Goal: Information Seeking & Learning: Compare options

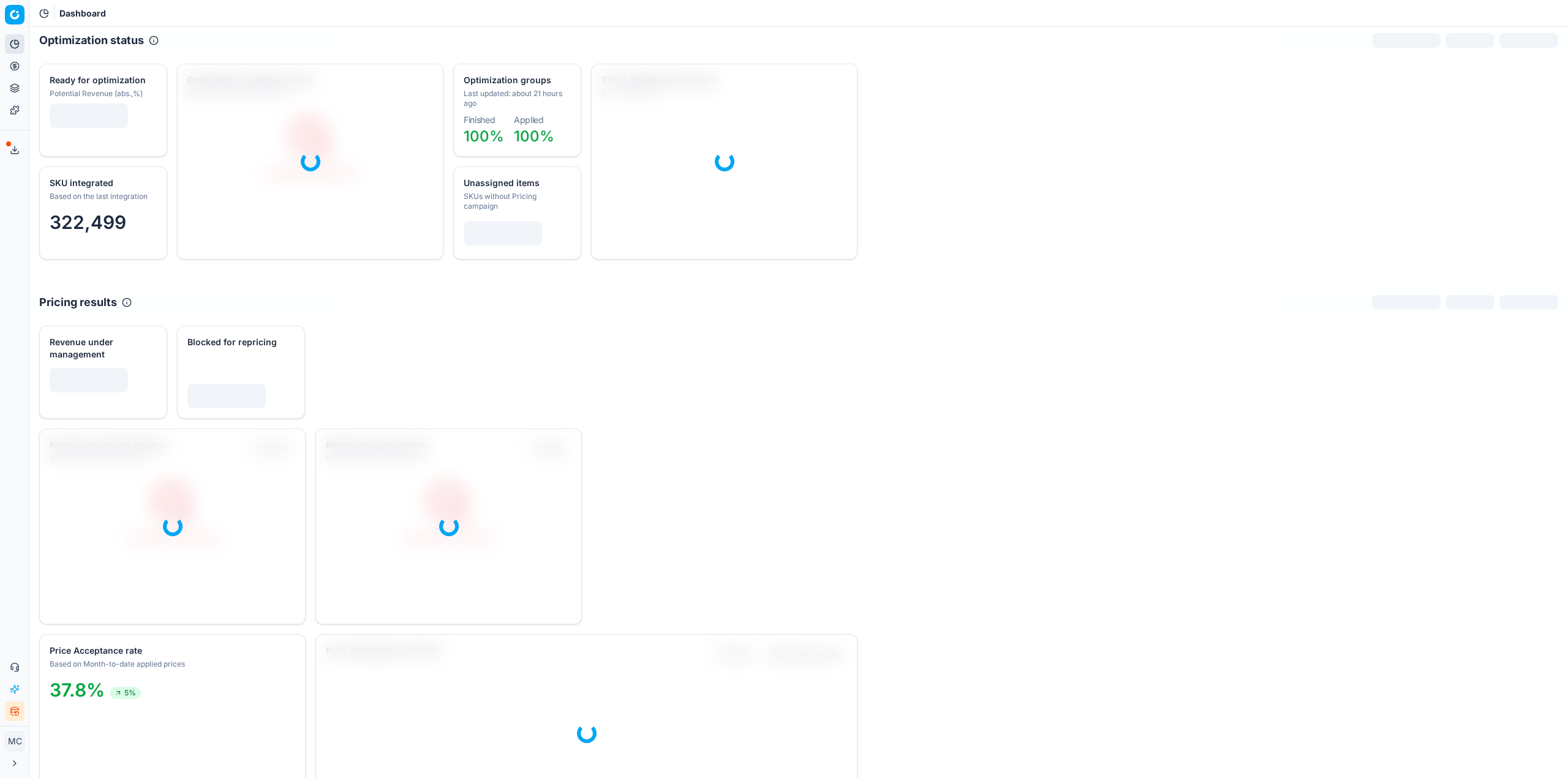
click at [16, 64] on icon at bounding box center [14, 65] width 3 height 3
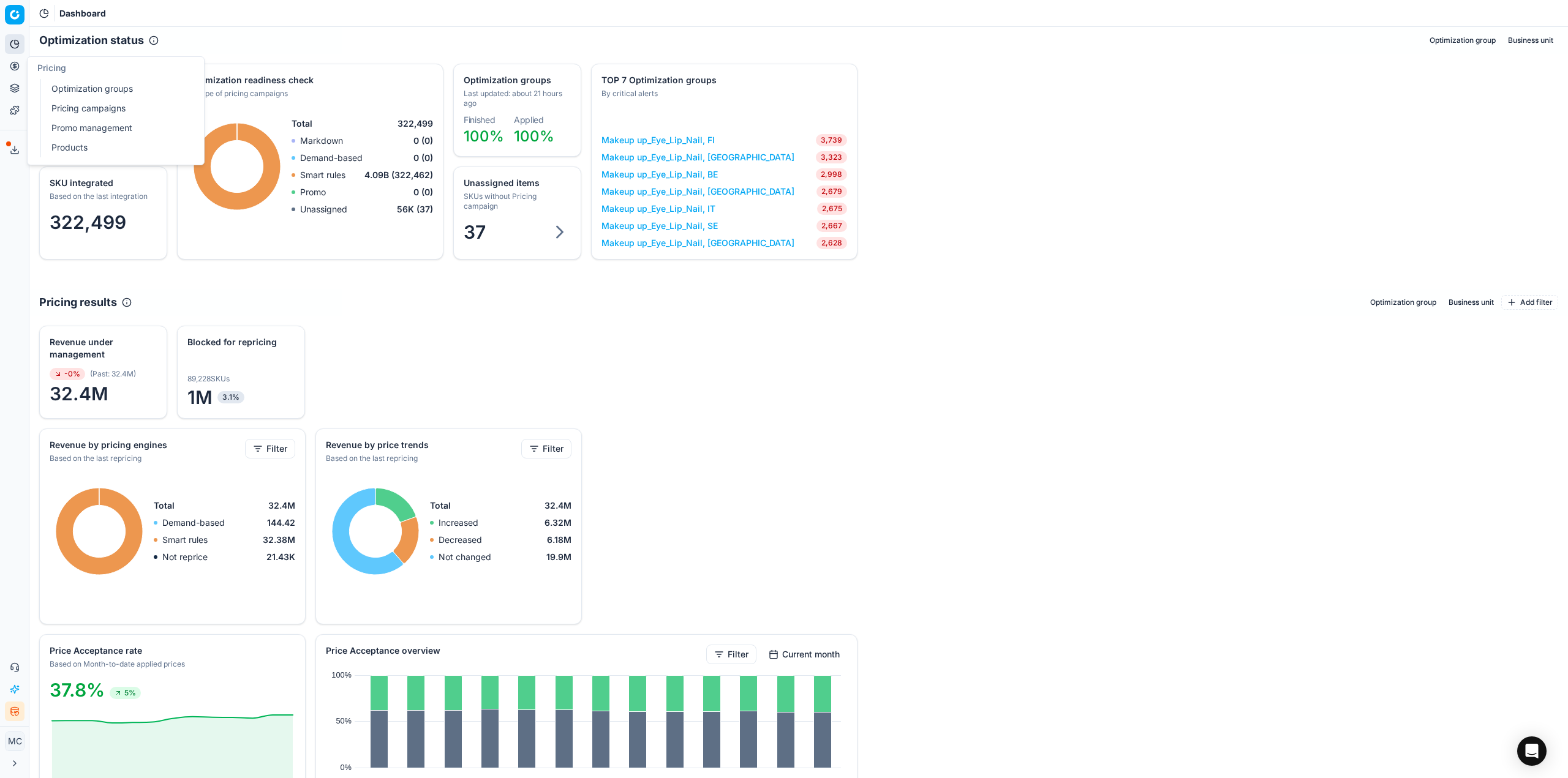
click at [57, 87] on link "Optimization groups" at bounding box center [118, 89] width 143 height 18
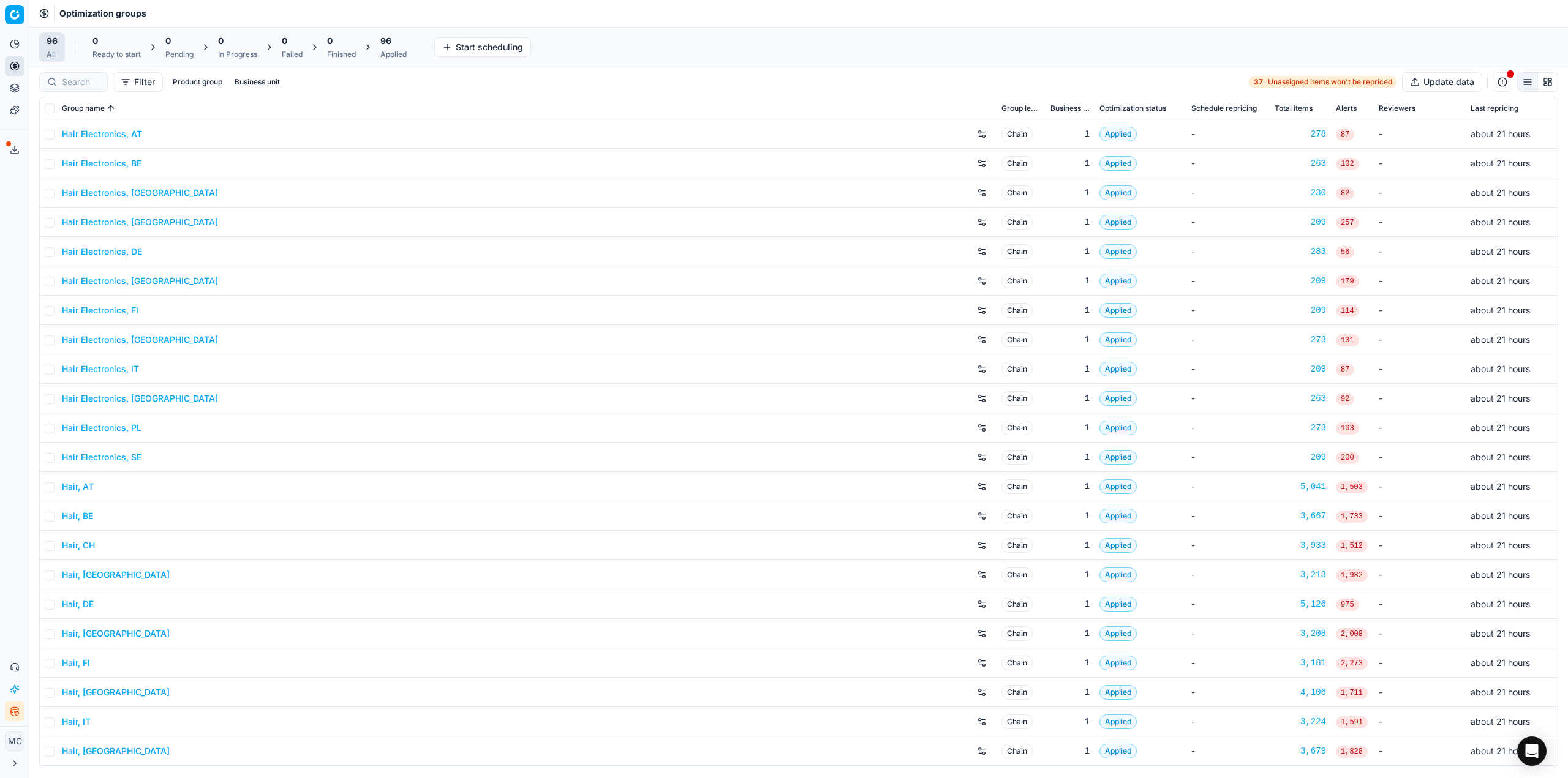
click at [95, 134] on link "Hair Electronics, AT" at bounding box center [102, 133] width 81 height 12
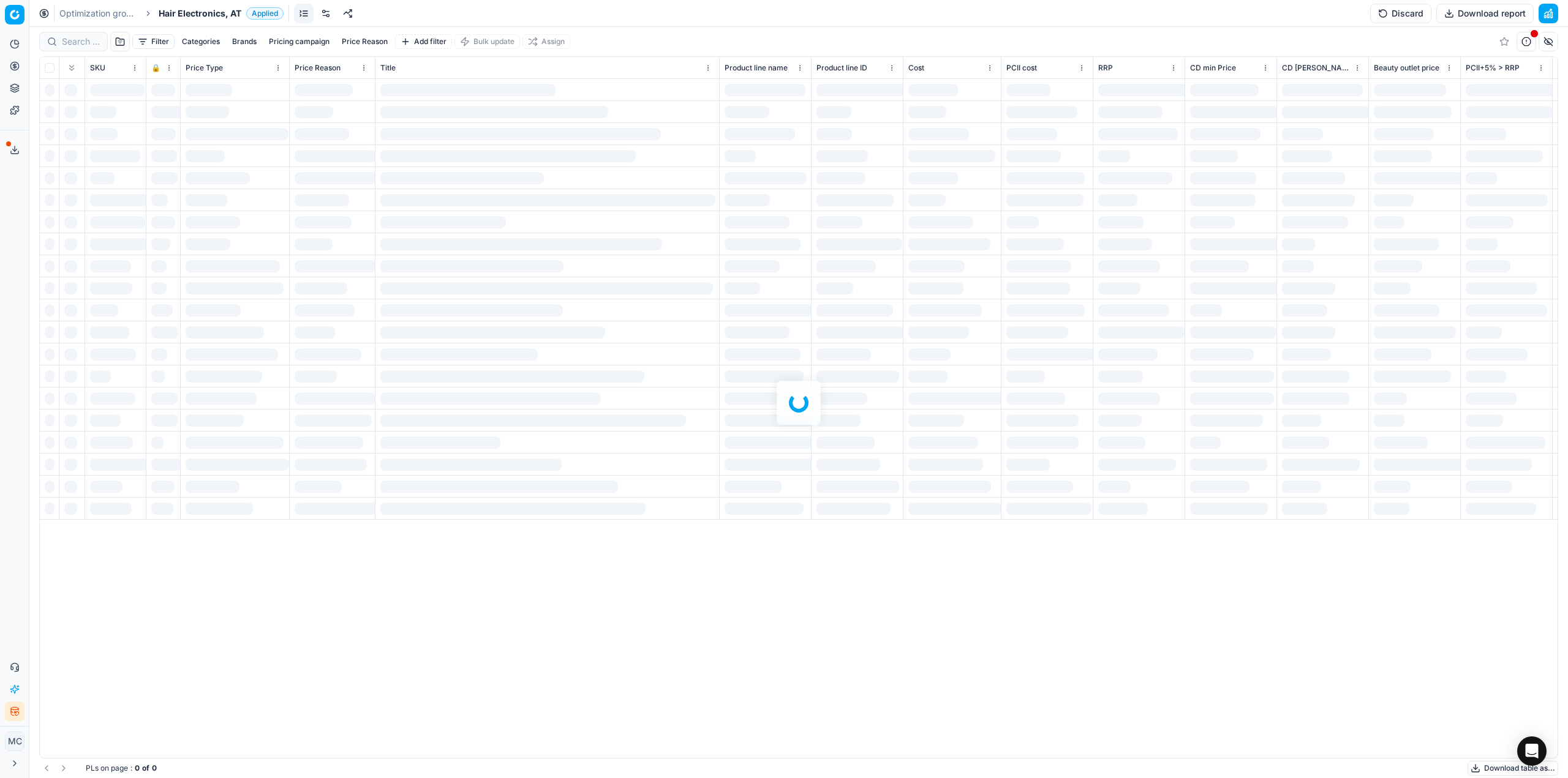
click at [172, 13] on span "Hair Electronics, AT" at bounding box center [199, 13] width 82 height 12
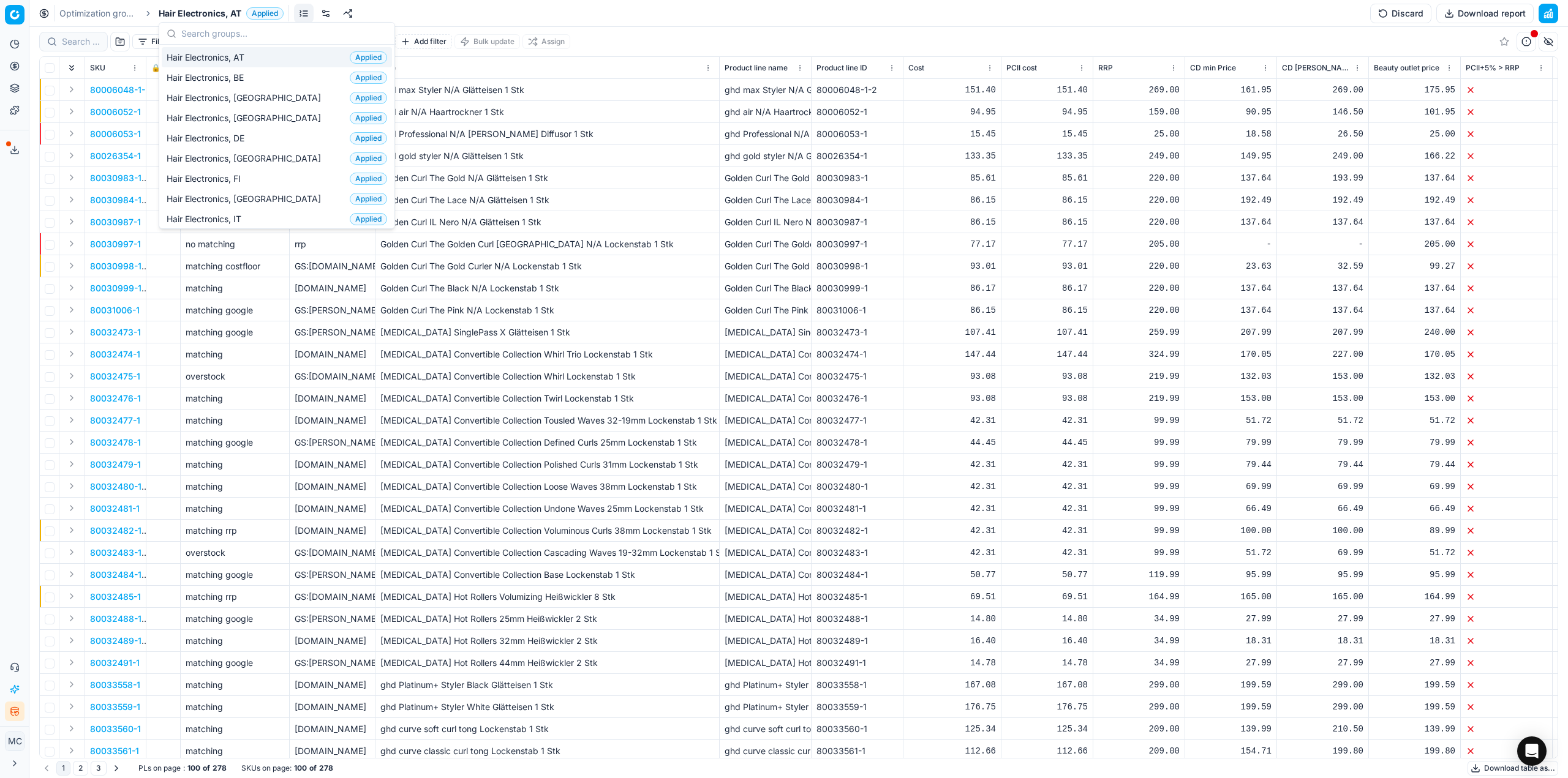
click at [257, 32] on input "text" at bounding box center [285, 33] width 206 height 24
type input "par"
click at [252, 137] on div "Parfum, DE Applied" at bounding box center [276, 138] width 230 height 20
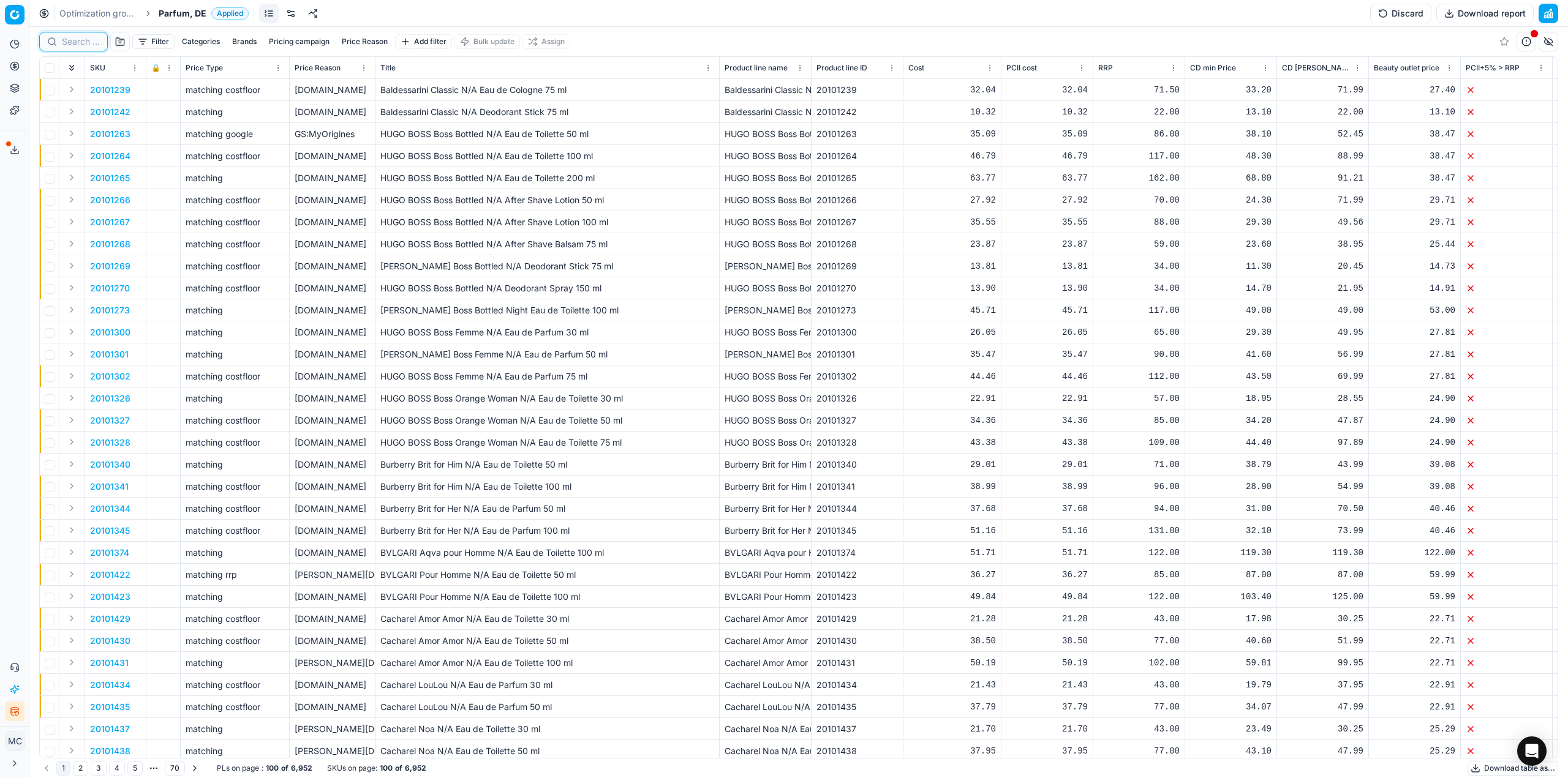
click at [92, 45] on input at bounding box center [81, 41] width 38 height 12
paste input "80035331-100"
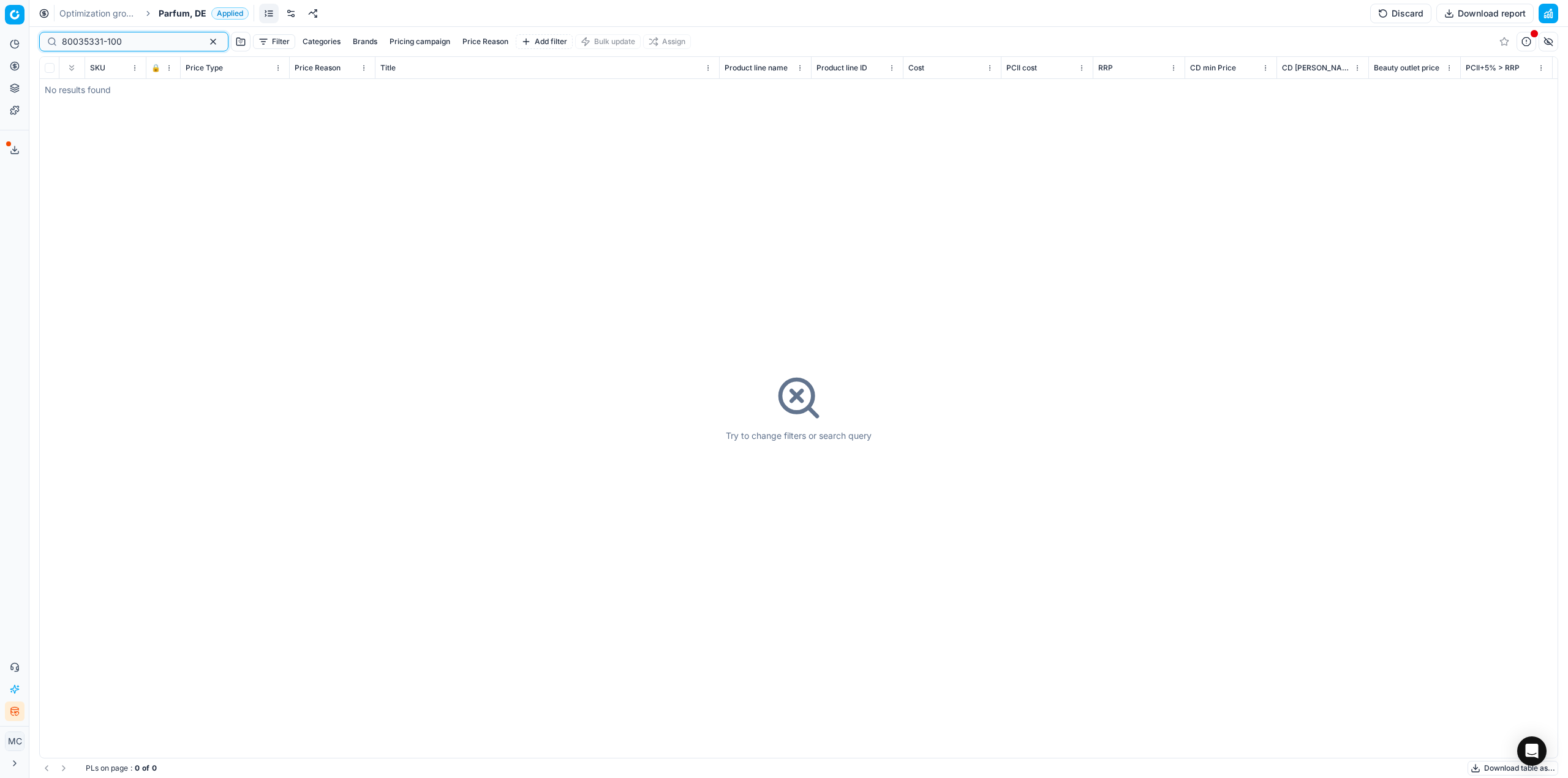
type input "80035331-100"
click at [187, 12] on span "Parfum, DE" at bounding box center [183, 13] width 48 height 12
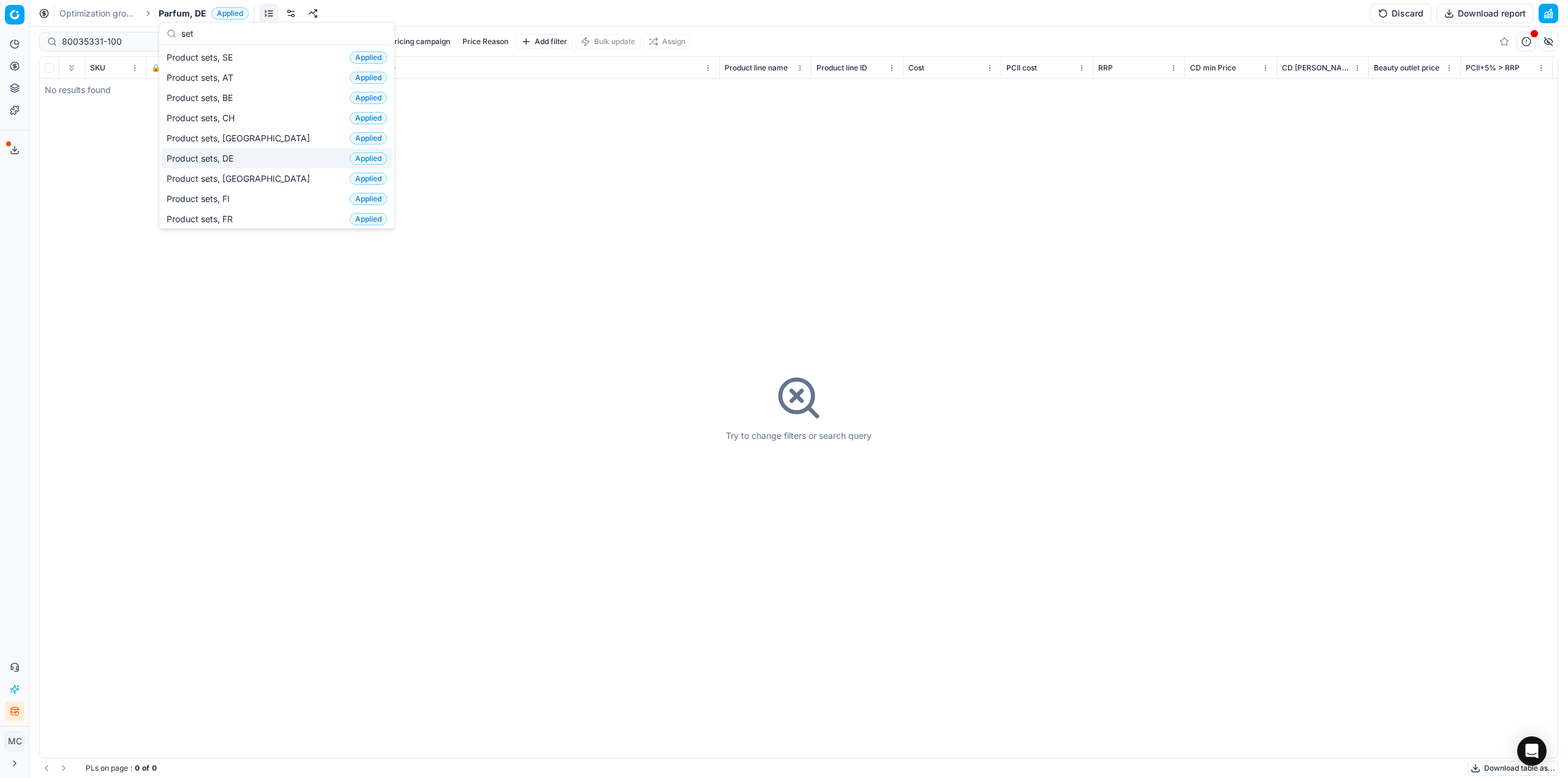
type input "set"
click at [270, 151] on div "Product sets, DE Applied" at bounding box center [276, 158] width 230 height 20
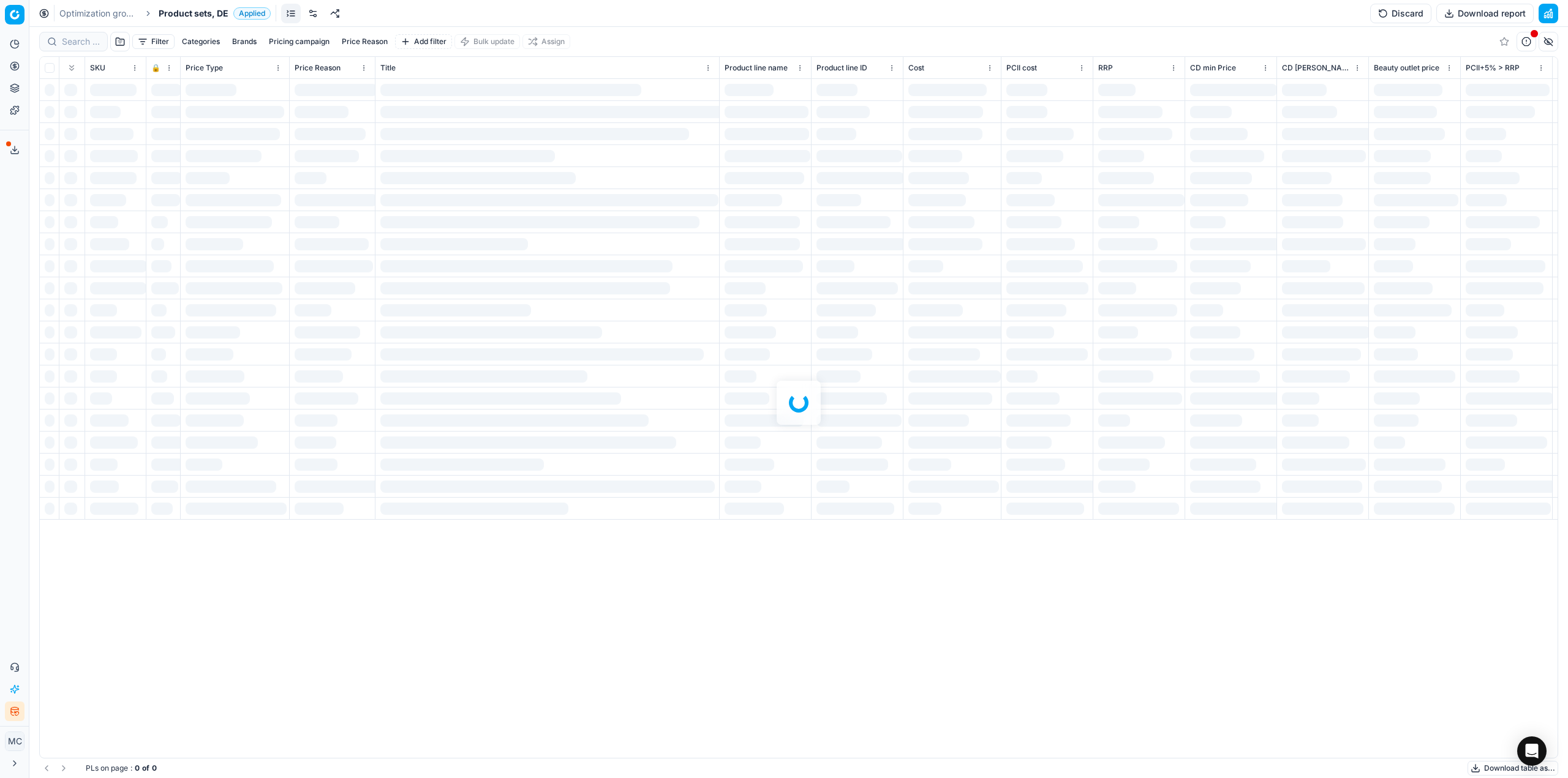
click at [66, 42] on div at bounding box center [799, 402] width 1538 height 751
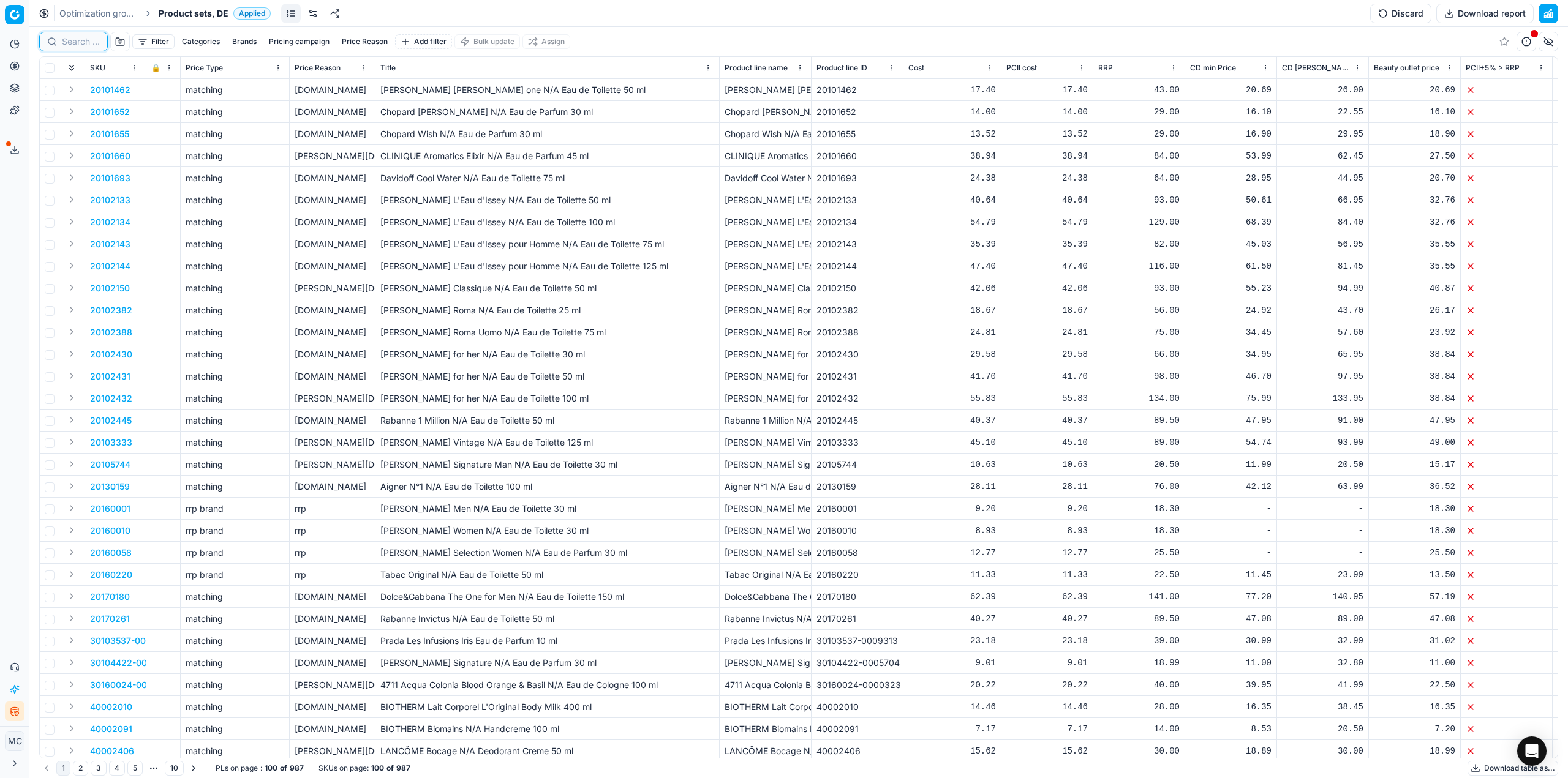
click at [70, 43] on input at bounding box center [81, 41] width 38 height 12
paste input "80035331-100"
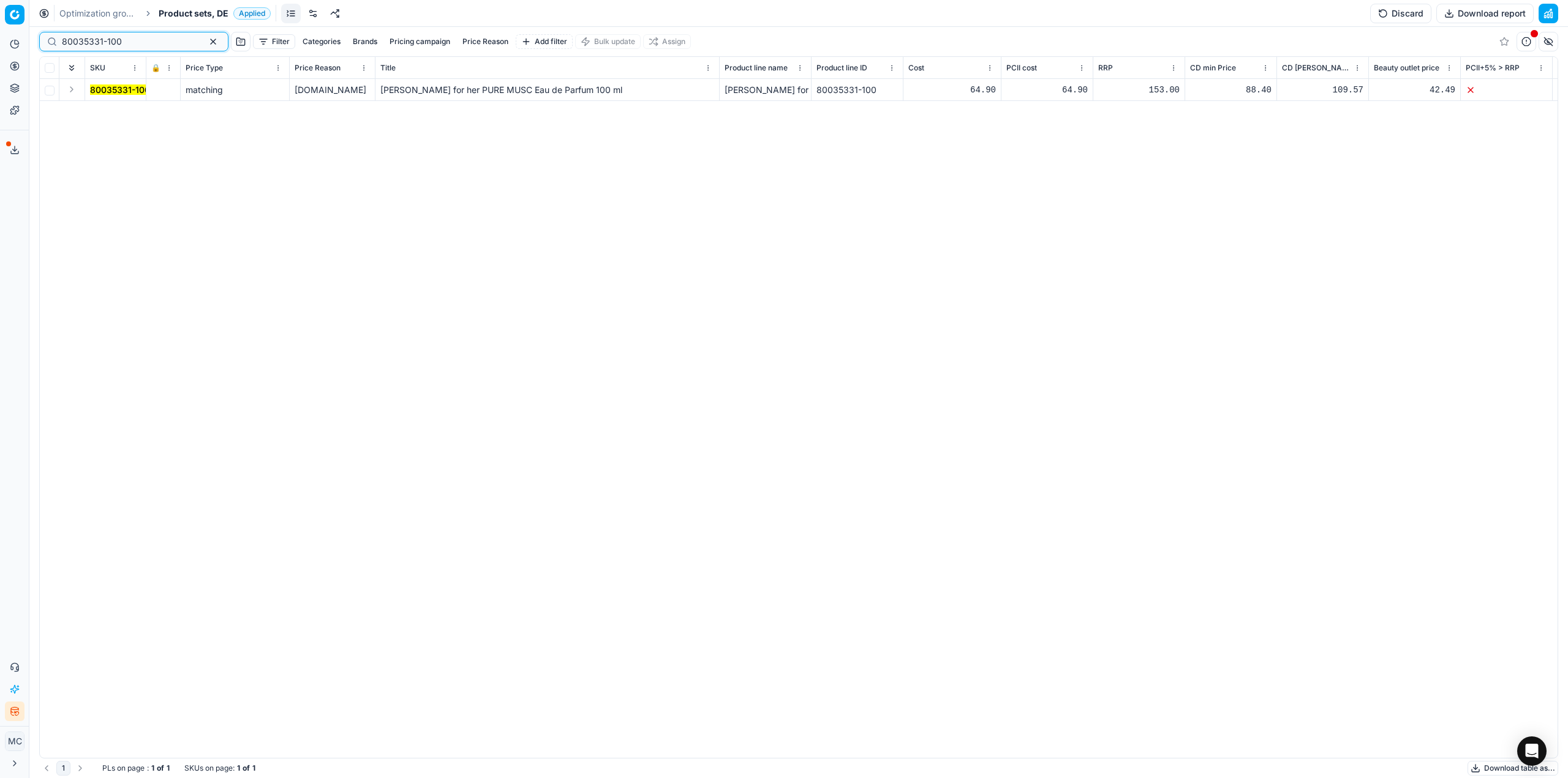
type input "80035331-100"
click at [72, 91] on button "Expand" at bounding box center [71, 90] width 15 height 15
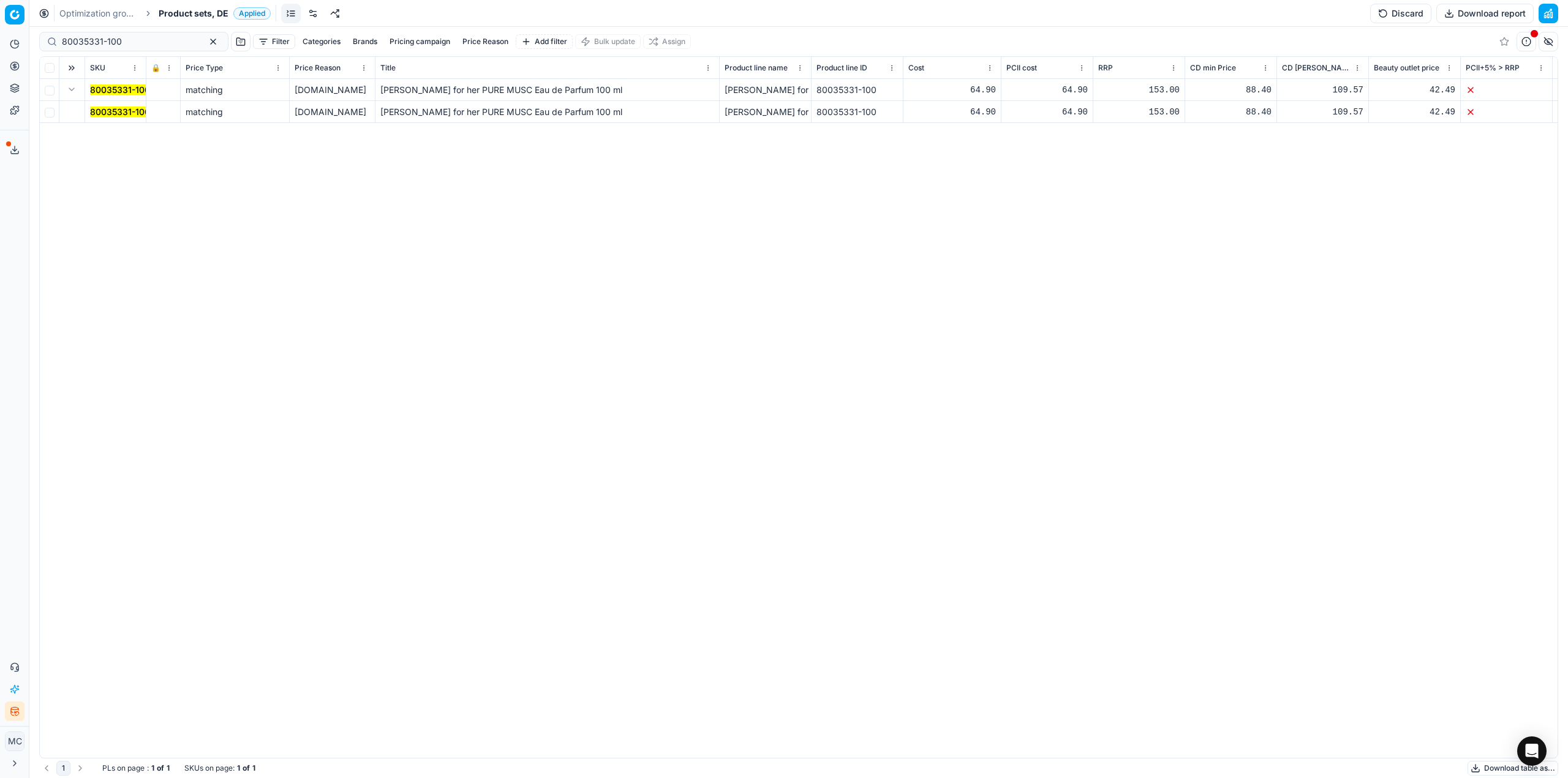
click at [113, 109] on mark "80035331-100" at bounding box center [120, 111] width 60 height 10
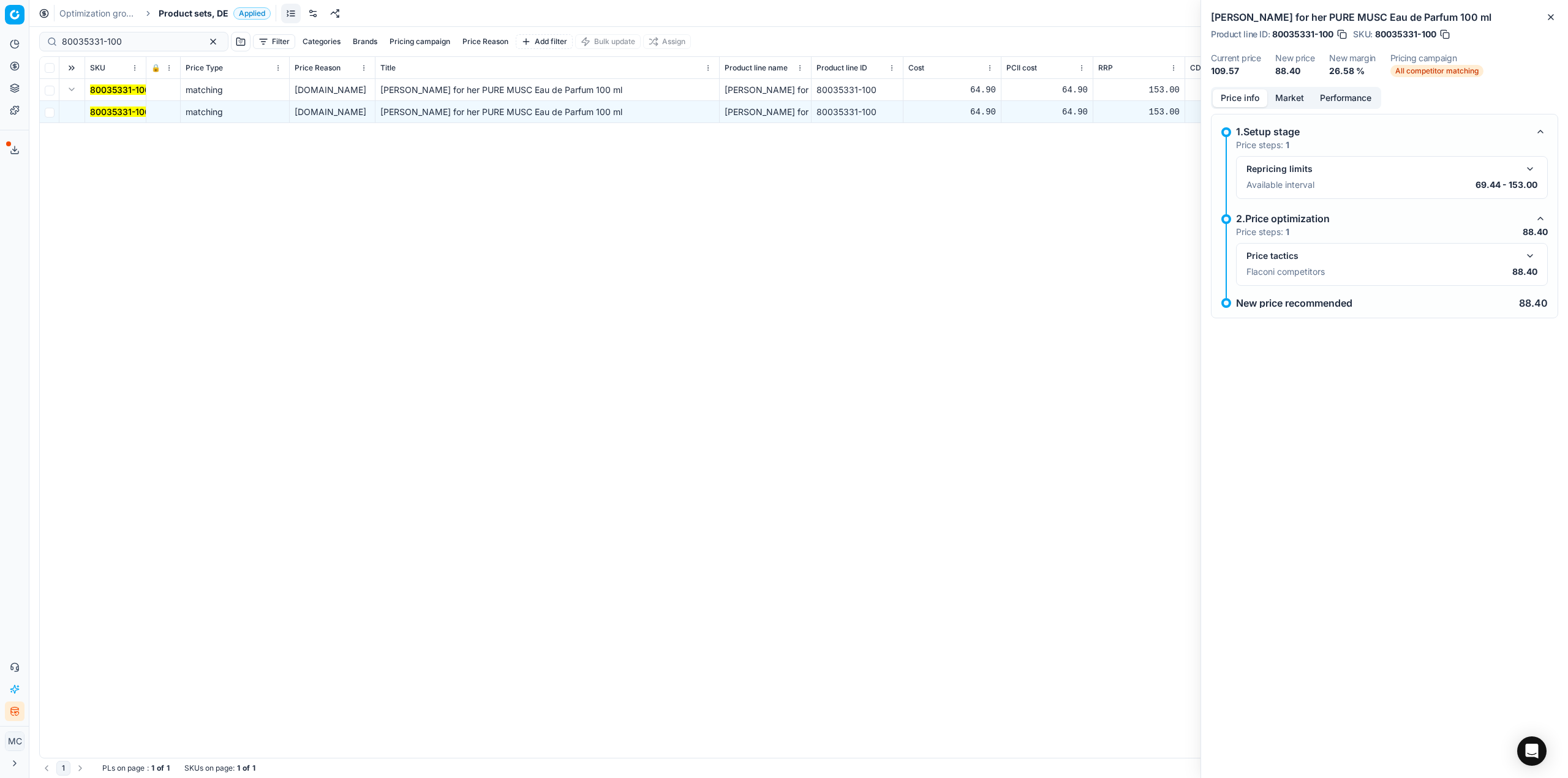
click at [1536, 251] on button "button" at bounding box center [1530, 256] width 15 height 15
click at [1283, 95] on button "Market" at bounding box center [1289, 97] width 44 height 18
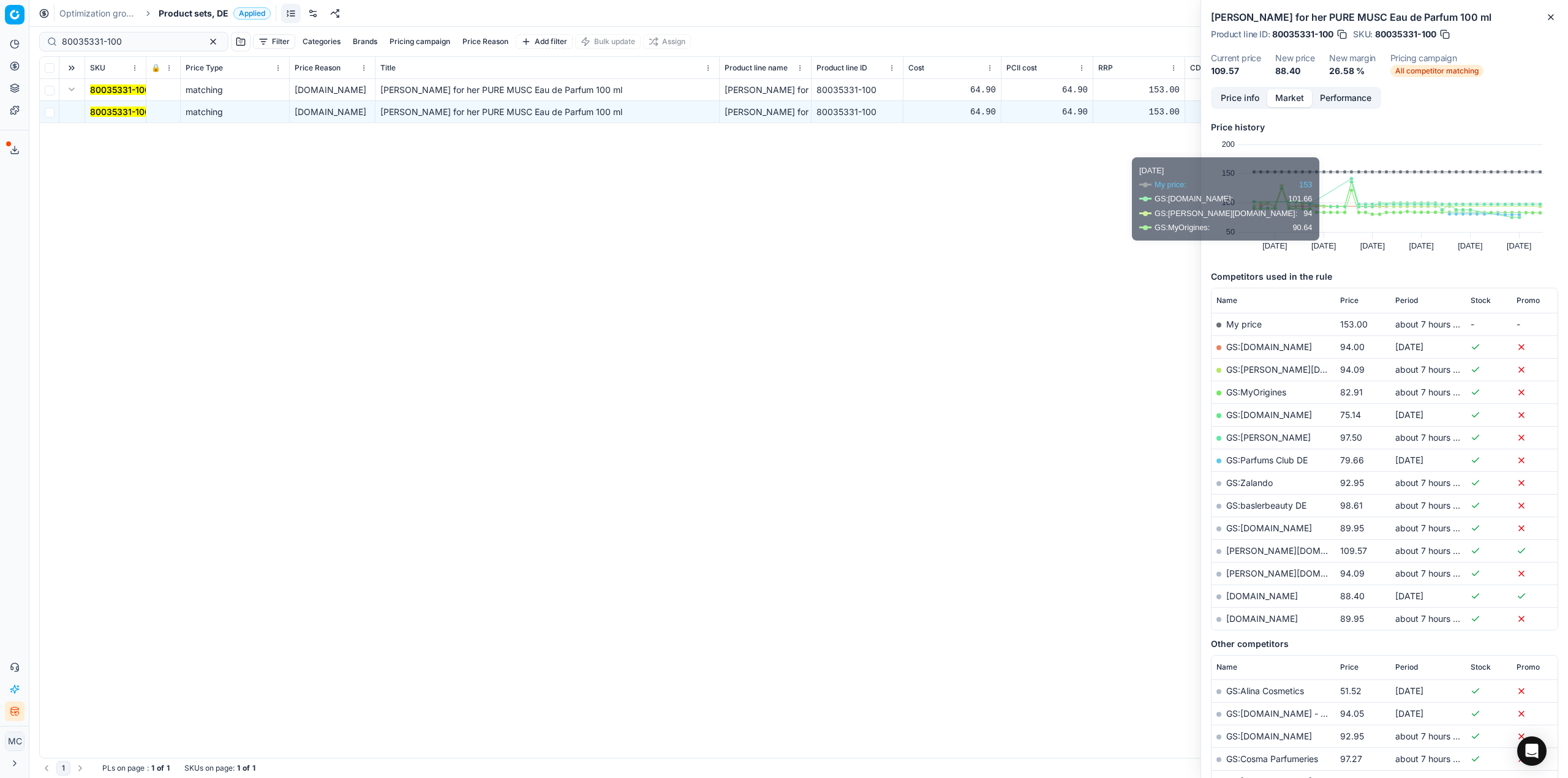
click at [1248, 91] on button "Price info" at bounding box center [1239, 97] width 55 height 18
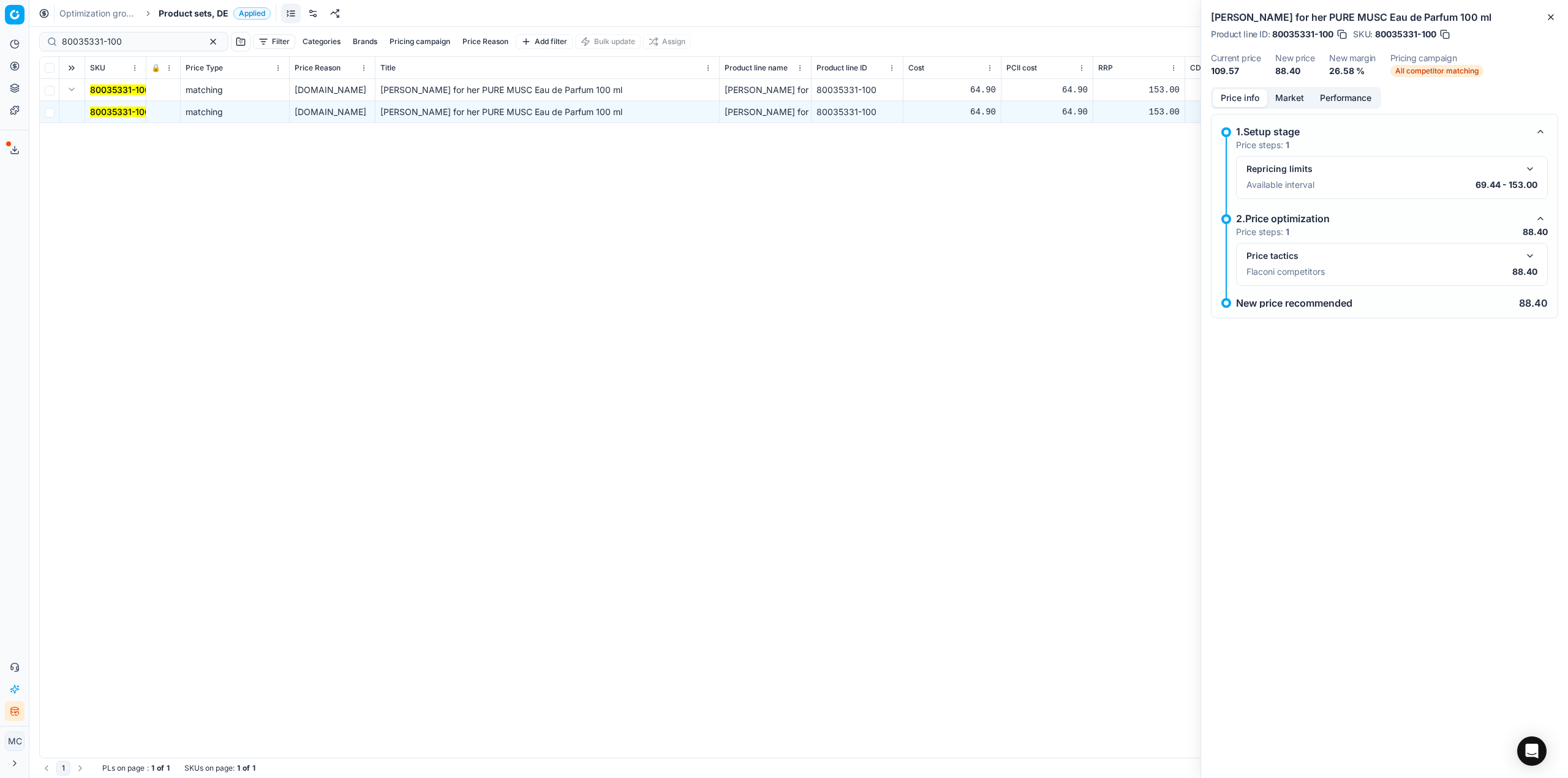
click at [1530, 248] on button "button" at bounding box center [1530, 256] width 15 height 15
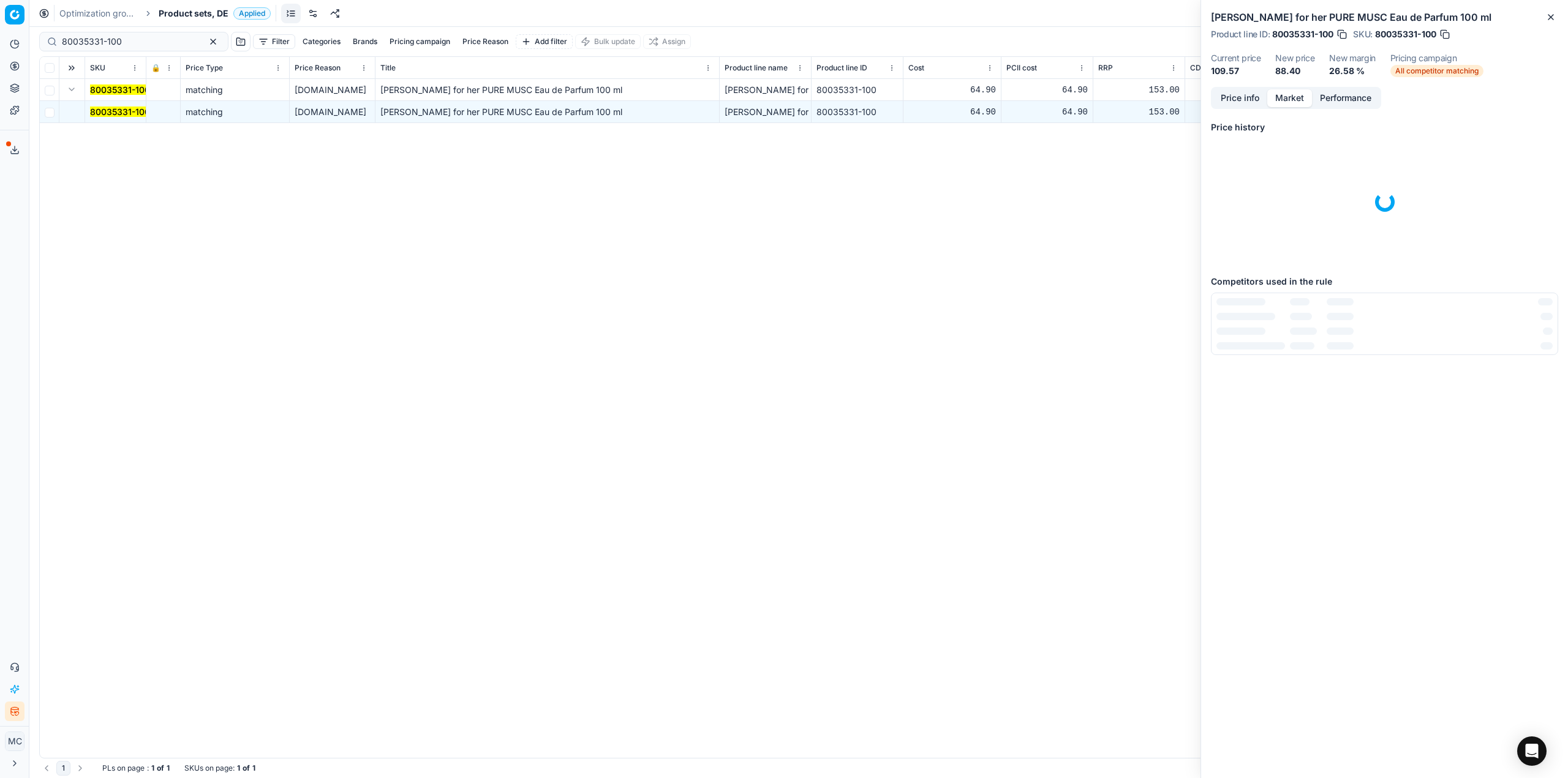
click at [1286, 89] on button "Market" at bounding box center [1289, 97] width 44 height 18
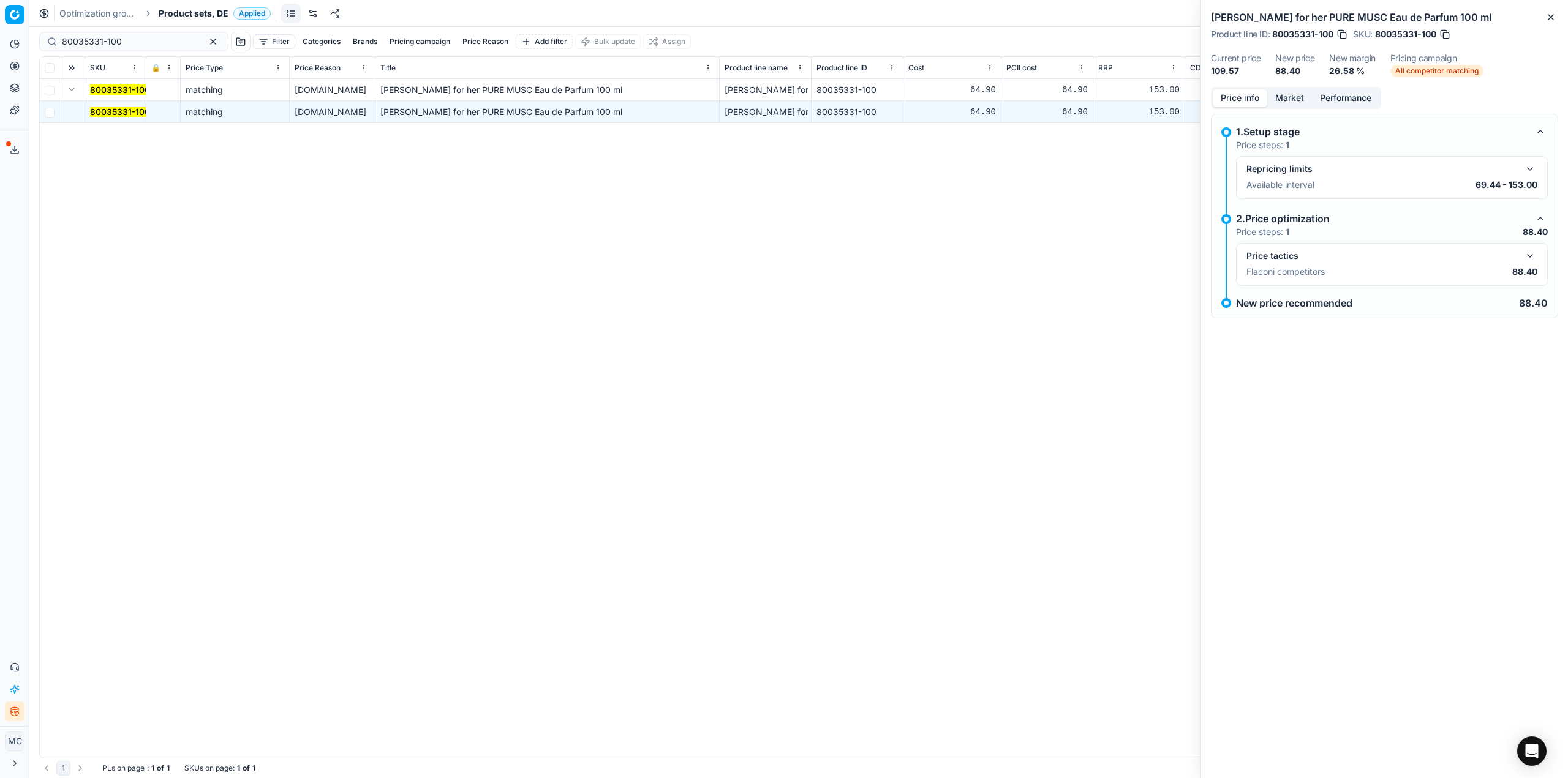
click at [1252, 91] on button "Price info" at bounding box center [1239, 97] width 55 height 18
click at [1527, 254] on button "button" at bounding box center [1530, 256] width 15 height 15
click at [1278, 94] on button "Market" at bounding box center [1289, 97] width 44 height 18
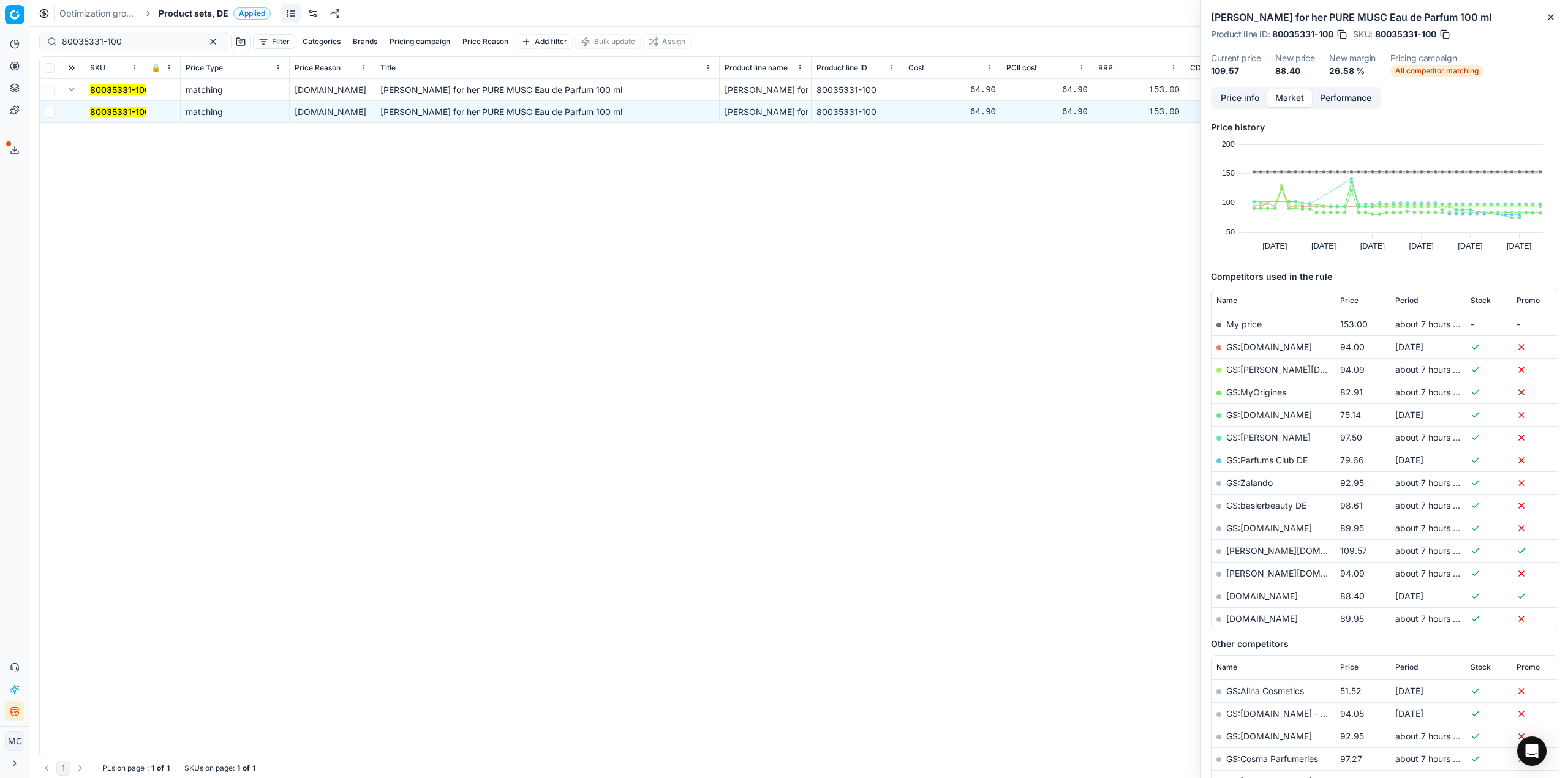
click at [1283, 619] on link "parfumdreams.de" at bounding box center [1261, 618] width 71 height 10
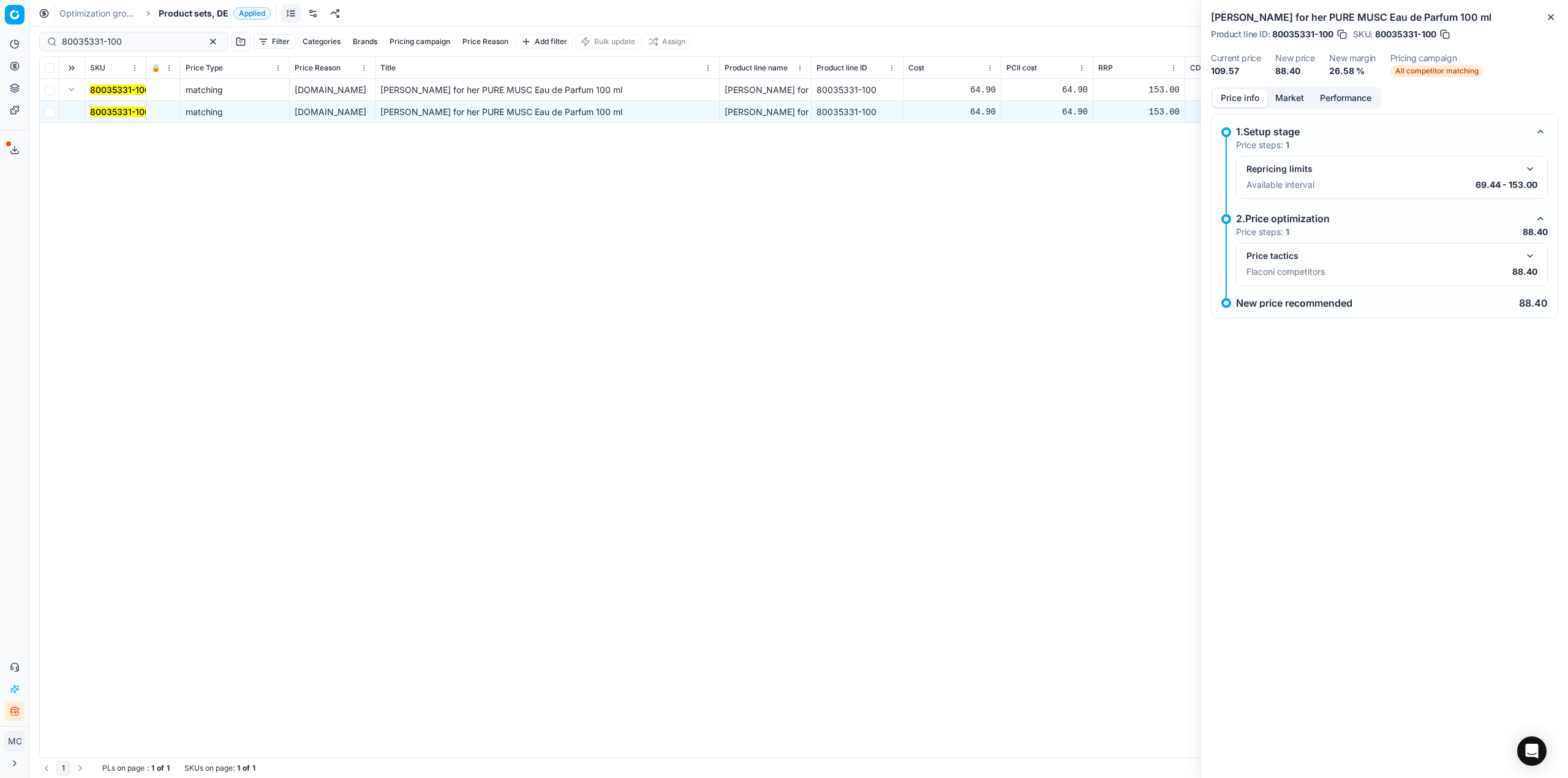
click at [1243, 95] on button "Price info" at bounding box center [1239, 97] width 55 height 18
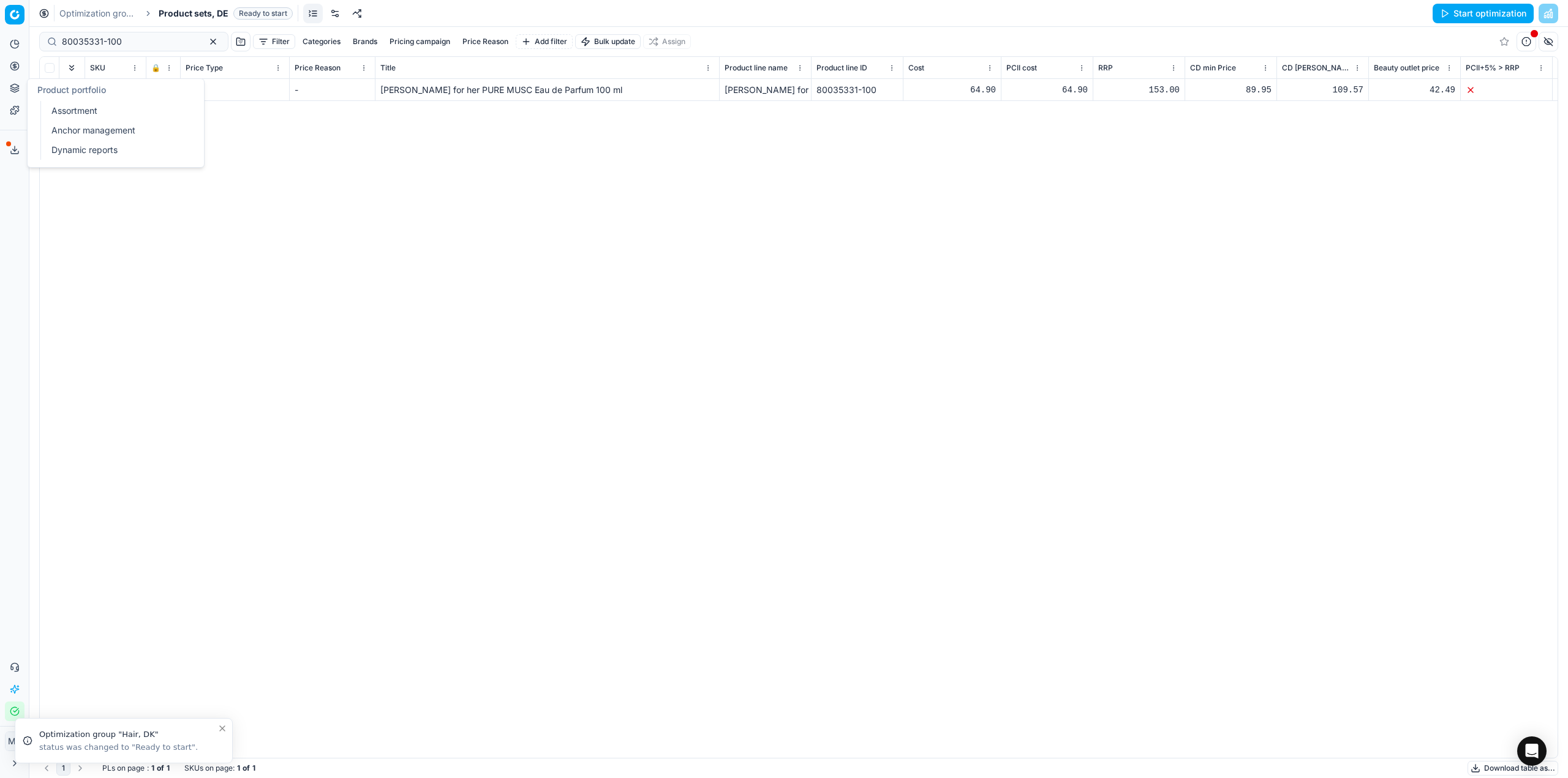
click at [19, 59] on button "Pricing" at bounding box center [14, 66] width 19 height 19
click at [83, 91] on link "Optimization groups" at bounding box center [118, 89] width 143 height 18
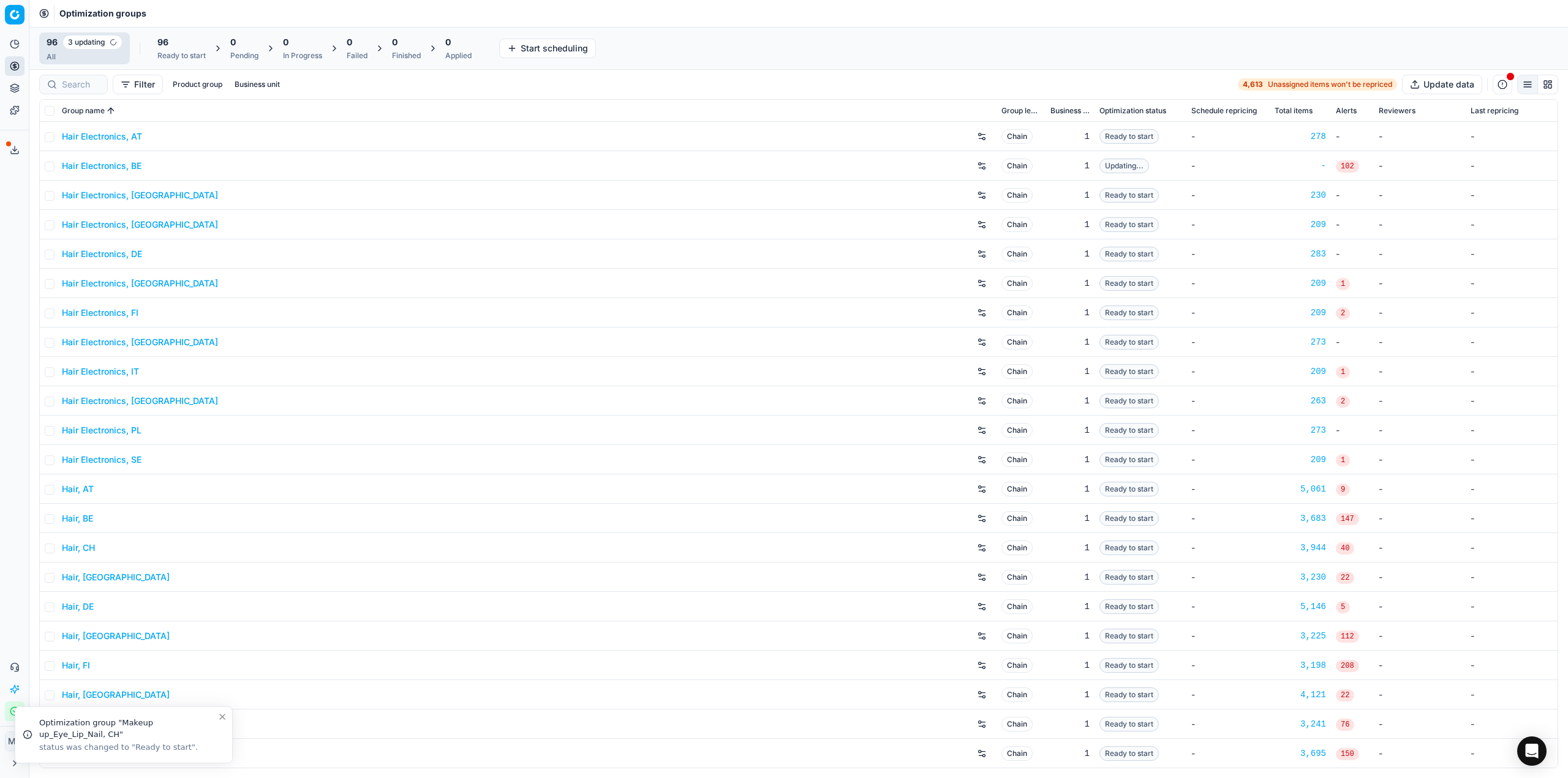
click at [12, 560] on div "Analytics Pricing Product portfolio Templates Export service 19 Contact support…" at bounding box center [14, 378] width 29 height 696
click at [99, 61] on div "96 Ready to start" at bounding box center [117, 47] width 63 height 30
click at [168, 46] on button "Start All" at bounding box center [170, 46] width 48 height 19
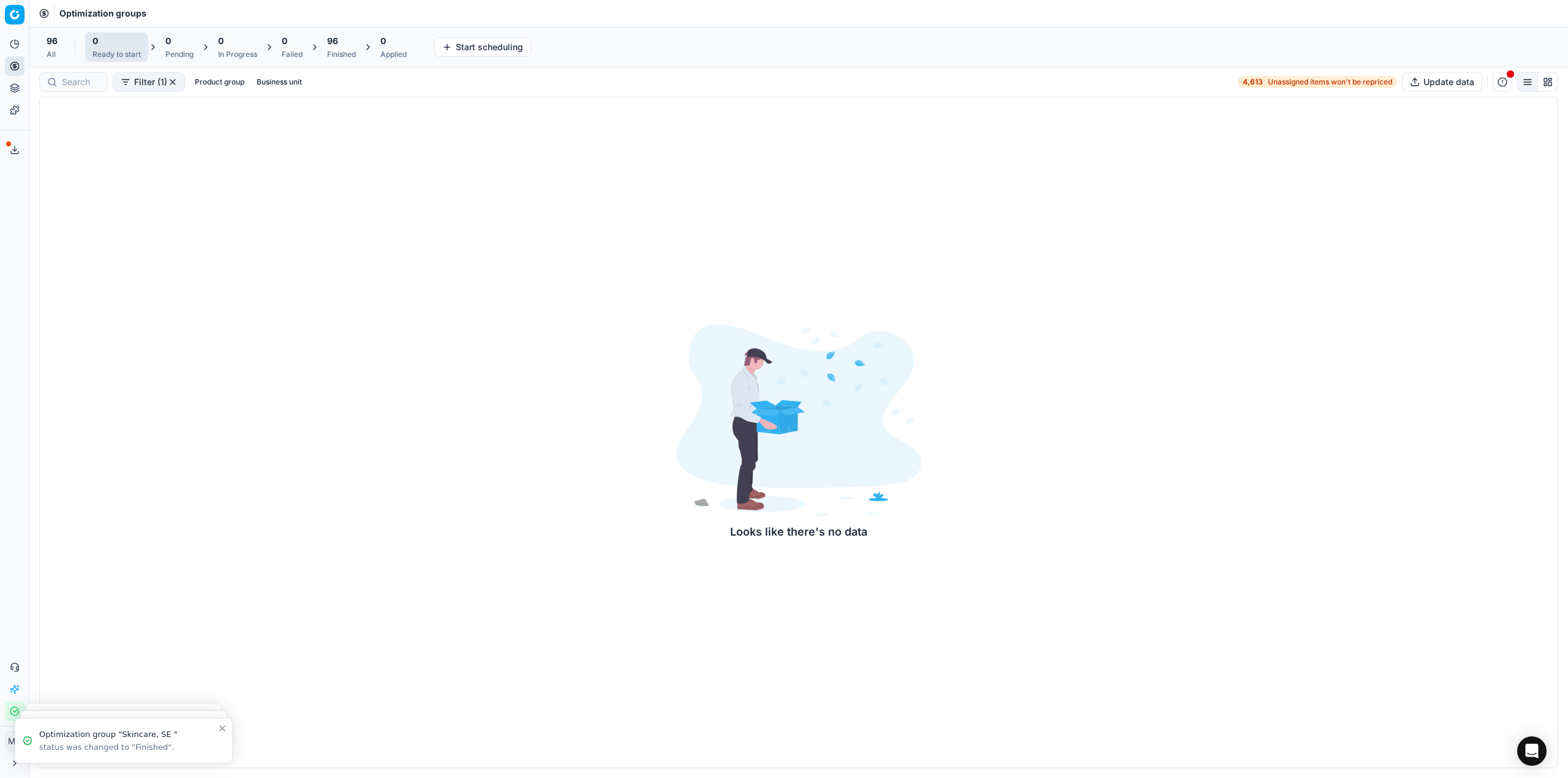
click at [336, 36] on span "96" at bounding box center [333, 41] width 11 height 12
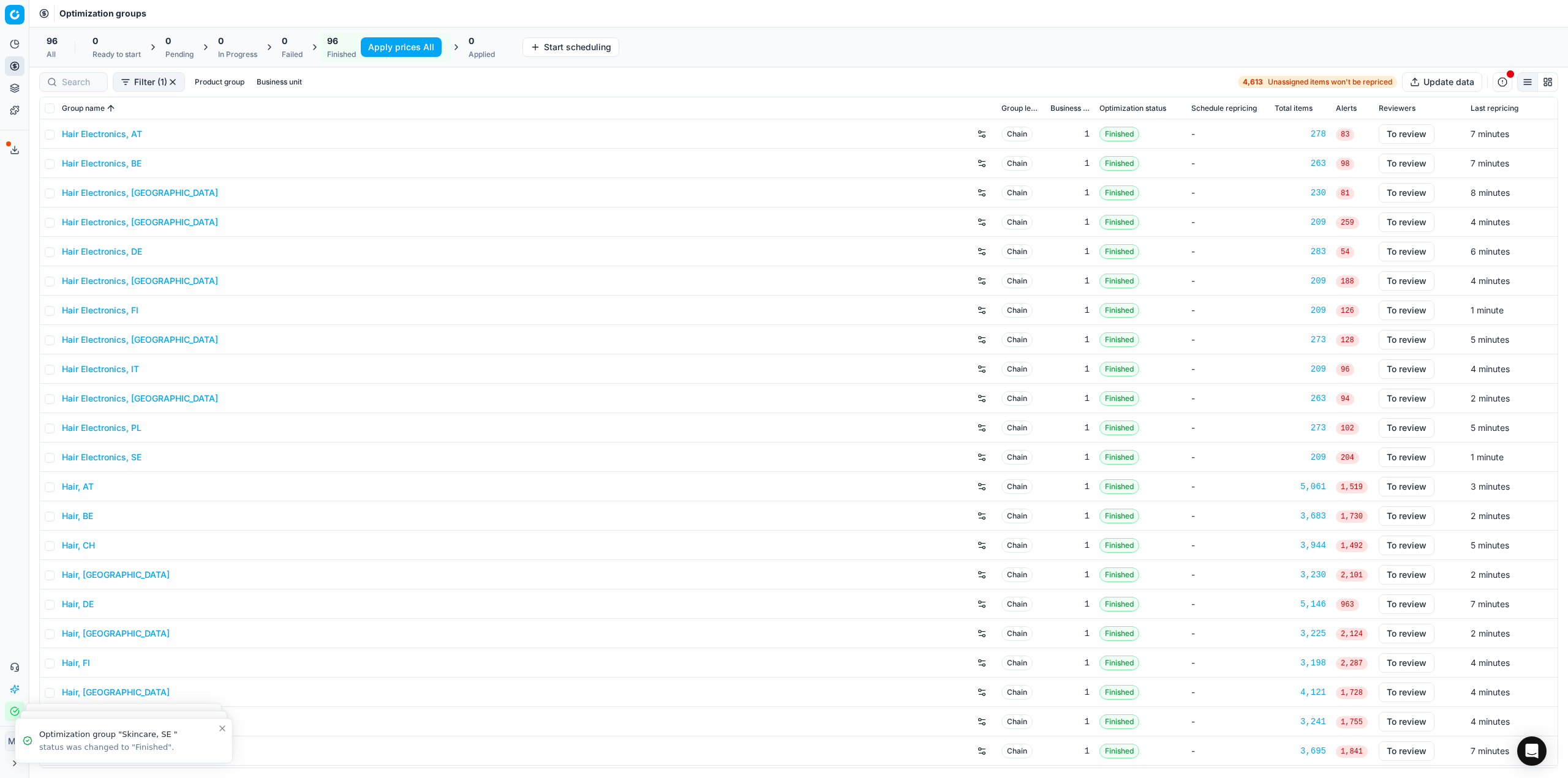
click at [420, 49] on button "Apply prices All" at bounding box center [400, 46] width 81 height 19
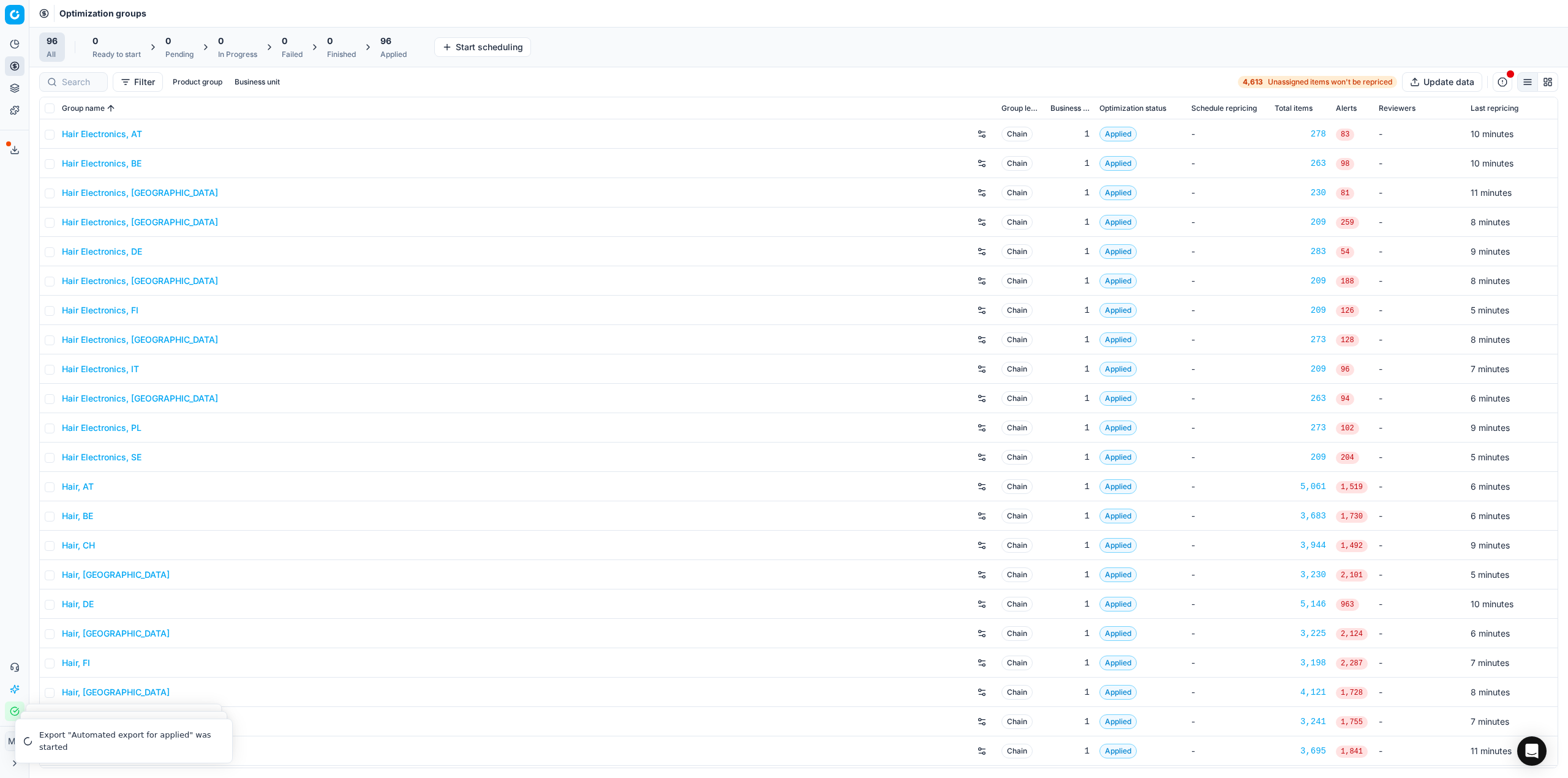
click at [386, 47] on div "96 Applied" at bounding box center [393, 47] width 26 height 24
click at [474, 48] on button "Export prices All" at bounding box center [452, 46] width 82 height 19
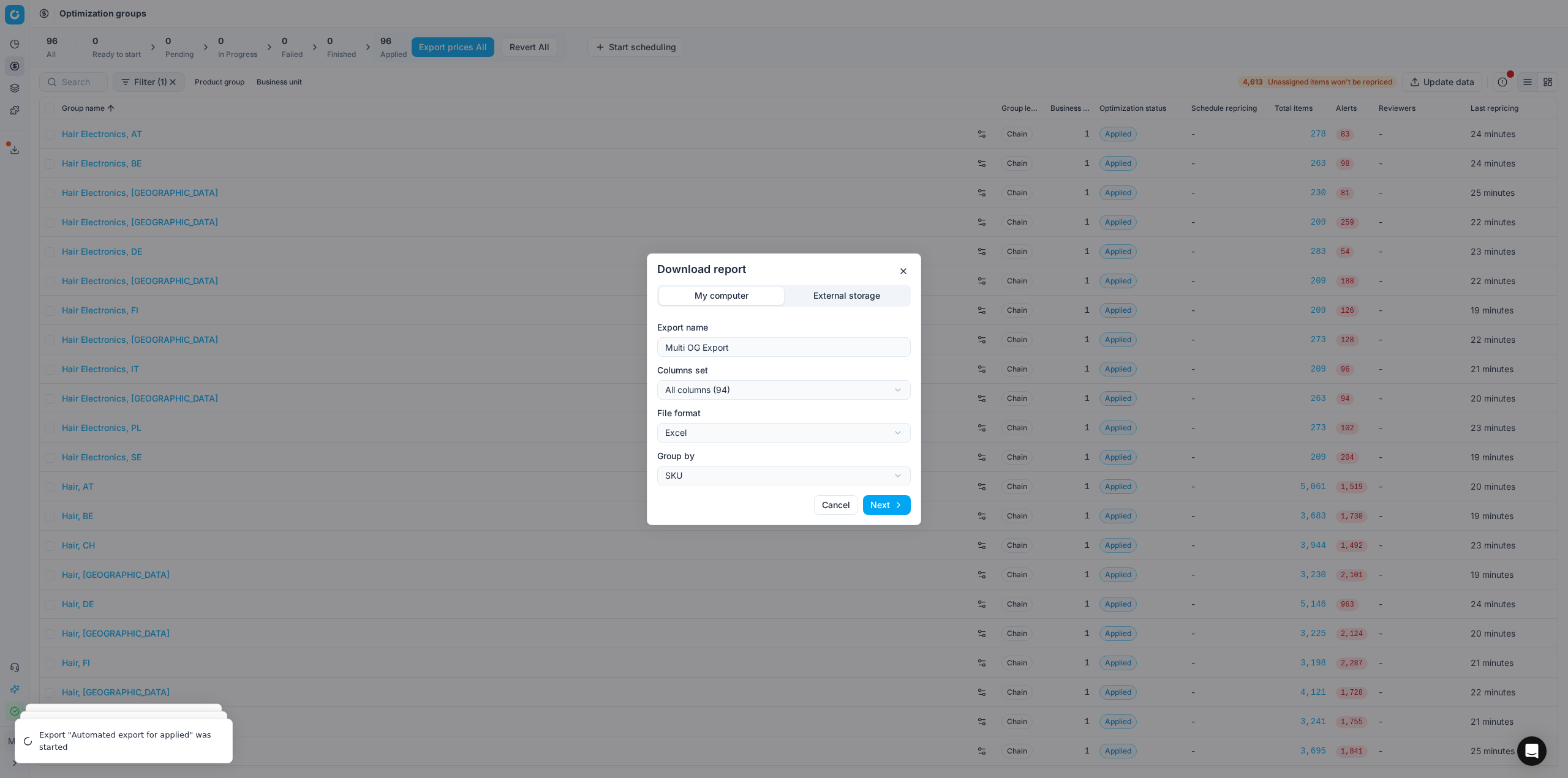
click at [772, 383] on div "Download report My computer External storage Export name Multi OG Export Column…" at bounding box center [784, 389] width 1568 height 778
select select "custom"
click at [740, 439] on div "Download report My computer External storage Export name Multi OG Export Column…" at bounding box center [784, 389] width 1568 height 778
select select "csv"
click at [753, 387] on div "Download report My computer External storage Export name Multi OG Export Column…" at bounding box center [784, 389] width 1568 height 778
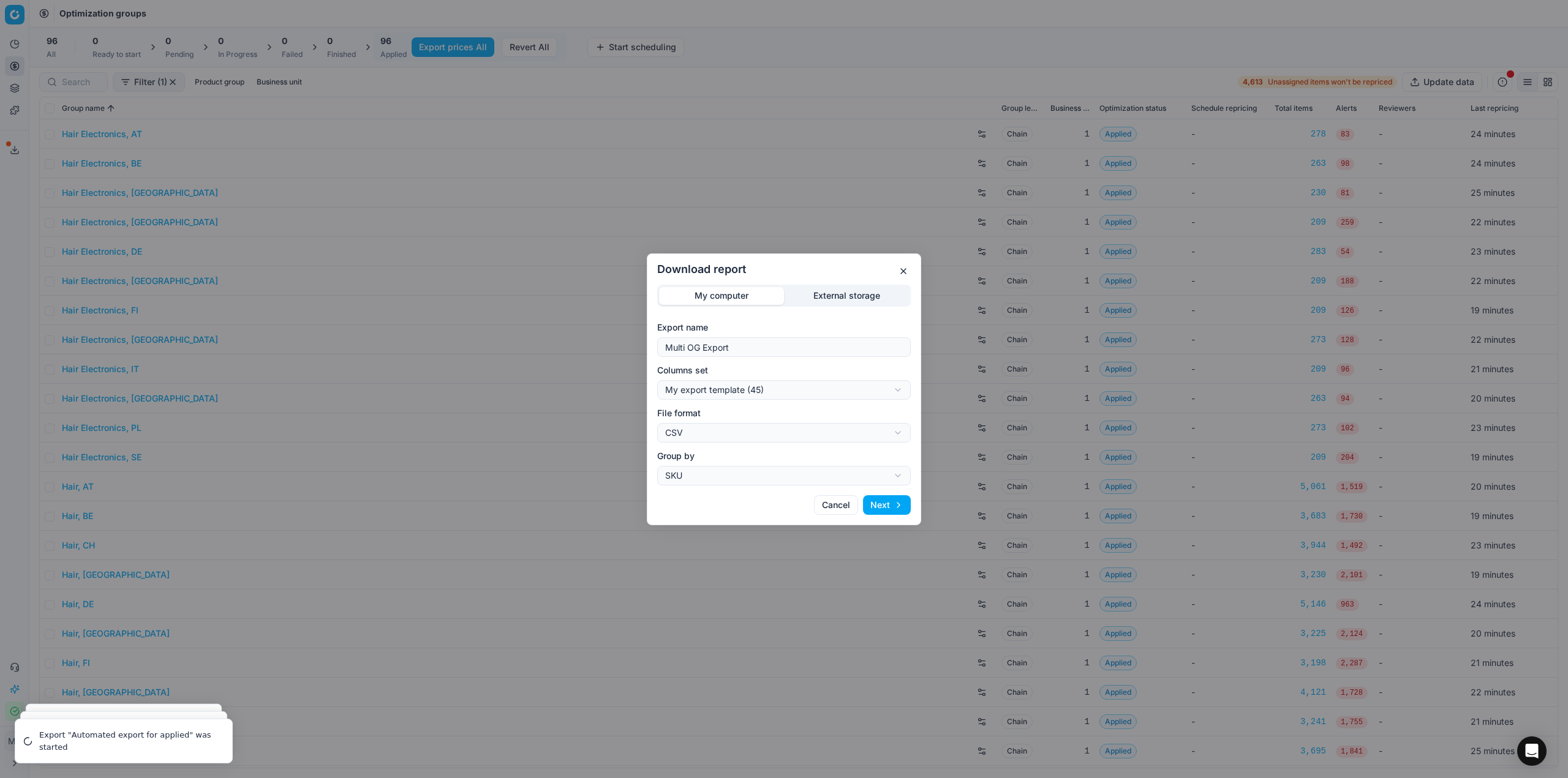
click at [794, 252] on div "Download report My computer External storage Export name Multi OG Export Column…" at bounding box center [784, 389] width 1568 height 778
click at [896, 501] on button "Next" at bounding box center [887, 505] width 48 height 19
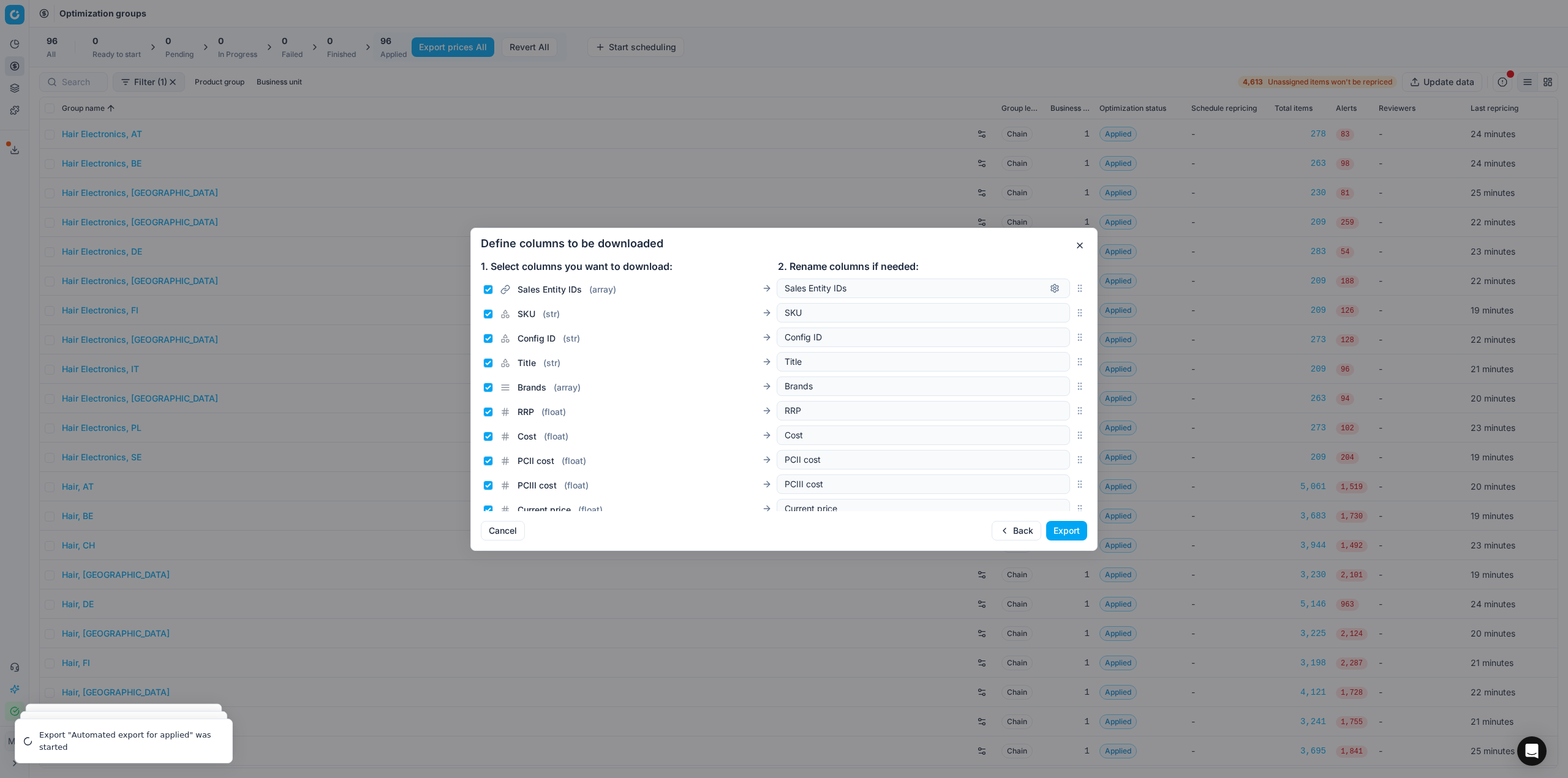
click at [758, 247] on h2 "Define columns to be downloaded" at bounding box center [784, 244] width 606 height 11
drag, startPoint x: 1069, startPoint y: 389, endPoint x: 1055, endPoint y: 409, distance: 24.4
click at [1055, 409] on div "Current promo price ( float ) Current promo price" at bounding box center [784, 406] width 606 height 24
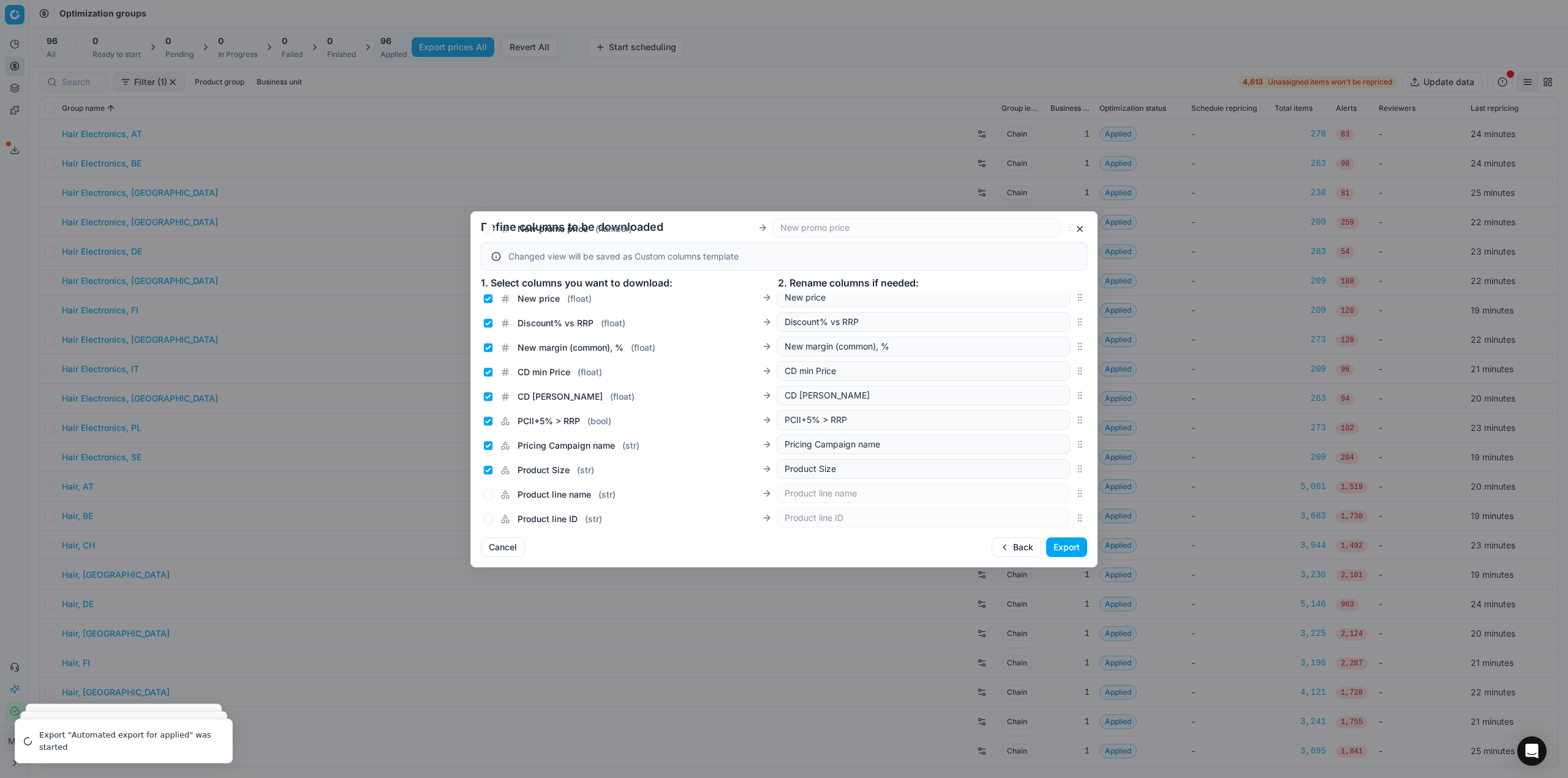
scroll to position [0, 0]
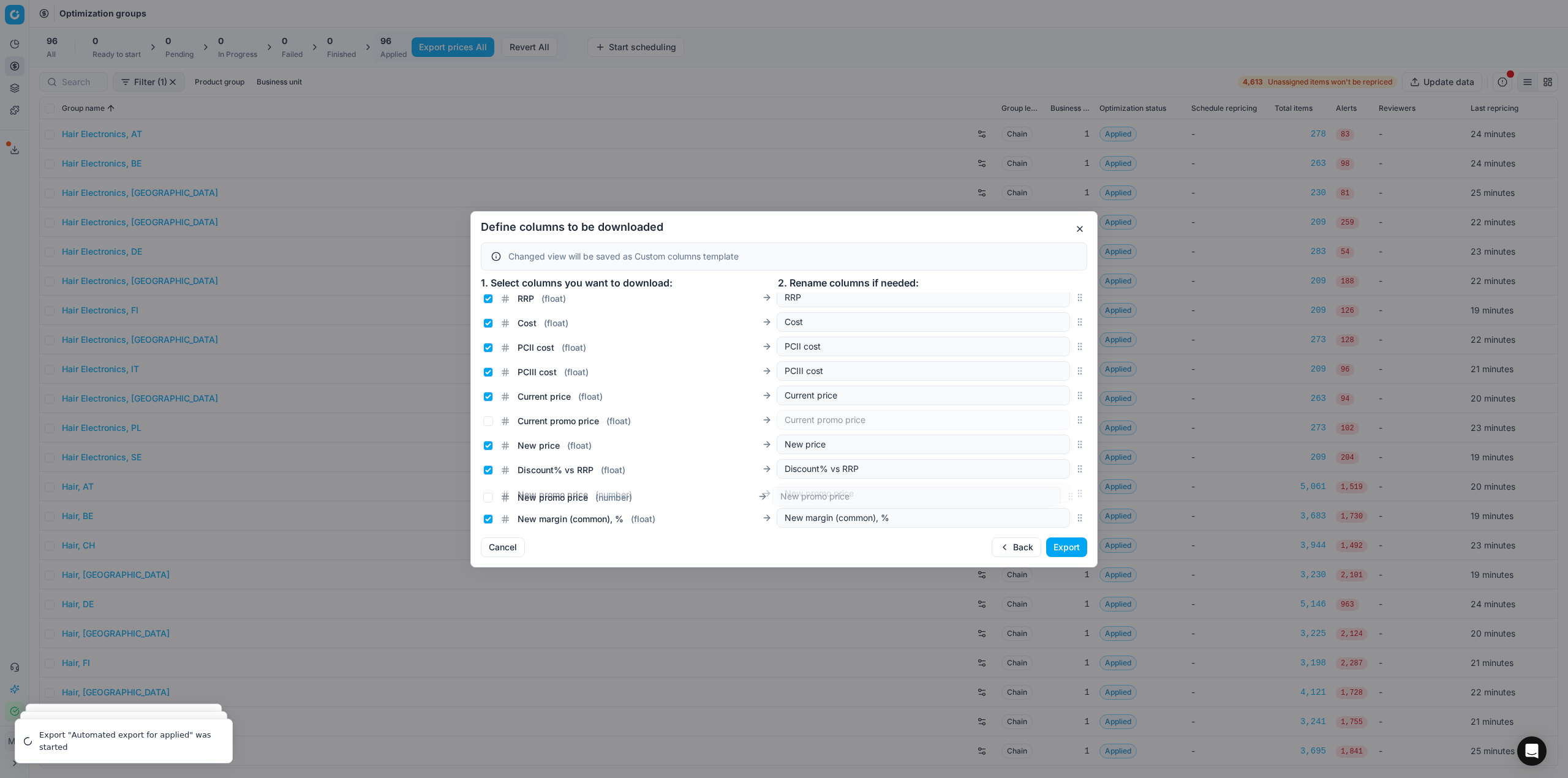
drag, startPoint x: 1073, startPoint y: 407, endPoint x: 1065, endPoint y: 493, distance: 86.4
click at [1065, 493] on div "New promo price ( number ) New promo price" at bounding box center [784, 493] width 606 height 24
drag, startPoint x: 1069, startPoint y: 494, endPoint x: 1070, endPoint y: 466, distance: 28.0
click at [1075, 466] on icon "button" at bounding box center [1080, 469] width 10 height 10
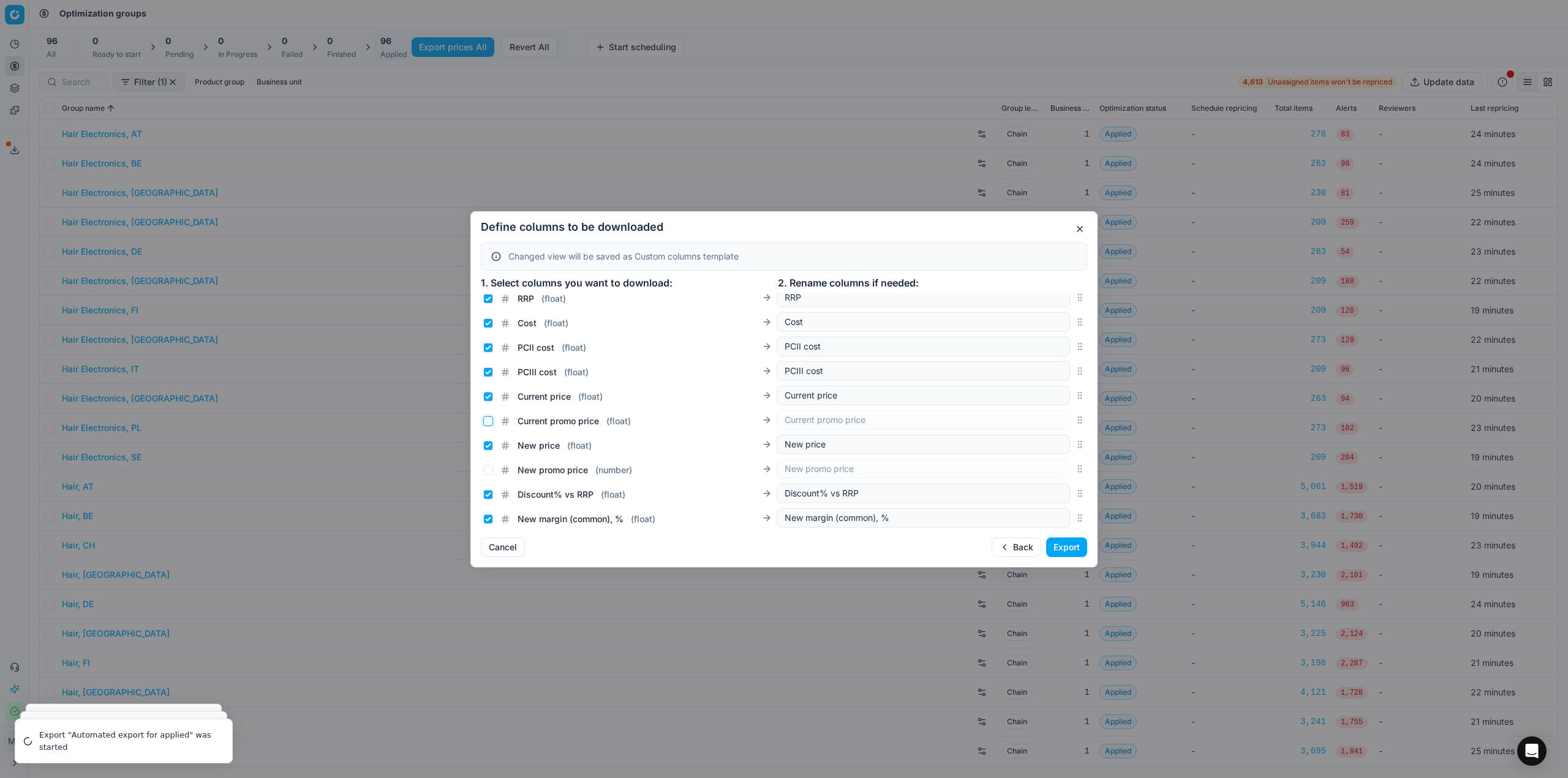
click at [490, 420] on input "Current promo price ( float )" at bounding box center [487, 420] width 10 height 10
checkbox input "true"
click at [487, 395] on input "Current price ( float )" at bounding box center [487, 396] width 10 height 10
checkbox input "false"
drag, startPoint x: 488, startPoint y: 444, endPoint x: 489, endPoint y: 465, distance: 21.0
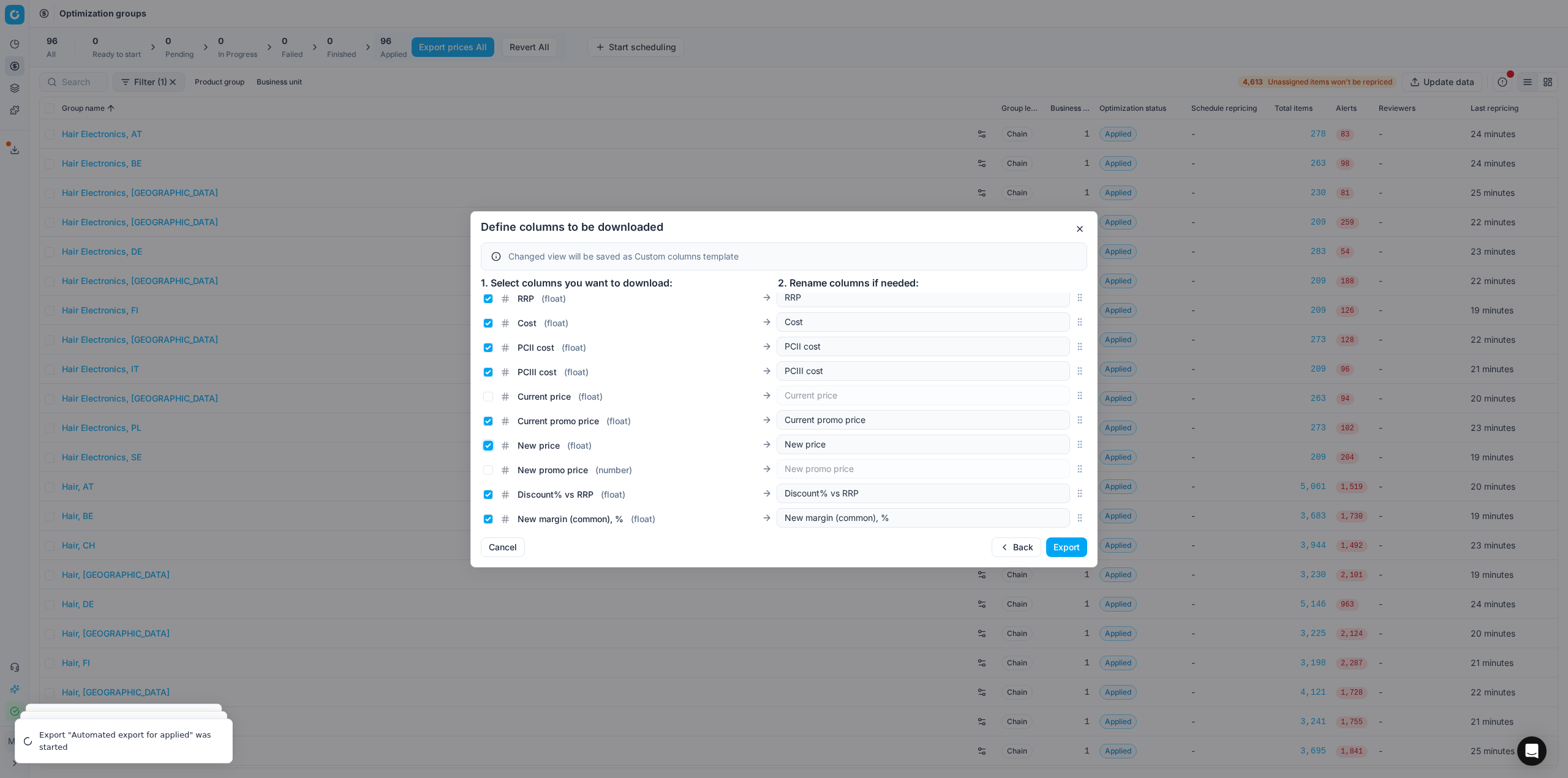
click at [489, 445] on input "New price ( float )" at bounding box center [487, 445] width 10 height 10
checkbox input "false"
click at [490, 471] on input "New promo price ( number )" at bounding box center [487, 470] width 10 height 10
checkbox input "true"
click at [1074, 542] on button "Export" at bounding box center [1067, 546] width 41 height 19
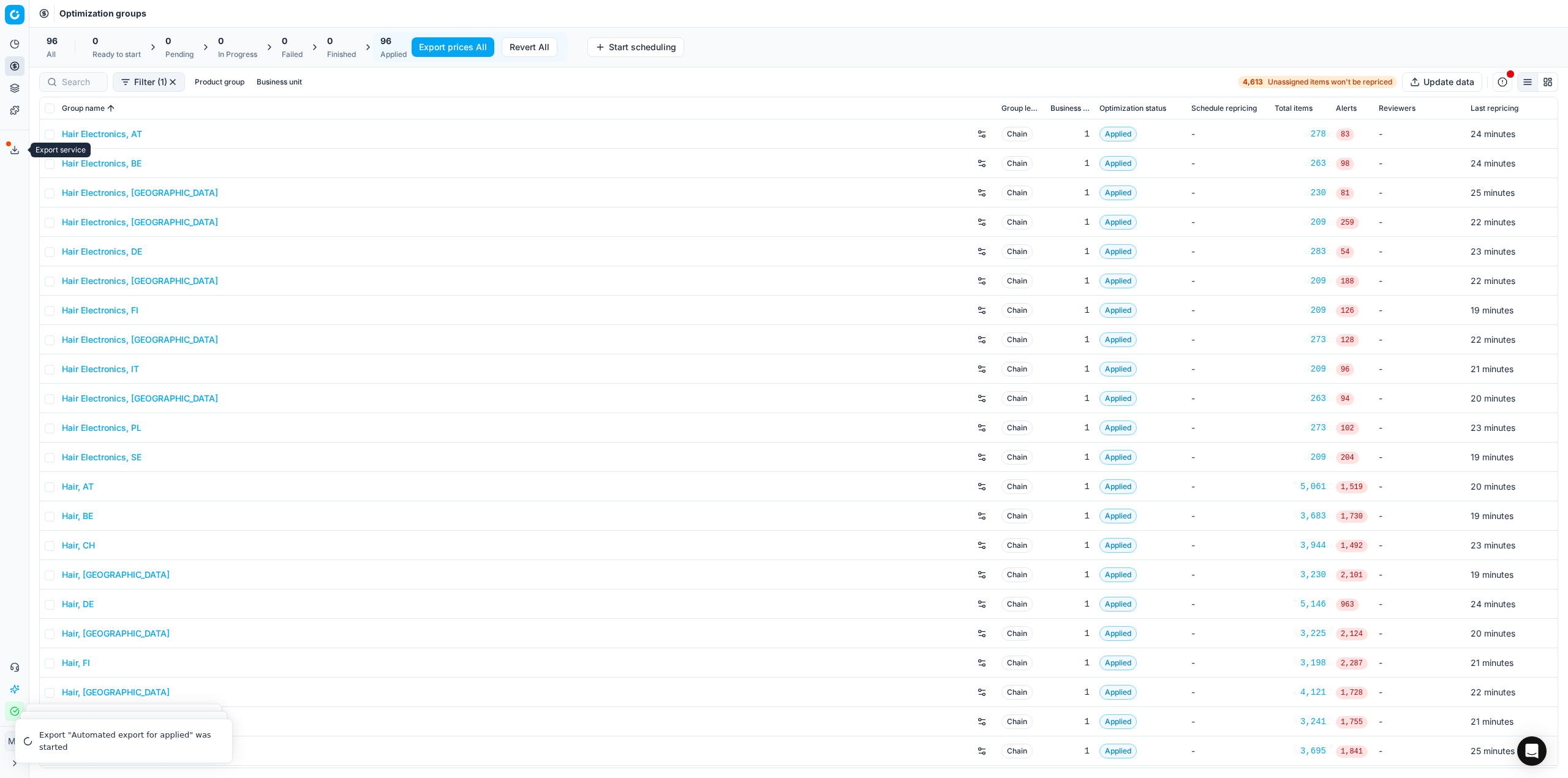
click at [6, 154] on button "Export service" at bounding box center [14, 149] width 19 height 19
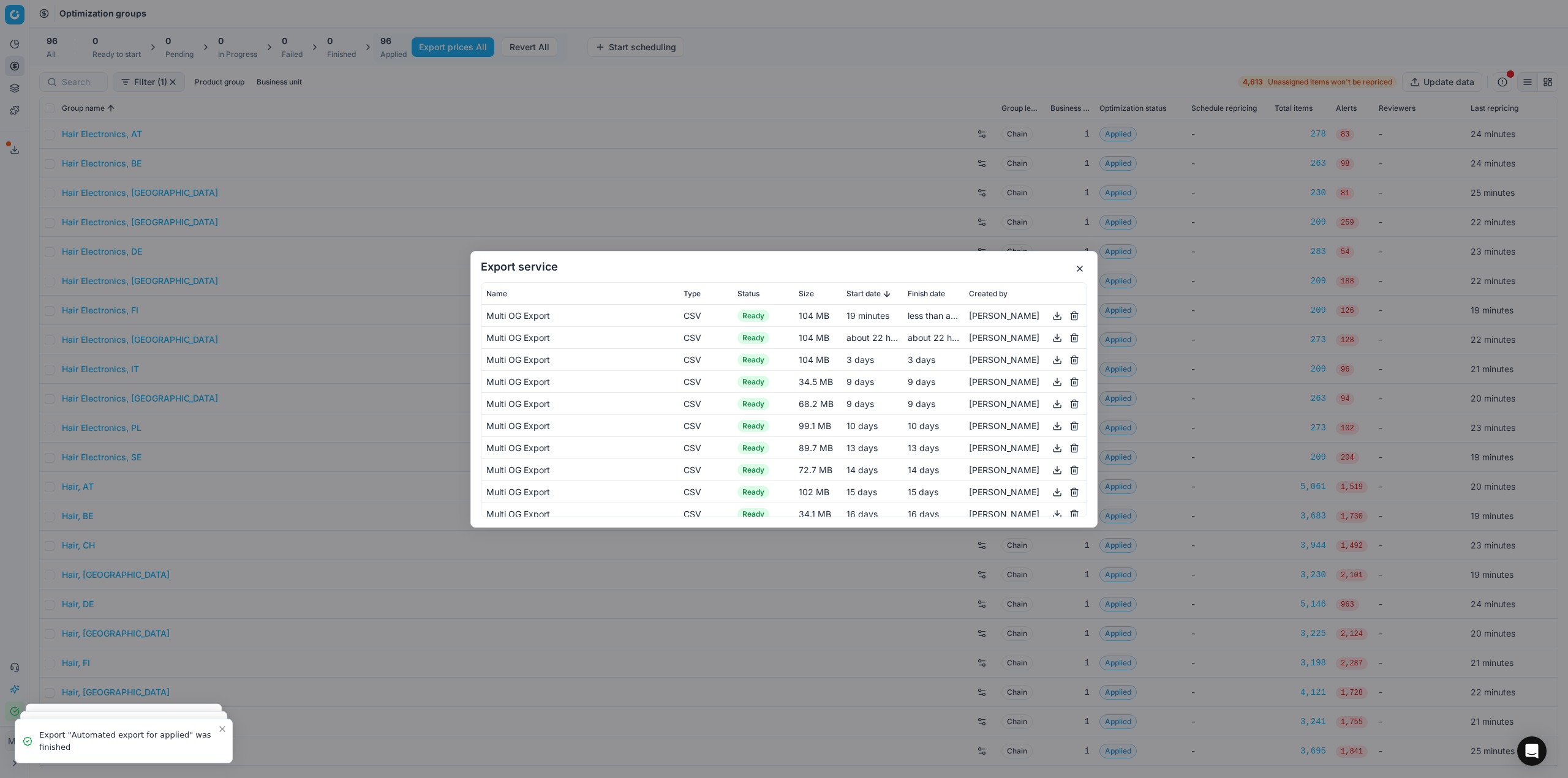
click at [1050, 318] on button "button" at bounding box center [1057, 315] width 15 height 15
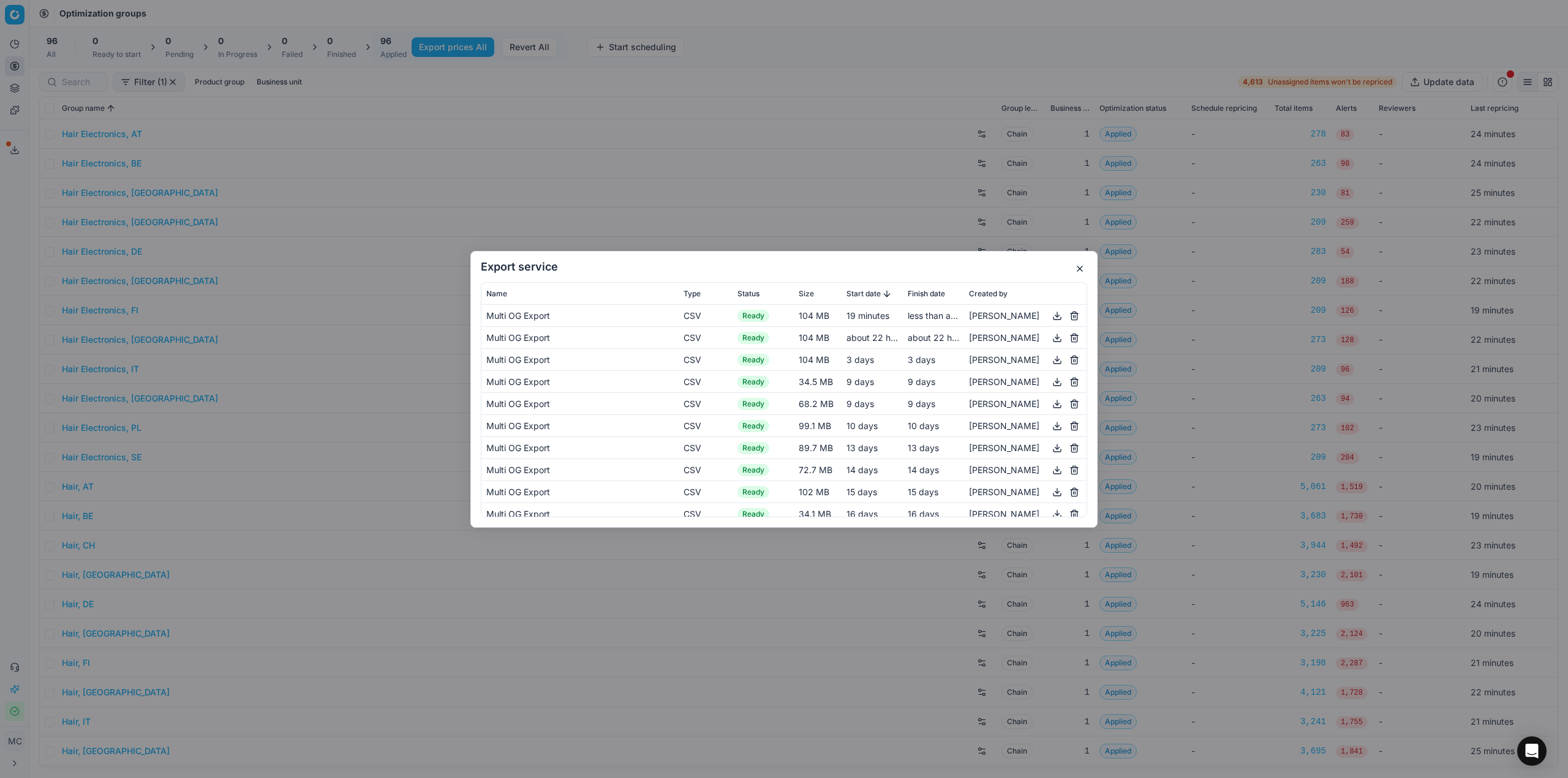
click at [1074, 266] on button "button" at bounding box center [1080, 269] width 15 height 15
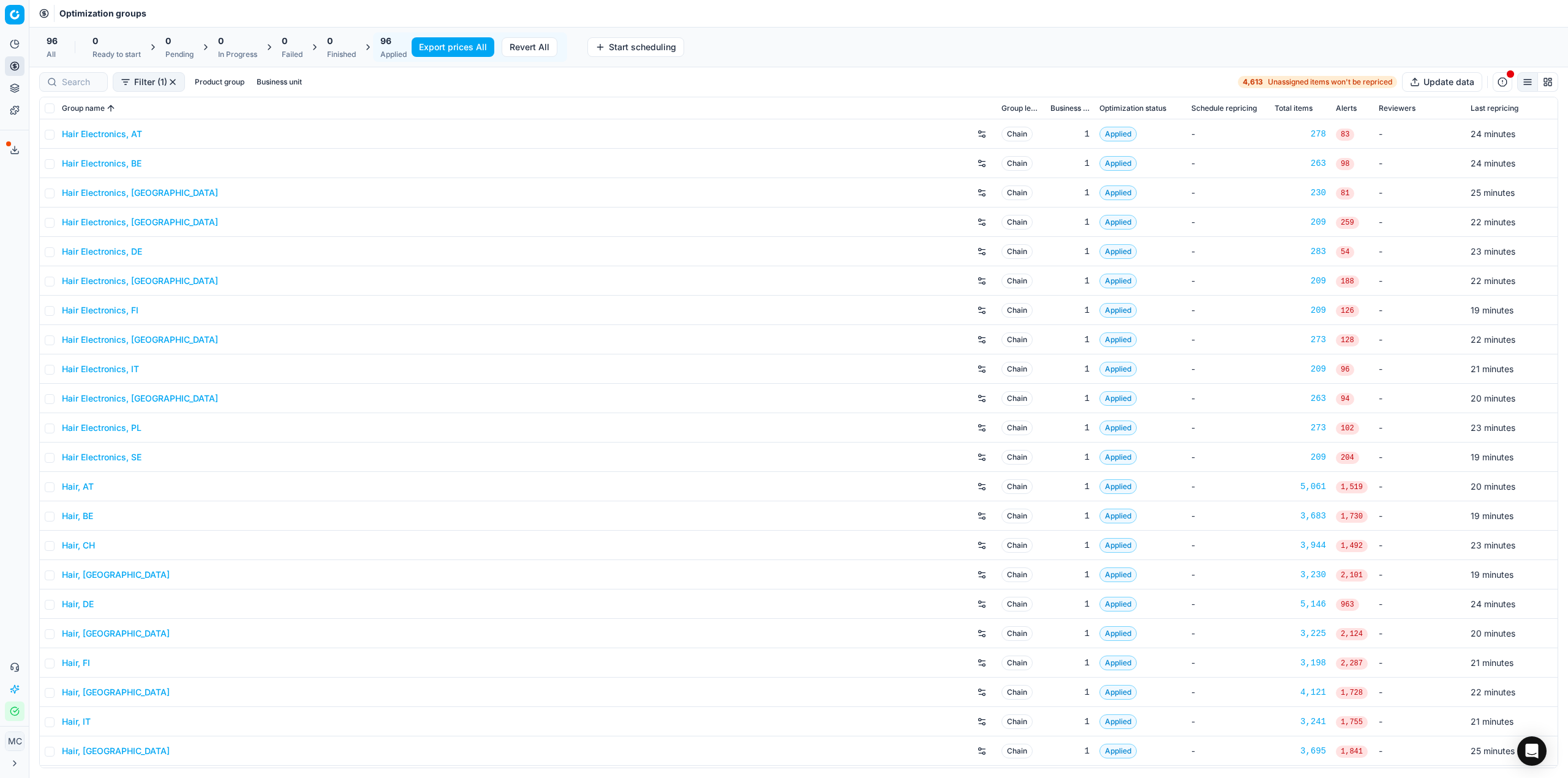
click at [859, 13] on div "Optimization groups" at bounding box center [799, 13] width 1538 height 27
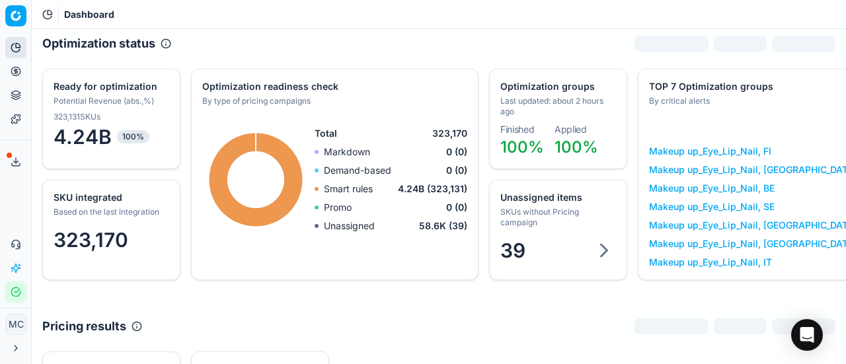
drag, startPoint x: 15, startPoint y: 195, endPoint x: 178, endPoint y: 343, distance: 220.3
click at [17, 196] on div "Analytics Pricing Product portfolio Templates Export service 19 Contact support…" at bounding box center [15, 170] width 31 height 276
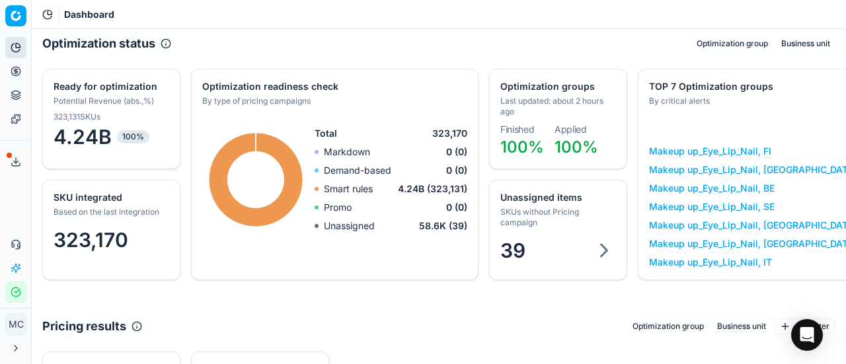
click at [9, 183] on div "Analytics Pricing Product portfolio Templates Export service 19 Contact support…" at bounding box center [15, 170] width 31 height 276
click at [30, 215] on button "Toggle Sidebar" at bounding box center [31, 182] width 11 height 364
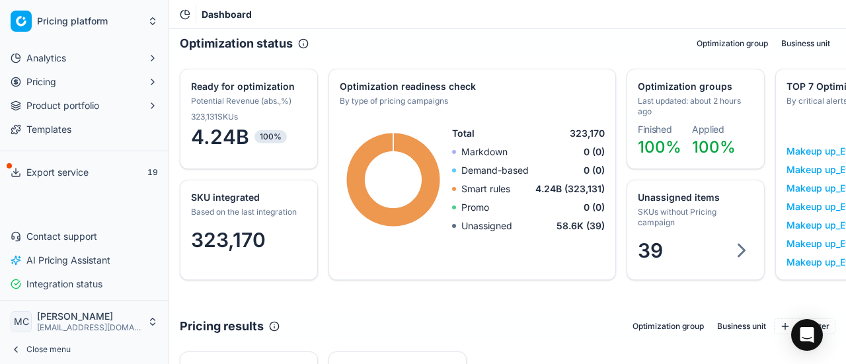
click at [30, 215] on div "Analytics Pricing Product portfolio Templates Export service 19 Contact support…" at bounding box center [84, 171] width 168 height 258
click at [68, 343] on button "Close menu" at bounding box center [84, 349] width 158 height 19
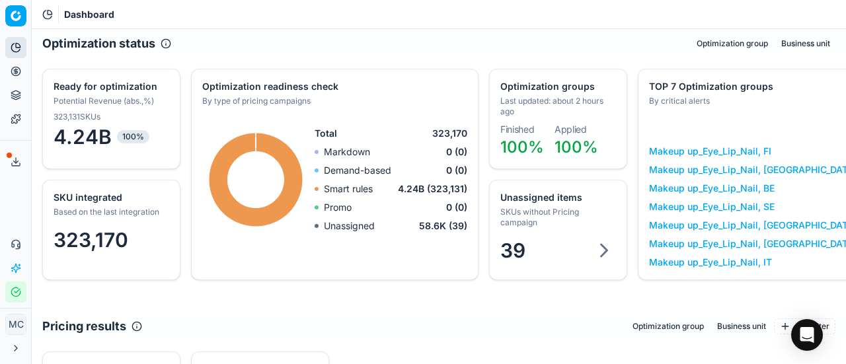
click at [5, 196] on div "Analytics Pricing Product portfolio Templates Export service 19 Contact support…" at bounding box center [15, 170] width 31 height 276
click at [11, 75] on icon at bounding box center [16, 71] width 11 height 11
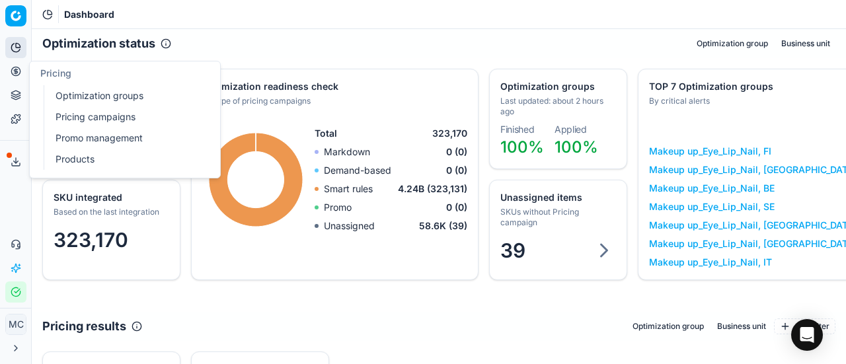
click at [65, 93] on link "Optimization groups" at bounding box center [127, 96] width 154 height 19
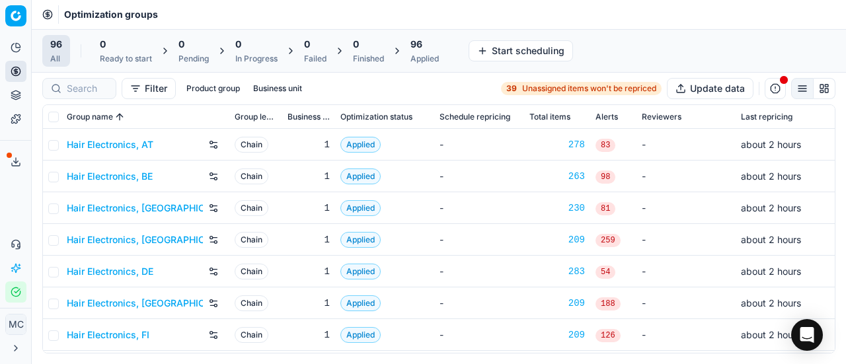
click at [128, 142] on link "Hair Electronics, AT" at bounding box center [110, 144] width 87 height 13
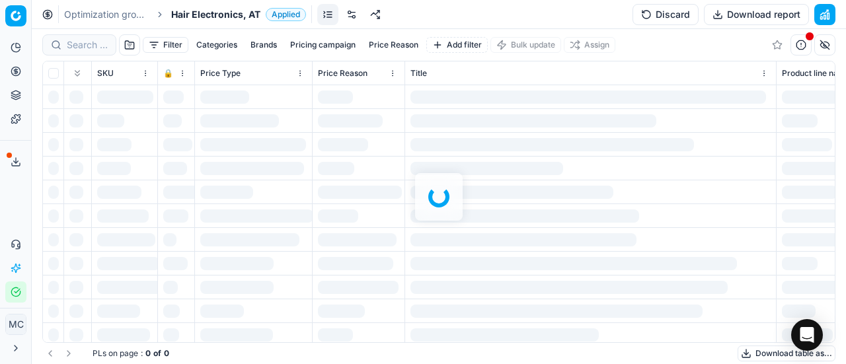
click at [233, 18] on span "Hair Electronics, AT" at bounding box center [215, 14] width 89 height 13
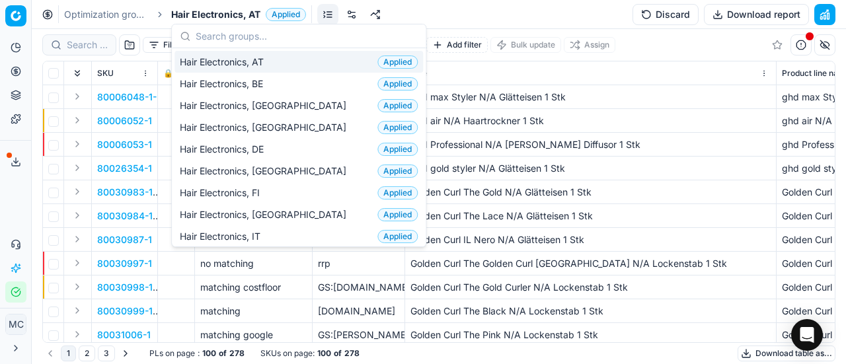
click at [214, 34] on input "text" at bounding box center [307, 36] width 222 height 26
type input "P"
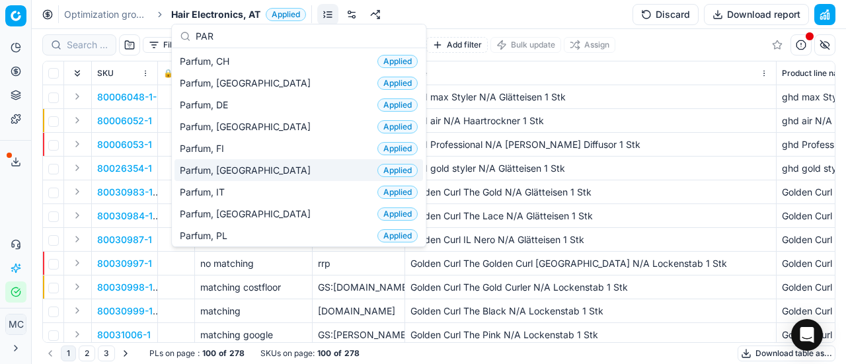
type input "PAR"
click at [246, 154] on div "Parfum, FI Applied" at bounding box center [298, 148] width 248 height 22
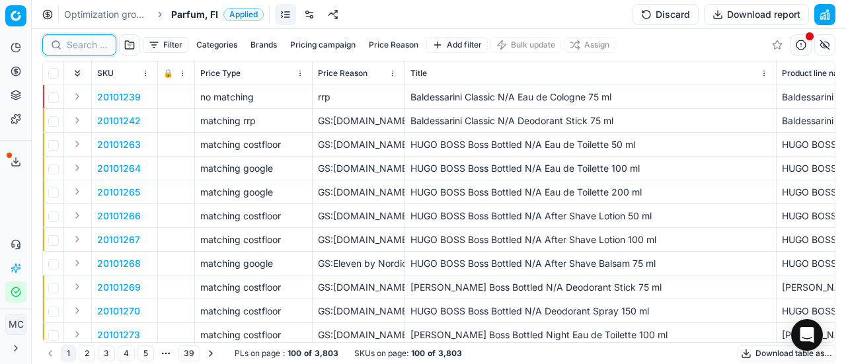
click at [75, 42] on input at bounding box center [87, 44] width 41 height 13
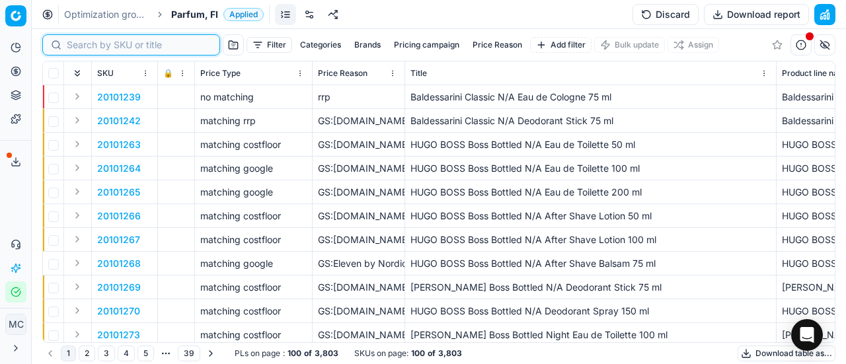
paste input "90004647-0006983"
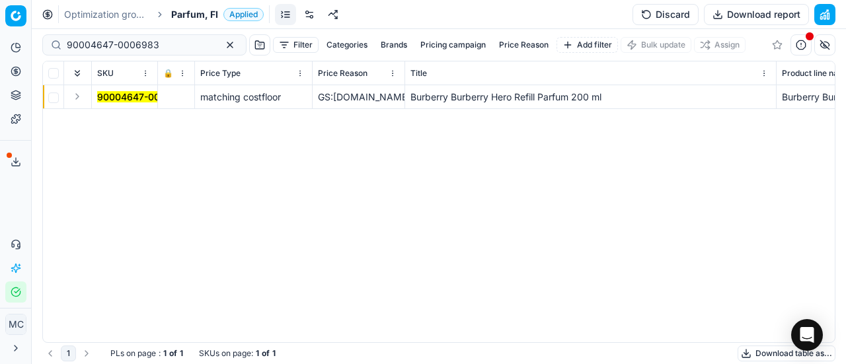
drag, startPoint x: 13, startPoint y: 210, endPoint x: 148, endPoint y: 203, distance: 135.0
click at [13, 210] on div "Analytics Pricing Product portfolio Templates Export service 19 Contact support…" at bounding box center [15, 170] width 31 height 276
click at [80, 105] on td at bounding box center [78, 97] width 28 height 24
drag, startPoint x: 80, startPoint y: 100, endPoint x: 144, endPoint y: 143, distance: 76.8
click at [79, 102] on button "Expand" at bounding box center [77, 97] width 16 height 16
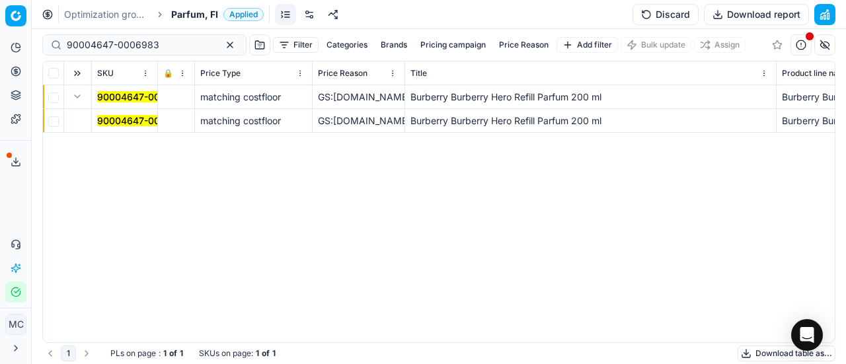
click at [135, 125] on mark "90004647-0006983" at bounding box center [143, 120] width 93 height 11
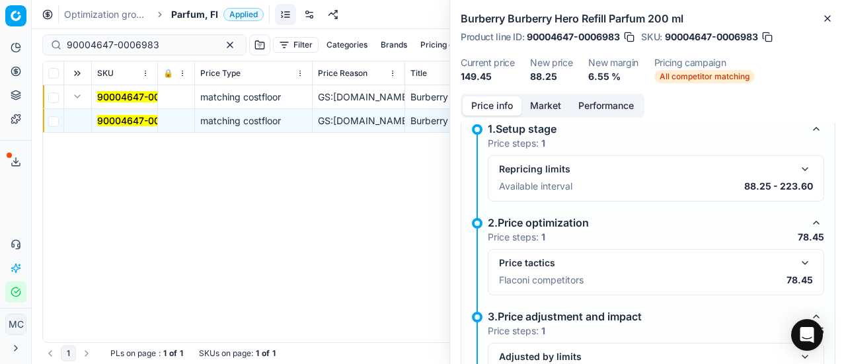
scroll to position [198, 0]
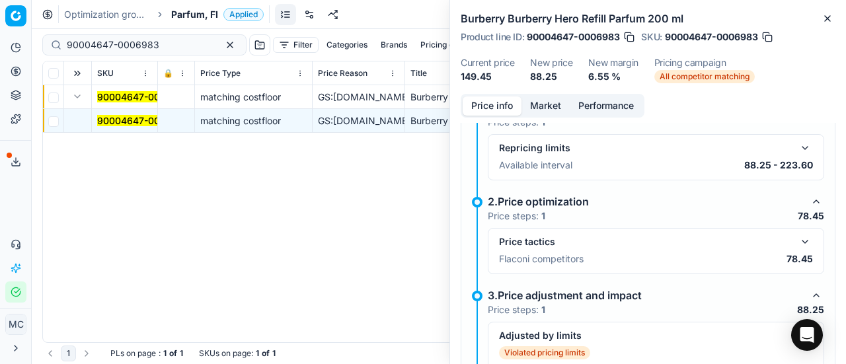
click at [797, 235] on button "button" at bounding box center [805, 242] width 16 height 16
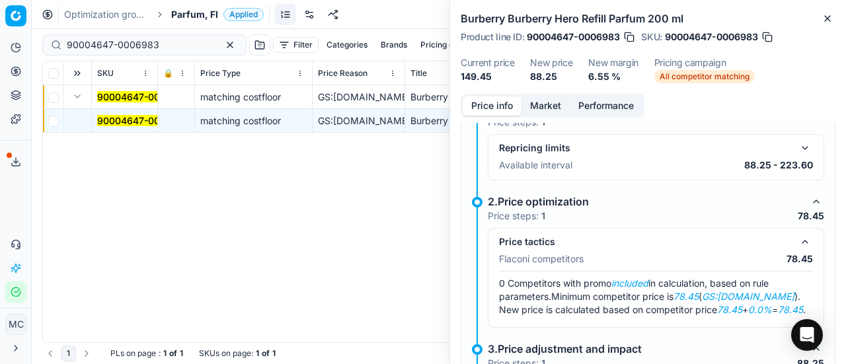
click at [554, 112] on button "Market" at bounding box center [545, 105] width 48 height 19
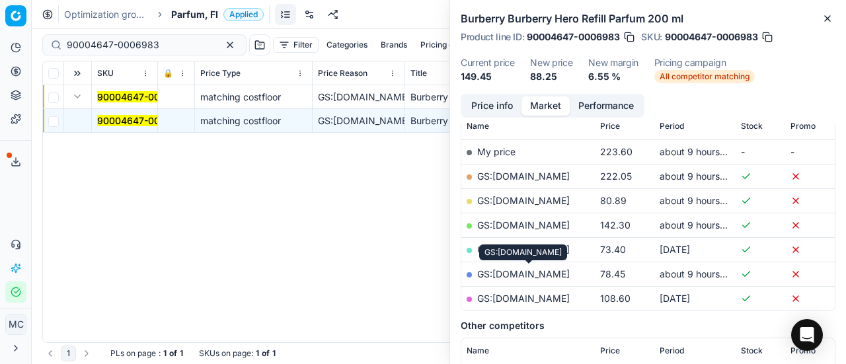
click at [560, 276] on link "GS:[DOMAIN_NAME]" at bounding box center [523, 273] width 93 height 11
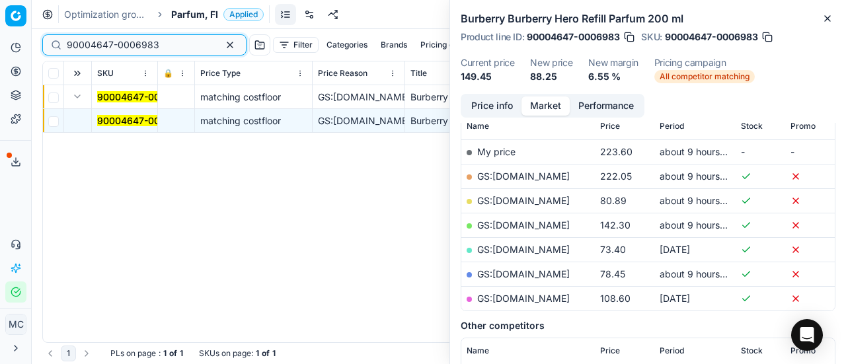
drag, startPoint x: 163, startPoint y: 42, endPoint x: 0, endPoint y: -7, distance: 169.9
click at [0, 0] on html "Pricing platform Analytics Pricing Product portfolio Templates Export service 1…" at bounding box center [423, 182] width 846 height 364
paste input "80066034-90"
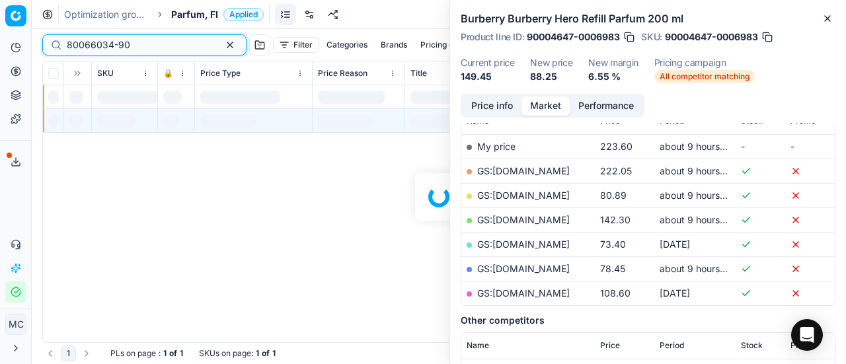
scroll to position [198, 0]
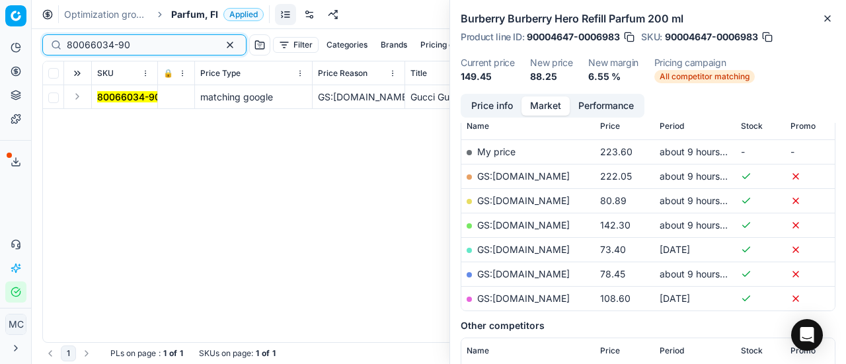
type input "80066034-90"
click at [75, 95] on button "Expand" at bounding box center [77, 97] width 16 height 16
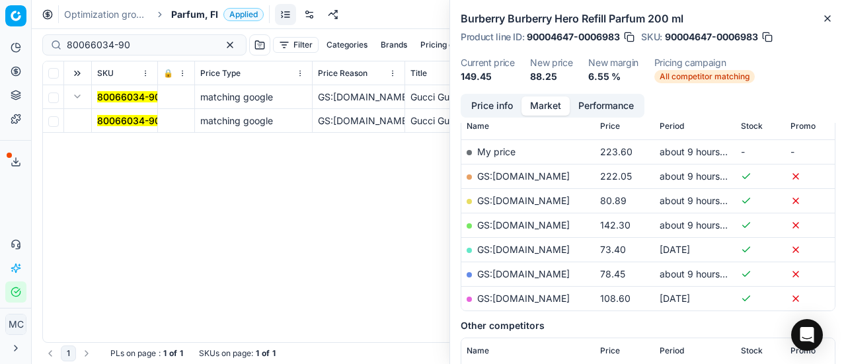
click at [135, 122] on mark "80066034-90" at bounding box center [128, 120] width 63 height 11
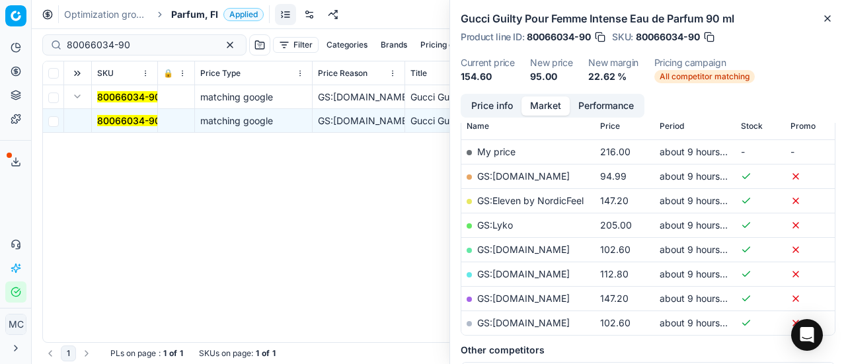
click at [502, 108] on button "Price info" at bounding box center [492, 105] width 59 height 19
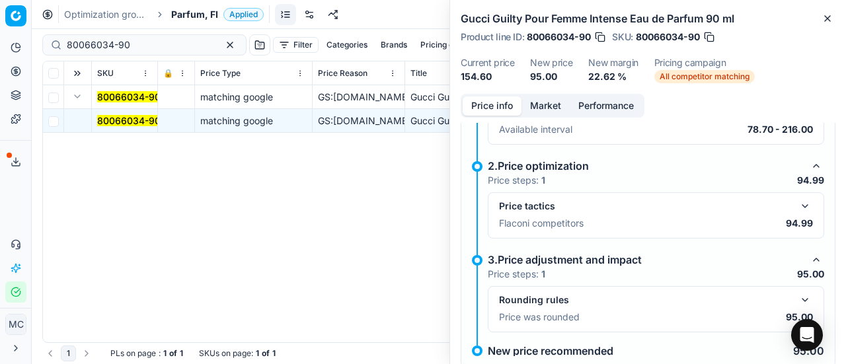
click at [797, 207] on button "button" at bounding box center [805, 206] width 16 height 16
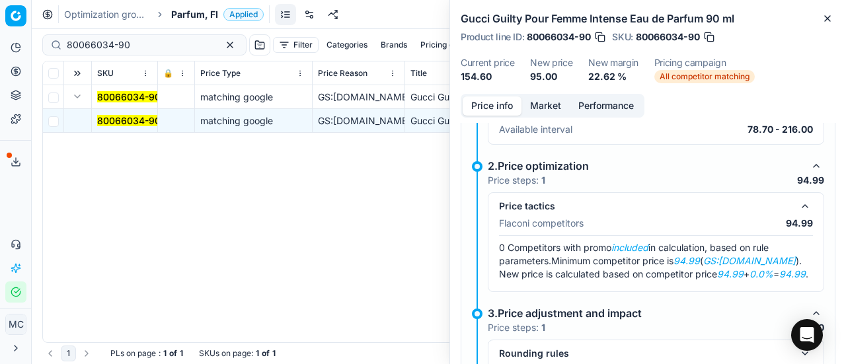
click at [552, 108] on button "Market" at bounding box center [545, 105] width 48 height 19
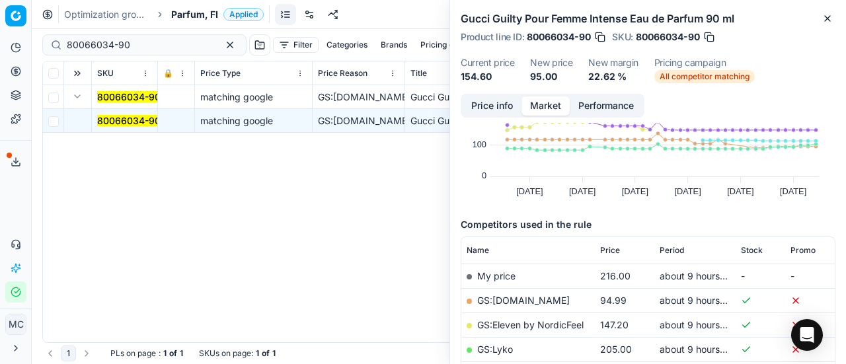
scroll to position [132, 0]
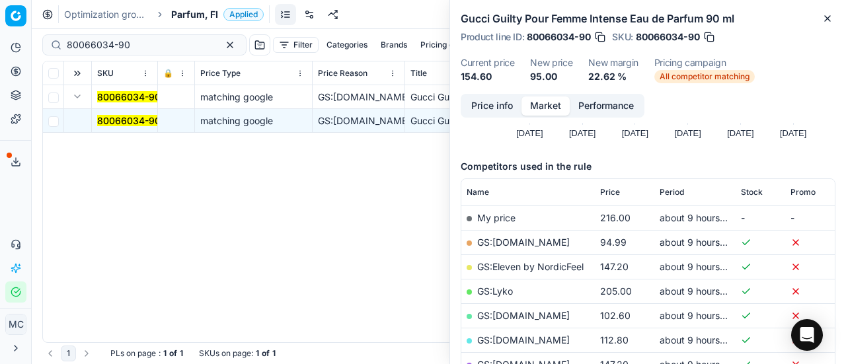
click at [514, 239] on link "GS:[DOMAIN_NAME]" at bounding box center [523, 242] width 93 height 11
click at [184, 13] on span "Parfum, FI" at bounding box center [194, 14] width 47 height 13
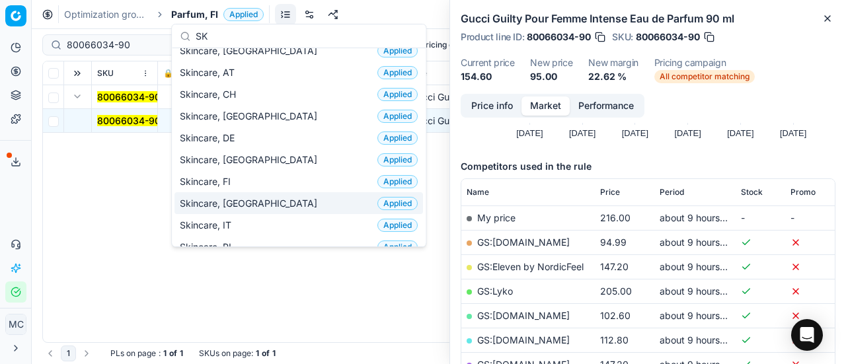
scroll to position [0, 0]
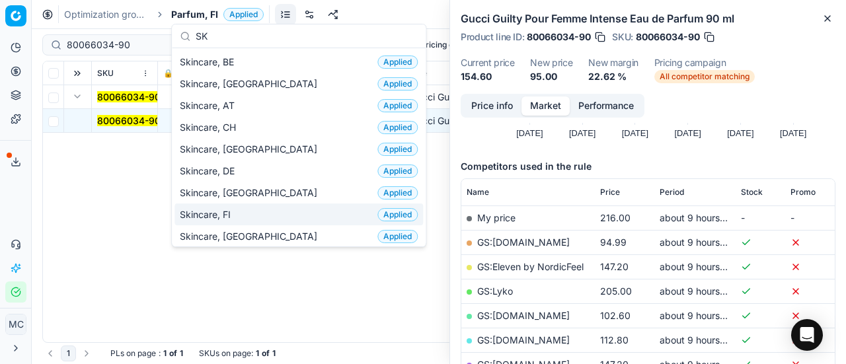
type input "SK"
click at [281, 206] on div "Skincare, FI Applied" at bounding box center [298, 215] width 248 height 22
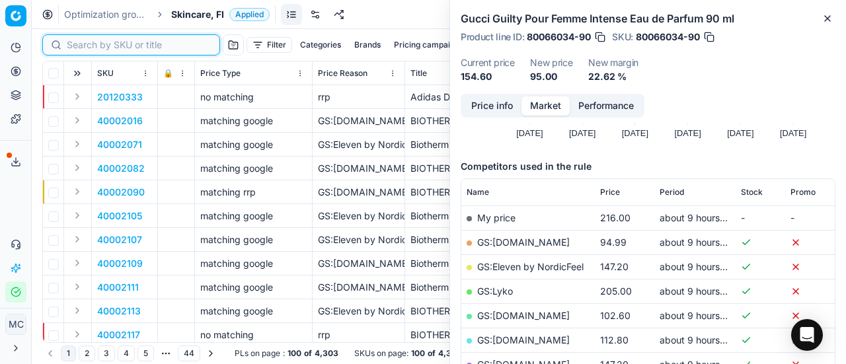
click at [107, 44] on input at bounding box center [139, 44] width 145 height 13
paste input "80047247-1"
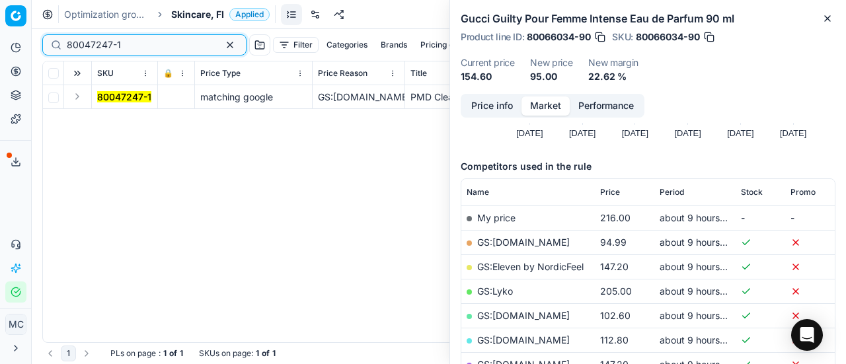
type input "80047247-1"
click at [82, 98] on button "Expand" at bounding box center [77, 97] width 16 height 16
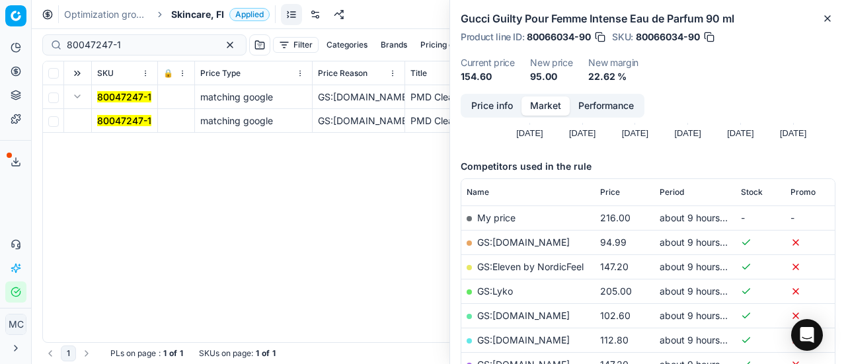
click at [102, 123] on mark "80047247-1" at bounding box center [124, 120] width 54 height 11
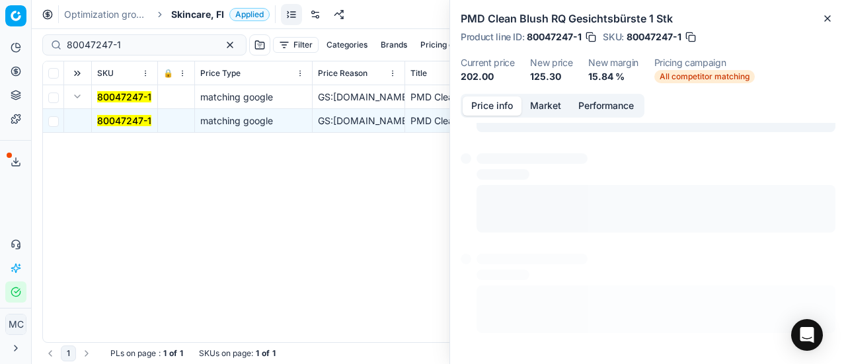
click at [506, 112] on button "Price info" at bounding box center [492, 105] width 59 height 19
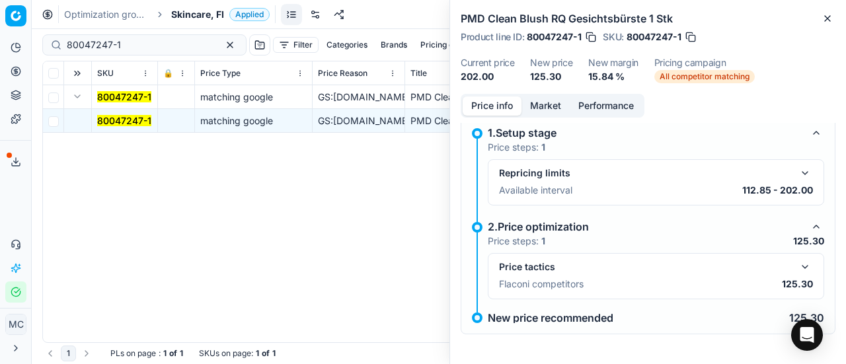
click at [800, 278] on p "125.30" at bounding box center [797, 284] width 31 height 13
click at [797, 267] on button "button" at bounding box center [805, 267] width 16 height 16
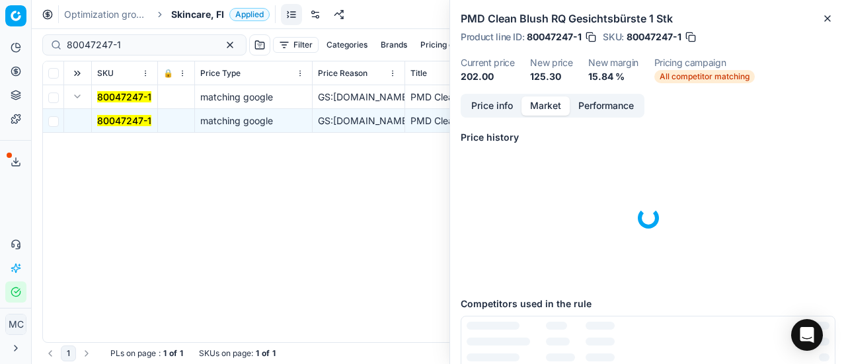
click at [547, 104] on button "Market" at bounding box center [545, 105] width 48 height 19
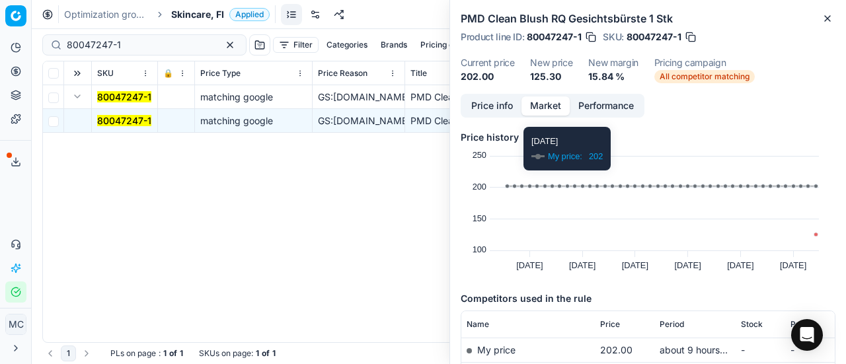
scroll to position [101, 0]
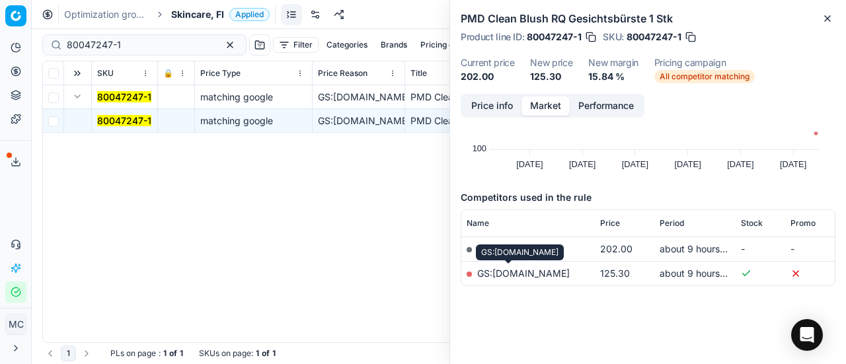
click at [521, 275] on link "GS:[DOMAIN_NAME]" at bounding box center [523, 273] width 93 height 11
click at [175, 12] on span "Skincare, FI" at bounding box center [197, 14] width 53 height 13
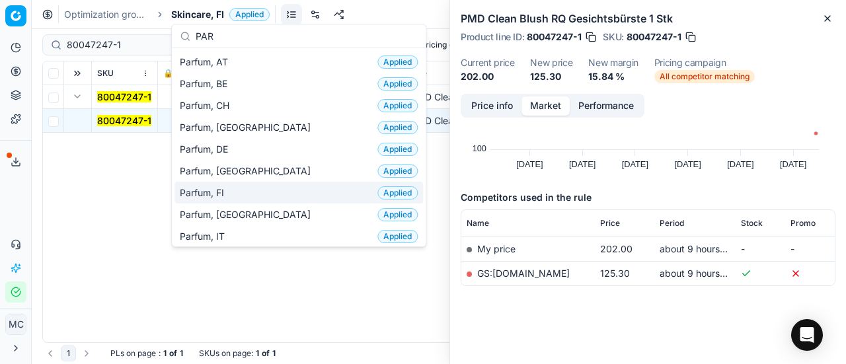
type input "PAR"
click at [247, 185] on div "Parfum, FI Applied" at bounding box center [298, 193] width 248 height 22
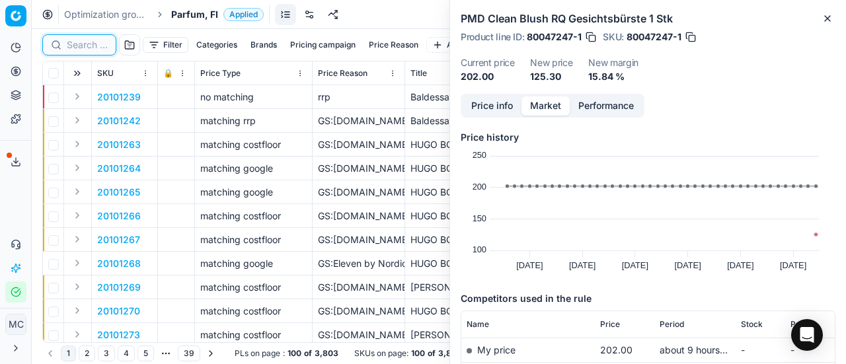
click at [85, 49] on input at bounding box center [87, 44] width 41 height 13
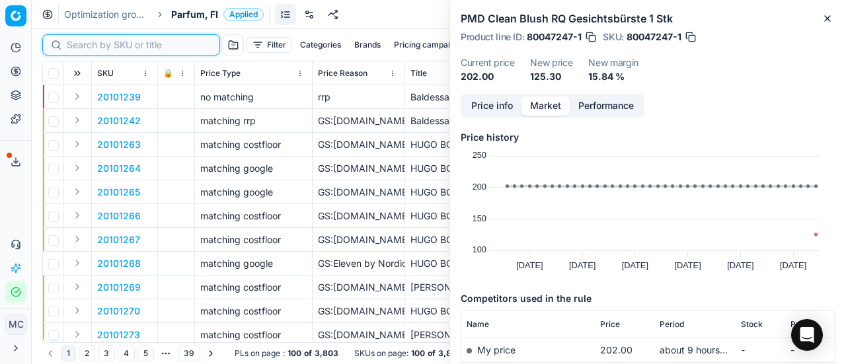
paste input "90001698-0002404"
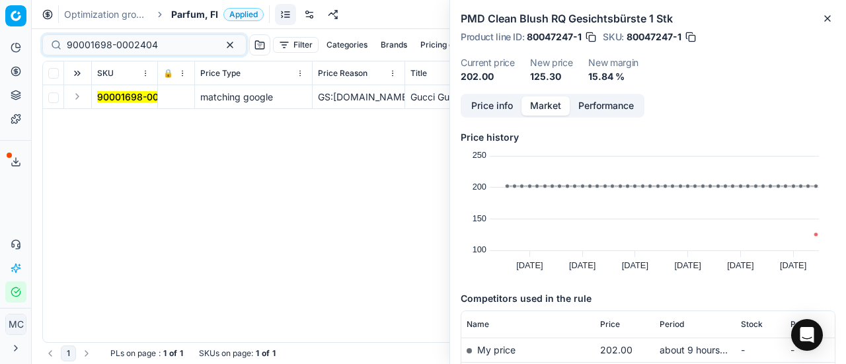
click at [77, 102] on button "Expand" at bounding box center [77, 97] width 16 height 16
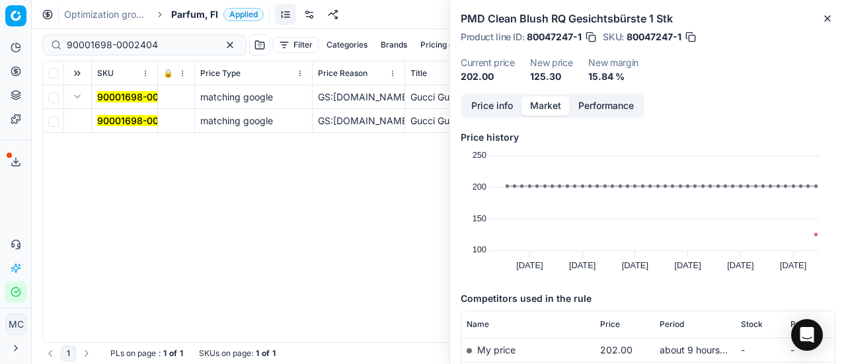
click at [120, 118] on mark "90001698-0002404" at bounding box center [142, 120] width 91 height 11
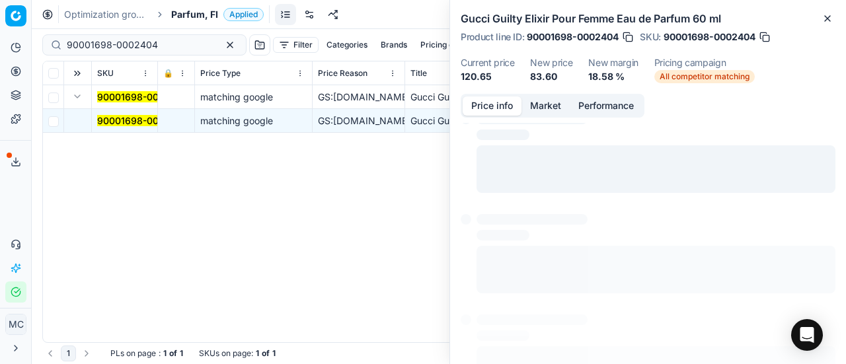
drag, startPoint x: 500, startPoint y: 112, endPoint x: 521, endPoint y: 122, distance: 23.4
click at [494, 114] on button "Price info" at bounding box center [492, 105] width 59 height 19
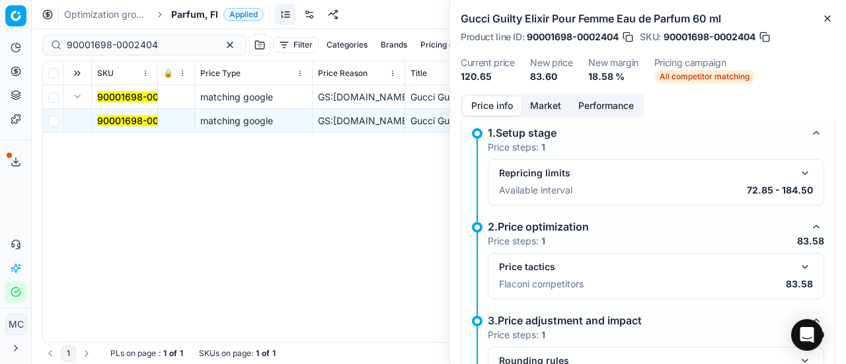
click at [797, 262] on button "button" at bounding box center [805, 267] width 16 height 16
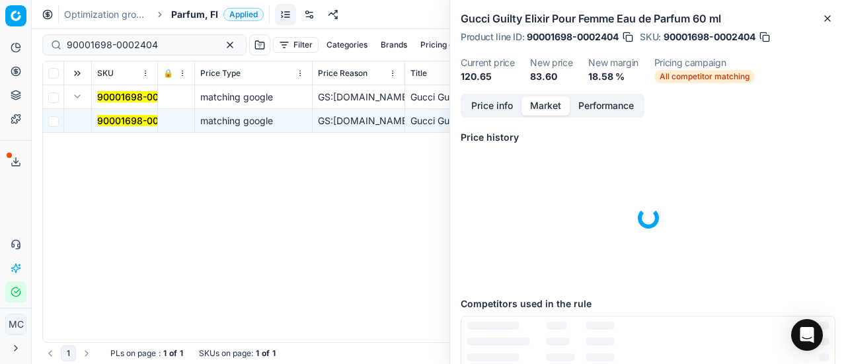
click at [543, 98] on button "Market" at bounding box center [545, 105] width 48 height 19
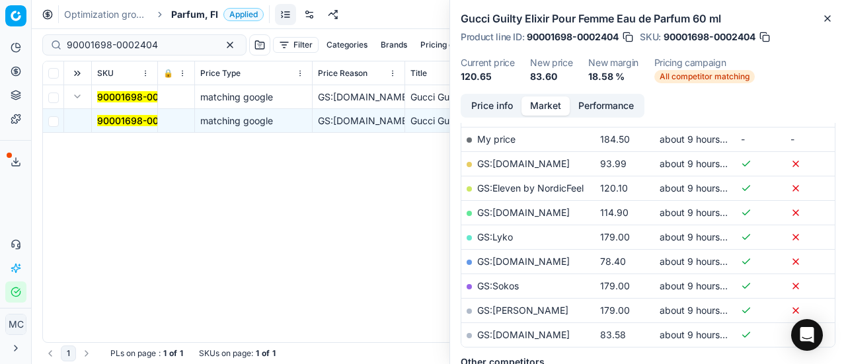
scroll to position [264, 0]
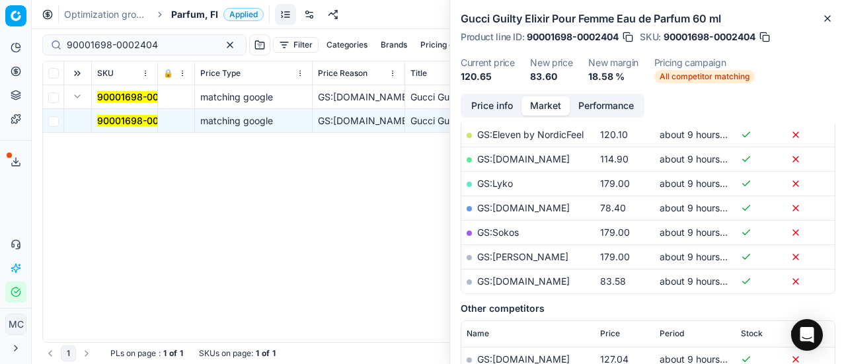
click at [562, 278] on link "GS:[DOMAIN_NAME]" at bounding box center [523, 281] width 93 height 11
drag, startPoint x: 186, startPoint y: 47, endPoint x: 0, endPoint y: 40, distance: 186.5
click at [0, 40] on div "Pricing platform Analytics Pricing Product portfolio Templates Export service 1…" at bounding box center [423, 182] width 846 height 364
paste input "80052923-100"
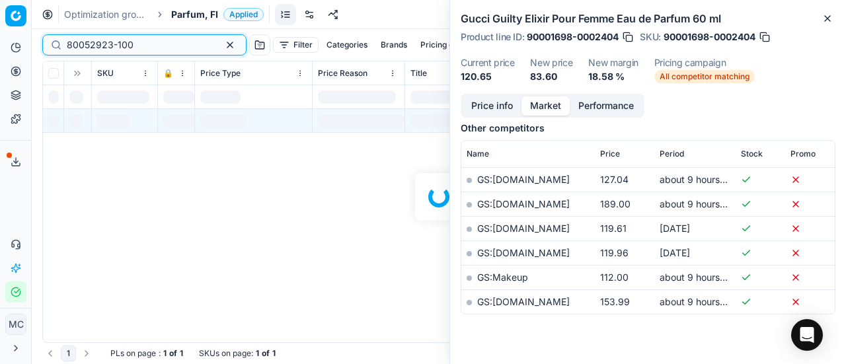
scroll to position [264, 0]
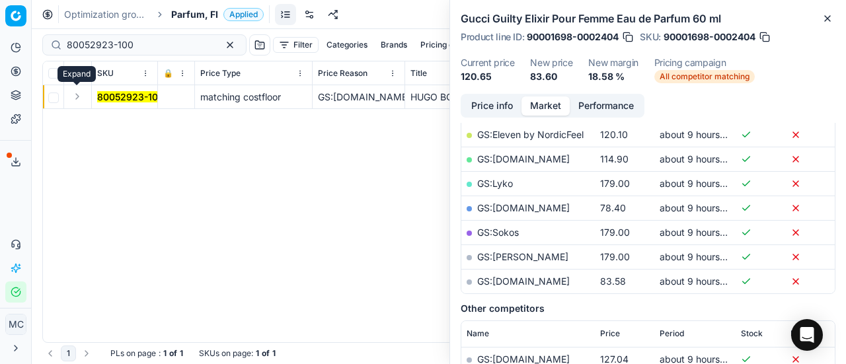
click at [78, 98] on button "Expand" at bounding box center [77, 97] width 16 height 16
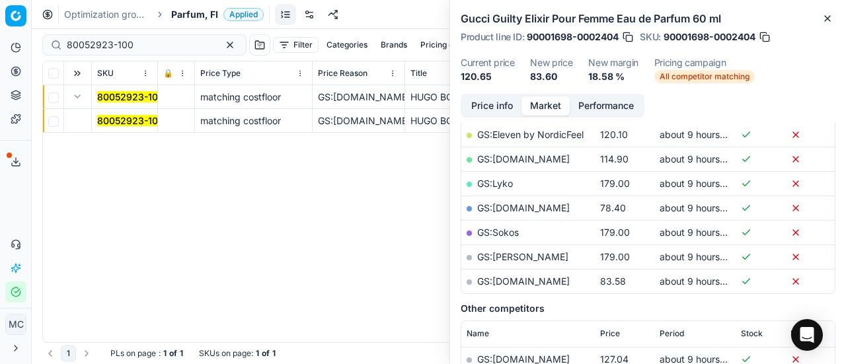
click at [114, 121] on mark "80052923-100" at bounding box center [130, 120] width 67 height 11
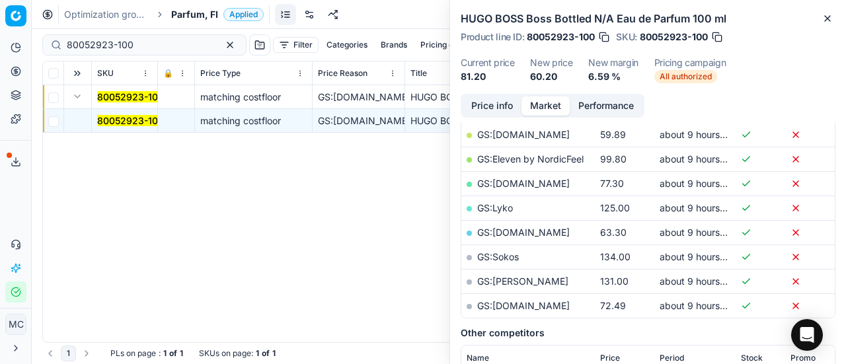
click at [493, 102] on button "Price info" at bounding box center [492, 105] width 59 height 19
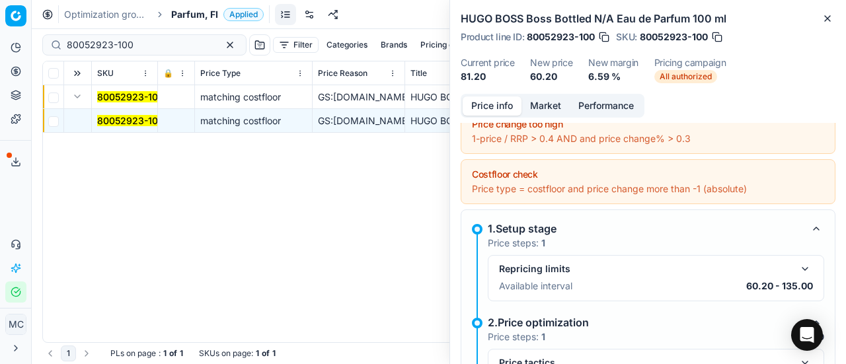
scroll to position [141, 0]
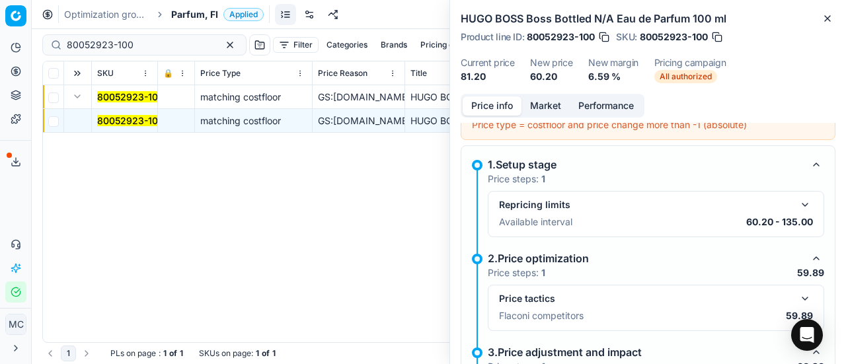
click at [797, 298] on button "button" at bounding box center [805, 299] width 16 height 16
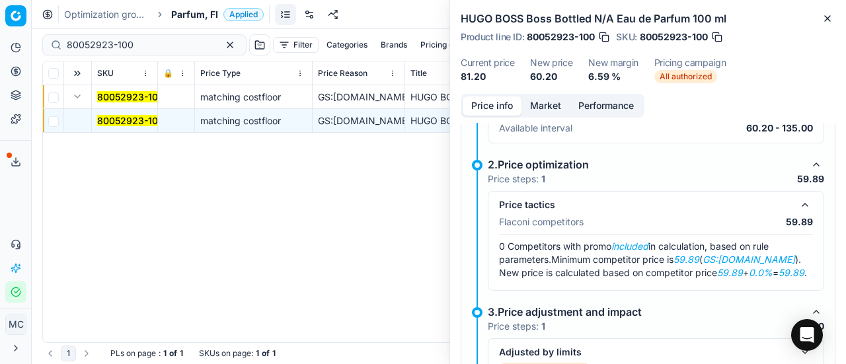
scroll to position [274, 0]
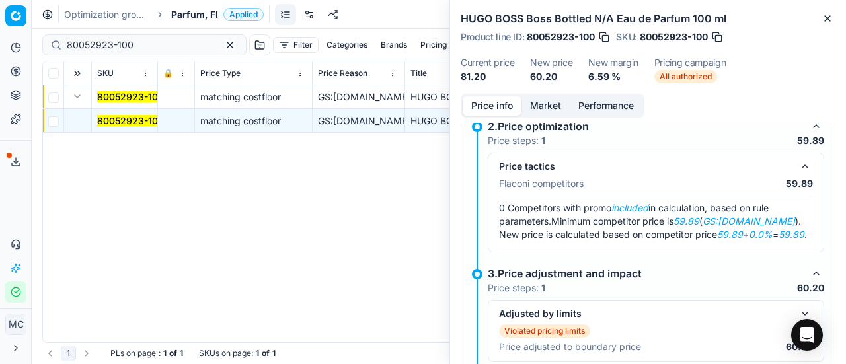
click at [537, 100] on button "Market" at bounding box center [545, 105] width 48 height 19
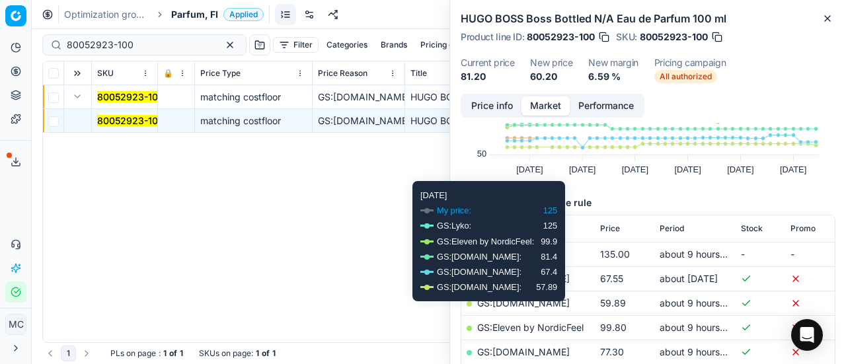
scroll to position [132, 0]
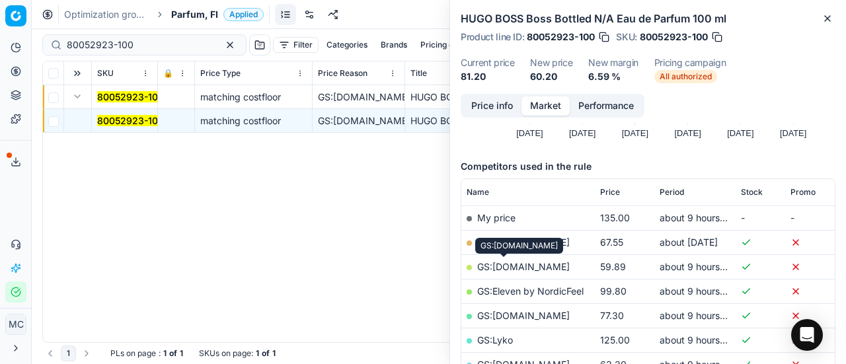
click at [527, 264] on link "GS:[DOMAIN_NAME]" at bounding box center [523, 266] width 93 height 11
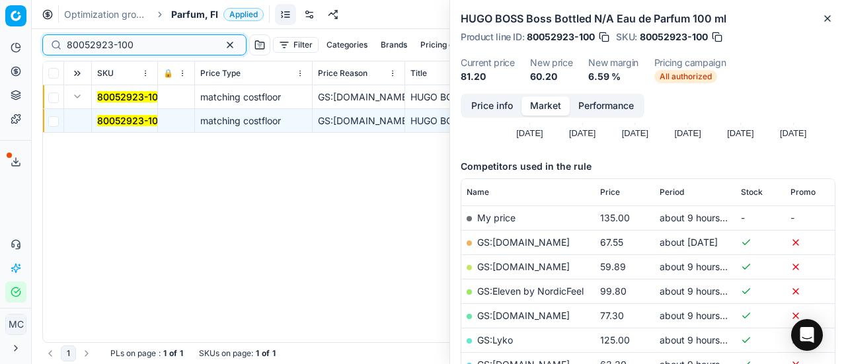
drag, startPoint x: 159, startPoint y: 40, endPoint x: 0, endPoint y: -11, distance: 166.5
click at [0, 0] on html "Pricing platform Analytics Pricing Product portfolio Templates Export service 1…" at bounding box center [423, 182] width 846 height 364
click at [151, 42] on input "80052923-100" at bounding box center [139, 44] width 145 height 13
drag, startPoint x: 157, startPoint y: 42, endPoint x: 0, endPoint y: 29, distance: 157.1
click at [0, 29] on div "Pricing platform Analytics Pricing Product portfolio Templates Export service 1…" at bounding box center [423, 182] width 846 height 364
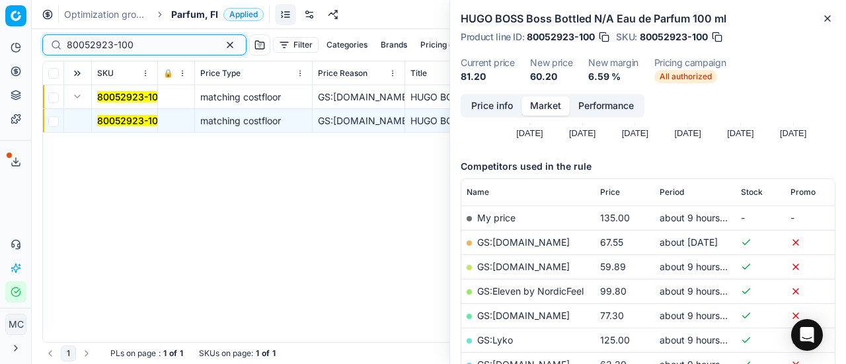
paste input "10177-5"
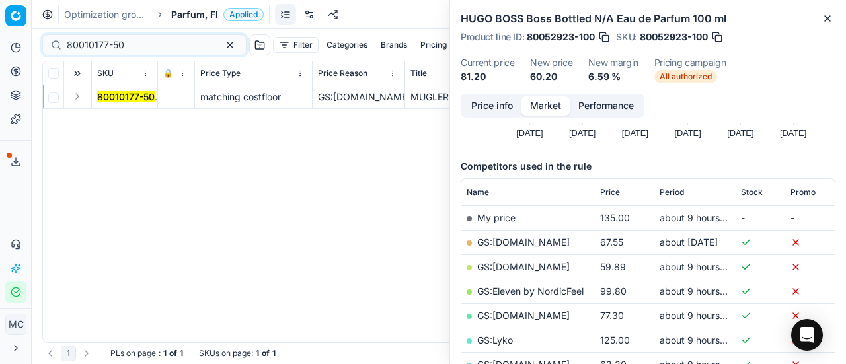
click at [80, 102] on button "Expand" at bounding box center [77, 97] width 16 height 16
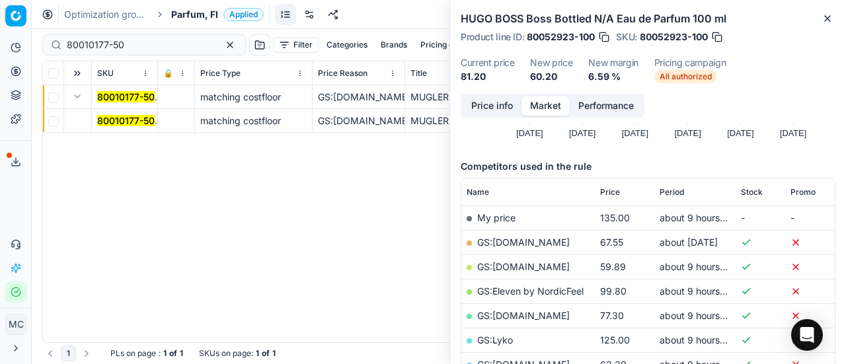
click at [116, 121] on mark "80010177-50" at bounding box center [125, 120] width 57 height 11
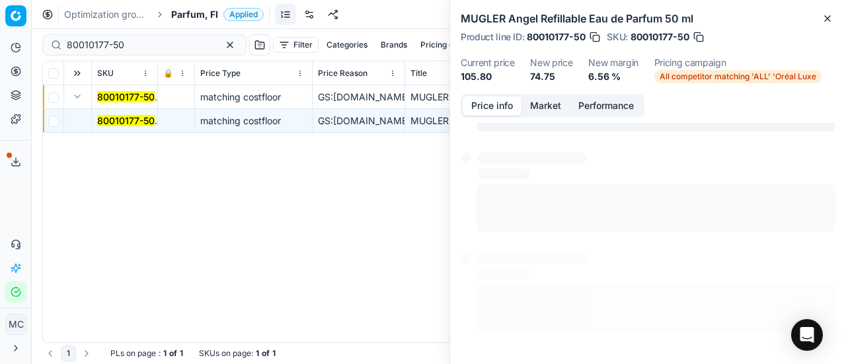
click at [489, 105] on button "Price info" at bounding box center [492, 105] width 59 height 19
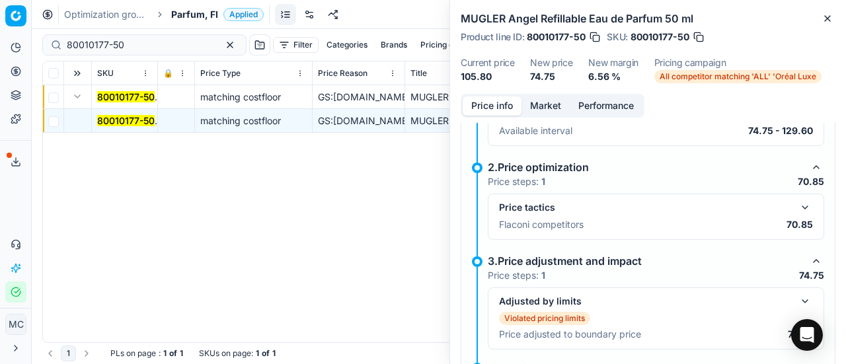
click at [797, 205] on button "button" at bounding box center [805, 208] width 16 height 16
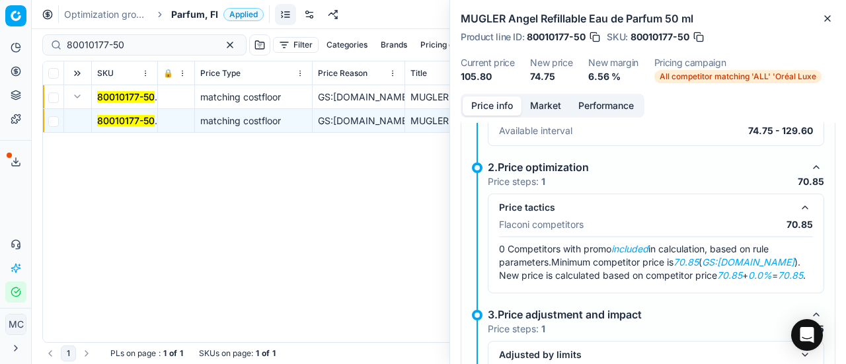
click at [537, 89] on div "MUGLER Angel Refillable Eau de Parfum 50 ml Product line ID : 80010177-50 SKU :…" at bounding box center [648, 47] width 396 height 94
click at [559, 104] on button "Market" at bounding box center [545, 105] width 48 height 19
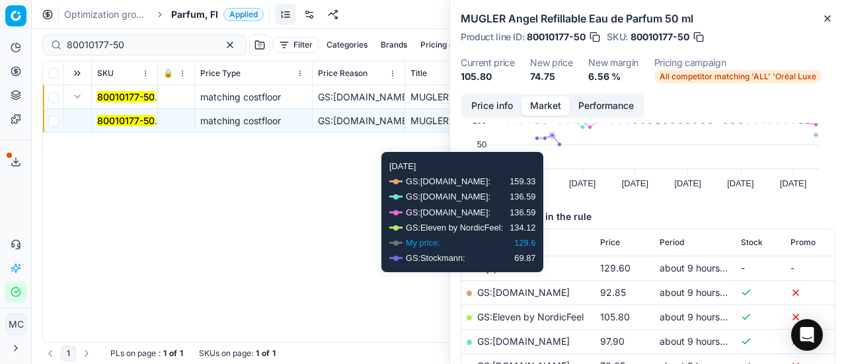
scroll to position [198, 0]
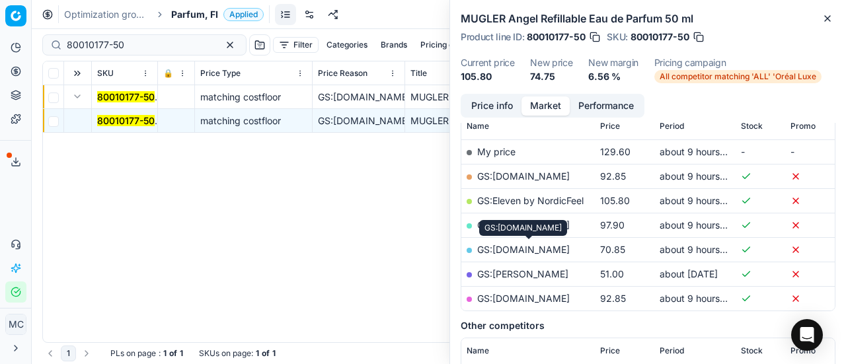
click at [570, 249] on link "GS:[DOMAIN_NAME]" at bounding box center [523, 249] width 93 height 11
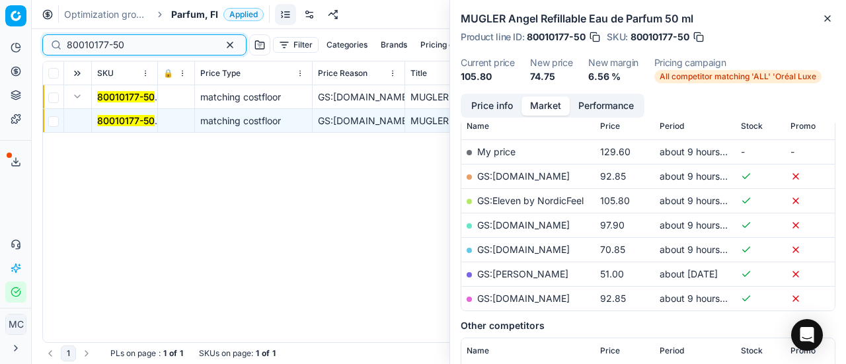
drag, startPoint x: 145, startPoint y: 42, endPoint x: 0, endPoint y: -30, distance: 162.2
click at [0, 0] on html "Pricing platform Analytics Pricing Product portfolio Templates Export service 1…" at bounding box center [423, 182] width 846 height 364
paste input "20101263"
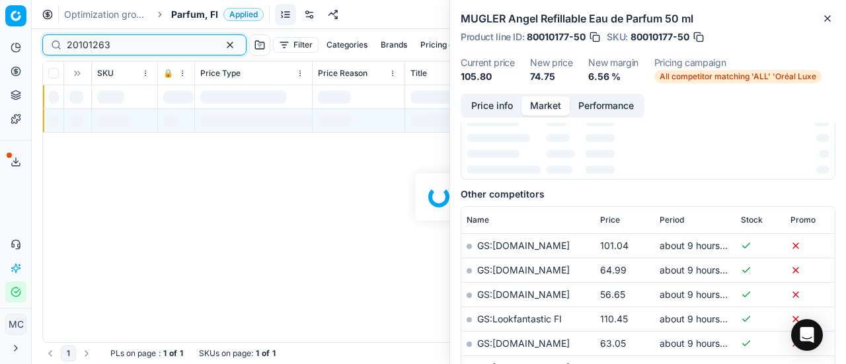
scroll to position [198, 0]
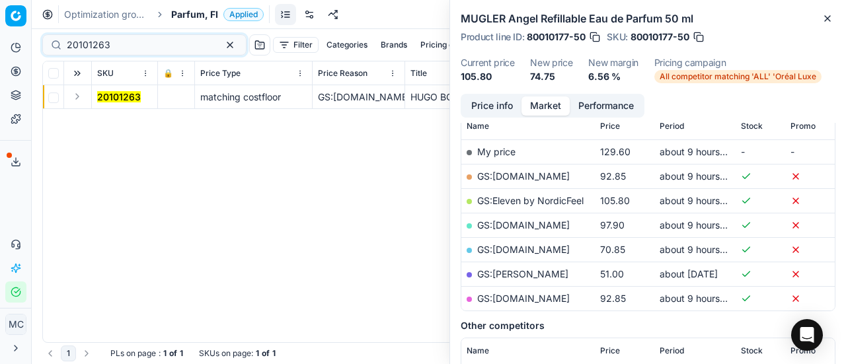
click at [81, 98] on button "Expand" at bounding box center [77, 97] width 16 height 16
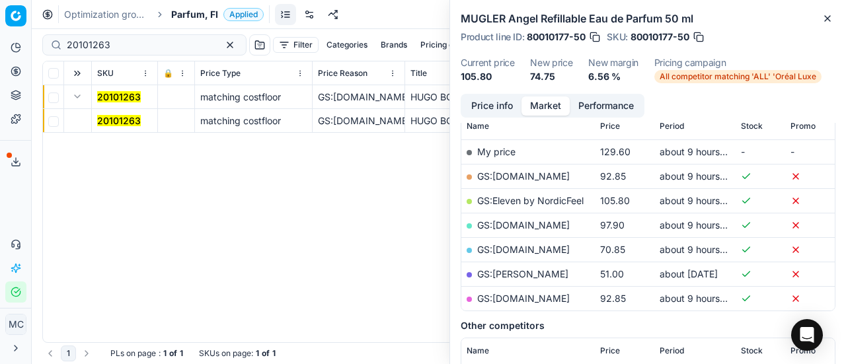
click at [112, 118] on mark "20101263" at bounding box center [119, 120] width 44 height 11
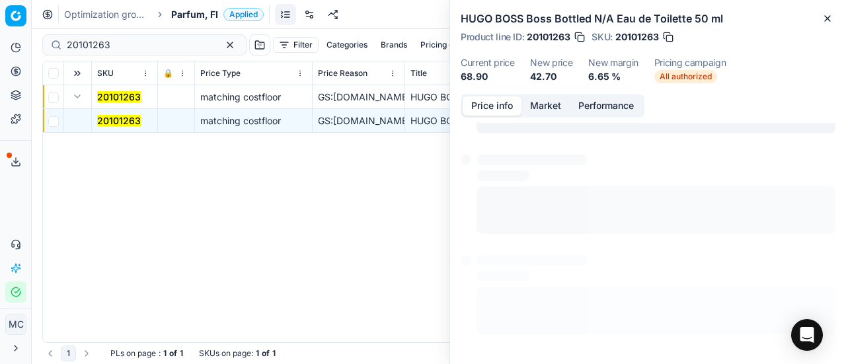
click at [495, 109] on button "Price info" at bounding box center [492, 105] width 59 height 19
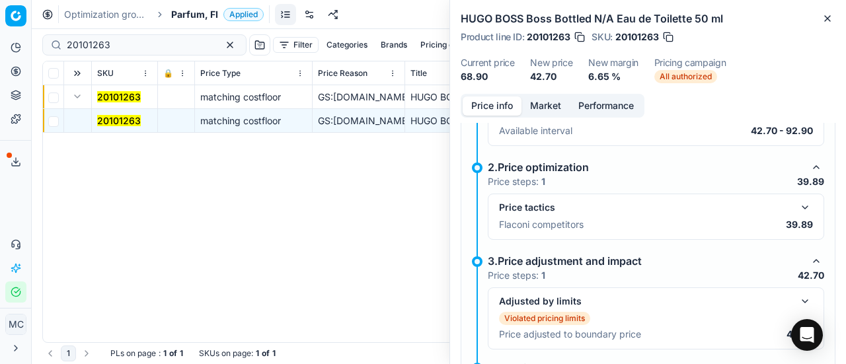
click at [799, 203] on button "button" at bounding box center [805, 208] width 16 height 16
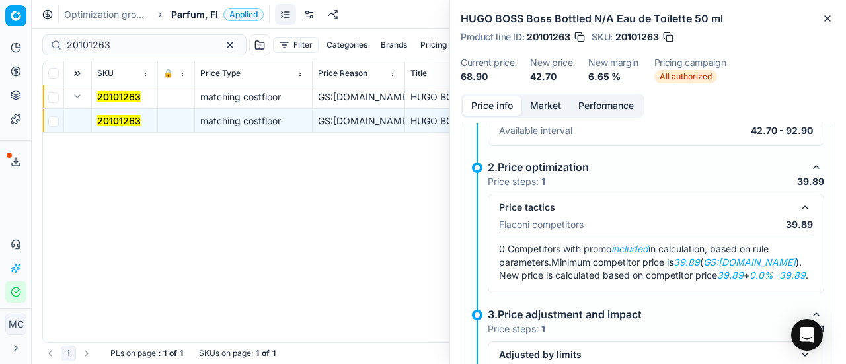
click at [545, 102] on button "Market" at bounding box center [545, 105] width 48 height 19
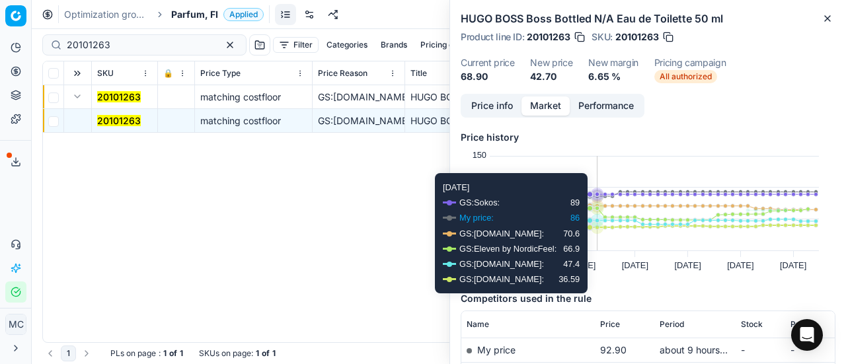
scroll to position [132, 0]
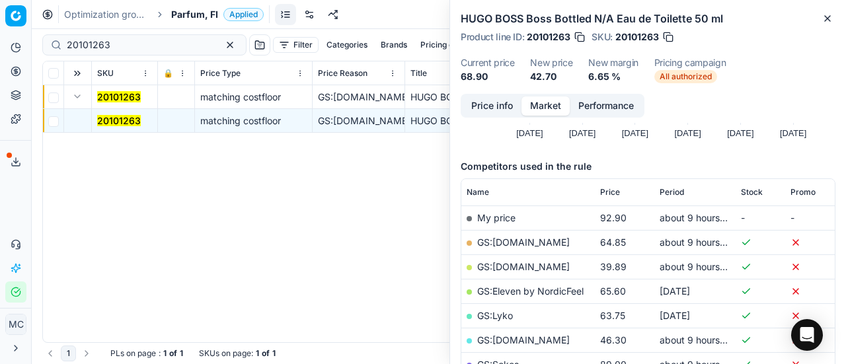
click at [522, 265] on link "GS:[DOMAIN_NAME]" at bounding box center [523, 266] width 93 height 11
drag, startPoint x: 131, startPoint y: 50, endPoint x: 0, endPoint y: -36, distance: 156.5
click at [0, 0] on html "Pricing platform Analytics Pricing Product portfolio Templates Export service 1…" at bounding box center [423, 182] width 846 height 364
paste input "90003981-0005779"
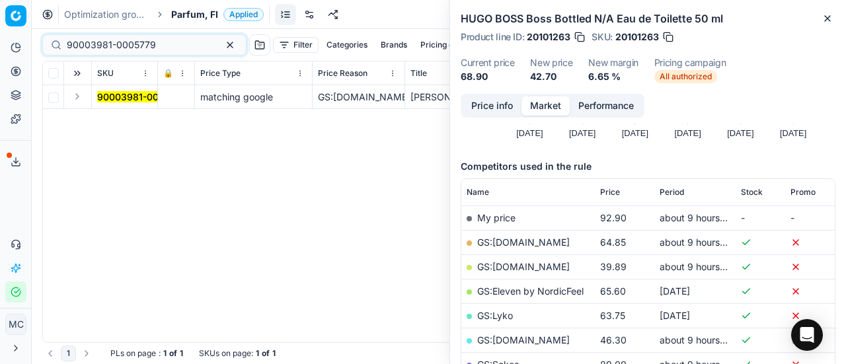
click at [81, 97] on button "Expand" at bounding box center [77, 97] width 16 height 16
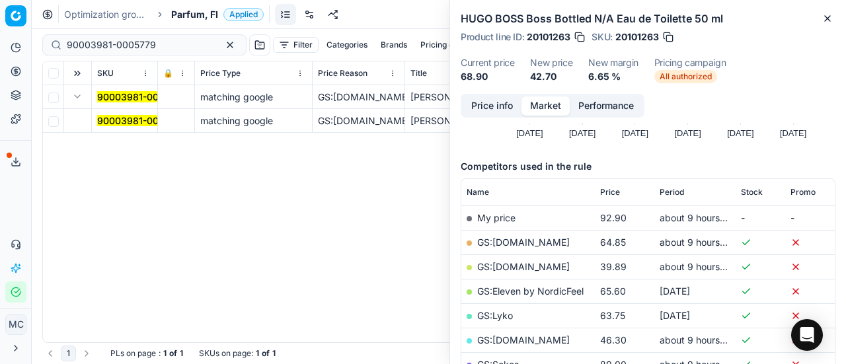
drag, startPoint x: 108, startPoint y: 116, endPoint x: 172, endPoint y: 123, distance: 65.1
click at [108, 116] on mark "90003981-0005779" at bounding box center [141, 120] width 89 height 11
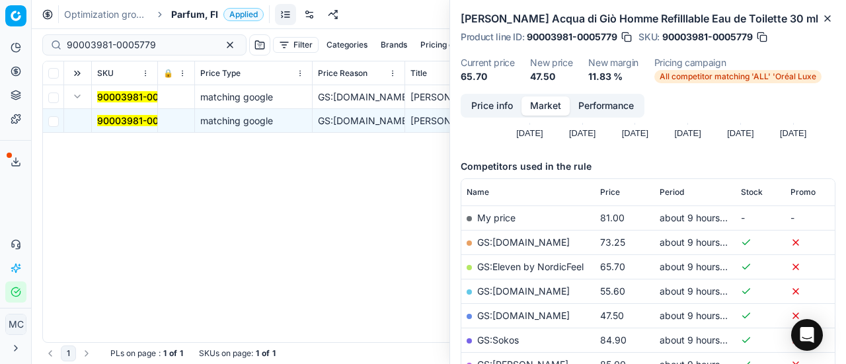
click at [510, 103] on button "Price info" at bounding box center [492, 105] width 59 height 19
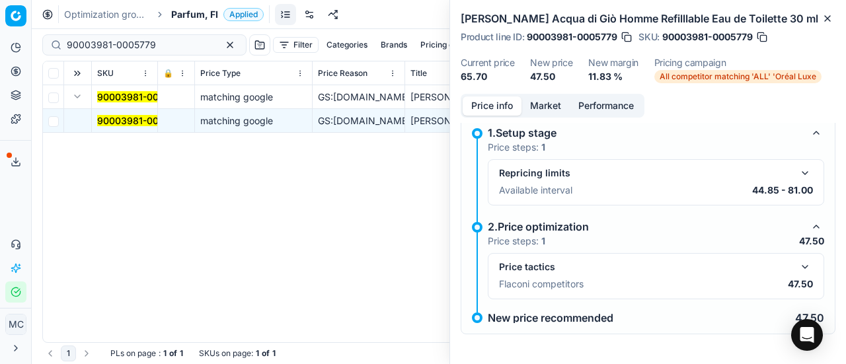
click at [797, 262] on button "button" at bounding box center [805, 267] width 16 height 16
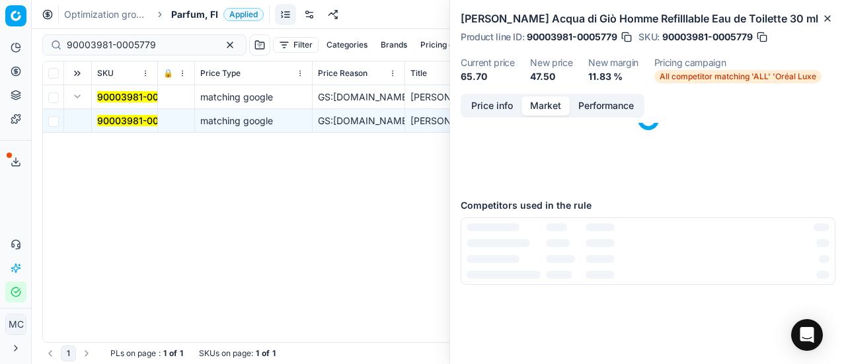
click at [544, 101] on button "Market" at bounding box center [545, 105] width 48 height 19
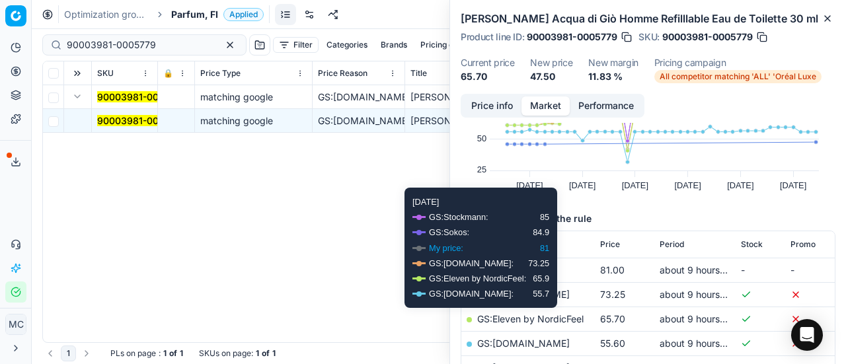
scroll to position [198, 0]
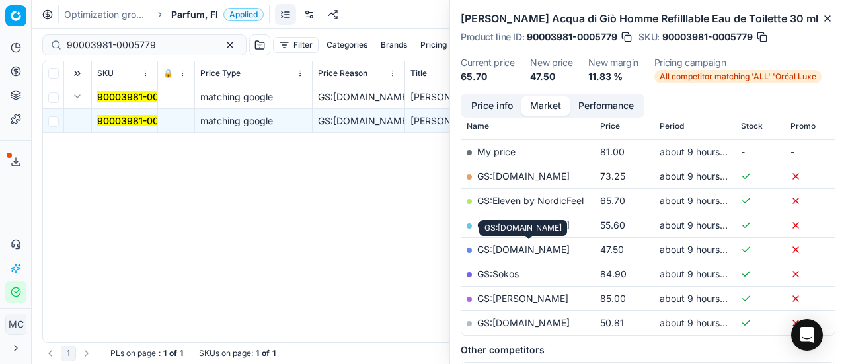
click at [568, 244] on link "GS:[DOMAIN_NAME]" at bounding box center [523, 249] width 93 height 11
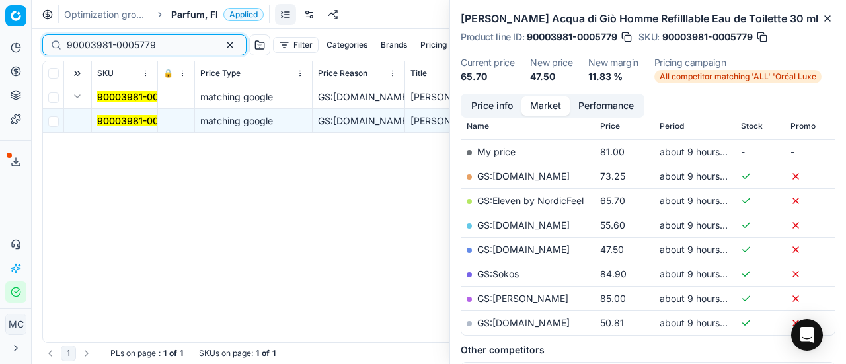
drag, startPoint x: 143, startPoint y: 48, endPoint x: 0, endPoint y: -80, distance: 192.3
click at [0, 0] on html "Pricing platform Analytics Pricing Product portfolio Templates Export service 1…" at bounding box center [423, 182] width 846 height 364
paste input "6745-0010223"
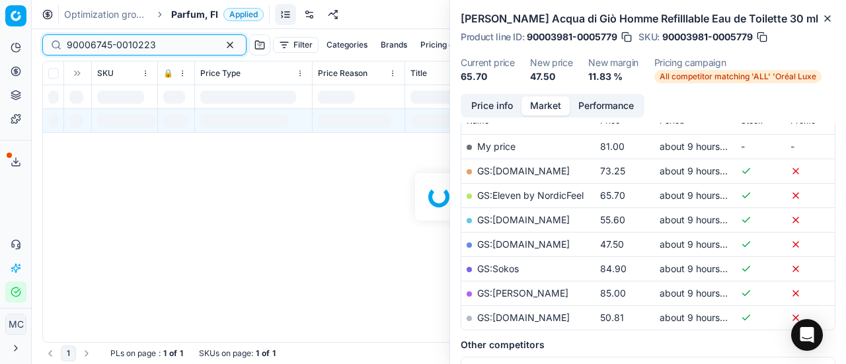
scroll to position [198, 0]
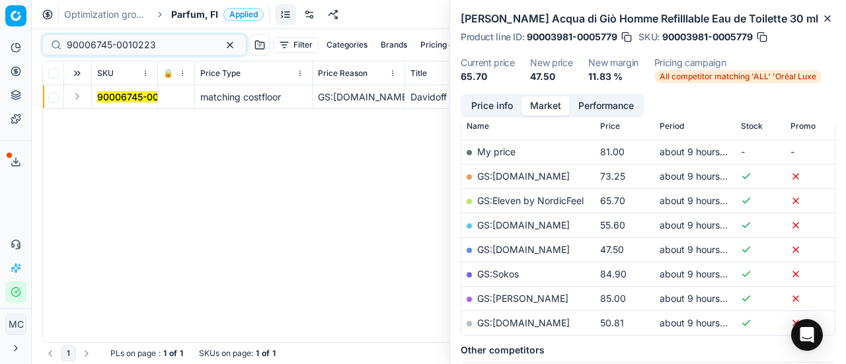
click at [80, 93] on button "Expand" at bounding box center [77, 97] width 16 height 16
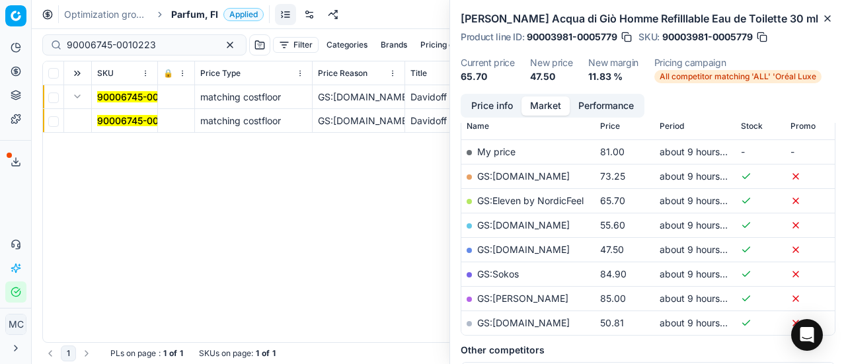
click at [132, 116] on mark "90006745-0010223" at bounding box center [141, 120] width 89 height 11
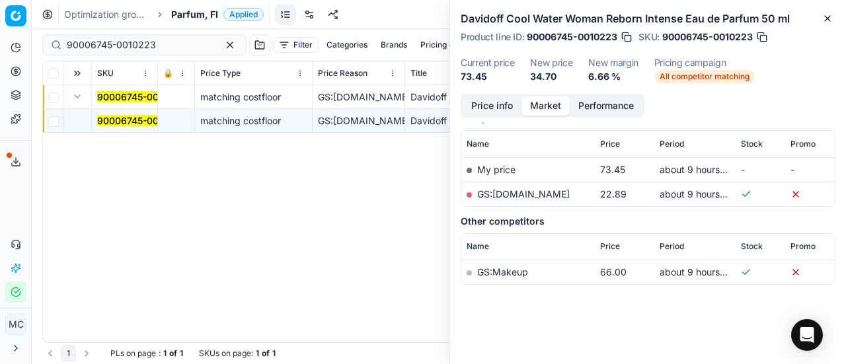
scroll to position [178, 0]
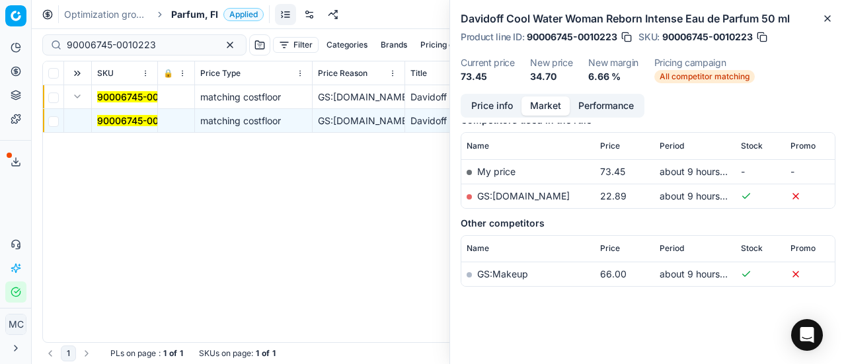
click at [503, 102] on button "Price info" at bounding box center [492, 105] width 59 height 19
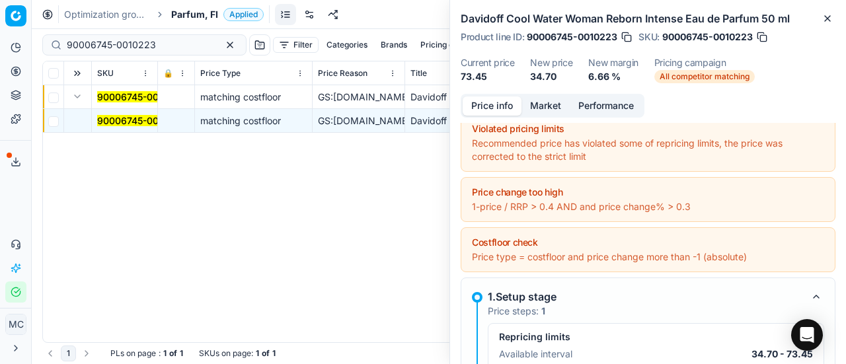
scroll to position [141, 0]
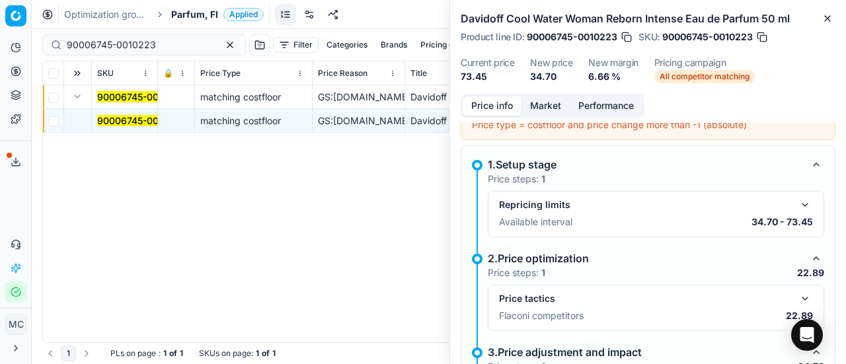
click at [797, 295] on button "button" at bounding box center [805, 299] width 16 height 16
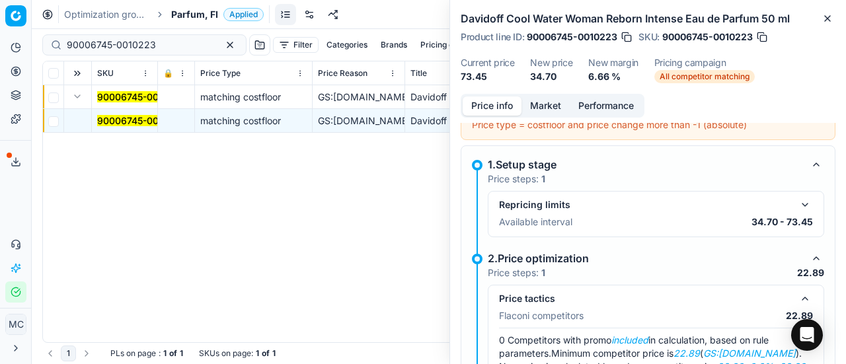
scroll to position [274, 0]
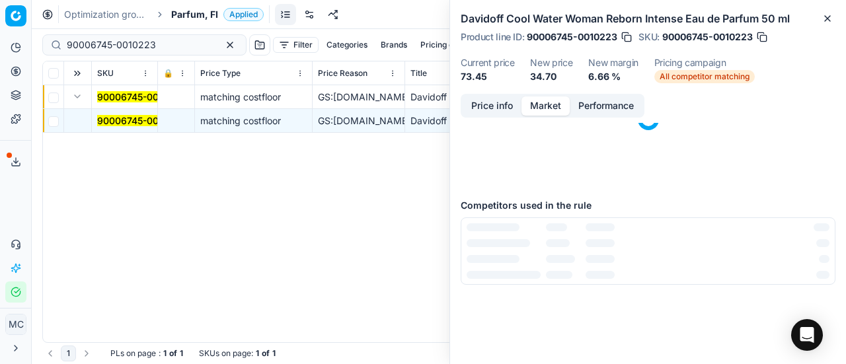
click at [557, 101] on button "Market" at bounding box center [545, 105] width 48 height 19
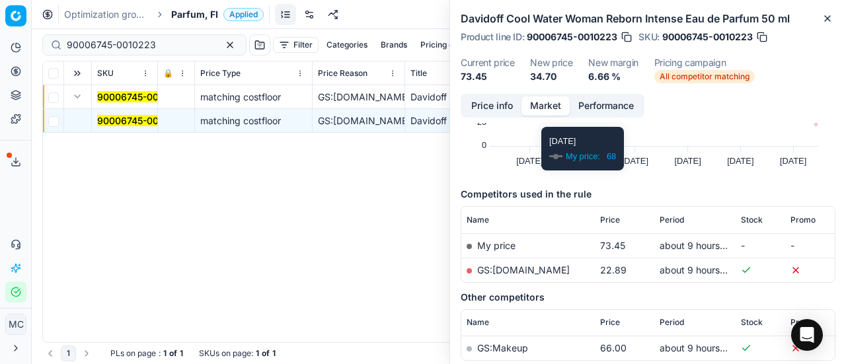
scroll to position [178, 0]
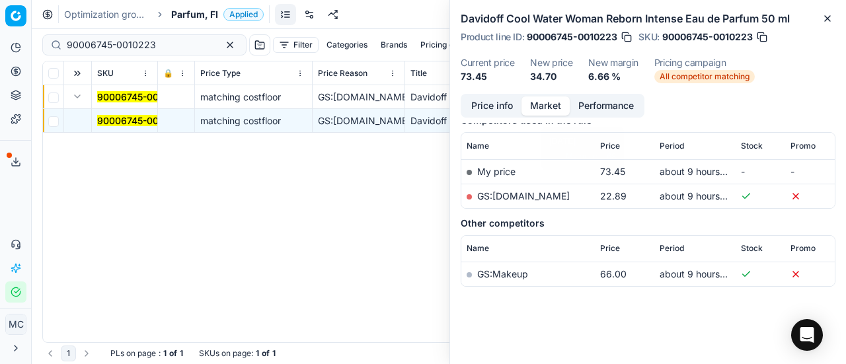
click at [522, 190] on link "GS:[DOMAIN_NAME]" at bounding box center [523, 195] width 93 height 11
drag, startPoint x: 159, startPoint y: 42, endPoint x: 0, endPoint y: -24, distance: 171.8
click at [0, 0] on html "Pricing platform Analytics Pricing Product portfolio Templates Export service 1…" at bounding box center [423, 182] width 846 height 364
paste input "20102428"
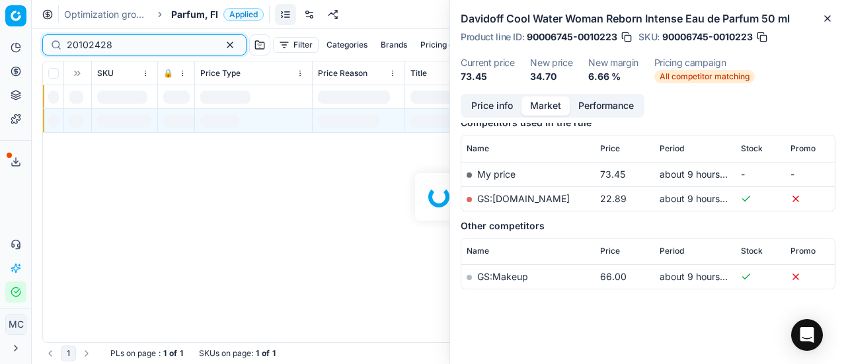
scroll to position [178, 0]
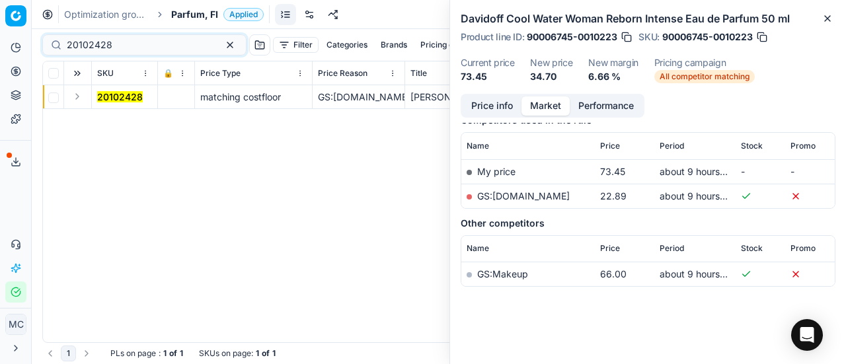
click at [75, 89] on button "Expand" at bounding box center [77, 97] width 16 height 16
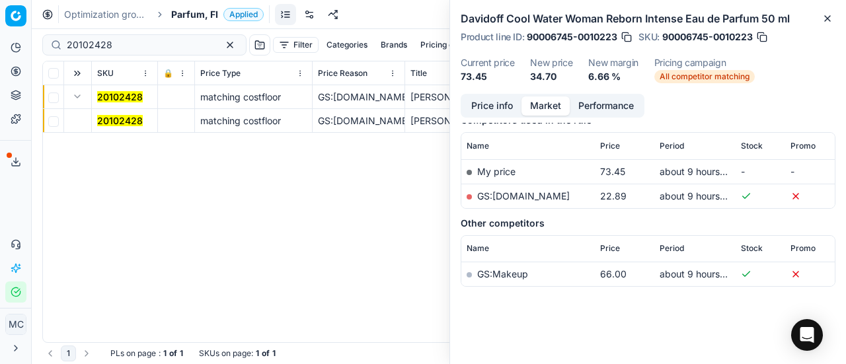
click at [110, 124] on mark "20102428" at bounding box center [120, 120] width 46 height 11
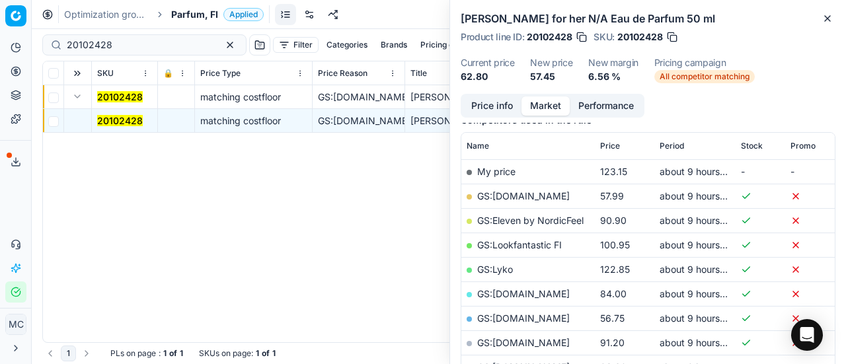
click at [488, 108] on button "Price info" at bounding box center [492, 105] width 59 height 19
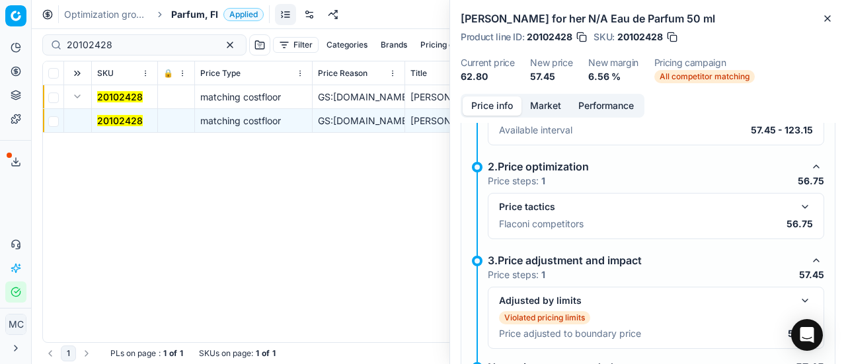
click at [805, 205] on div "Price tactics Flaconi competitors 56.75" at bounding box center [656, 216] width 336 height 46
click at [797, 202] on button "button" at bounding box center [805, 207] width 16 height 16
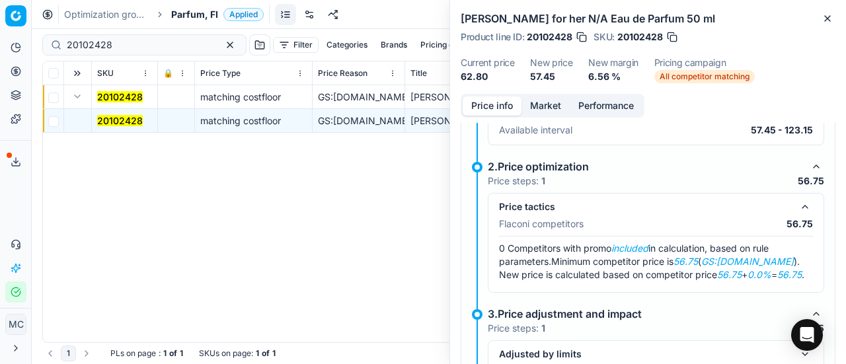
click at [555, 102] on button "Market" at bounding box center [545, 105] width 48 height 19
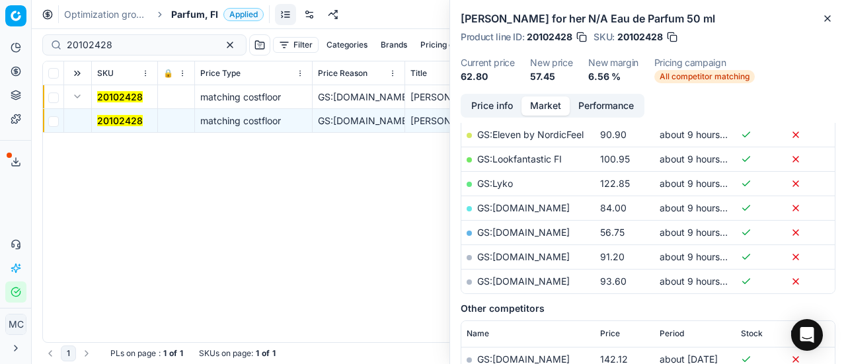
scroll to position [132, 0]
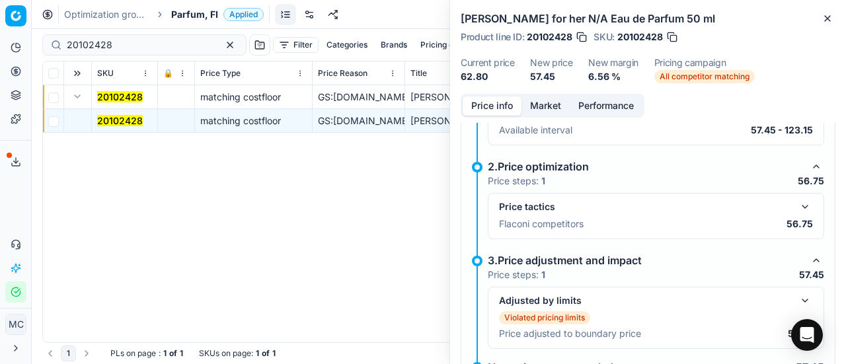
click at [470, 108] on button "Price info" at bounding box center [492, 105] width 59 height 19
click at [793, 217] on p "56.75" at bounding box center [799, 223] width 26 height 13
click at [797, 202] on button "button" at bounding box center [805, 207] width 16 height 16
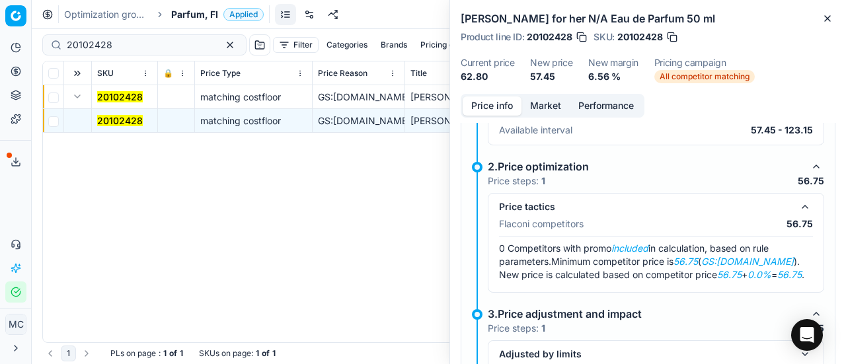
click at [550, 105] on button "Market" at bounding box center [545, 105] width 48 height 19
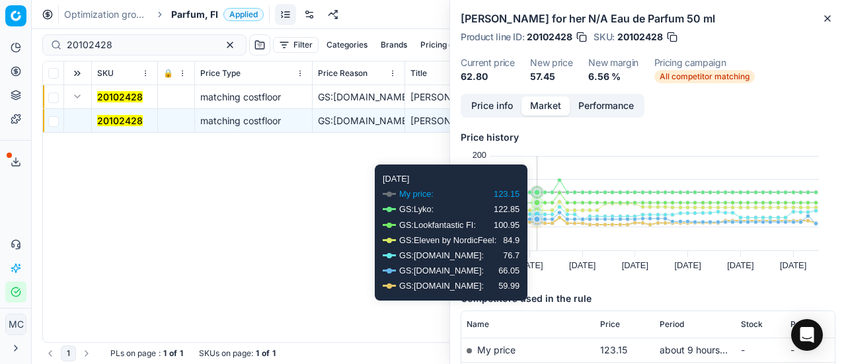
scroll to position [198, 0]
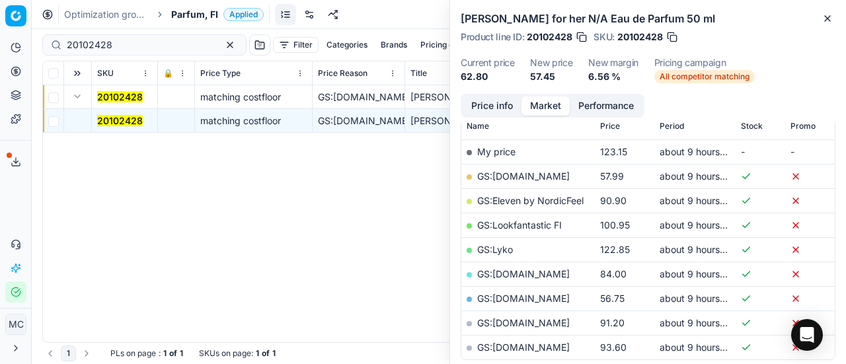
click at [541, 293] on link "GS:[DOMAIN_NAME]" at bounding box center [523, 298] width 93 height 11
drag, startPoint x: 125, startPoint y: 38, endPoint x: 0, endPoint y: -3, distance: 131.4
click at [0, 0] on html "Pricing platform Analytics Pricing Product portfolio Templates Export service 1…" at bounding box center [423, 182] width 846 height 364
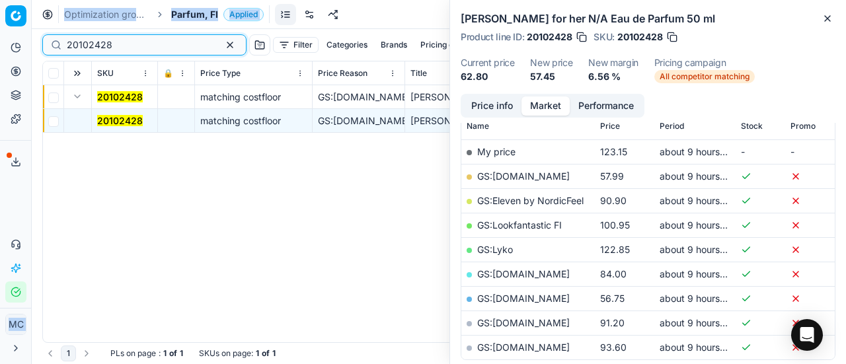
drag, startPoint x: 127, startPoint y: 43, endPoint x: 135, endPoint y: 48, distance: 10.1
click at [127, 44] on input "20102428" at bounding box center [139, 44] width 145 height 13
drag, startPoint x: 115, startPoint y: 44, endPoint x: 0, endPoint y: -7, distance: 125.7
click at [0, 0] on html "Pricing platform Analytics Pricing Product portfolio Templates Export service 1…" at bounding box center [423, 182] width 846 height 364
paste input "80049718-100"
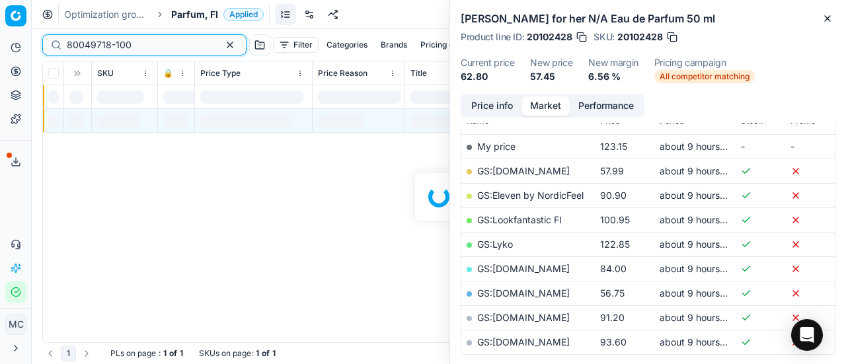
scroll to position [198, 0]
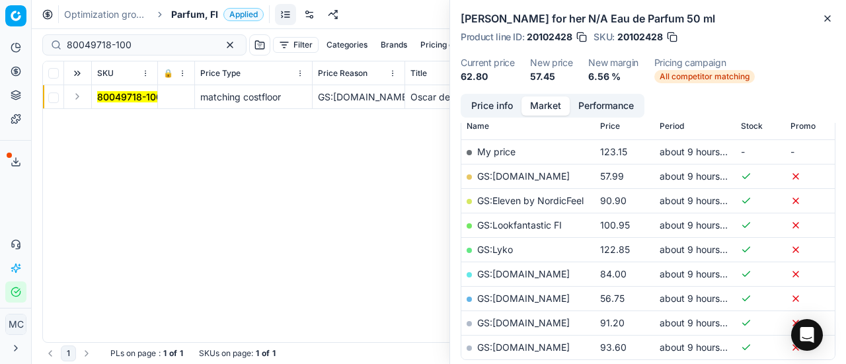
click at [77, 102] on button "Expand" at bounding box center [77, 97] width 16 height 16
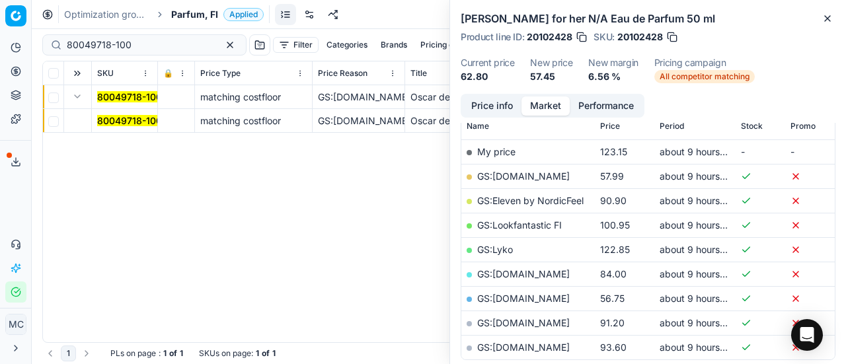
click at [127, 123] on mark "80049718-100" at bounding box center [129, 120] width 65 height 11
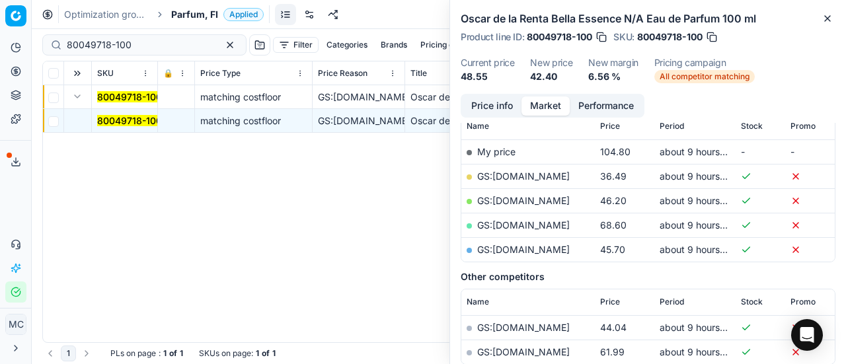
click at [487, 104] on button "Price info" at bounding box center [492, 105] width 59 height 19
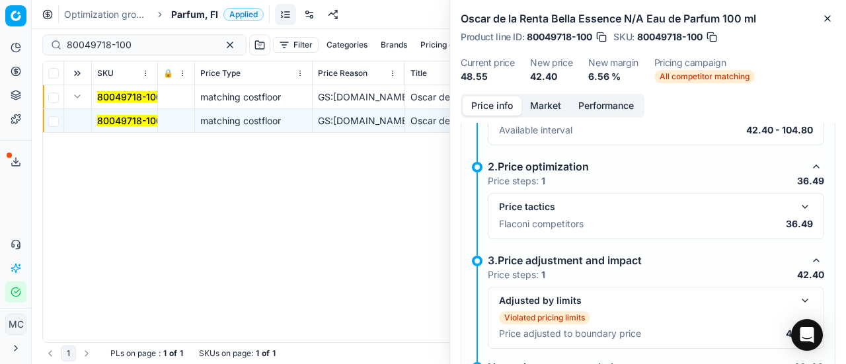
click at [797, 208] on button "button" at bounding box center [805, 207] width 16 height 16
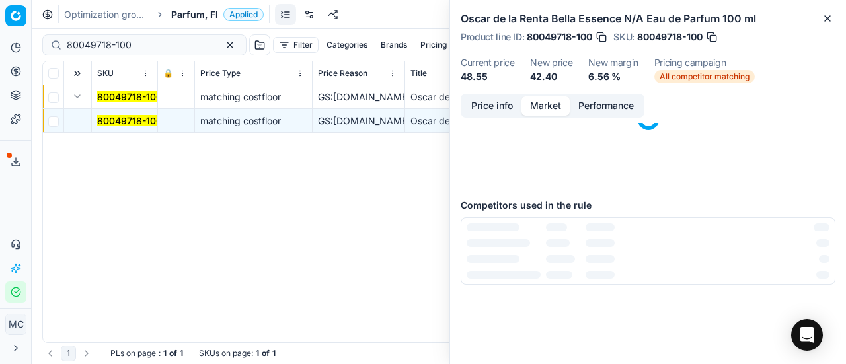
click at [552, 100] on button "Market" at bounding box center [545, 105] width 48 height 19
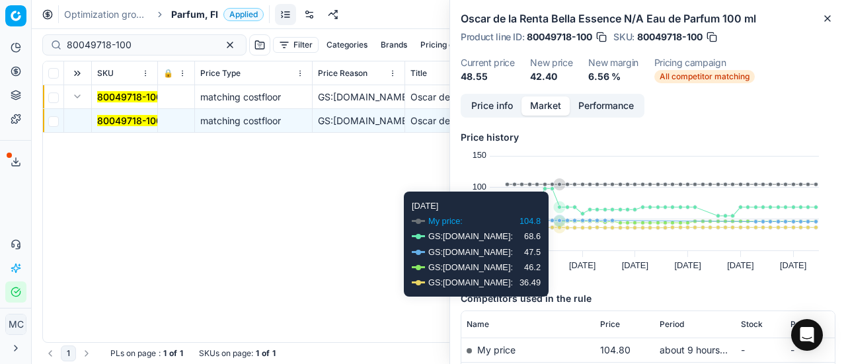
scroll to position [132, 0]
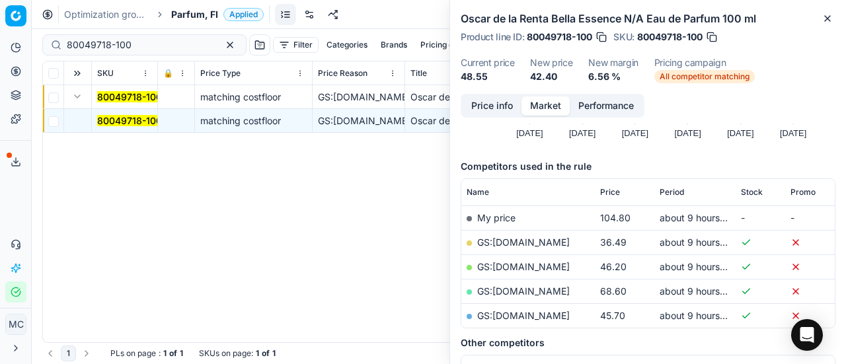
click at [526, 239] on link "GS:Deloox.fi" at bounding box center [523, 242] width 93 height 11
drag, startPoint x: 148, startPoint y: 38, endPoint x: 0, endPoint y: 34, distance: 148.1
click at [0, 34] on div "Pricing platform Analytics Pricing Product portfolio Templates Export service 1…" at bounding box center [423, 182] width 846 height 364
paste input "2010149"
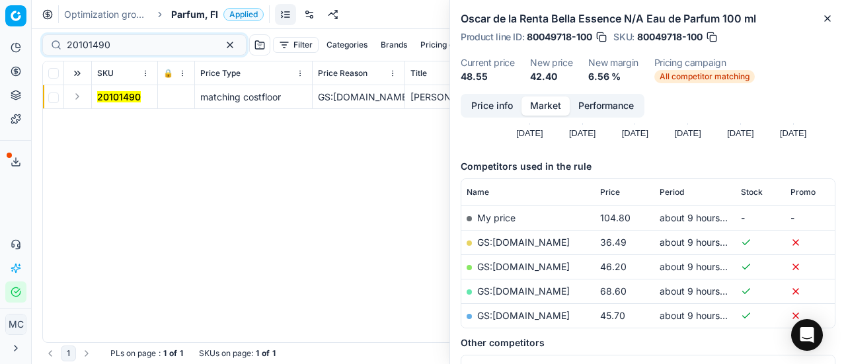
click at [79, 99] on button "Expand" at bounding box center [77, 97] width 16 height 16
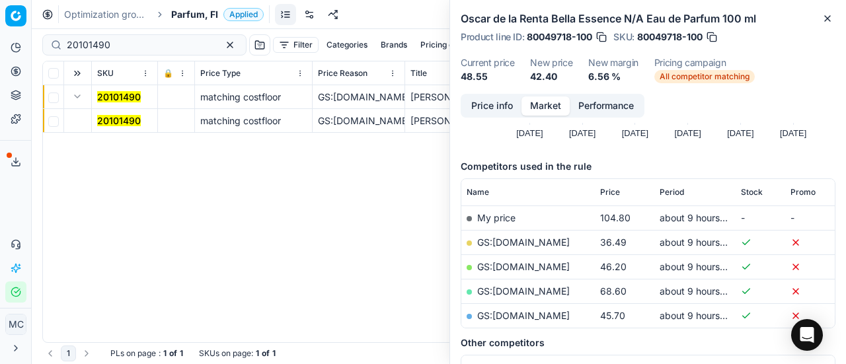
click at [115, 121] on mark "20101490" at bounding box center [119, 120] width 44 height 11
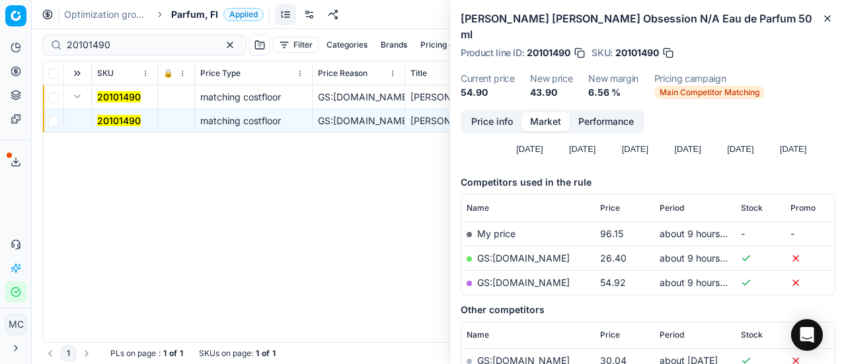
click at [502, 112] on button "Price info" at bounding box center [492, 121] width 59 height 19
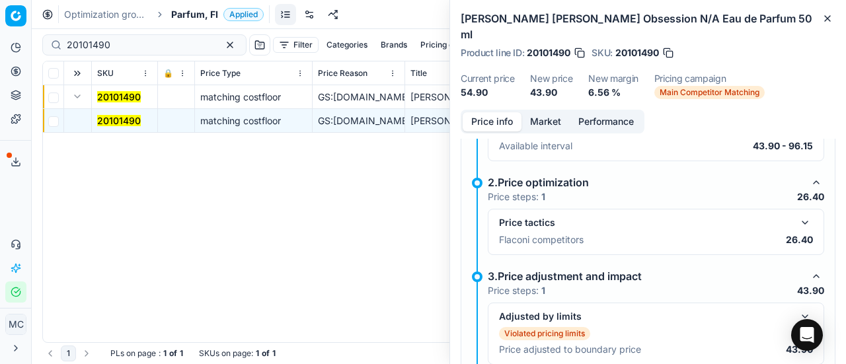
click at [797, 215] on button "button" at bounding box center [805, 223] width 16 height 16
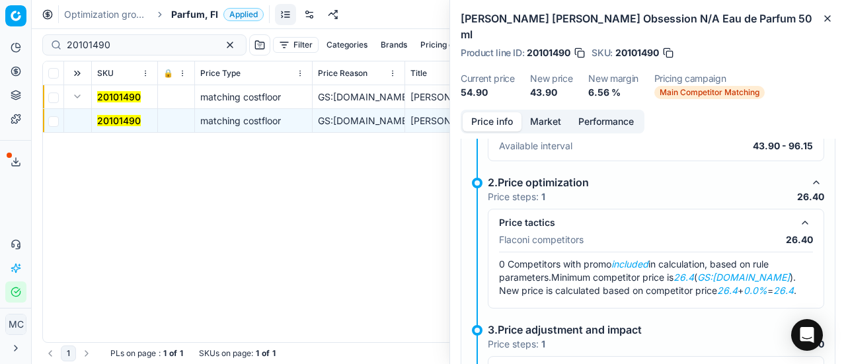
drag, startPoint x: 549, startPoint y: 107, endPoint x: 558, endPoint y: 122, distance: 17.5
click at [550, 112] on button "Market" at bounding box center [545, 121] width 48 height 19
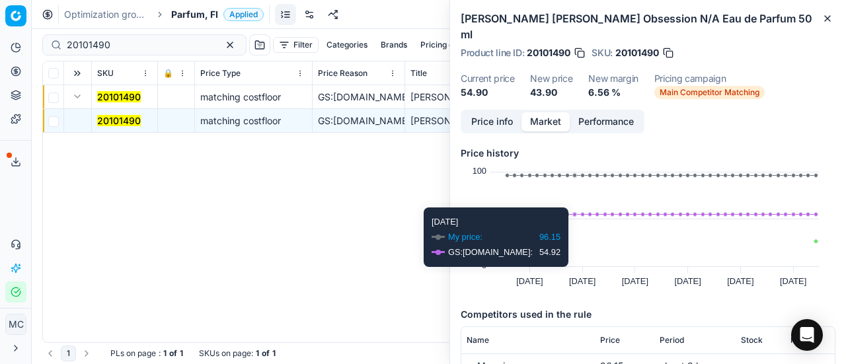
scroll to position [132, 0]
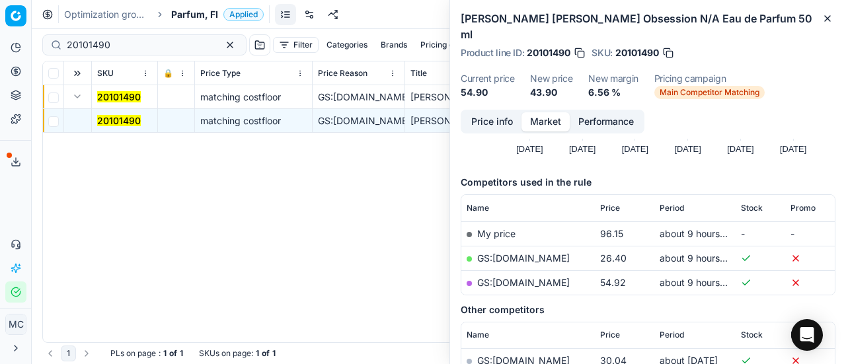
click at [526, 252] on link "GS:Luxplus.fi" at bounding box center [523, 257] width 93 height 11
drag, startPoint x: 131, startPoint y: 39, endPoint x: 0, endPoint y: 48, distance: 131.2
click at [0, 48] on div "Pricing platform Analytics Pricing Product portfolio Templates Export service 1…" at bounding box center [423, 182] width 846 height 364
paste input "20324"
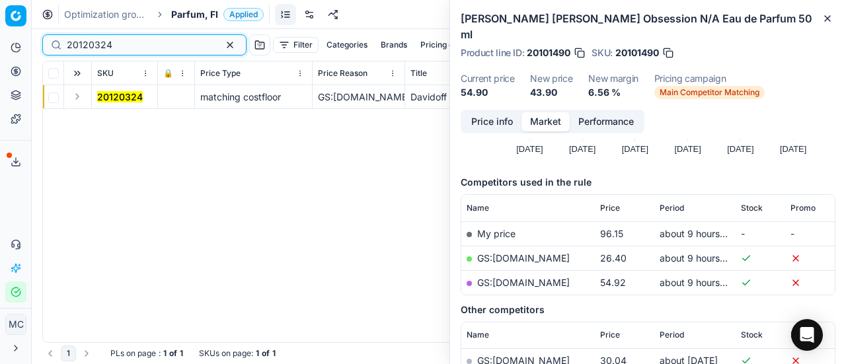
type input "20120324"
click at [79, 98] on button "Expand" at bounding box center [77, 97] width 16 height 16
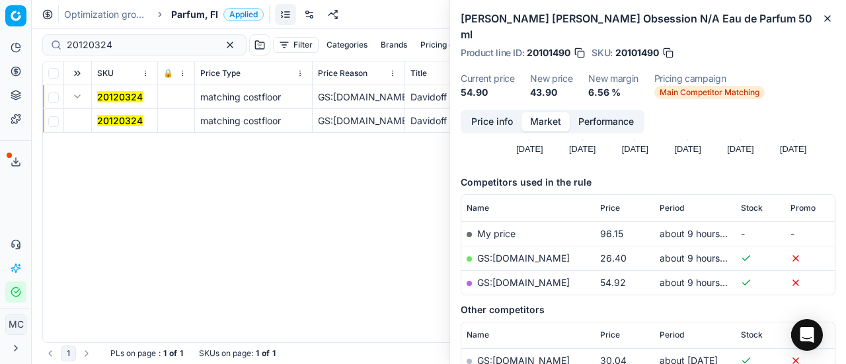
click at [120, 117] on mark "20120324" at bounding box center [120, 120] width 46 height 11
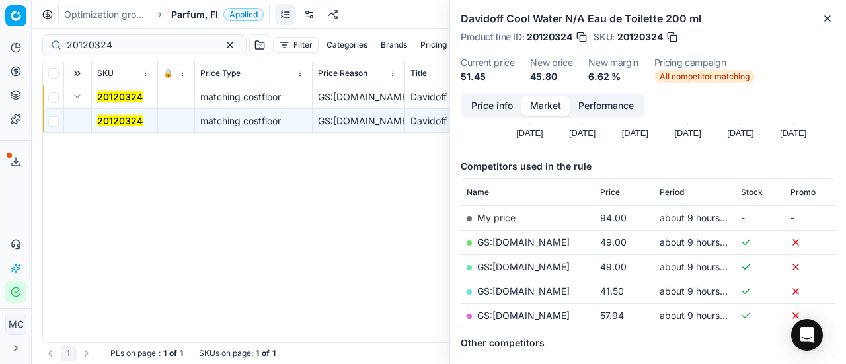
click at [498, 106] on button "Price info" at bounding box center [492, 105] width 59 height 19
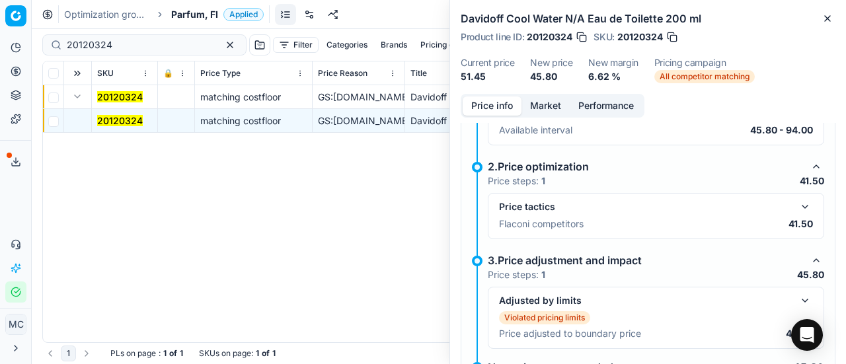
click at [797, 202] on button "button" at bounding box center [805, 207] width 16 height 16
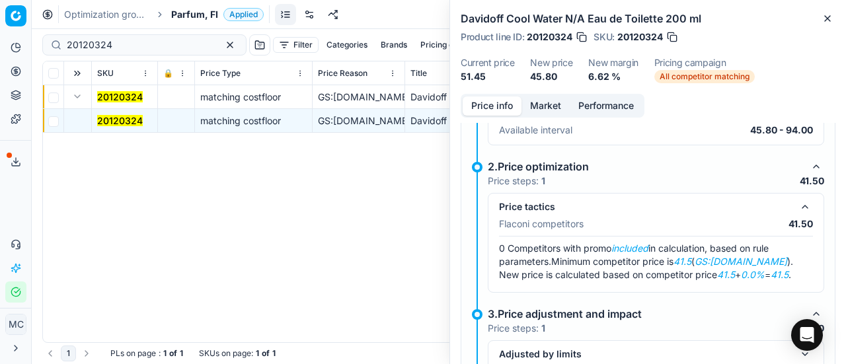
click at [546, 104] on button "Market" at bounding box center [545, 105] width 48 height 19
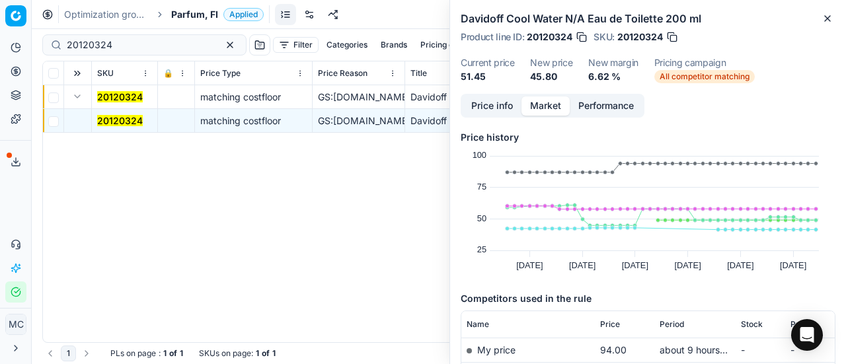
scroll to position [198, 0]
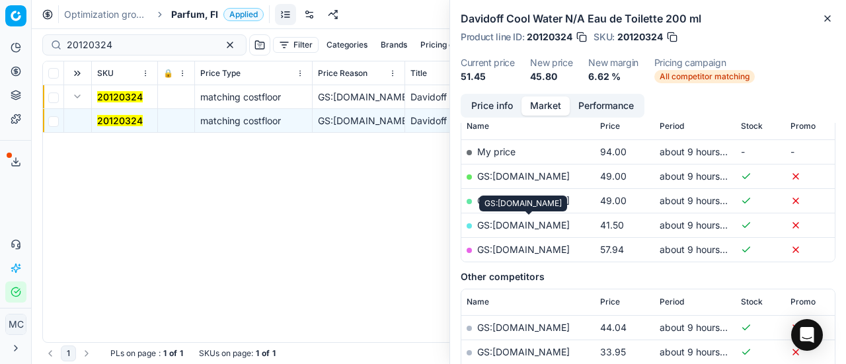
click at [570, 223] on link "GS:Parfyymi-Klikkaus.fi" at bounding box center [523, 224] width 93 height 11
click at [198, 13] on span "Parfum, FI" at bounding box center [194, 14] width 47 height 13
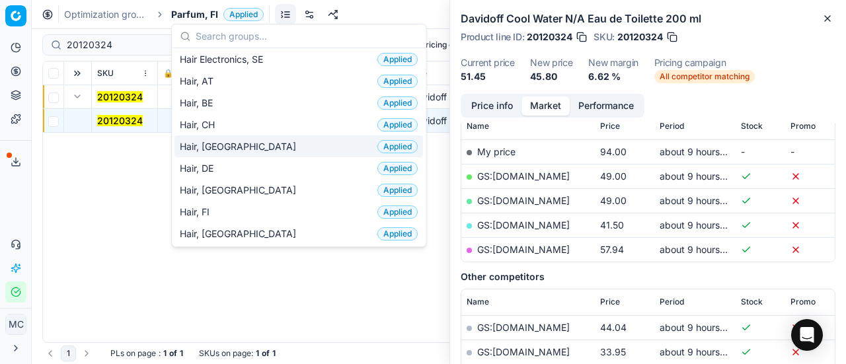
scroll to position [264, 0]
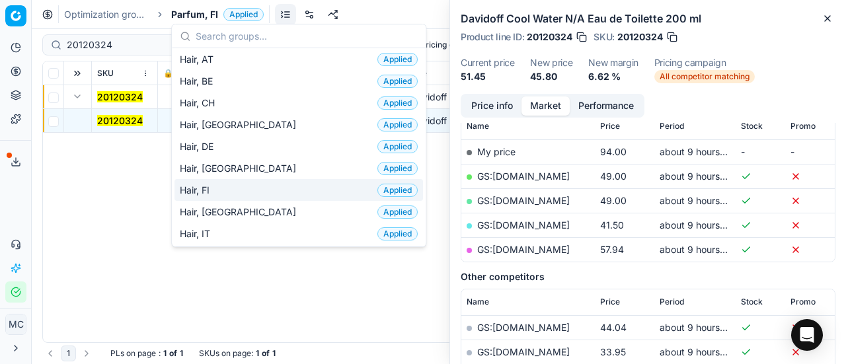
click at [276, 191] on div "Hair, FI Applied" at bounding box center [298, 190] width 248 height 22
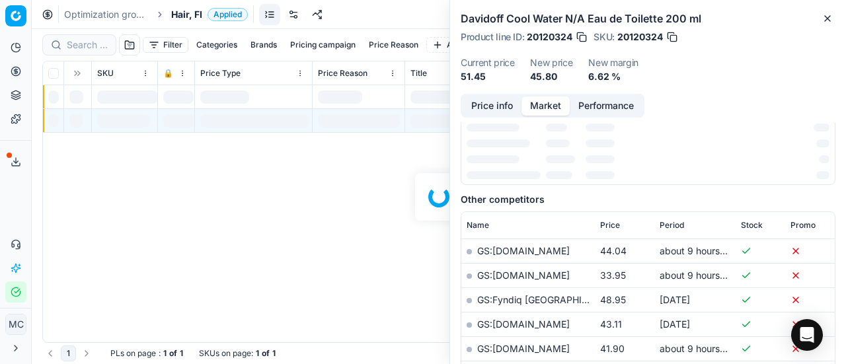
scroll to position [198, 0]
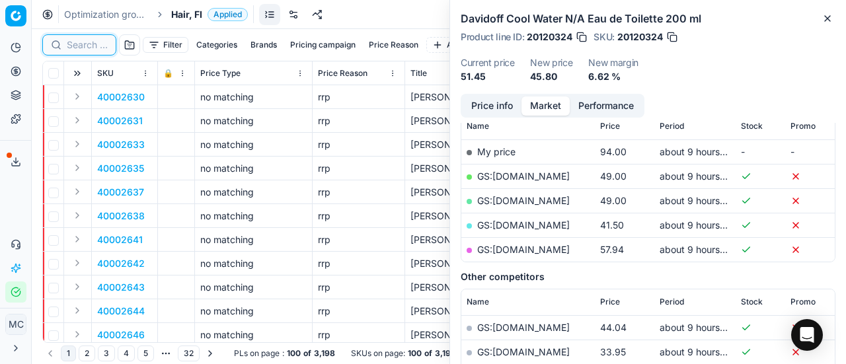
click at [94, 47] on input at bounding box center [87, 44] width 41 height 13
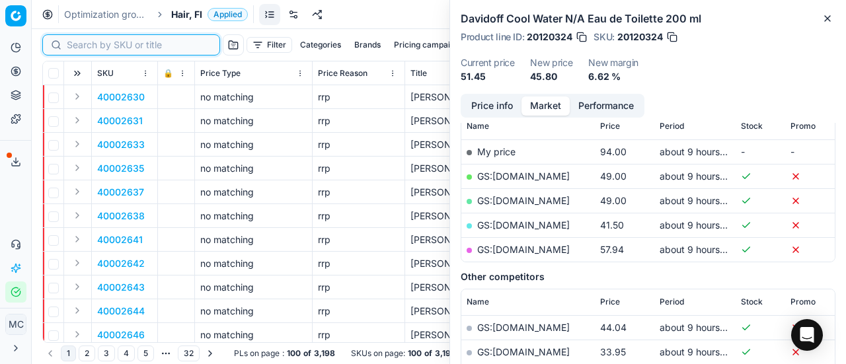
paste input "80008922-1000"
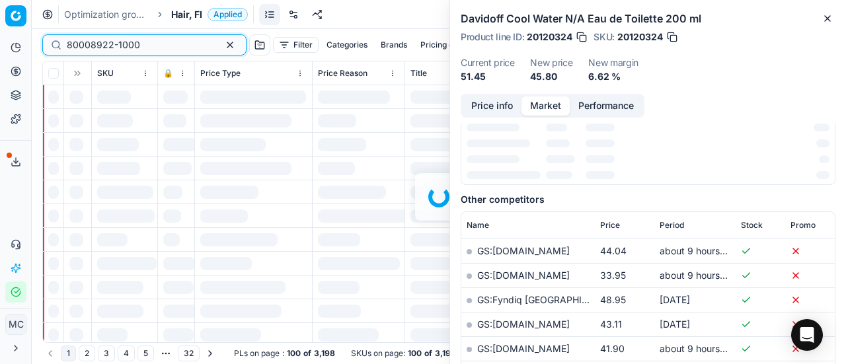
scroll to position [198, 0]
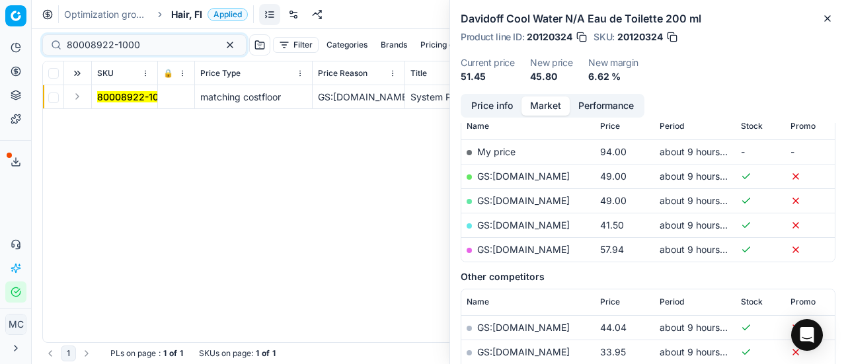
click at [82, 94] on button "Expand" at bounding box center [77, 97] width 16 height 16
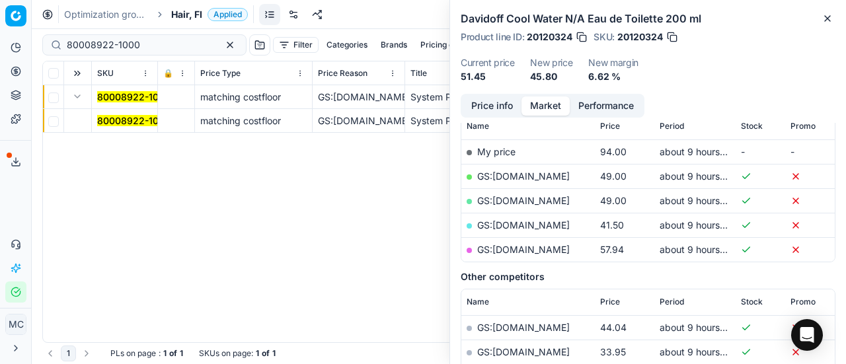
click at [111, 121] on mark "80008922-1000" at bounding box center [133, 120] width 73 height 11
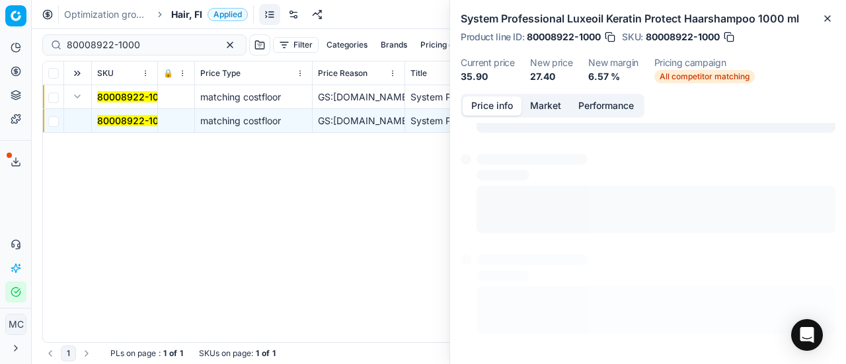
click at [499, 110] on button "Price info" at bounding box center [492, 105] width 59 height 19
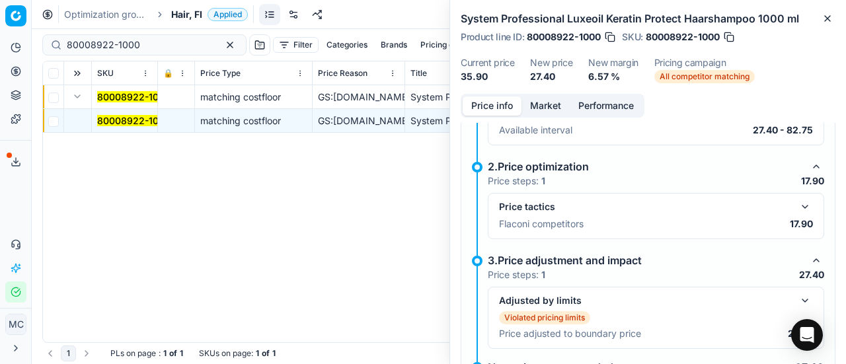
click at [797, 201] on button "button" at bounding box center [805, 207] width 16 height 16
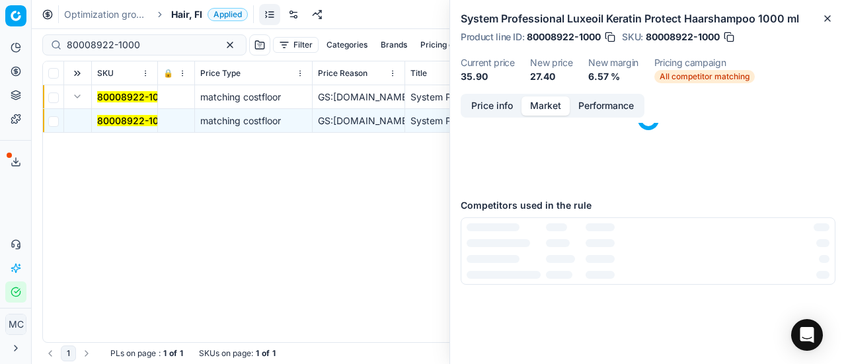
click at [550, 100] on button "Market" at bounding box center [545, 105] width 48 height 19
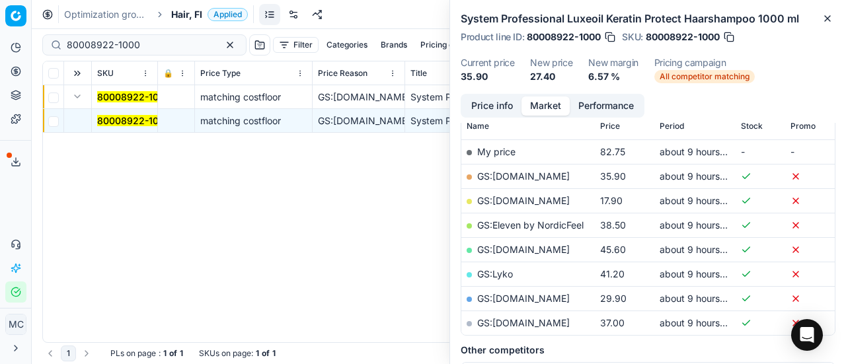
click at [518, 198] on link "GS:Deloox.fi" at bounding box center [523, 200] width 93 height 11
drag, startPoint x: 161, startPoint y: 47, endPoint x: 0, endPoint y: -2, distance: 168.5
click at [0, 0] on html "Pricing platform Analytics Pricing Product portfolio Templates Export service 1…" at bounding box center [423, 182] width 846 height 364
paste input "74946-5"
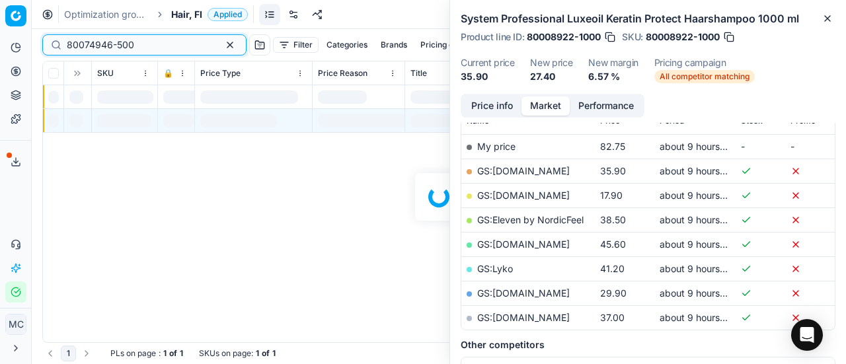
scroll to position [198, 0]
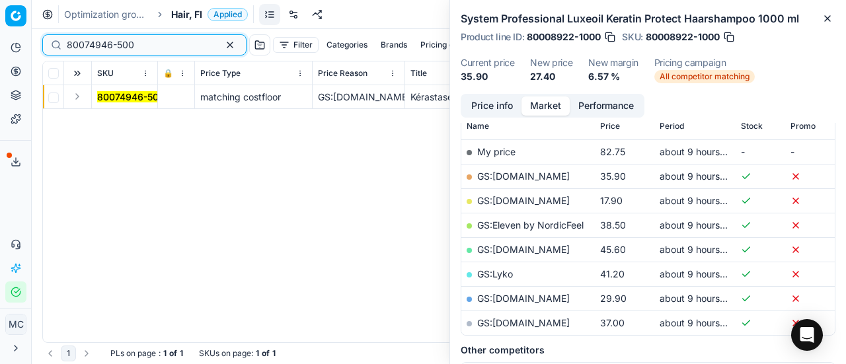
type input "80074946-500"
click at [74, 92] on button "Expand" at bounding box center [77, 97] width 16 height 16
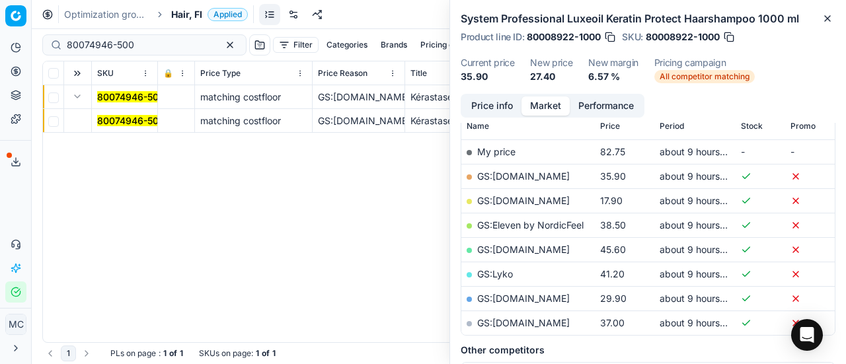
click at [107, 118] on mark "80074946-500" at bounding box center [130, 120] width 67 height 11
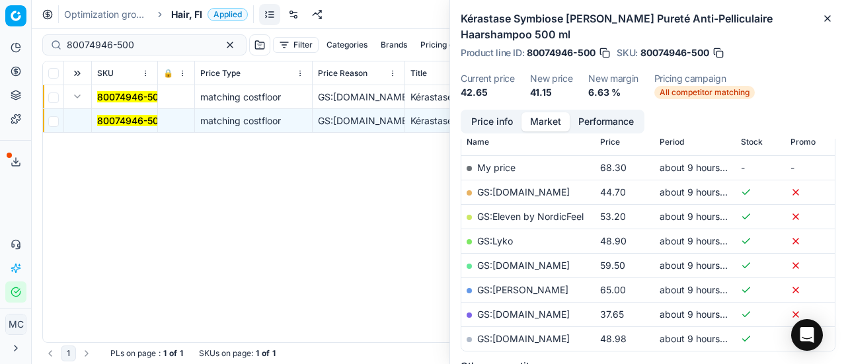
click at [497, 124] on button "Price info" at bounding box center [492, 121] width 59 height 19
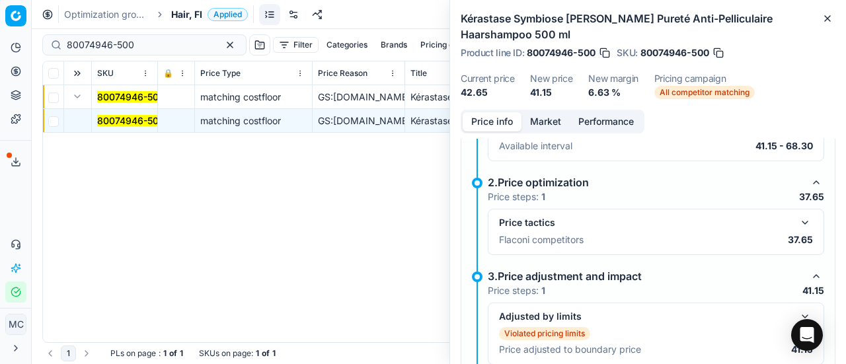
click at [802, 217] on button "button" at bounding box center [805, 223] width 16 height 16
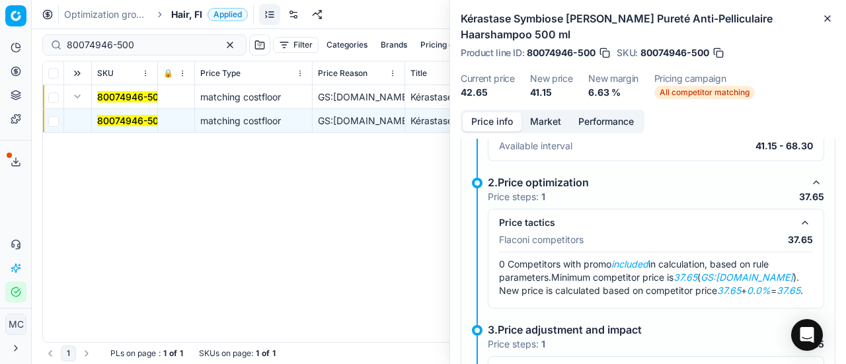
click at [544, 118] on button "Market" at bounding box center [545, 121] width 48 height 19
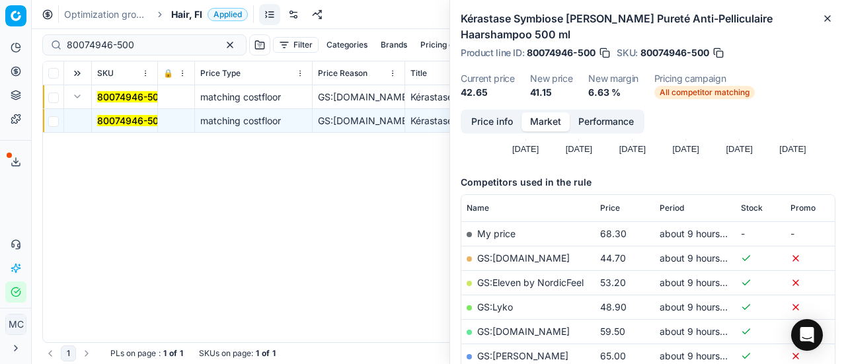
scroll to position [264, 0]
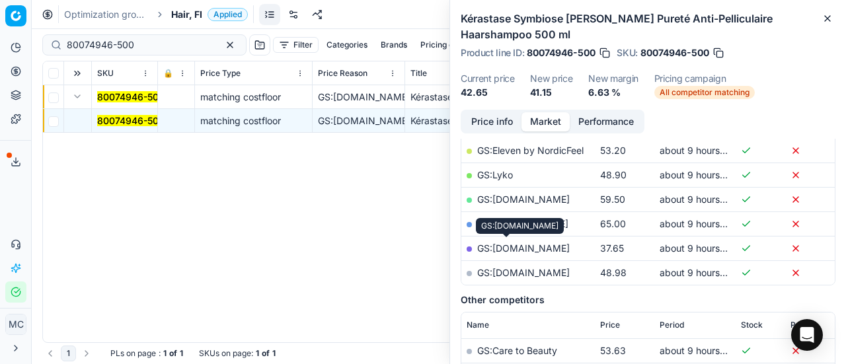
click at [521, 244] on link "GS:Zalando.fi" at bounding box center [523, 248] width 93 height 11
click at [176, 17] on span "Hair, FI" at bounding box center [186, 14] width 31 height 13
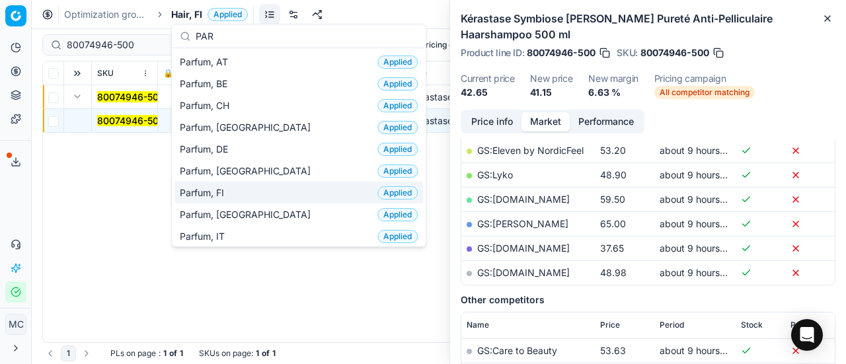
type input "PAR"
click at [267, 182] on div "Parfum, FI Applied" at bounding box center [298, 193] width 248 height 22
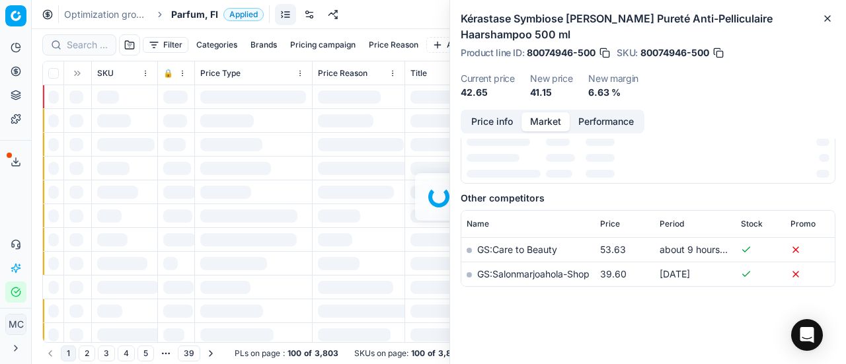
scroll to position [264, 0]
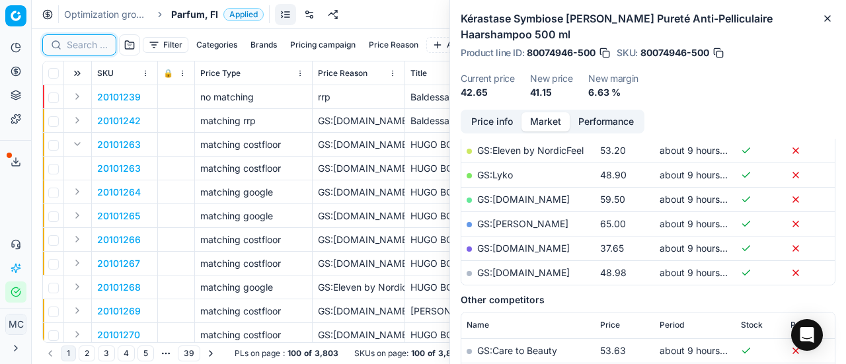
click at [93, 43] on input at bounding box center [87, 44] width 41 height 13
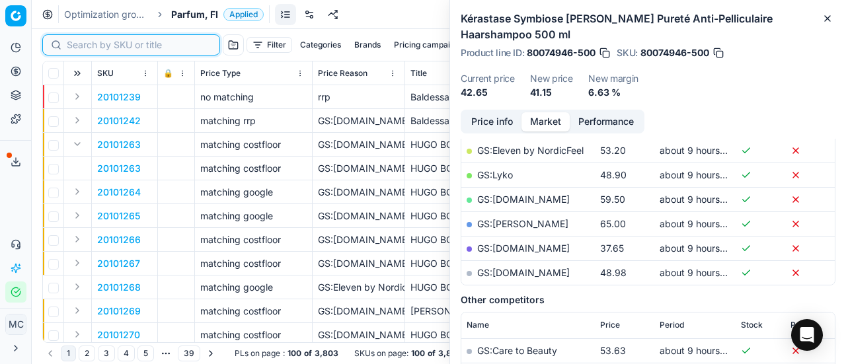
paste input "80013256-100"
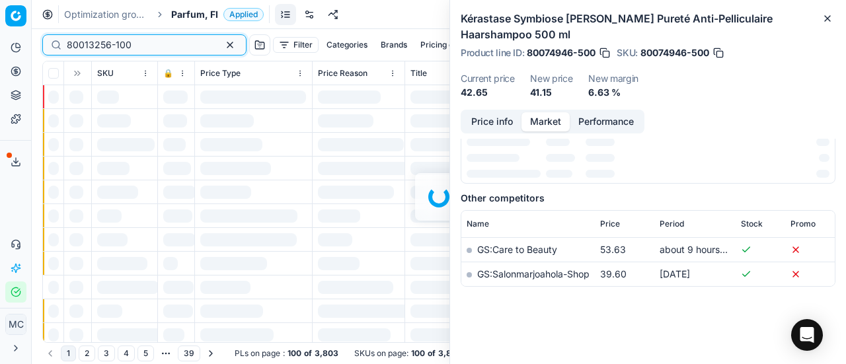
scroll to position [264, 0]
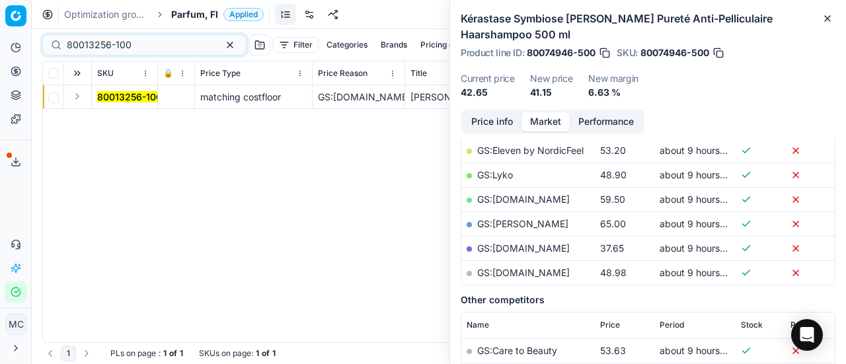
click at [83, 101] on button "Expand" at bounding box center [77, 97] width 16 height 16
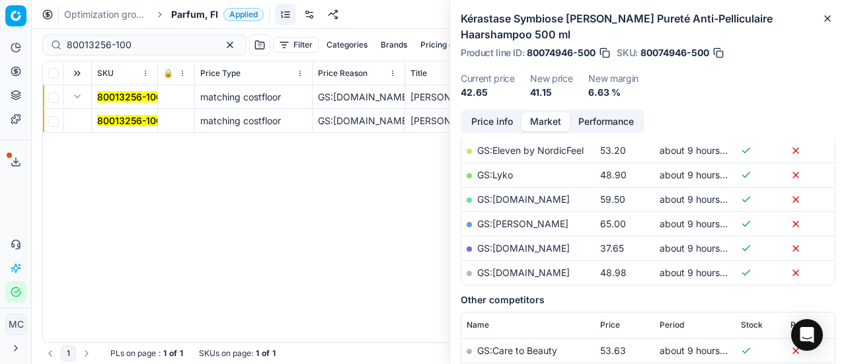
click at [130, 129] on td "80013256-100" at bounding box center [125, 121] width 66 height 24
click at [131, 124] on mark "80013256-100" at bounding box center [129, 120] width 65 height 11
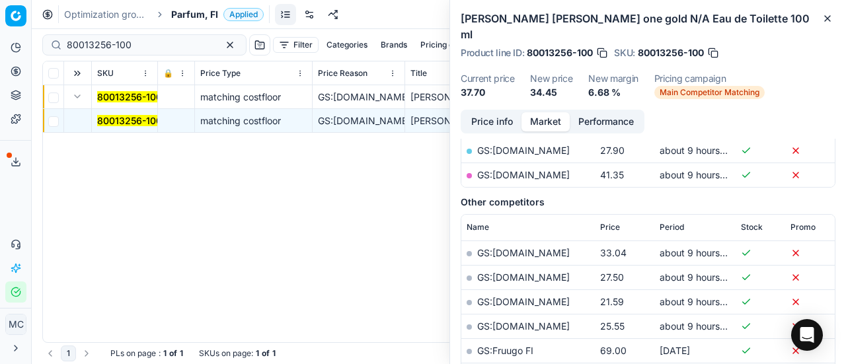
click at [485, 112] on button "Price info" at bounding box center [492, 121] width 59 height 19
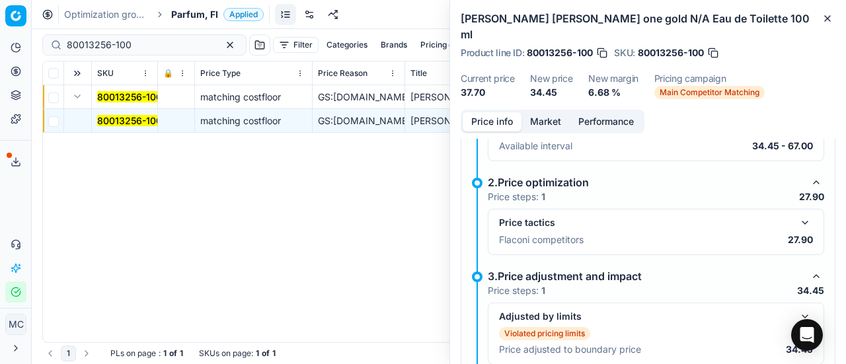
click at [797, 215] on button "button" at bounding box center [805, 223] width 16 height 16
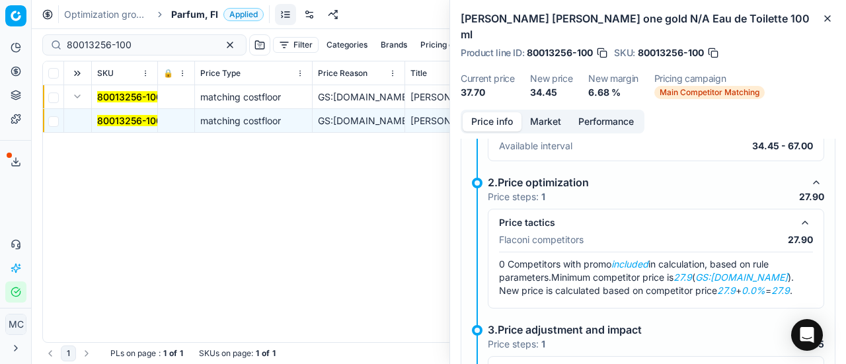
click at [550, 112] on button "Market" at bounding box center [545, 121] width 48 height 19
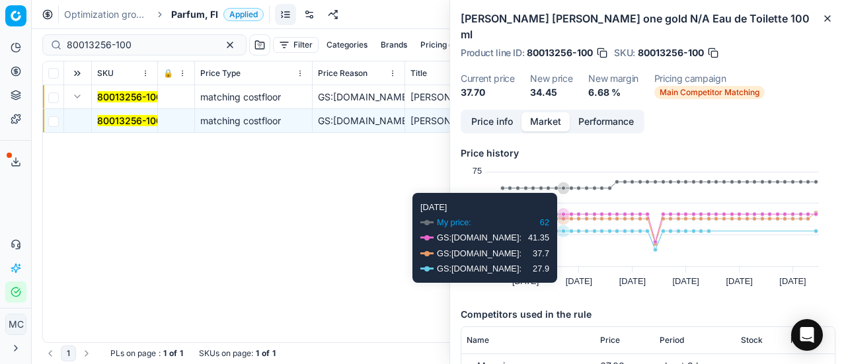
scroll to position [198, 0]
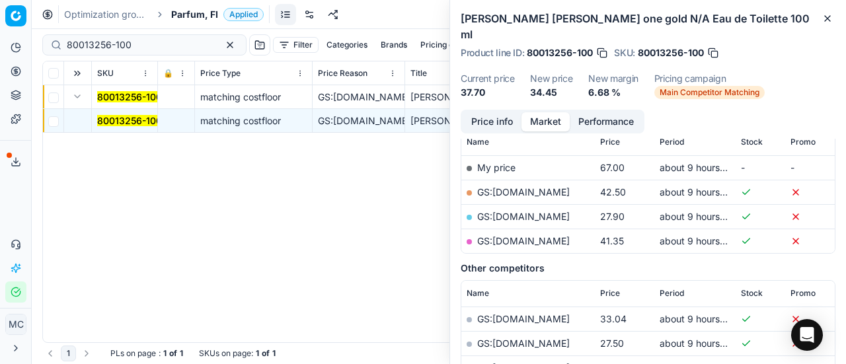
click at [518, 211] on link "GS:Luxplus.fi" at bounding box center [523, 216] width 93 height 11
drag, startPoint x: 144, startPoint y: 44, endPoint x: 0, endPoint y: 1, distance: 150.1
click at [0, 1] on div "Pricing platform Analytics Pricing Product portfolio Templates Export service 1…" at bounding box center [423, 182] width 846 height 364
paste input "20101478"
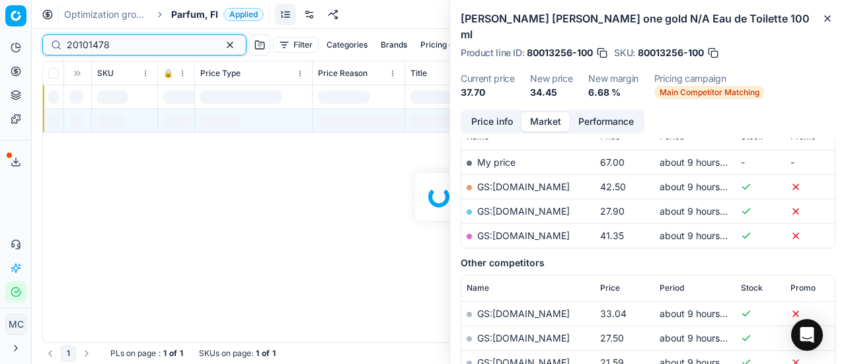
scroll to position [198, 0]
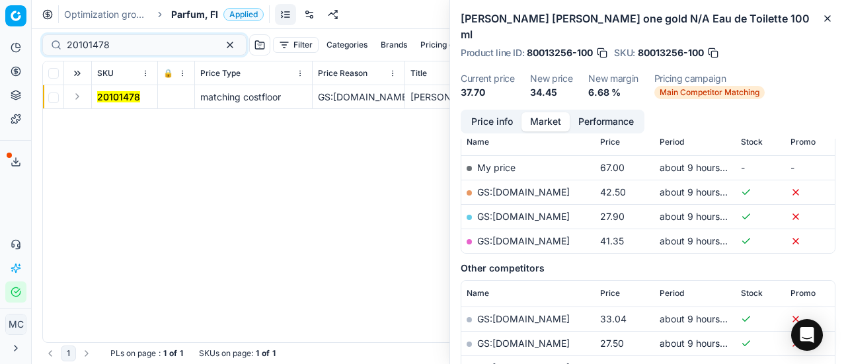
click at [77, 100] on button "Expand" at bounding box center [77, 97] width 16 height 16
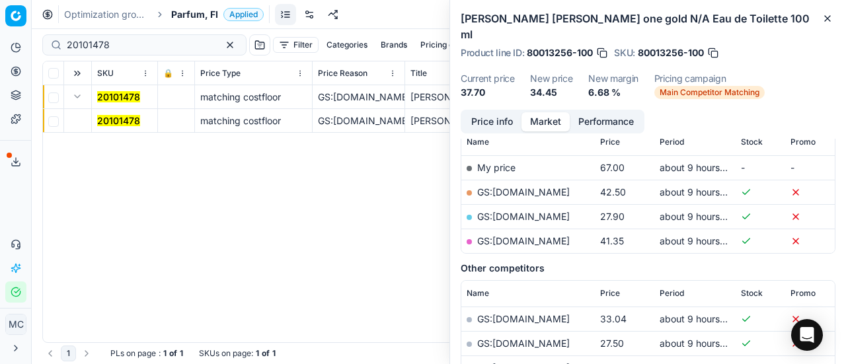
click at [124, 122] on mark "20101478" at bounding box center [118, 120] width 43 height 11
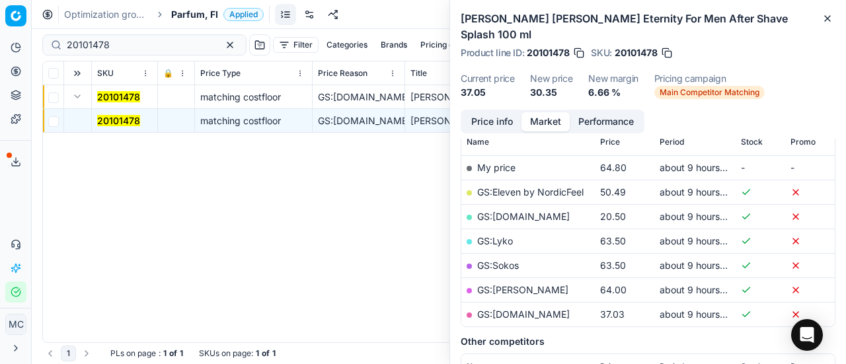
click at [498, 112] on button "Price info" at bounding box center [492, 121] width 59 height 19
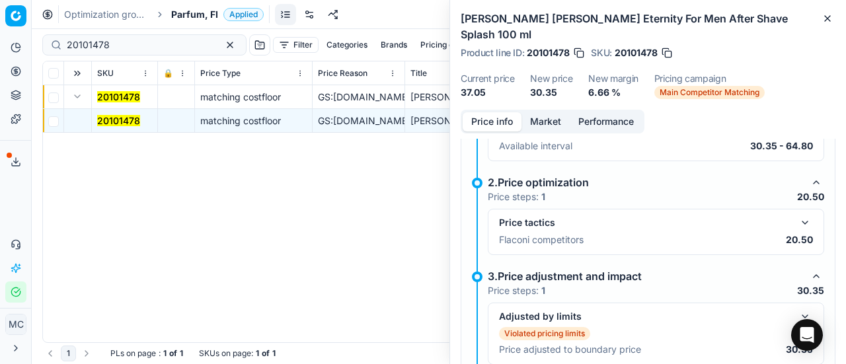
click at [797, 215] on button "button" at bounding box center [805, 223] width 16 height 16
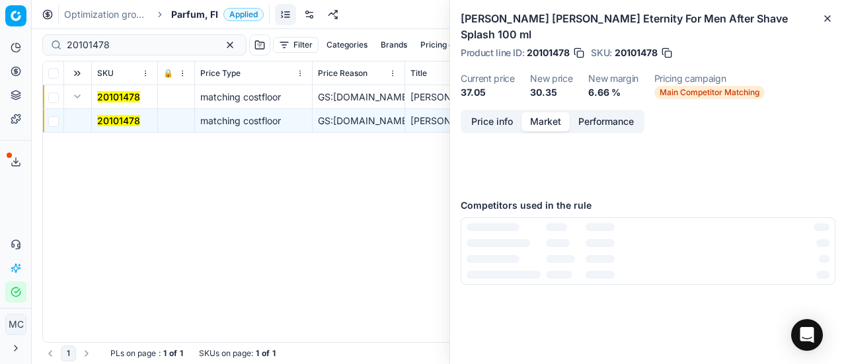
click at [558, 112] on button "Market" at bounding box center [545, 121] width 48 height 19
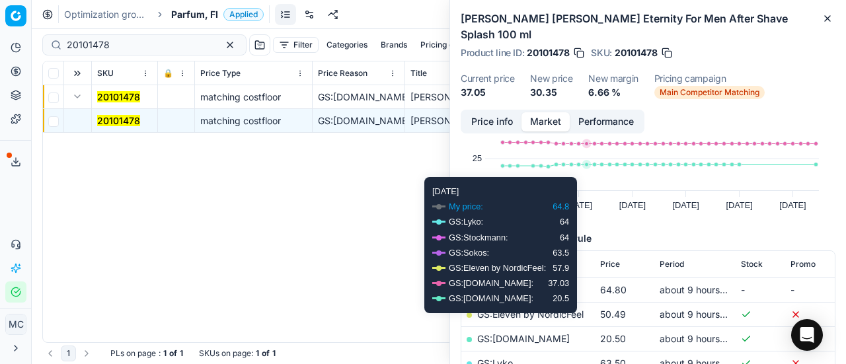
scroll to position [132, 0]
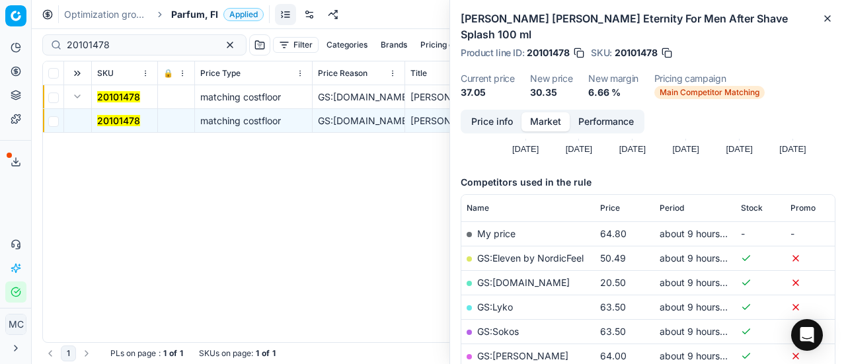
click at [629, 176] on h5 "Competitors used in the rule" at bounding box center [648, 182] width 375 height 13
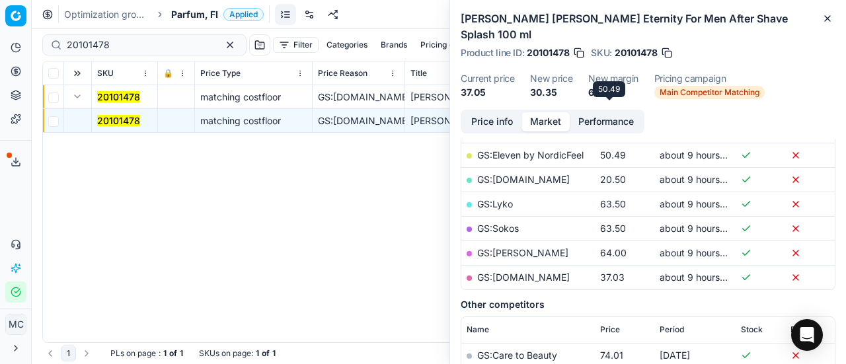
scroll to position [264, 0]
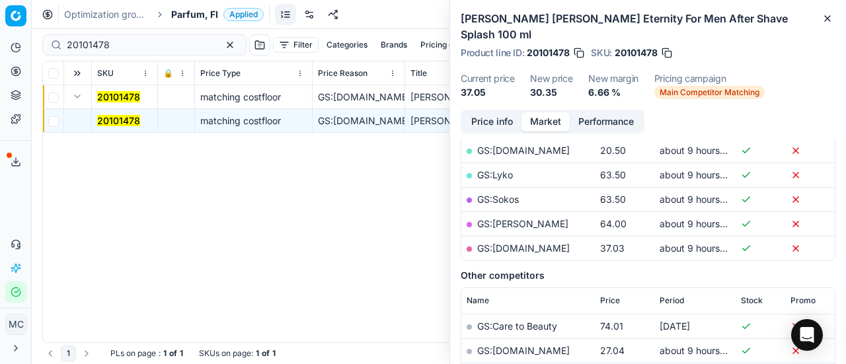
click at [513, 145] on link "GS:Luxplus.fi" at bounding box center [523, 150] width 93 height 11
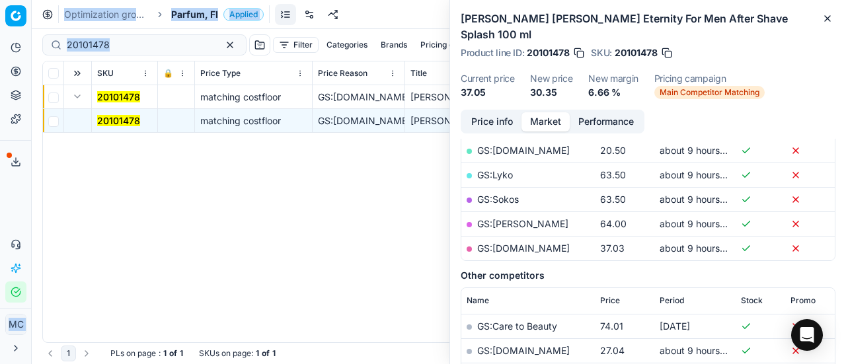
drag, startPoint x: 145, startPoint y: 34, endPoint x: 0, endPoint y: -57, distance: 171.6
click at [0, 0] on html "Pricing platform Analytics Pricing Product portfolio Templates Export service 1…" at bounding box center [423, 182] width 846 height 364
click at [155, 35] on div "20101478" at bounding box center [144, 44] width 204 height 21
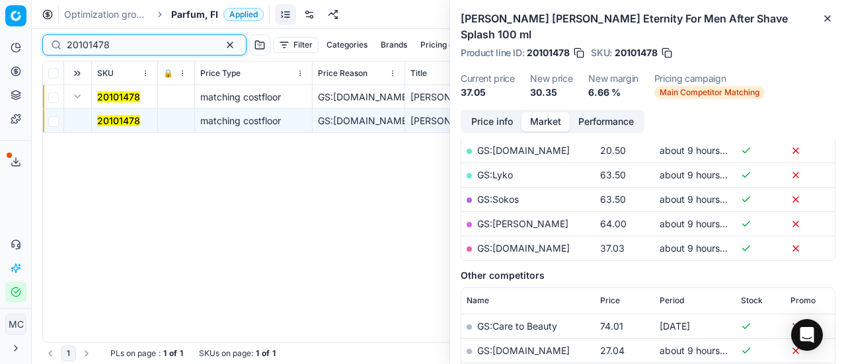
drag, startPoint x: 160, startPoint y: 47, endPoint x: 0, endPoint y: 21, distance: 162.0
click at [0, 22] on div "Pricing platform Analytics Pricing Product portfolio Templates Export service 1…" at bounding box center [423, 182] width 846 height 364
paste input "80062227-100"
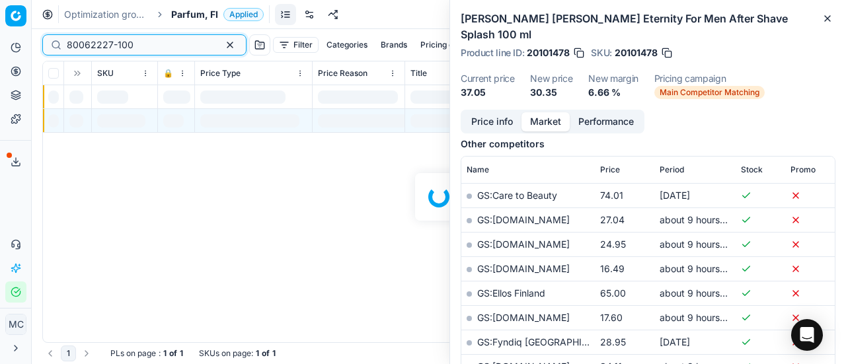
scroll to position [264, 0]
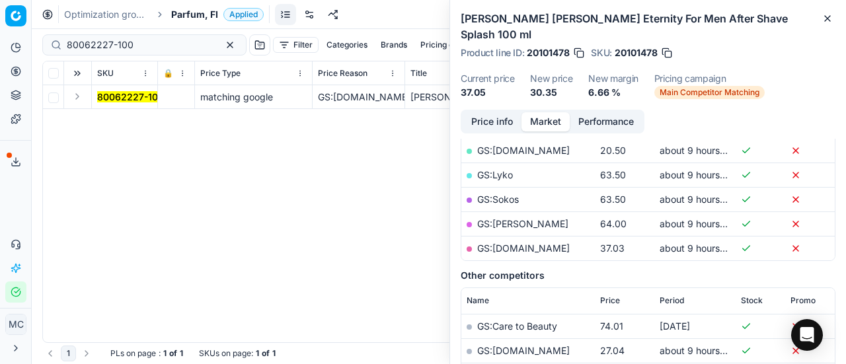
click at [180, 242] on div "80062227-100 matching google GS:Deloox.fi Marc Jacobs Perfect N/A Eau de Parfum…" at bounding box center [439, 213] width 792 height 257
click at [73, 108] on td at bounding box center [78, 97] width 28 height 24
click at [79, 100] on button "Expand" at bounding box center [77, 97] width 16 height 16
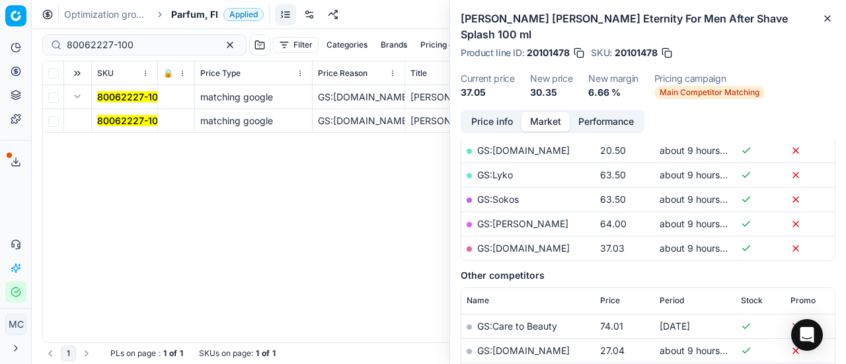
click at [131, 116] on mark "80062227-100" at bounding box center [130, 120] width 67 height 11
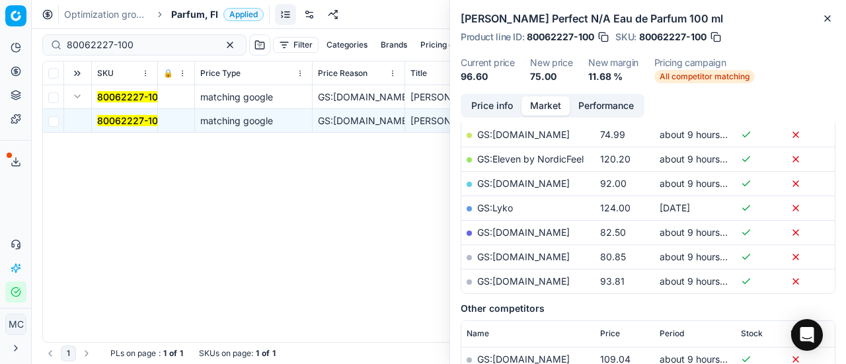
click at [507, 102] on button "Price info" at bounding box center [492, 105] width 59 height 19
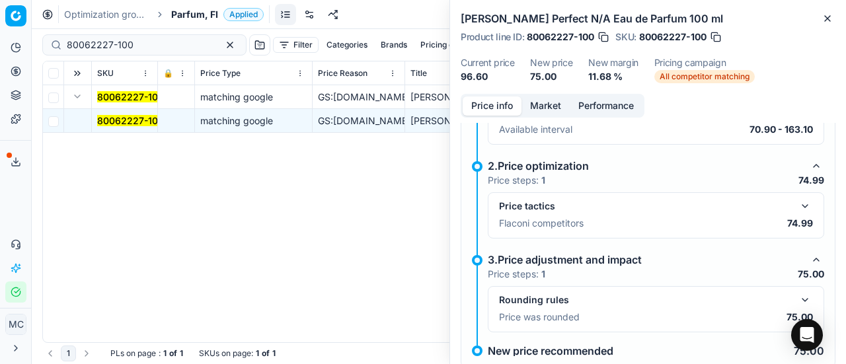
click at [797, 206] on button "button" at bounding box center [805, 206] width 16 height 16
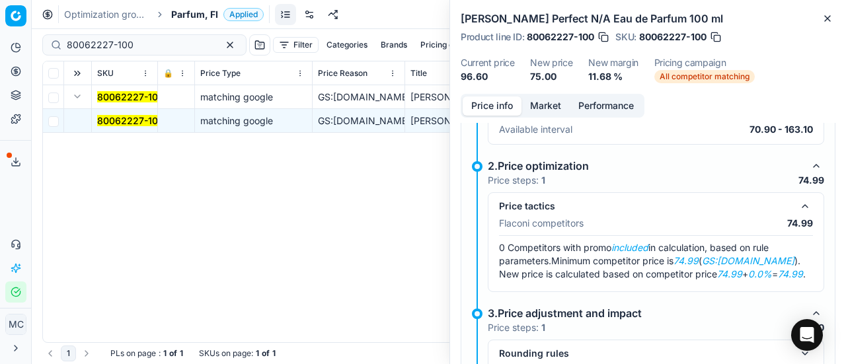
click at [537, 104] on button "Market" at bounding box center [545, 105] width 48 height 19
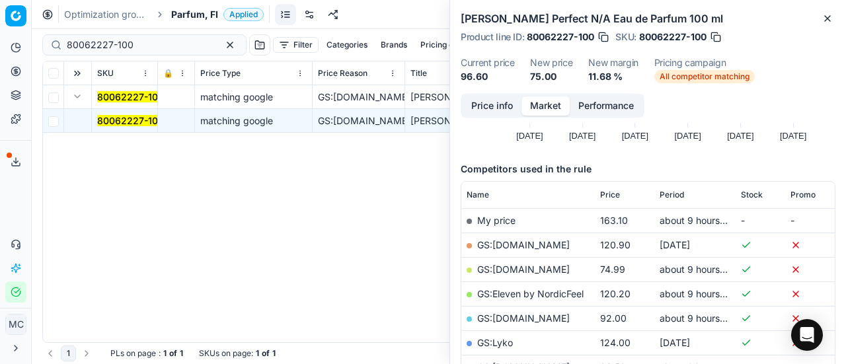
scroll to position [132, 0]
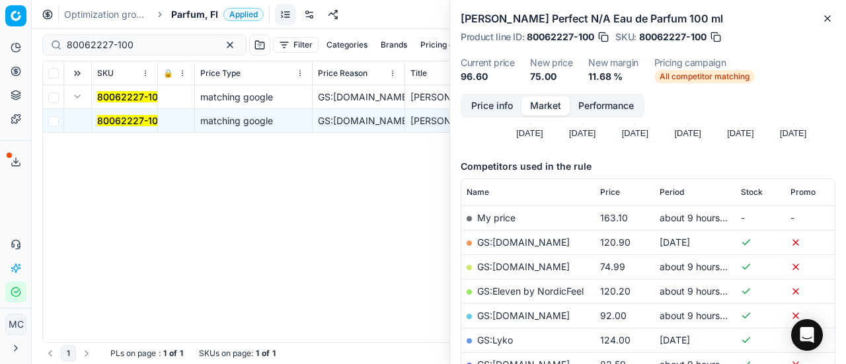
click at [522, 262] on link "GS:Deloox.fi" at bounding box center [523, 266] width 93 height 11
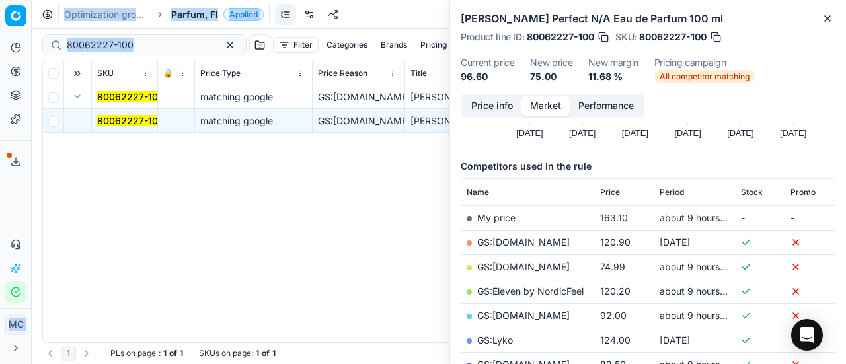
drag, startPoint x: 153, startPoint y: 36, endPoint x: 2, endPoint y: 14, distance: 152.2
click at [0, 17] on div "Pricing platform Analytics Pricing Product portfolio Templates Export service 1…" at bounding box center [423, 182] width 846 height 364
click at [148, 44] on input "80062227-100" at bounding box center [139, 44] width 145 height 13
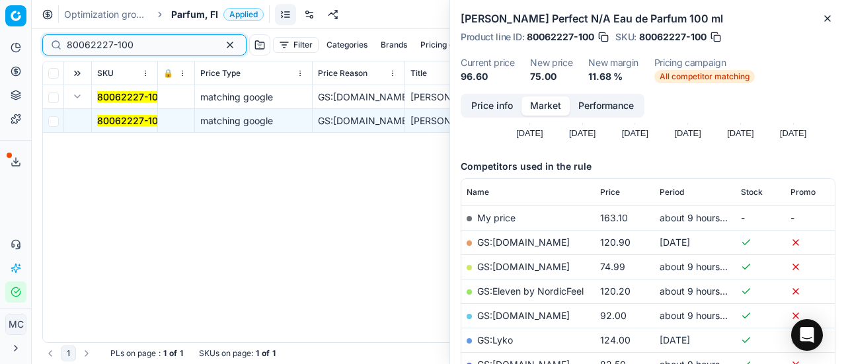
drag, startPoint x: 164, startPoint y: 50, endPoint x: 0, endPoint y: 15, distance: 167.6
click at [0, 15] on div "Pricing platform Analytics Pricing Product portfolio Templates Export service 1…" at bounding box center [423, 182] width 846 height 364
paste input "2010164"
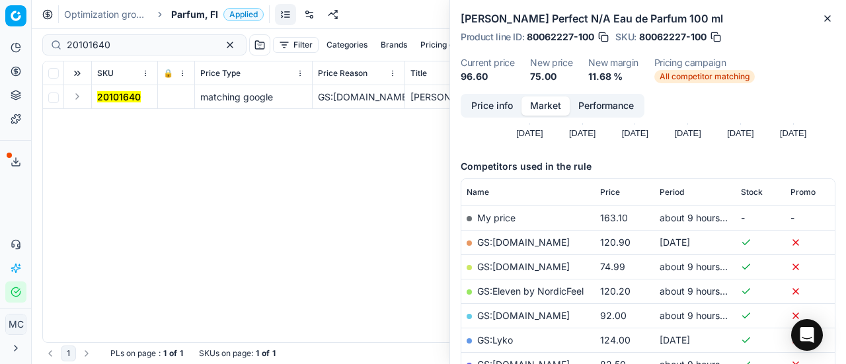
click at [77, 96] on button "Expand" at bounding box center [77, 97] width 16 height 16
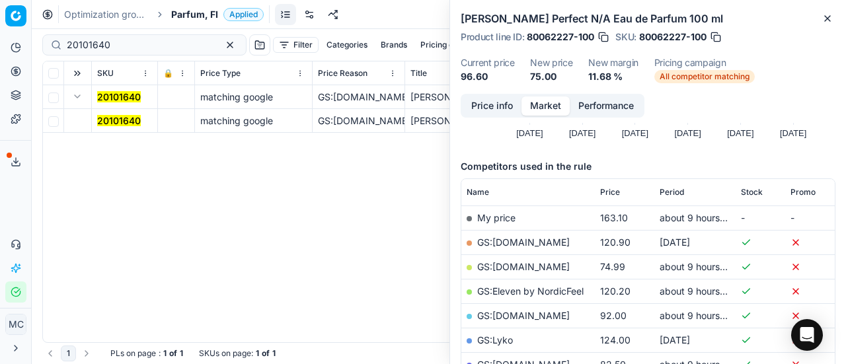
click at [120, 115] on mark "20101640" at bounding box center [119, 120] width 44 height 11
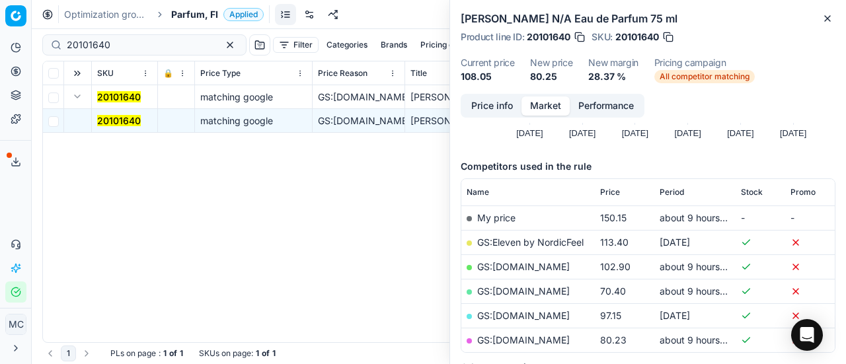
click at [509, 100] on button "Price info" at bounding box center [492, 105] width 59 height 19
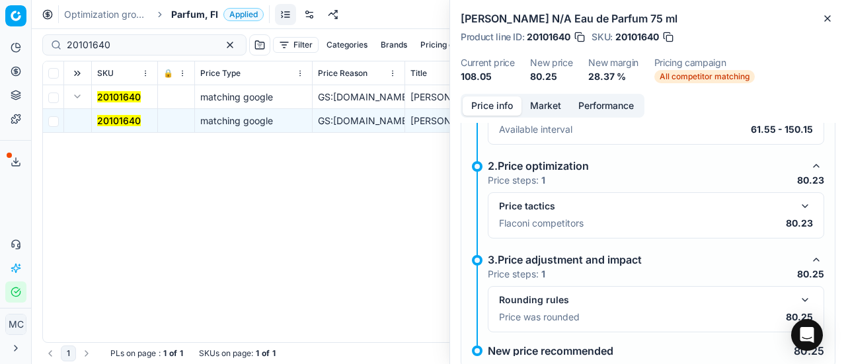
click at [798, 202] on button "button" at bounding box center [805, 206] width 16 height 16
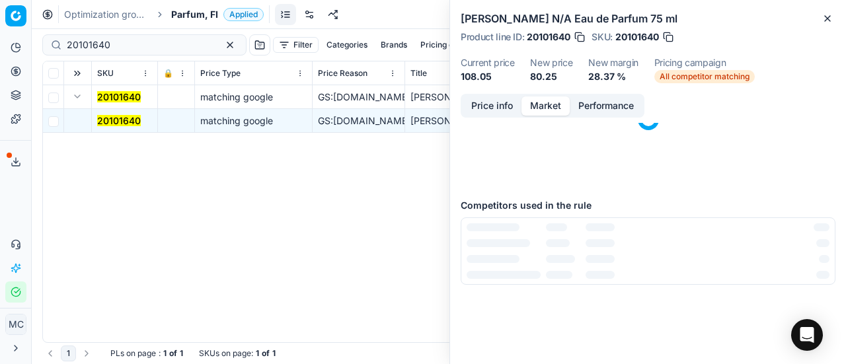
click at [542, 101] on button "Market" at bounding box center [545, 105] width 48 height 19
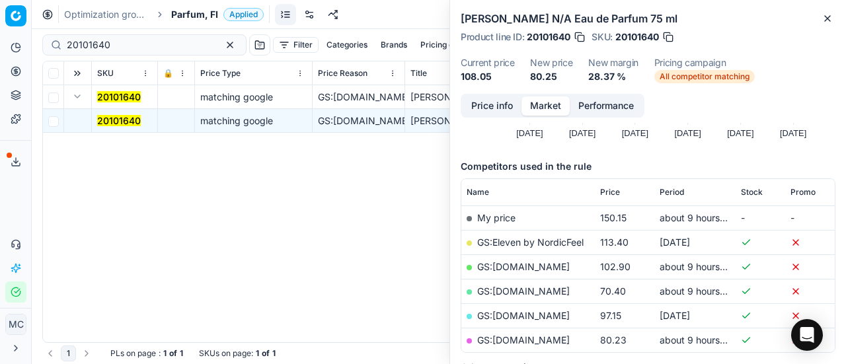
scroll to position [198, 0]
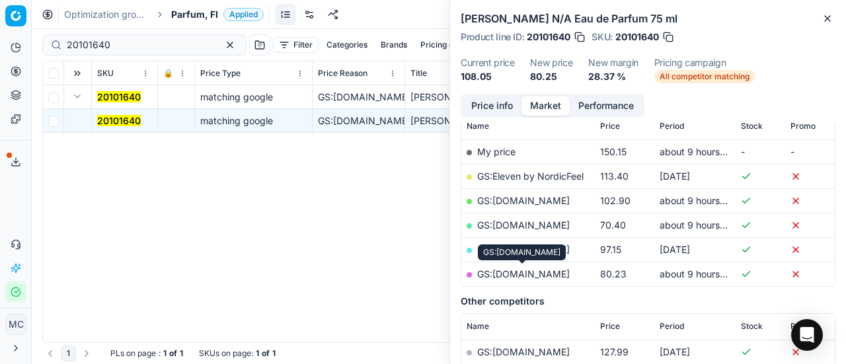
click at [556, 271] on link "GS:parfumdreams.FI" at bounding box center [523, 273] width 93 height 11
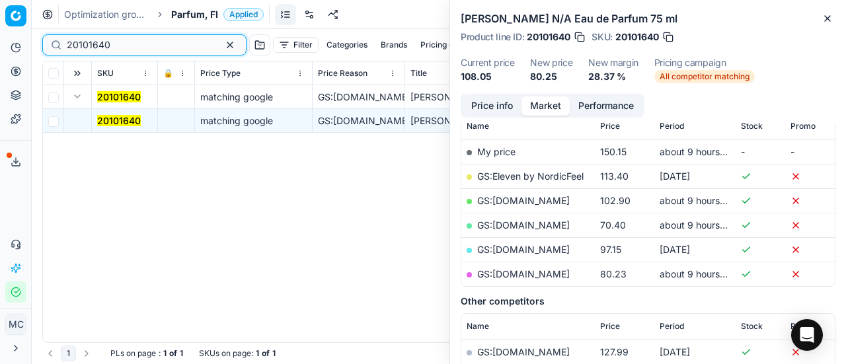
drag, startPoint x: 169, startPoint y: 42, endPoint x: 0, endPoint y: 7, distance: 172.6
click at [0, 7] on div "Pricing platform Analytics Pricing Product portfolio Templates Export service 1…" at bounding box center [423, 182] width 846 height 364
paste input "80044062-5"
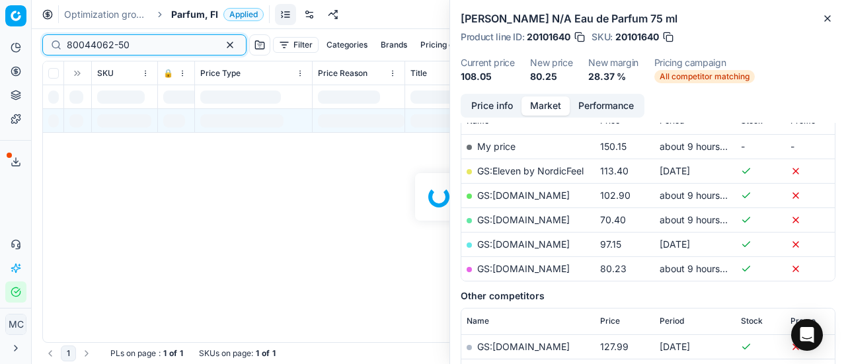
scroll to position [198, 0]
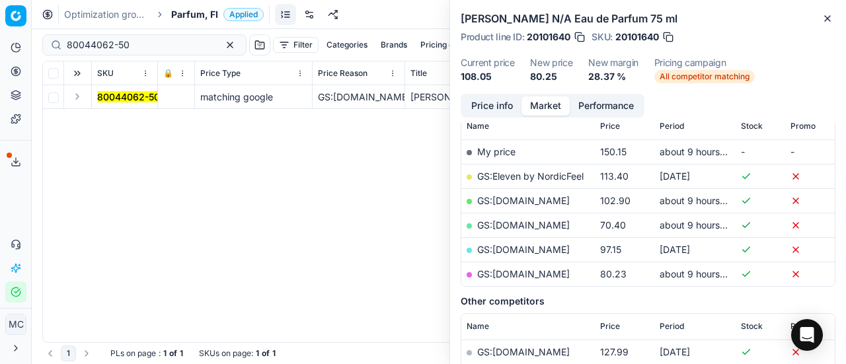
drag, startPoint x: 77, startPoint y: 94, endPoint x: 83, endPoint y: 98, distance: 7.1
click at [79, 102] on button "Expand" at bounding box center [77, 97] width 16 height 16
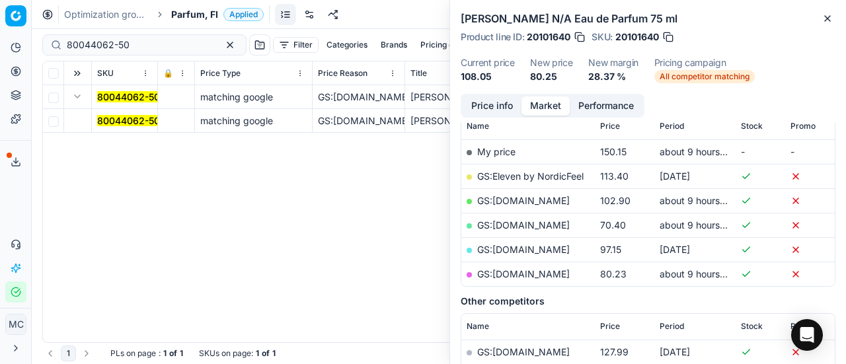
click at [110, 116] on mark "80044062-50" at bounding box center [128, 120] width 63 height 11
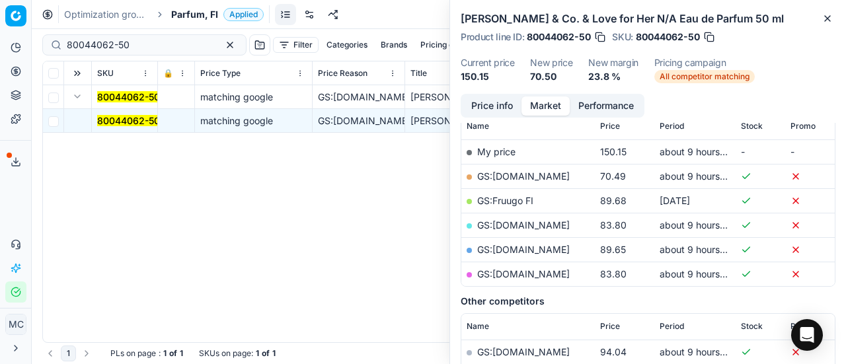
click at [492, 101] on button "Price info" at bounding box center [492, 105] width 59 height 19
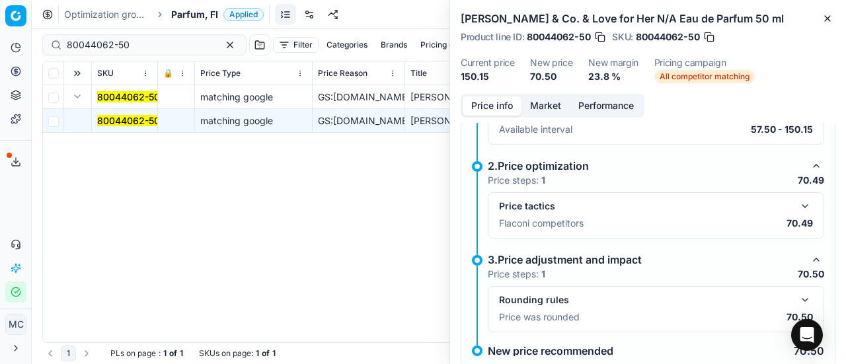
click at [797, 212] on button "button" at bounding box center [805, 206] width 16 height 16
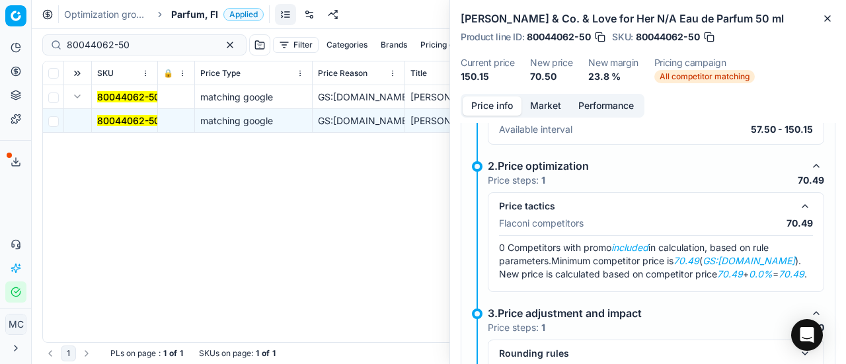
click at [550, 112] on button "Market" at bounding box center [545, 105] width 48 height 19
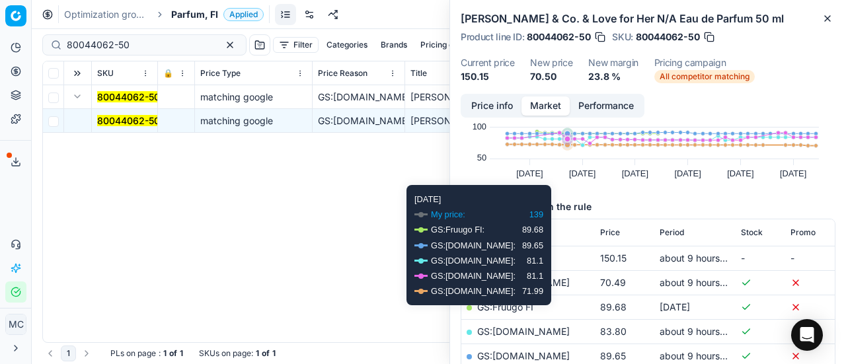
scroll to position [132, 0]
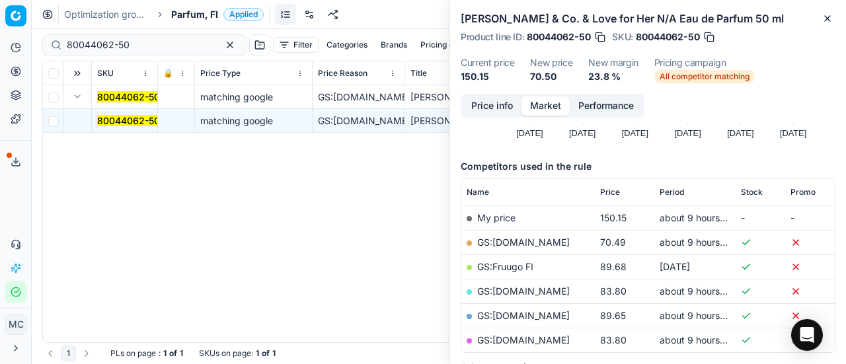
click at [514, 241] on link "GS:Deloox.fi" at bounding box center [523, 242] width 93 height 11
drag, startPoint x: 159, startPoint y: 40, endPoint x: 0, endPoint y: 14, distance: 160.8
click at [0, 14] on div "Pricing platform Analytics Pricing Product portfolio Templates Export service 1…" at bounding box center [423, 182] width 846 height 364
paste input "61830"
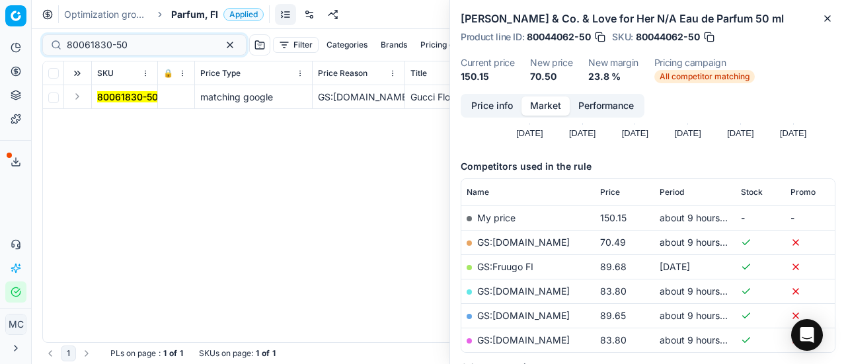
click at [77, 98] on button "Expand" at bounding box center [77, 97] width 16 height 16
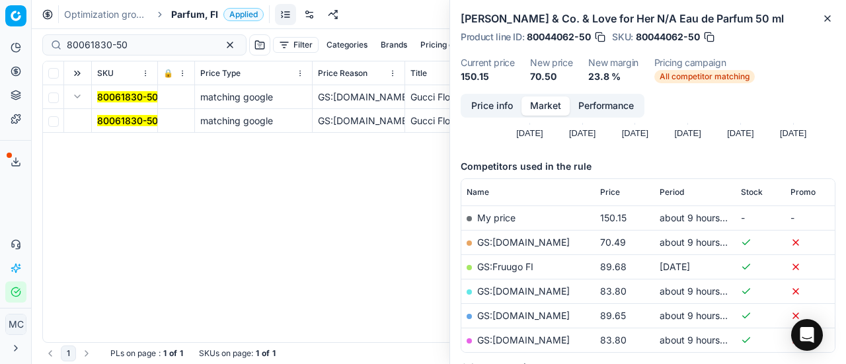
click at [116, 116] on mark "80061830-50" at bounding box center [127, 120] width 61 height 11
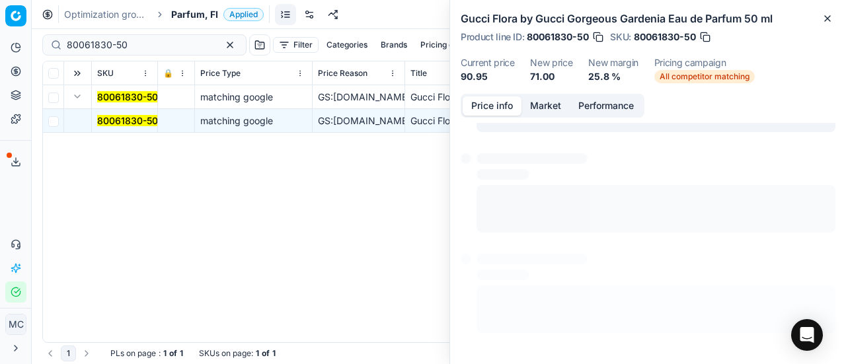
click at [496, 107] on button "Price info" at bounding box center [492, 105] width 59 height 19
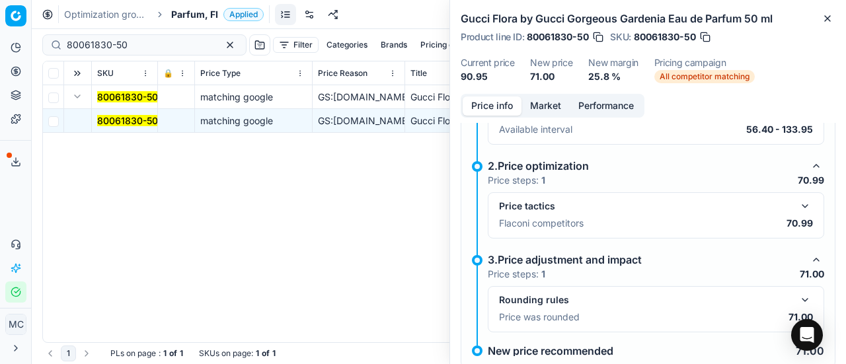
click at [797, 202] on button "button" at bounding box center [805, 206] width 16 height 16
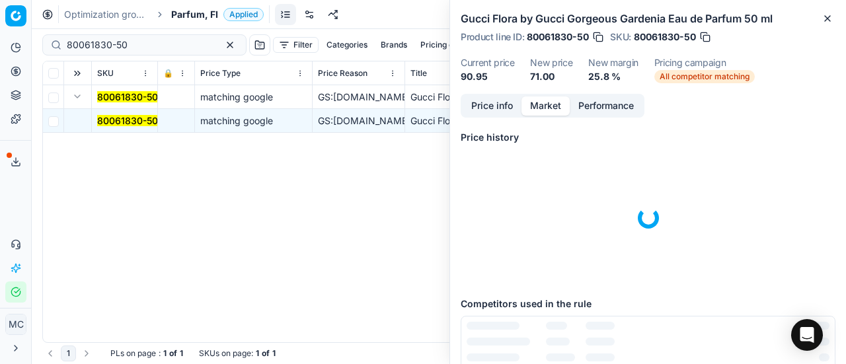
click at [551, 106] on button "Market" at bounding box center [545, 105] width 48 height 19
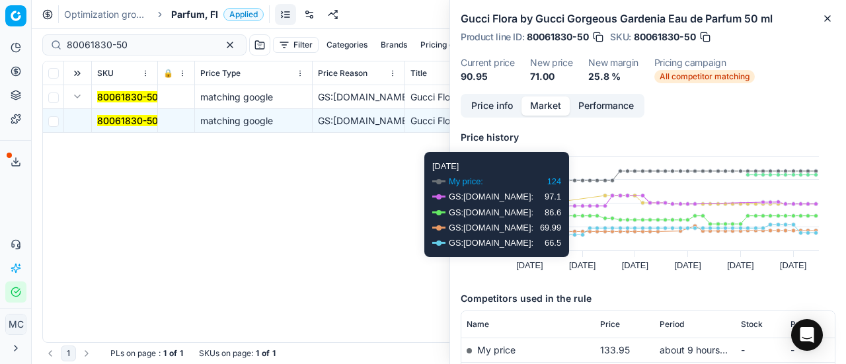
scroll to position [198, 0]
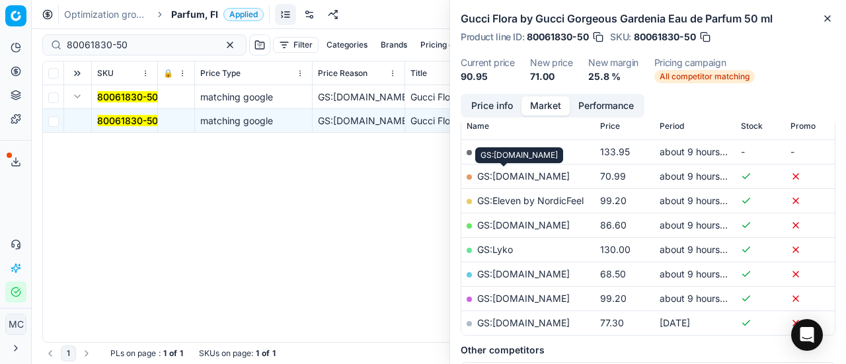
click at [511, 172] on link "GS:Deloox.fi" at bounding box center [523, 175] width 93 height 11
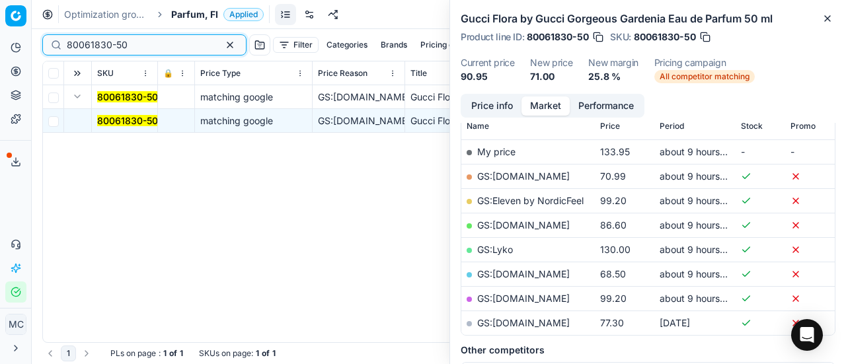
drag, startPoint x: 146, startPoint y: 44, endPoint x: 0, endPoint y: -51, distance: 174.3
click at [0, 0] on html "Pricing platform Analytics Pricing Product portfolio Templates Export service 1…" at bounding box center [423, 182] width 846 height 364
paste input "90007350-0011239"
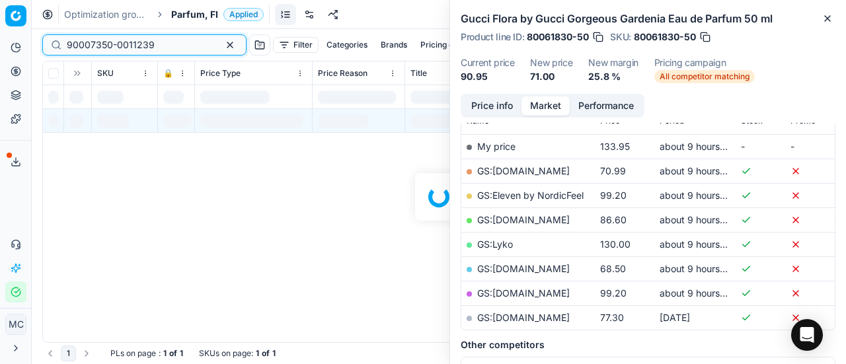
scroll to position [198, 0]
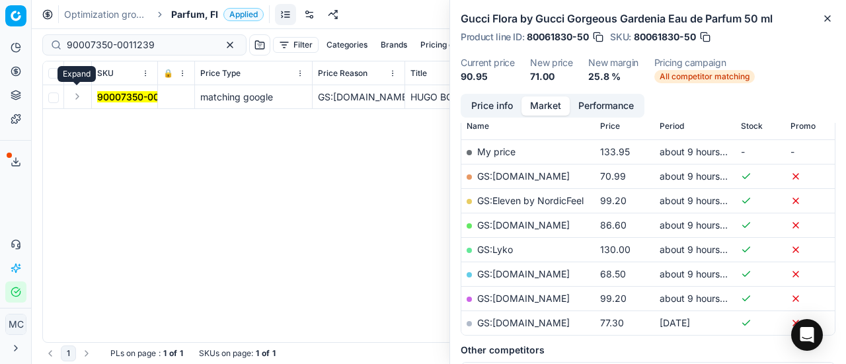
click at [79, 98] on button "Expand" at bounding box center [77, 97] width 16 height 16
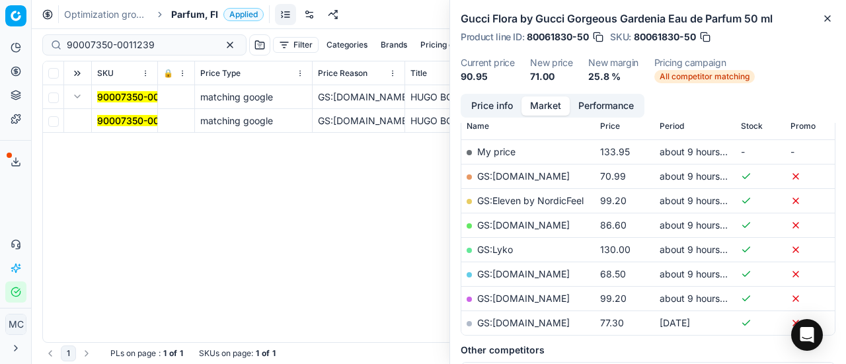
click at [118, 121] on mark "90007350-0011239" at bounding box center [141, 120] width 88 height 11
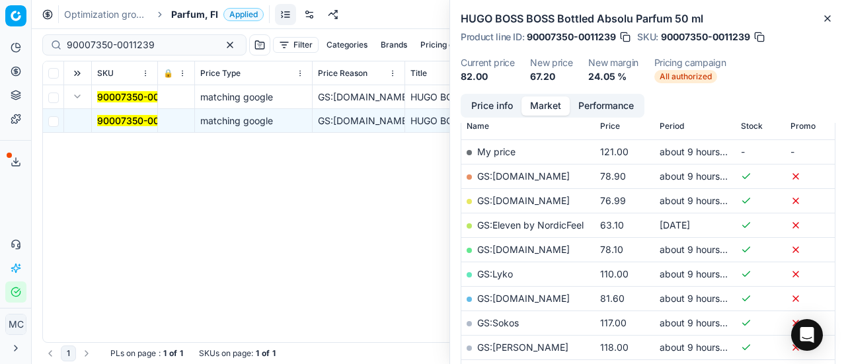
click at [502, 102] on button "Price info" at bounding box center [492, 105] width 59 height 19
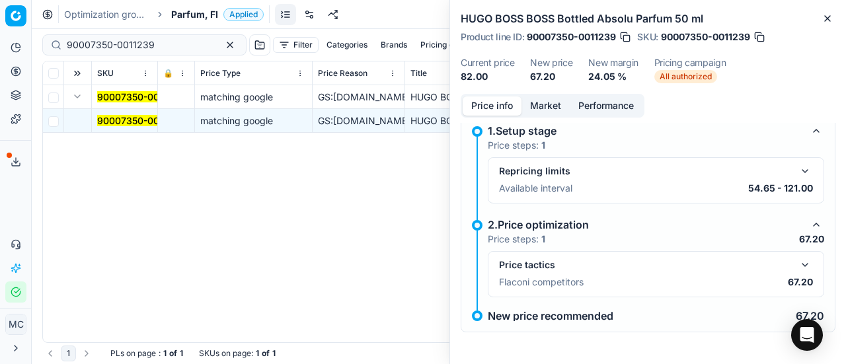
scroll to position [9, 0]
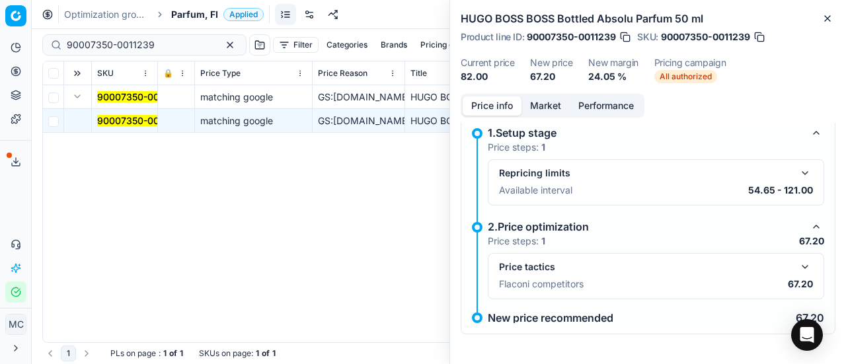
click at [802, 265] on button "button" at bounding box center [805, 267] width 16 height 16
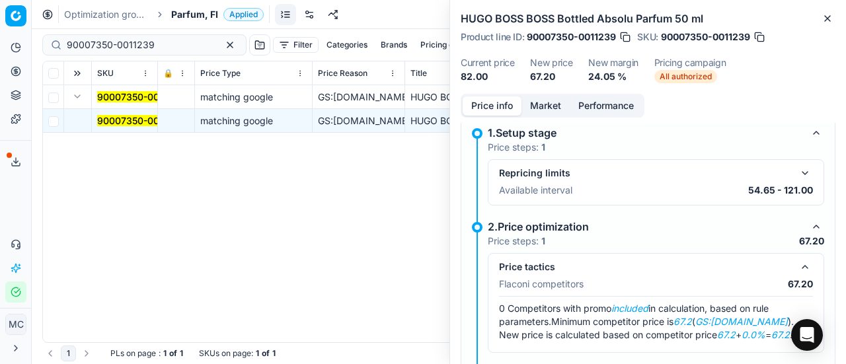
click at [544, 110] on button "Market" at bounding box center [545, 105] width 48 height 19
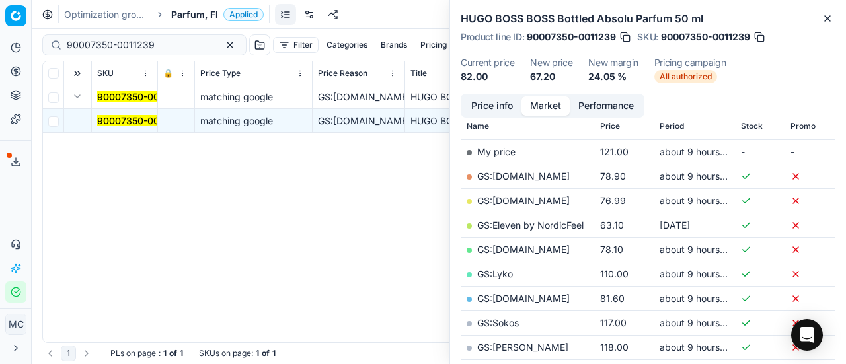
scroll to position [264, 0]
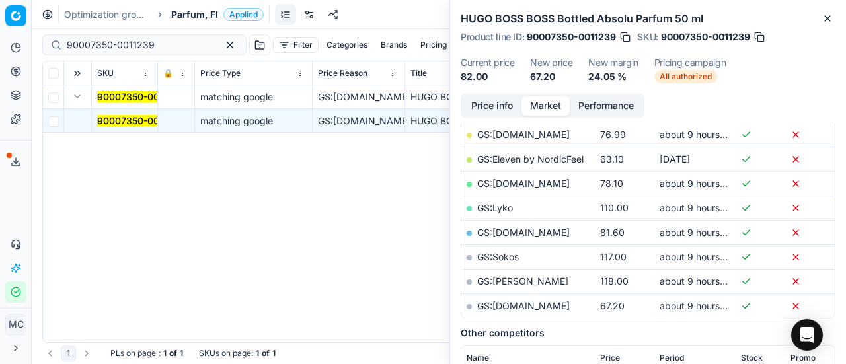
click at [519, 307] on link "GS:parfumdreams.FI" at bounding box center [523, 305] width 93 height 11
drag, startPoint x: 161, startPoint y: 42, endPoint x: 0, endPoint y: -6, distance: 168.3
click at [0, 0] on html "Pricing platform Analytics Pricing Product portfolio Templates Export service 1…" at bounding box center [423, 182] width 846 height 364
paste input "80069606-50"
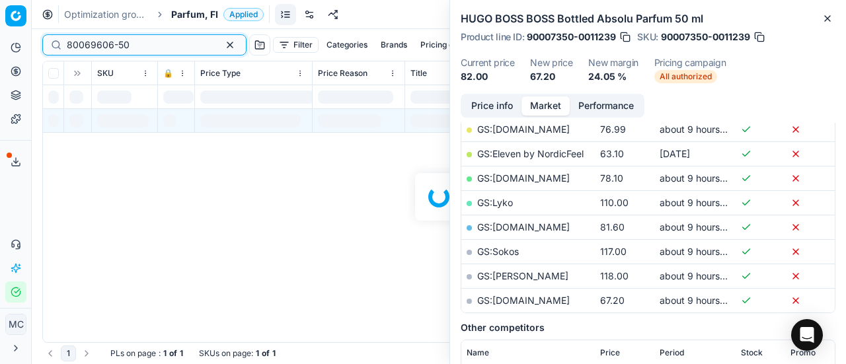
scroll to position [264, 0]
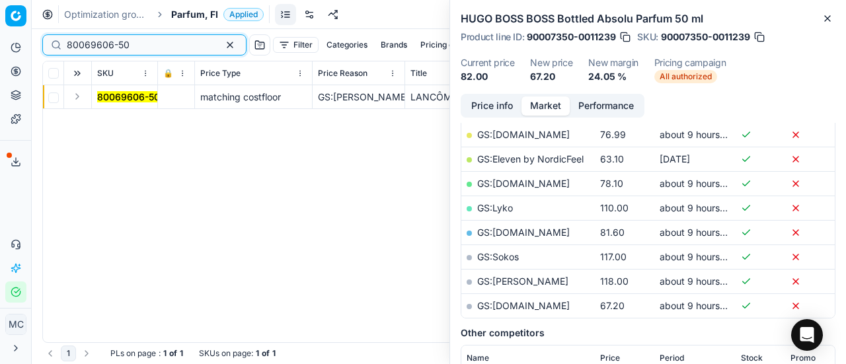
type input "80069606-50"
click at [73, 98] on button "Expand" at bounding box center [77, 97] width 16 height 16
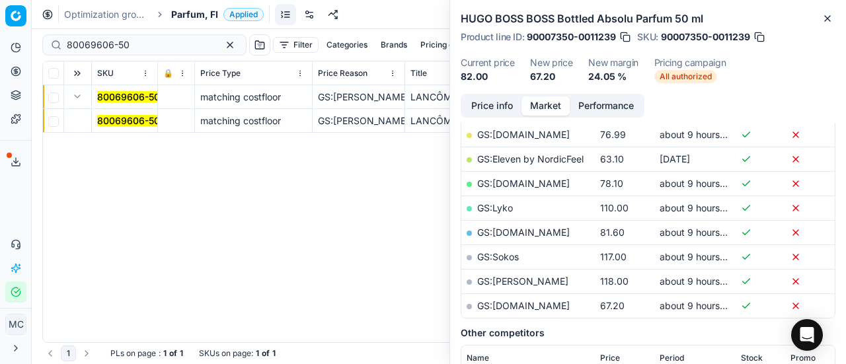
click at [110, 120] on mark "80069606-50" at bounding box center [128, 120] width 63 height 11
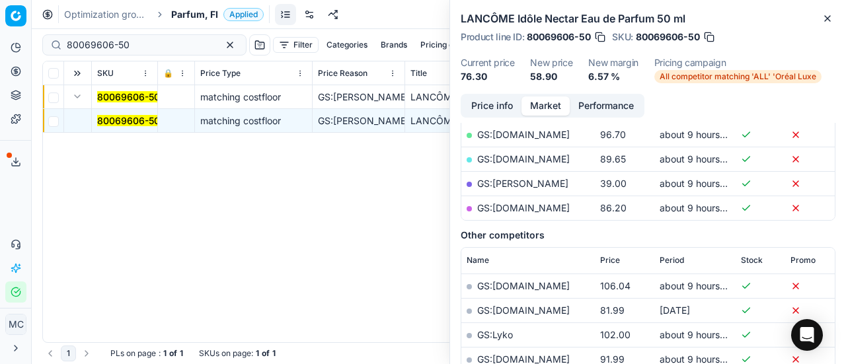
click at [513, 105] on button "Price info" at bounding box center [492, 105] width 59 height 19
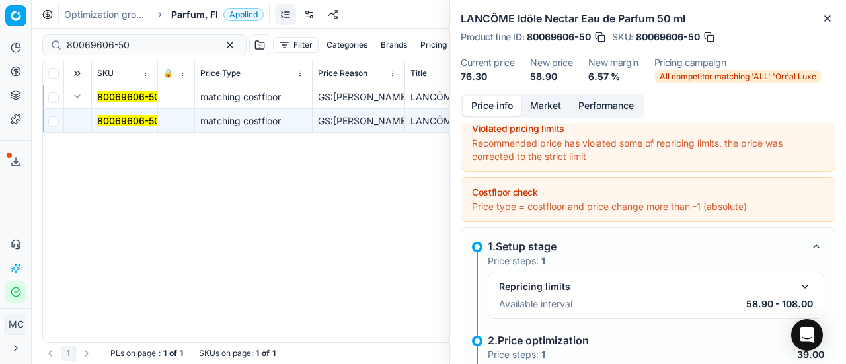
scroll to position [141, 0]
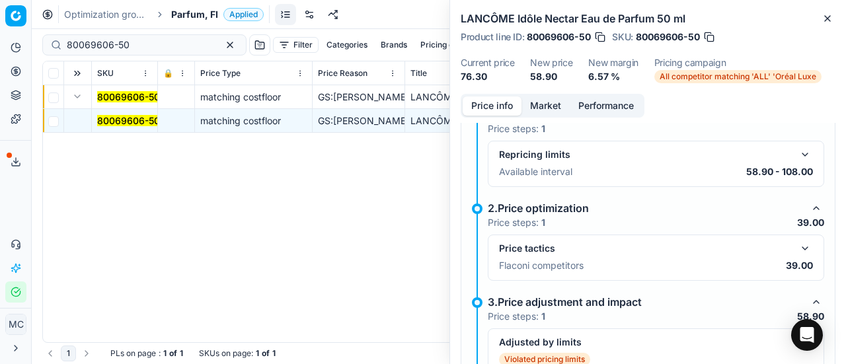
click at [797, 248] on button "button" at bounding box center [805, 249] width 16 height 16
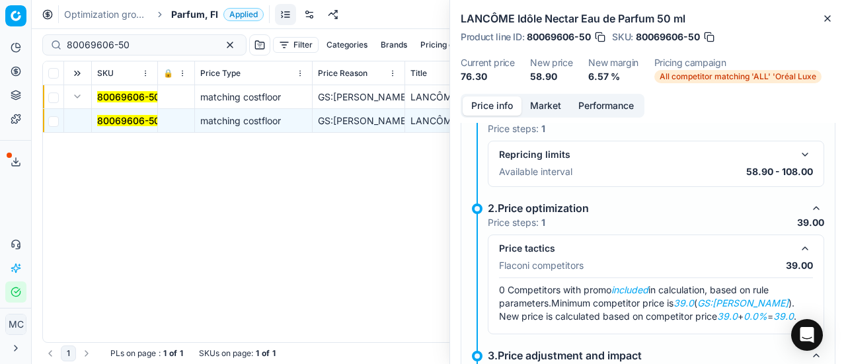
click at [539, 107] on button "Market" at bounding box center [545, 105] width 48 height 19
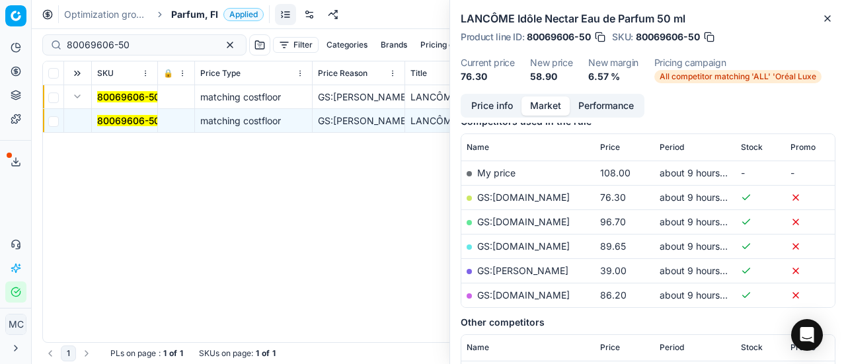
scroll to position [198, 0]
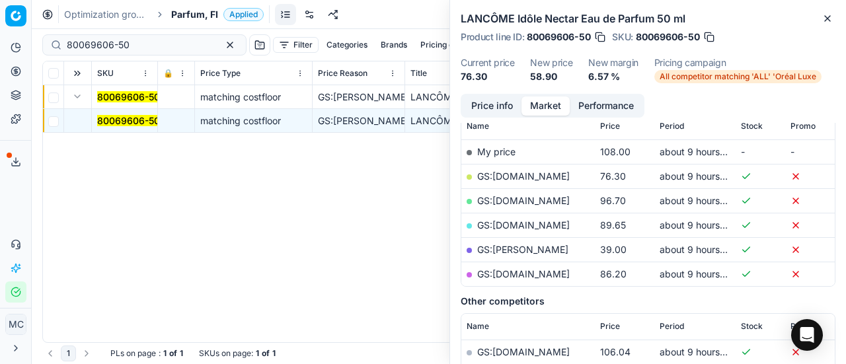
click at [507, 248] on link "GS:Stockmann" at bounding box center [522, 249] width 91 height 11
click at [192, 18] on span "Parfum, FI" at bounding box center [194, 14] width 47 height 13
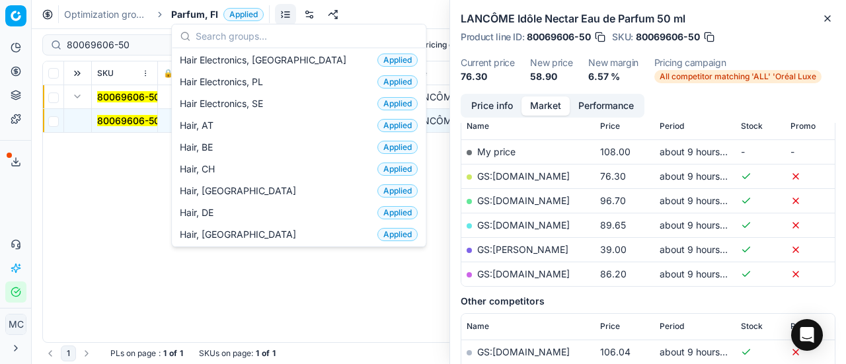
scroll to position [264, 0]
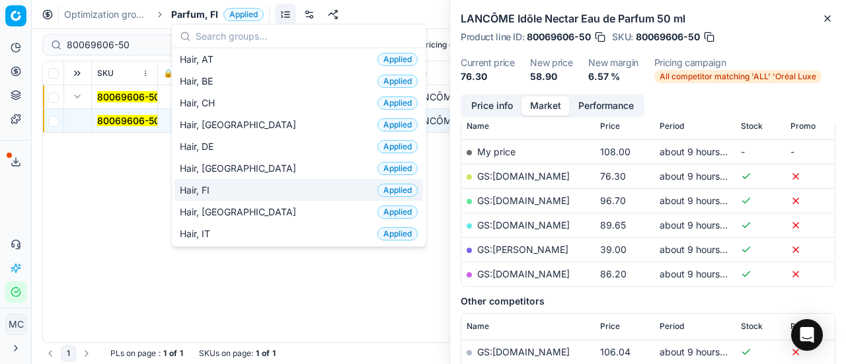
click at [285, 189] on div "Hair, FI Applied" at bounding box center [298, 190] width 248 height 22
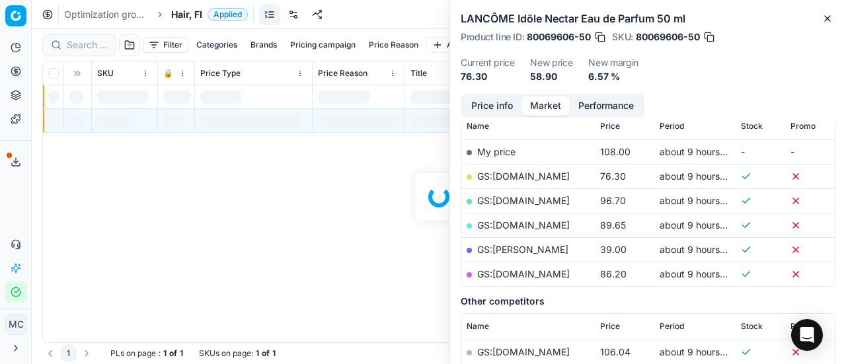
scroll to position [198, 0]
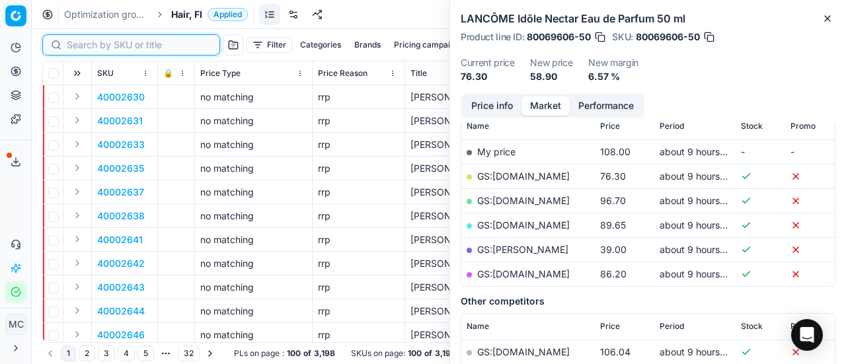
click at [104, 47] on input at bounding box center [139, 44] width 145 height 13
paste input "90012626-0019891"
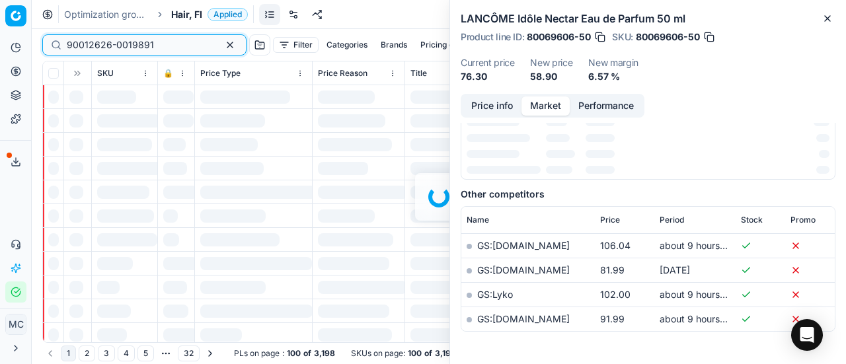
scroll to position [198, 0]
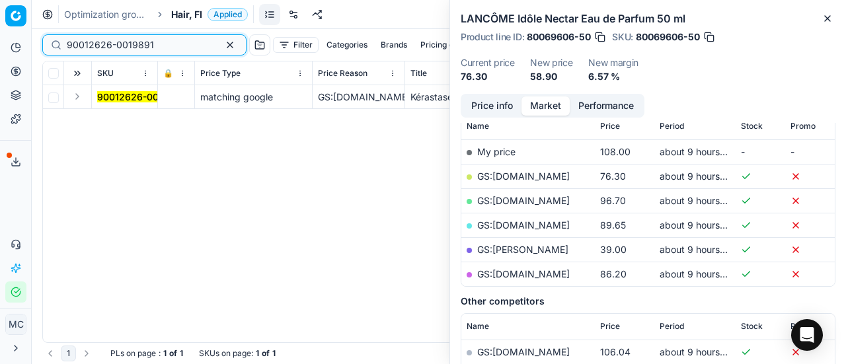
type input "90012626-0019891"
click at [81, 96] on button "Expand" at bounding box center [77, 97] width 16 height 16
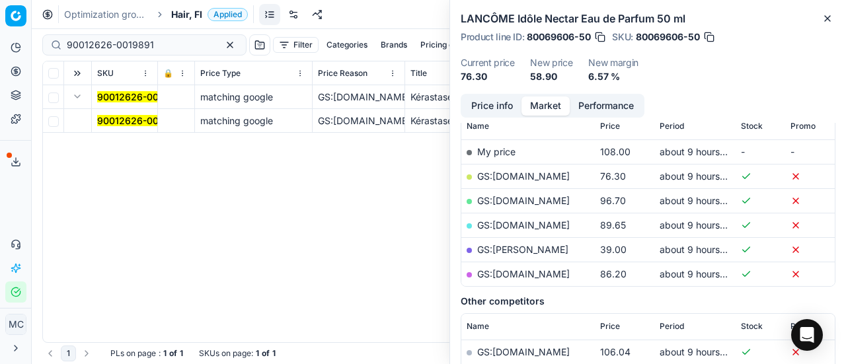
click at [112, 120] on mark "90012626-0019891" at bounding box center [140, 120] width 87 height 11
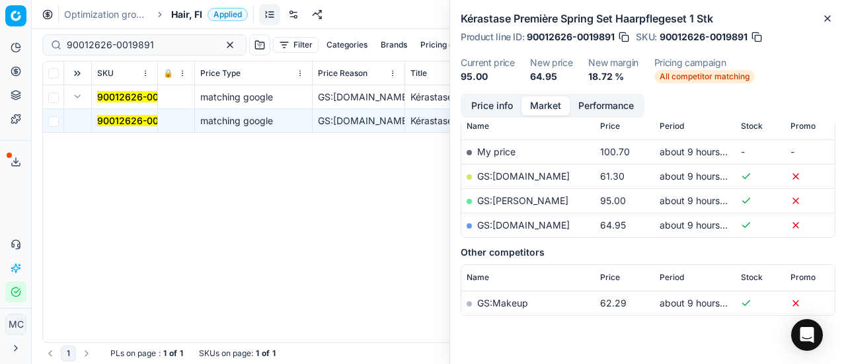
click at [492, 105] on button "Price info" at bounding box center [492, 105] width 59 height 19
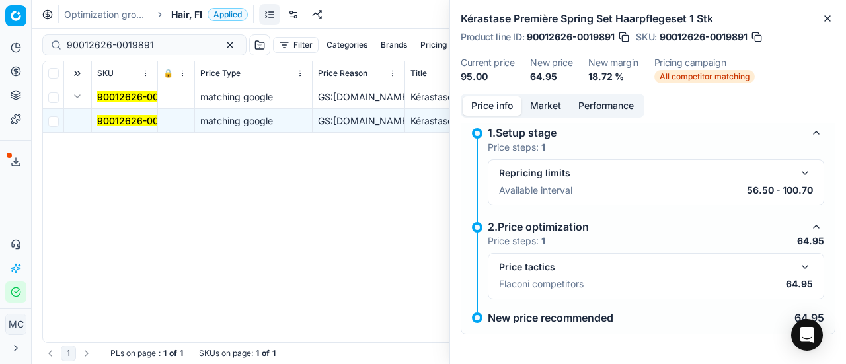
click at [797, 266] on button "button" at bounding box center [805, 267] width 16 height 16
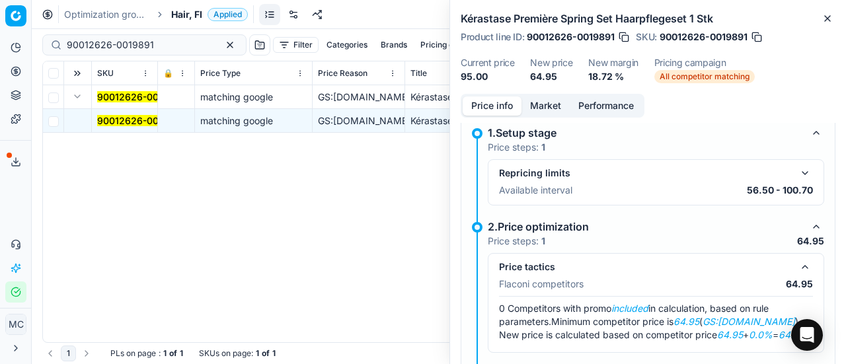
click at [535, 104] on button "Market" at bounding box center [545, 105] width 48 height 19
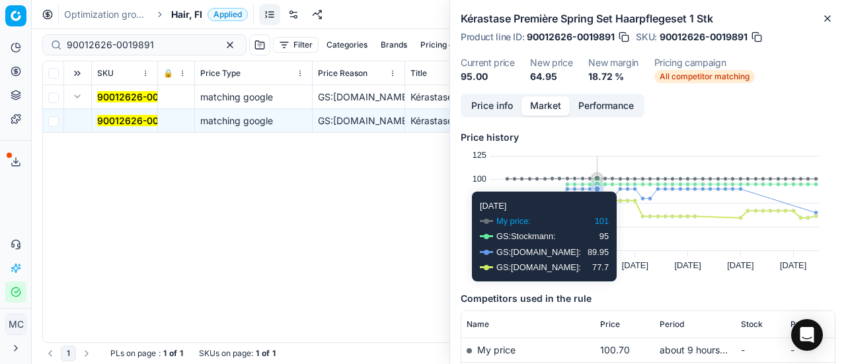
scroll to position [132, 0]
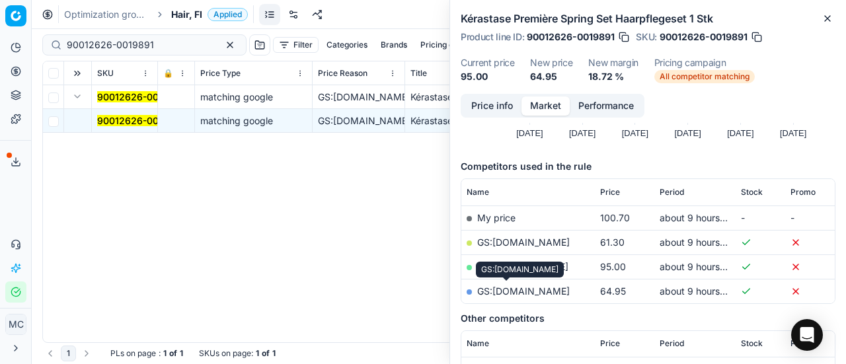
click at [521, 295] on link "GS:Zalando.fi" at bounding box center [523, 290] width 93 height 11
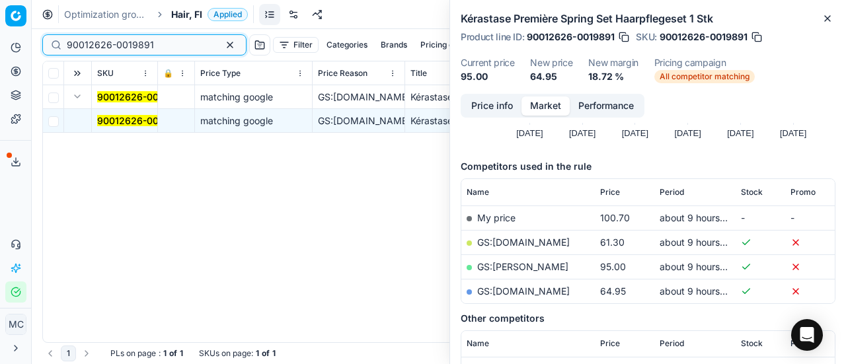
drag, startPoint x: 164, startPoint y: 46, endPoint x: 0, endPoint y: -49, distance: 189.5
click at [0, 0] on html "Pricing platform Analytics Pricing Product portfolio Templates Export service 1…" at bounding box center [423, 182] width 846 height 364
click at [201, 17] on span "Hair, FI" at bounding box center [186, 14] width 31 height 13
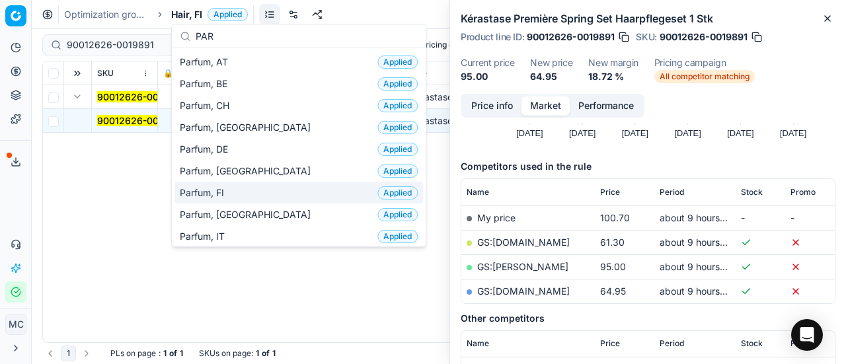
type input "PAR"
click at [288, 190] on div "Parfum, FI Applied" at bounding box center [298, 193] width 248 height 22
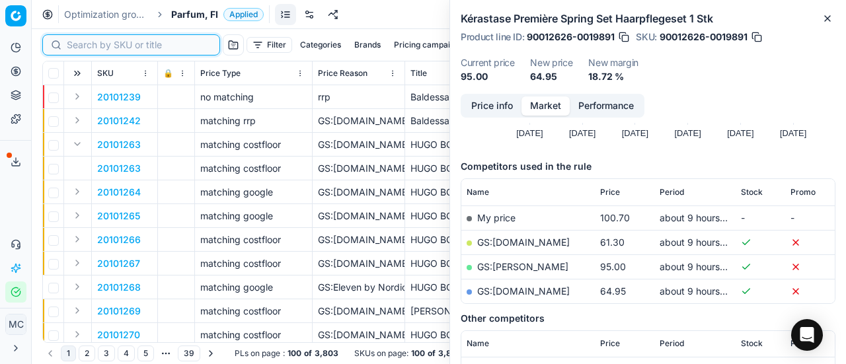
click at [75, 40] on input at bounding box center [139, 44] width 145 height 13
paste input "90004777-0007236"
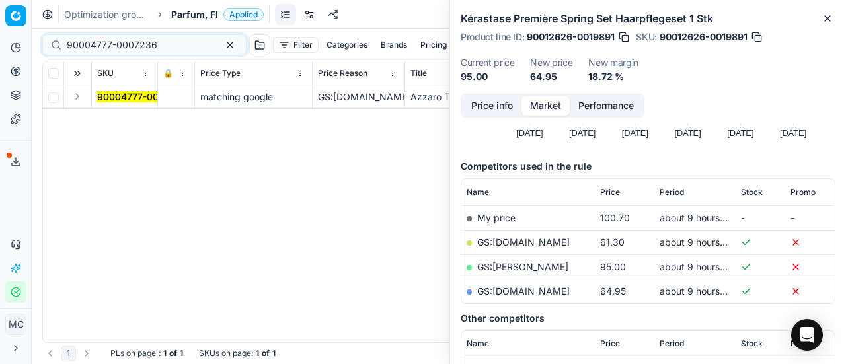
click at [78, 96] on button "Expand" at bounding box center [77, 97] width 16 height 16
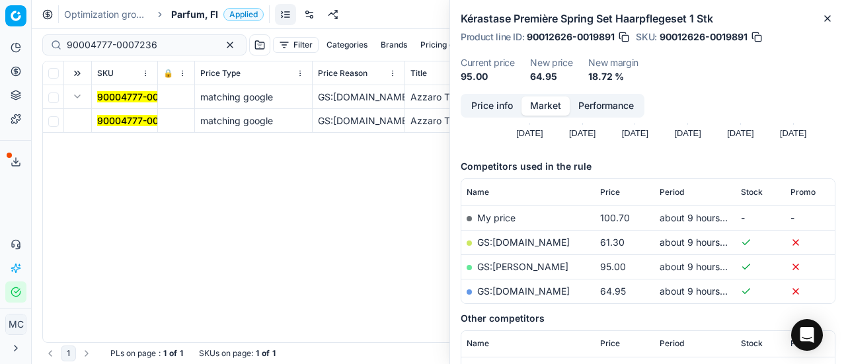
click at [124, 115] on mark "90004777-0007236" at bounding box center [142, 120] width 91 height 11
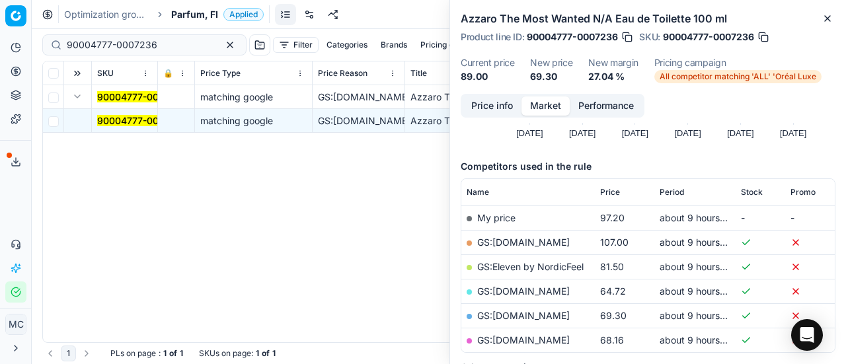
click at [493, 117] on div "Price info Market Performance" at bounding box center [553, 106] width 184 height 24
click at [493, 116] on div "Price info Market Performance" at bounding box center [553, 106] width 184 height 24
click at [490, 99] on button "Price info" at bounding box center [492, 105] width 59 height 19
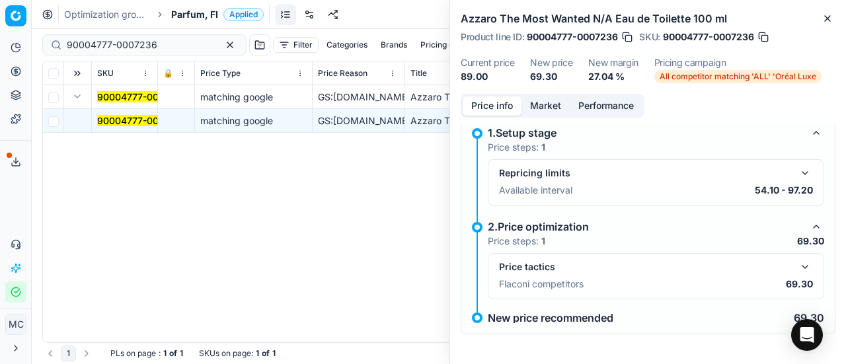
click at [803, 267] on div "Price tactics Flaconi competitors 69.30" at bounding box center [656, 276] width 336 height 46
click at [801, 265] on button "button" at bounding box center [805, 267] width 16 height 16
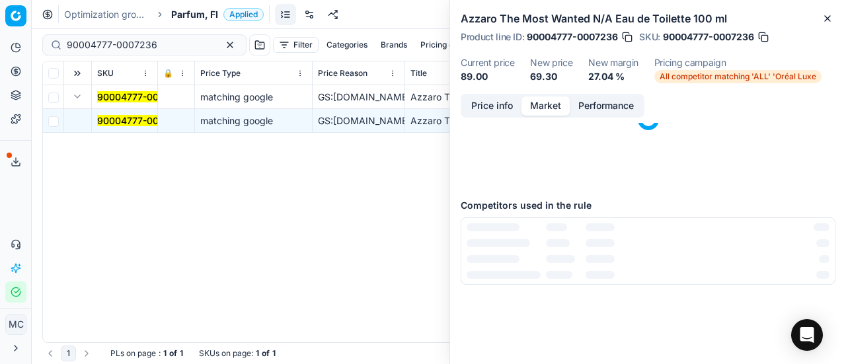
click at [530, 101] on button "Market" at bounding box center [545, 105] width 48 height 19
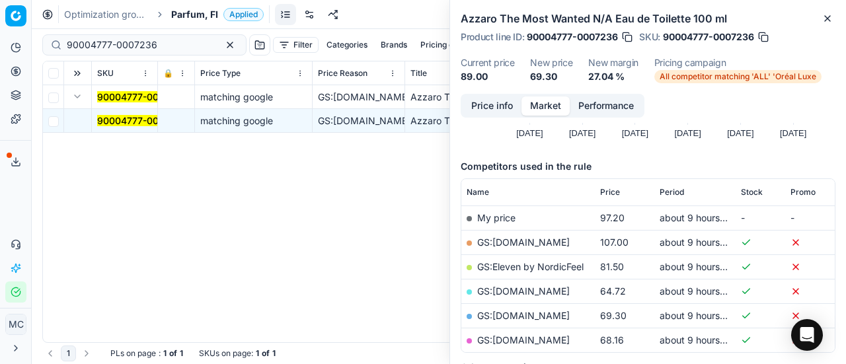
scroll to position [264, 0]
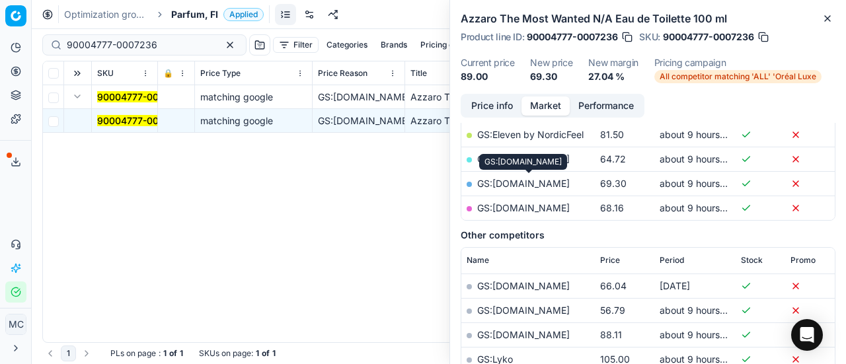
click at [547, 178] on link "GS:Parfyymi-Klikkaus.fi" at bounding box center [523, 183] width 93 height 11
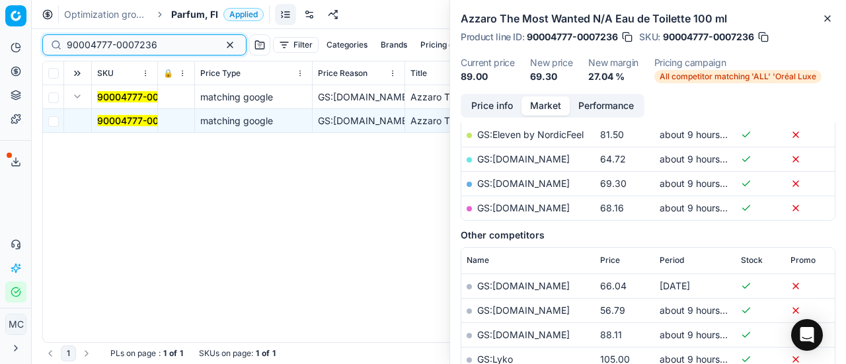
drag, startPoint x: 168, startPoint y: 40, endPoint x: 0, endPoint y: 9, distance: 170.8
click at [0, 19] on div "Pricing platform Analytics Pricing Product portfolio Templates Export service 1…" at bounding box center [423, 182] width 846 height 364
paste input "20150052"
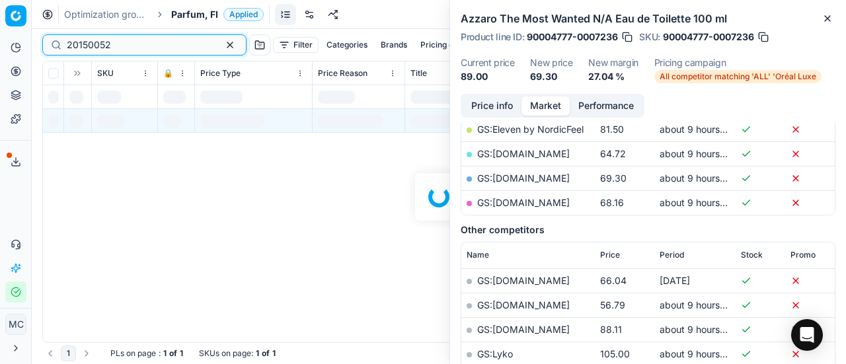
scroll to position [264, 0]
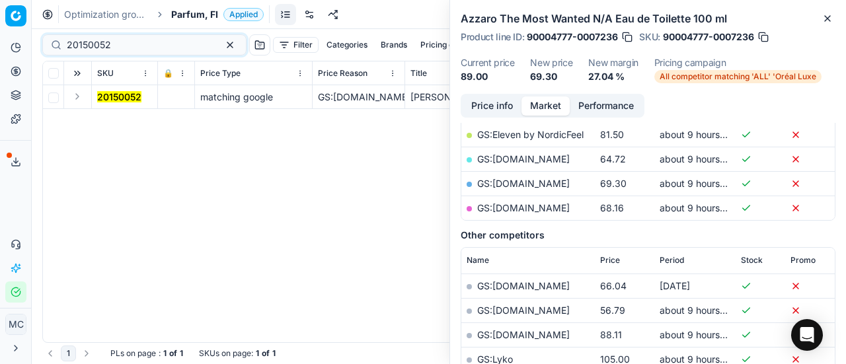
click at [79, 98] on button "Expand" at bounding box center [77, 97] width 16 height 16
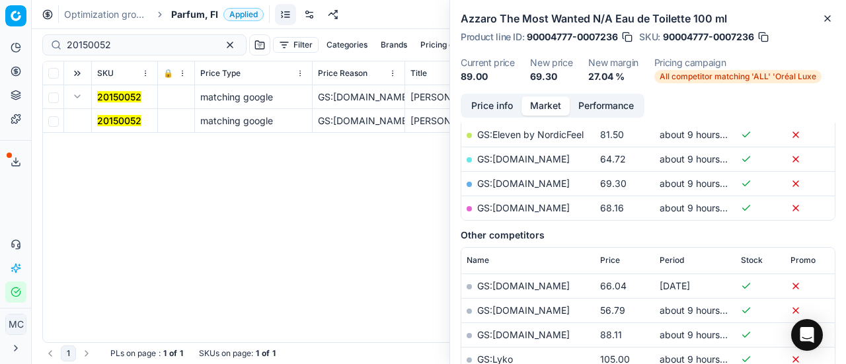
click at [103, 118] on mark "20150052" at bounding box center [119, 120] width 44 height 11
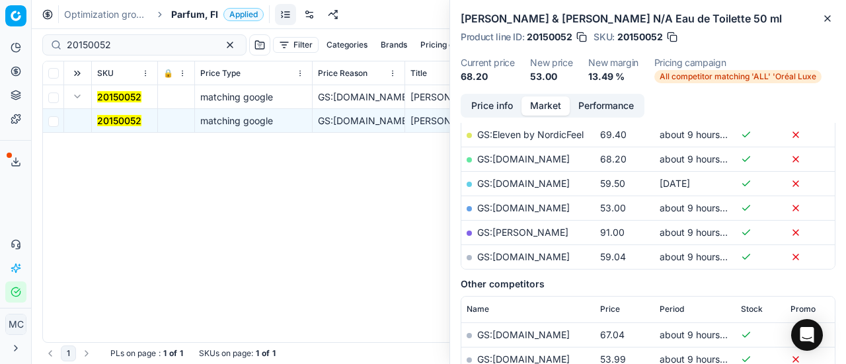
click at [488, 105] on button "Price info" at bounding box center [492, 105] width 59 height 19
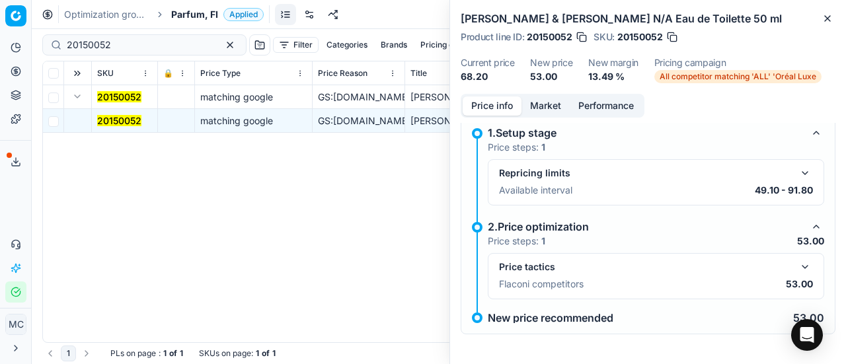
click at [800, 267] on button "button" at bounding box center [805, 267] width 16 height 16
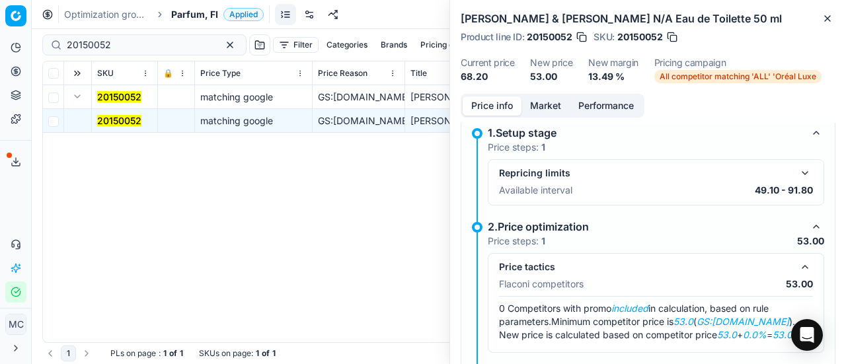
click at [543, 101] on button "Market" at bounding box center [545, 105] width 48 height 19
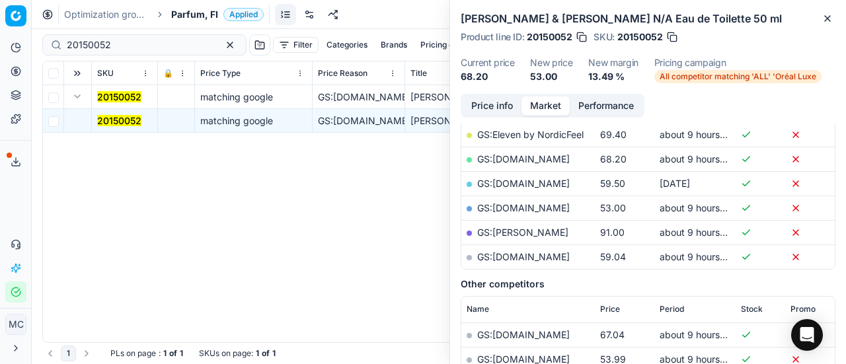
click at [544, 204] on link "GS:Parfyymi-Klikkaus.fi" at bounding box center [523, 207] width 93 height 11
drag, startPoint x: 153, startPoint y: 39, endPoint x: 3, endPoint y: 17, distance: 152.2
click at [0, 16] on div "Pricing platform Analytics Pricing Product portfolio Templates Export service 1…" at bounding box center [423, 182] width 846 height 364
paste input "80066038-30"
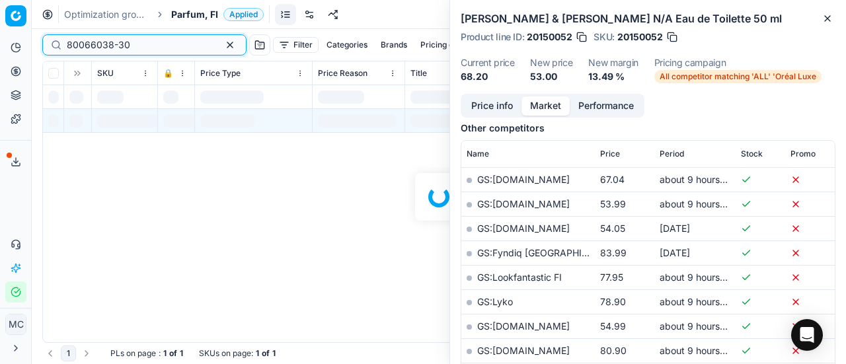
scroll to position [264, 0]
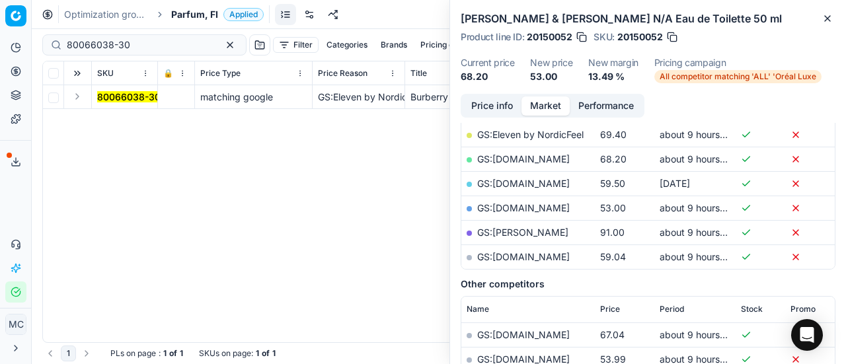
drag, startPoint x: 75, startPoint y: 97, endPoint x: 126, endPoint y: 102, distance: 50.5
click at [79, 103] on button "Expand" at bounding box center [77, 97] width 16 height 16
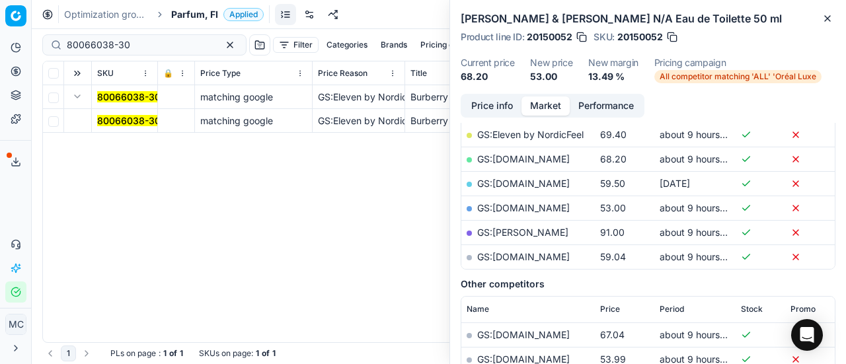
drag, startPoint x: 128, startPoint y: 120, endPoint x: 227, endPoint y: 121, distance: 99.1
click at [128, 121] on mark "80066038-30" at bounding box center [128, 120] width 63 height 11
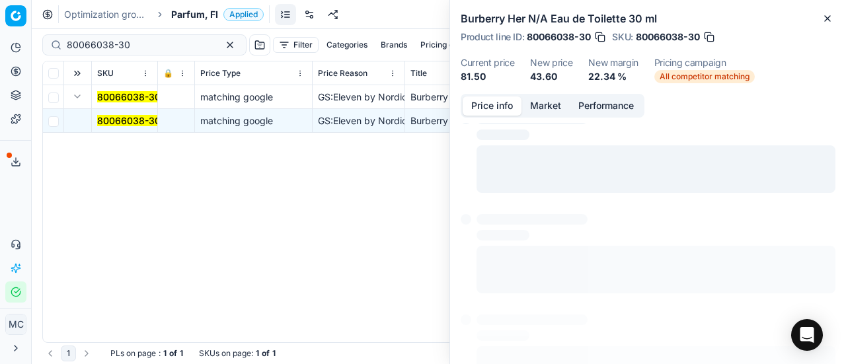
click at [501, 101] on button "Price info" at bounding box center [492, 105] width 59 height 19
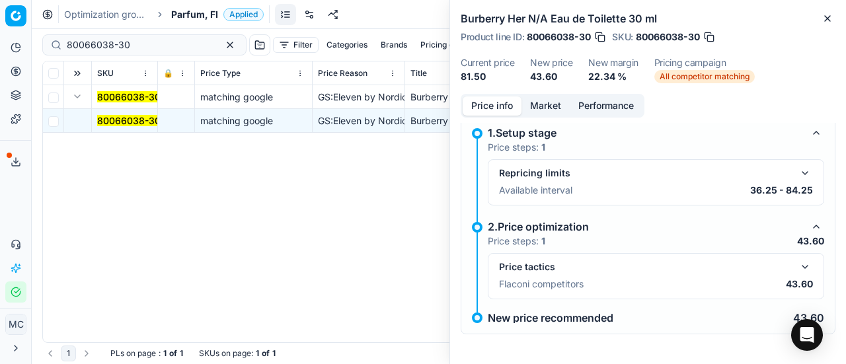
click at [798, 260] on button "button" at bounding box center [805, 267] width 16 height 16
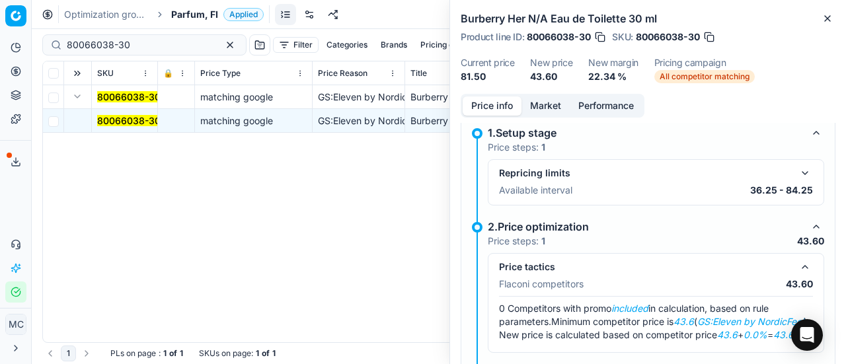
click at [546, 108] on button "Market" at bounding box center [545, 105] width 48 height 19
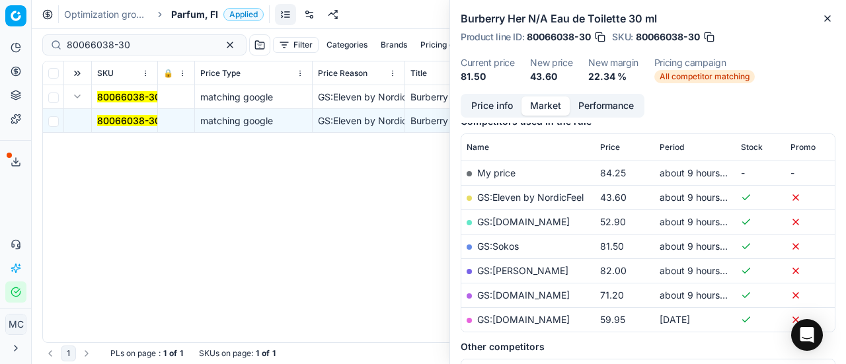
scroll to position [198, 0]
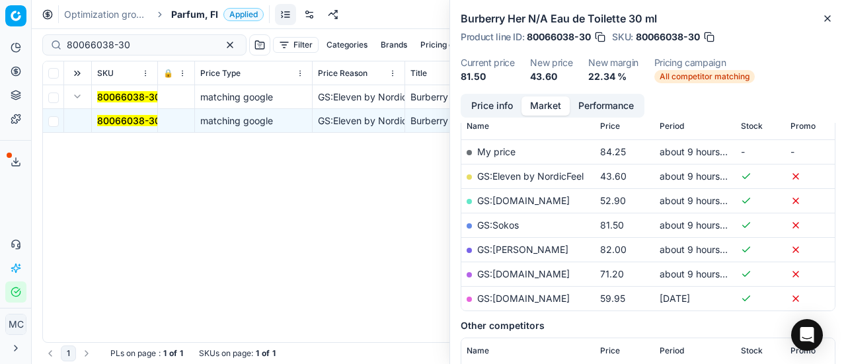
click at [562, 166] on td "GS:Eleven by NordicFeel" at bounding box center [527, 176] width 133 height 24
click at [564, 177] on link "GS:Eleven by NordicFeel" at bounding box center [530, 175] width 106 height 11
drag, startPoint x: 148, startPoint y: 46, endPoint x: 0, endPoint y: 30, distance: 148.9
click at [0, 30] on div "Pricing platform Analytics Pricing Product portfolio Templates Export service 1…" at bounding box center [423, 182] width 846 height 364
paste input "90001118-0001457"
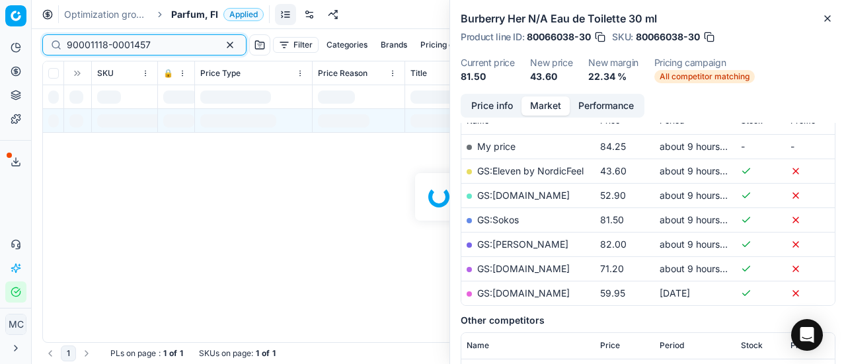
scroll to position [198, 0]
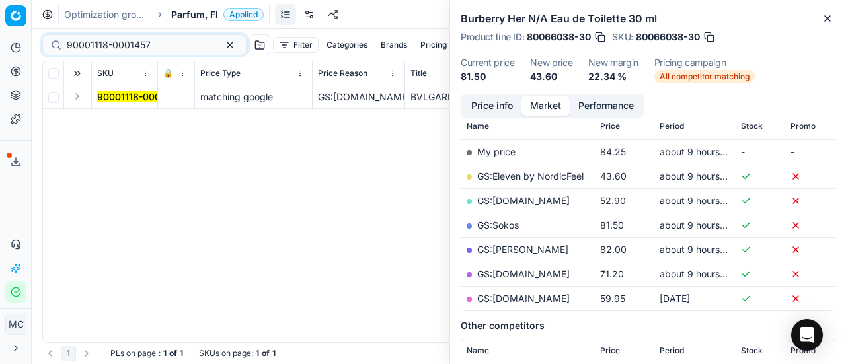
click at [79, 99] on button "Expand" at bounding box center [77, 97] width 16 height 16
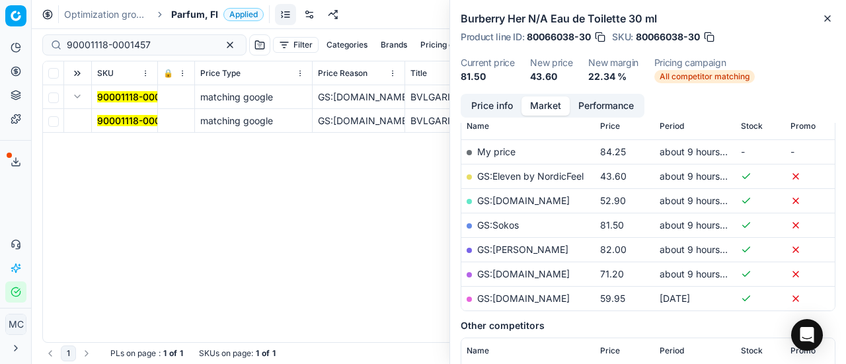
click at [110, 124] on mark "90001118-0001457" at bounding box center [139, 120] width 84 height 11
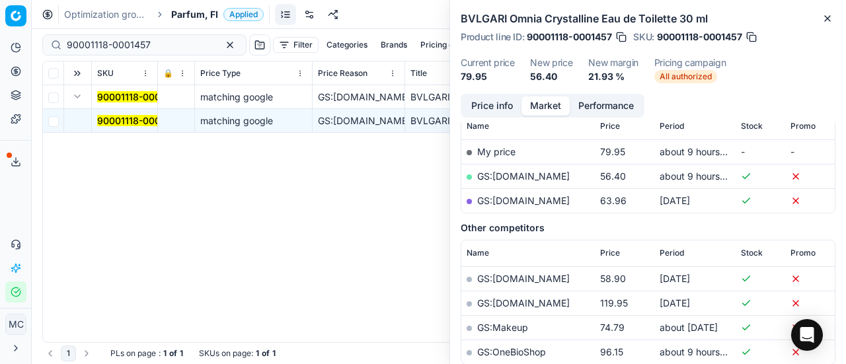
click at [476, 106] on button "Price info" at bounding box center [492, 105] width 59 height 19
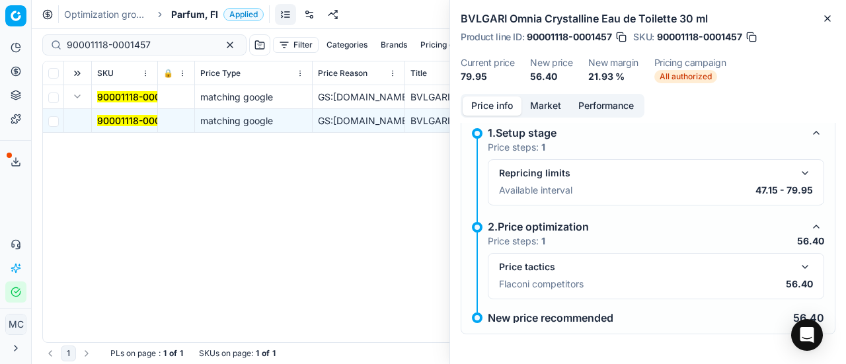
click at [798, 260] on button "button" at bounding box center [805, 267] width 16 height 16
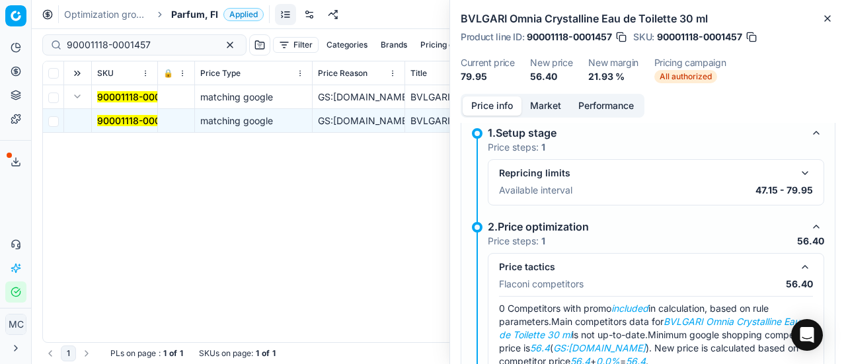
click at [556, 104] on button "Market" at bounding box center [545, 105] width 48 height 19
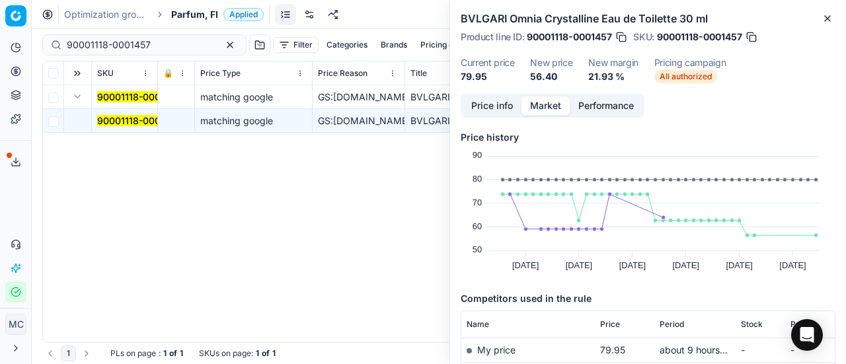
scroll to position [132, 0]
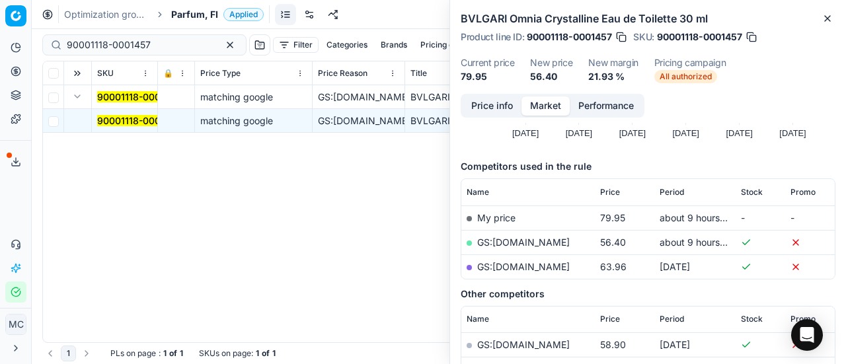
click at [504, 241] on link "GS:Notino.fi" at bounding box center [523, 242] width 93 height 11
drag, startPoint x: 172, startPoint y: 47, endPoint x: 0, endPoint y: -7, distance: 179.9
click at [0, 0] on html "Pricing platform Analytics Pricing Product portfolio Templates Export service 1…" at bounding box center [423, 182] width 846 height 364
paste input "4647-0006983"
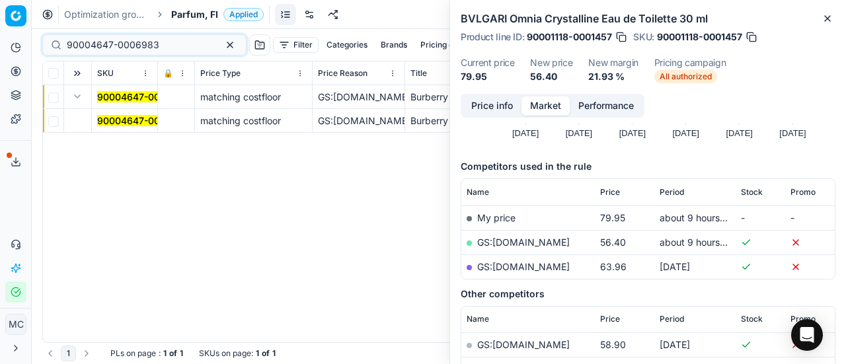
click at [78, 100] on button "Expand" at bounding box center [77, 97] width 16 height 16
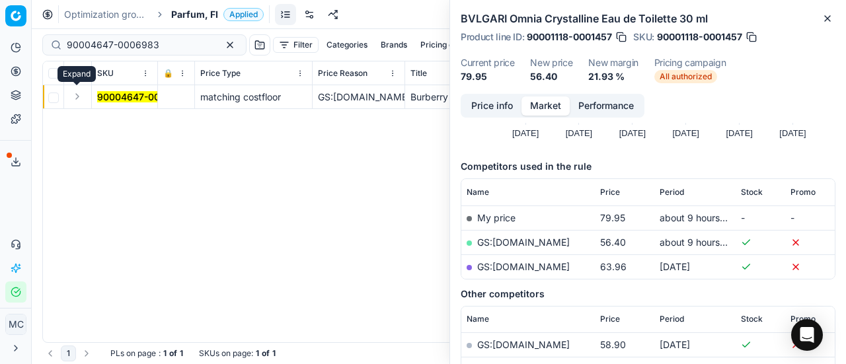
click at [78, 100] on button "Expand" at bounding box center [77, 97] width 16 height 16
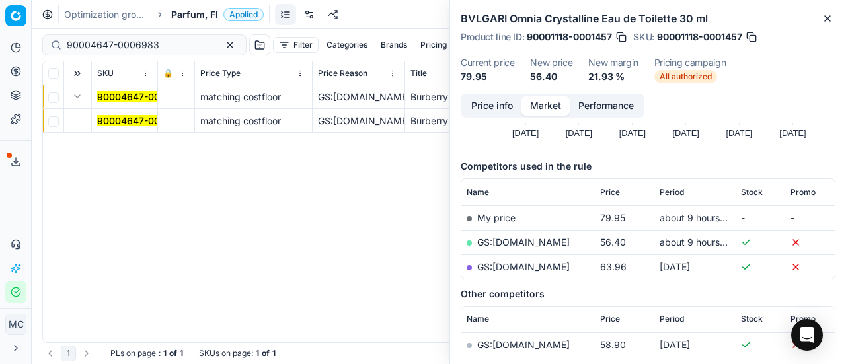
click at [110, 120] on mark "90004647-0006983" at bounding box center [143, 120] width 93 height 11
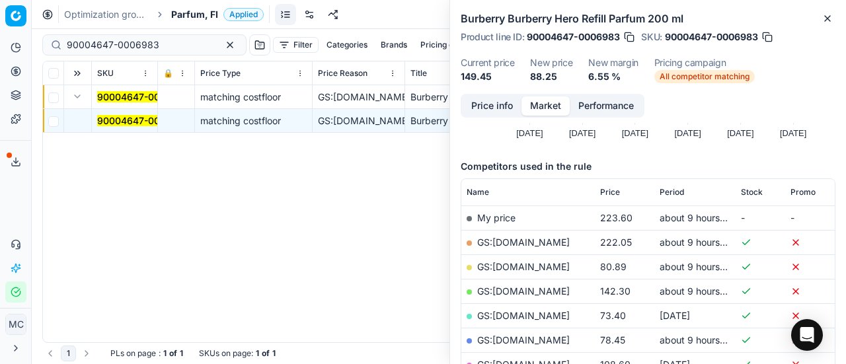
click at [500, 99] on button "Price info" at bounding box center [492, 105] width 59 height 19
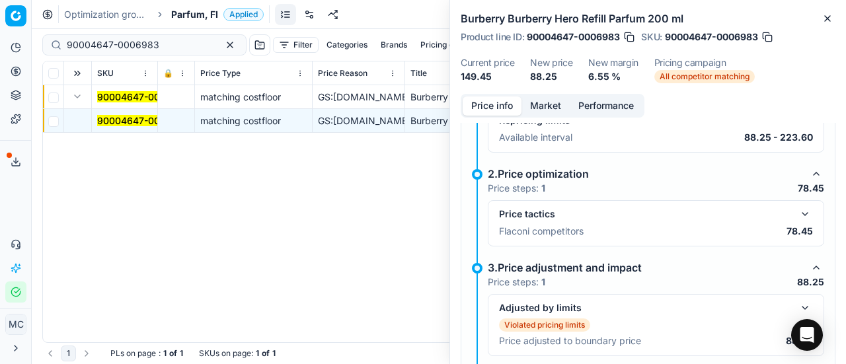
scroll to position [274, 0]
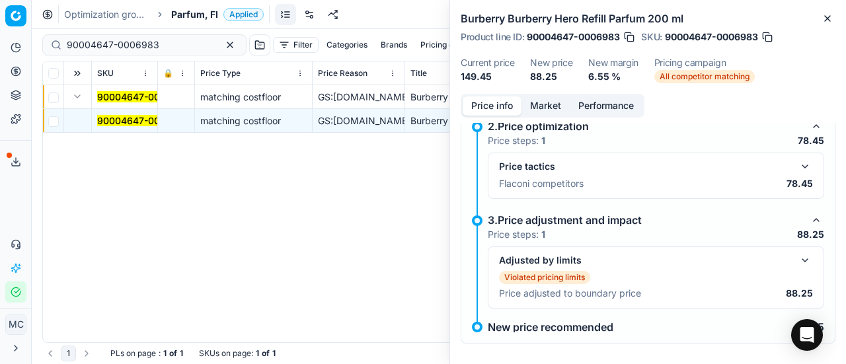
click at [798, 165] on button "button" at bounding box center [805, 167] width 16 height 16
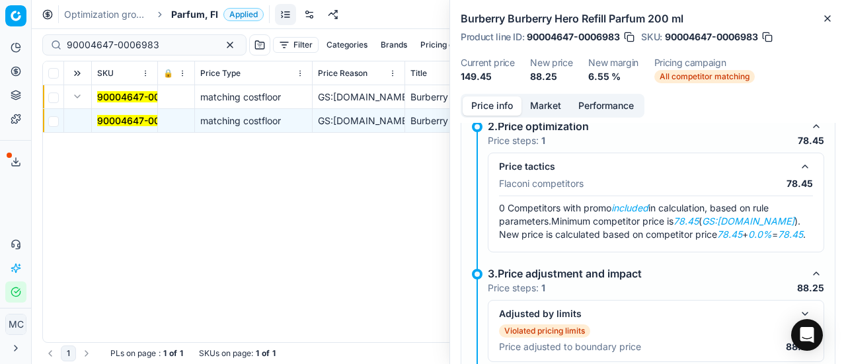
click at [550, 110] on button "Market" at bounding box center [545, 105] width 48 height 19
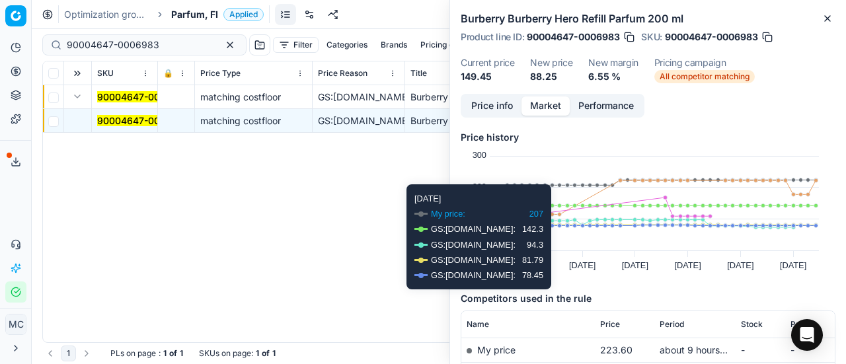
scroll to position [264, 0]
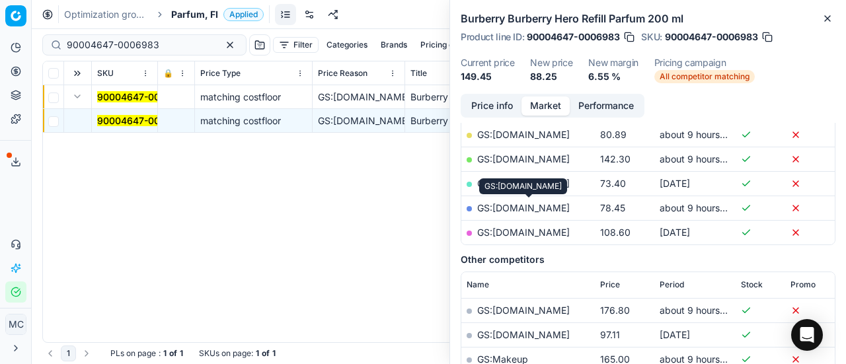
click at [569, 207] on link "GS:Parfyymi-Klikkaus.fi" at bounding box center [523, 207] width 93 height 11
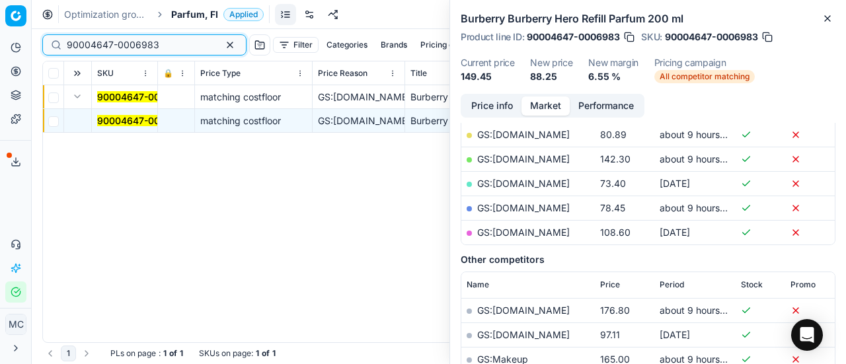
drag, startPoint x: 172, startPoint y: 48, endPoint x: 0, endPoint y: -80, distance: 214.4
click at [0, 0] on html "Pricing platform Analytics Pricing Product portfolio Templates Export service 1…" at bounding box center [423, 182] width 846 height 364
paste input "80066269-100"
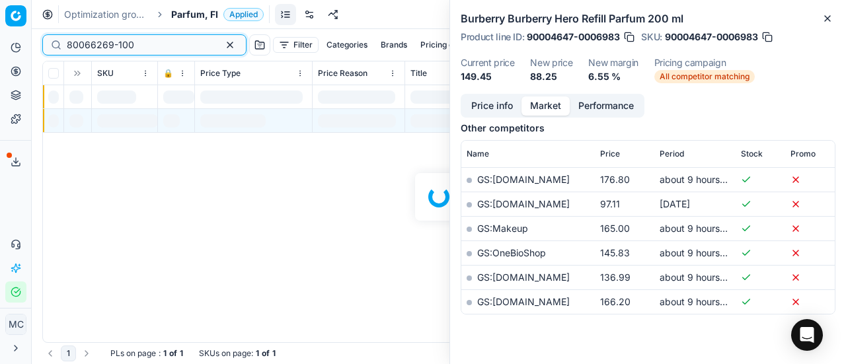
scroll to position [264, 0]
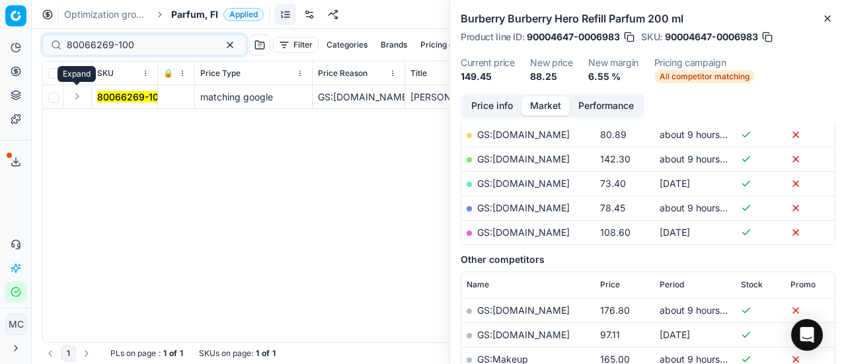
click at [83, 94] on button "Expand" at bounding box center [77, 97] width 16 height 16
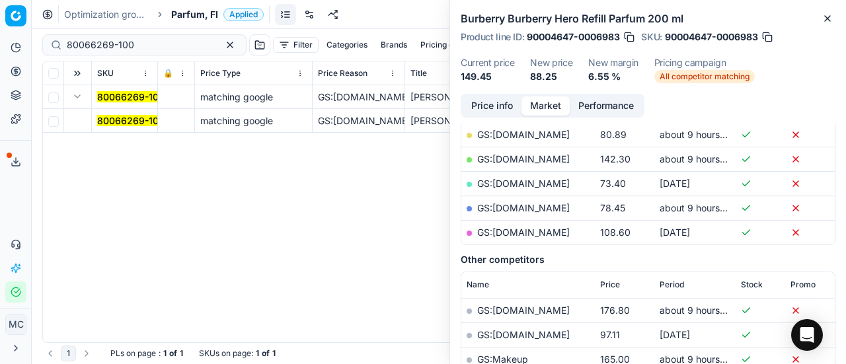
drag, startPoint x: 108, startPoint y: 124, endPoint x: 122, endPoint y: 122, distance: 13.3
click at [102, 128] on td "80066269-100" at bounding box center [125, 121] width 66 height 24
click at [108, 116] on mark "80066269-100" at bounding box center [130, 120] width 67 height 11
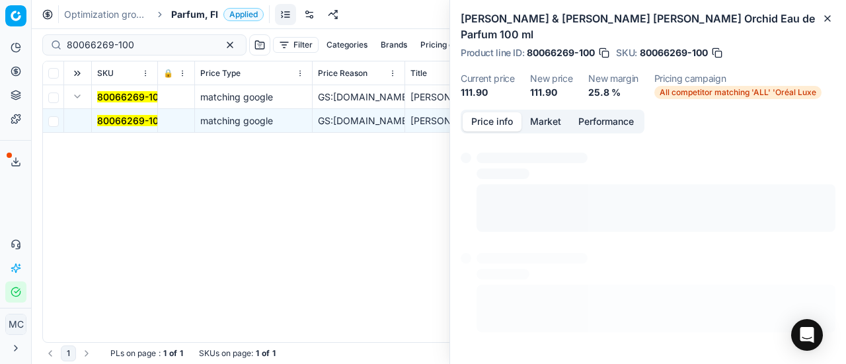
click at [505, 112] on button "Price info" at bounding box center [492, 121] width 59 height 19
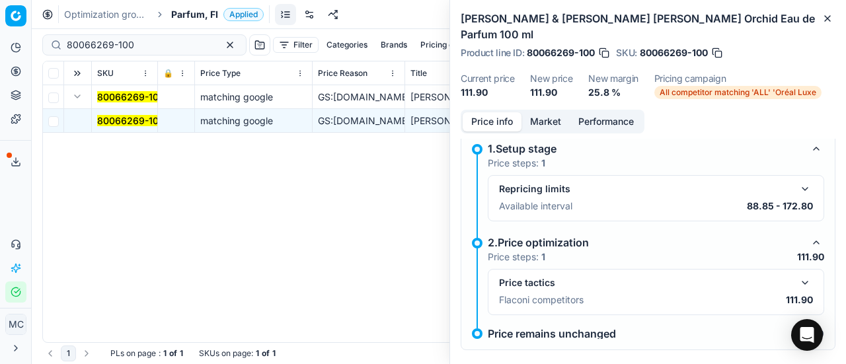
click at [797, 275] on button "button" at bounding box center [805, 283] width 16 height 16
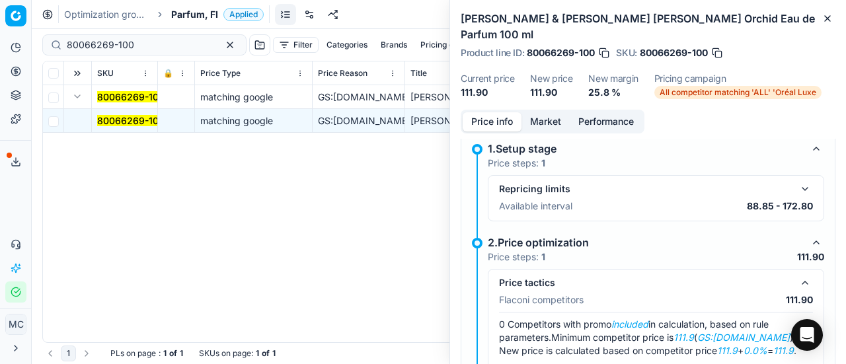
click at [552, 112] on button "Market" at bounding box center [545, 121] width 48 height 19
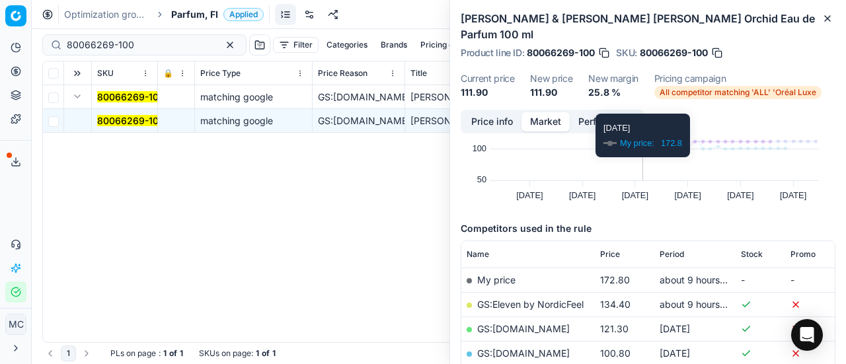
scroll to position [264, 0]
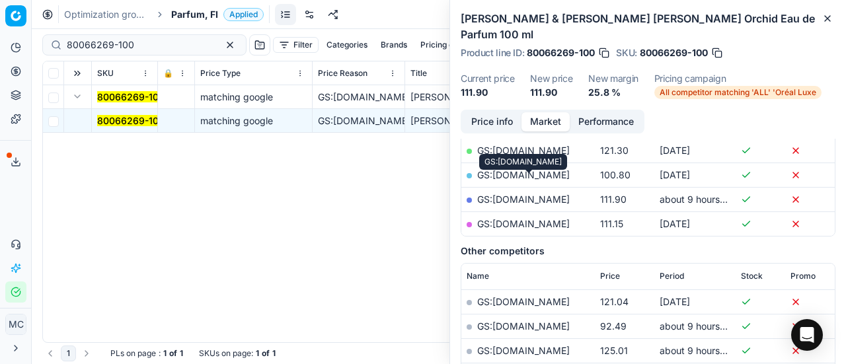
click at [504, 194] on link "GS:Parfyymi-Klikkaus.fi" at bounding box center [523, 199] width 93 height 11
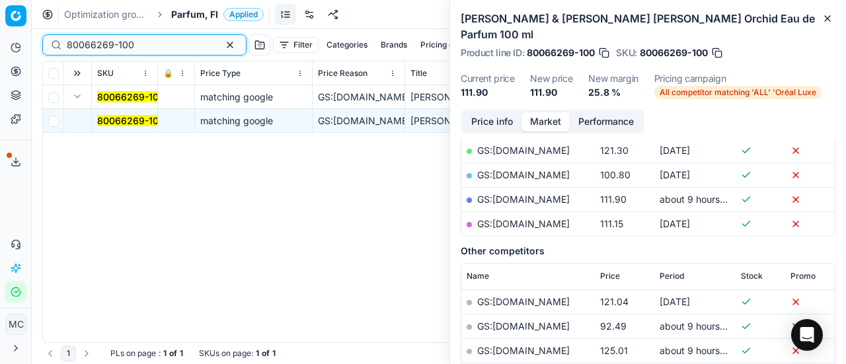
drag, startPoint x: 186, startPoint y: 44, endPoint x: 0, endPoint y: 20, distance: 187.8
click at [0, 19] on div "Pricing platform Analytics Pricing Product portfolio Templates Export service 1…" at bounding box center [423, 182] width 846 height 364
paste input "52923-2"
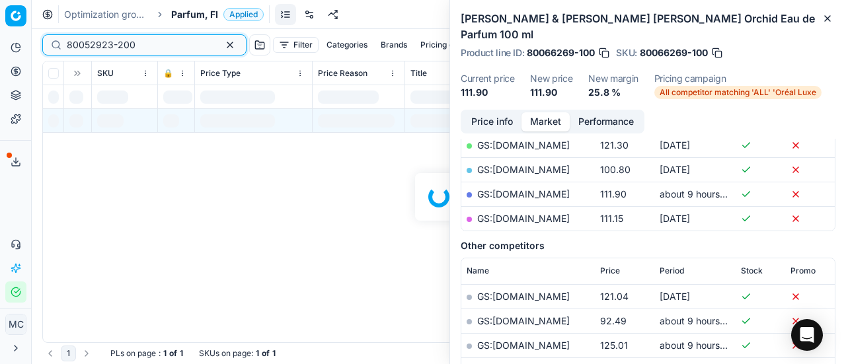
scroll to position [264, 0]
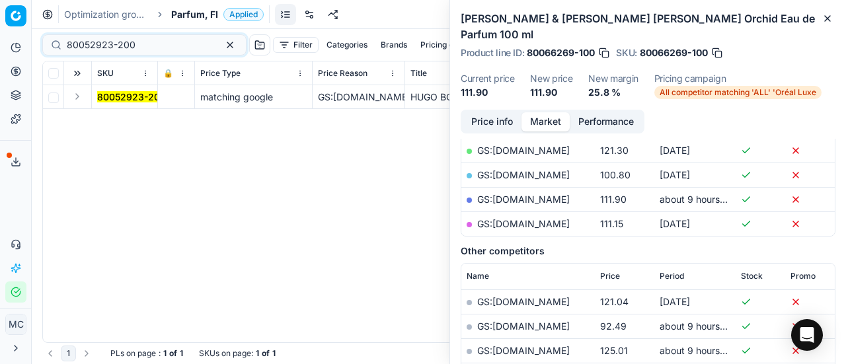
click at [90, 94] on td at bounding box center [78, 97] width 28 height 24
click at [75, 94] on button "Expand" at bounding box center [77, 97] width 16 height 16
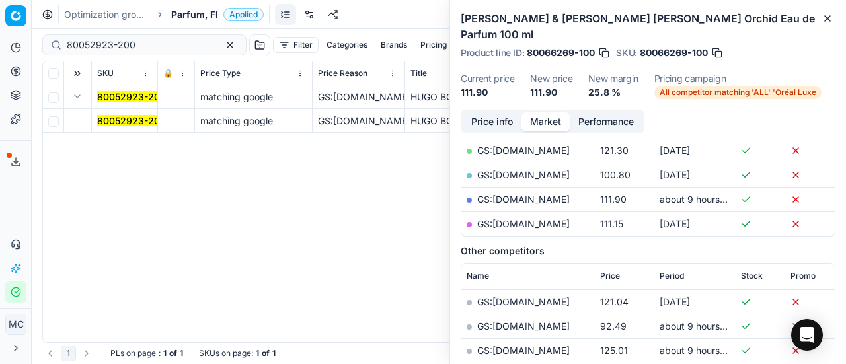
click at [117, 124] on mark "80052923-200" at bounding box center [131, 120] width 69 height 11
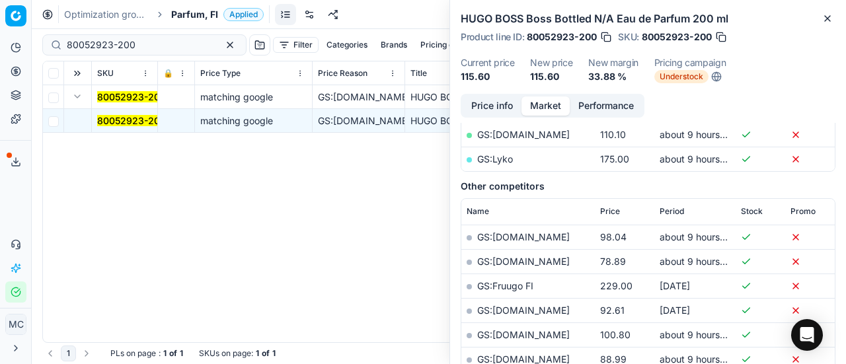
click at [486, 105] on button "Price info" at bounding box center [492, 105] width 59 height 19
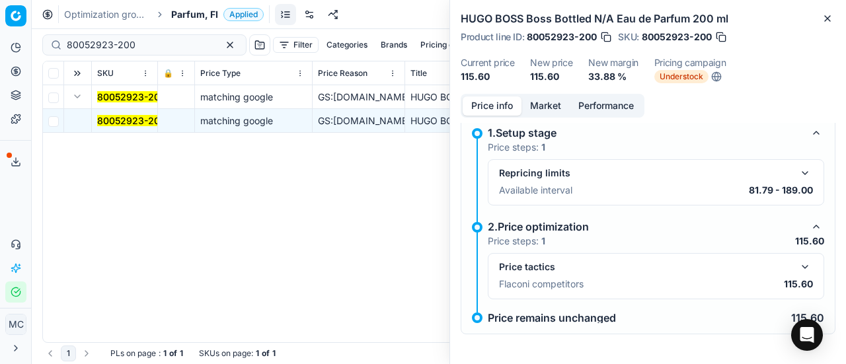
click at [798, 266] on button "button" at bounding box center [805, 267] width 16 height 16
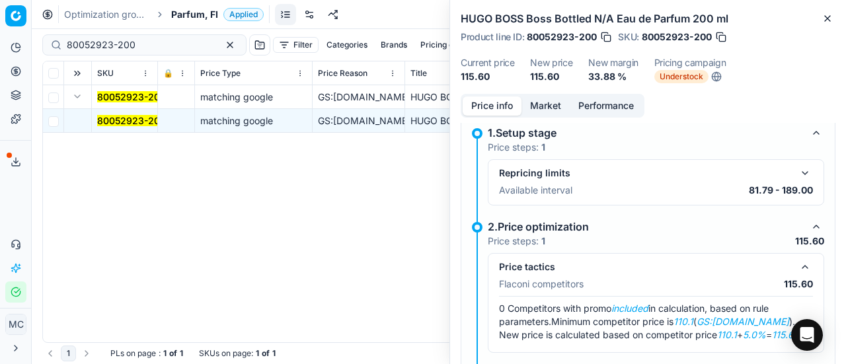
click at [547, 98] on button "Market" at bounding box center [545, 105] width 48 height 19
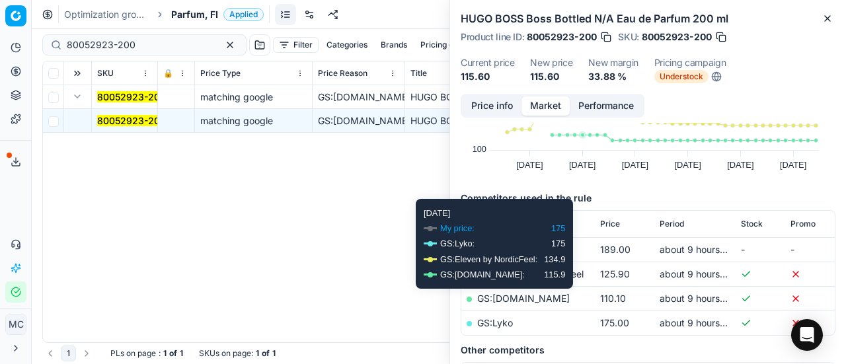
scroll to position [198, 0]
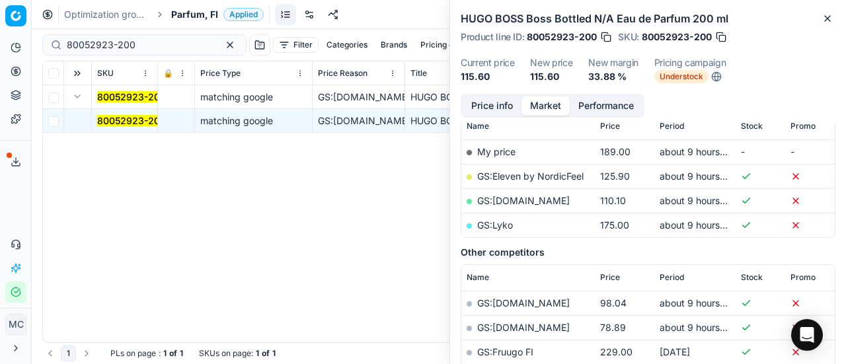
click at [512, 207] on td "GS:Luxplus.fi" at bounding box center [527, 200] width 133 height 24
click at [517, 202] on link "GS:Luxplus.fi" at bounding box center [523, 200] width 93 height 11
drag, startPoint x: 158, startPoint y: 43, endPoint x: 0, endPoint y: -11, distance: 166.7
click at [0, 0] on html "Pricing platform Analytics Pricing Product portfolio Templates Export service 1…" at bounding box center [423, 182] width 846 height 364
paste input "90004682-0007015"
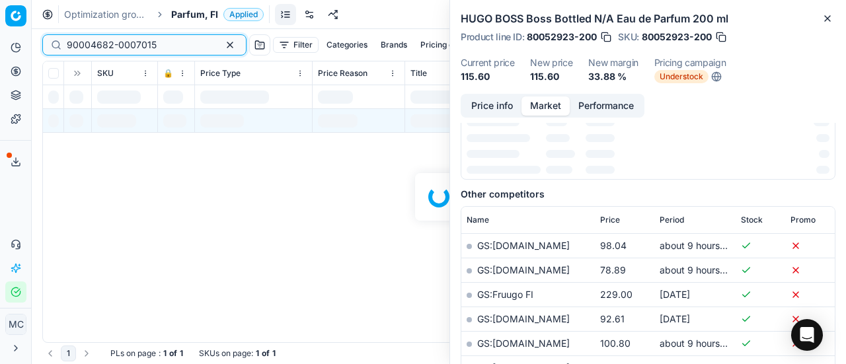
scroll to position [198, 0]
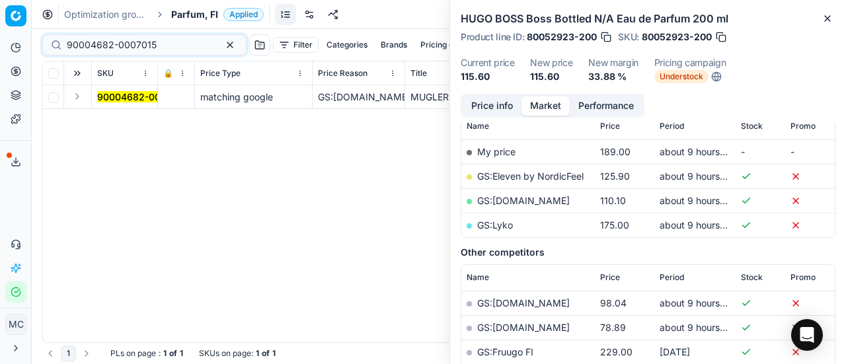
click at [78, 98] on button "Expand" at bounding box center [77, 97] width 16 height 16
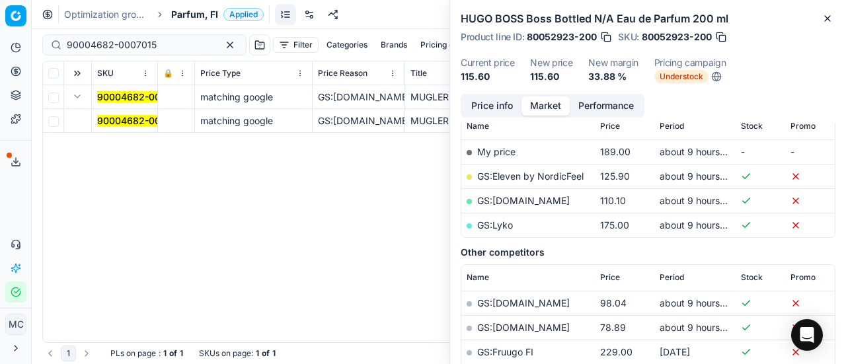
click at [148, 128] on td "90004682-0007015" at bounding box center [125, 121] width 66 height 24
click at [148, 126] on span "90004682-0007015" at bounding box center [142, 120] width 90 height 13
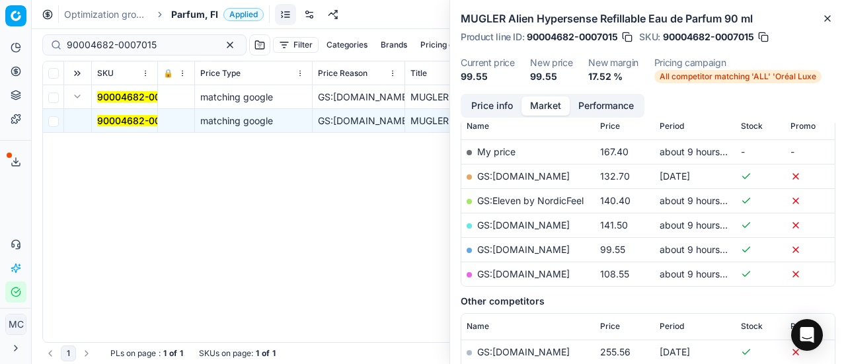
click at [515, 106] on button "Price info" at bounding box center [492, 105] width 59 height 19
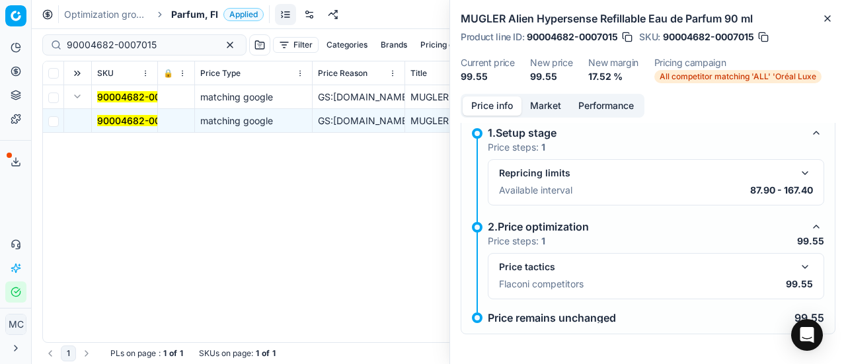
click at [798, 264] on button "button" at bounding box center [805, 267] width 16 height 16
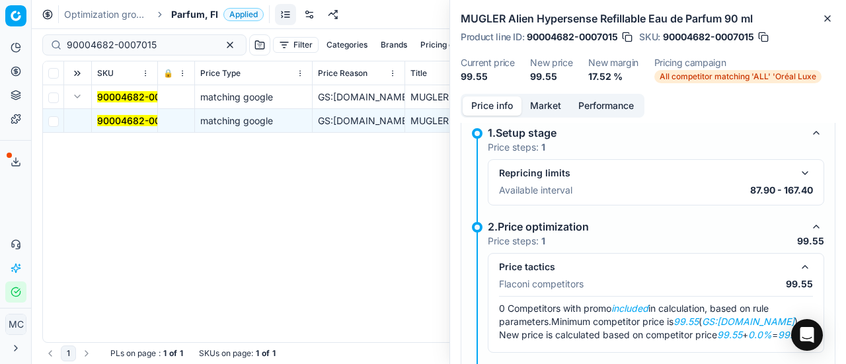
click at [541, 102] on button "Market" at bounding box center [545, 105] width 48 height 19
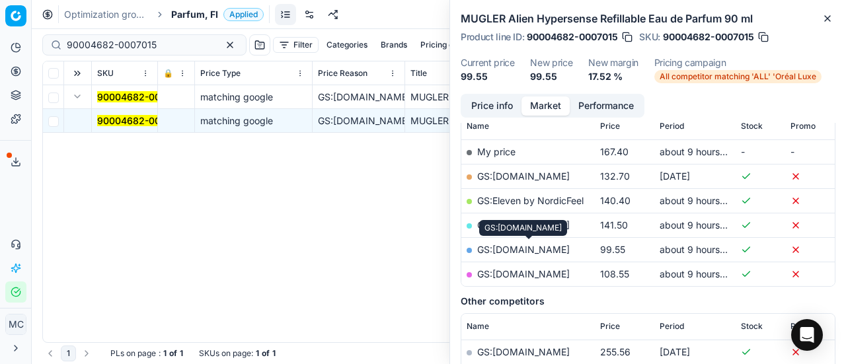
click at [541, 246] on link "GS:Parfyymi-Klikkaus.fi" at bounding box center [523, 249] width 93 height 11
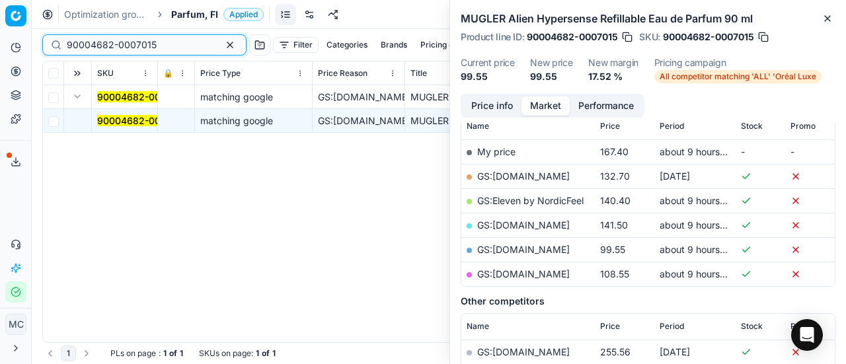
drag, startPoint x: 161, startPoint y: 38, endPoint x: 0, endPoint y: -61, distance: 188.9
click at [0, 0] on html "Pricing platform Analytics Pricing Product portfolio Templates Export service 1…" at bounding box center [423, 182] width 846 height 364
paste input "80062227-100"
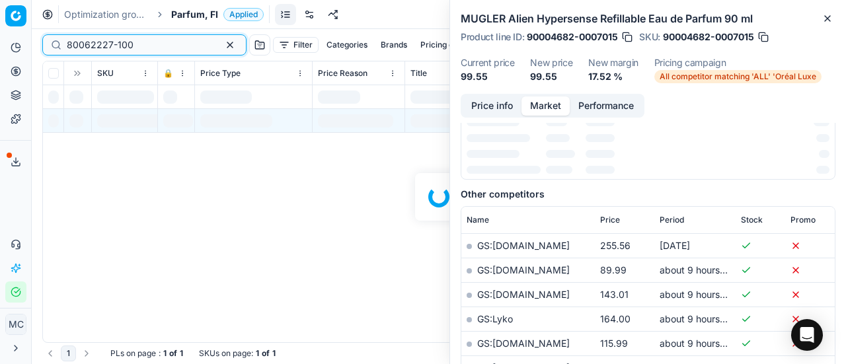
scroll to position [198, 0]
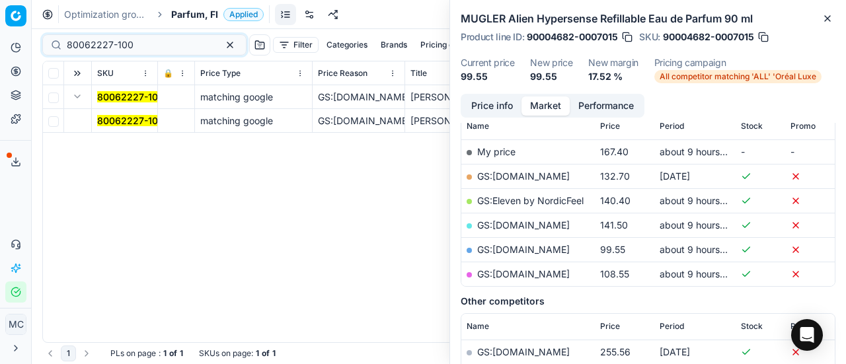
click at [106, 121] on mark "80062227-100" at bounding box center [130, 120] width 67 height 11
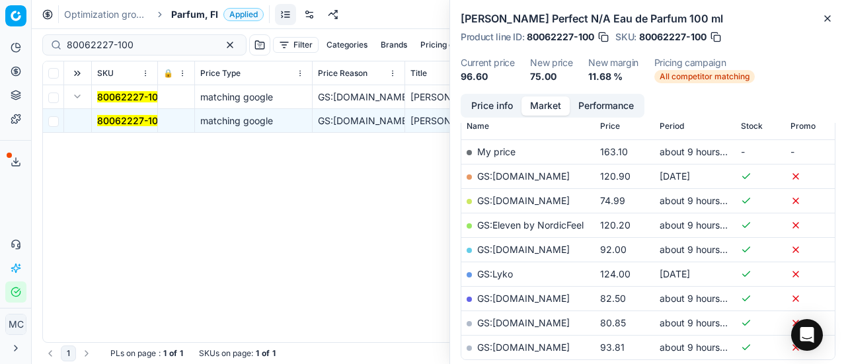
click at [495, 105] on button "Price info" at bounding box center [492, 105] width 59 height 19
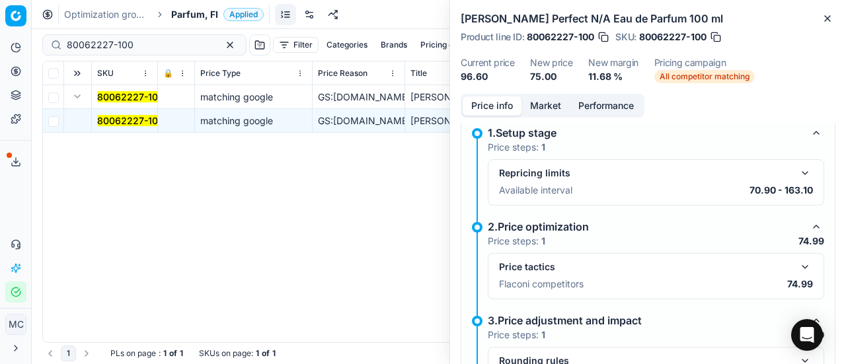
click at [797, 266] on button "button" at bounding box center [805, 267] width 16 height 16
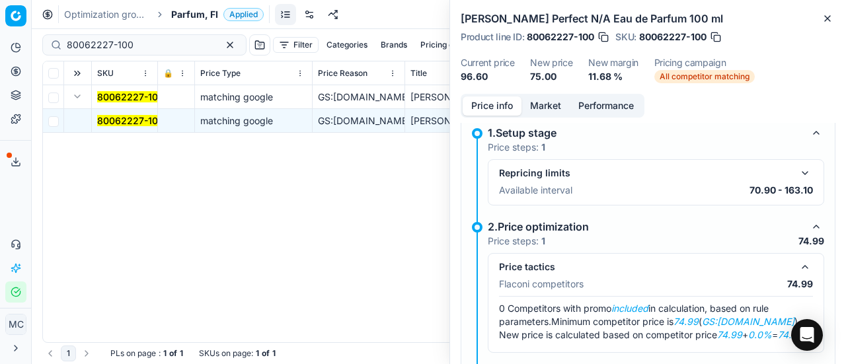
click at [545, 103] on button "Market" at bounding box center [545, 105] width 48 height 19
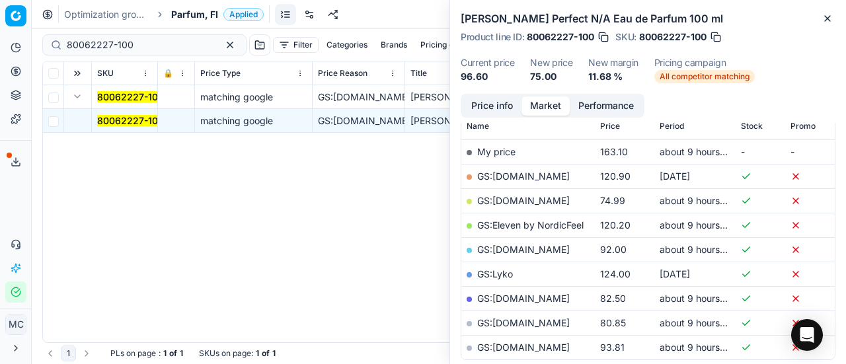
click at [526, 196] on link "GS:Deloox.fi" at bounding box center [523, 200] width 93 height 11
drag, startPoint x: 163, startPoint y: 46, endPoint x: 0, endPoint y: 7, distance: 167.0
click at [0, 10] on div "Pricing platform Analytics Pricing Product portfolio Templates Export service 1…" at bounding box center [423, 182] width 846 height 364
paste input "12797-5"
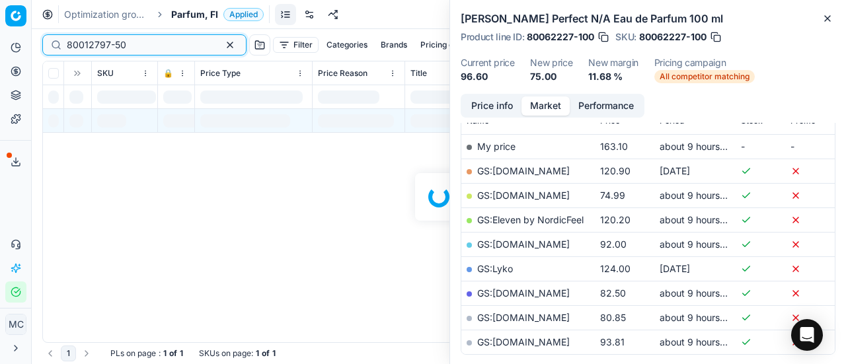
scroll to position [198, 0]
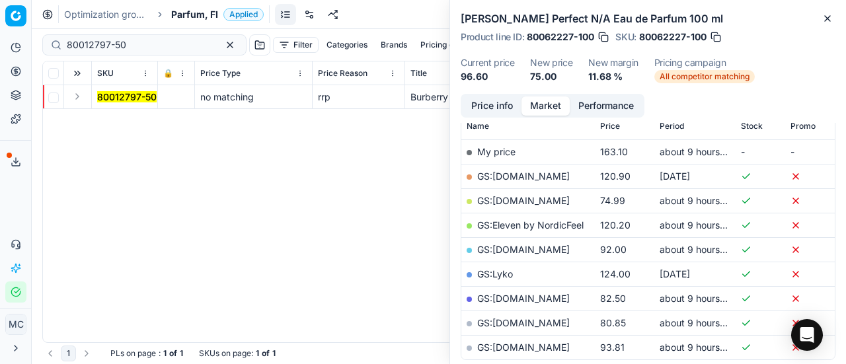
click at [83, 111] on div "80012797-50 no matching rrp Burberry My Burberry Black Eau de Parfum 50 ml Burb…" at bounding box center [439, 213] width 792 height 257
click at [81, 98] on button "Expand" at bounding box center [77, 97] width 16 height 16
click at [120, 117] on mark "80012797-50" at bounding box center [126, 120] width 59 height 11
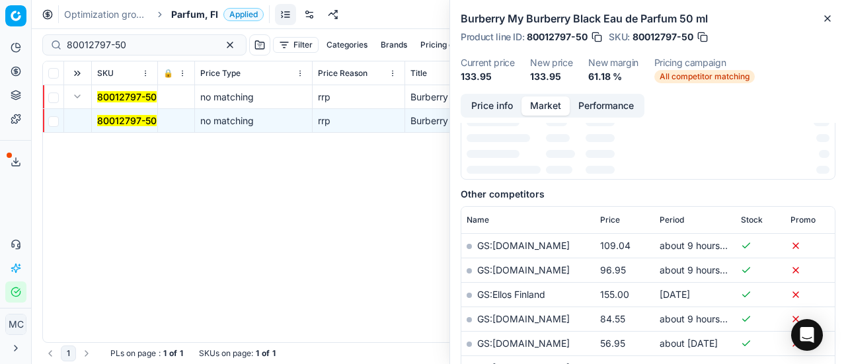
scroll to position [178, 0]
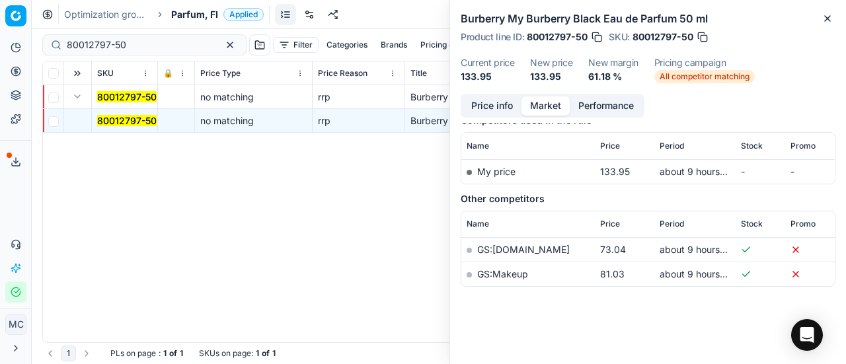
click at [505, 108] on button "Price info" at bounding box center [492, 105] width 59 height 19
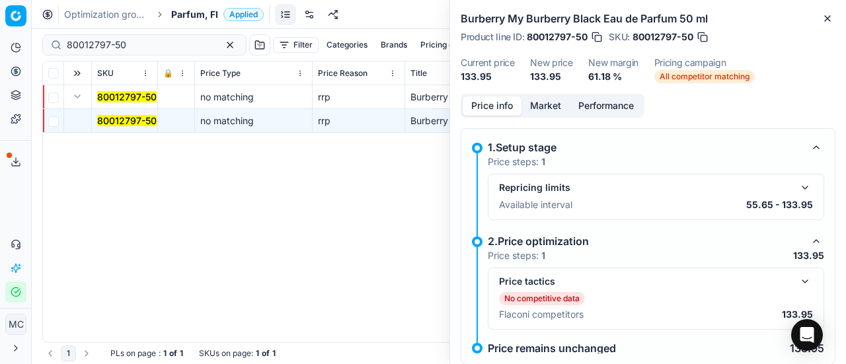
scroll to position [89, 0]
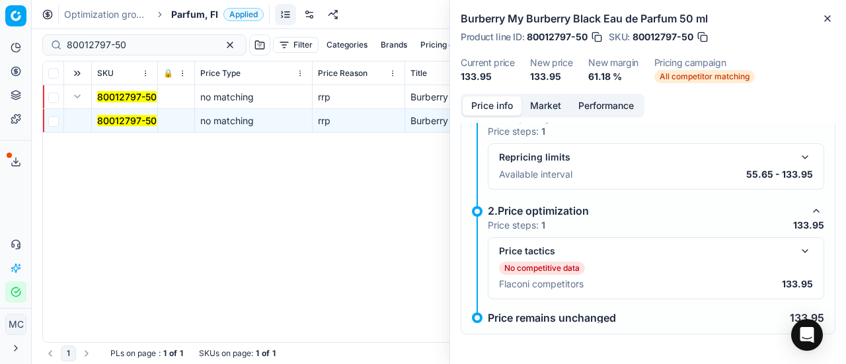
click at [798, 248] on button "button" at bounding box center [805, 251] width 16 height 16
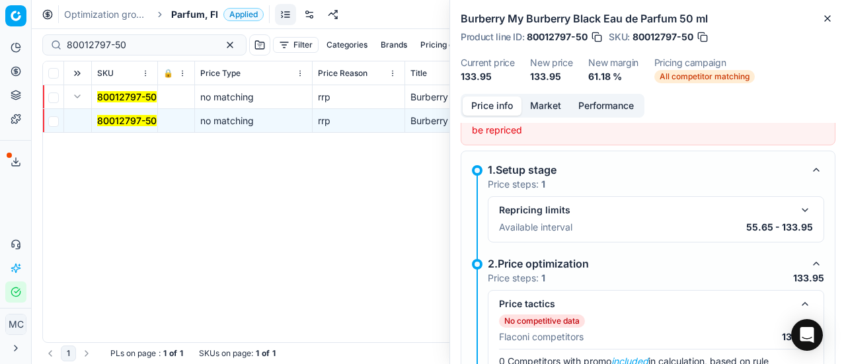
scroll to position [168, 0]
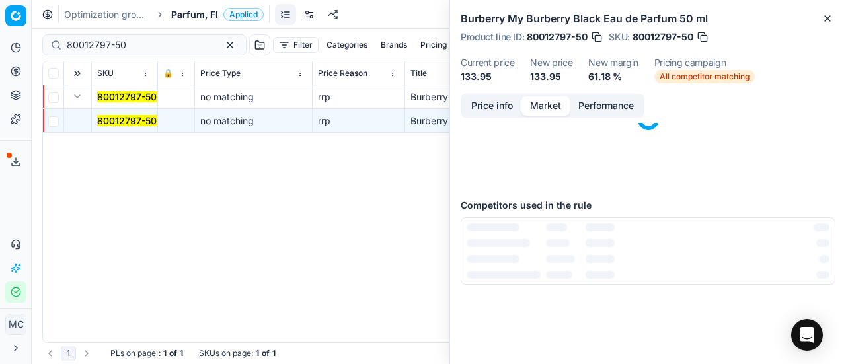
click at [536, 109] on button "Market" at bounding box center [545, 105] width 48 height 19
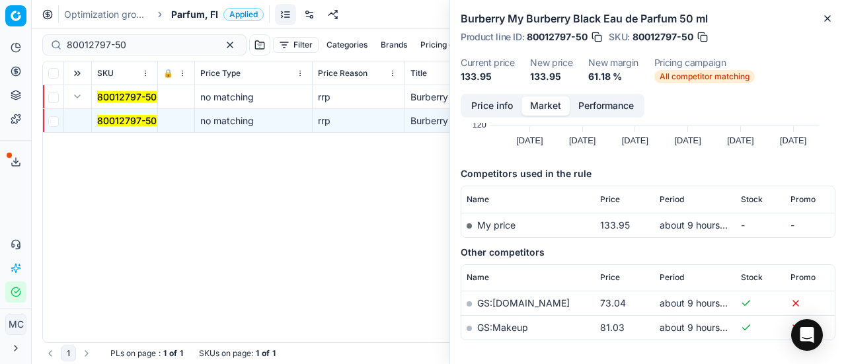
scroll to position [178, 0]
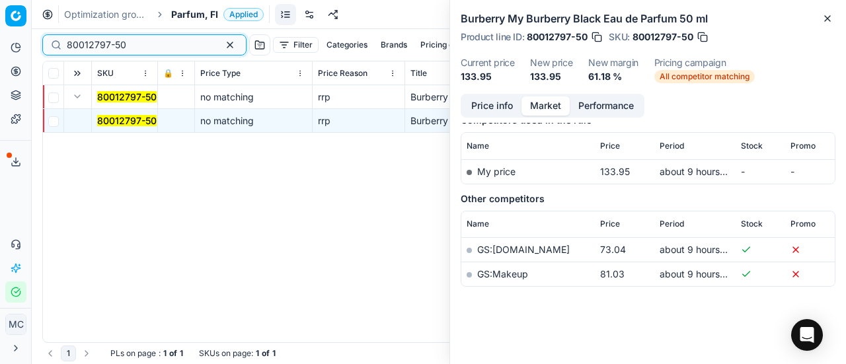
drag, startPoint x: 144, startPoint y: 38, endPoint x: 0, endPoint y: 28, distance: 144.3
click at [0, 28] on div "Pricing platform Analytics Pricing Product portfolio Templates Export service 1…" at bounding box center [423, 182] width 846 height 364
paste input "52923-10"
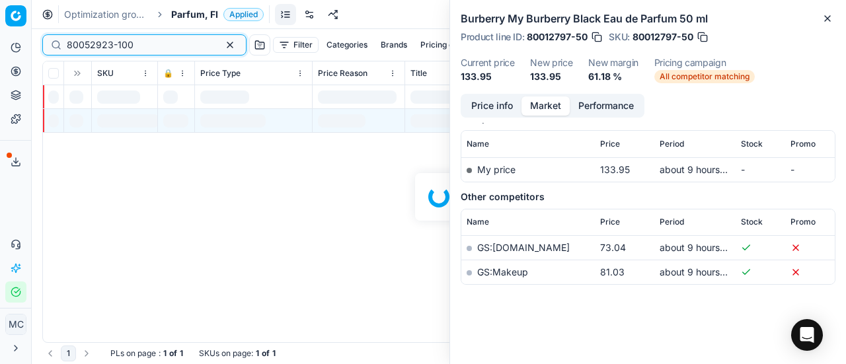
scroll to position [178, 0]
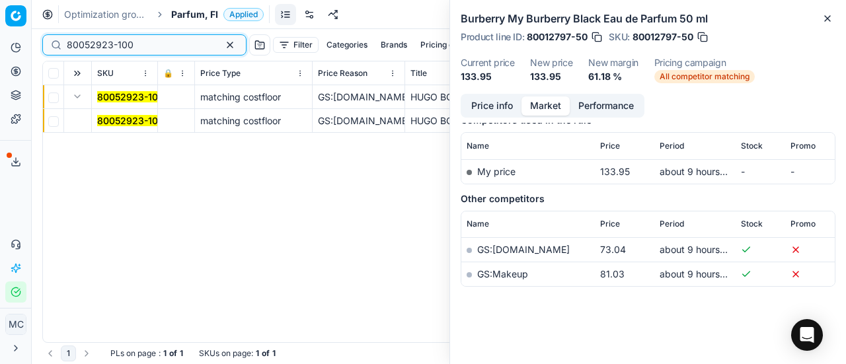
type input "80052923-100"
click at [151, 115] on mark "80052923-100" at bounding box center [130, 120] width 67 height 11
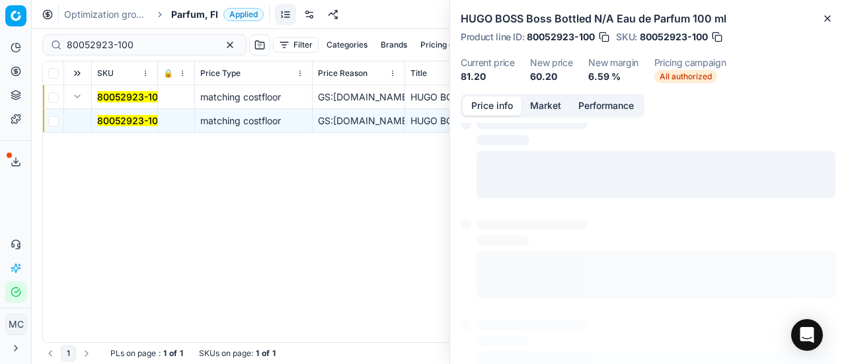
click at [503, 102] on button "Price info" at bounding box center [492, 105] width 59 height 19
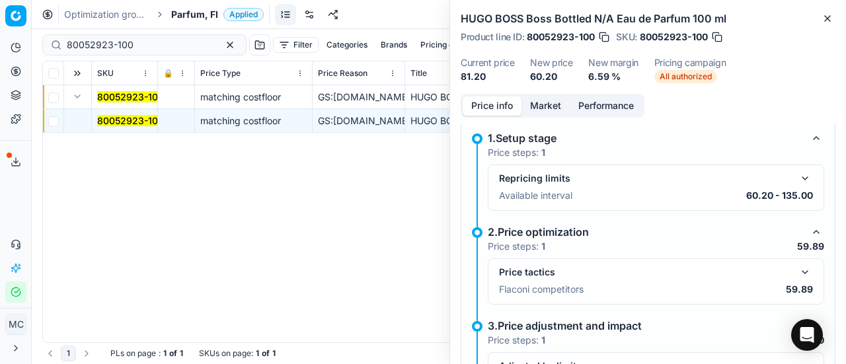
click at [798, 264] on button "button" at bounding box center [805, 272] width 16 height 16
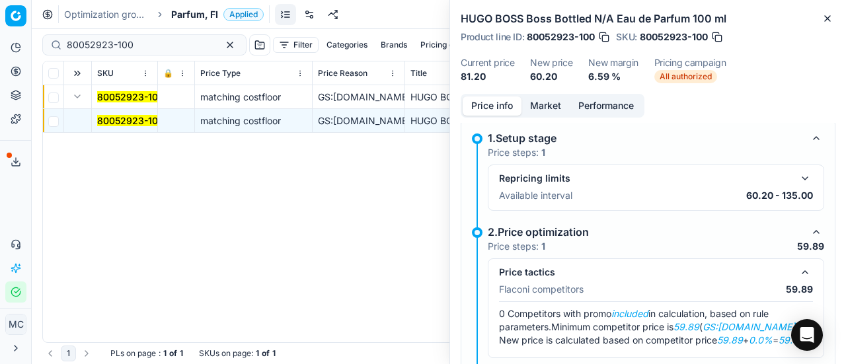
click at [560, 106] on button "Market" at bounding box center [545, 105] width 48 height 19
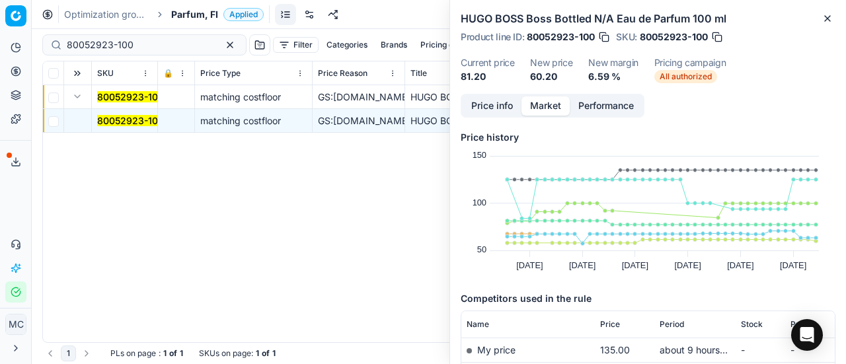
scroll to position [132, 0]
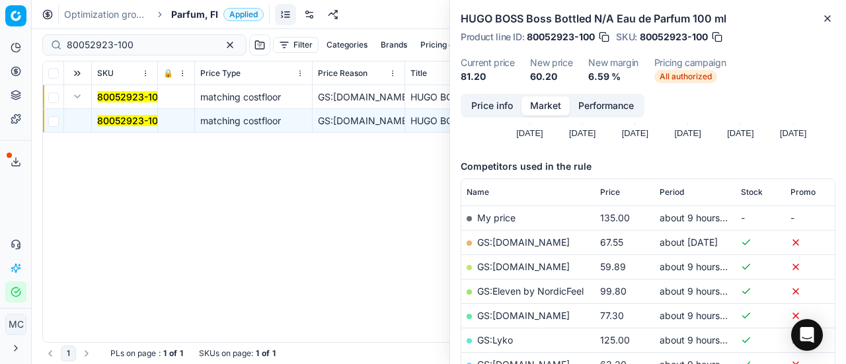
click at [521, 267] on link "GS:Deloox.fi" at bounding box center [523, 266] width 93 height 11
click at [190, 15] on span "Parfum, FI" at bounding box center [194, 14] width 47 height 13
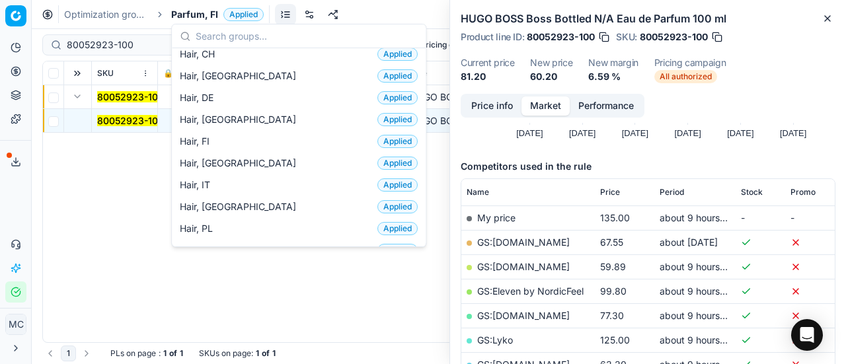
scroll to position [330, 0]
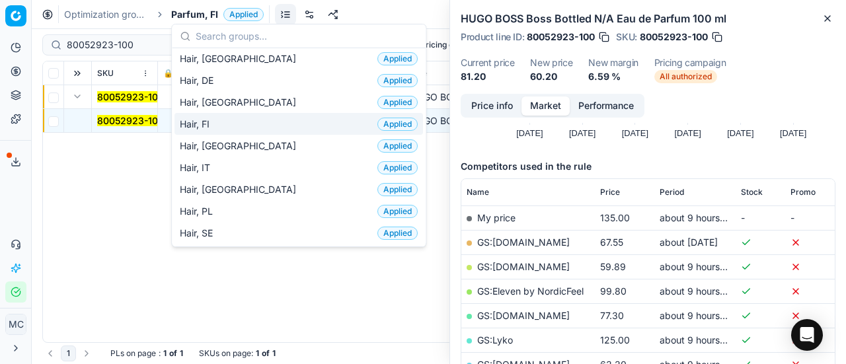
click at [254, 118] on div "Hair, FI Applied" at bounding box center [298, 124] width 248 height 22
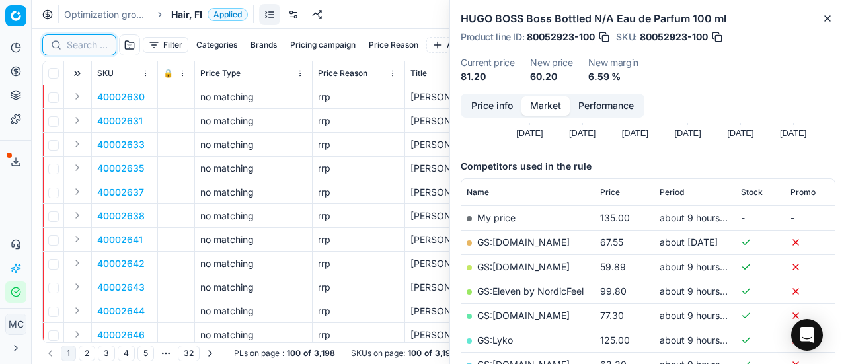
click at [93, 51] on input at bounding box center [87, 44] width 41 height 13
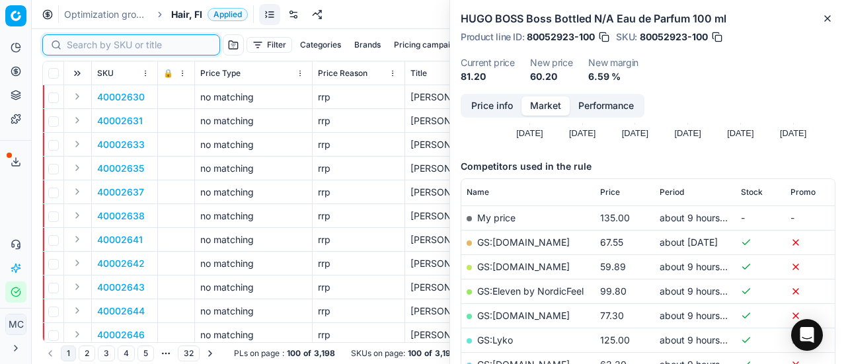
paste input "80070918-1000"
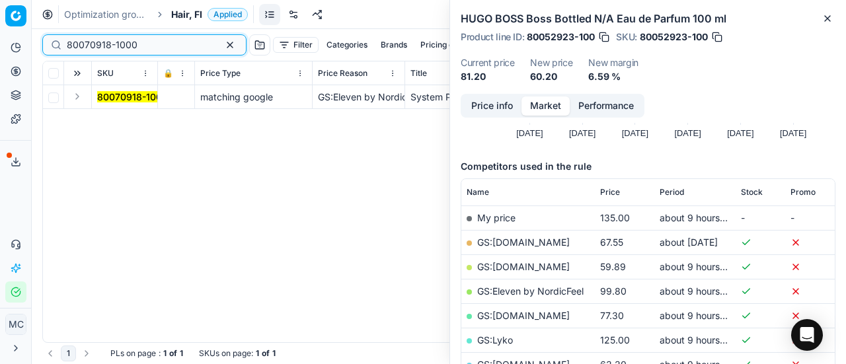
type input "80070918-1000"
click at [85, 102] on td at bounding box center [78, 97] width 28 height 24
click at [80, 100] on button "Expand" at bounding box center [77, 97] width 16 height 16
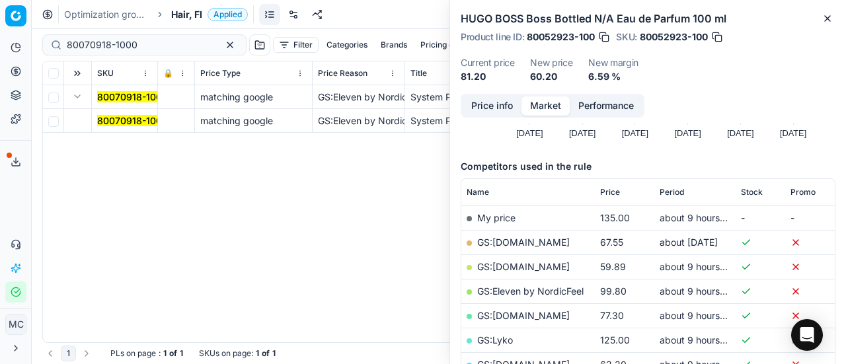
click at [112, 122] on mark "80070918-1000" at bounding box center [132, 120] width 71 height 11
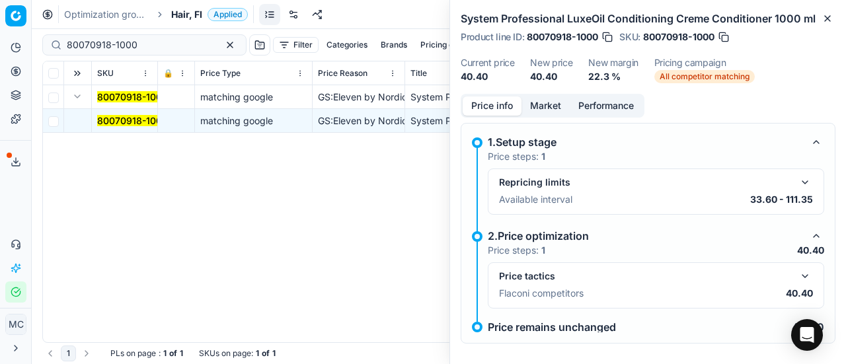
scroll to position [9, 0]
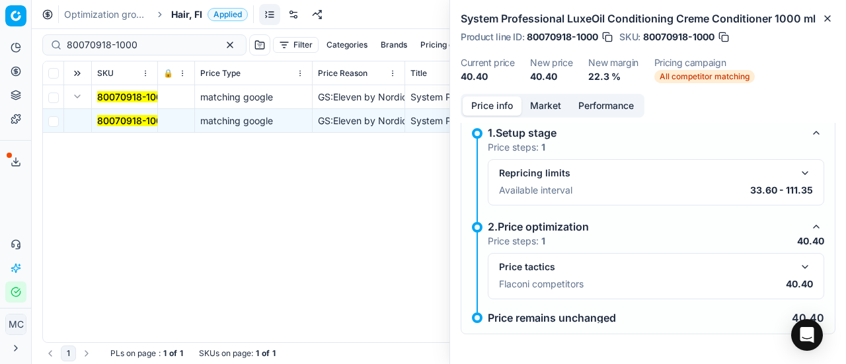
click at [797, 268] on button "button" at bounding box center [805, 267] width 16 height 16
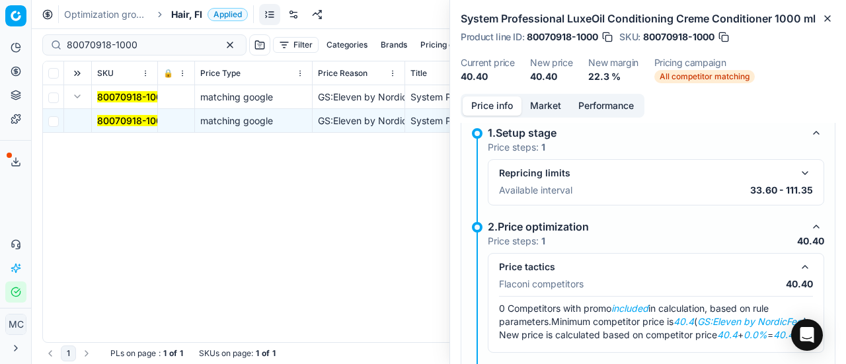
click at [551, 100] on button "Market" at bounding box center [545, 105] width 48 height 19
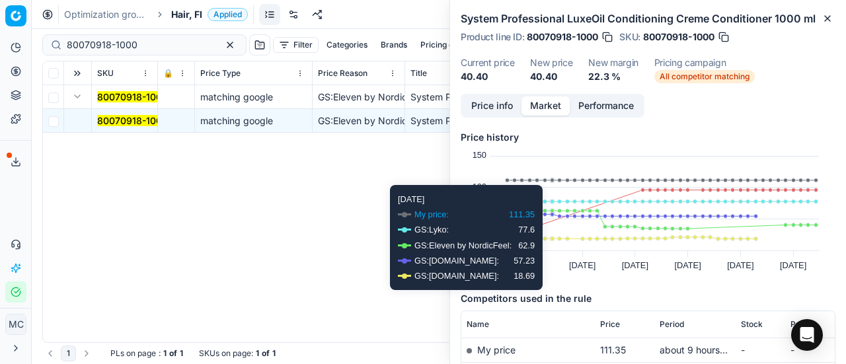
scroll to position [132, 0]
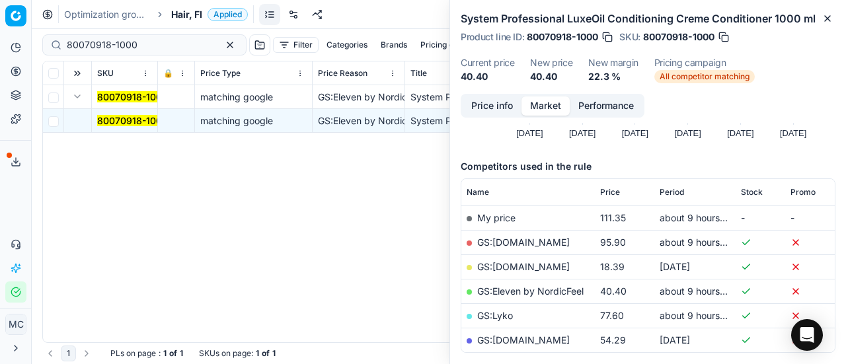
click at [558, 293] on link "GS:Eleven by NordicFeel" at bounding box center [530, 290] width 106 height 11
click at [195, 14] on span "Hair, FI" at bounding box center [186, 14] width 31 height 13
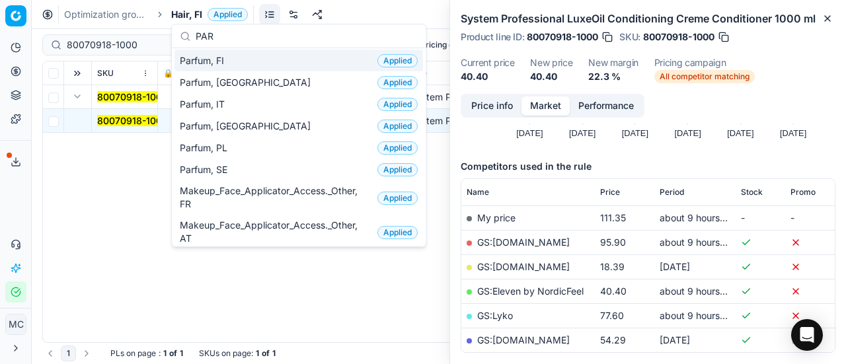
type input "PAR"
click at [251, 56] on div "Parfum, FI Applied" at bounding box center [298, 61] width 248 height 22
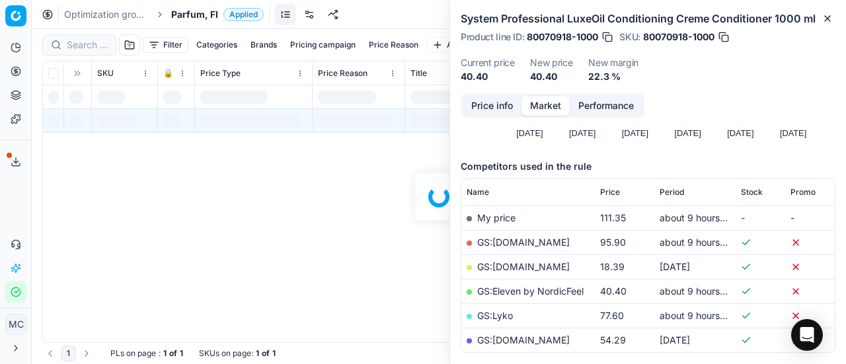
scroll to position [132, 0]
click at [88, 44] on div at bounding box center [439, 196] width 814 height 335
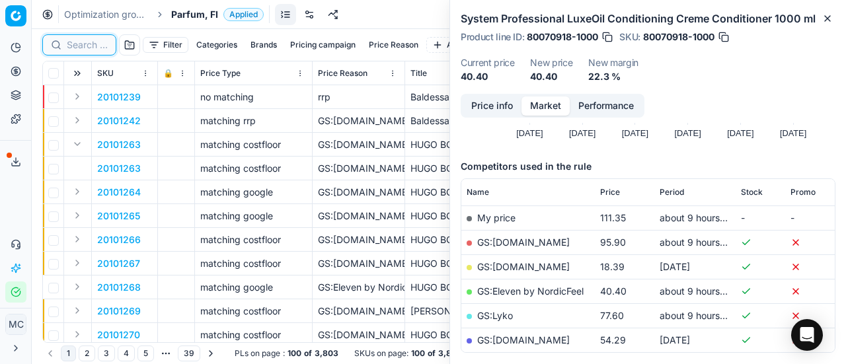
click at [88, 44] on input at bounding box center [87, 44] width 41 height 13
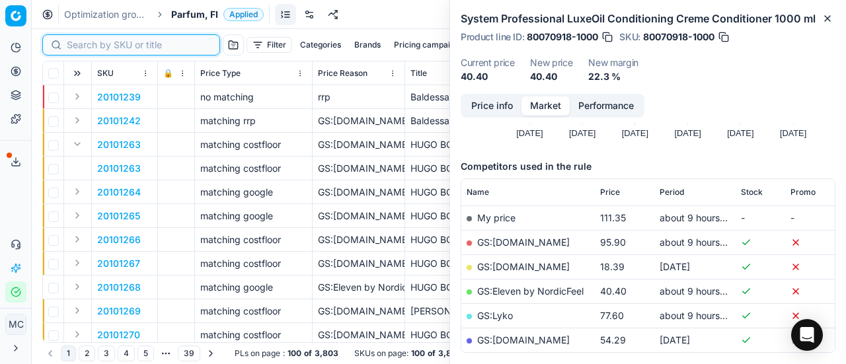
click at [88, 44] on input at bounding box center [139, 44] width 145 height 13
paste input "20120324"
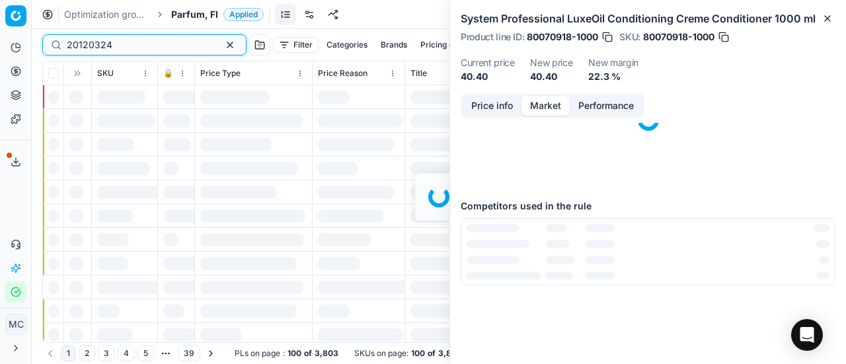
scroll to position [132, 0]
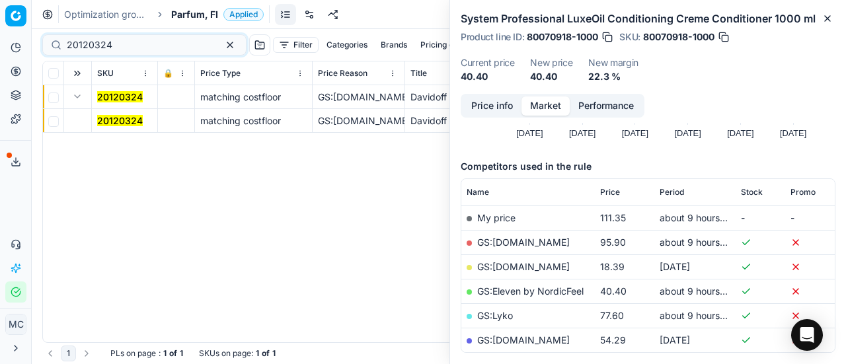
click at [119, 116] on mark "20120324" at bounding box center [120, 120] width 46 height 11
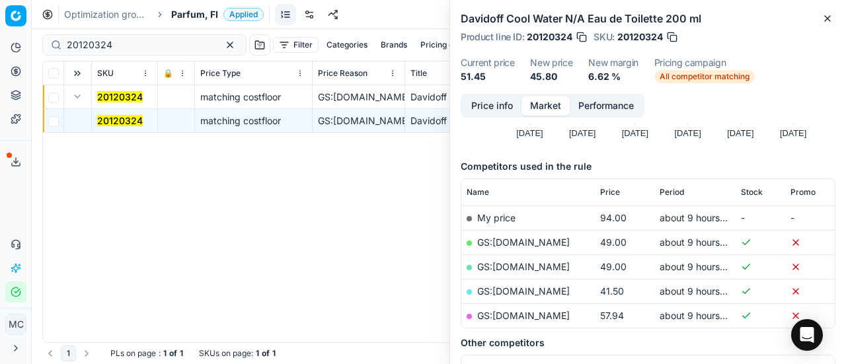
click at [488, 105] on button "Price info" at bounding box center [492, 105] width 59 height 19
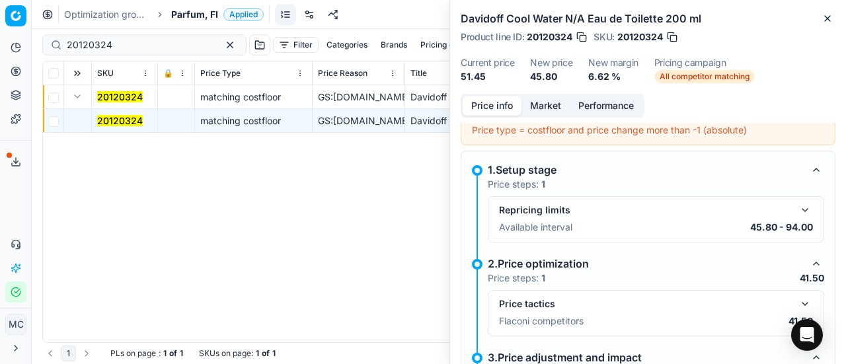
scroll to position [141, 0]
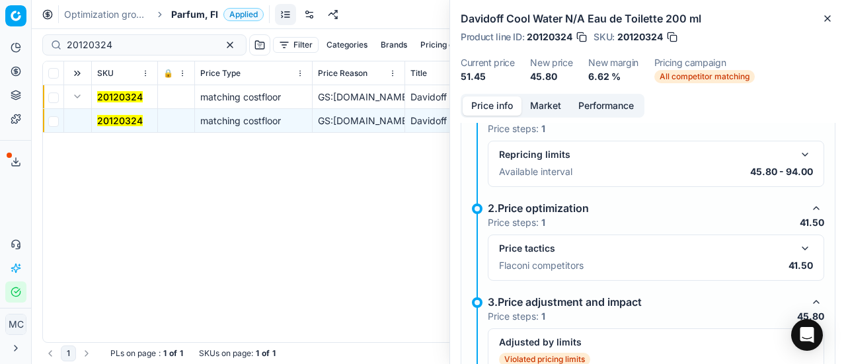
click at [797, 243] on button "button" at bounding box center [805, 249] width 16 height 16
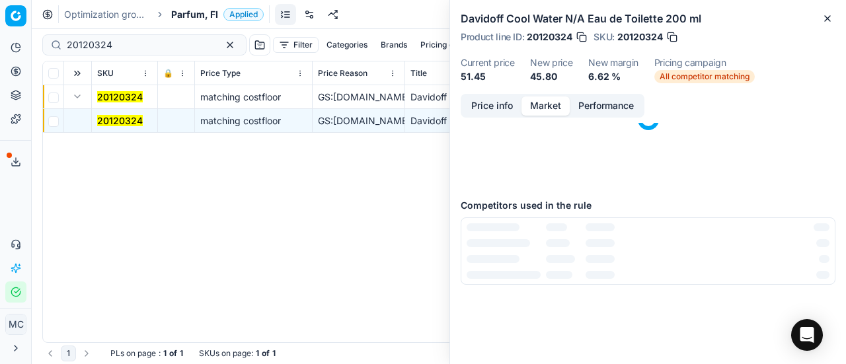
click at [548, 108] on button "Market" at bounding box center [545, 105] width 48 height 19
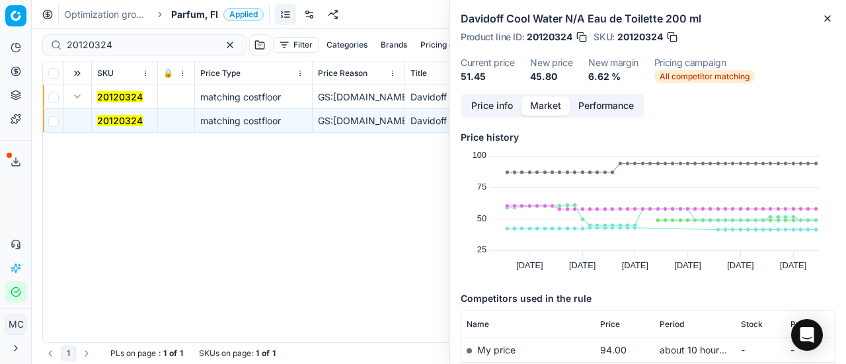
scroll to position [264, 0]
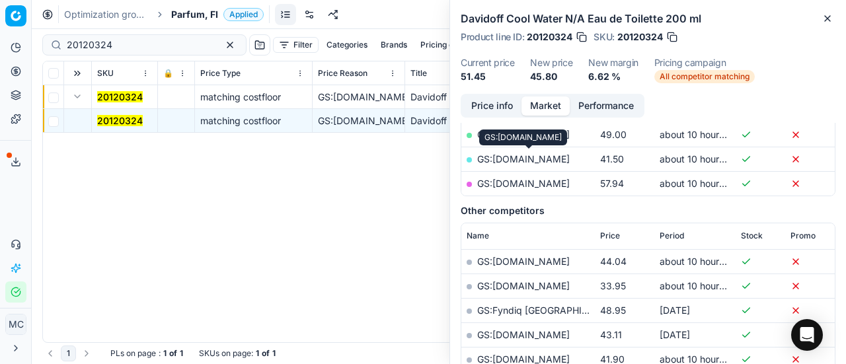
click at [552, 157] on link "GS:[DOMAIN_NAME]" at bounding box center [523, 158] width 93 height 11
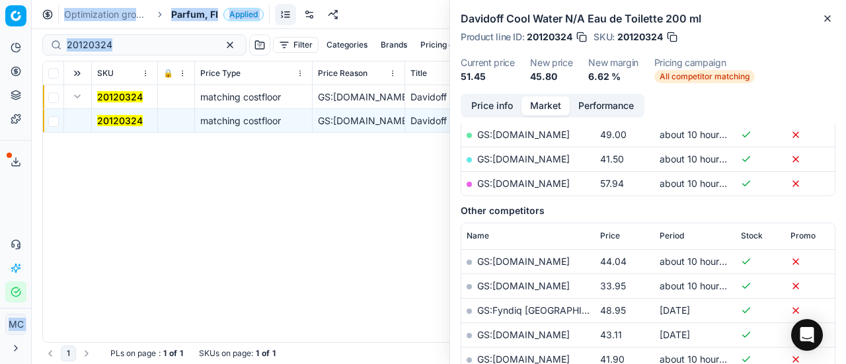
drag, startPoint x: 130, startPoint y: 52, endPoint x: 0, endPoint y: 17, distance: 134.2
click at [0, 17] on div "Pricing platform Analytics Pricing Product portfolio Templates Export service 1…" at bounding box center [423, 182] width 846 height 364
click at [136, 47] on input "20120324" at bounding box center [139, 44] width 145 height 13
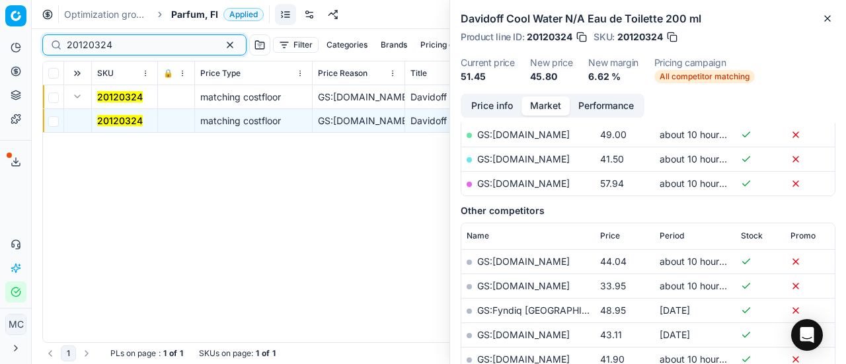
click at [0, 20] on div "Pricing platform Analytics Pricing Product portfolio Templates Export service 1…" at bounding box center [423, 182] width 846 height 364
paste input "80049718-100"
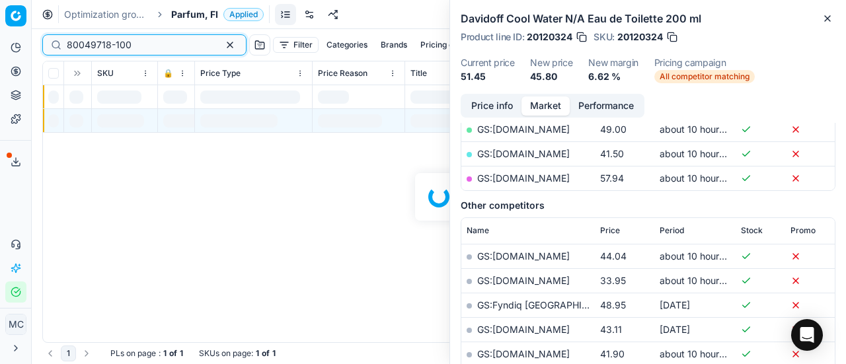
scroll to position [264, 0]
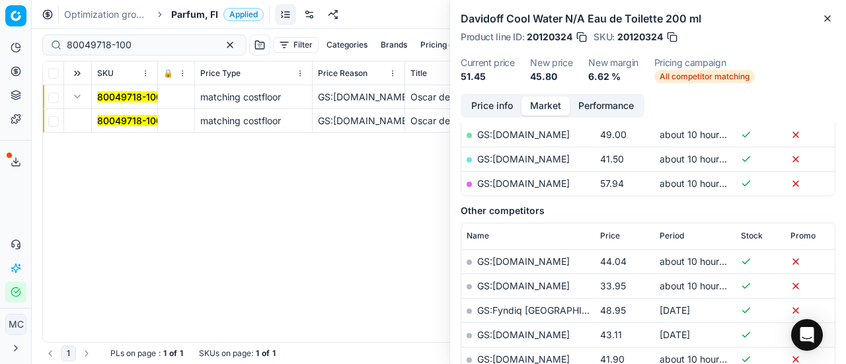
click at [111, 115] on mark "80049718-100" at bounding box center [129, 120] width 65 height 11
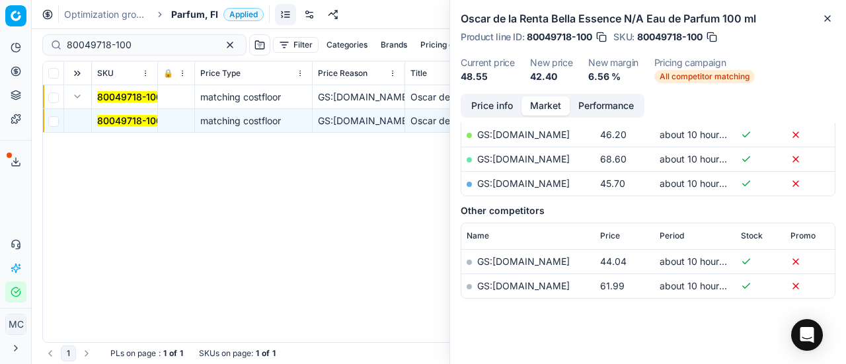
click at [502, 107] on button "Price info" at bounding box center [492, 105] width 59 height 19
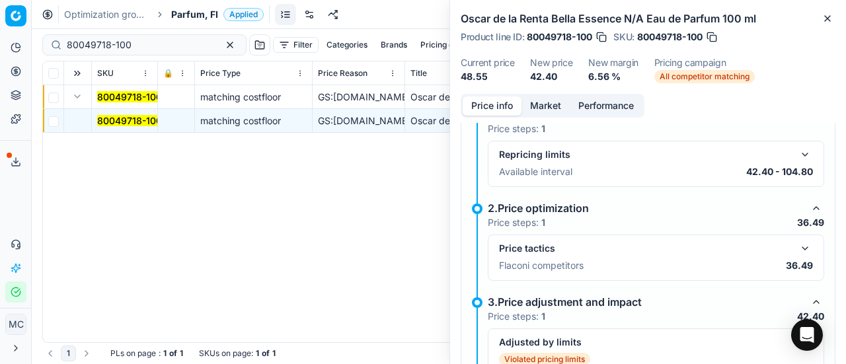
click at [797, 243] on button "button" at bounding box center [805, 249] width 16 height 16
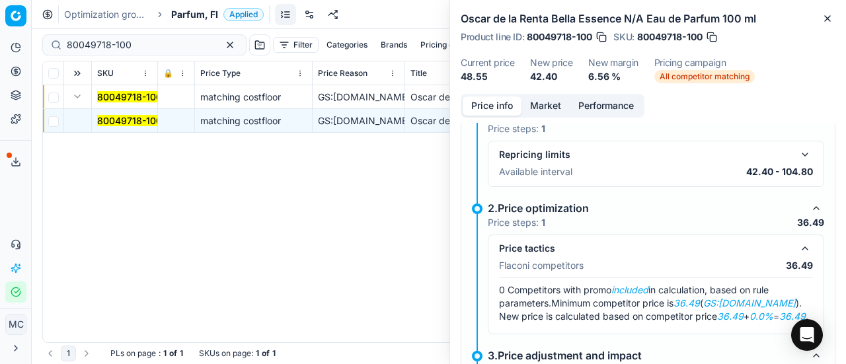
click at [546, 94] on div "Price info Market Performance" at bounding box center [553, 106] width 184 height 24
click at [550, 103] on button "Market" at bounding box center [545, 105] width 48 height 19
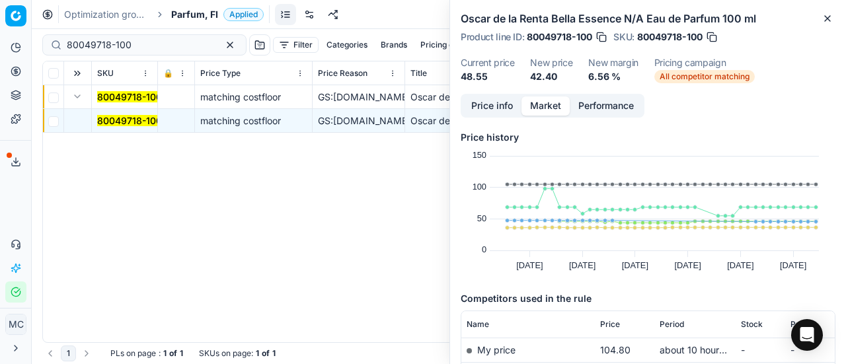
scroll to position [132, 0]
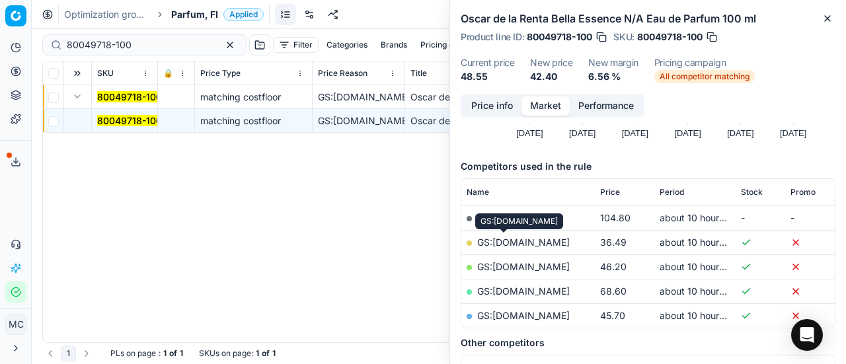
click at [523, 244] on link "GS:[DOMAIN_NAME]" at bounding box center [523, 242] width 93 height 11
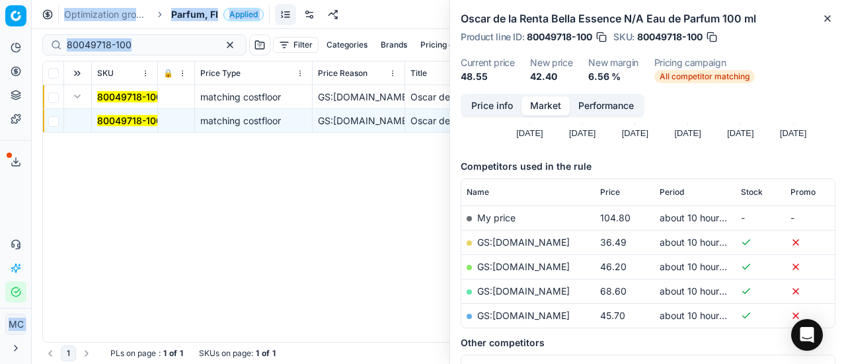
drag, startPoint x: 181, startPoint y: 36, endPoint x: 0, endPoint y: 13, distance: 182.6
click at [0, 17] on div "Pricing platform Analytics Pricing Product portfolio Templates Export service 1…" at bounding box center [423, 182] width 846 height 364
drag, startPoint x: 143, startPoint y: 48, endPoint x: 151, endPoint y: 47, distance: 7.3
click at [143, 48] on input "80049718-100" at bounding box center [139, 44] width 145 height 13
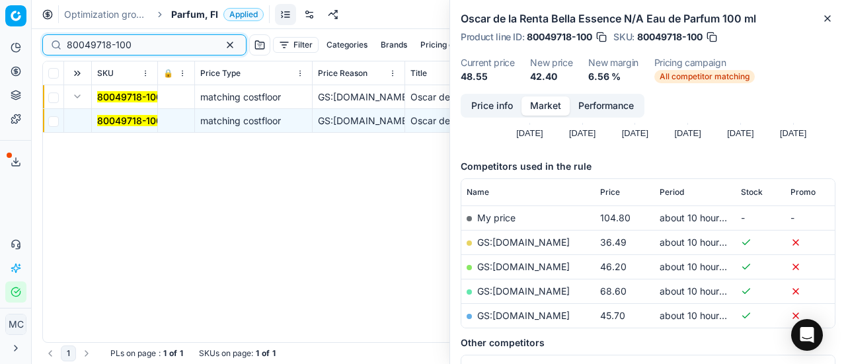
drag, startPoint x: 95, startPoint y: 45, endPoint x: 0, endPoint y: -13, distance: 111.5
click at [0, 0] on html "Pricing platform Analytics Pricing Product portfolio Templates Export service 1…" at bounding box center [423, 182] width 846 height 364
paste input "33985"
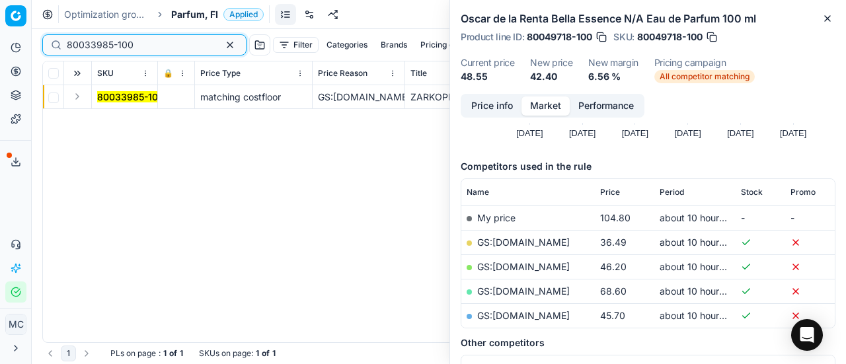
type input "80033985-100"
click at [78, 98] on button "Expand" at bounding box center [77, 97] width 16 height 16
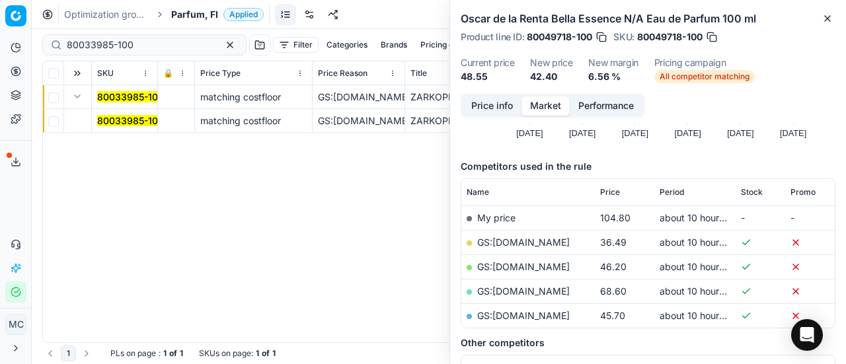
click at [115, 118] on mark "80033985-100" at bounding box center [130, 120] width 67 height 11
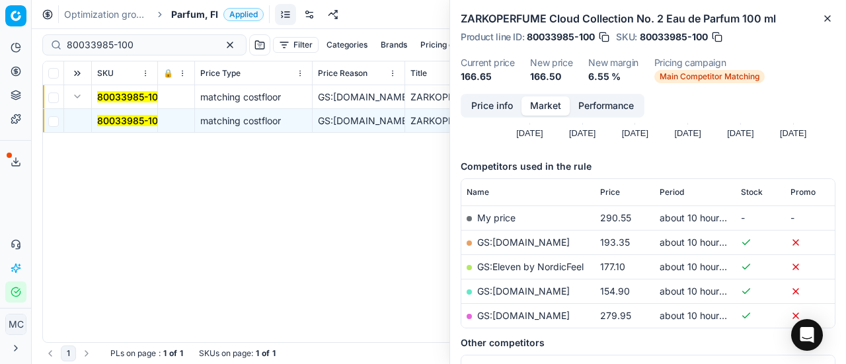
click at [483, 104] on button "Price info" at bounding box center [492, 105] width 59 height 19
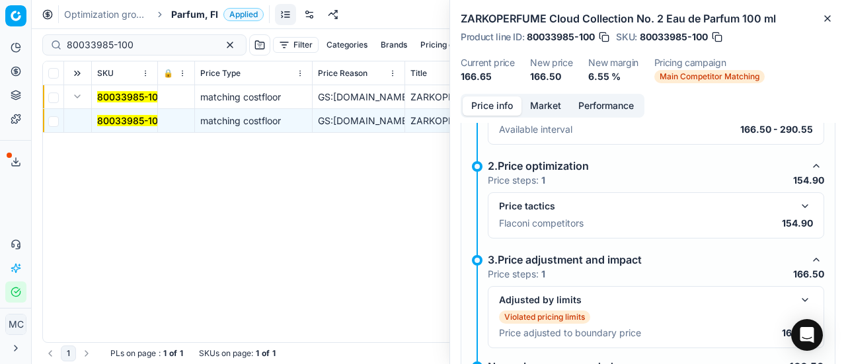
click at [797, 200] on button "button" at bounding box center [805, 206] width 16 height 16
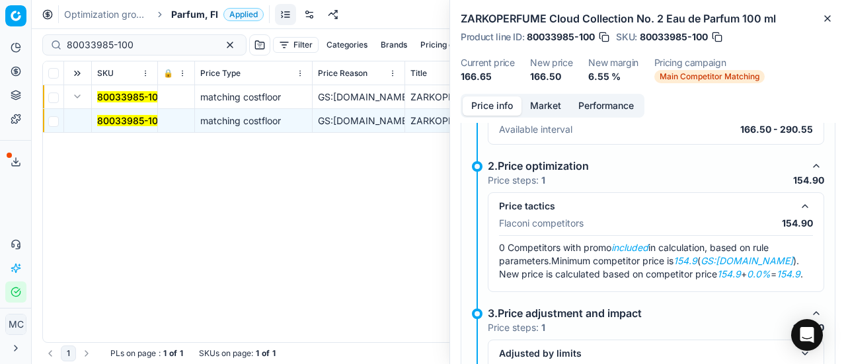
click at [555, 118] on div "Price info Market Performance Violated pricing limits Recommended price has vio…" at bounding box center [648, 229] width 396 height 270
click at [554, 116] on div "Price info Market Performance" at bounding box center [553, 106] width 184 height 24
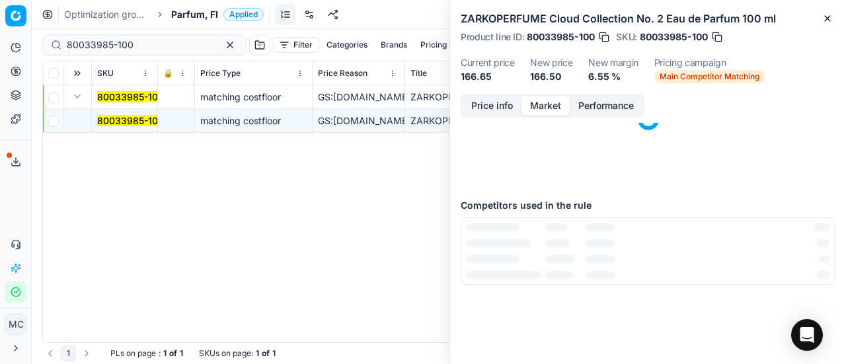
click at [541, 104] on button "Market" at bounding box center [545, 105] width 48 height 19
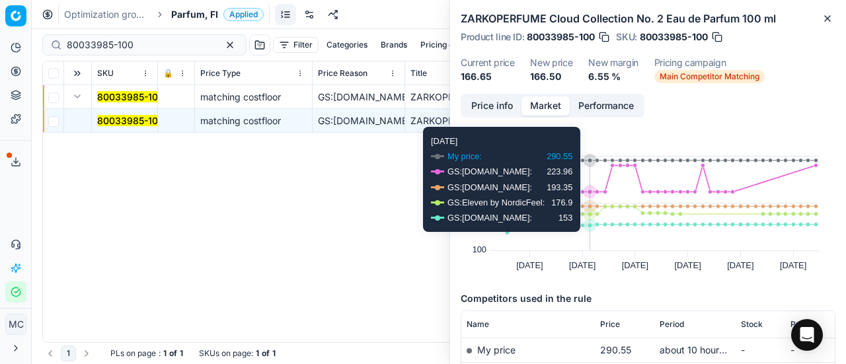
scroll to position [132, 0]
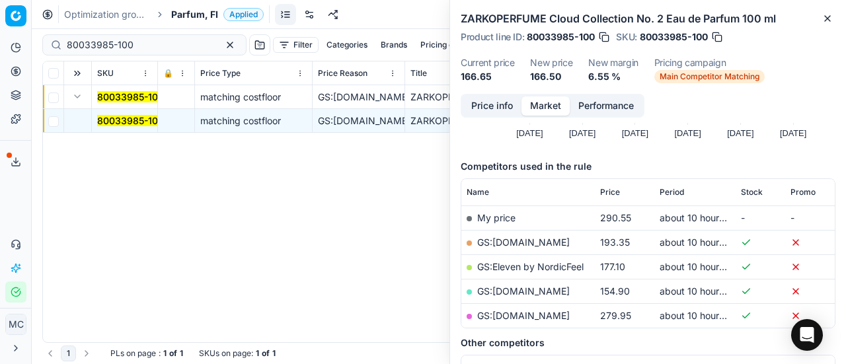
click at [530, 285] on link "GS:[DOMAIN_NAME]" at bounding box center [523, 290] width 93 height 11
click at [190, 17] on span "Parfum, FI" at bounding box center [194, 14] width 47 height 13
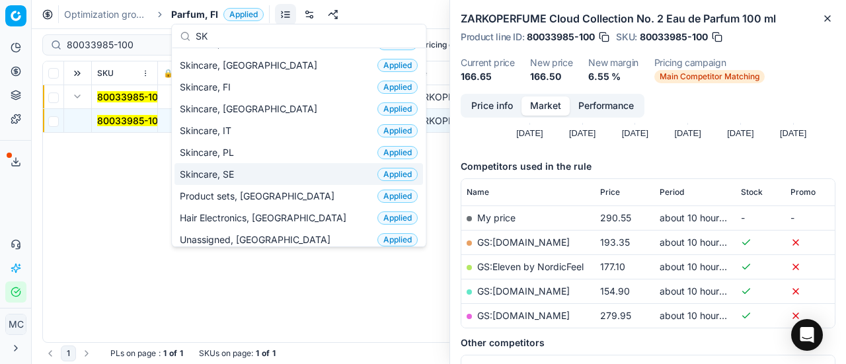
scroll to position [99, 0]
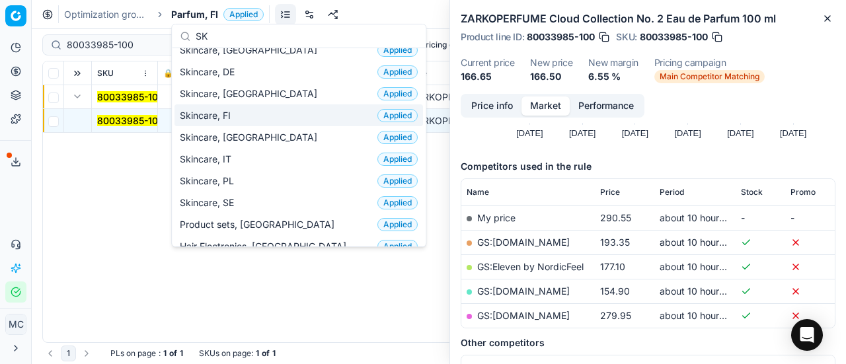
type input "SK"
click at [264, 110] on div "Skincare, FI Applied" at bounding box center [298, 115] width 248 height 22
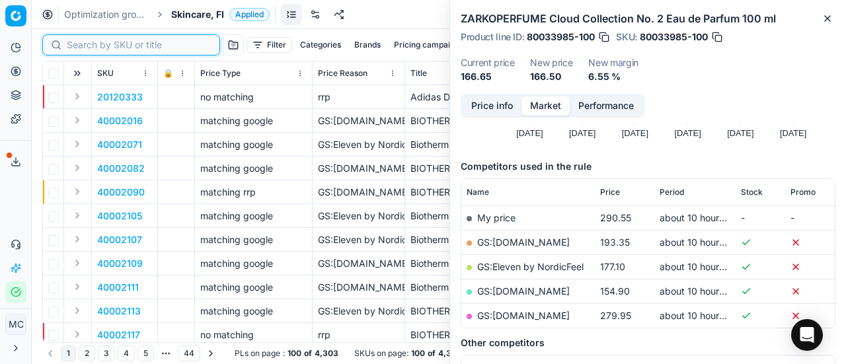
click at [96, 42] on input at bounding box center [139, 44] width 145 height 13
paste input "80075667-1"
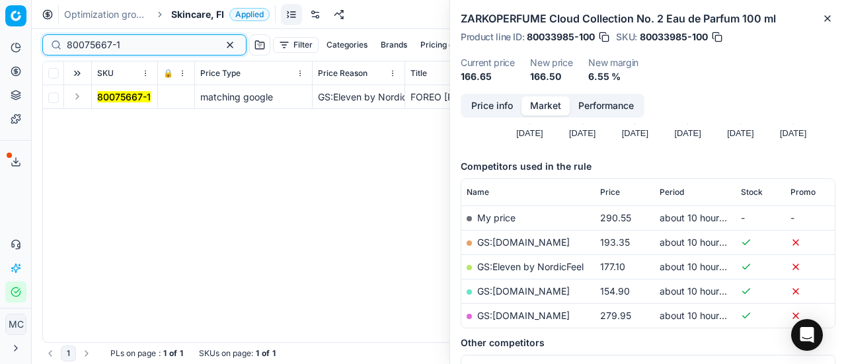
type input "80075667-1"
click at [78, 94] on button "Expand" at bounding box center [77, 97] width 16 height 16
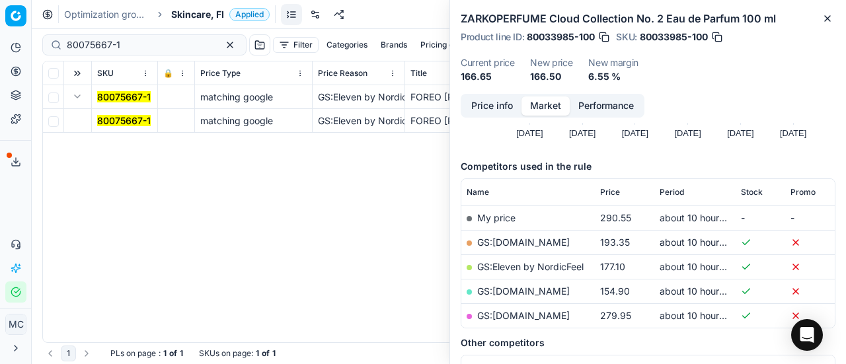
click at [112, 123] on mark "80075667-1" at bounding box center [124, 120] width 54 height 11
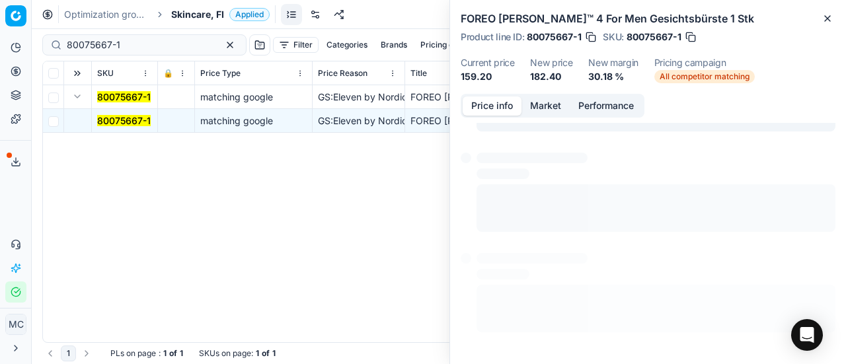
click at [495, 102] on button "Price info" at bounding box center [492, 105] width 59 height 19
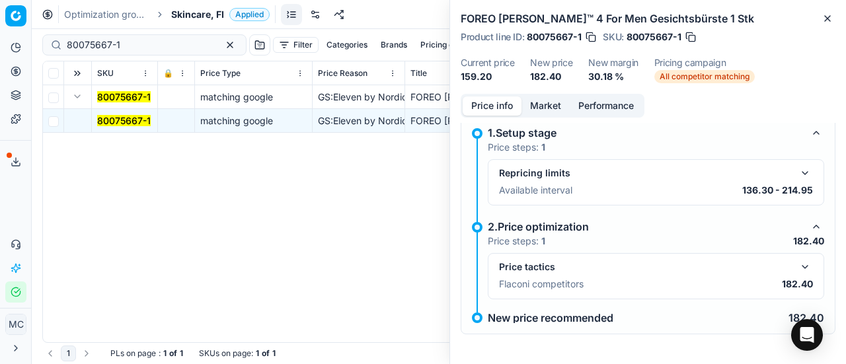
click at [801, 273] on div "Price tactics" at bounding box center [656, 267] width 314 height 16
click at [800, 265] on button "button" at bounding box center [805, 267] width 16 height 16
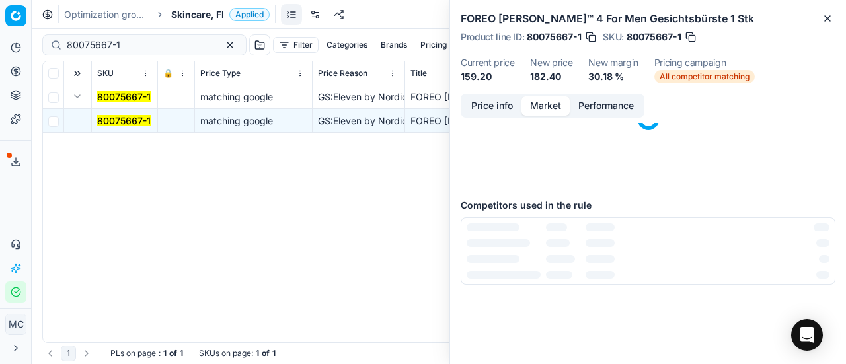
click at [556, 108] on button "Market" at bounding box center [545, 105] width 48 height 19
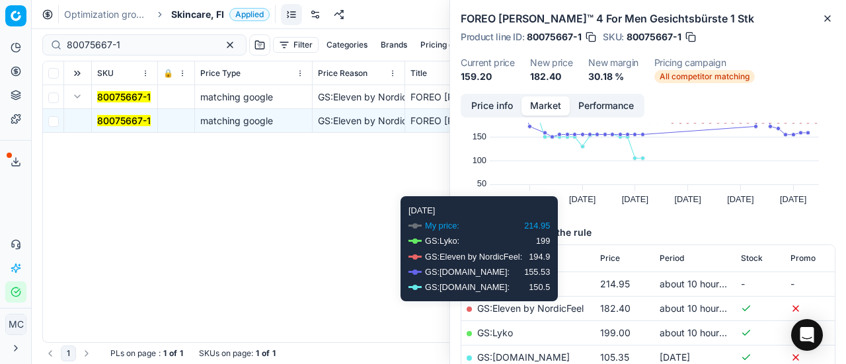
scroll to position [132, 0]
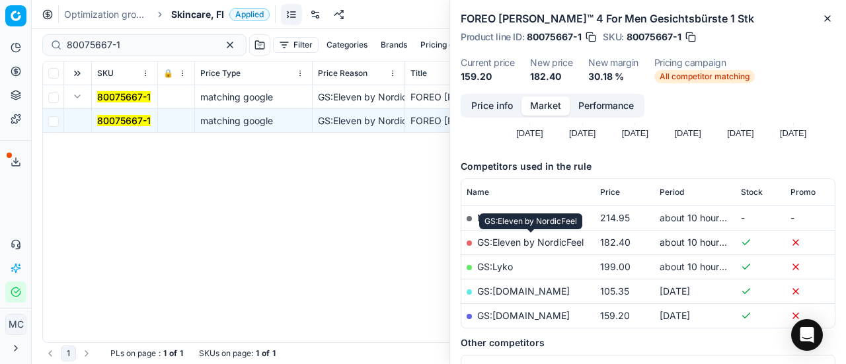
click at [571, 241] on link "GS:Eleven by NordicFeel" at bounding box center [530, 242] width 106 height 11
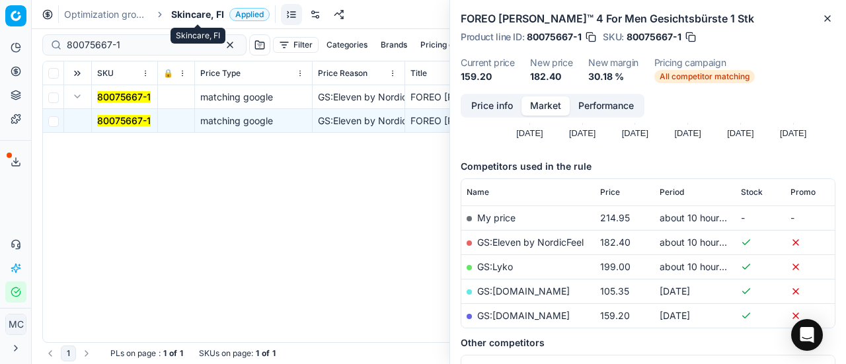
click at [215, 10] on span "Skincare, FI" at bounding box center [197, 14] width 53 height 13
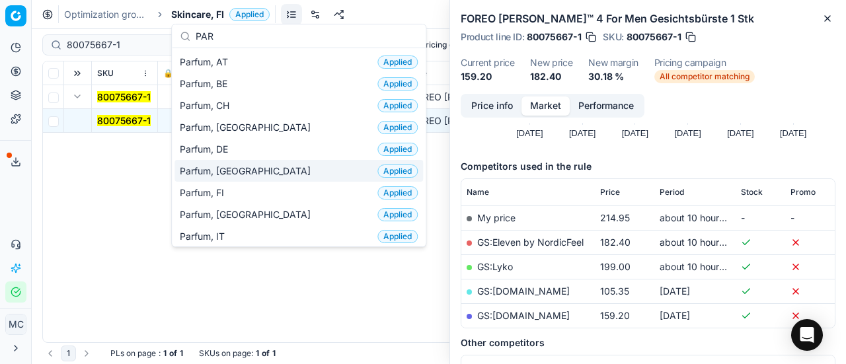
type input "PAR"
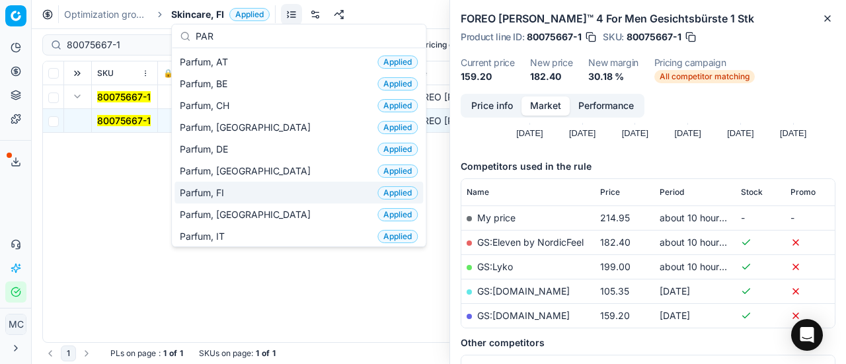
click at [274, 188] on div "Parfum, FI Applied" at bounding box center [298, 193] width 248 height 22
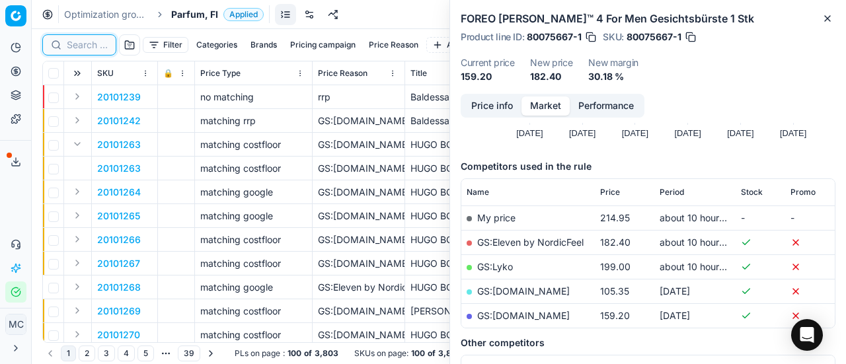
click at [90, 51] on input at bounding box center [87, 44] width 41 height 13
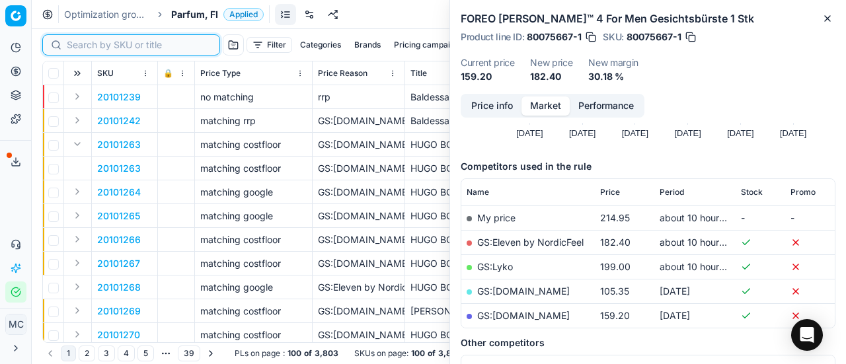
paste input "90008195-0012737"
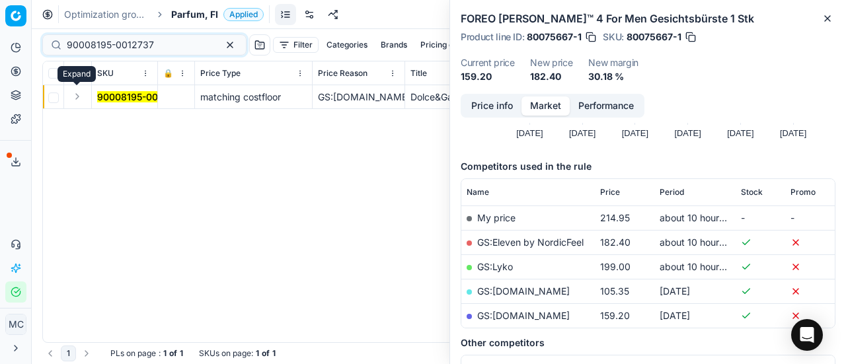
click at [77, 98] on button "Expand" at bounding box center [77, 97] width 16 height 16
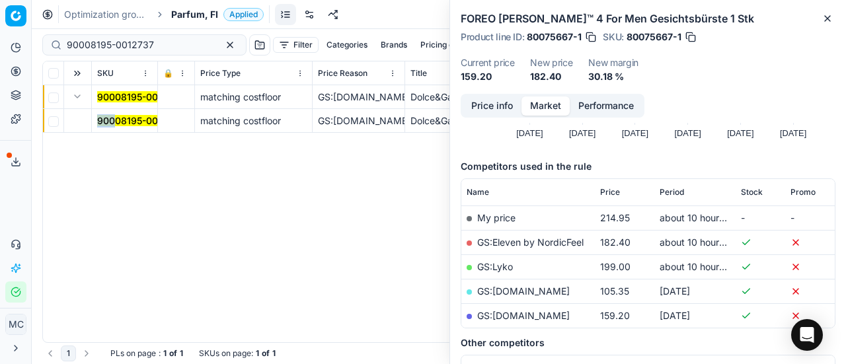
drag, startPoint x: 104, startPoint y: 108, endPoint x: 118, endPoint y: 114, distance: 14.8
click at [118, 114] on td "90008195-0012737" at bounding box center [125, 121] width 66 height 24
click at [118, 115] on mark "90008195-0012737" at bounding box center [140, 120] width 87 height 11
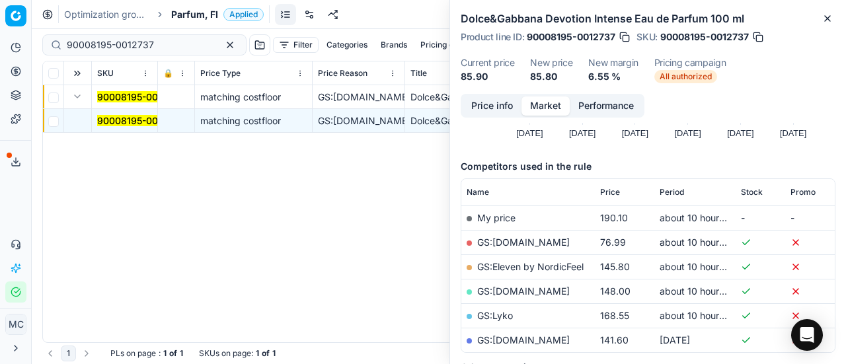
click at [494, 106] on button "Price info" at bounding box center [492, 105] width 59 height 19
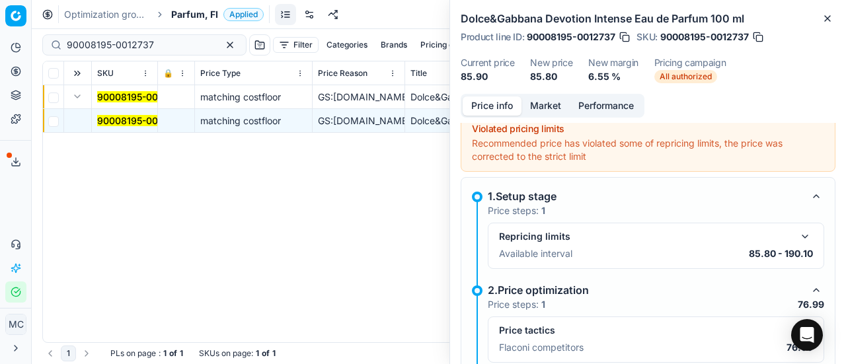
scroll to position [141, 0]
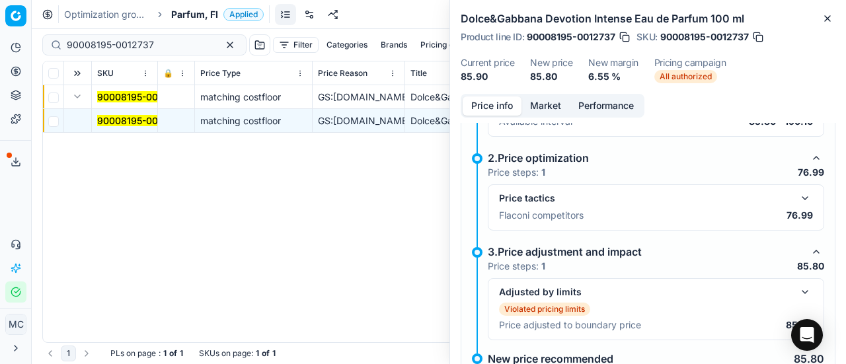
click at [797, 196] on button "button" at bounding box center [805, 198] width 16 height 16
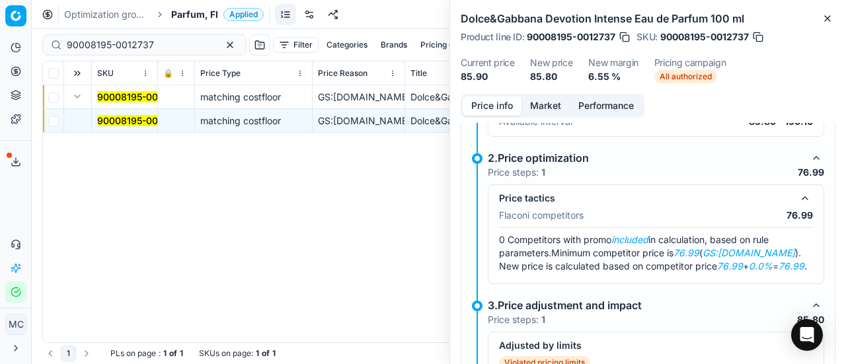
click at [529, 100] on button "Market" at bounding box center [545, 105] width 48 height 19
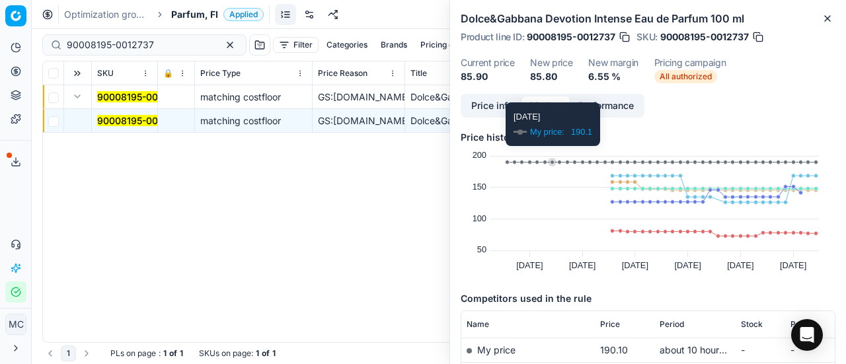
scroll to position [132, 0]
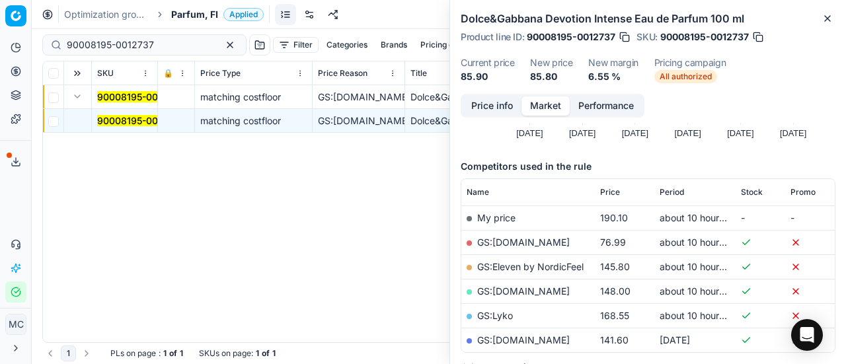
click at [529, 239] on link "GS:[DOMAIN_NAME]" at bounding box center [523, 242] width 93 height 11
drag, startPoint x: 177, startPoint y: 46, endPoint x: 0, endPoint y: -45, distance: 198.9
click at [0, 0] on html "Pricing platform Analytics Pricing Product portfolio Templates Export service 1…" at bounding box center [423, 182] width 846 height 364
paste input "80062952-100"
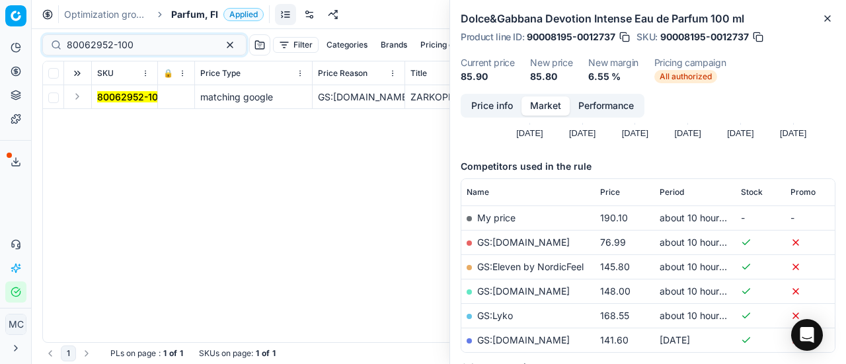
click at [81, 99] on button "Expand" at bounding box center [77, 97] width 16 height 16
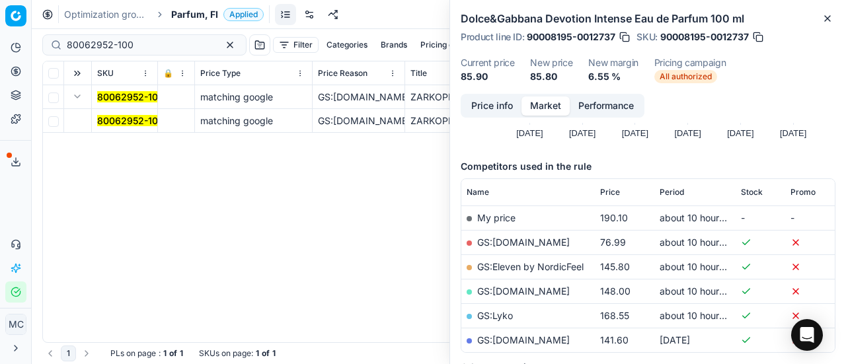
click at [111, 120] on mark "80062952-100" at bounding box center [130, 120] width 67 height 11
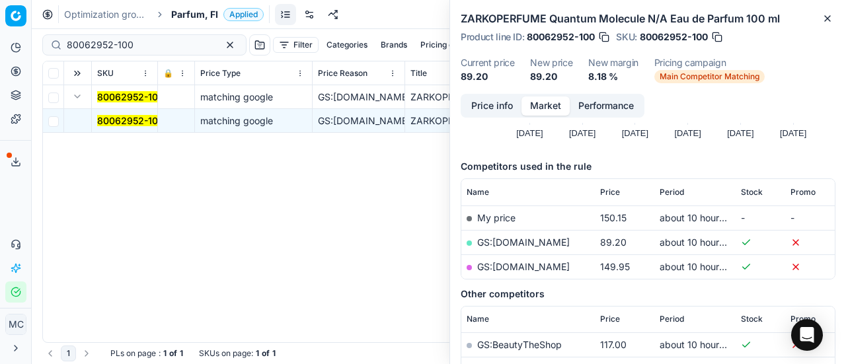
click at [503, 110] on button "Price info" at bounding box center [492, 105] width 59 height 19
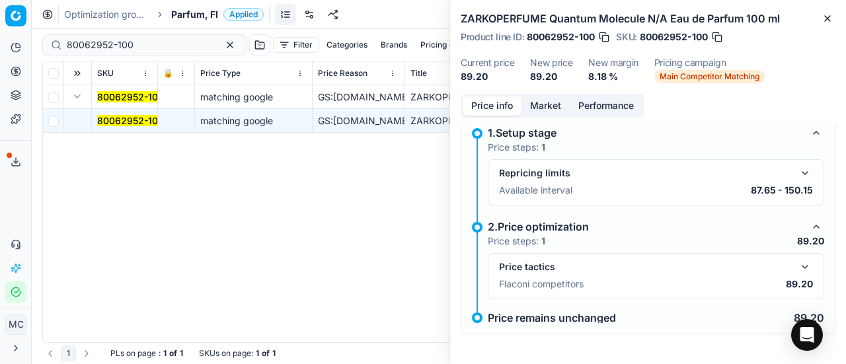
click at [797, 268] on button "button" at bounding box center [805, 267] width 16 height 16
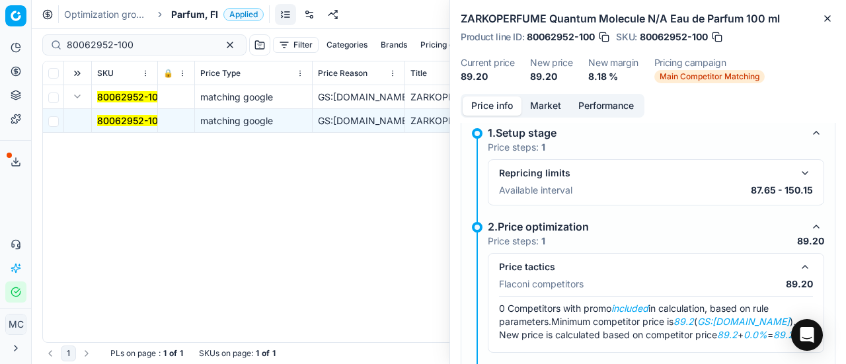
click at [551, 104] on button "Market" at bounding box center [545, 105] width 48 height 19
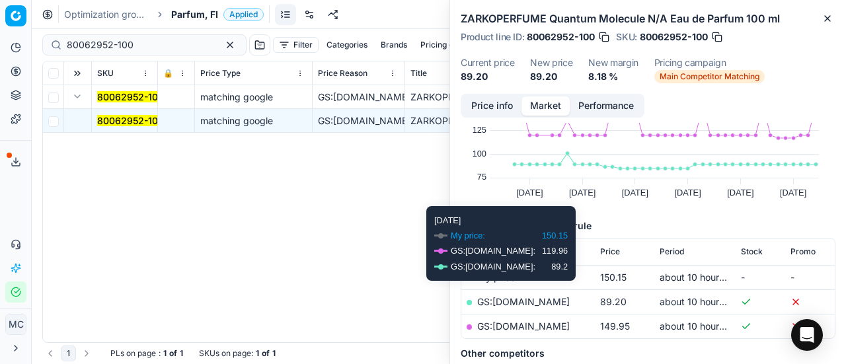
scroll to position [132, 0]
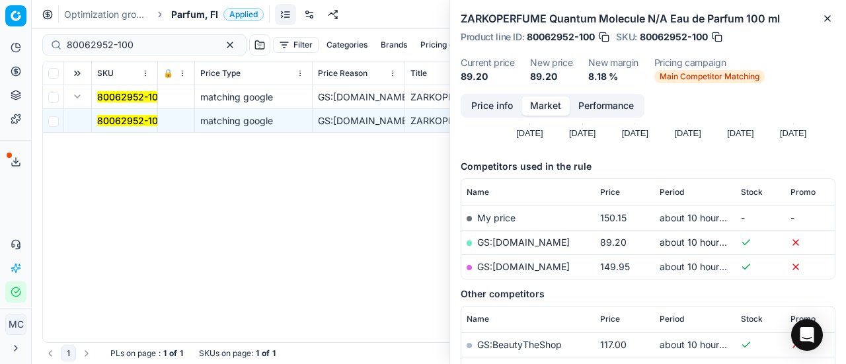
click at [528, 243] on link "GS:[DOMAIN_NAME]" at bounding box center [523, 242] width 93 height 11
drag, startPoint x: 143, startPoint y: 48, endPoint x: 0, endPoint y: 10, distance: 148.4
click at [0, 19] on div "Pricing platform Analytics Pricing Product portfolio Templates Export service 1…" at bounding box center [423, 182] width 846 height 364
paste input "20103378"
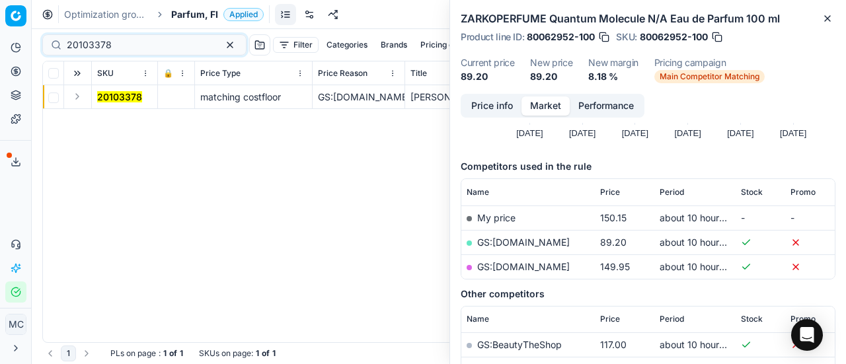
click at [82, 100] on button "Expand" at bounding box center [77, 97] width 16 height 16
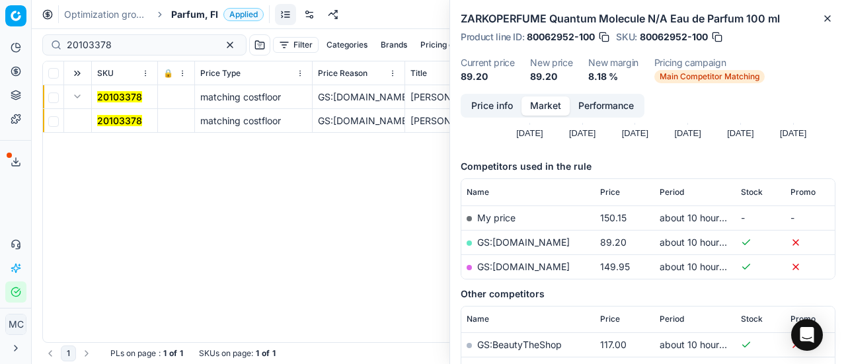
click at [111, 116] on mark "20103378" at bounding box center [119, 120] width 45 height 11
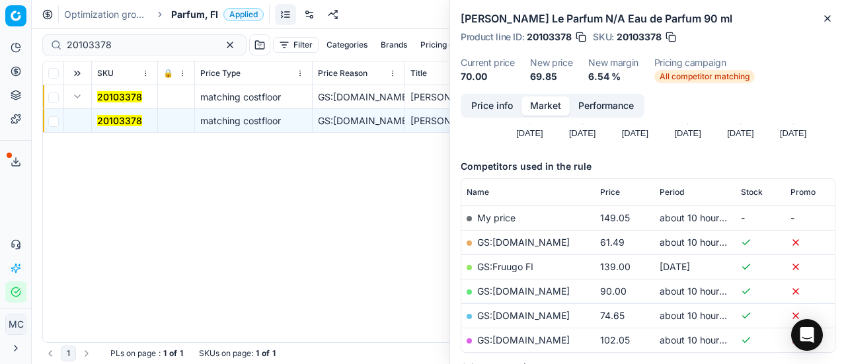
click at [497, 105] on button "Price info" at bounding box center [492, 105] width 59 height 19
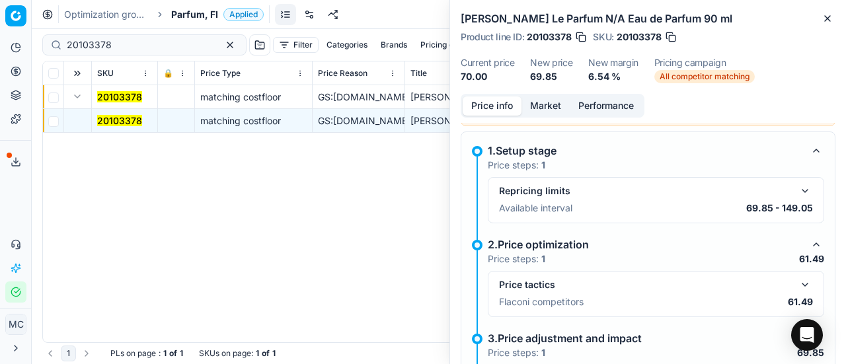
scroll to position [75, 0]
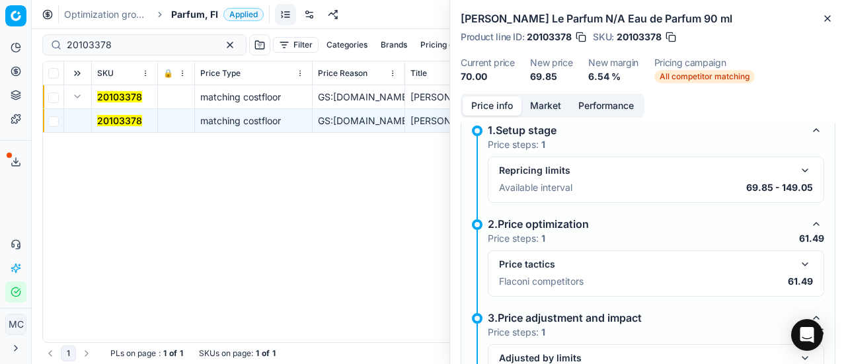
click at [797, 261] on button "button" at bounding box center [805, 264] width 16 height 16
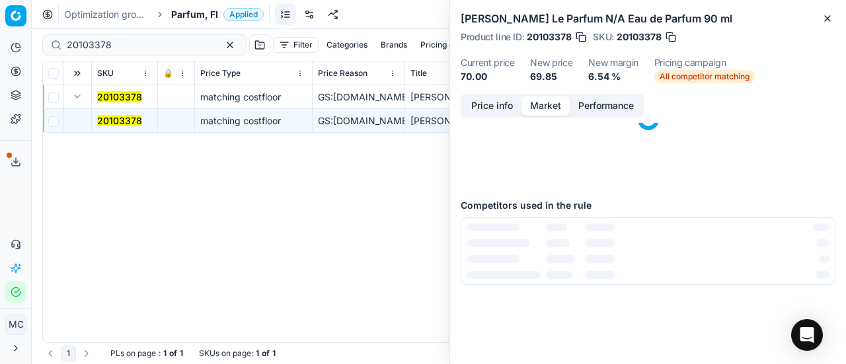
click at [538, 102] on button "Market" at bounding box center [545, 105] width 48 height 19
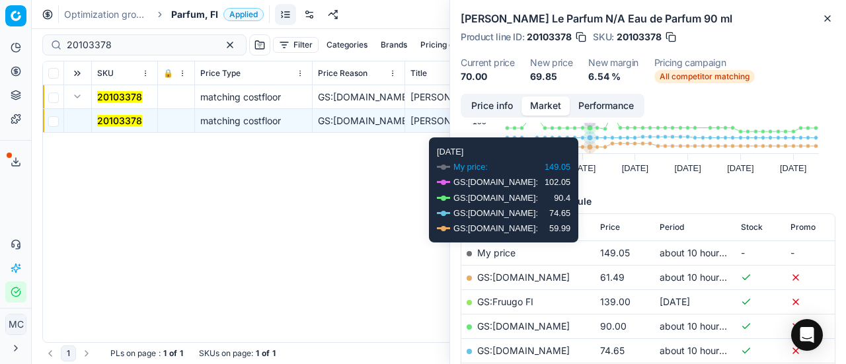
scroll to position [132, 0]
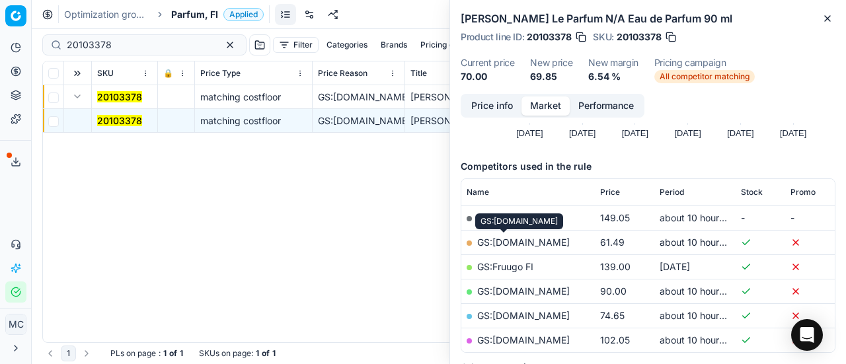
click at [519, 243] on link "GS:[DOMAIN_NAME]" at bounding box center [523, 242] width 93 height 11
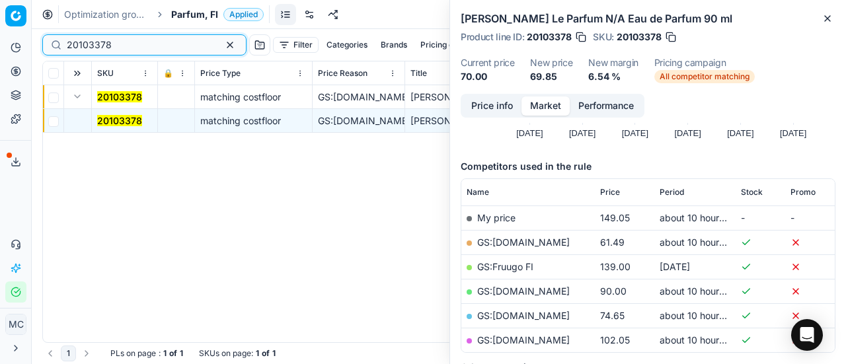
drag, startPoint x: 161, startPoint y: 44, endPoint x: 0, endPoint y: 80, distance: 165.1
click at [0, 74] on div "Pricing platform Analytics Pricing Product portfolio Templates Export service 1…" at bounding box center [423, 182] width 846 height 364
paste input "80037616-90"
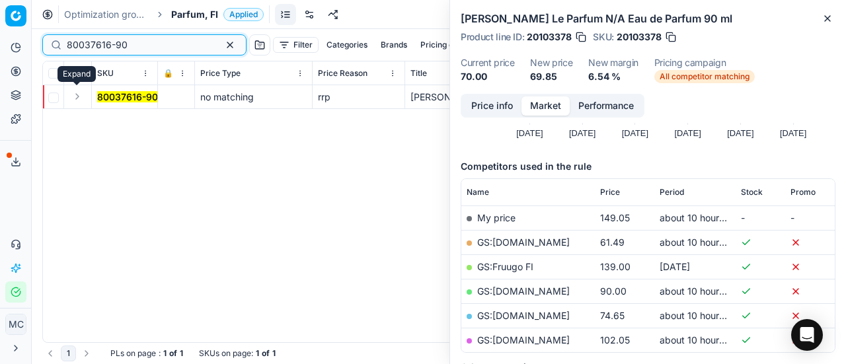
type input "80037616-90"
click at [77, 98] on button "Expand" at bounding box center [77, 97] width 16 height 16
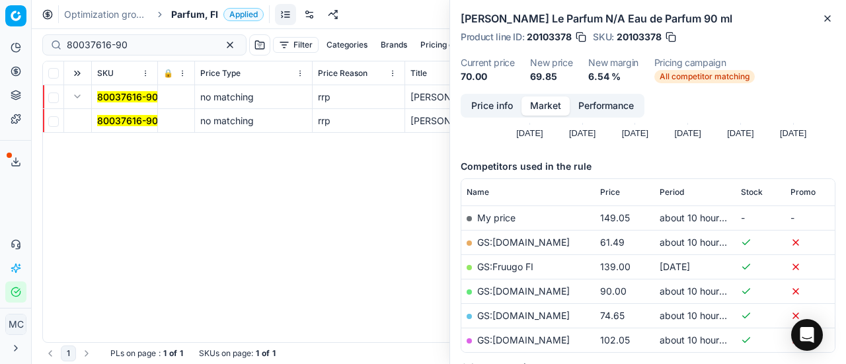
click at [108, 116] on mark "80037616-90" at bounding box center [127, 120] width 61 height 11
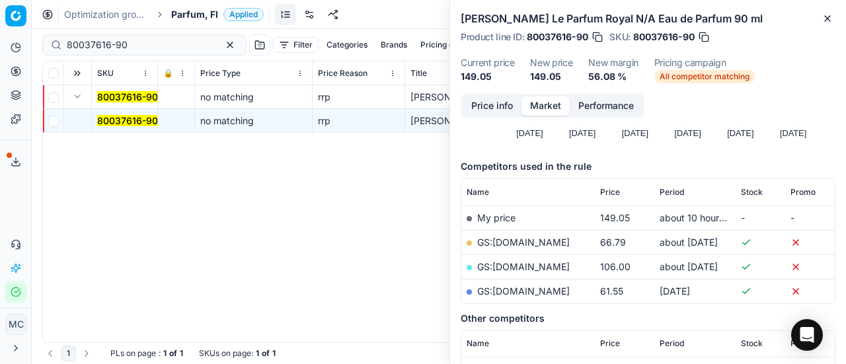
click at [478, 109] on button "Price info" at bounding box center [492, 105] width 59 height 19
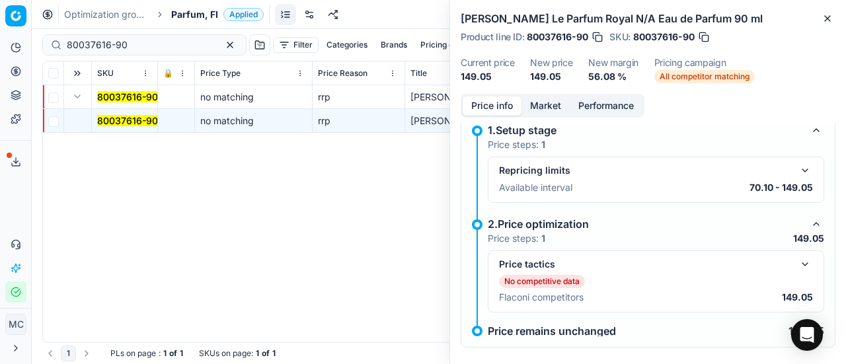
click at [798, 260] on button "button" at bounding box center [805, 264] width 16 height 16
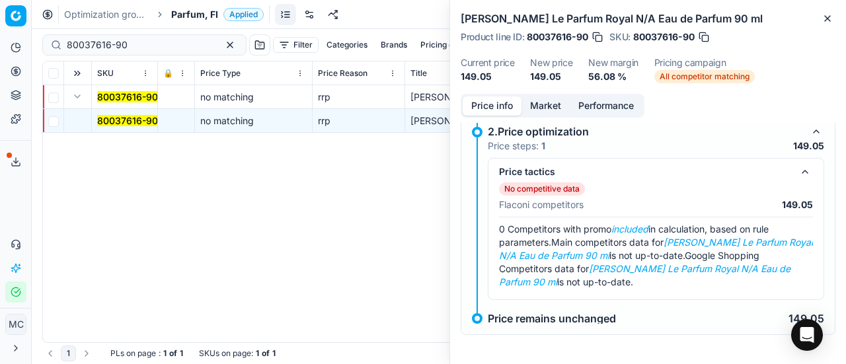
scroll to position [168, 0]
click at [547, 96] on button "Market" at bounding box center [545, 105] width 48 height 19
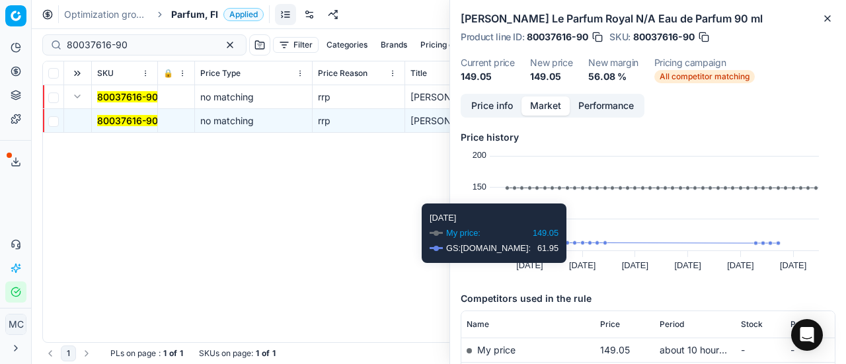
scroll to position [198, 0]
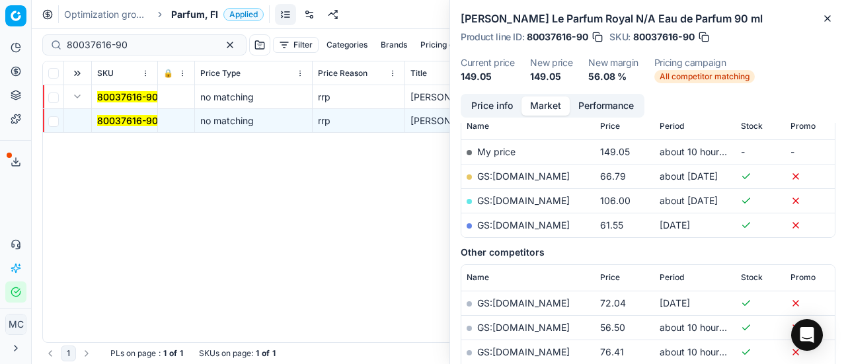
drag, startPoint x: 508, startPoint y: 105, endPoint x: 577, endPoint y: 120, distance: 70.4
click at [508, 105] on button "Price info" at bounding box center [492, 105] width 59 height 19
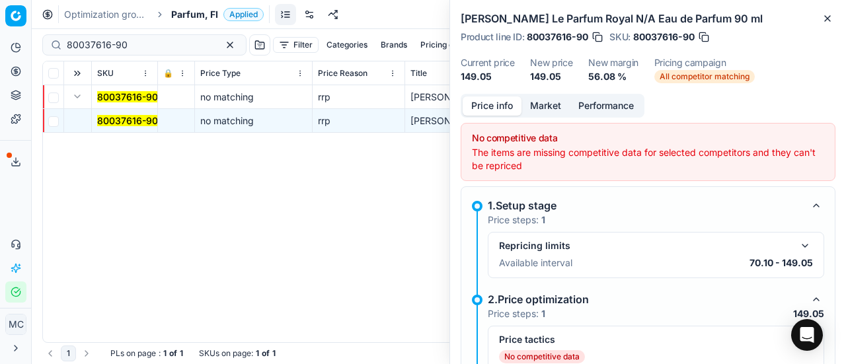
scroll to position [89, 0]
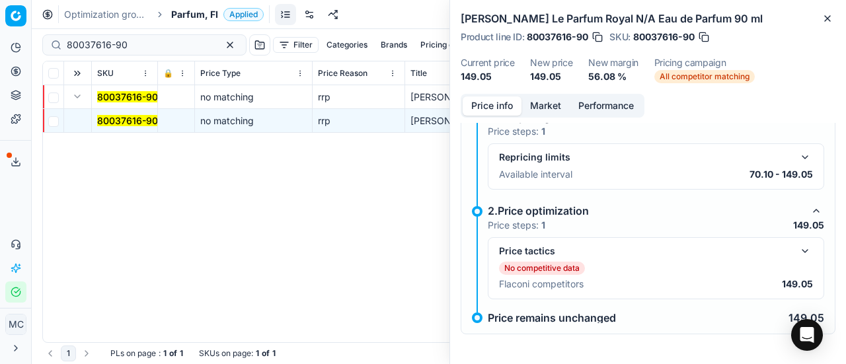
click at [199, 11] on span "Parfum, FI" at bounding box center [194, 14] width 47 height 13
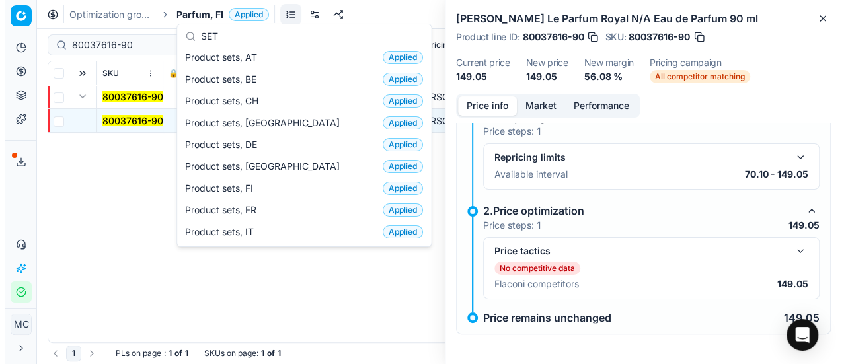
scroll to position [0, 0]
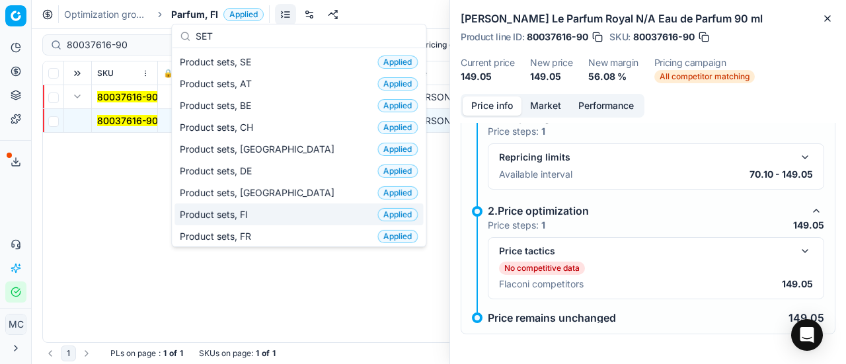
type input "SET"
click at [265, 204] on div "Product sets, FI Applied" at bounding box center [298, 215] width 248 height 22
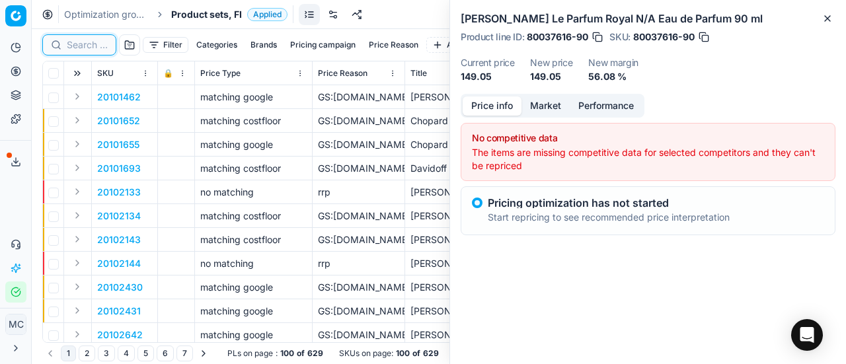
click at [94, 47] on input at bounding box center [87, 44] width 41 height 13
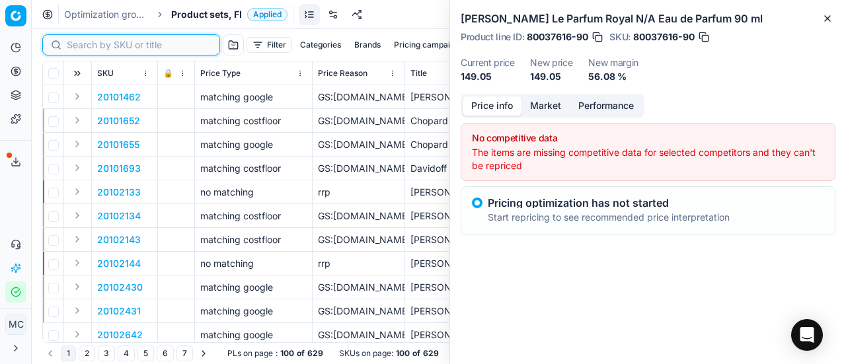
paste input "90011084-0017553"
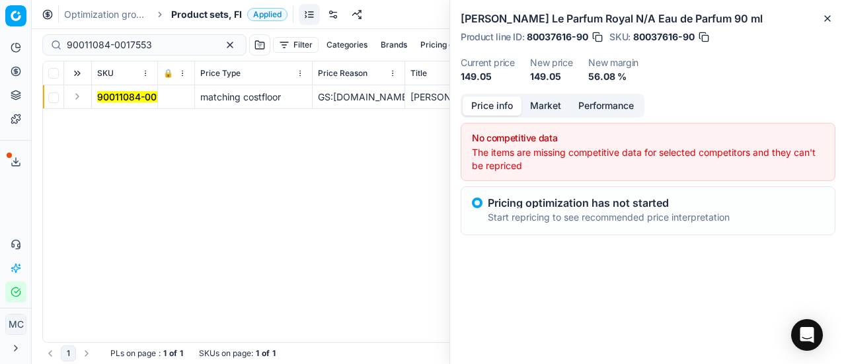
click at [83, 91] on button "Expand" at bounding box center [77, 97] width 16 height 16
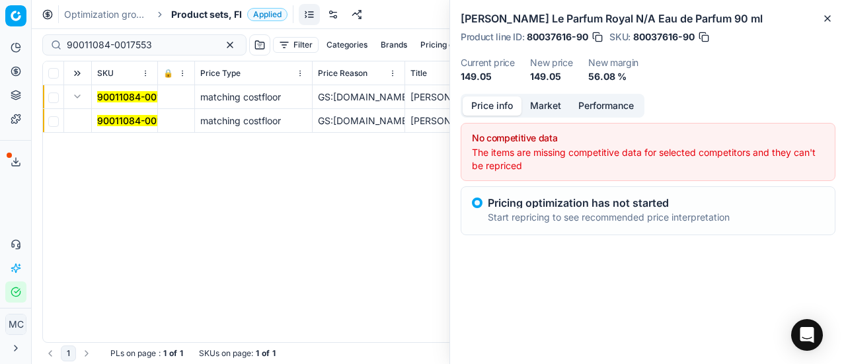
click at [122, 116] on mark "90011084-0017553" at bounding box center [139, 120] width 85 height 11
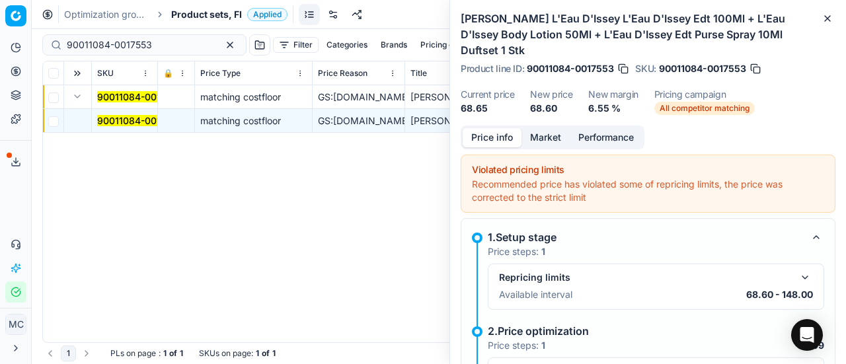
scroll to position [132, 0]
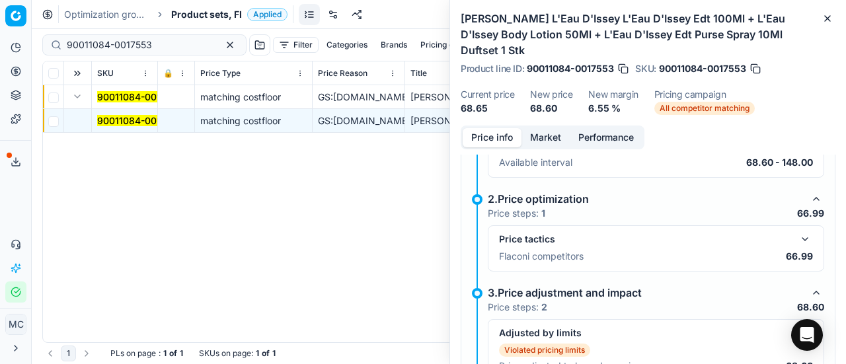
click at [797, 231] on button "button" at bounding box center [805, 239] width 16 height 16
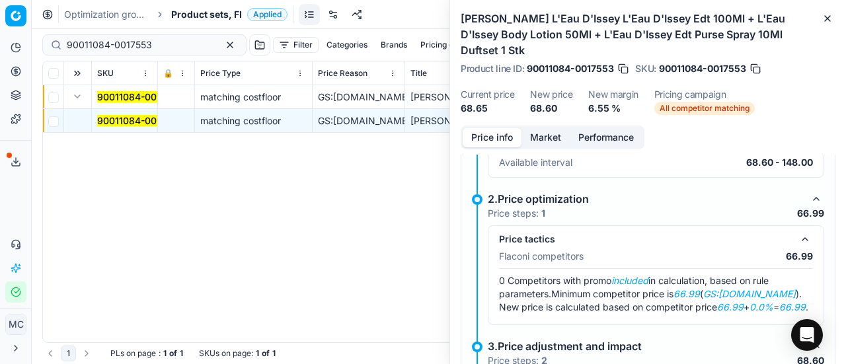
click at [534, 128] on button "Market" at bounding box center [545, 137] width 48 height 19
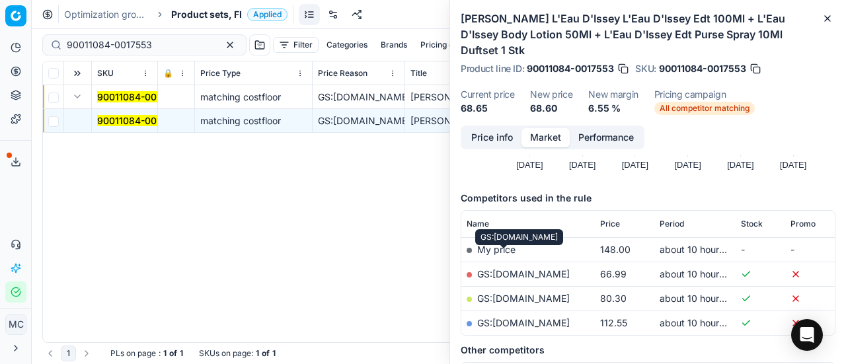
click at [505, 268] on link "GS:[DOMAIN_NAME]" at bounding box center [523, 273] width 93 height 11
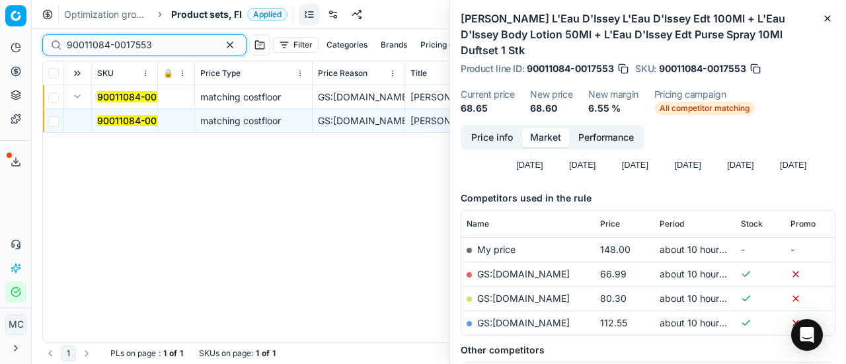
drag, startPoint x: 161, startPoint y: 44, endPoint x: 0, endPoint y: 36, distance: 161.4
click at [0, 36] on div "Pricing platform Analytics Pricing Product portfolio Templates Export service 1…" at bounding box center [423, 182] width 846 height 364
paste input "00514-0000666"
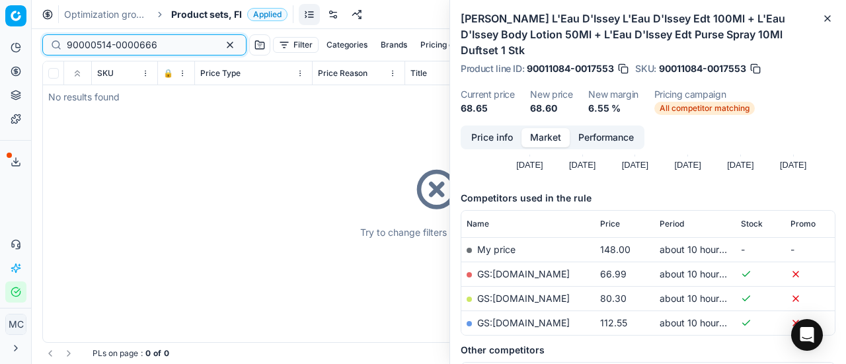
type input "90000514-0000666"
click at [229, 15] on span "Product sets, FI" at bounding box center [206, 14] width 71 height 13
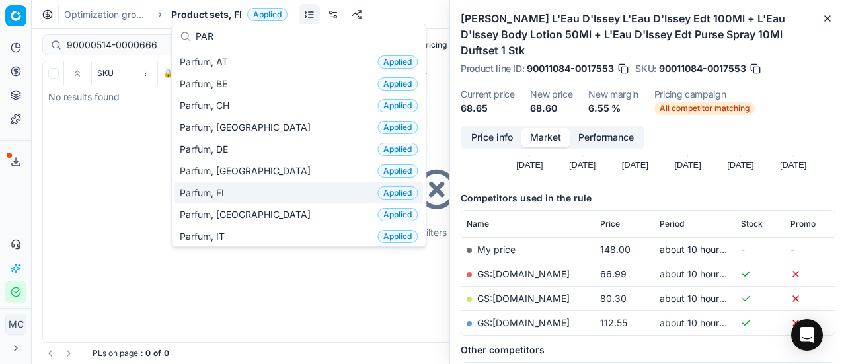
type input "PAR"
click at [262, 188] on div "Parfum, FI Applied" at bounding box center [298, 193] width 248 height 22
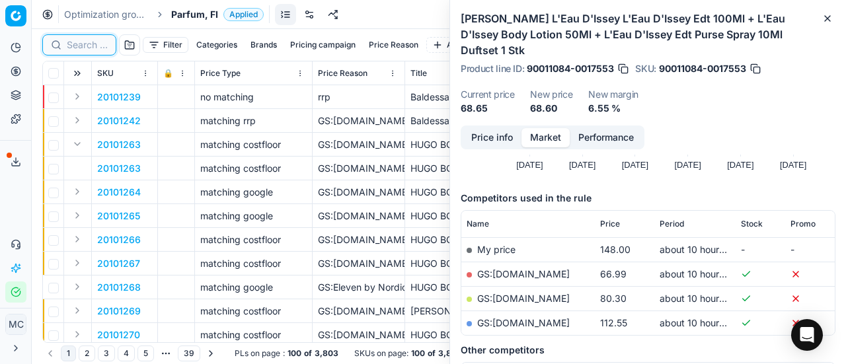
click at [100, 41] on input at bounding box center [87, 44] width 41 height 13
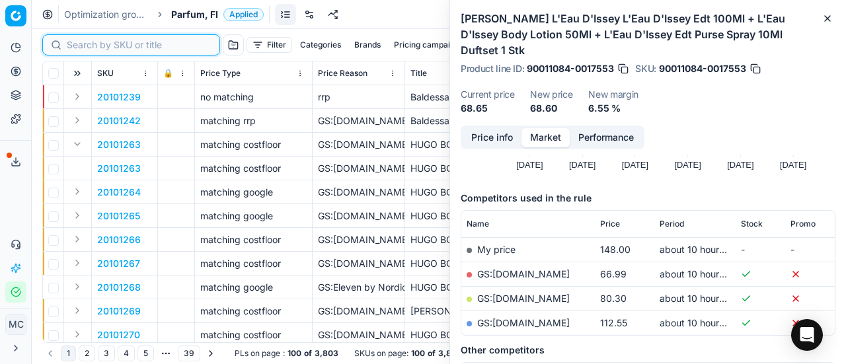
paste input "90000514-0000666"
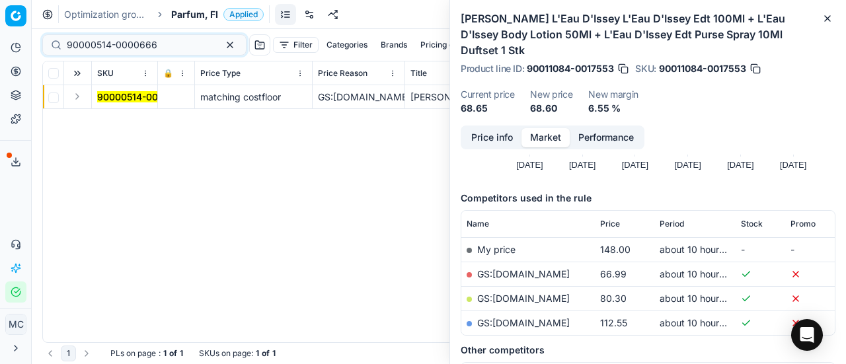
click at [77, 102] on button "Expand" at bounding box center [77, 97] width 16 height 16
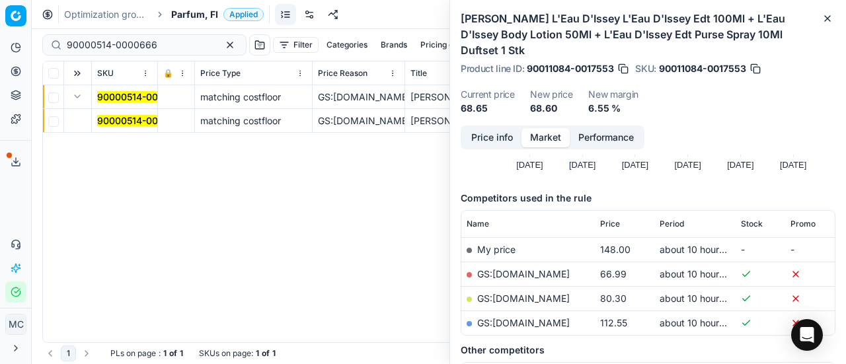
click at [119, 123] on mark "90000514-0000666" at bounding box center [142, 120] width 91 height 11
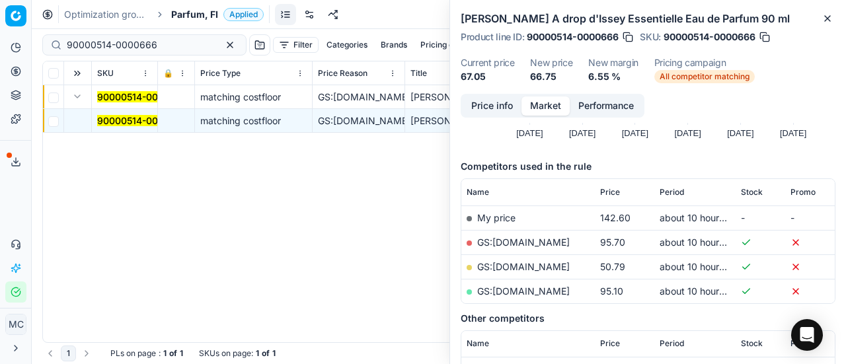
click at [501, 116] on div "Price info Market Performance" at bounding box center [553, 106] width 184 height 24
click at [492, 112] on button "Price info" at bounding box center [492, 105] width 59 height 19
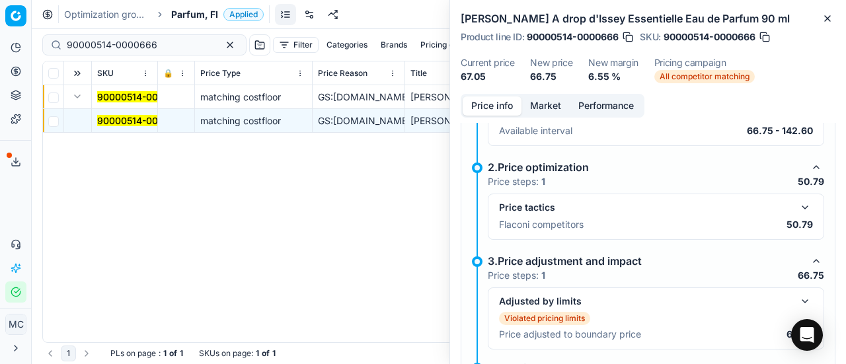
click at [798, 204] on button "button" at bounding box center [805, 208] width 16 height 16
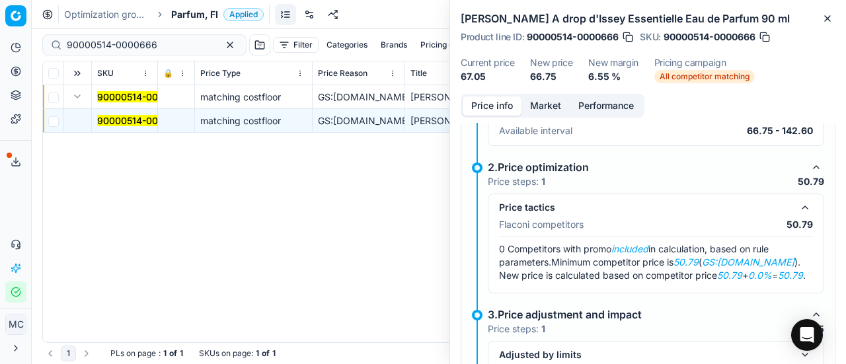
click at [542, 109] on button "Market" at bounding box center [545, 105] width 48 height 19
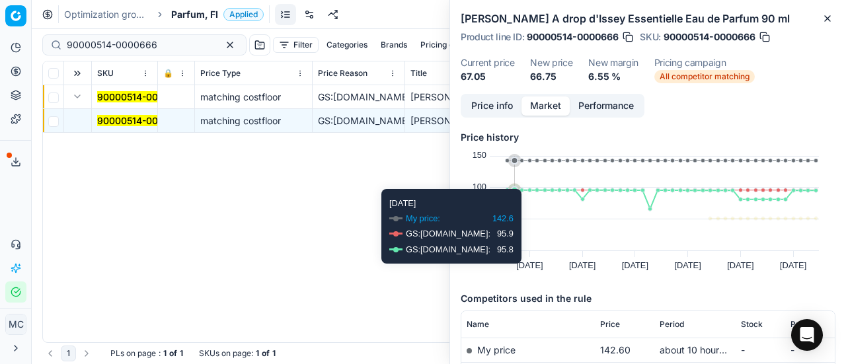
scroll to position [66, 0]
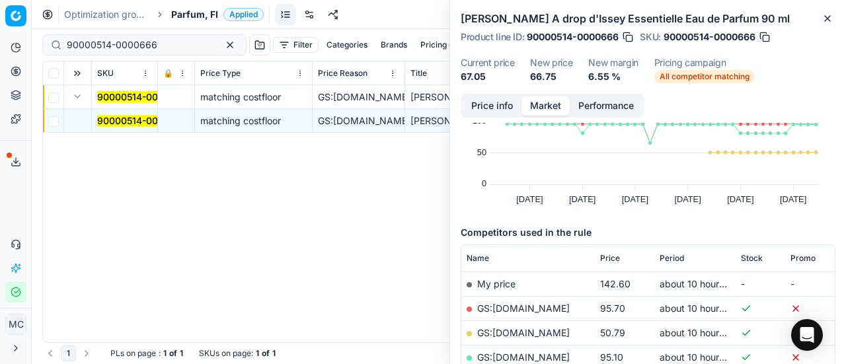
click at [518, 332] on link "GS:[DOMAIN_NAME]" at bounding box center [523, 332] width 93 height 11
drag, startPoint x: 124, startPoint y: 51, endPoint x: 0, endPoint y: 24, distance: 127.1
click at [0, 24] on div "Pricing platform Analytics Pricing Product portfolio Templates Export service 1…" at bounding box center [423, 182] width 846 height 364
paste input "80008326-125"
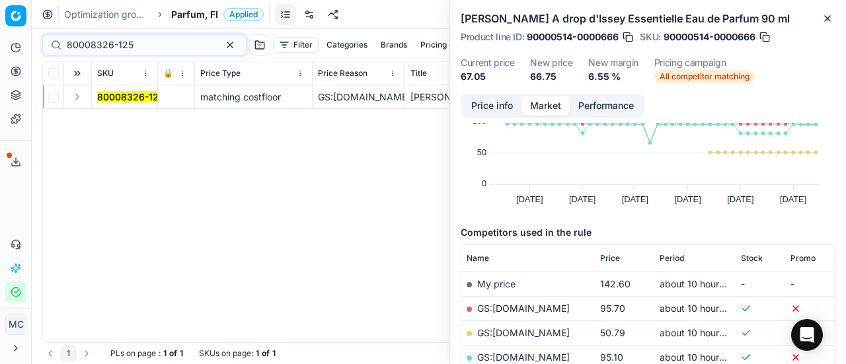
drag, startPoint x: 85, startPoint y: 96, endPoint x: 95, endPoint y: 104, distance: 13.2
click at [85, 96] on button "Expand" at bounding box center [77, 97] width 16 height 16
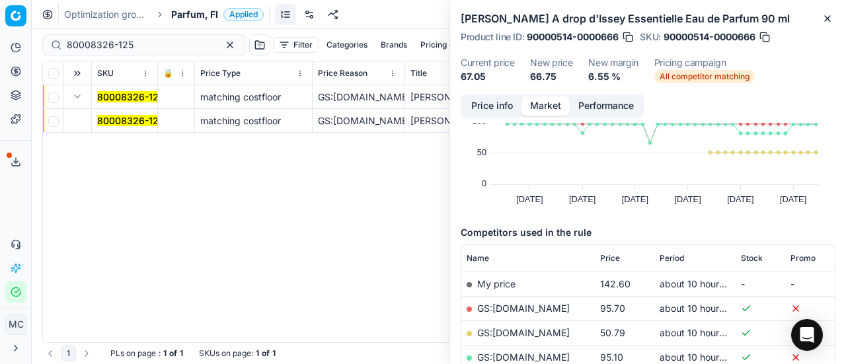
click at [126, 120] on mark "80008326-125" at bounding box center [130, 120] width 67 height 11
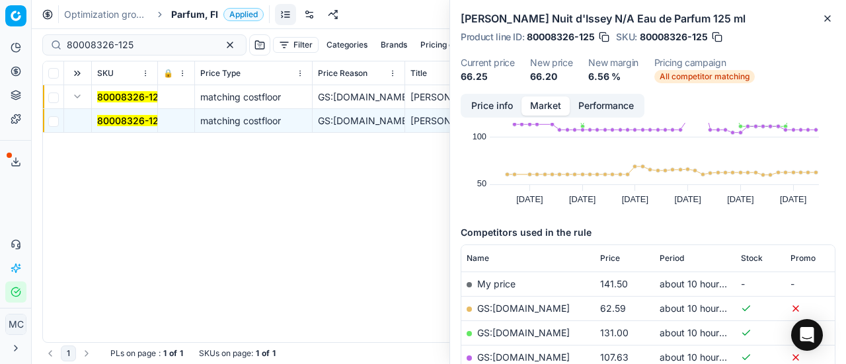
click at [491, 105] on button "Price info" at bounding box center [492, 105] width 59 height 19
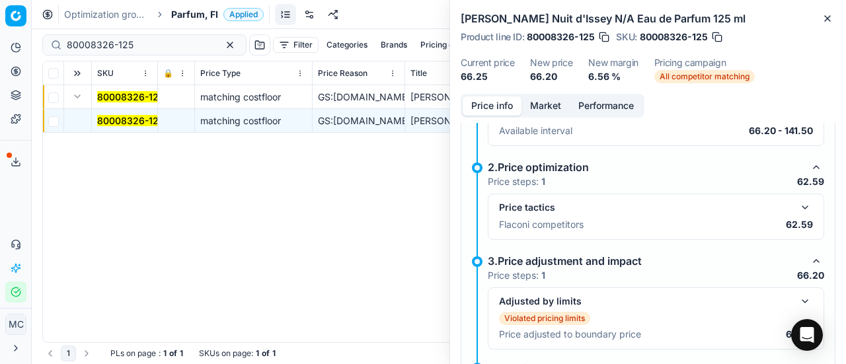
click at [799, 213] on button "button" at bounding box center [805, 208] width 16 height 16
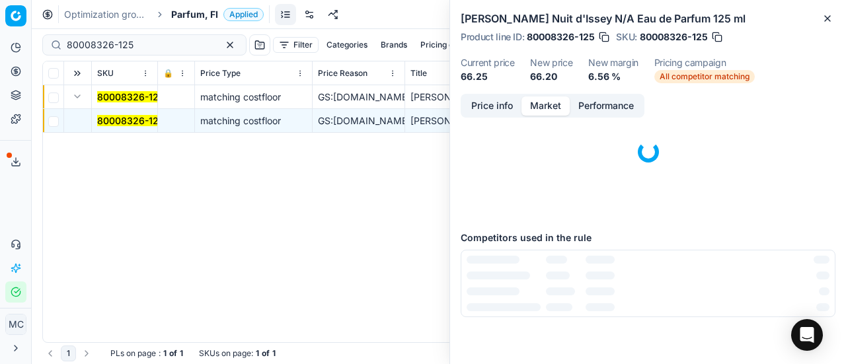
click at [558, 98] on button "Market" at bounding box center [545, 105] width 48 height 19
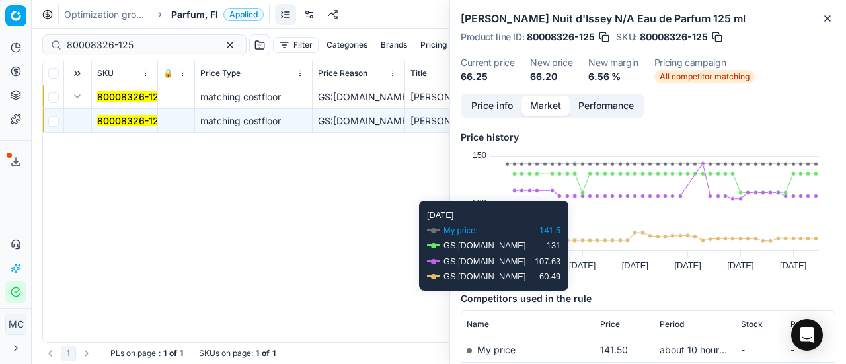
scroll to position [132, 0]
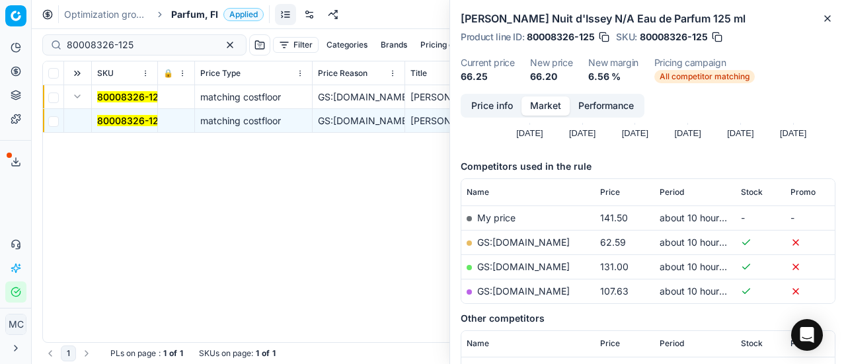
click at [523, 246] on link "GS:[DOMAIN_NAME]" at bounding box center [523, 242] width 93 height 11
drag, startPoint x: 161, startPoint y: 41, endPoint x: 0, endPoint y: -3, distance: 166.6
click at [0, 0] on html "Pricing platform Analytics Pricing Product portfolio Templates Export service 1…" at bounding box center [423, 182] width 846 height 364
paste input "65511-100"
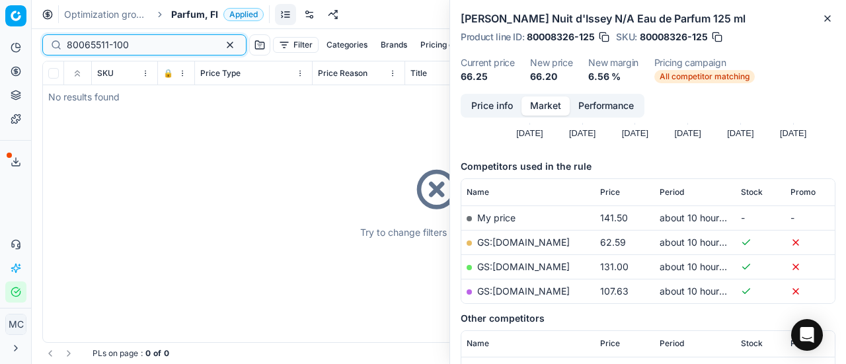
type input "80065511-100"
click at [197, 24] on div "Optimization groups Parfum, FI Applied Discard Download report" at bounding box center [439, 14] width 814 height 29
click at [197, 14] on span "Parfum, FI" at bounding box center [194, 14] width 47 height 13
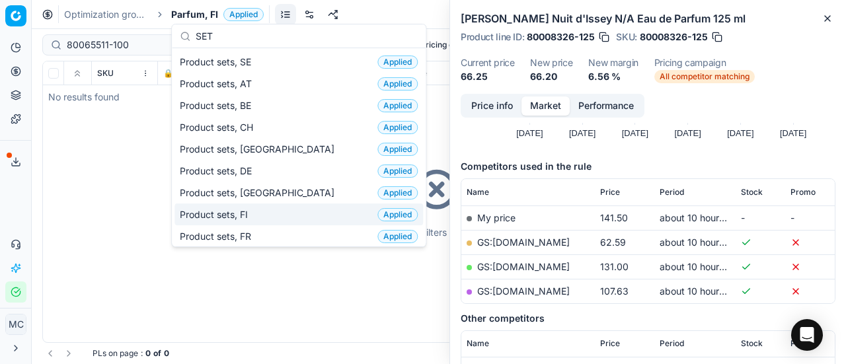
type input "SET"
click at [293, 211] on div "Product sets, FI Applied" at bounding box center [298, 215] width 248 height 22
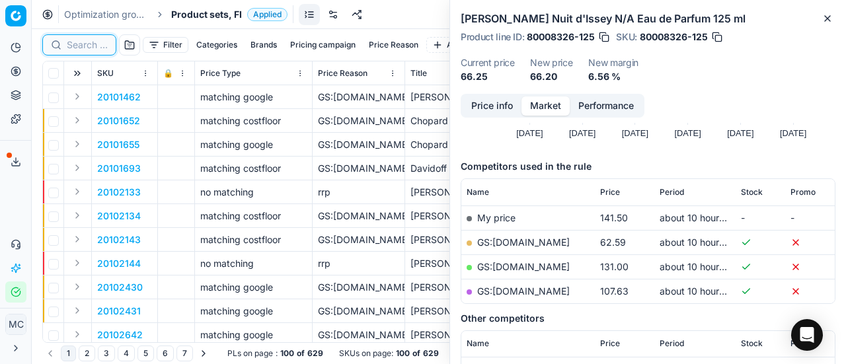
click at [96, 51] on input at bounding box center [87, 44] width 41 height 13
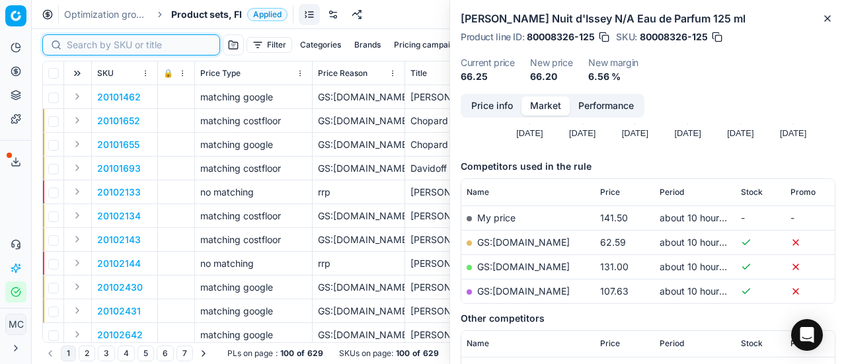
paste input "80065511-100"
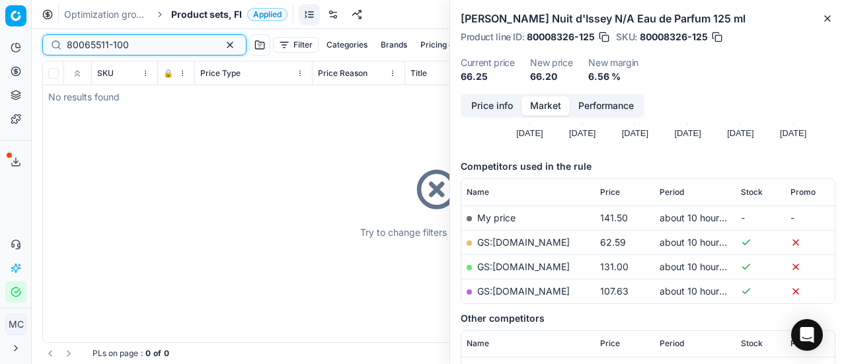
type input "80065511-100"
click at [212, 14] on span "Product sets, FI" at bounding box center [206, 14] width 71 height 13
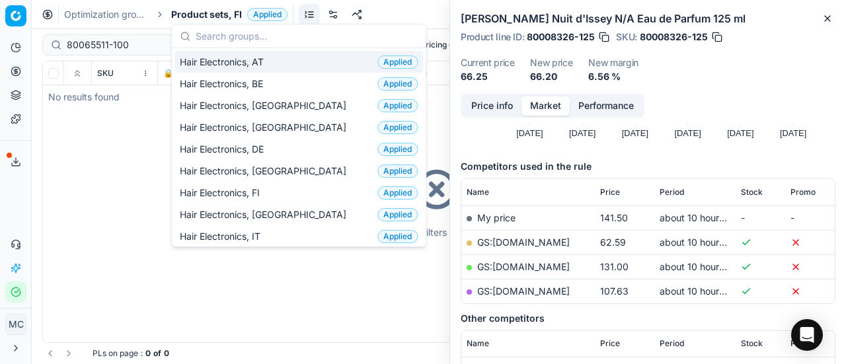
click at [229, 39] on input "text" at bounding box center [307, 36] width 222 height 26
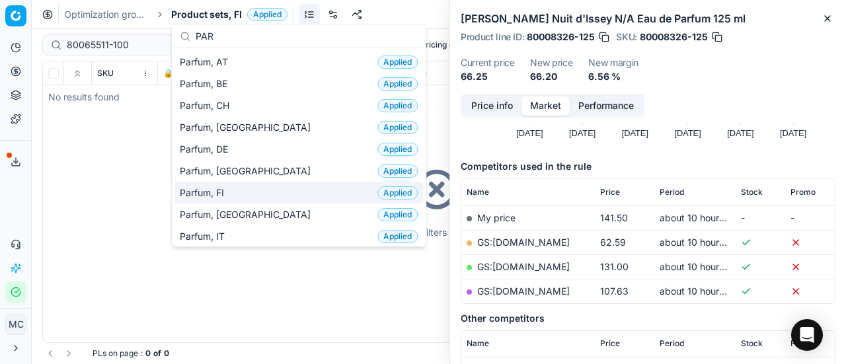
type input "PAR"
click at [314, 196] on div "Parfum, FI Applied" at bounding box center [298, 193] width 248 height 22
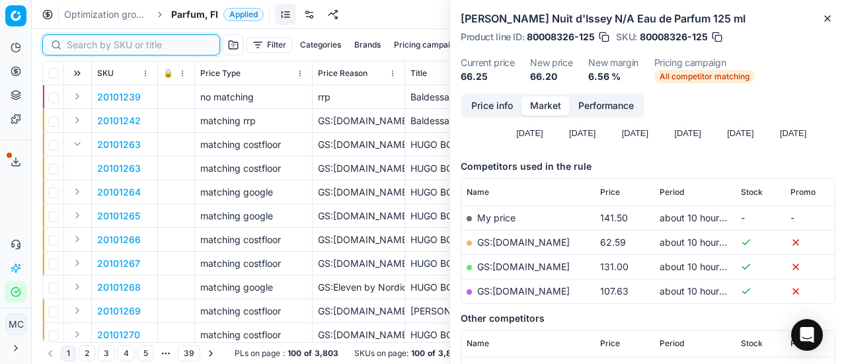
click at [90, 43] on input at bounding box center [139, 44] width 145 height 13
paste input "80065511-100"
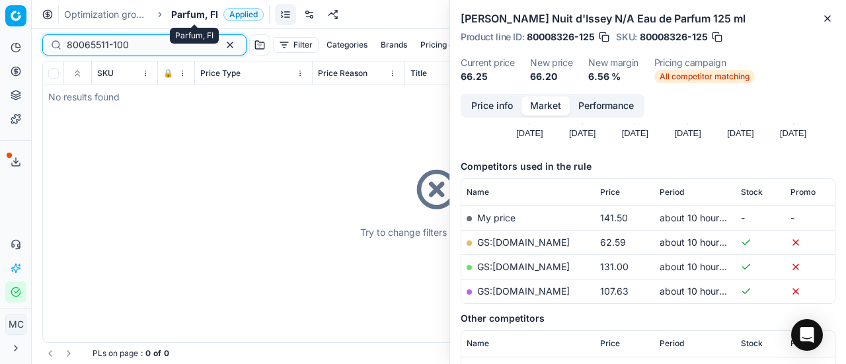
type input "80065511-100"
click at [191, 11] on span "Parfum, FI" at bounding box center [194, 14] width 47 height 13
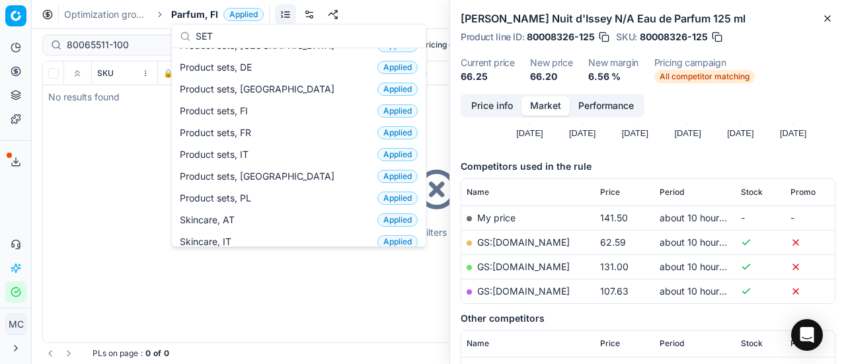
scroll to position [93, 0]
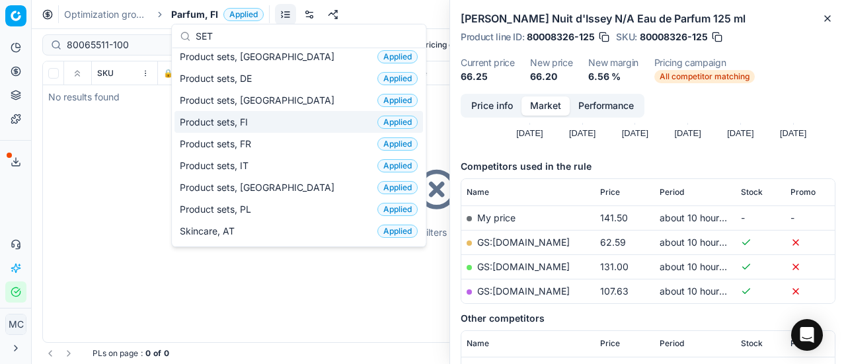
type input "SET"
click at [273, 129] on div "Product sets, FI Applied" at bounding box center [298, 122] width 248 height 22
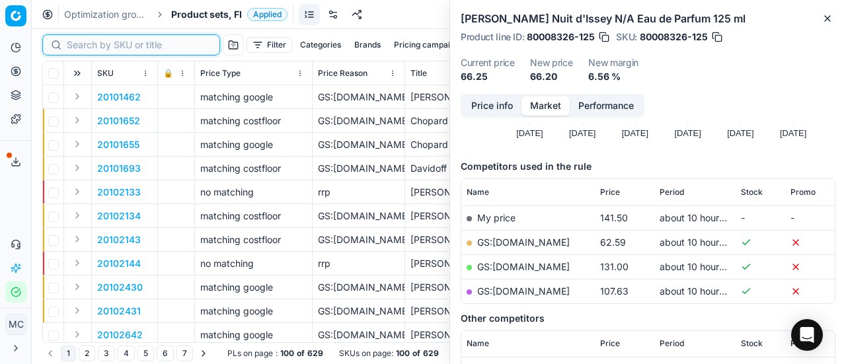
click at [104, 43] on input at bounding box center [139, 44] width 145 height 13
paste input "80065511-100"
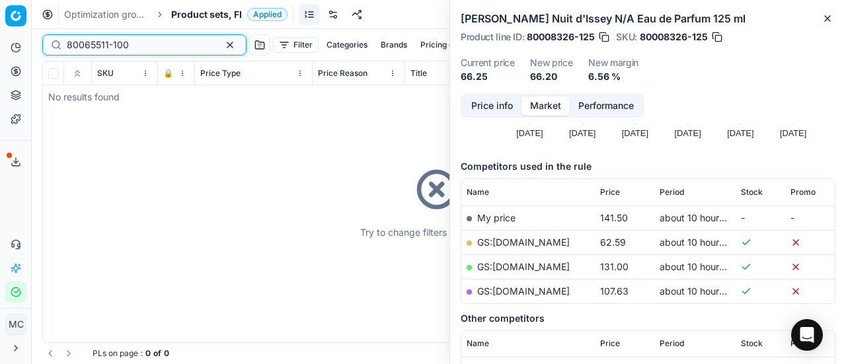
type input "80065511-100"
click at [222, 39] on button "button" at bounding box center [230, 45] width 16 height 16
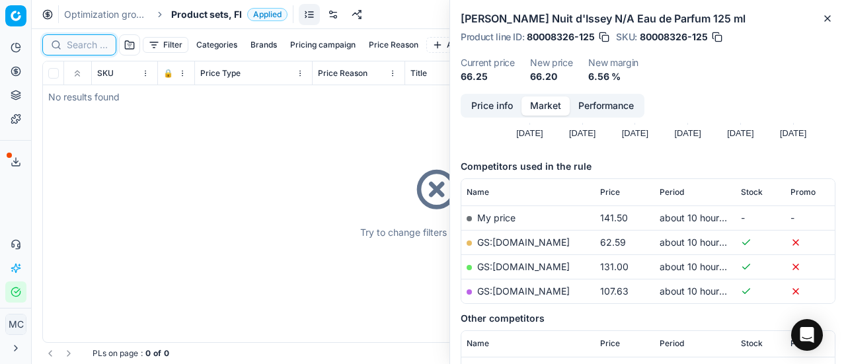
click at [94, 46] on input at bounding box center [87, 44] width 41 height 13
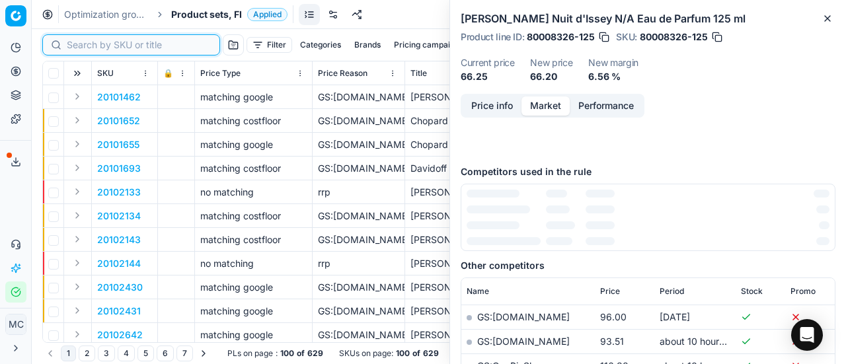
paste input "80065511-100"
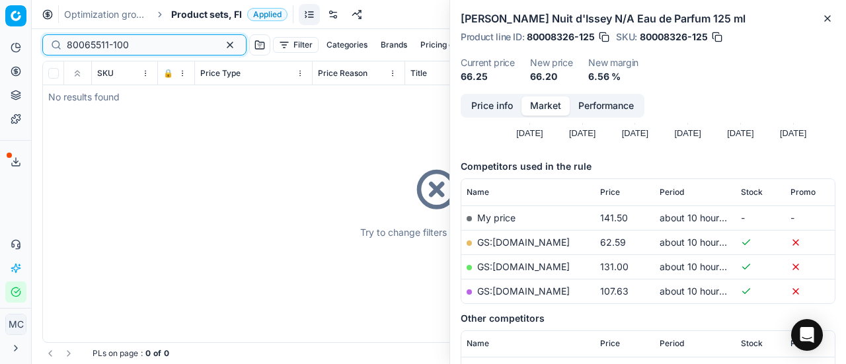
type input "80065511-100"
click at [188, 11] on span "Product sets, FI" at bounding box center [206, 14] width 71 height 13
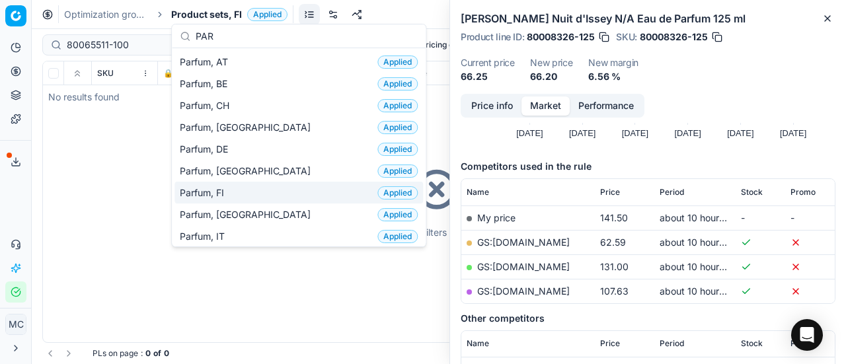
type input "PAR"
click at [269, 186] on div "Parfum, FI Applied" at bounding box center [298, 193] width 248 height 22
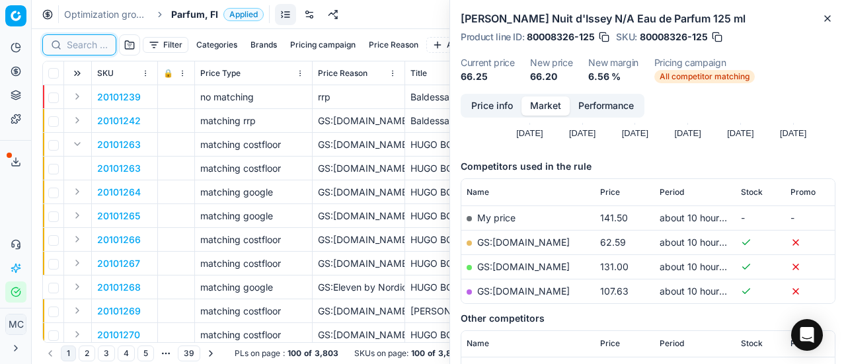
click at [90, 46] on input at bounding box center [87, 44] width 41 height 13
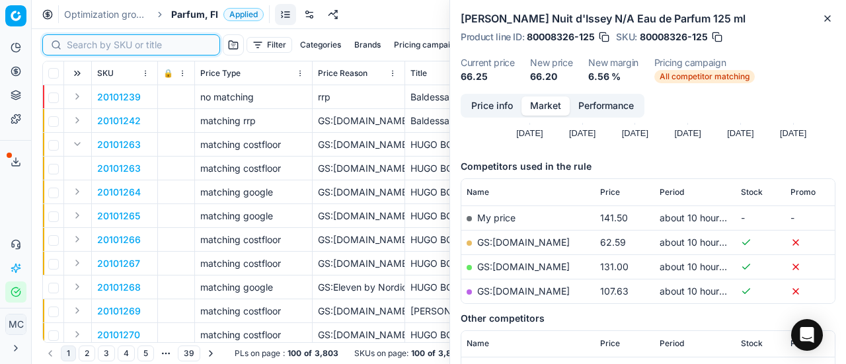
paste input "80065511-100"
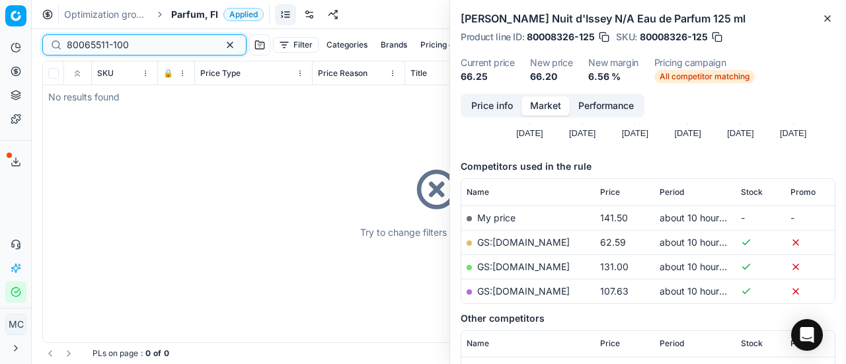
type input "80065511-100"
click at [835, 13] on div "Issey Miyake Nuit d'Issey N/A Eau de Parfum 125 ml Product line ID : 80008326-1…" at bounding box center [648, 47] width 396 height 94
click at [833, 13] on button "Close" at bounding box center [827, 19] width 16 height 16
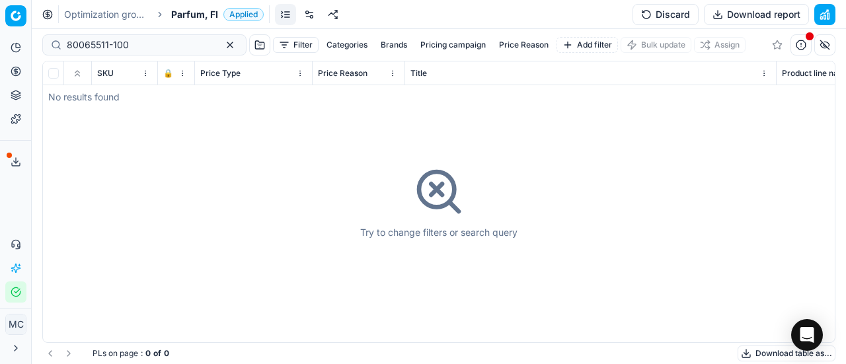
click at [178, 16] on span "Parfum, FI" at bounding box center [194, 14] width 47 height 13
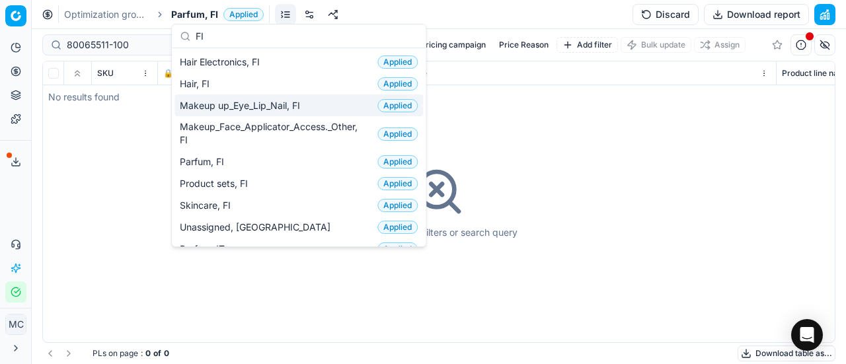
type input "FI"
click at [244, 113] on div "Makeup up_Eye_Lip_Nail, FI Applied" at bounding box center [298, 105] width 248 height 22
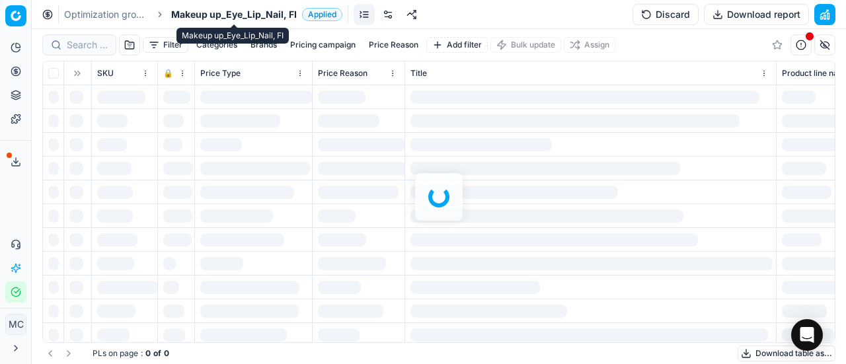
click at [200, 9] on span "Makeup up_Eye_Lip_Nail, FI" at bounding box center [234, 14] width 126 height 13
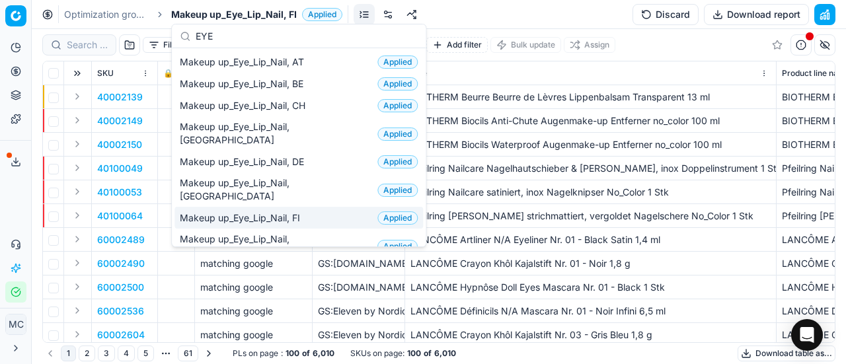
type input "EYE"
click at [294, 207] on div "Makeup up_Eye_Lip_Nail, FI Applied" at bounding box center [298, 218] width 248 height 22
click at [334, 207] on div "Makeup up_Eye_Lip_Nail, FI Applied" at bounding box center [298, 218] width 248 height 22
click at [214, 211] on span "Makeup up_Eye_Lip_Nail, FI" at bounding box center [243, 217] width 126 height 13
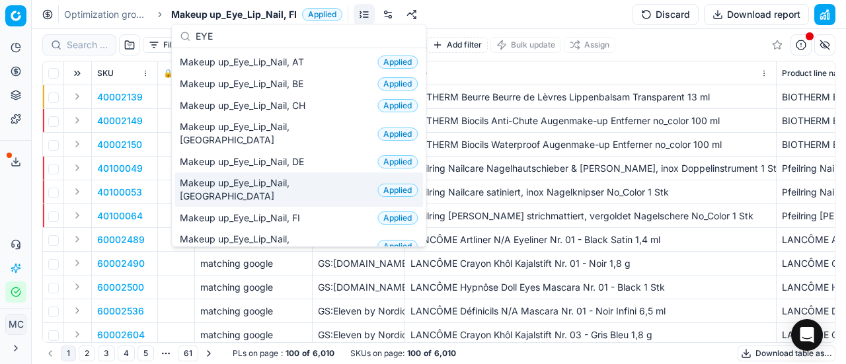
click at [20, 205] on div "Analytics Pricing Product portfolio Templates Export service 19 Contact support…" at bounding box center [15, 170] width 31 height 276
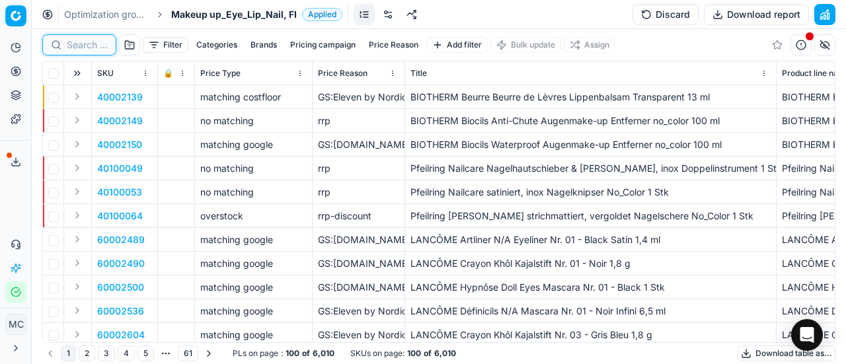
click at [93, 45] on input at bounding box center [87, 44] width 41 height 13
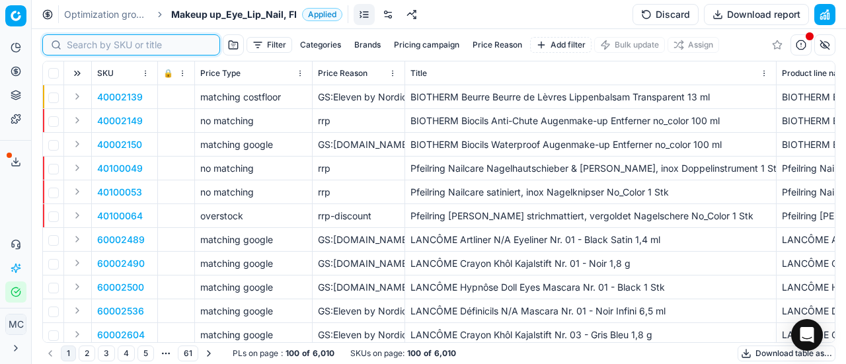
paste input "80065511-100"
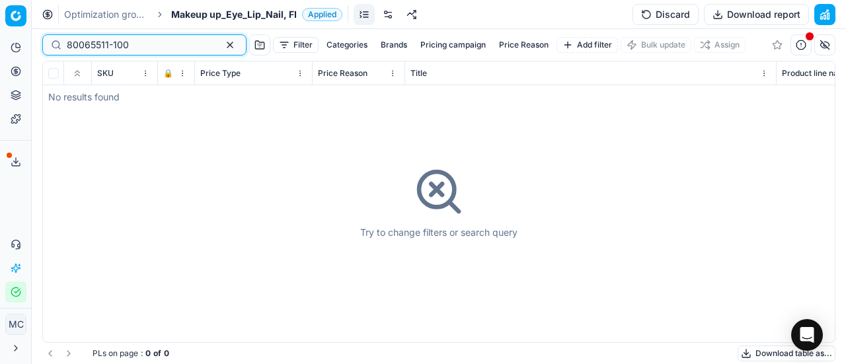
type input "80065511-100"
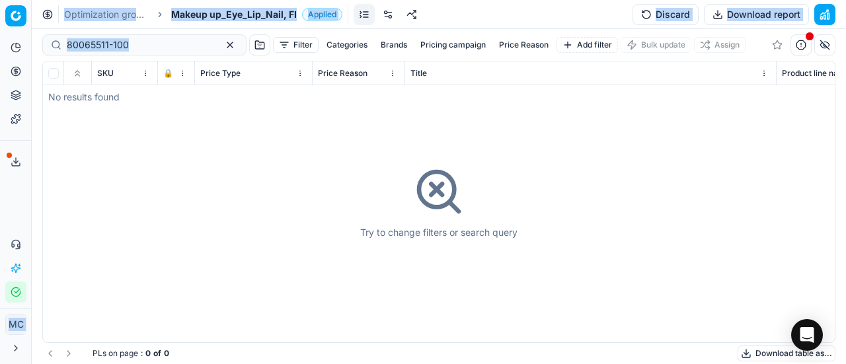
drag, startPoint x: 153, startPoint y: 52, endPoint x: 0, endPoint y: 22, distance: 155.6
click at [0, 22] on div "Pricing platform Analytics Pricing Product portfolio Templates Export service 1…" at bounding box center [423, 182] width 846 height 364
click at [149, 39] on input "80065511-100" at bounding box center [139, 44] width 145 height 13
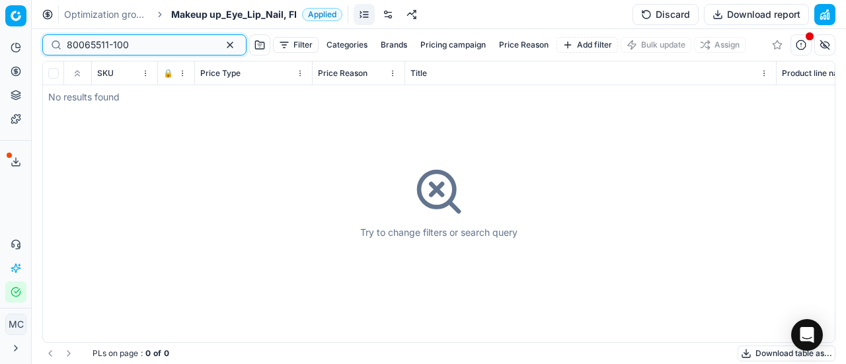
drag, startPoint x: 140, startPoint y: 42, endPoint x: 16, endPoint y: 48, distance: 124.4
click at [16, 48] on div "Pricing platform Analytics Pricing Product portfolio Templates Export service 1…" at bounding box center [423, 182] width 846 height 364
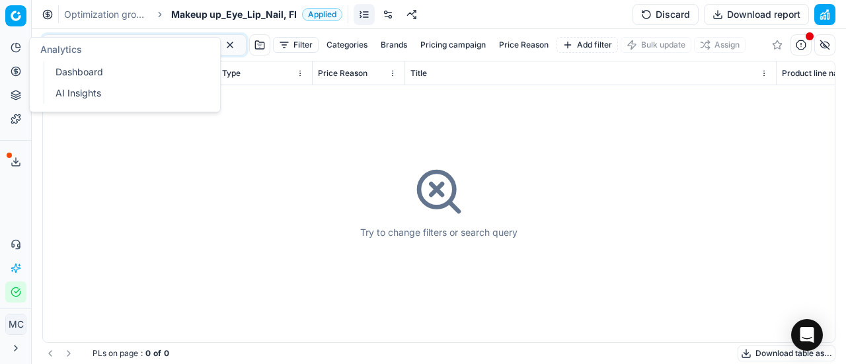
click at [254, 19] on span "Makeup up_Eye_Lip_Nail, FI" at bounding box center [234, 14] width 126 height 13
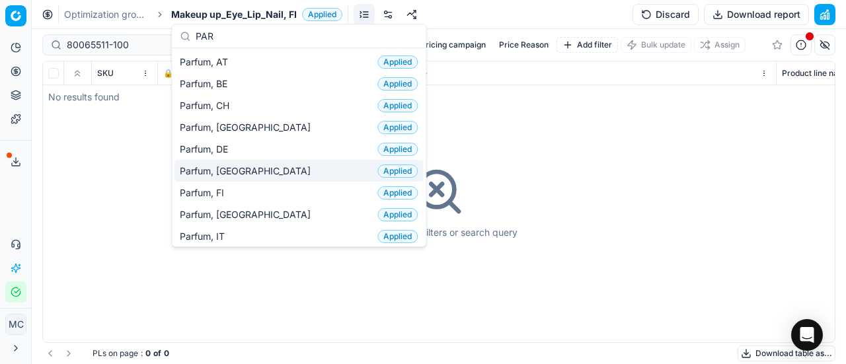
type input "PAR"
click at [287, 169] on div "Parfum, DK Applied" at bounding box center [298, 171] width 248 height 22
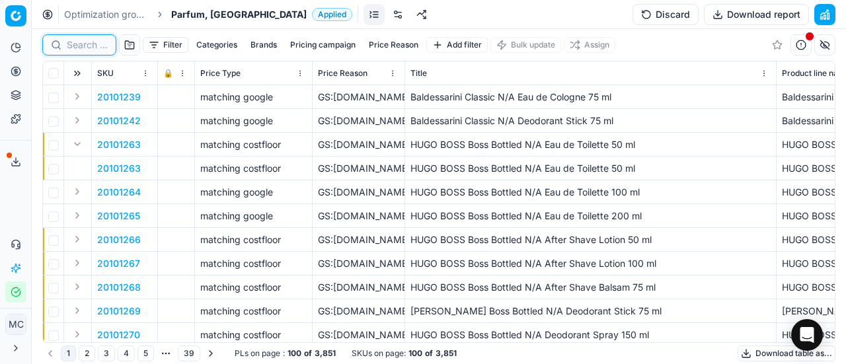
click at [96, 44] on input at bounding box center [87, 44] width 41 height 13
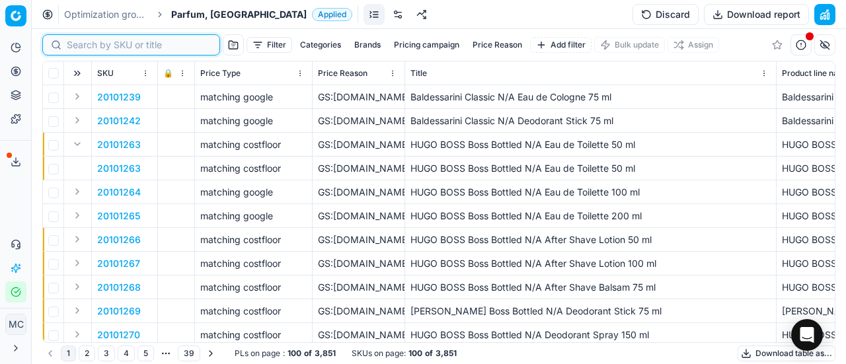
paste input "90004647-0006983"
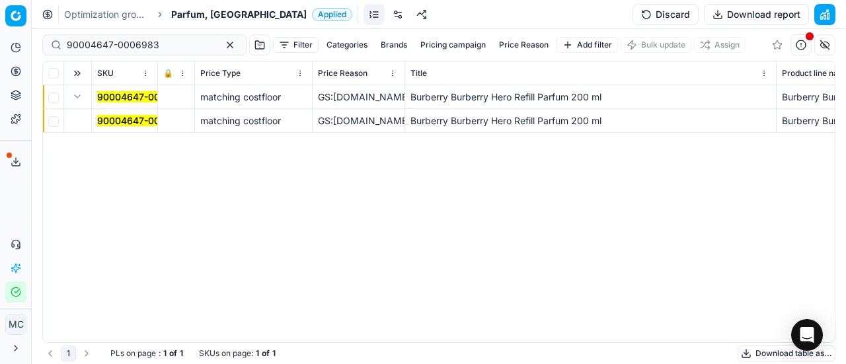
click at [112, 117] on mark "90004647-0006983" at bounding box center [143, 120] width 93 height 11
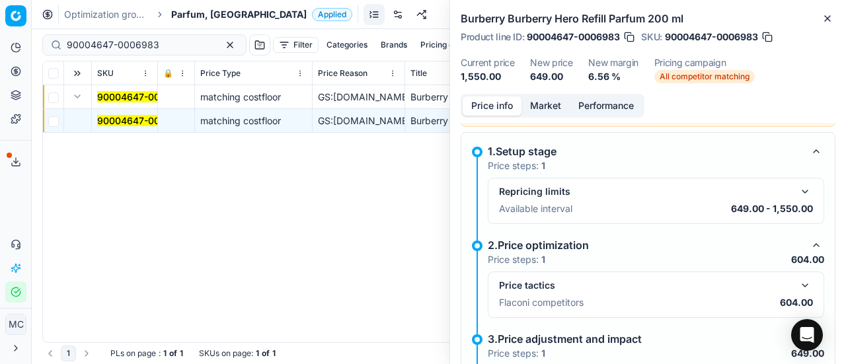
scroll to position [264, 0]
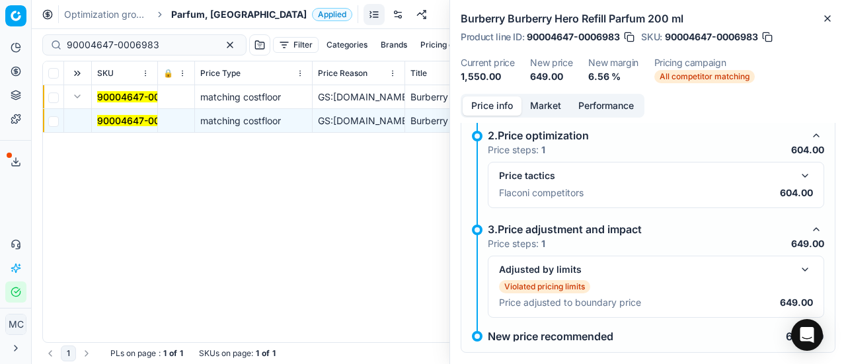
click at [797, 174] on button "button" at bounding box center [805, 176] width 16 height 16
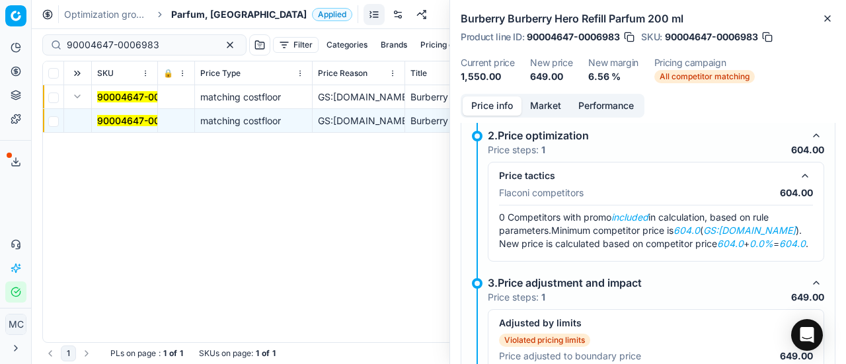
click at [552, 106] on button "Market" at bounding box center [545, 105] width 48 height 19
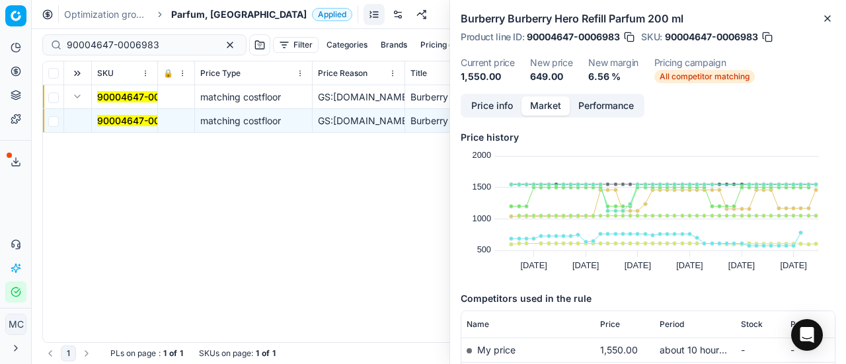
scroll to position [132, 0]
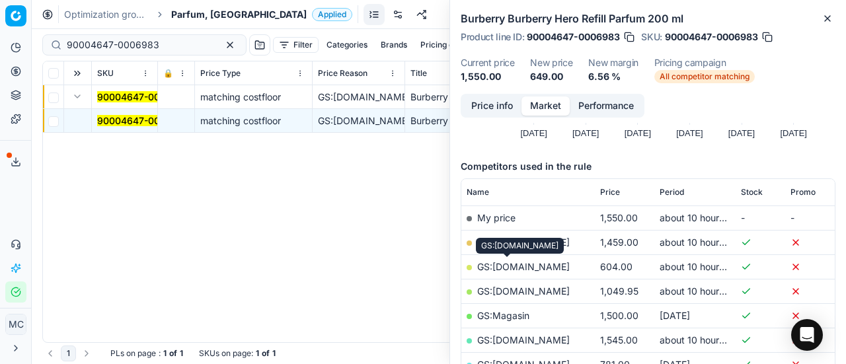
click at [511, 264] on link "GS:[DOMAIN_NAME]" at bounding box center [523, 266] width 93 height 11
click at [517, 264] on link "GS:[DOMAIN_NAME]" at bounding box center [523, 266] width 93 height 11
click at [124, 118] on mark "90004647-0006983" at bounding box center [143, 120] width 93 height 11
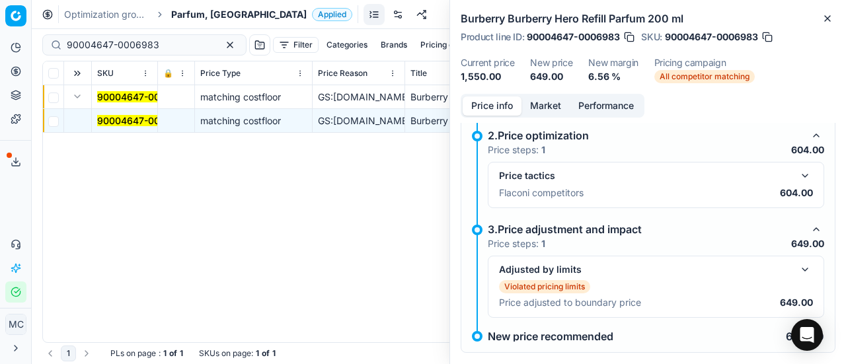
click at [496, 109] on button "Price info" at bounding box center [492, 105] width 59 height 19
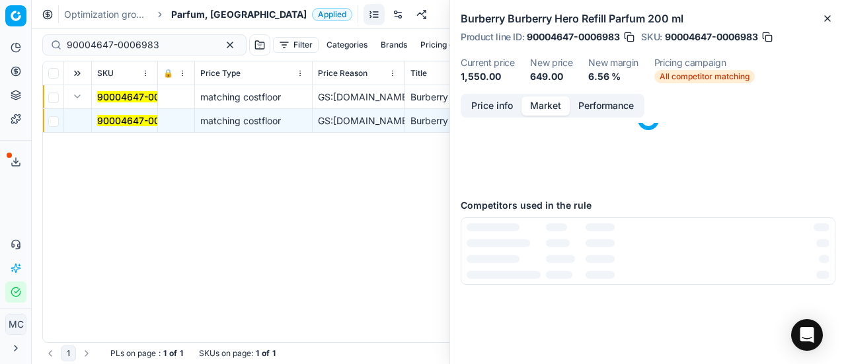
click at [560, 108] on button "Market" at bounding box center [545, 105] width 48 height 19
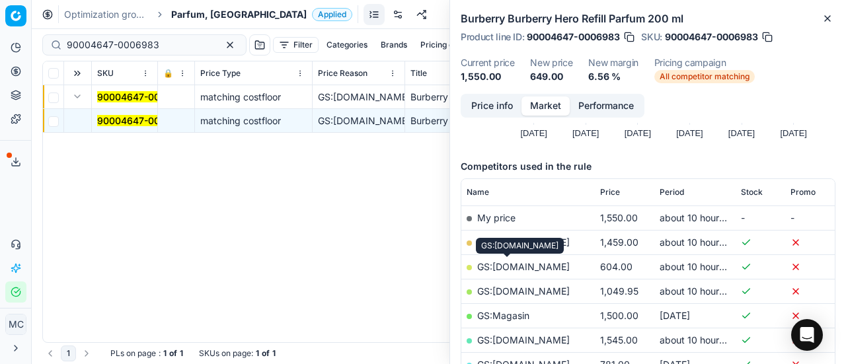
click at [504, 266] on link "GS:[DOMAIN_NAME]" at bounding box center [523, 266] width 93 height 11
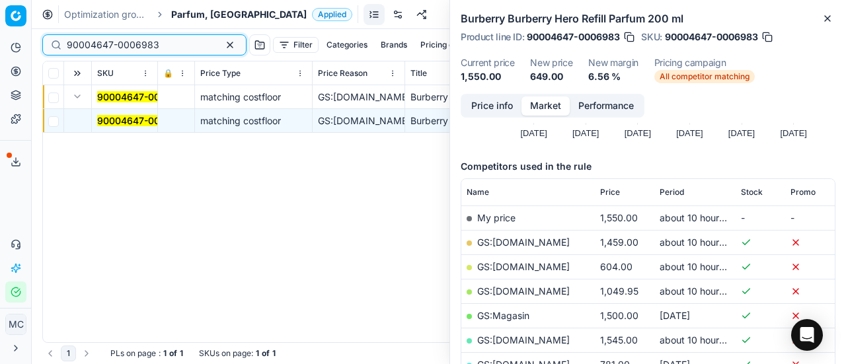
drag, startPoint x: 173, startPoint y: 42, endPoint x: 0, endPoint y: 11, distance: 175.8
click at [0, 16] on div "Pricing platform Analytics Pricing Product portfolio Templates Export service 1…" at bounding box center [423, 182] width 846 height 364
paste input "80066269-100"
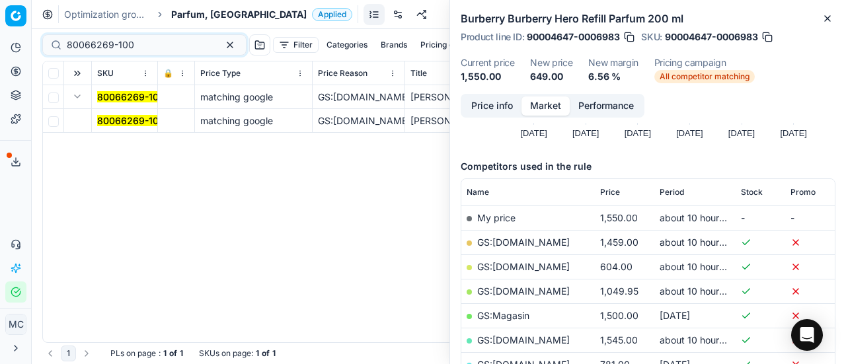
click at [79, 98] on button "Expand" at bounding box center [77, 97] width 16 height 16
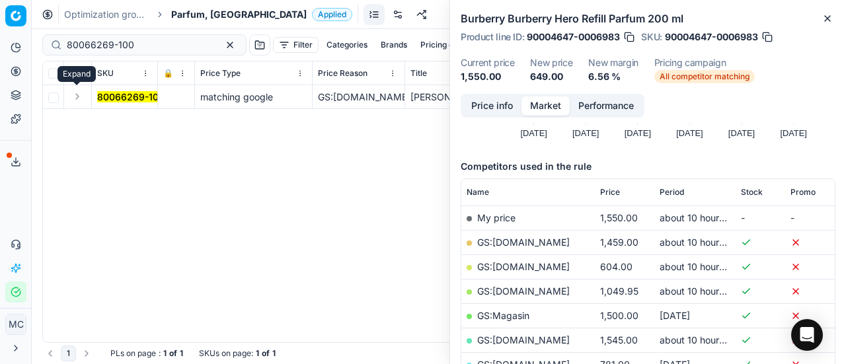
click at [79, 98] on button "Expand" at bounding box center [77, 97] width 16 height 16
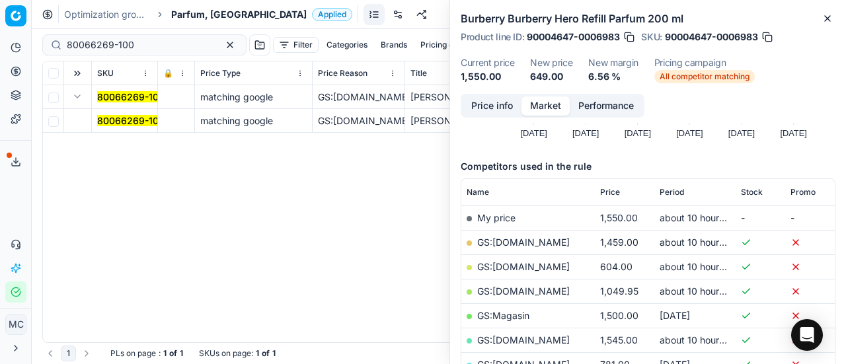
click at [134, 119] on mark "80066269-100" at bounding box center [130, 120] width 67 height 11
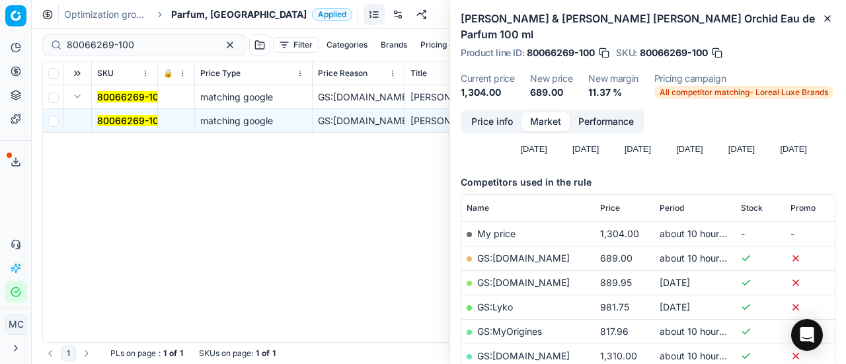
click at [511, 112] on button "Price info" at bounding box center [492, 121] width 59 height 19
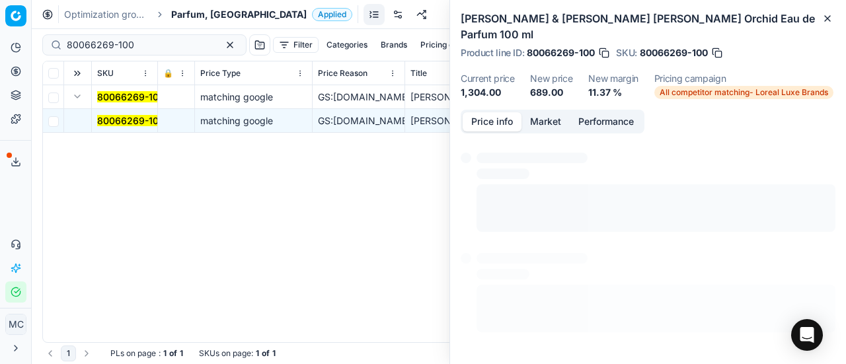
scroll to position [9, 0]
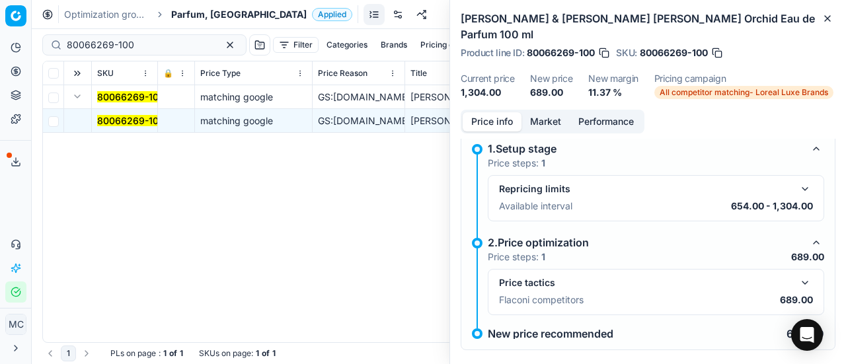
click at [797, 275] on button "button" at bounding box center [805, 283] width 16 height 16
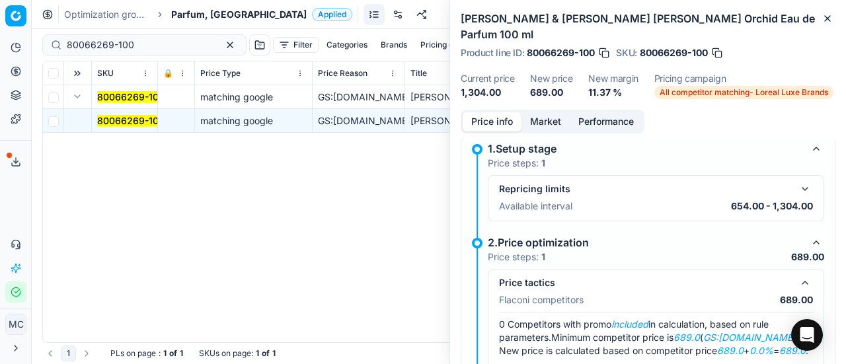
click at [537, 112] on button "Market" at bounding box center [545, 121] width 48 height 19
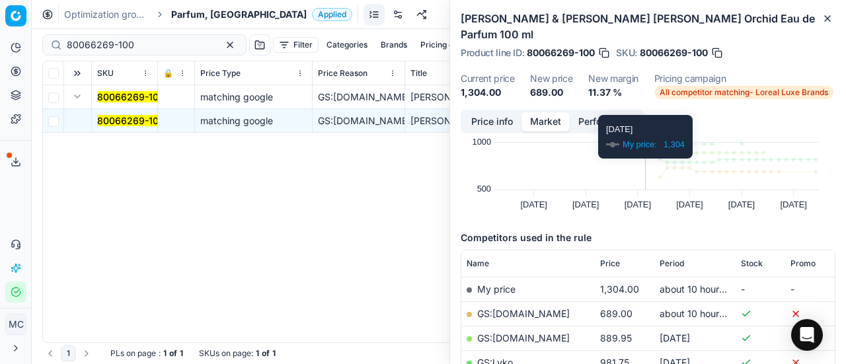
scroll to position [132, 0]
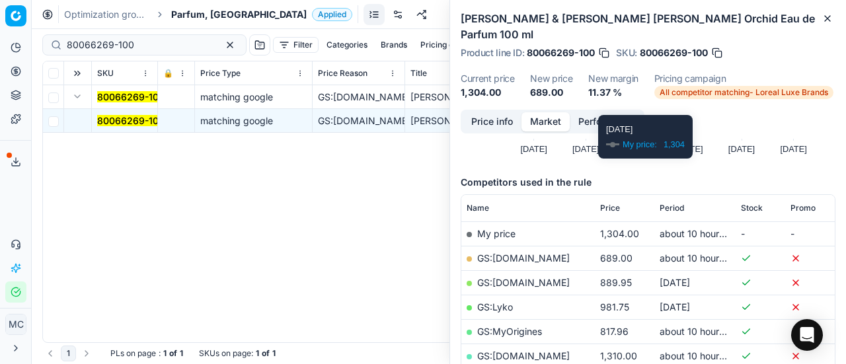
click at [551, 252] on link "GS:[DOMAIN_NAME]" at bounding box center [523, 257] width 93 height 11
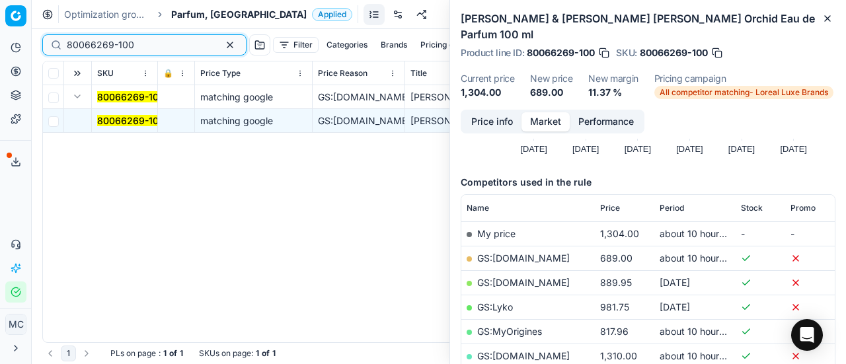
drag, startPoint x: 143, startPoint y: 47, endPoint x: 0, endPoint y: 9, distance: 147.8
click at [0, 12] on div "Pricing platform Analytics Pricing Product portfolio Templates Export service 1…" at bounding box center [423, 182] width 846 height 364
paste input "52923-2"
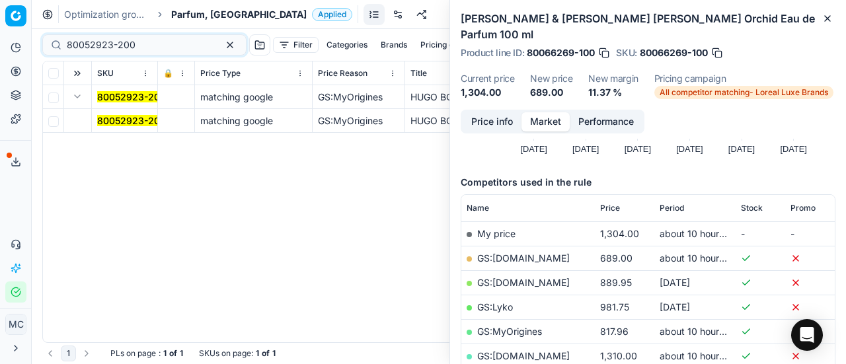
click at [111, 125] on mark "80052923-200" at bounding box center [131, 120] width 69 height 11
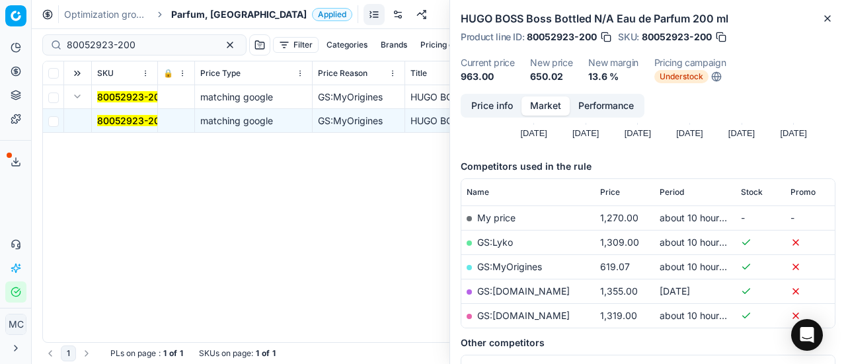
click at [493, 103] on button "Price info" at bounding box center [492, 105] width 59 height 19
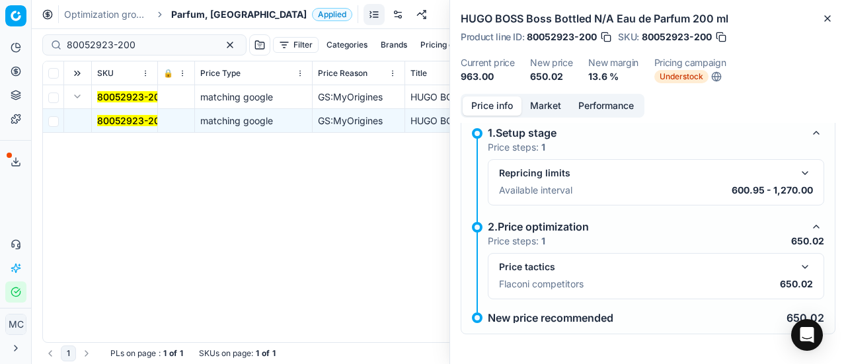
click at [800, 262] on button "button" at bounding box center [805, 267] width 16 height 16
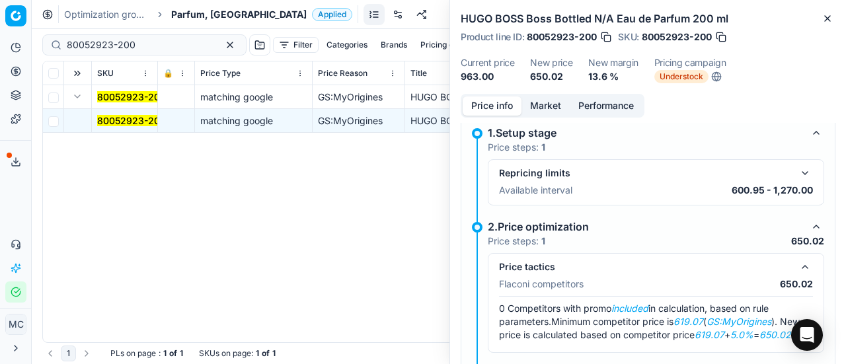
click at [550, 104] on button "Market" at bounding box center [545, 105] width 48 height 19
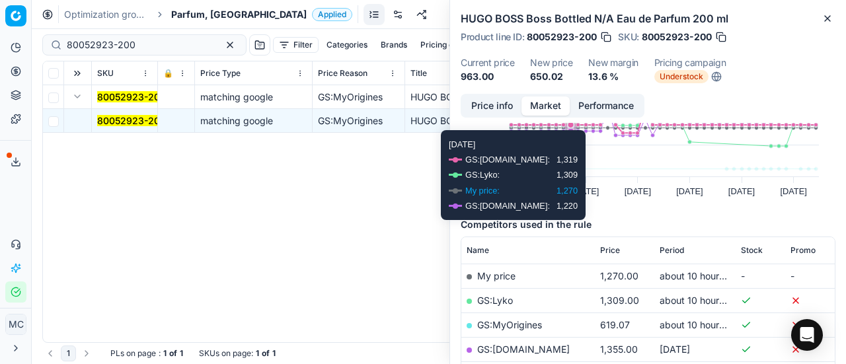
scroll to position [132, 0]
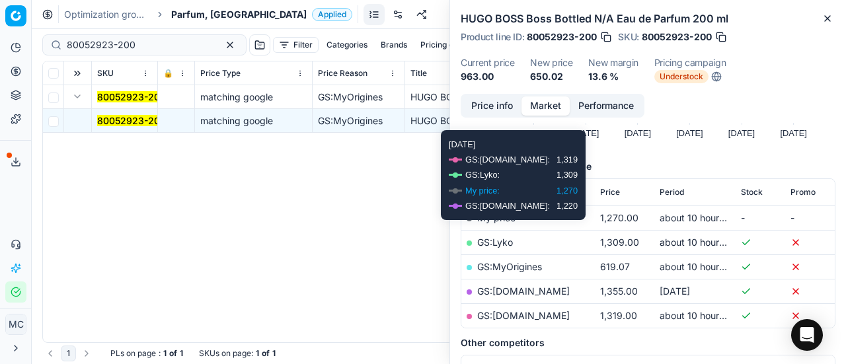
click at [531, 265] on link "GS:MyOrigines" at bounding box center [509, 266] width 65 height 11
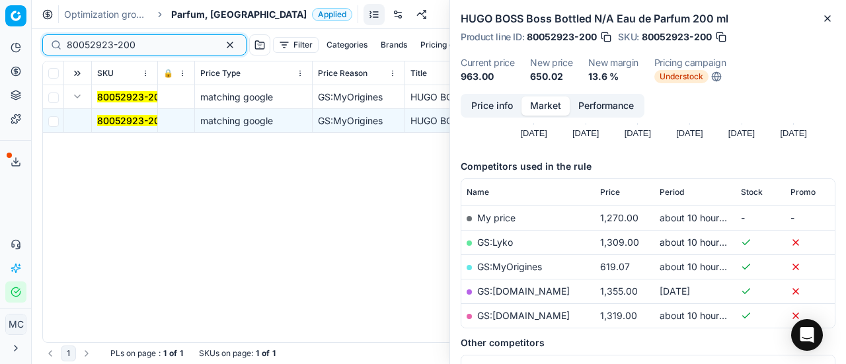
drag, startPoint x: 155, startPoint y: 41, endPoint x: 0, endPoint y: -44, distance: 176.2
click at [0, 0] on html "Pricing platform Analytics Pricing Product portfolio Templates Export service 1…" at bounding box center [423, 182] width 846 height 364
click at [146, 227] on div "80052923-200 matching google GS:MyOrigines HUGO BOSS Boss Bottled N/A Eau de Pa…" at bounding box center [439, 213] width 792 height 257
drag, startPoint x: 153, startPoint y: 40, endPoint x: 0, endPoint y: 32, distance: 152.8
click at [0, 32] on div "Pricing platform Analytics Pricing Product portfolio Templates Export service 1…" at bounding box center [423, 182] width 846 height 364
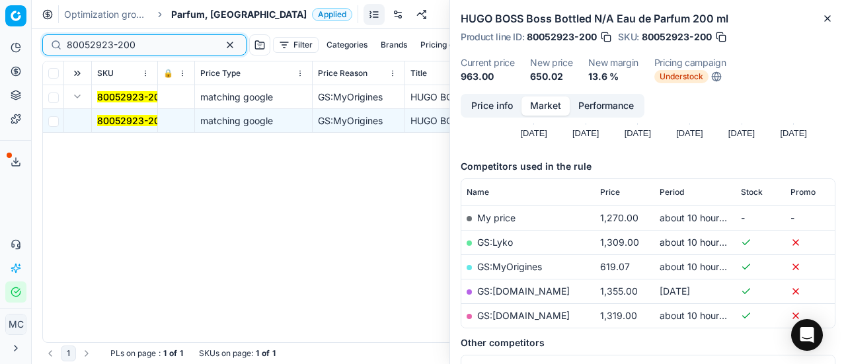
paste input "90004682-0007015"
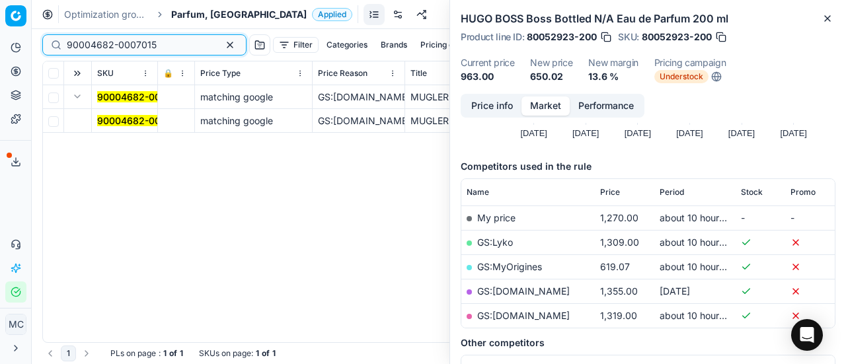
type input "90004682-0007015"
drag, startPoint x: 141, startPoint y: 114, endPoint x: 316, endPoint y: 142, distance: 177.3
click at [141, 114] on span "90004682-0007015" at bounding box center [142, 120] width 90 height 13
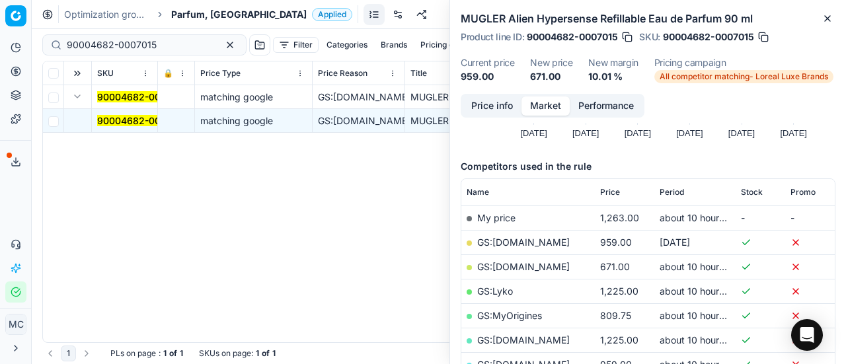
click at [488, 108] on button "Price info" at bounding box center [492, 105] width 59 height 19
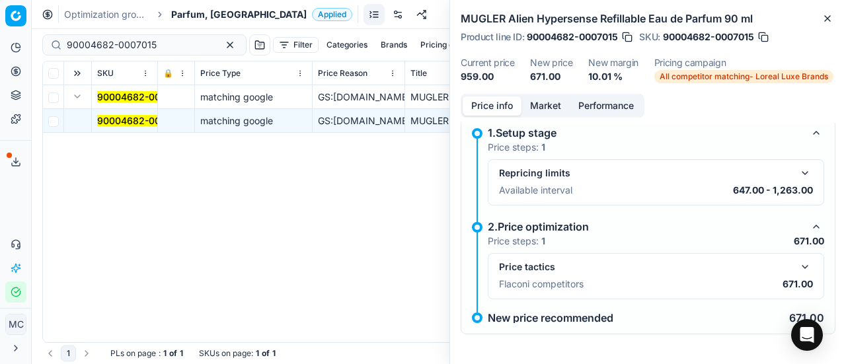
click at [797, 273] on button "button" at bounding box center [805, 267] width 16 height 16
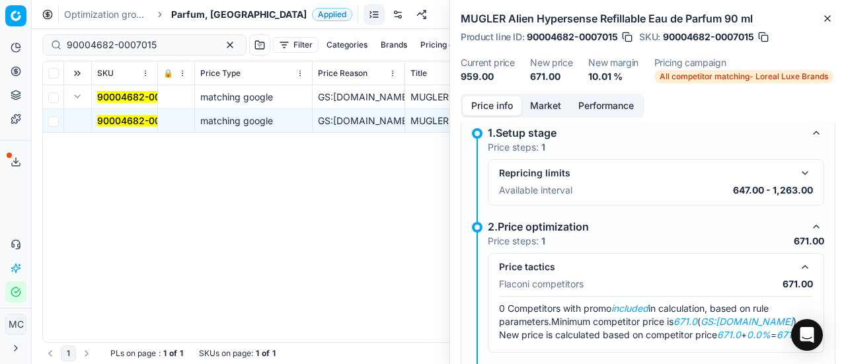
click at [797, 270] on button "button" at bounding box center [805, 267] width 16 height 16
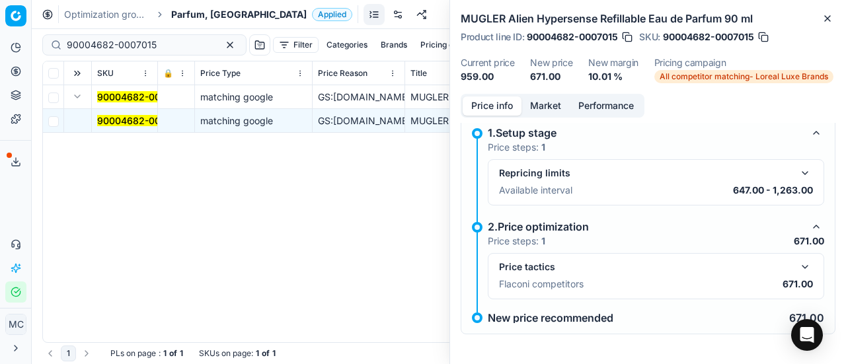
click at [797, 270] on button "button" at bounding box center [805, 267] width 16 height 16
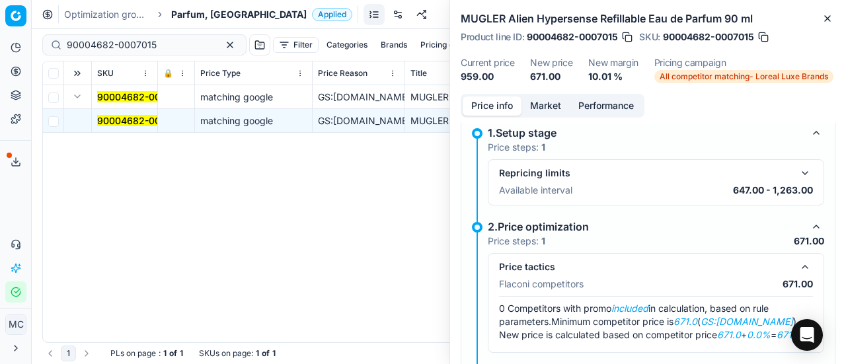
click at [551, 110] on button "Market" at bounding box center [545, 105] width 48 height 19
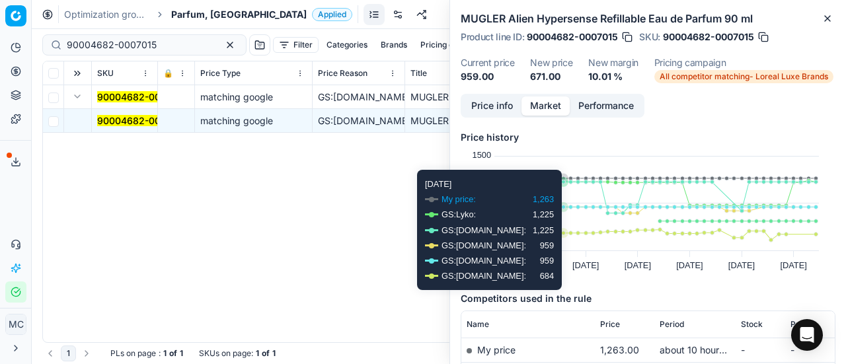
scroll to position [132, 0]
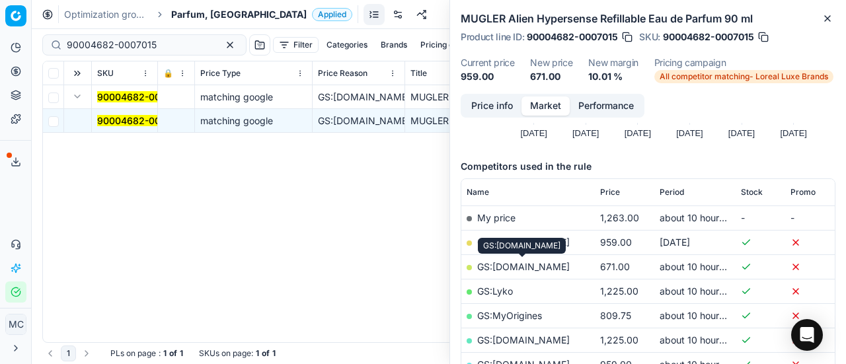
click at [547, 270] on link "GS:[DOMAIN_NAME]" at bounding box center [523, 266] width 93 height 11
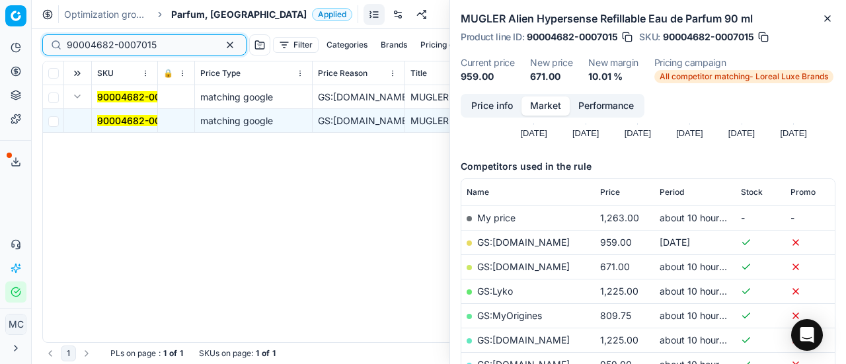
click at [222, 44] on button "button" at bounding box center [230, 45] width 16 height 16
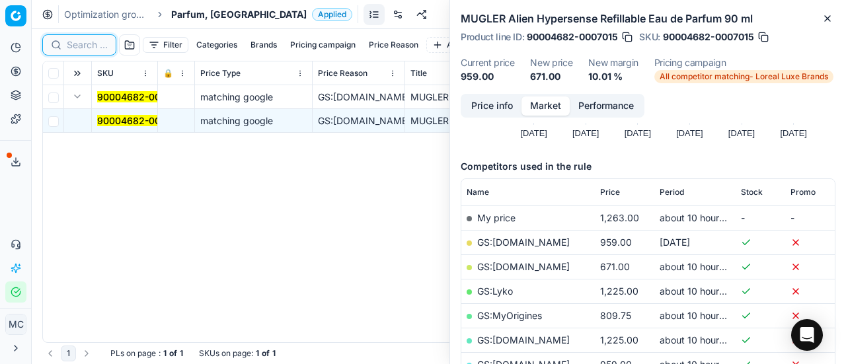
click at [102, 49] on input at bounding box center [87, 44] width 41 height 13
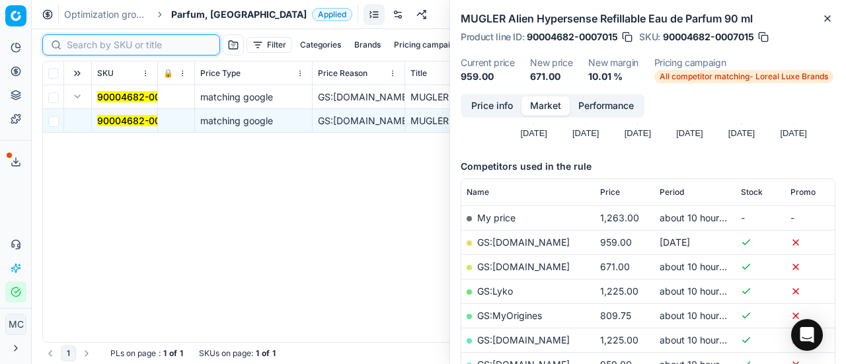
paste input "80062227-100"
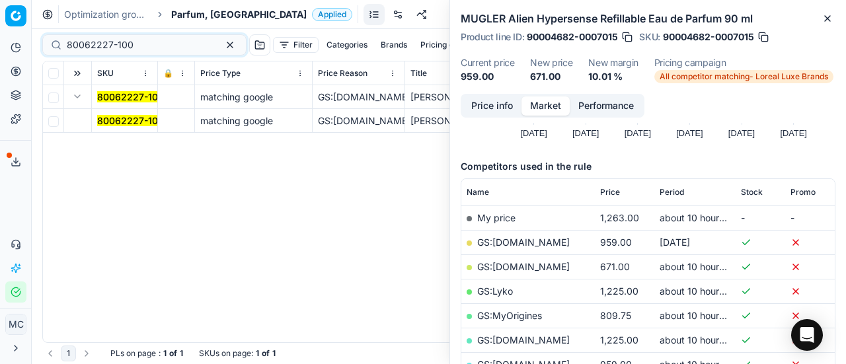
click at [116, 114] on span "80062227-100" at bounding box center [130, 120] width 67 height 13
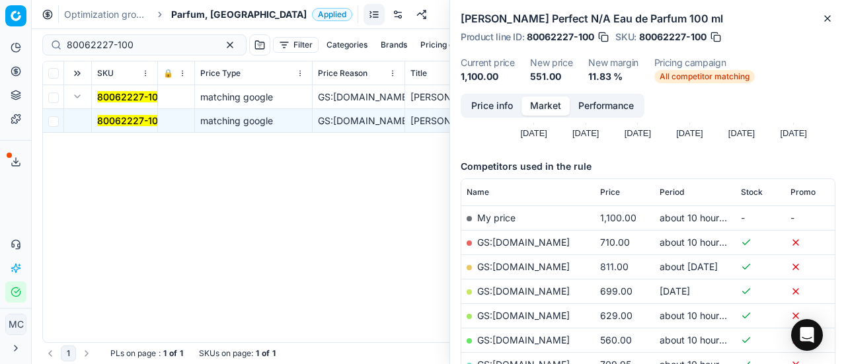
click at [486, 101] on button "Price info" at bounding box center [492, 105] width 59 height 19
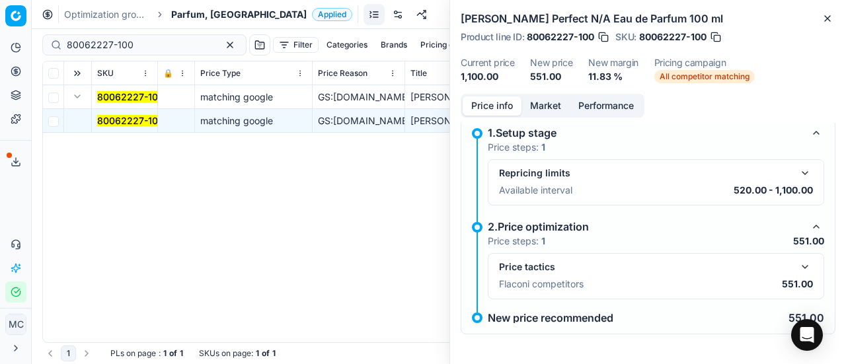
click at [798, 264] on button "button" at bounding box center [805, 267] width 16 height 16
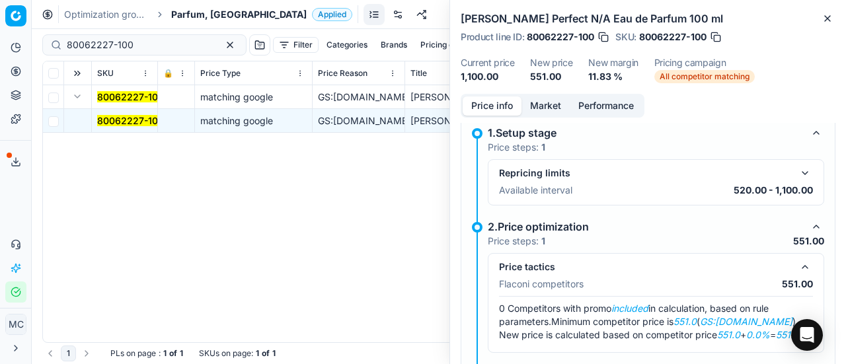
click at [554, 109] on button "Market" at bounding box center [545, 105] width 48 height 19
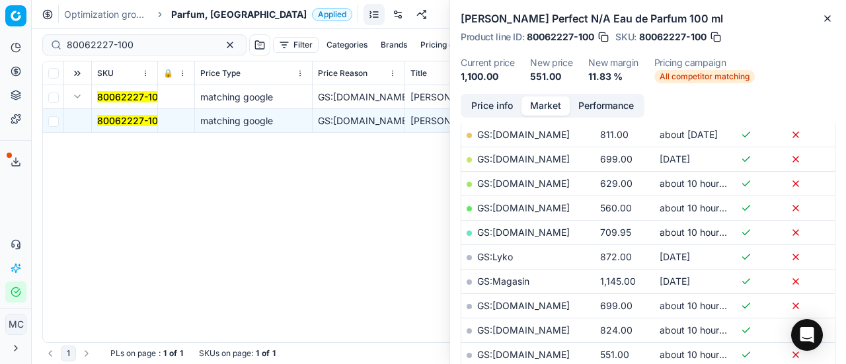
scroll to position [396, 0]
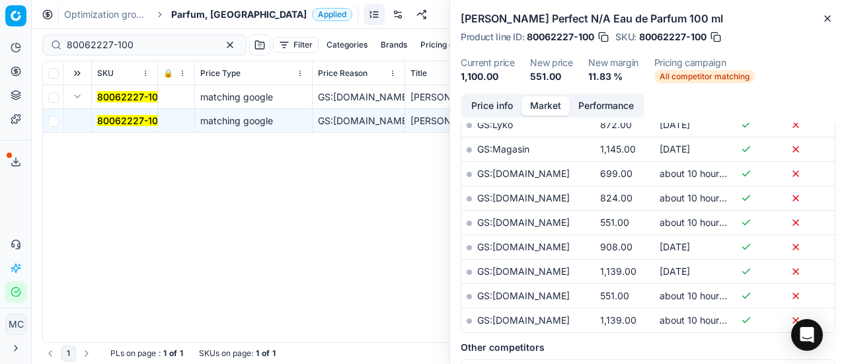
click at [558, 283] on td "GS:[DOMAIN_NAME]" at bounding box center [527, 295] width 133 height 24
click at [556, 290] on link "GS:[DOMAIN_NAME]" at bounding box center [523, 295] width 93 height 11
drag, startPoint x: 159, startPoint y: 48, endPoint x: 0, endPoint y: 36, distance: 159.0
click at [0, 35] on div "Pricing platform Analytics Pricing Product portfolio Templates Export service 1…" at bounding box center [423, 182] width 846 height 364
paste input "12797-5"
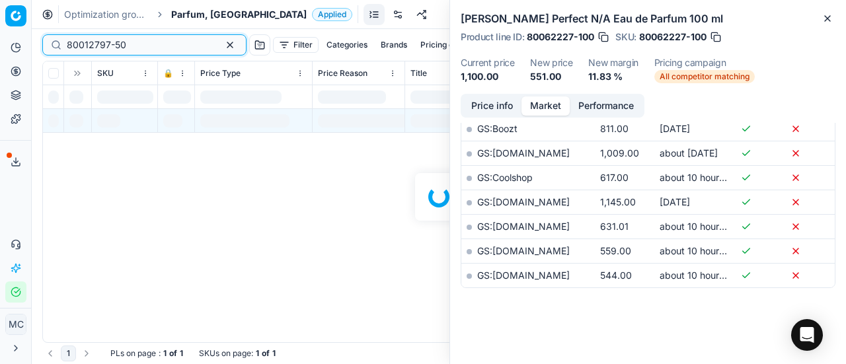
scroll to position [396, 0]
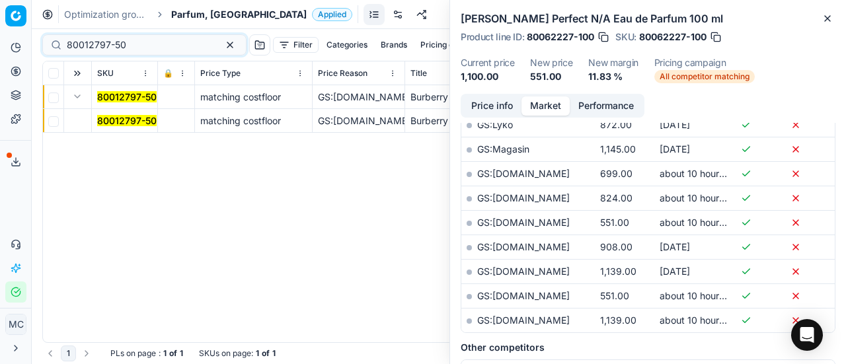
click at [114, 118] on mark "80012797-50" at bounding box center [126, 120] width 59 height 11
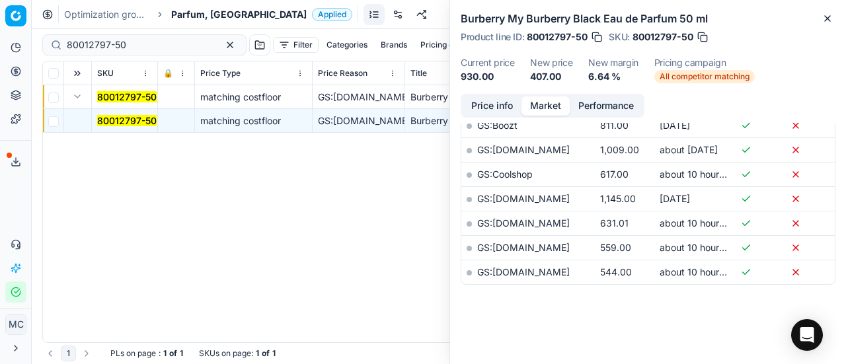
scroll to position [203, 0]
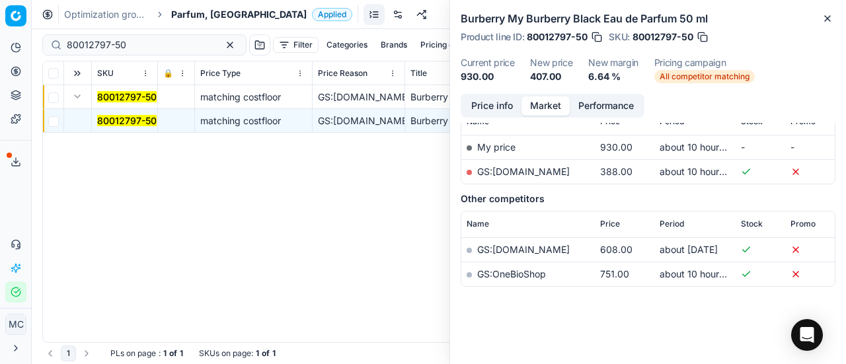
click at [490, 104] on button "Price info" at bounding box center [492, 105] width 59 height 19
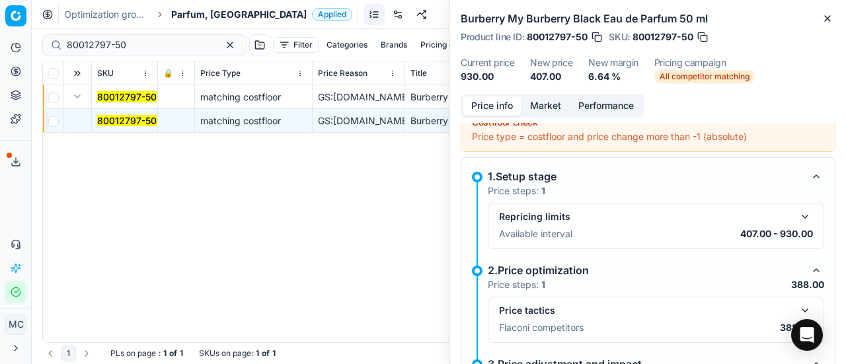
scroll to position [141, 0]
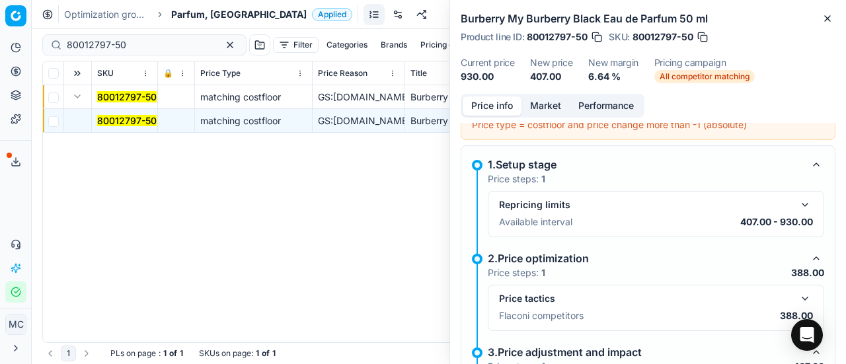
click at [800, 301] on button "button" at bounding box center [805, 299] width 16 height 16
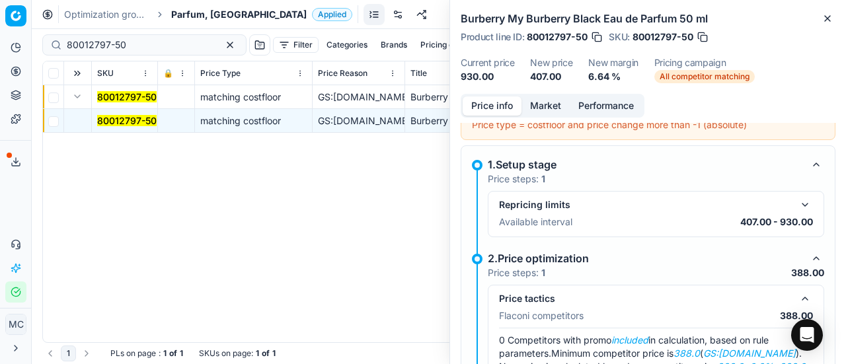
scroll to position [340, 0]
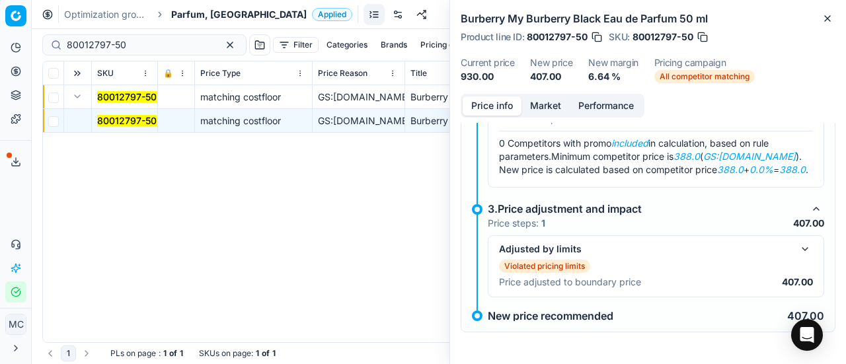
click at [564, 106] on button "Market" at bounding box center [545, 105] width 48 height 19
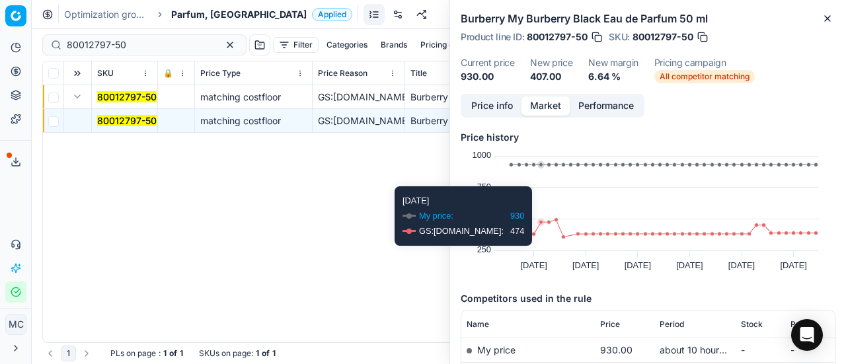
scroll to position [66, 0]
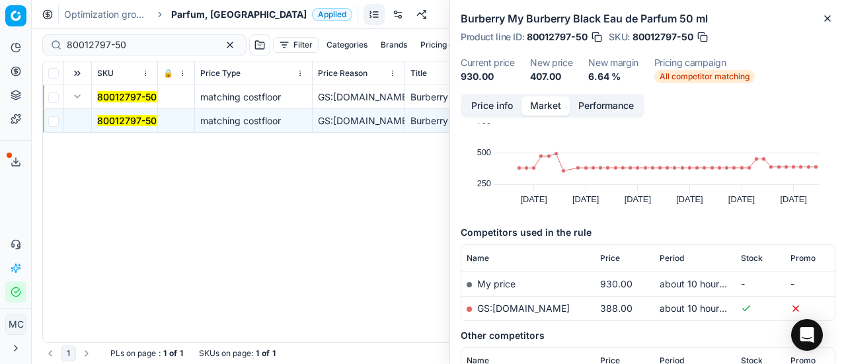
click at [549, 315] on td "GS:[DOMAIN_NAME]" at bounding box center [527, 308] width 133 height 24
click at [550, 309] on link "GS:[DOMAIN_NAME]" at bounding box center [523, 308] width 93 height 11
drag, startPoint x: 149, startPoint y: 39, endPoint x: 0, endPoint y: 14, distance: 151.4
click at [0, 13] on div "Pricing platform Analytics Pricing Product portfolio Templates Export service 1…" at bounding box center [423, 182] width 846 height 364
paste input "52923-10"
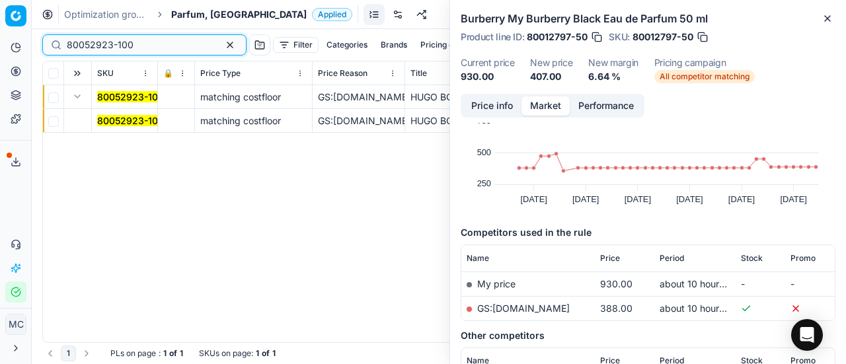
type input "80052923-100"
click at [145, 122] on mark "80052923-100" at bounding box center [130, 120] width 67 height 11
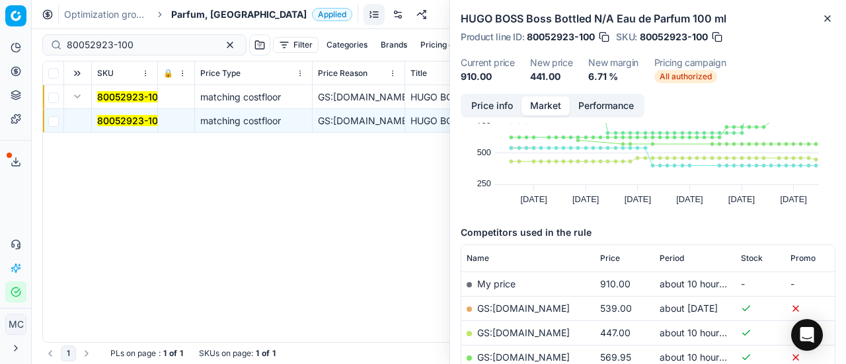
click at [486, 106] on button "Price info" at bounding box center [492, 105] width 59 height 19
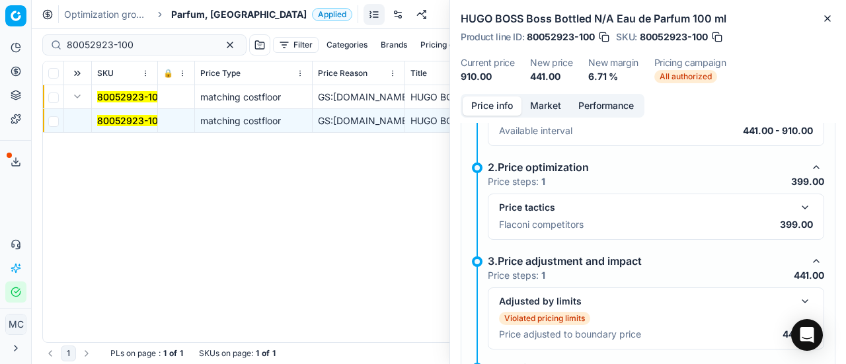
click at [797, 209] on button "button" at bounding box center [805, 208] width 16 height 16
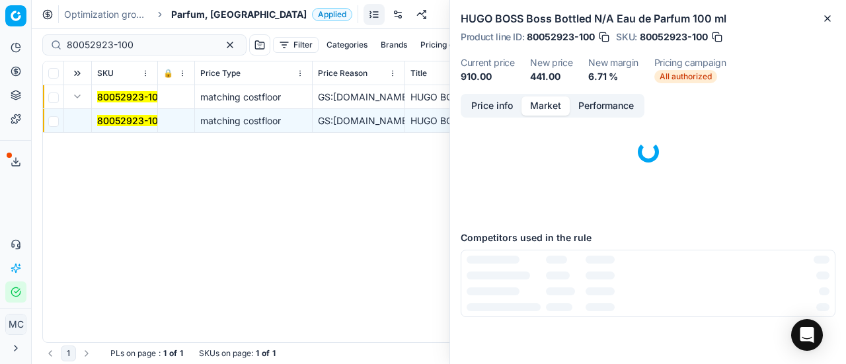
click at [537, 106] on button "Market" at bounding box center [545, 105] width 48 height 19
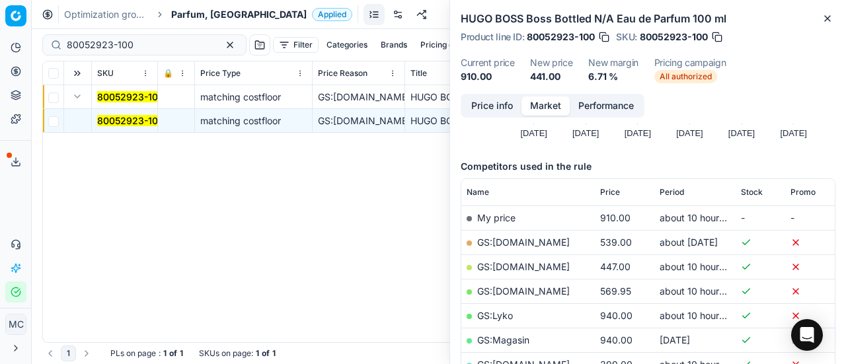
scroll to position [198, 0]
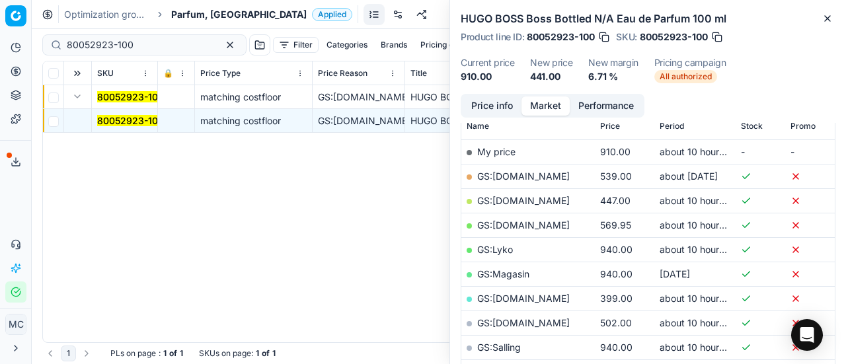
click at [536, 302] on td "GS:[DOMAIN_NAME]" at bounding box center [527, 298] width 133 height 24
click at [535, 298] on link "GS:[DOMAIN_NAME]" at bounding box center [523, 298] width 93 height 11
click at [196, 14] on span "Parfum, [GEOGRAPHIC_DATA]" at bounding box center [238, 14] width 135 height 13
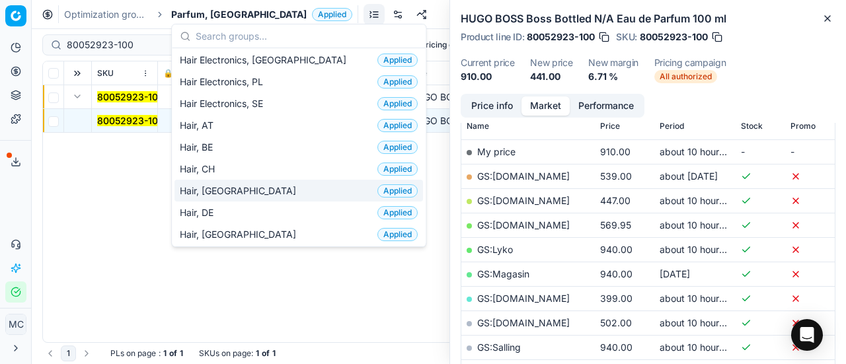
scroll to position [264, 0]
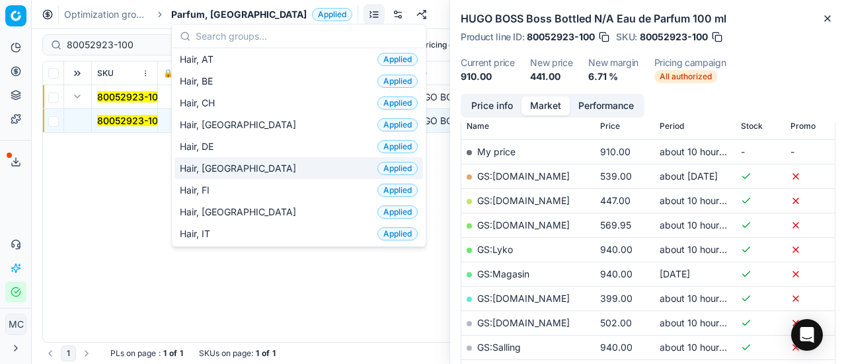
click at [244, 166] on div "Hair, DK Applied" at bounding box center [298, 168] width 248 height 22
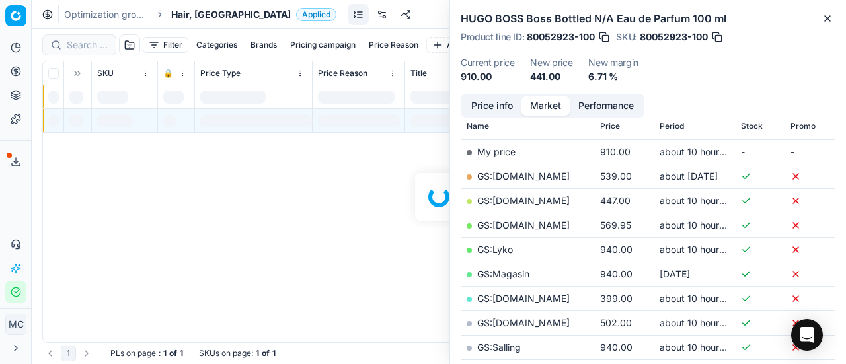
click at [75, 44] on div at bounding box center [439, 196] width 814 height 335
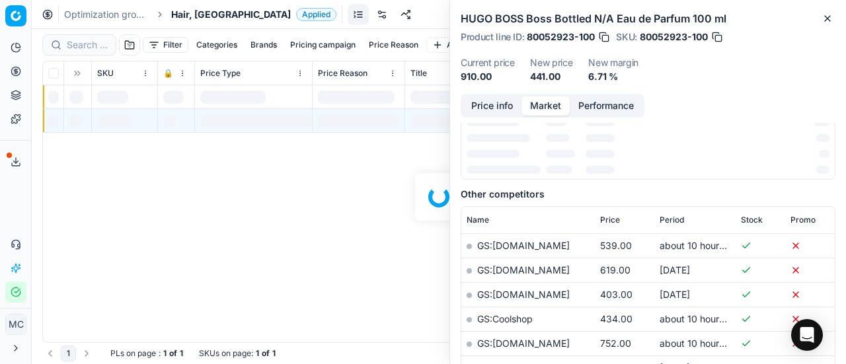
scroll to position [198, 0]
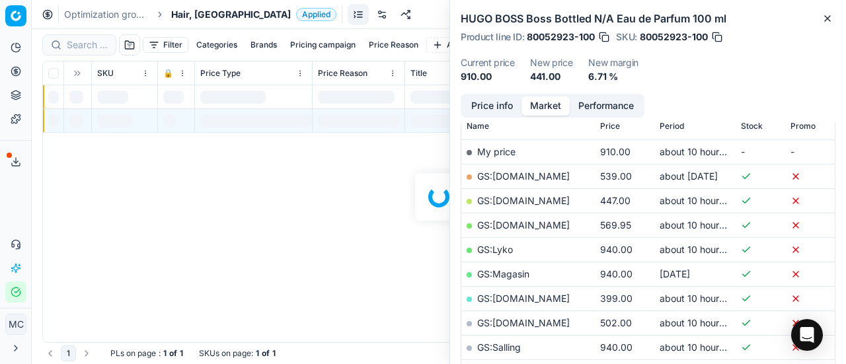
click at [98, 52] on div at bounding box center [439, 196] width 814 height 335
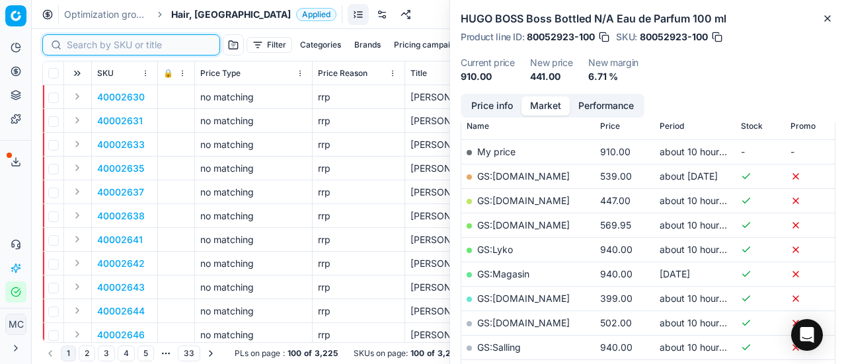
click at [89, 42] on input at bounding box center [139, 44] width 145 height 13
paste input "80070918-1000"
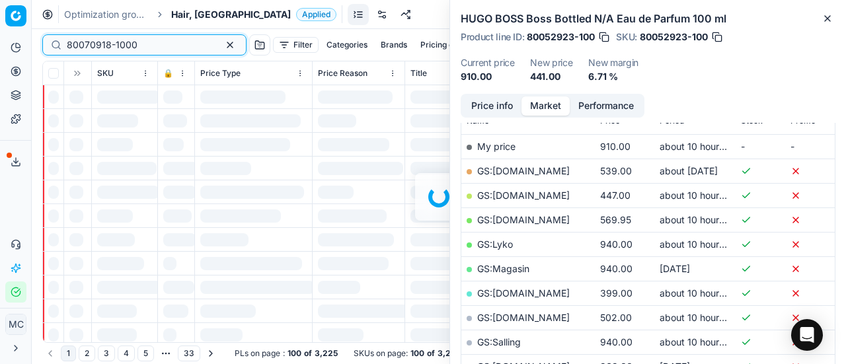
scroll to position [198, 0]
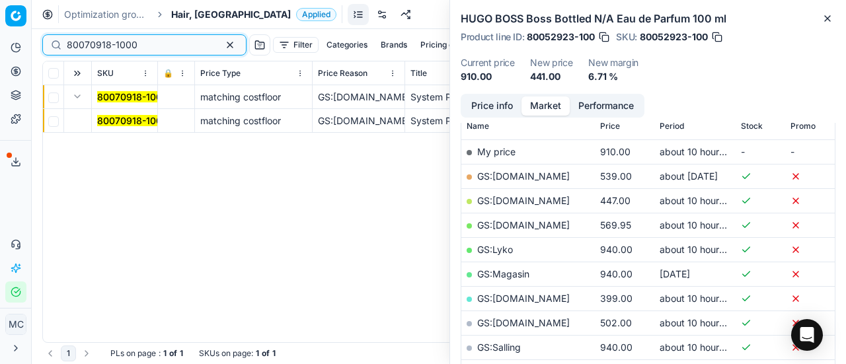
type input "80070918-1000"
click at [110, 120] on mark "80070918-1000" at bounding box center [132, 120] width 71 height 11
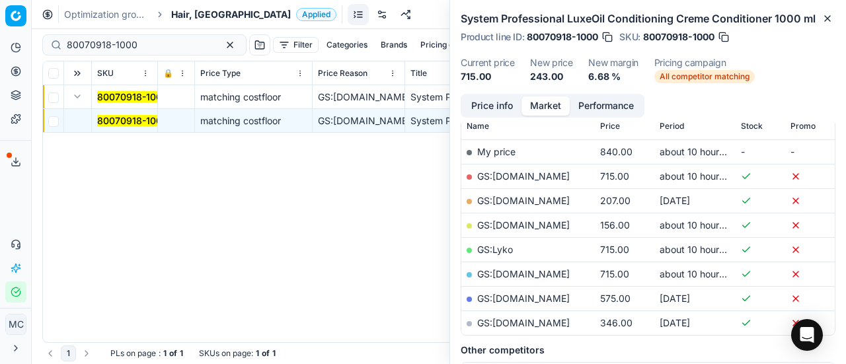
click at [476, 101] on button "Price info" at bounding box center [492, 105] width 59 height 19
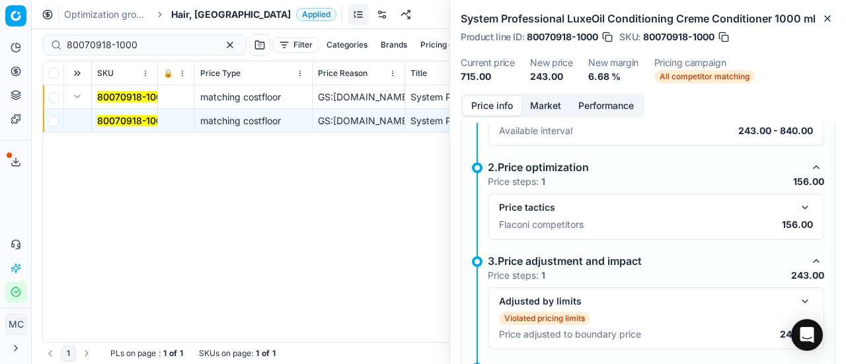
click at [797, 200] on button "button" at bounding box center [805, 208] width 16 height 16
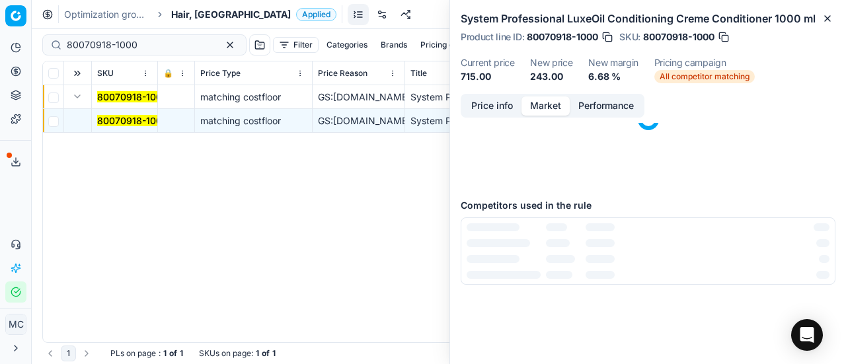
click at [530, 101] on button "Market" at bounding box center [545, 105] width 48 height 19
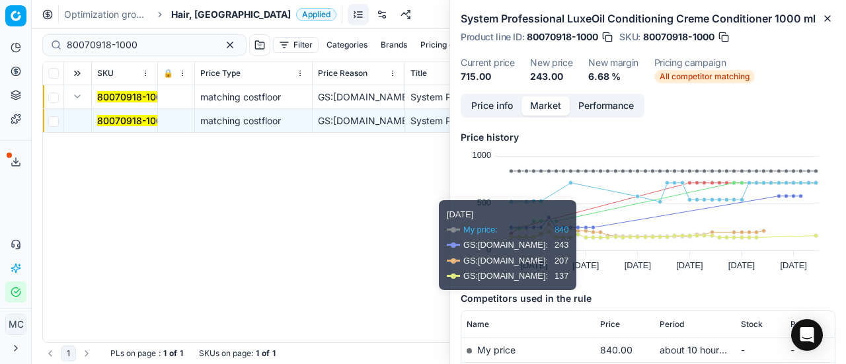
scroll to position [132, 0]
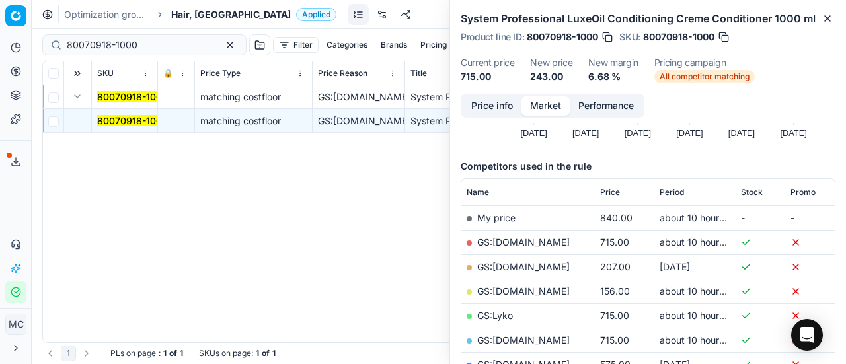
click at [515, 290] on link "GS:[DOMAIN_NAME]" at bounding box center [523, 290] width 93 height 11
click at [187, 4] on div "Optimization groups Hair, DK Applied Discard Download report" at bounding box center [439, 14] width 814 height 29
click at [194, 13] on span "Hair, [GEOGRAPHIC_DATA]" at bounding box center [231, 14] width 120 height 13
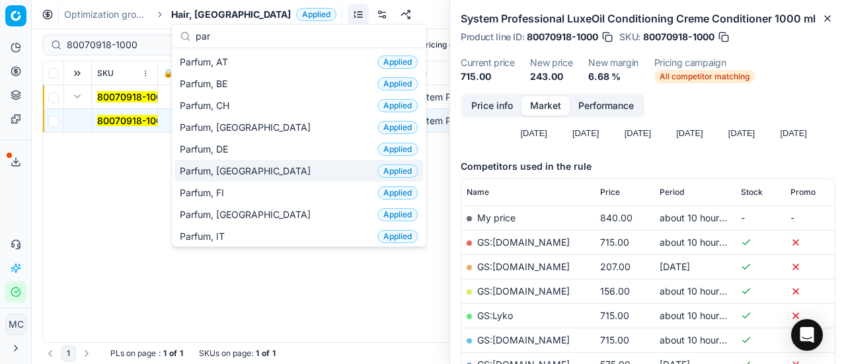
type input "par"
click at [225, 168] on span "Parfum, [GEOGRAPHIC_DATA]" at bounding box center [248, 171] width 136 height 13
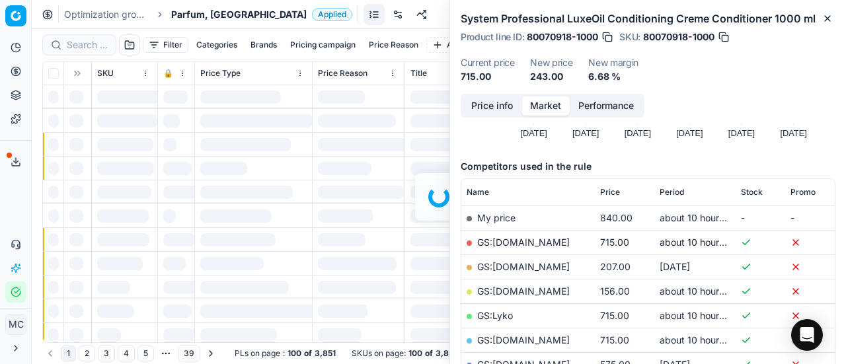
click at [85, 46] on div at bounding box center [439, 196] width 814 height 335
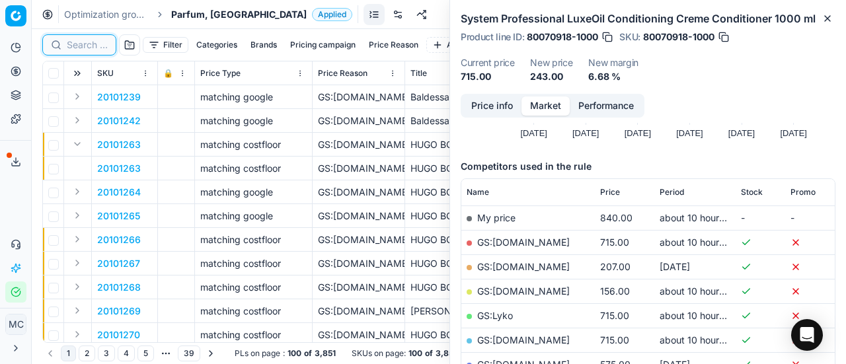
click at [85, 46] on input at bounding box center [87, 44] width 41 height 13
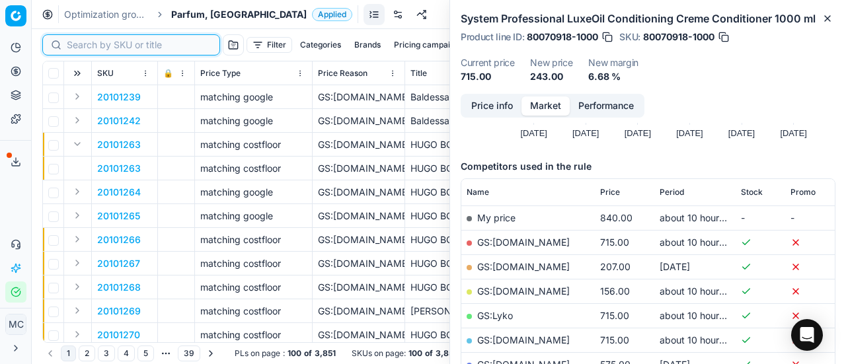
paste input "20120324"
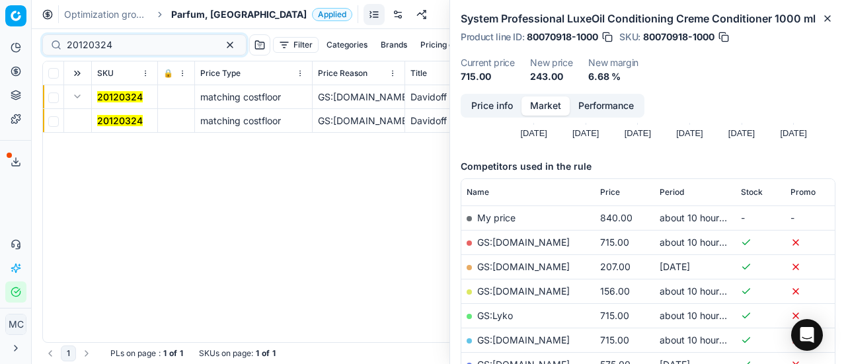
click at [110, 119] on mark "20120324" at bounding box center [120, 120] width 46 height 11
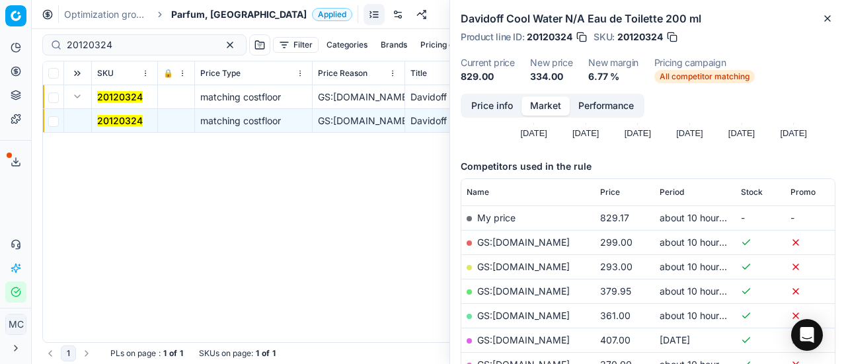
click at [494, 112] on button "Price info" at bounding box center [492, 105] width 59 height 19
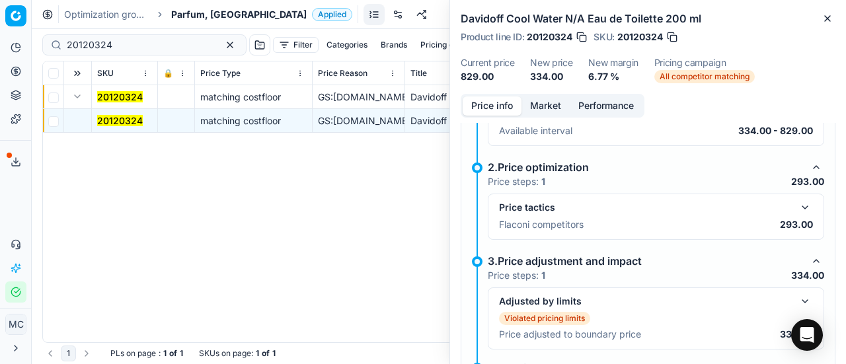
click at [797, 208] on button "button" at bounding box center [805, 208] width 16 height 16
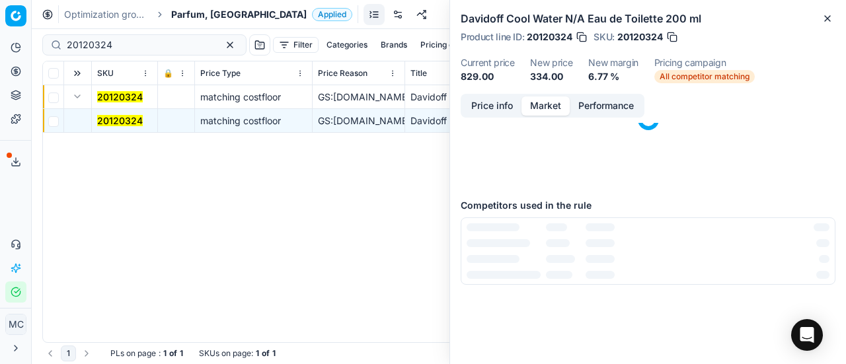
click at [546, 104] on button "Market" at bounding box center [545, 105] width 48 height 19
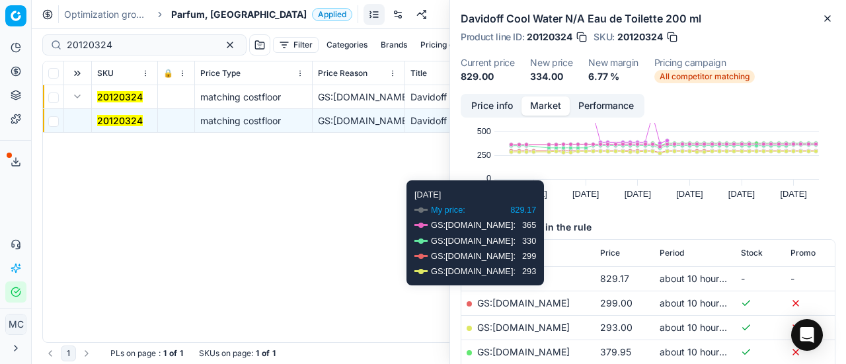
scroll to position [132, 0]
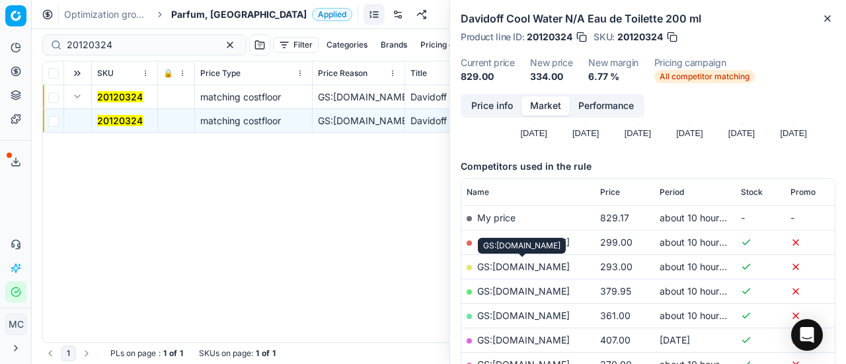
click at [542, 266] on link "GS:[DOMAIN_NAME]" at bounding box center [523, 266] width 93 height 11
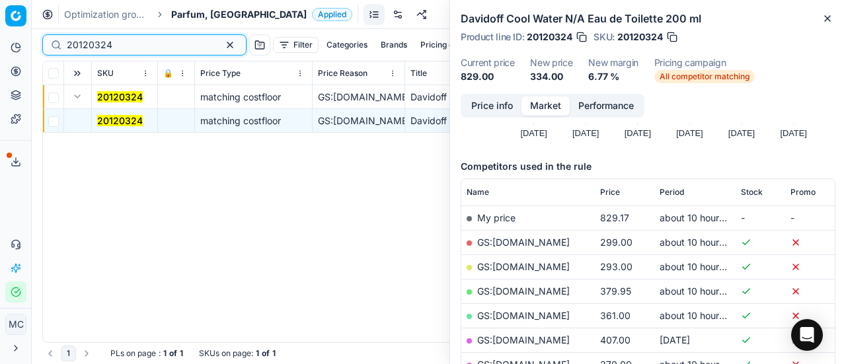
drag, startPoint x: 169, startPoint y: 46, endPoint x: 0, endPoint y: -36, distance: 188.0
click at [0, 0] on html "Pricing platform Analytics Pricing Product portfolio Templates Export service 1…" at bounding box center [423, 182] width 846 height 364
paste input "80049718-100"
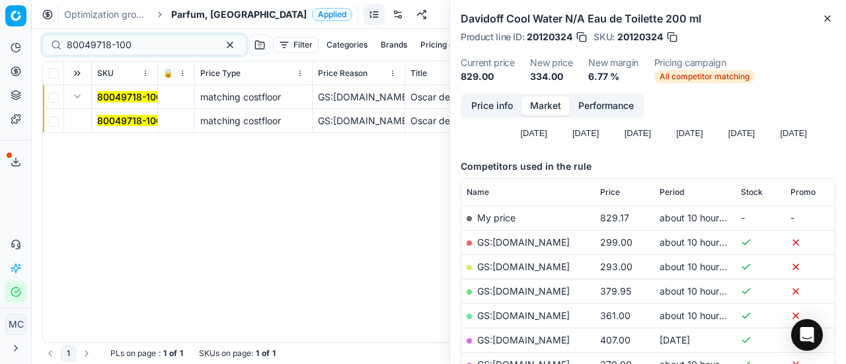
click at [124, 123] on mark "80049718-100" at bounding box center [129, 120] width 65 height 11
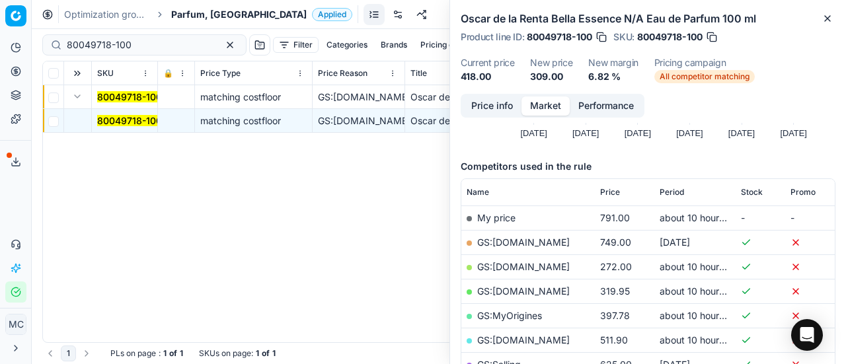
click at [472, 102] on button "Price info" at bounding box center [492, 105] width 59 height 19
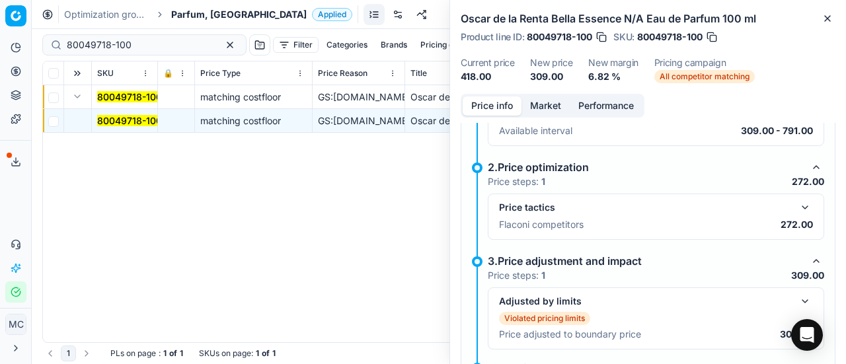
click at [797, 208] on button "button" at bounding box center [805, 208] width 16 height 16
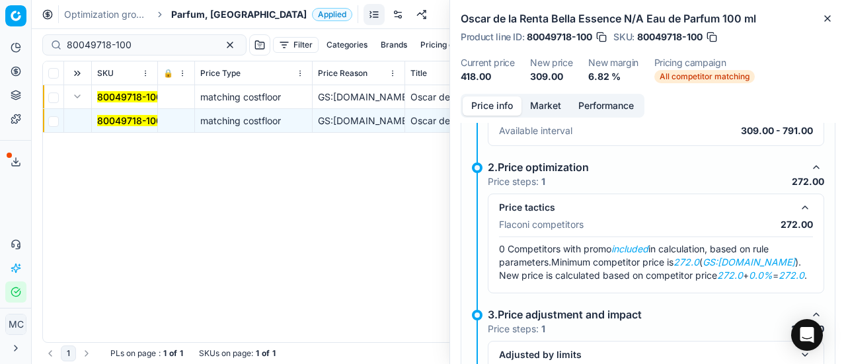
click at [557, 104] on button "Market" at bounding box center [545, 105] width 48 height 19
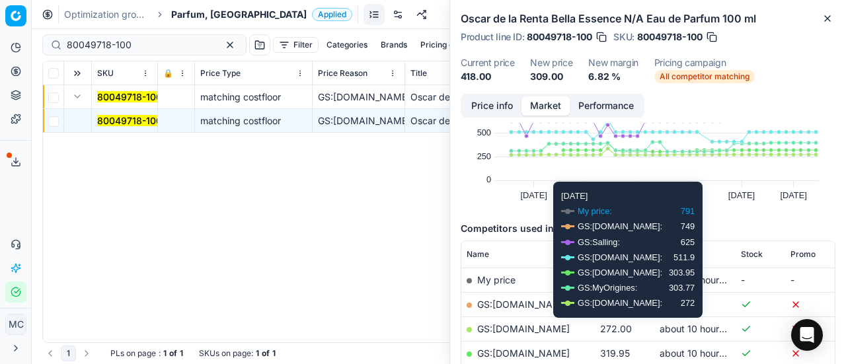
scroll to position [132, 0]
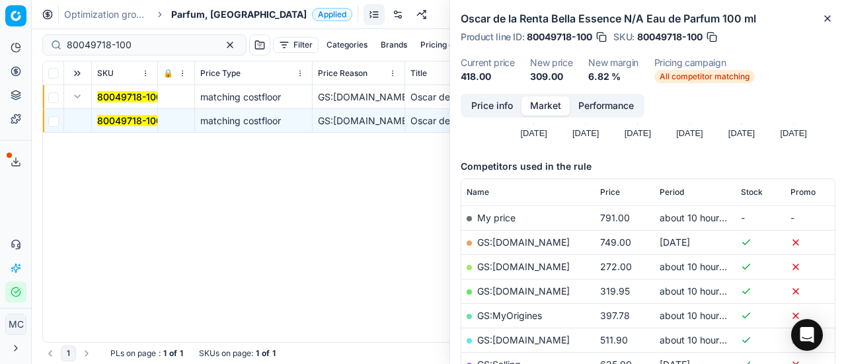
click at [503, 270] on link "GS:[DOMAIN_NAME]" at bounding box center [523, 266] width 93 height 11
drag, startPoint x: 154, startPoint y: 38, endPoint x: 0, endPoint y: 17, distance: 155.3
click at [0, 25] on div "Pricing platform Analytics Pricing Product portfolio Templates Export service 1…" at bounding box center [423, 182] width 846 height 364
paste input "90006920-0010517"
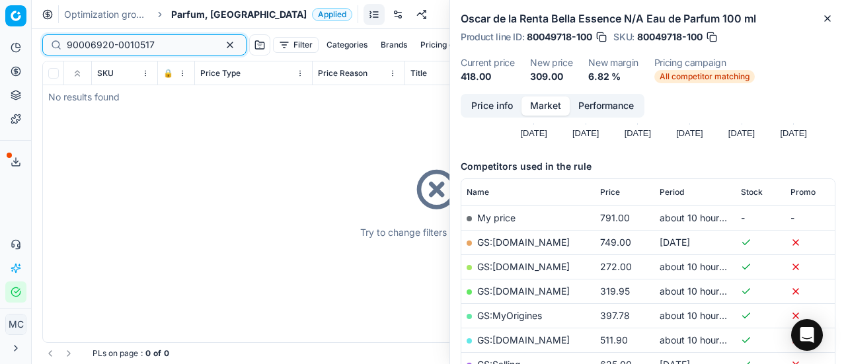
drag, startPoint x: 162, startPoint y: 44, endPoint x: 0, endPoint y: -3, distance: 168.7
click at [0, 0] on html "Pricing platform Analytics Pricing Product portfolio Templates Export service 1…" at bounding box center [423, 182] width 846 height 364
paste input "80033985-100"
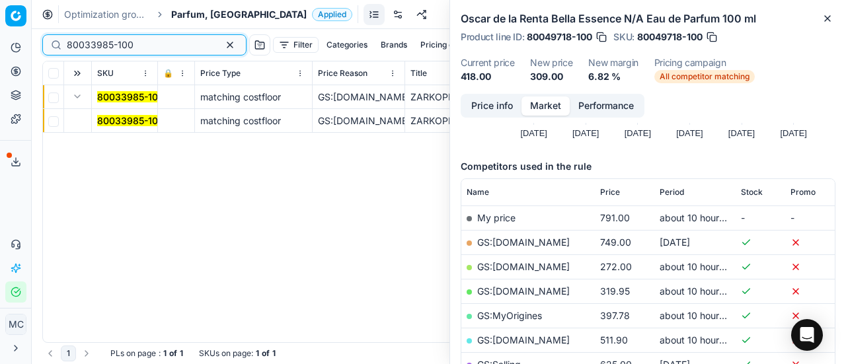
type input "80033985-100"
click at [136, 124] on mark "80033985-100" at bounding box center [130, 120] width 67 height 11
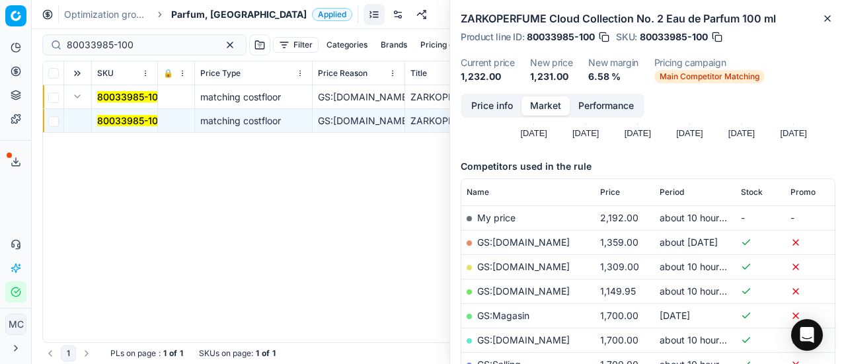
click at [496, 98] on button "Price info" at bounding box center [492, 105] width 59 height 19
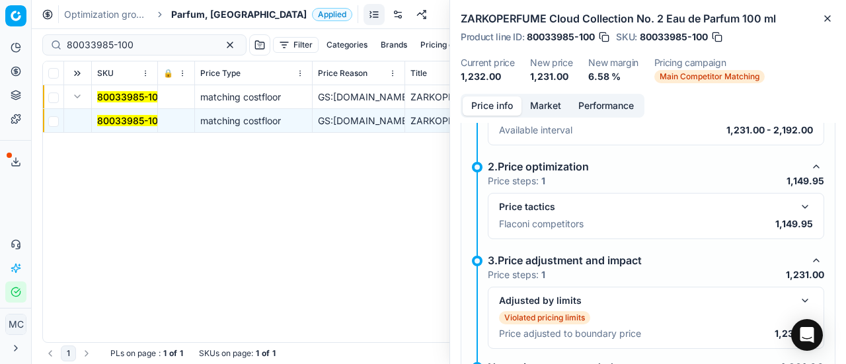
click at [797, 204] on button "button" at bounding box center [805, 207] width 16 height 16
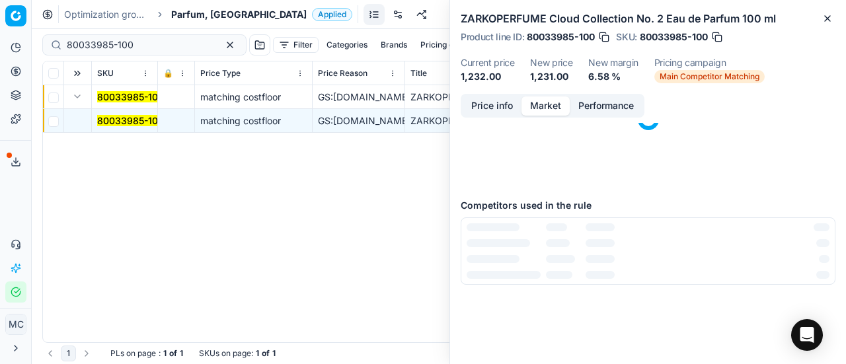
click at [559, 108] on button "Market" at bounding box center [545, 105] width 48 height 19
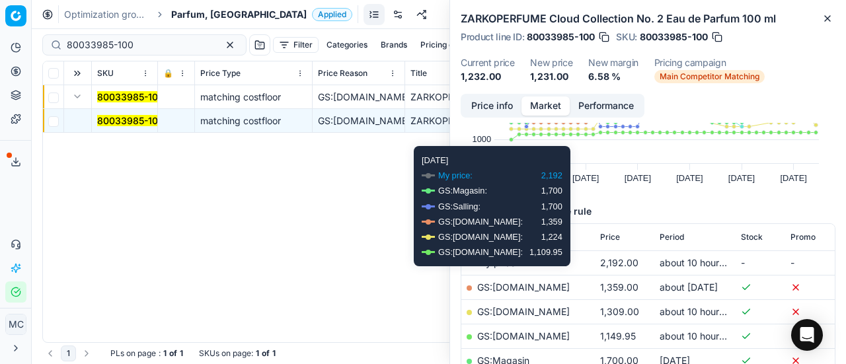
scroll to position [132, 0]
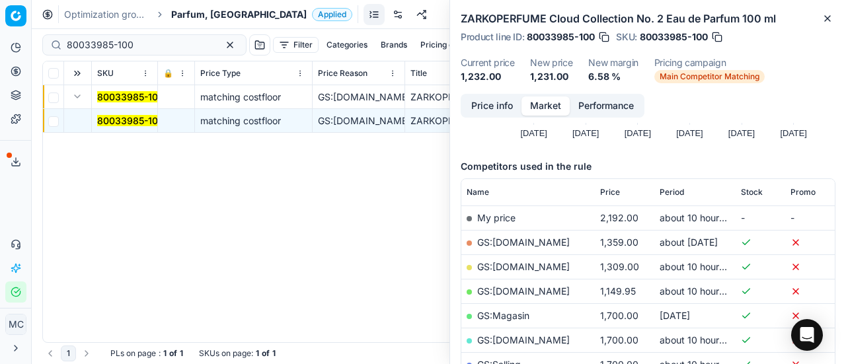
click at [531, 293] on link "GS:[DOMAIN_NAME]" at bounding box center [523, 290] width 93 height 11
drag, startPoint x: 159, startPoint y: 39, endPoint x: 0, endPoint y: -19, distance: 169.5
click at [0, 0] on html "Pricing platform Analytics Pricing Product portfolio Templates Export service 1…" at bounding box center [423, 182] width 846 height 364
click at [176, 14] on span "Parfum, [GEOGRAPHIC_DATA]" at bounding box center [238, 14] width 135 height 13
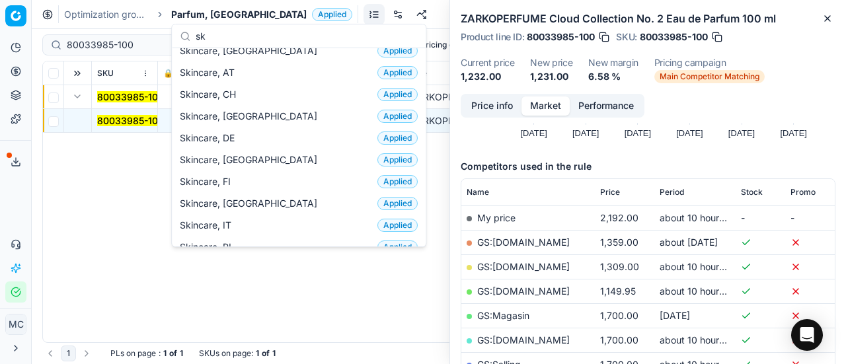
scroll to position [0, 0]
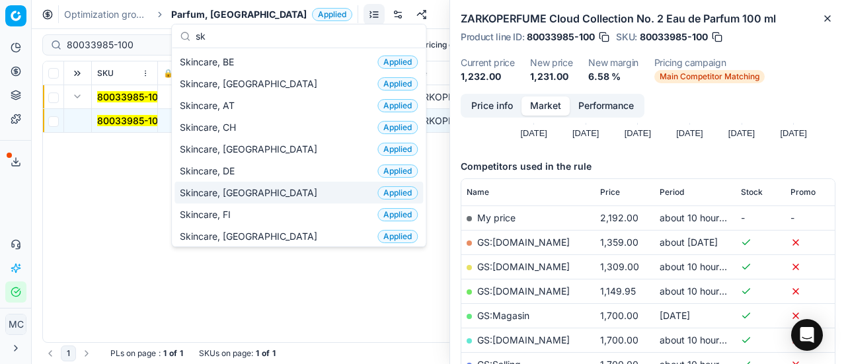
type input "sk"
click at [291, 198] on div "Skincare, DK Applied" at bounding box center [298, 193] width 248 height 22
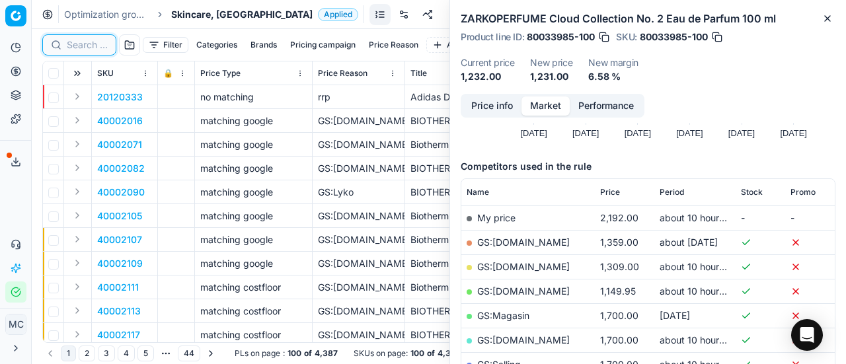
click at [78, 42] on input at bounding box center [87, 44] width 41 height 13
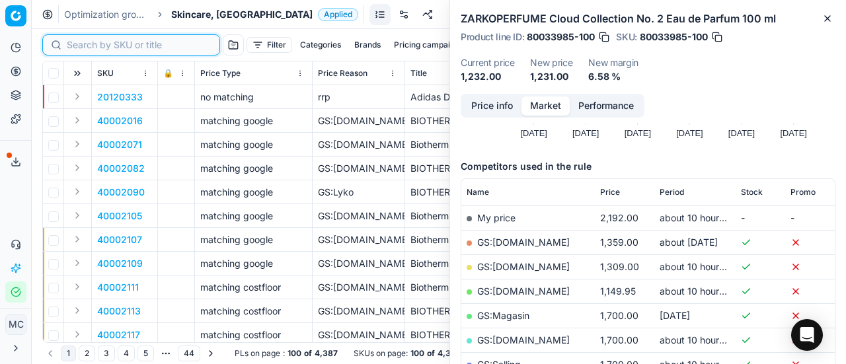
paste input "80075667-1"
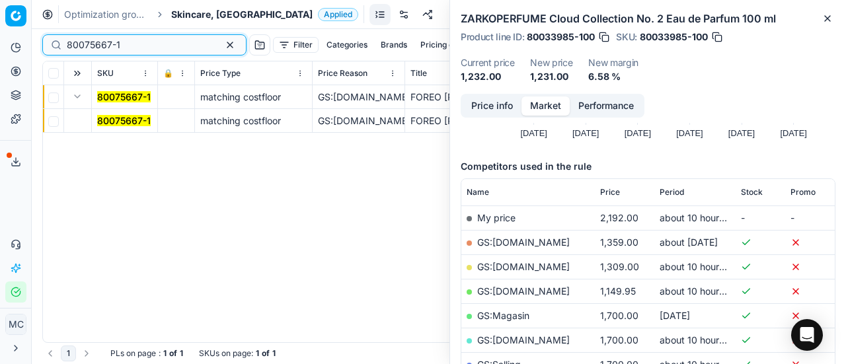
type input "80075667-1"
drag, startPoint x: 110, startPoint y: 120, endPoint x: 258, endPoint y: 112, distance: 148.2
click at [110, 120] on mark "80075667-1" at bounding box center [124, 120] width 54 height 11
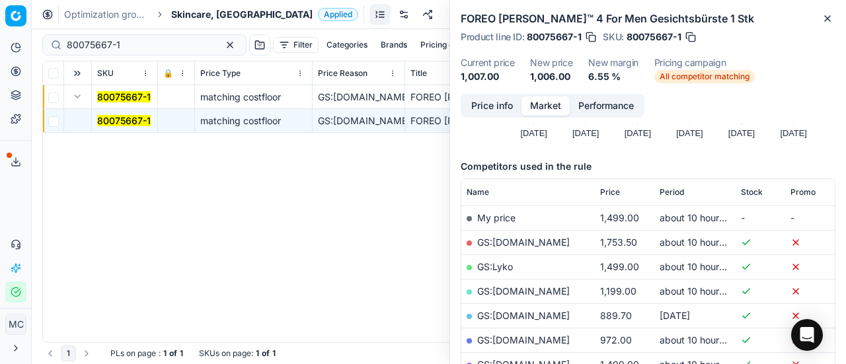
click at [491, 102] on button "Price info" at bounding box center [492, 105] width 59 height 19
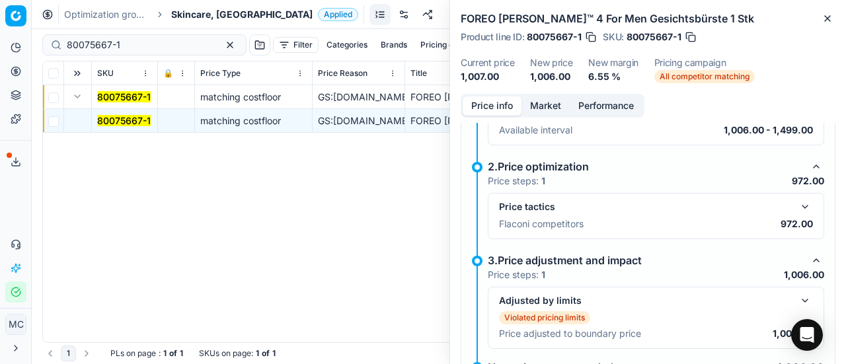
click at [797, 207] on button "button" at bounding box center [805, 207] width 16 height 16
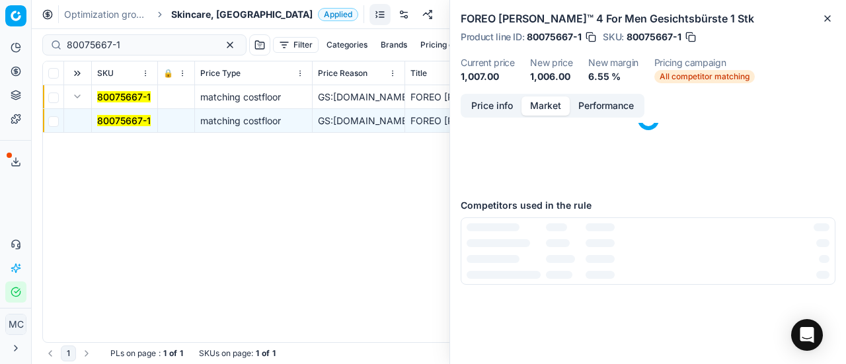
click at [550, 104] on button "Market" at bounding box center [545, 105] width 48 height 19
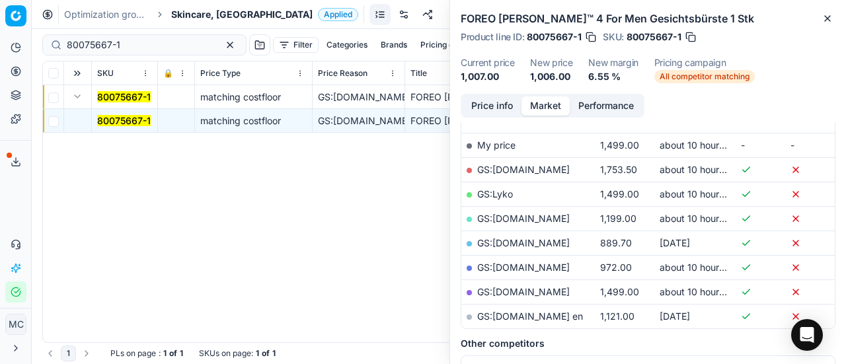
scroll to position [264, 0]
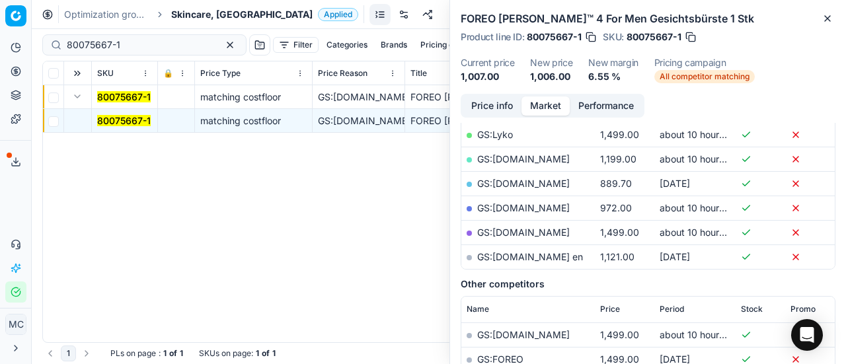
click at [515, 207] on link "GS:[DOMAIN_NAME]" at bounding box center [523, 207] width 93 height 11
click at [181, 7] on div "Optimization groups Skincare, DK Applied Discard Download report" at bounding box center [439, 14] width 814 height 29
click at [188, 15] on span "Skincare, [GEOGRAPHIC_DATA]" at bounding box center [241, 14] width 141 height 13
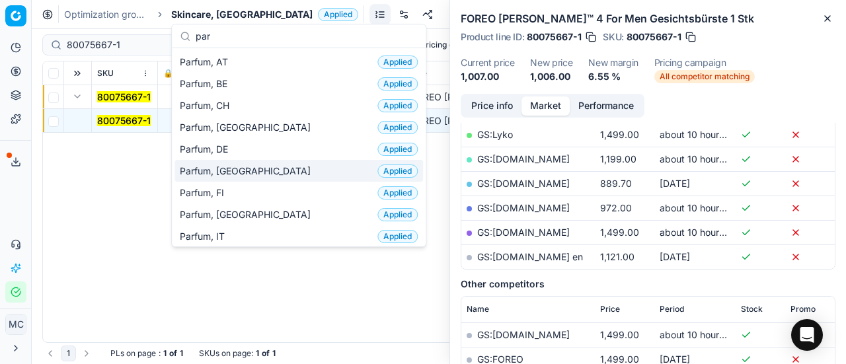
type input "par"
click at [275, 162] on div "Parfum, DK Applied" at bounding box center [298, 171] width 248 height 22
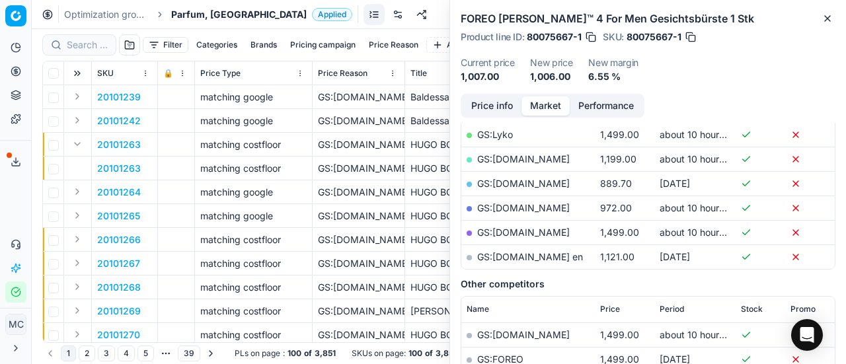
scroll to position [264, 0]
click at [77, 39] on input at bounding box center [87, 44] width 41 height 13
paste input "90008195-0012737"
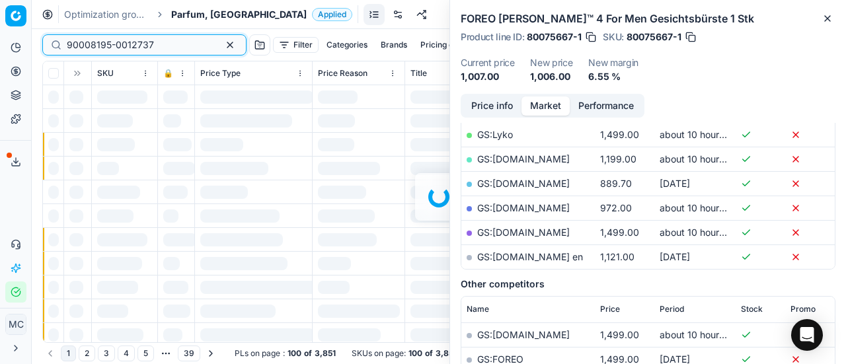
scroll to position [264, 0]
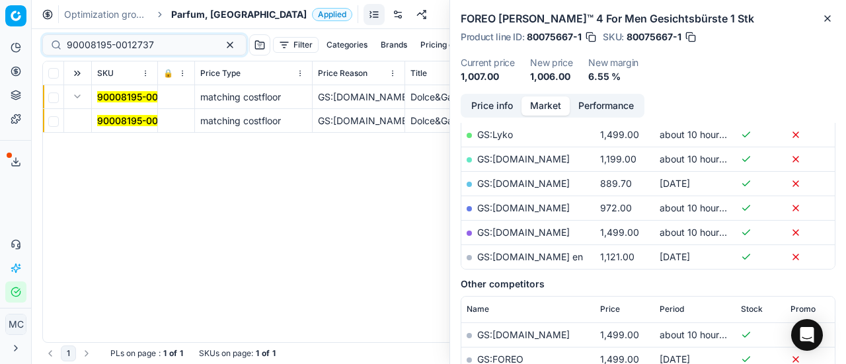
click at [121, 120] on mark "90008195-0012737" at bounding box center [140, 120] width 87 height 11
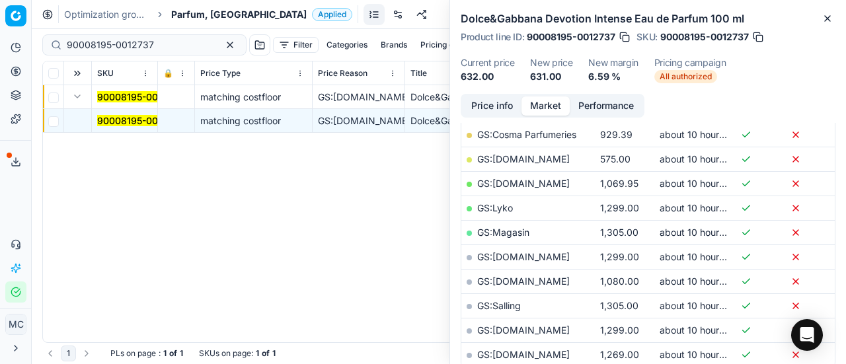
click at [488, 114] on button "Price info" at bounding box center [492, 105] width 59 height 19
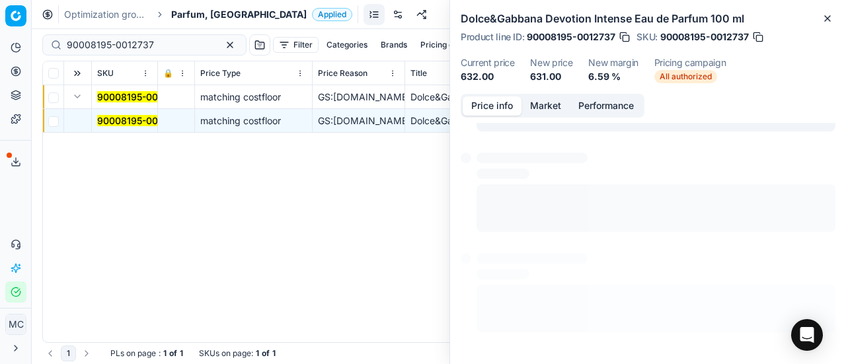
scroll to position [133, 0]
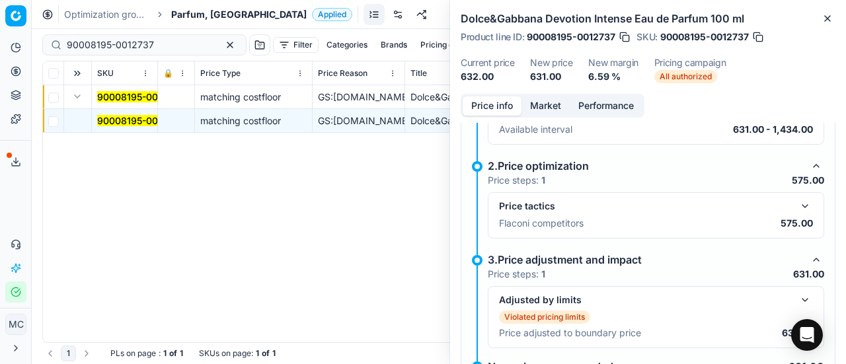
click at [789, 196] on div "Price tactics Flaconi competitors 575.00" at bounding box center [656, 215] width 336 height 46
click at [797, 204] on button "button" at bounding box center [805, 206] width 16 height 16
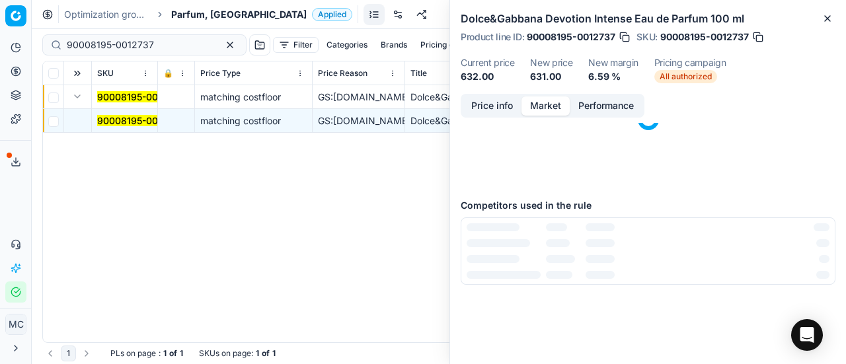
scroll to position [0, 0]
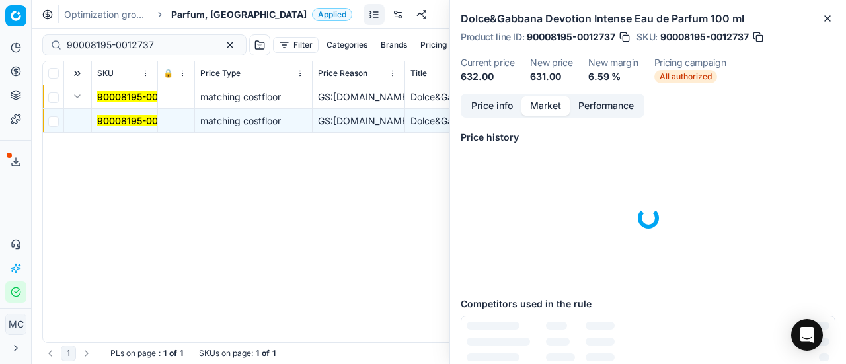
click at [542, 101] on button "Market" at bounding box center [545, 105] width 48 height 19
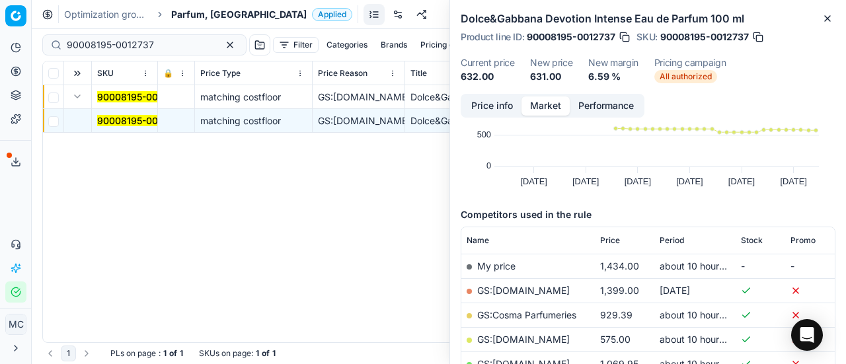
scroll to position [132, 0]
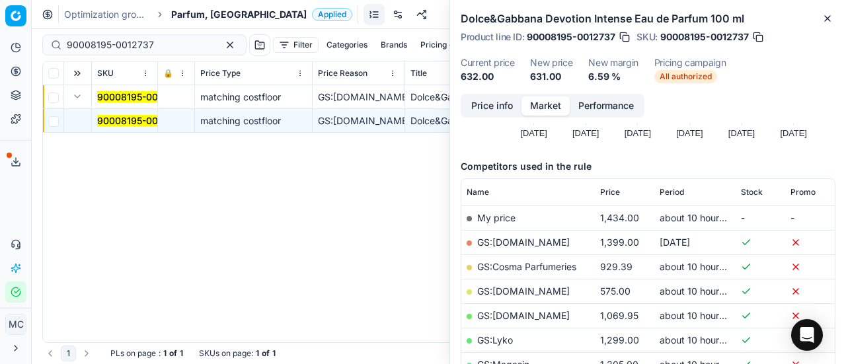
click at [526, 290] on link "GS:[DOMAIN_NAME]" at bounding box center [523, 290] width 93 height 11
drag, startPoint x: 159, startPoint y: 42, endPoint x: 0, endPoint y: 28, distance: 159.2
click at [0, 28] on div "Pricing platform Analytics Pricing Product portfolio Templates Export service 1…" at bounding box center [423, 182] width 846 height 364
paste input "80062952-100"
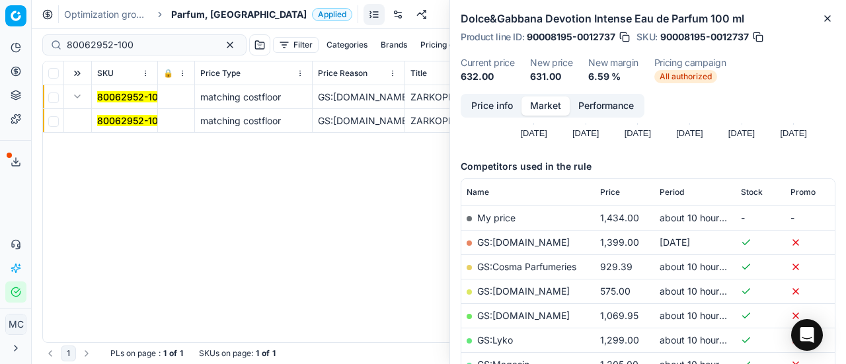
click at [119, 114] on span "80062952-100" at bounding box center [130, 120] width 67 height 13
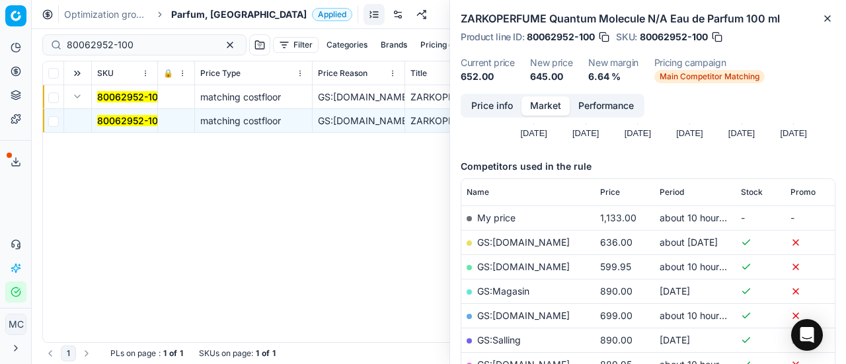
click at [488, 102] on button "Price info" at bounding box center [492, 105] width 59 height 19
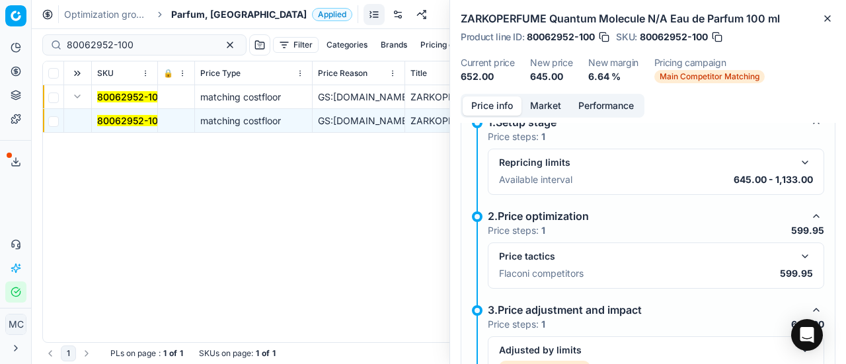
click at [797, 254] on button "button" at bounding box center [805, 256] width 16 height 16
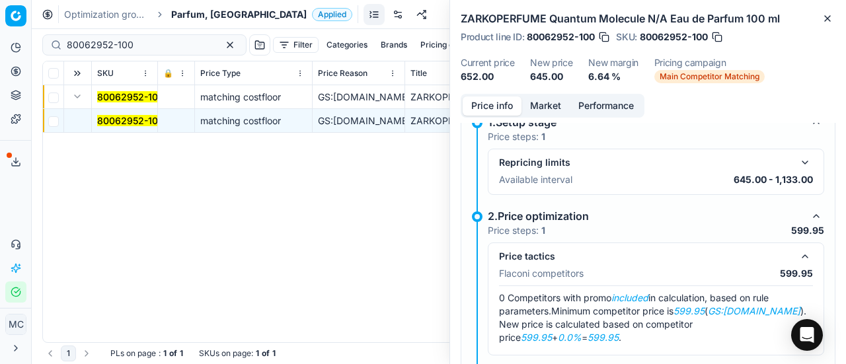
scroll to position [266, 0]
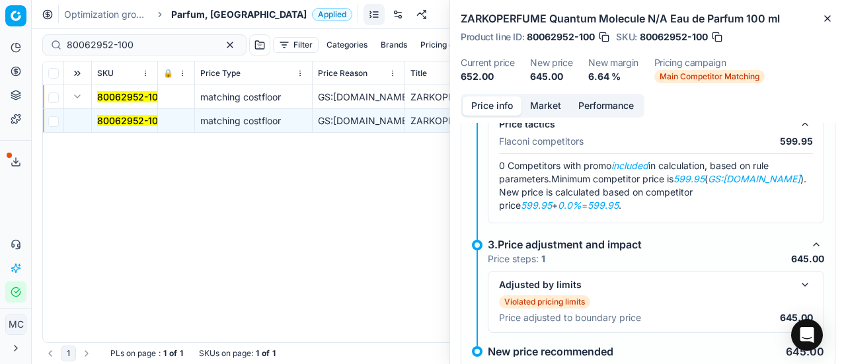
click at [546, 100] on button "Market" at bounding box center [545, 105] width 48 height 19
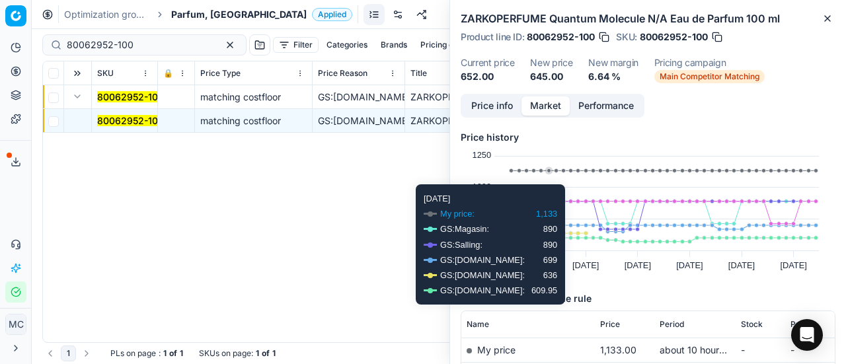
scroll to position [132, 0]
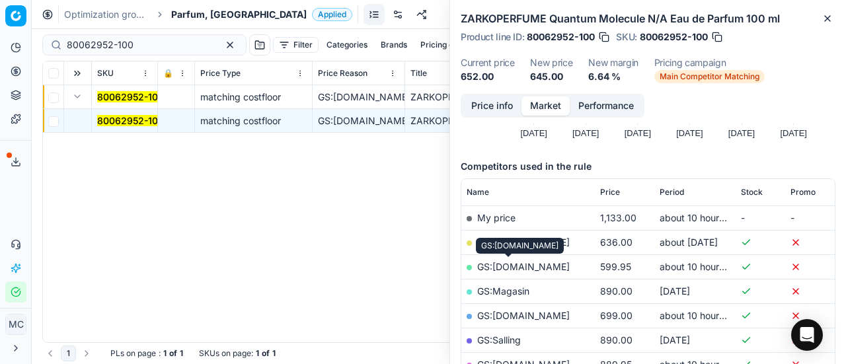
click at [508, 262] on link "GS:[DOMAIN_NAME]" at bounding box center [523, 266] width 93 height 11
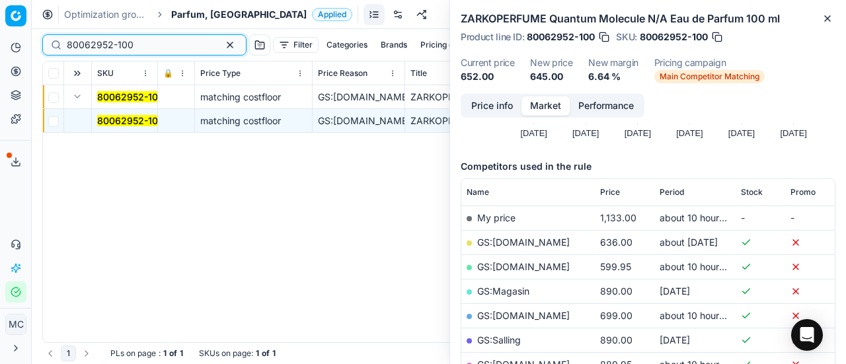
drag, startPoint x: 168, startPoint y: 48, endPoint x: 0, endPoint y: 4, distance: 173.4
click at [0, 4] on div "Pricing platform Analytics Pricing Product portfolio Templates Export service 1…" at bounding box center [423, 182] width 846 height 364
paste input "20103378"
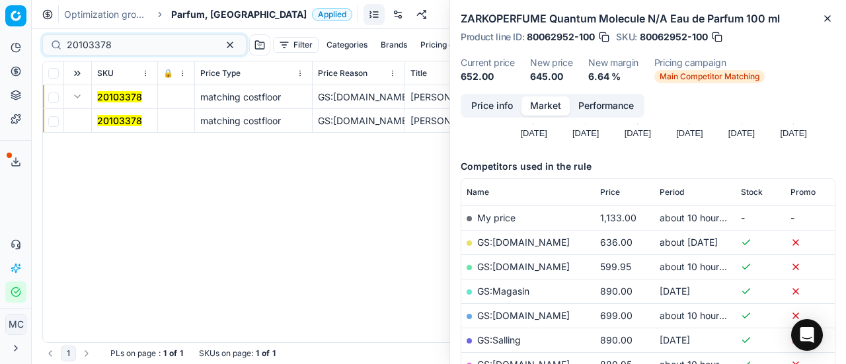
click at [112, 118] on mark "20103378" at bounding box center [119, 120] width 45 height 11
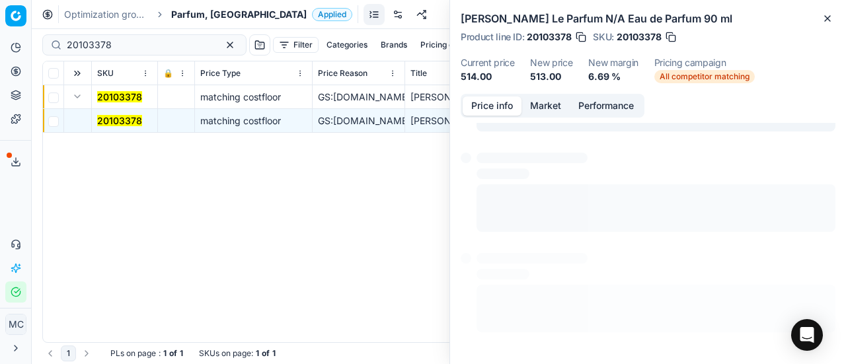
click at [483, 102] on button "Price info" at bounding box center [492, 105] width 59 height 19
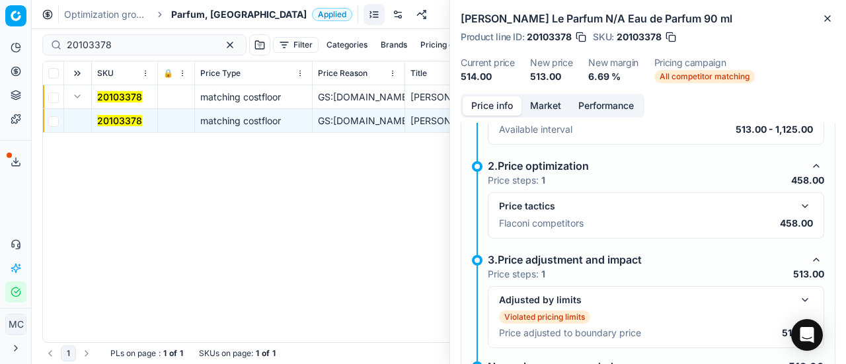
click at [800, 205] on button "button" at bounding box center [805, 206] width 16 height 16
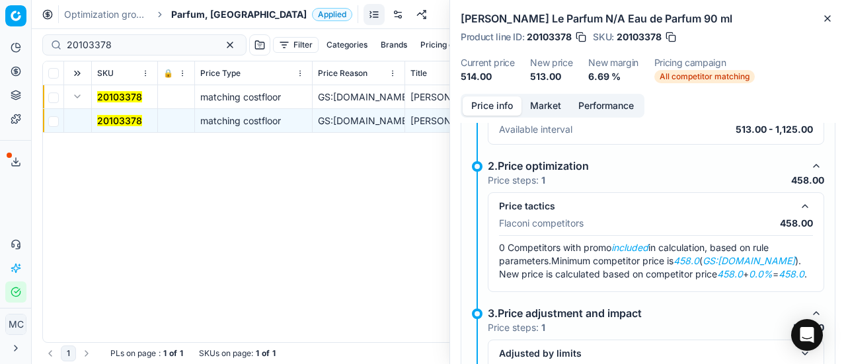
click at [551, 112] on button "Market" at bounding box center [545, 105] width 48 height 19
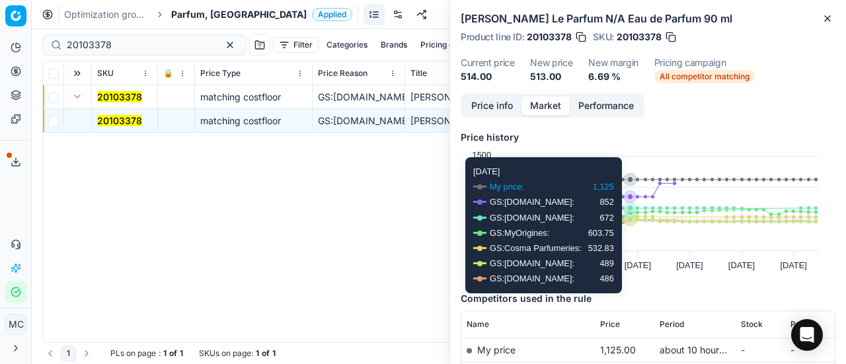
scroll to position [132, 0]
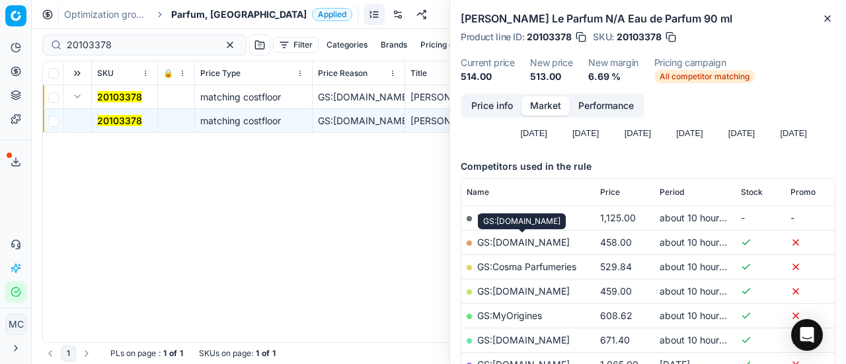
click at [514, 241] on link "GS:[DOMAIN_NAME]" at bounding box center [523, 242] width 93 height 11
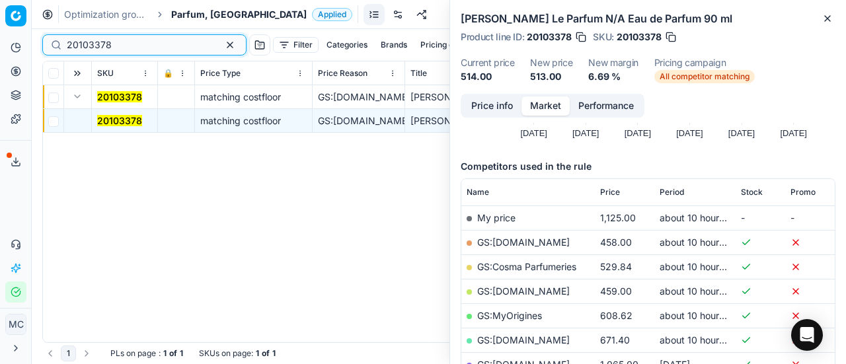
drag, startPoint x: 161, startPoint y: 46, endPoint x: 0, endPoint y: 42, distance: 161.3
click at [0, 42] on div "Pricing platform Analytics Pricing Product portfolio Templates Export service 1…" at bounding box center [423, 182] width 846 height 364
paste input "80037616-90"
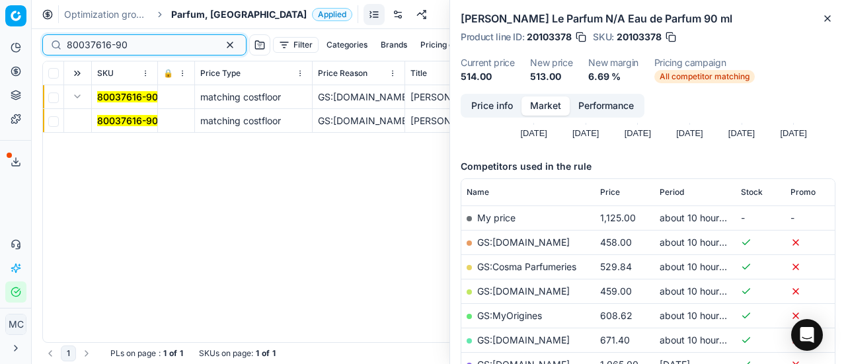
type input "80037616-90"
drag, startPoint x: 136, startPoint y: 114, endPoint x: 209, endPoint y: 113, distance: 72.7
click at [136, 114] on span "80037616-90" at bounding box center [127, 120] width 61 height 13
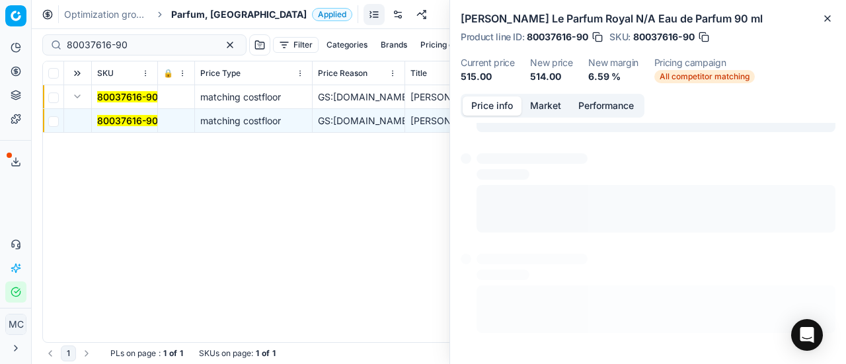
click at [500, 106] on button "Price info" at bounding box center [492, 105] width 59 height 19
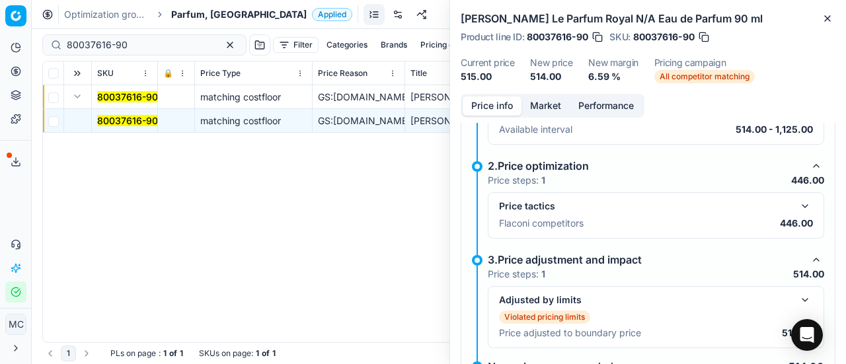
click at [800, 210] on button "button" at bounding box center [805, 206] width 16 height 16
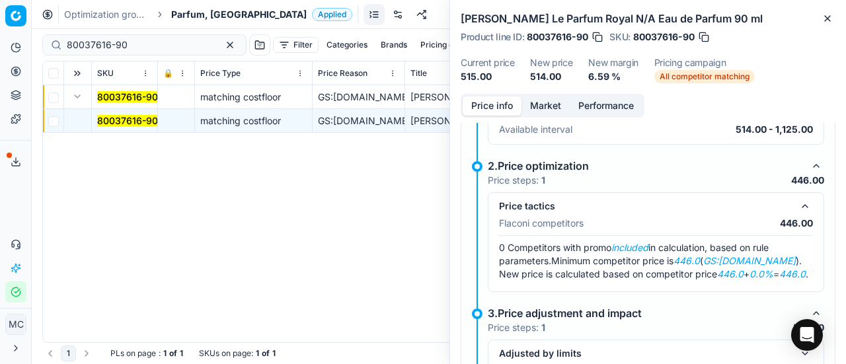
click at [535, 108] on button "Market" at bounding box center [545, 105] width 48 height 19
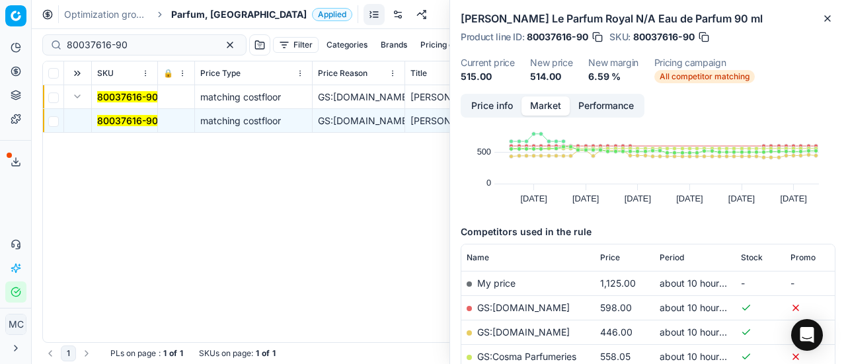
scroll to position [132, 0]
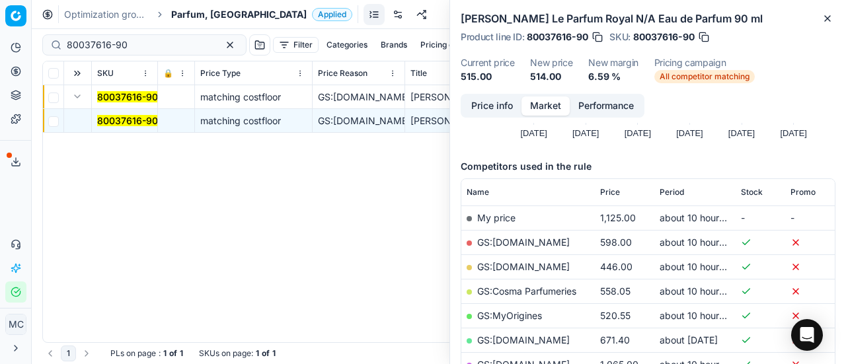
click at [488, 108] on button "Price info" at bounding box center [492, 105] width 59 height 19
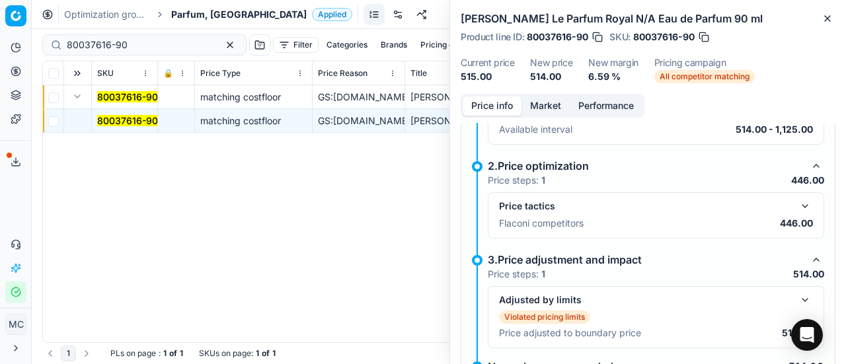
click at [798, 203] on button "button" at bounding box center [805, 206] width 16 height 16
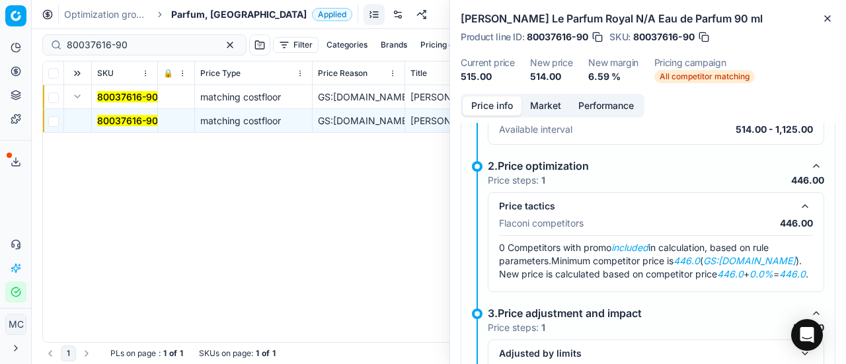
click at [551, 102] on button "Market" at bounding box center [545, 105] width 48 height 19
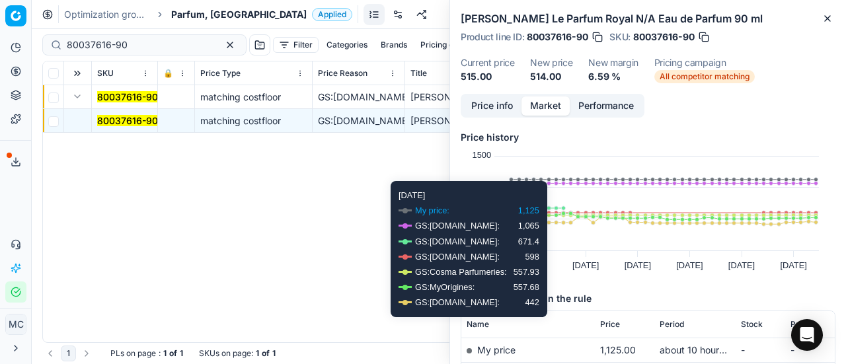
scroll to position [66, 0]
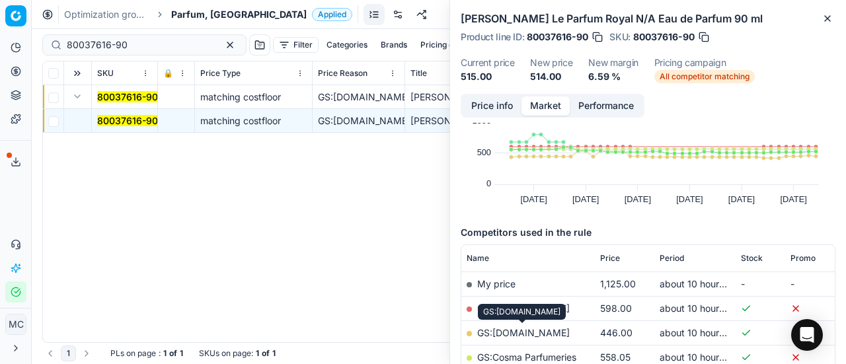
click at [551, 334] on link "GS:[DOMAIN_NAME]" at bounding box center [523, 332] width 93 height 11
click at [211, 11] on span "Parfum, [GEOGRAPHIC_DATA]" at bounding box center [238, 14] width 135 height 13
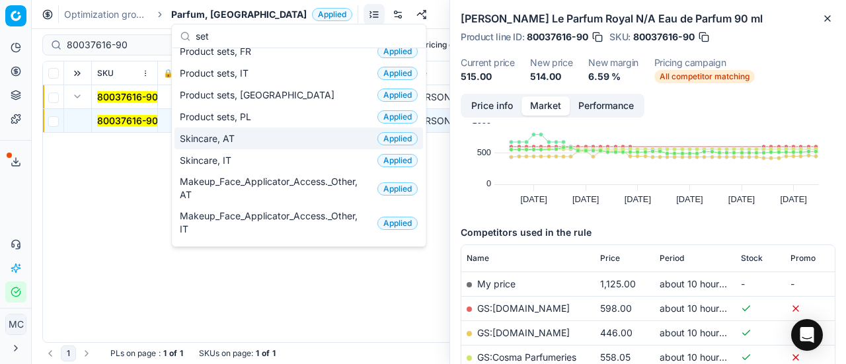
scroll to position [0, 0]
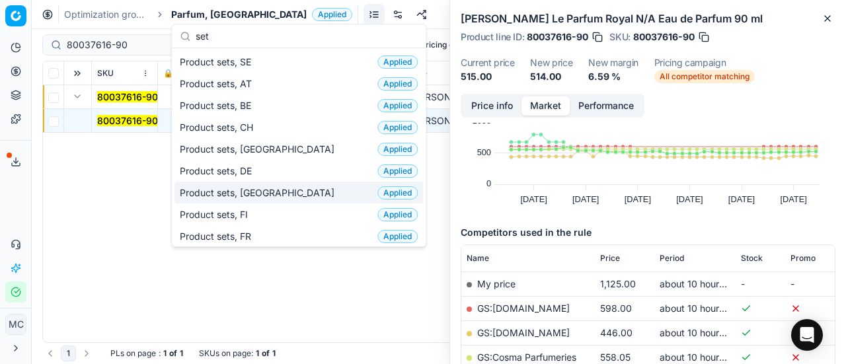
type input "set"
click at [276, 182] on div "Product sets, DK Applied" at bounding box center [298, 193] width 248 height 22
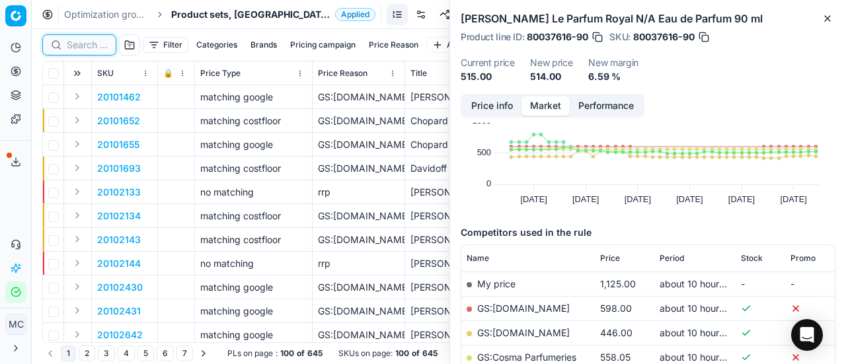
click at [72, 42] on input at bounding box center [87, 44] width 41 height 13
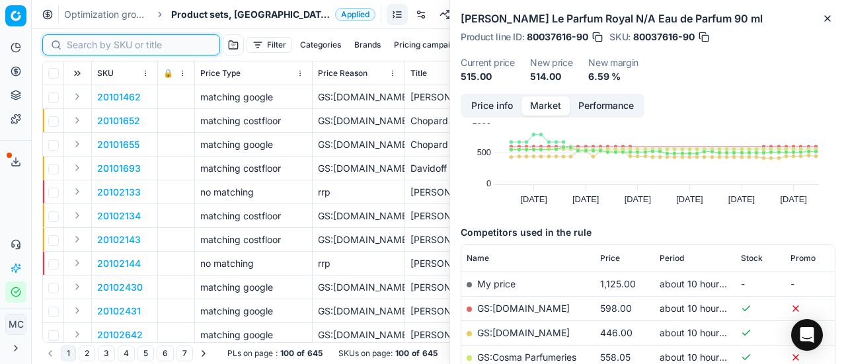
paste input "90011084-0017553"
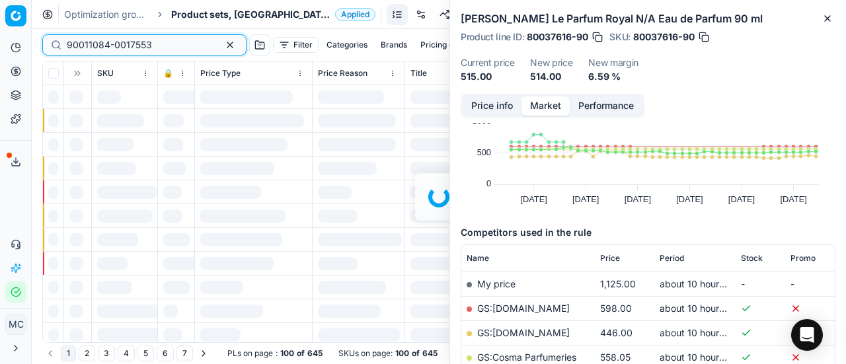
type input "90011084-0017553"
click at [21, 208] on div "Analytics Pricing Product portfolio Templates Export service 19 Contact support…" at bounding box center [15, 170] width 31 height 276
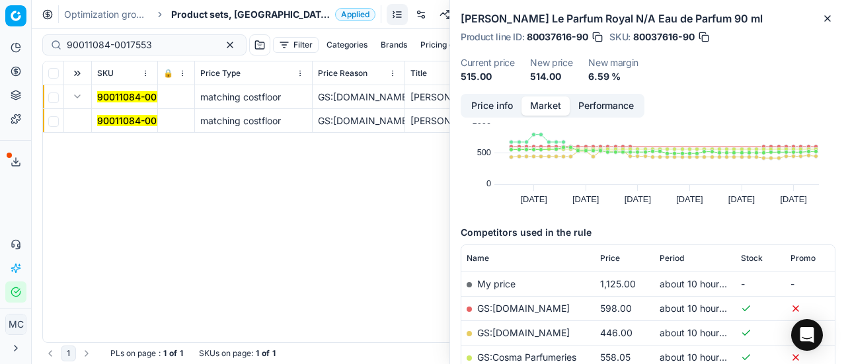
click at [120, 121] on mark "90011084-0017553" at bounding box center [139, 120] width 85 height 11
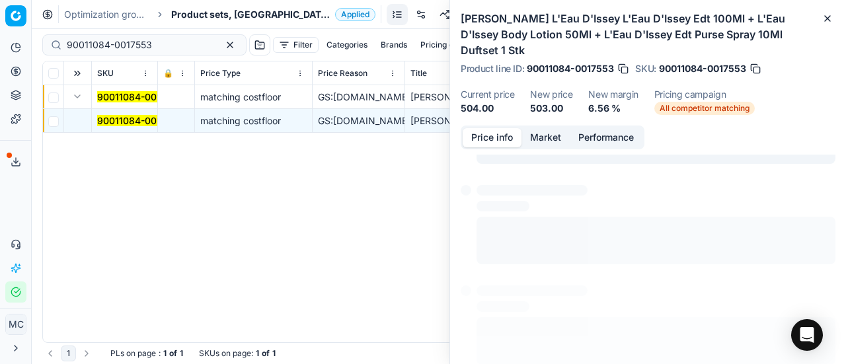
click at [500, 128] on button "Price info" at bounding box center [492, 137] width 59 height 19
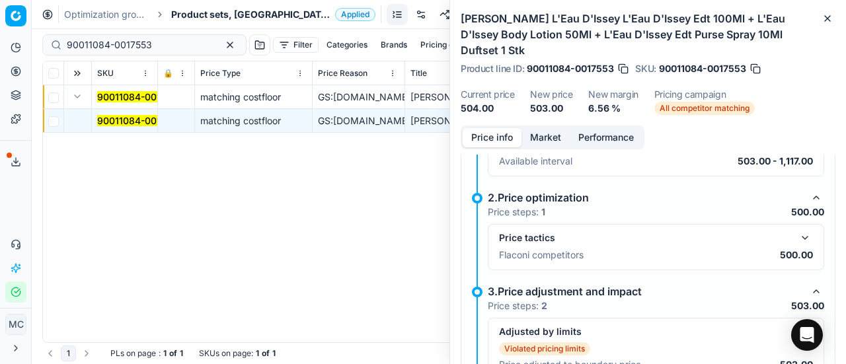
click at [797, 230] on button "button" at bounding box center [805, 238] width 16 height 16
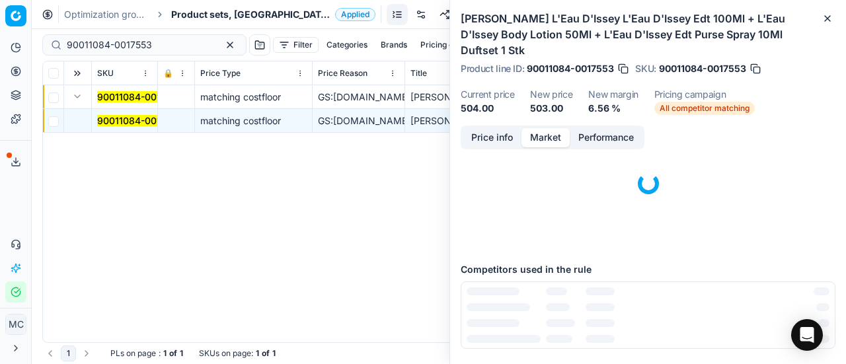
click at [556, 128] on button "Market" at bounding box center [545, 137] width 48 height 19
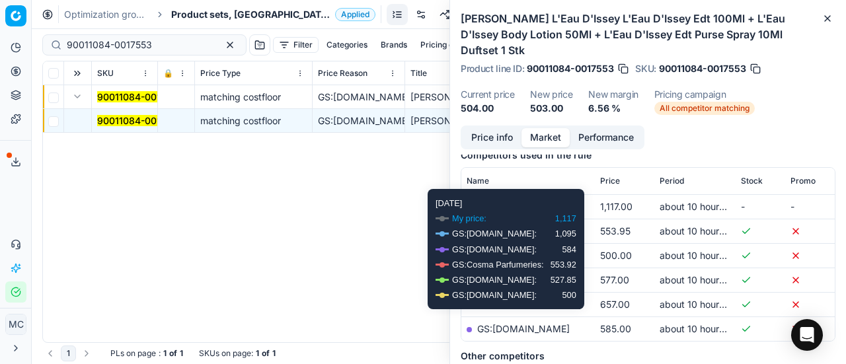
scroll to position [198, 0]
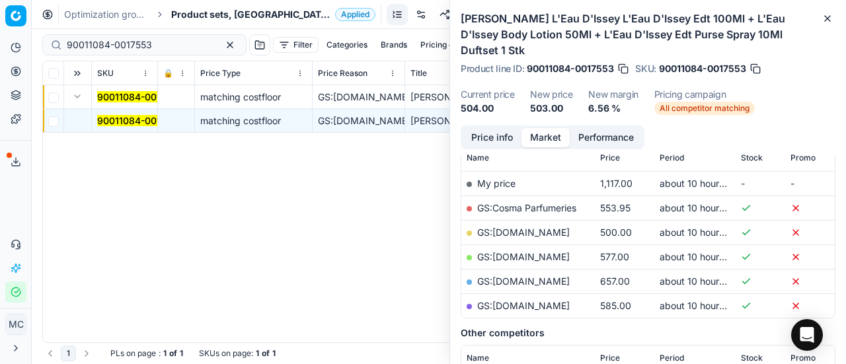
click at [523, 227] on link "GS:[DOMAIN_NAME]" at bounding box center [523, 232] width 93 height 11
click at [196, 18] on span "Product sets, [GEOGRAPHIC_DATA]" at bounding box center [250, 14] width 159 height 13
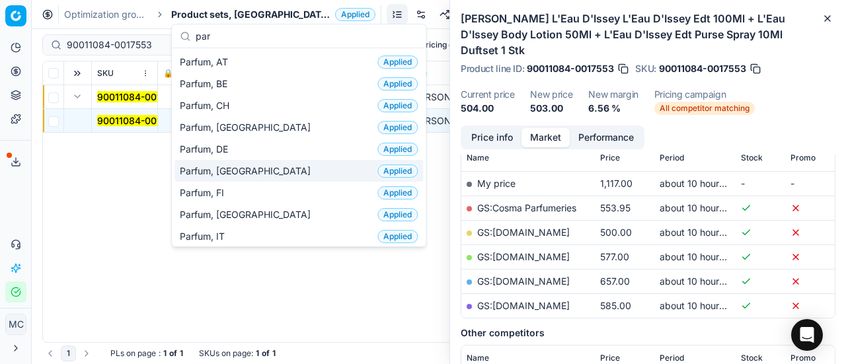
type input "par"
click at [229, 161] on div "Parfum, DK Applied" at bounding box center [298, 171] width 248 height 22
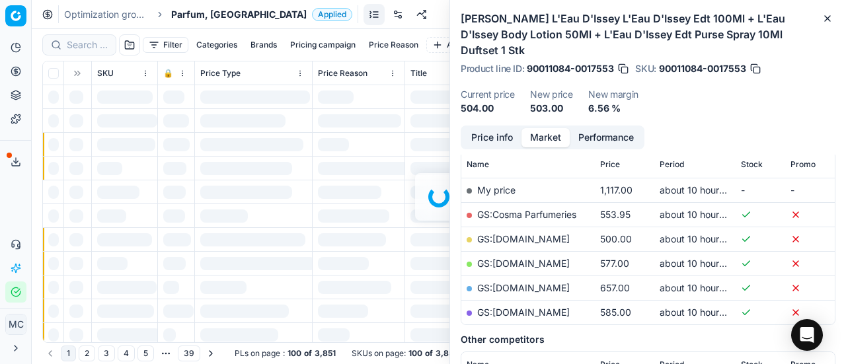
scroll to position [198, 0]
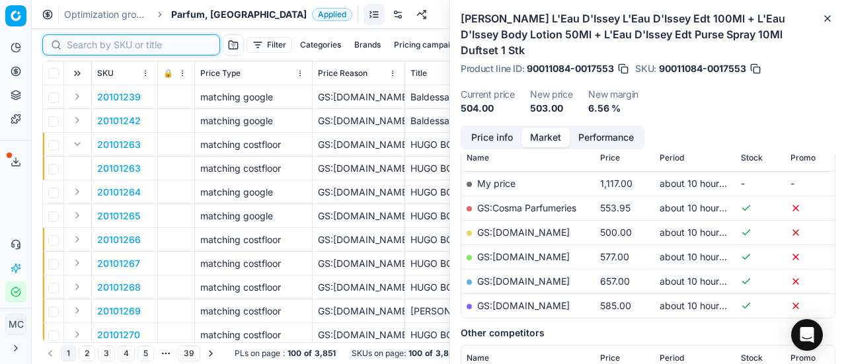
click at [91, 43] on input at bounding box center [139, 44] width 145 height 13
paste input "90000514-0000666"
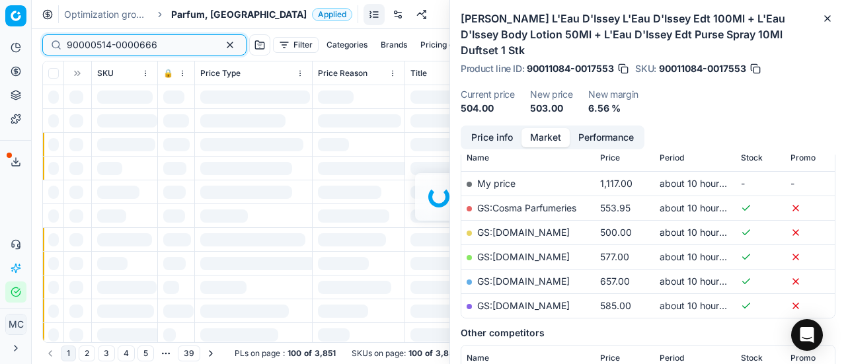
scroll to position [198, 0]
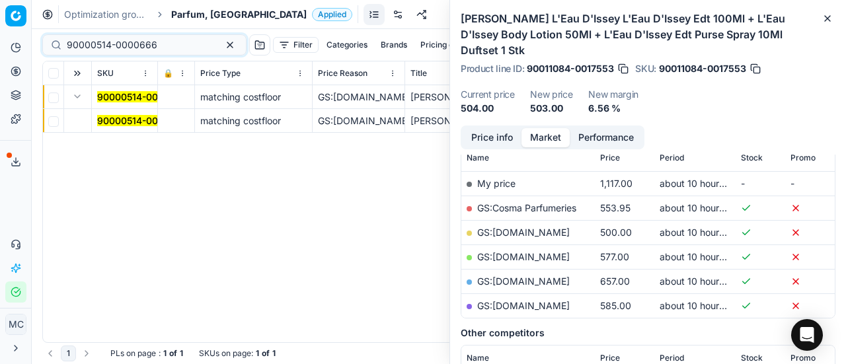
click at [115, 119] on mark "90000514-0000666" at bounding box center [142, 120] width 91 height 11
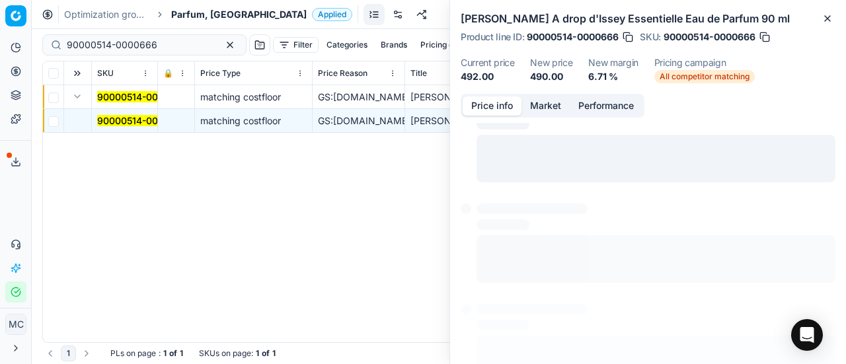
click at [494, 104] on button "Price info" at bounding box center [492, 105] width 59 height 19
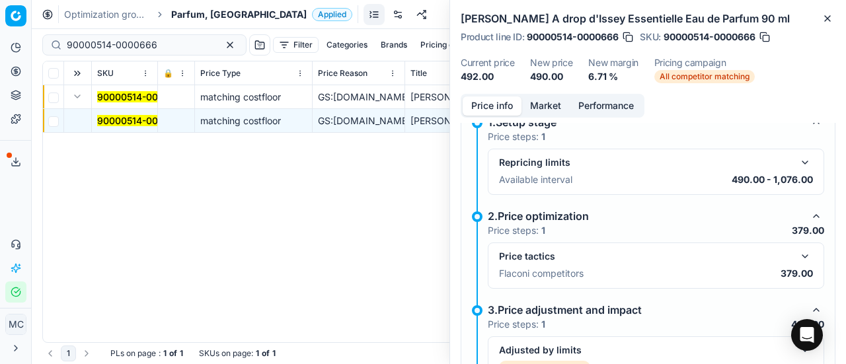
click at [797, 252] on button "button" at bounding box center [805, 256] width 16 height 16
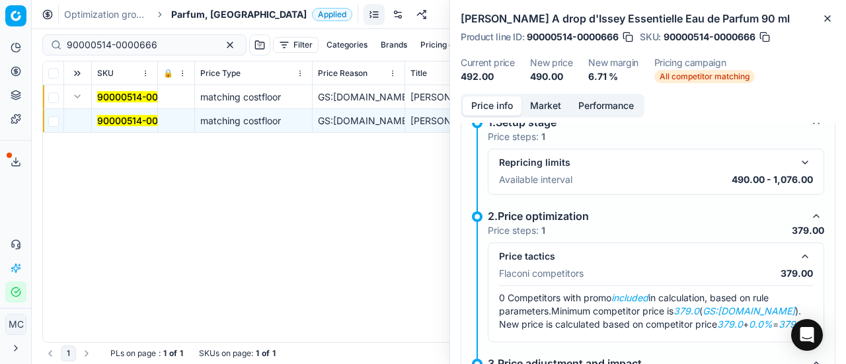
click at [539, 104] on button "Market" at bounding box center [545, 105] width 48 height 19
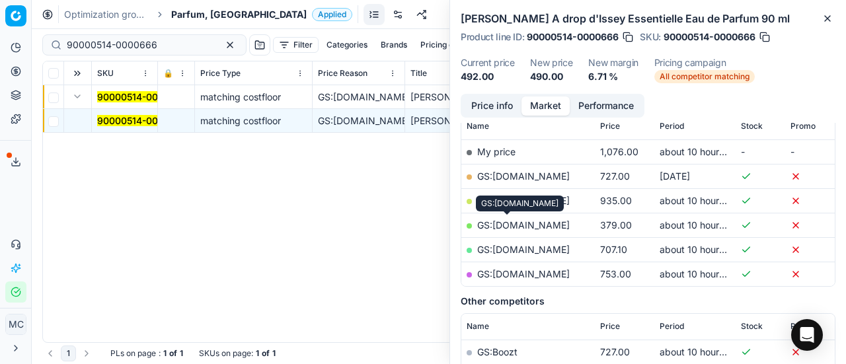
click at [517, 223] on link "GS:[DOMAIN_NAME]" at bounding box center [523, 224] width 93 height 11
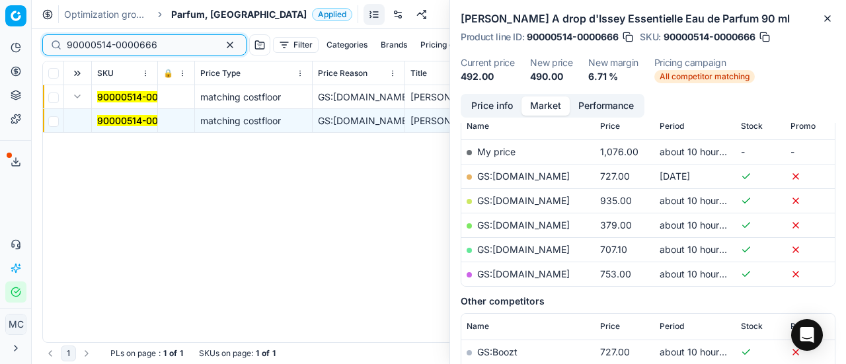
drag, startPoint x: 179, startPoint y: 45, endPoint x: 0, endPoint y: 2, distance: 184.1
click at [0, 3] on div "Pricing platform Analytics Pricing Product portfolio Templates Export service 1…" at bounding box center [423, 182] width 846 height 364
paste input "80008326-125"
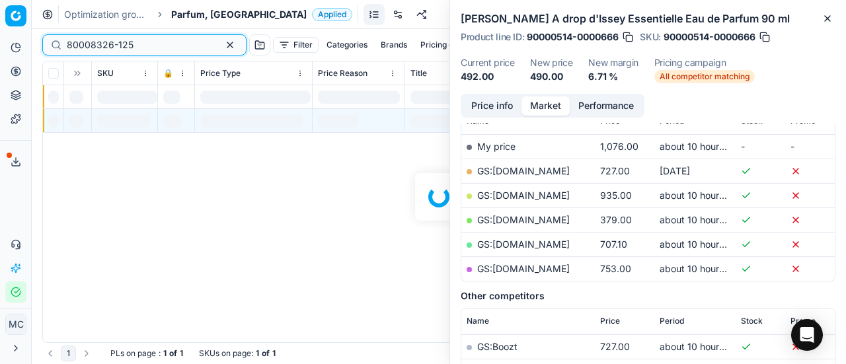
scroll to position [198, 0]
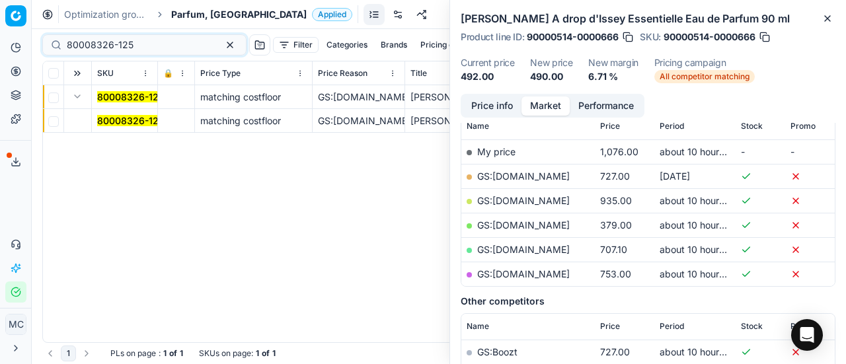
click at [109, 117] on mark "80008326-125" at bounding box center [130, 120] width 67 height 11
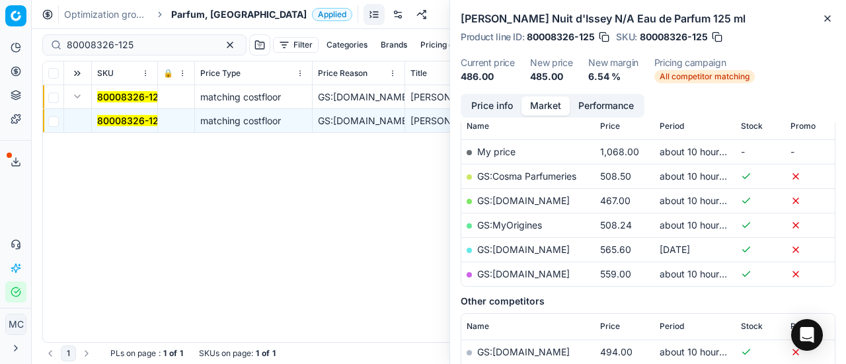
click at [500, 110] on button "Price info" at bounding box center [492, 105] width 59 height 19
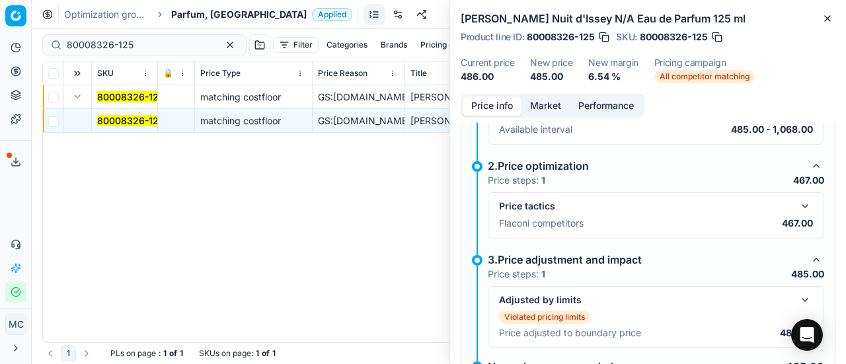
click at [798, 209] on button "button" at bounding box center [805, 206] width 16 height 16
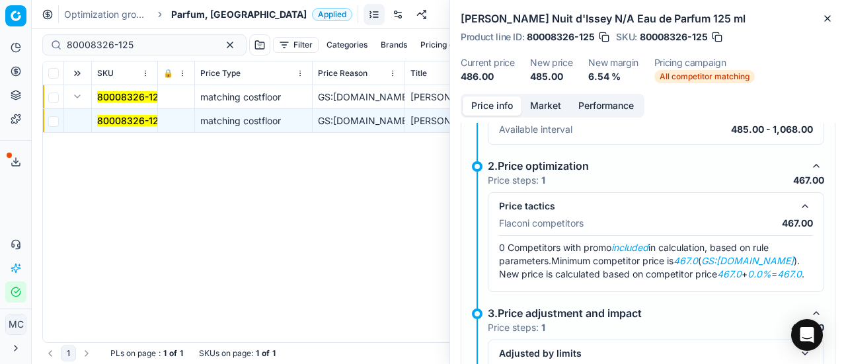
click at [538, 107] on button "Market" at bounding box center [545, 105] width 48 height 19
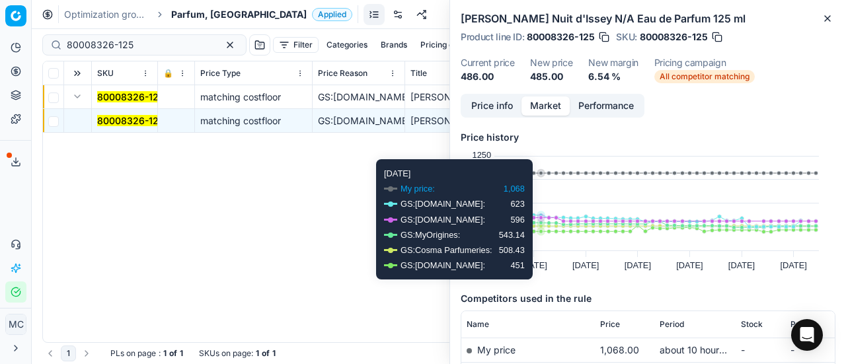
scroll to position [132, 0]
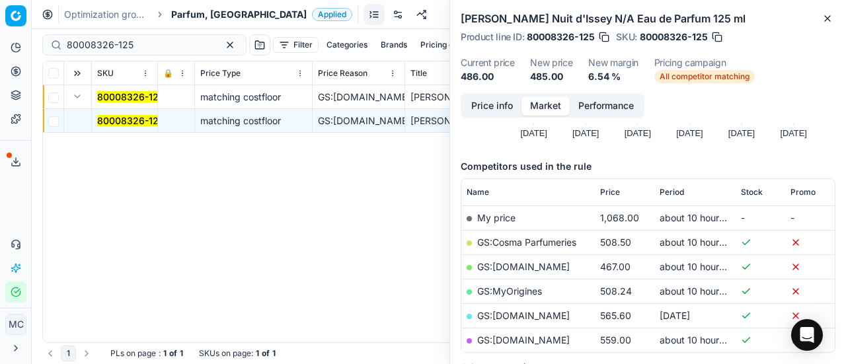
click at [517, 266] on link "GS:[DOMAIN_NAME]" at bounding box center [523, 266] width 93 height 11
drag, startPoint x: 170, startPoint y: 50, endPoint x: 0, endPoint y: 62, distance: 170.2
click at [0, 52] on div "Pricing platform Analytics Pricing Product portfolio Templates Export service 1…" at bounding box center [423, 182] width 846 height 364
paste input "65511-100"
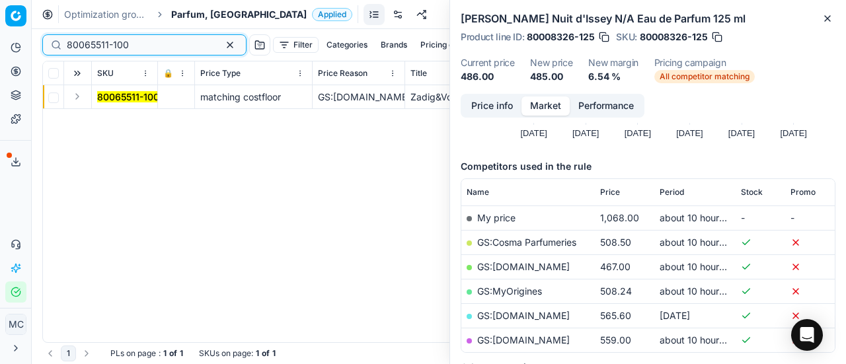
type input "80065511-100"
click at [79, 96] on button "Expand" at bounding box center [77, 97] width 16 height 16
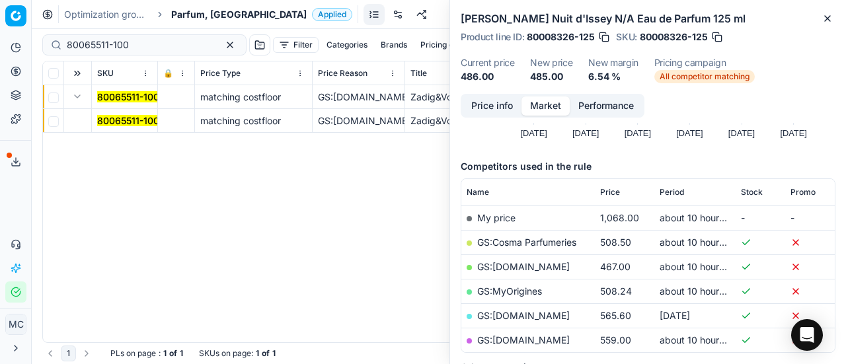
click at [131, 120] on mark "80065511-100" at bounding box center [128, 120] width 62 height 11
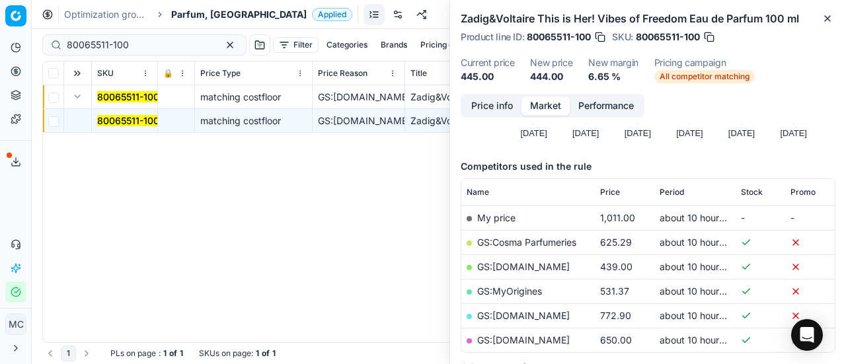
click at [500, 102] on button "Price info" at bounding box center [492, 105] width 59 height 19
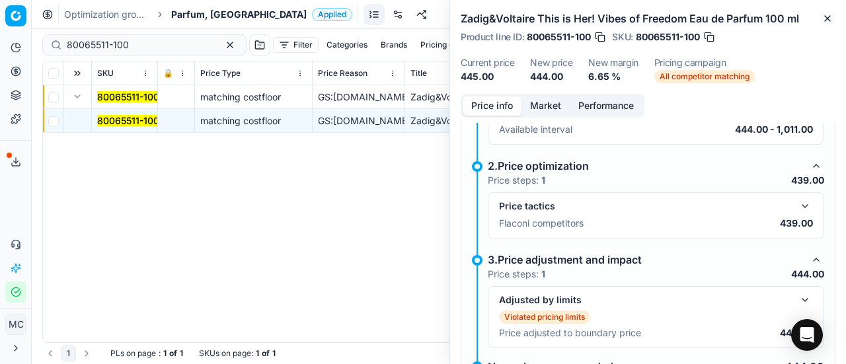
click at [797, 205] on button "button" at bounding box center [805, 206] width 16 height 16
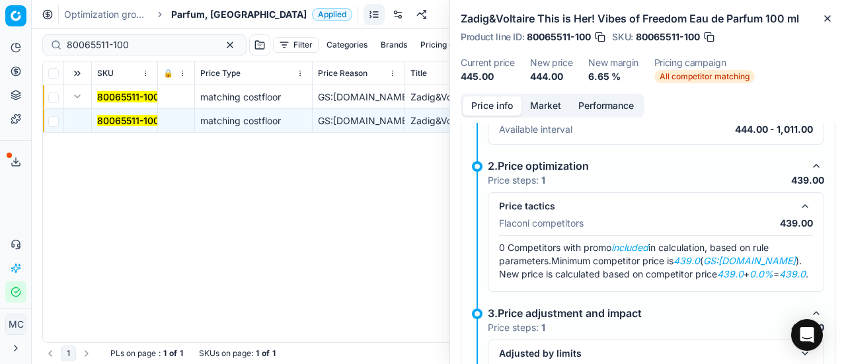
click at [554, 113] on button "Market" at bounding box center [545, 105] width 48 height 19
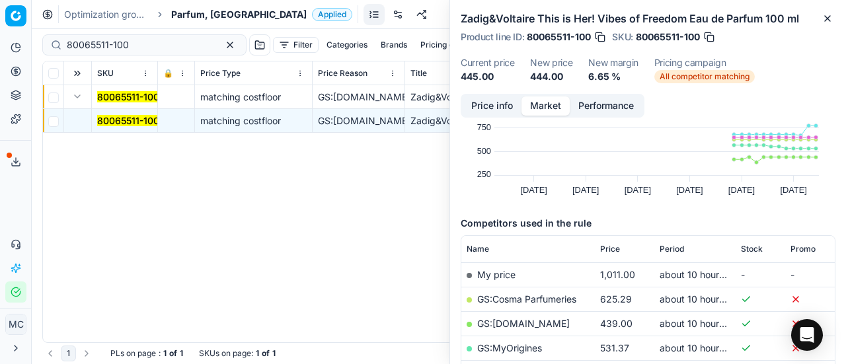
scroll to position [132, 0]
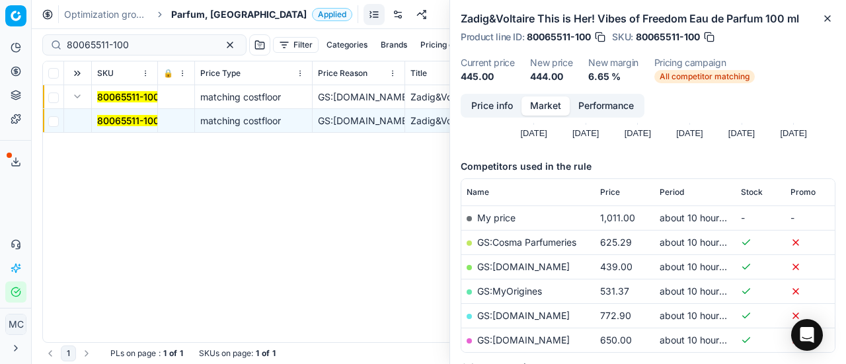
click at [522, 262] on link "GS:[DOMAIN_NAME]" at bounding box center [523, 266] width 93 height 11
click at [184, 17] on span "Parfum, [GEOGRAPHIC_DATA]" at bounding box center [238, 14] width 135 height 13
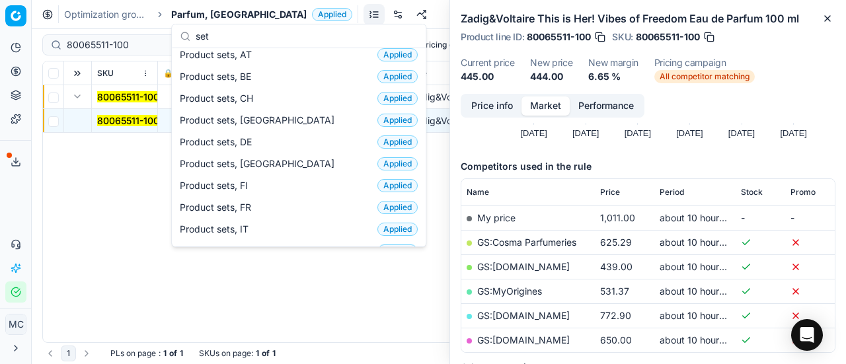
scroll to position [0, 0]
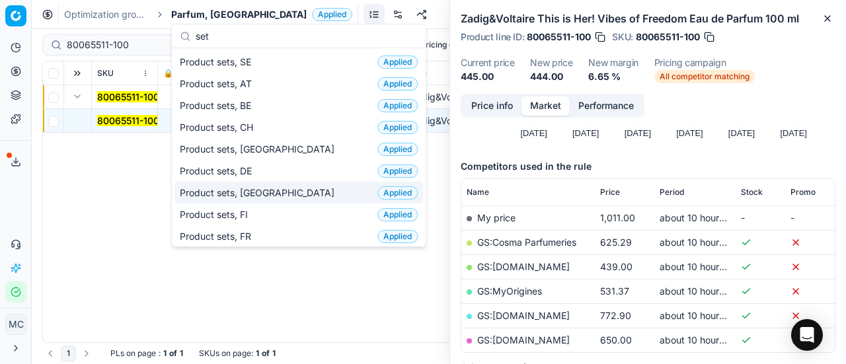
type input "set"
click at [288, 184] on div "Product sets, DK Applied" at bounding box center [298, 193] width 248 height 22
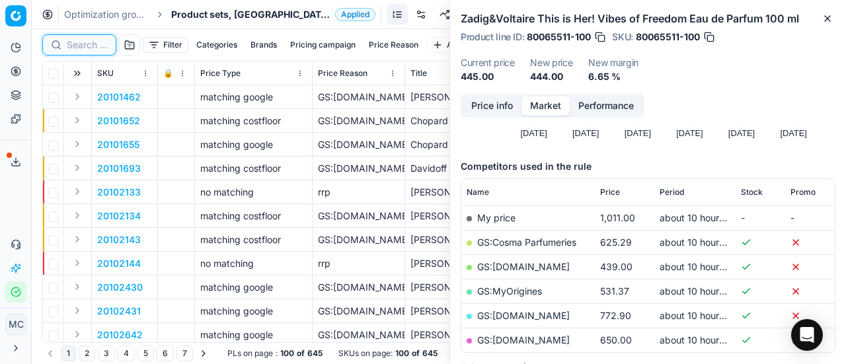
click at [86, 51] on input at bounding box center [87, 44] width 41 height 13
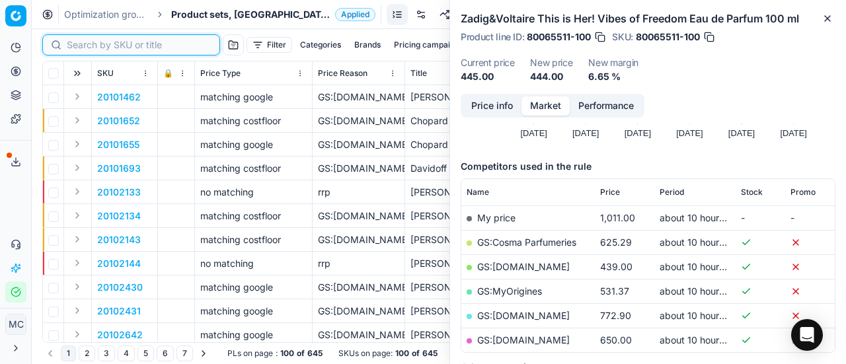
paste input "90011090-0017563"
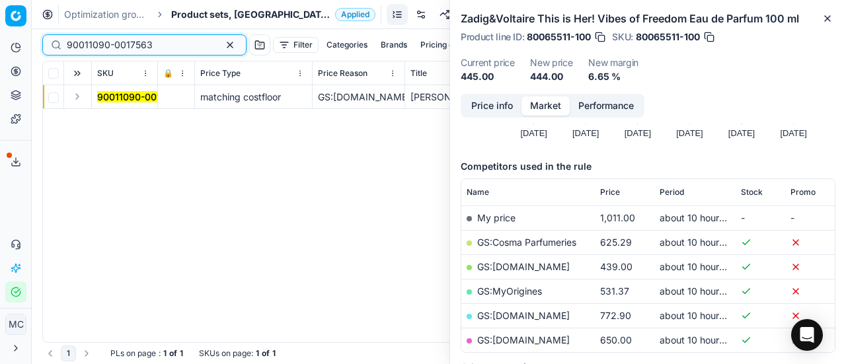
type input "90011090-0017563"
click at [82, 95] on button "Expand" at bounding box center [77, 97] width 16 height 16
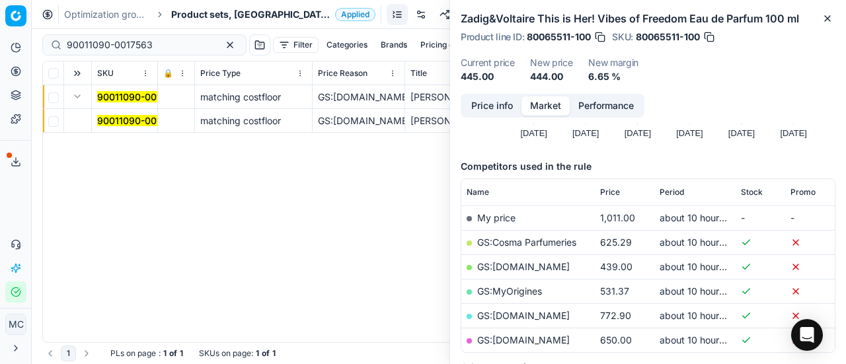
click at [116, 122] on mark "90011090-0017563" at bounding box center [140, 120] width 86 height 11
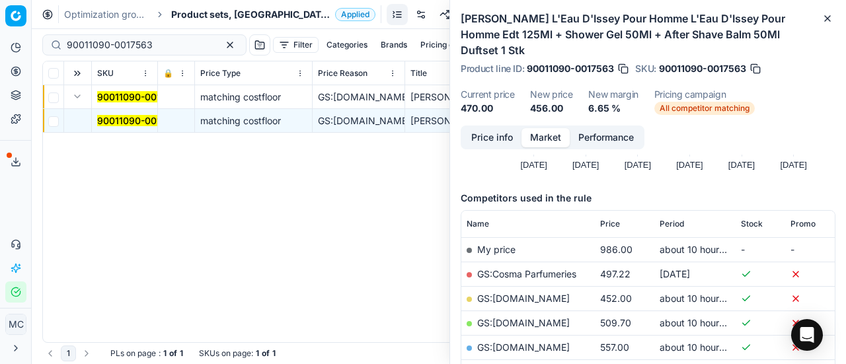
click at [489, 128] on button "Price info" at bounding box center [492, 137] width 59 height 19
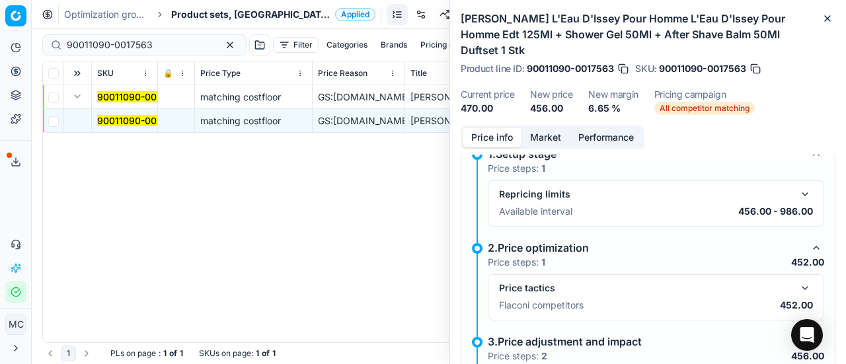
click at [797, 274] on div "Price tactics Flaconi competitors 452.00" at bounding box center [656, 297] width 336 height 46
click at [797, 280] on button "button" at bounding box center [805, 288] width 16 height 16
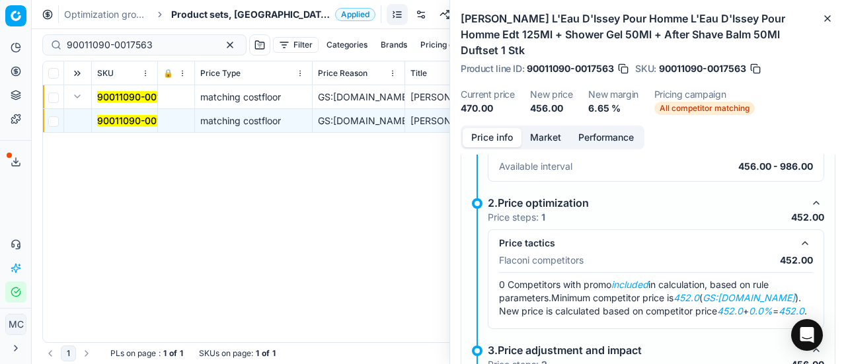
scroll to position [200, 0]
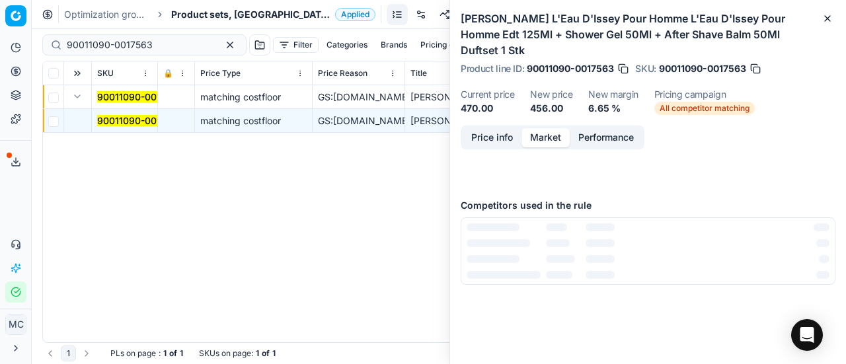
click at [536, 128] on button "Market" at bounding box center [545, 137] width 48 height 19
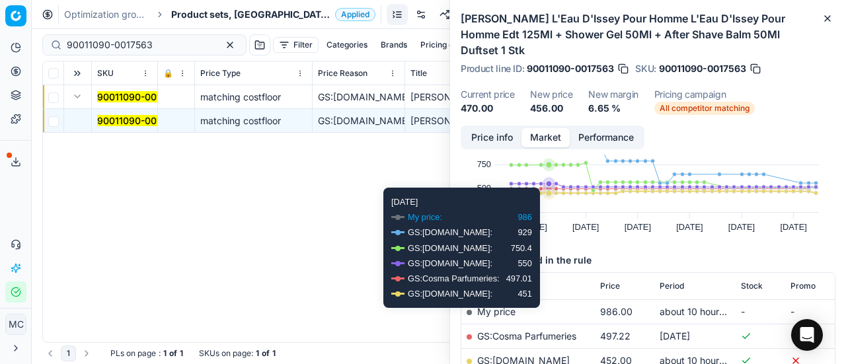
scroll to position [132, 0]
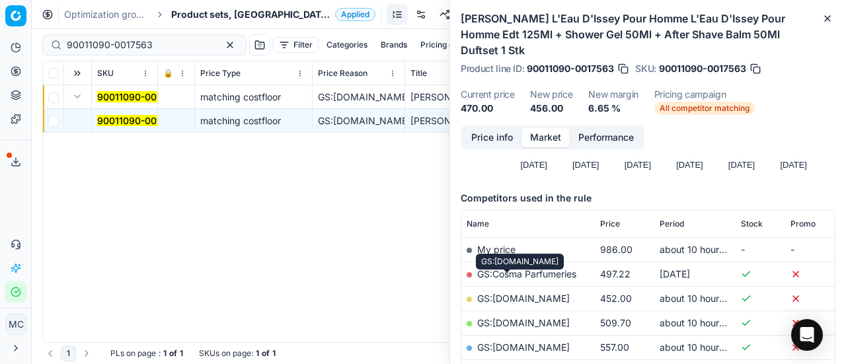
click at [531, 293] on link "GS:[DOMAIN_NAME]" at bounding box center [523, 298] width 93 height 11
click at [217, 15] on span "Product sets, [GEOGRAPHIC_DATA]" at bounding box center [250, 14] width 159 height 13
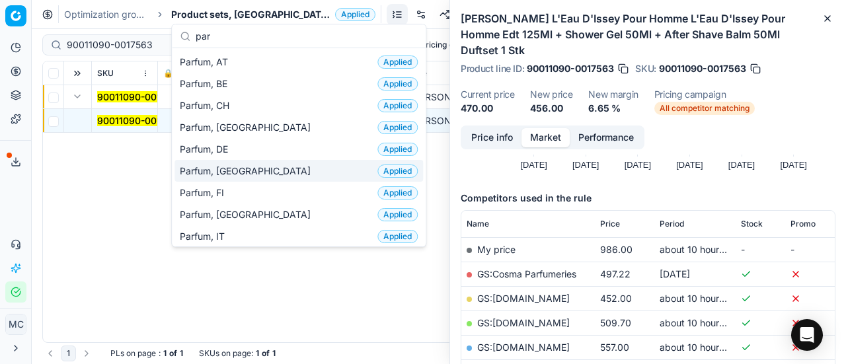
type input "par"
click at [221, 167] on span "Parfum, [GEOGRAPHIC_DATA]" at bounding box center [248, 171] width 136 height 13
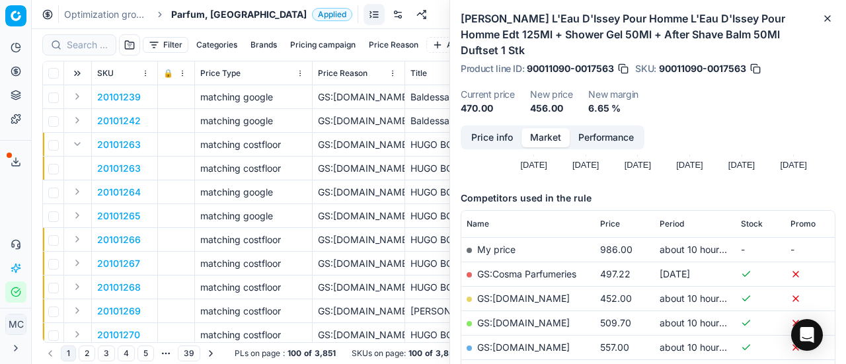
click at [89, 36] on div at bounding box center [79, 44] width 74 height 21
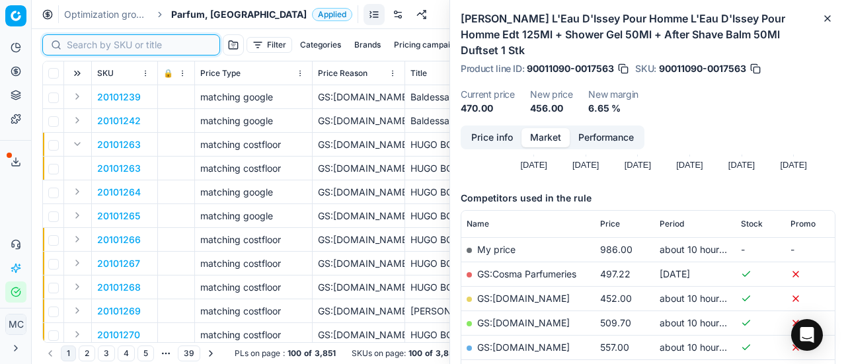
paste input "80001369-200"
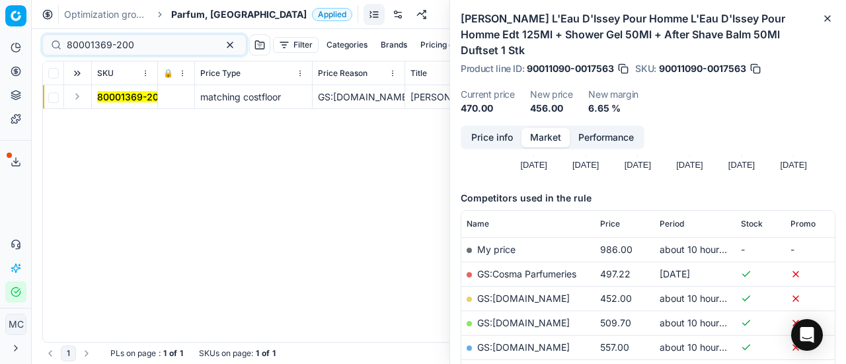
click at [75, 98] on button "Expand" at bounding box center [77, 97] width 16 height 16
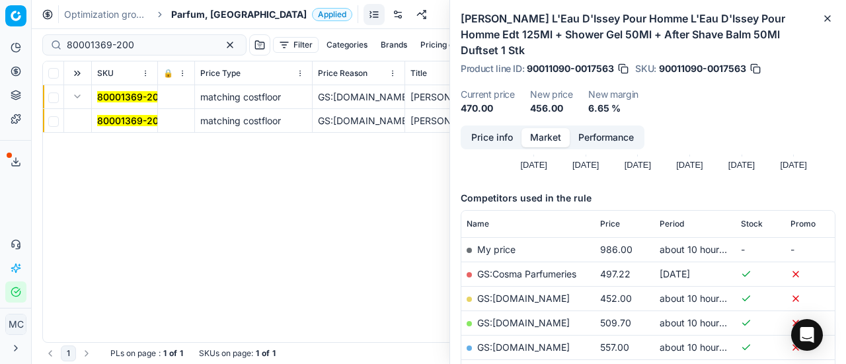
click at [114, 121] on mark "80001369-200" at bounding box center [130, 120] width 67 height 11
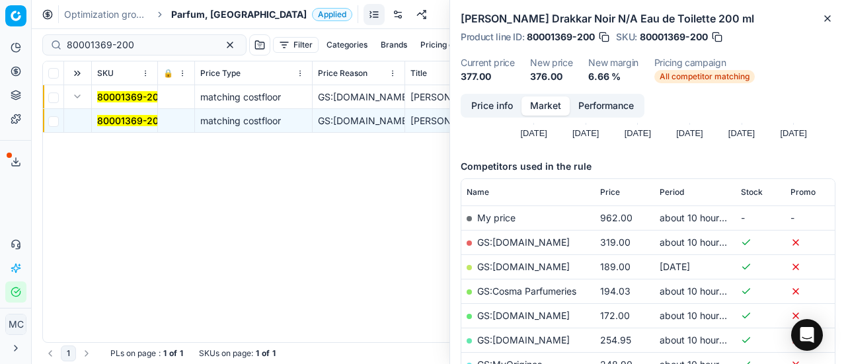
click at [476, 109] on button "Price info" at bounding box center [492, 105] width 59 height 19
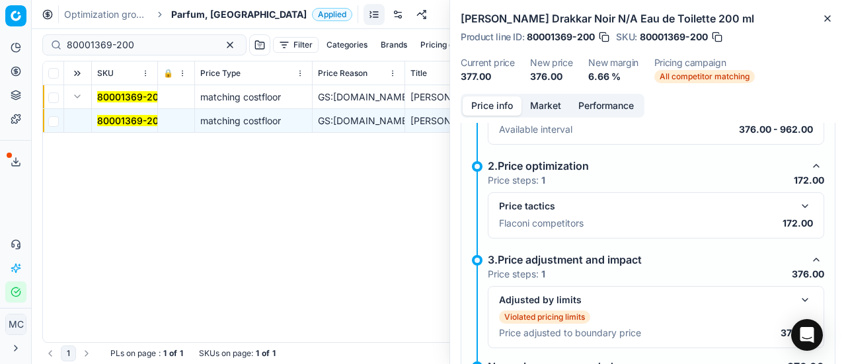
click at [800, 203] on button "button" at bounding box center [805, 206] width 16 height 16
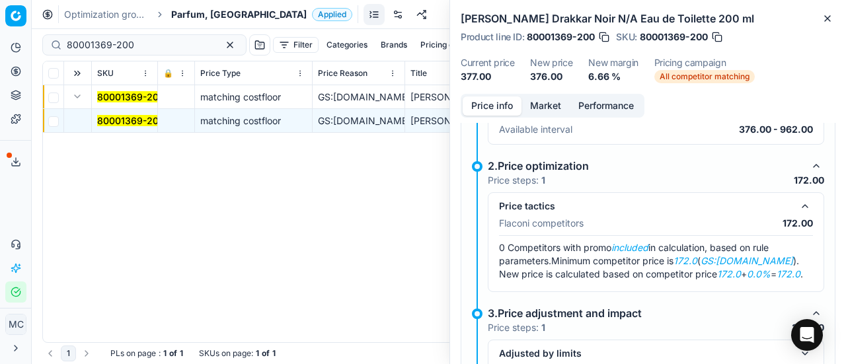
click at [545, 96] on button "Market" at bounding box center [545, 105] width 48 height 19
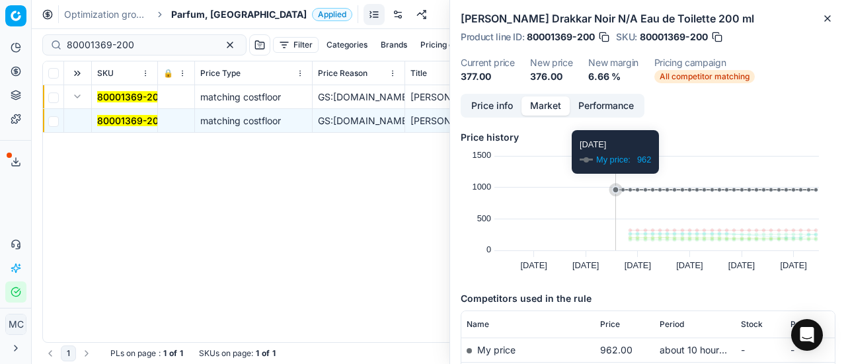
scroll to position [132, 0]
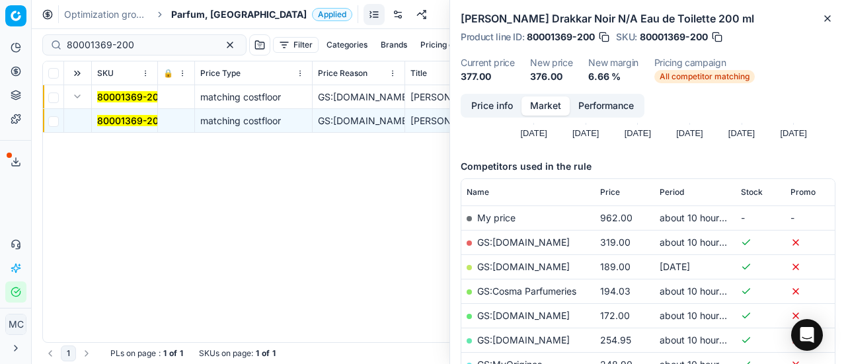
click at [520, 313] on link "GS:[DOMAIN_NAME]" at bounding box center [523, 315] width 93 height 11
drag, startPoint x: 156, startPoint y: 48, endPoint x: 0, endPoint y: -24, distance: 172.0
click at [0, 0] on html "Pricing platform Analytics Pricing Product portfolio Templates Export service 1…" at bounding box center [423, 182] width 846 height 364
paste input "66924-1"
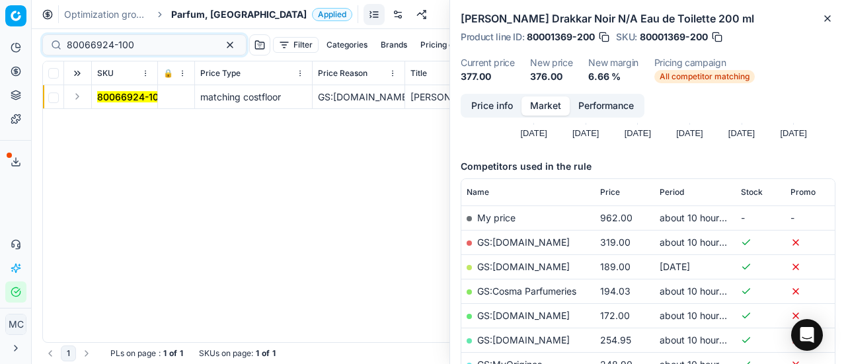
click at [82, 102] on button "Expand" at bounding box center [77, 97] width 16 height 16
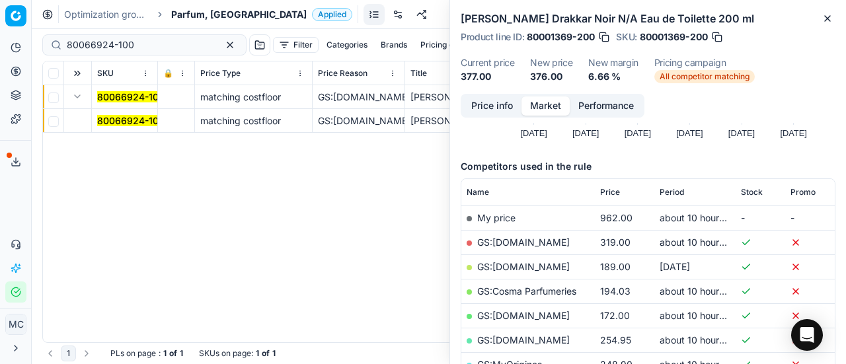
click at [136, 122] on mark "80066924-100" at bounding box center [130, 120] width 67 height 11
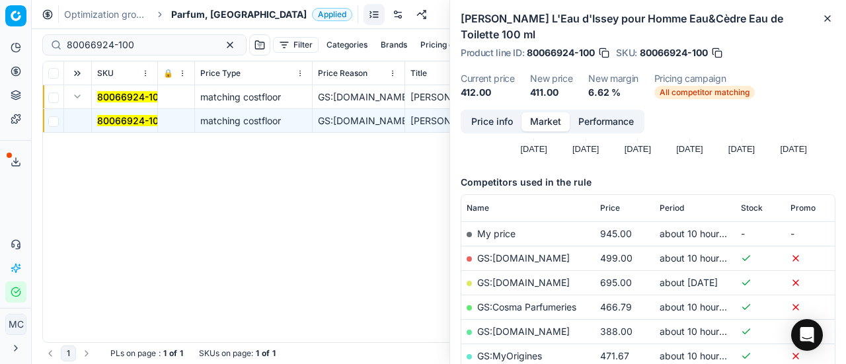
click at [492, 113] on button "Price info" at bounding box center [492, 121] width 59 height 19
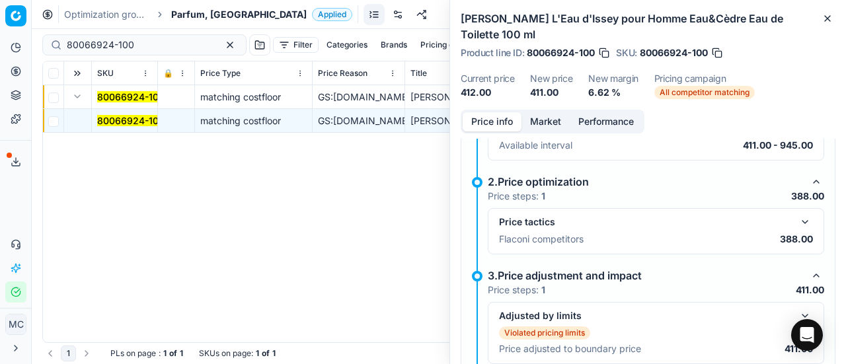
click at [797, 220] on button "button" at bounding box center [805, 222] width 16 height 16
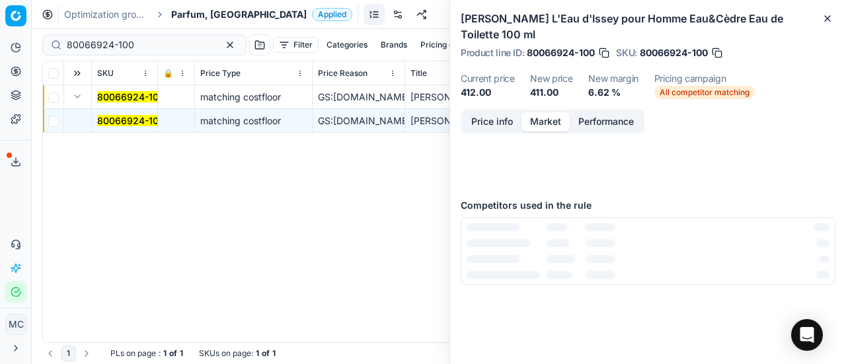
click at [554, 116] on button "Market" at bounding box center [545, 121] width 48 height 19
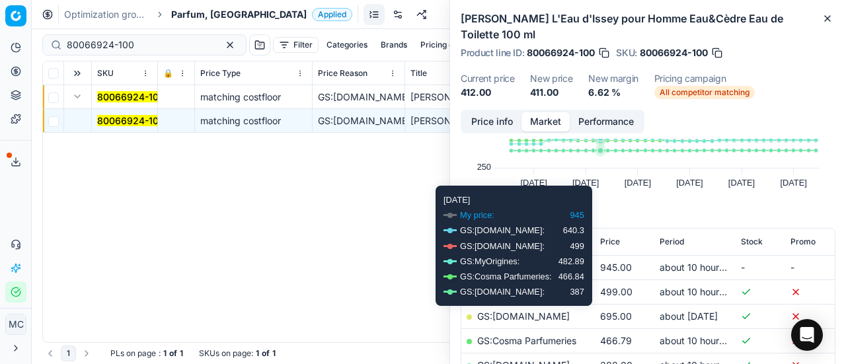
scroll to position [198, 0]
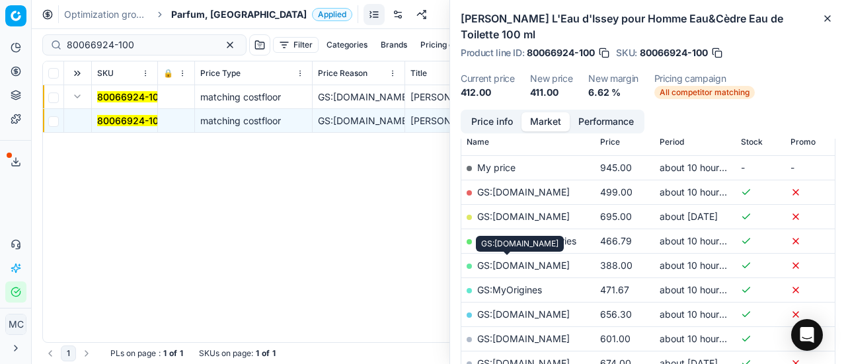
click at [529, 263] on link "GS:[DOMAIN_NAME]" at bounding box center [523, 265] width 93 height 11
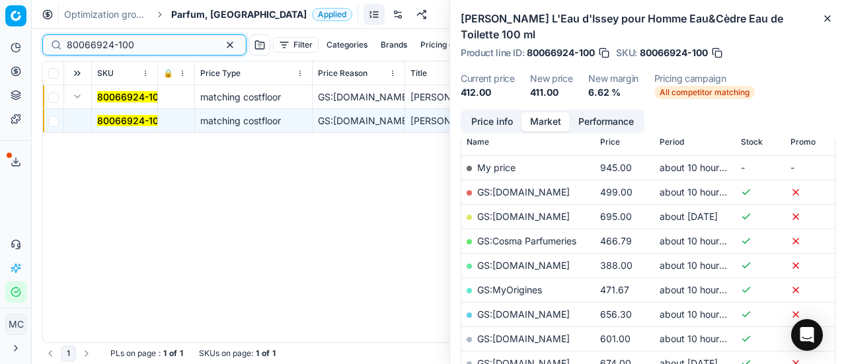
drag, startPoint x: 172, startPoint y: 47, endPoint x: 0, endPoint y: 40, distance: 172.0
click at [0, 40] on div "Pricing platform Analytics Pricing Product portfolio Templates Export service 1…" at bounding box center [423, 182] width 846 height 364
paste input "03656"
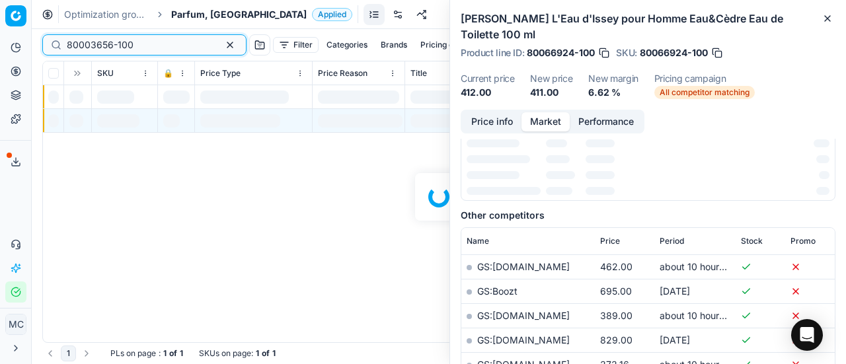
scroll to position [198, 0]
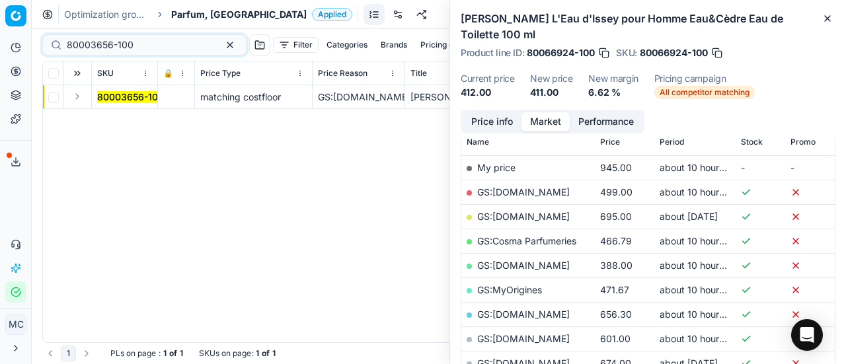
click at [75, 98] on button "Expand" at bounding box center [77, 97] width 16 height 16
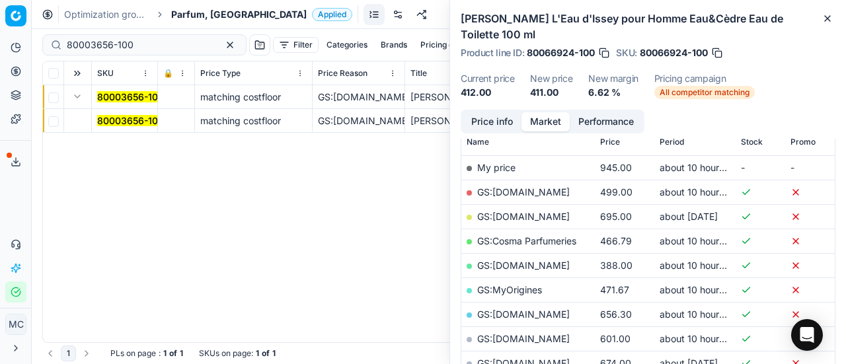
click at [156, 120] on mark "80003656-100" at bounding box center [130, 120] width 67 height 11
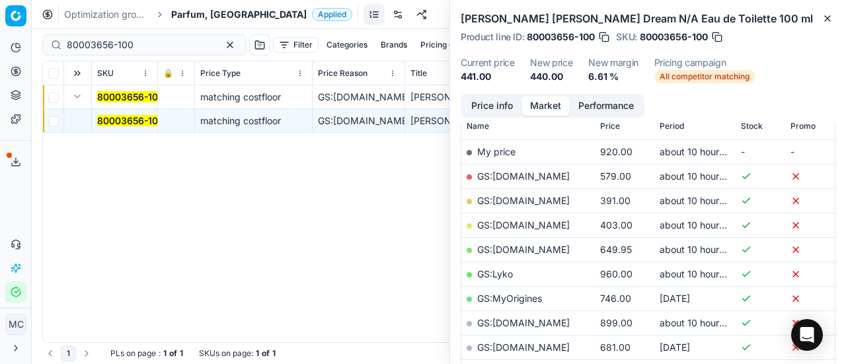
click at [507, 110] on button "Price info" at bounding box center [492, 105] width 59 height 19
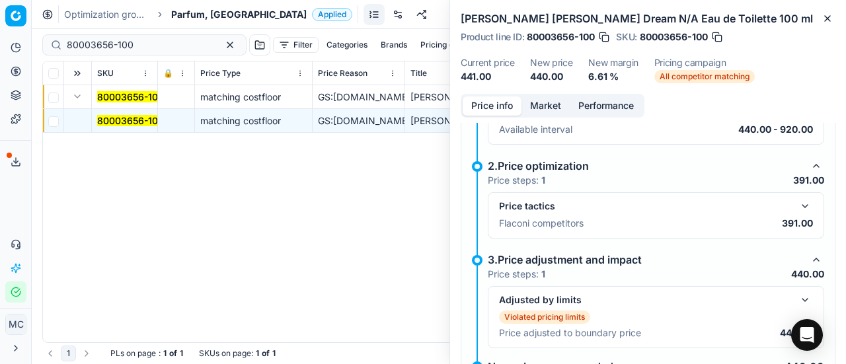
click at [797, 208] on button "button" at bounding box center [805, 206] width 16 height 16
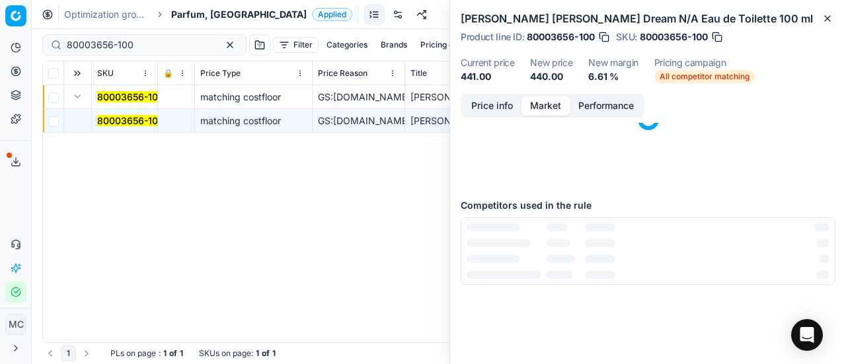
click at [554, 109] on button "Market" at bounding box center [545, 105] width 48 height 19
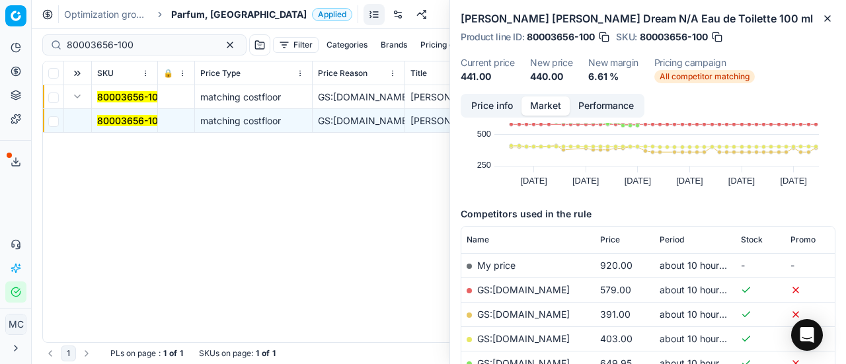
scroll to position [132, 0]
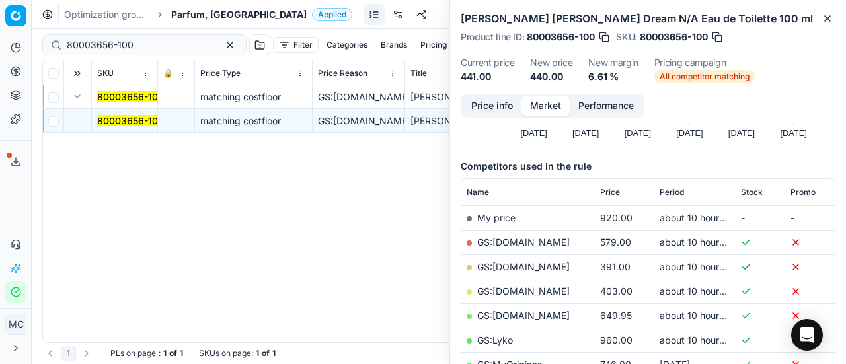
click at [537, 264] on link "GS:[DOMAIN_NAME]" at bounding box center [523, 266] width 93 height 11
drag, startPoint x: 146, startPoint y: 43, endPoint x: 0, endPoint y: 24, distance: 147.2
click at [0, 30] on div "Pricing platform Analytics Pricing Product portfolio Templates Export service 1…" at bounding box center [423, 182] width 846 height 364
paste input "90007872-0012253"
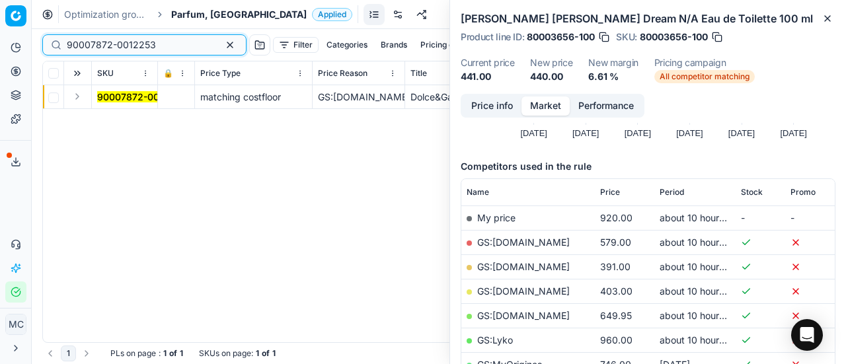
type input "90007872-0012253"
click at [76, 98] on button "Expand" at bounding box center [77, 97] width 16 height 16
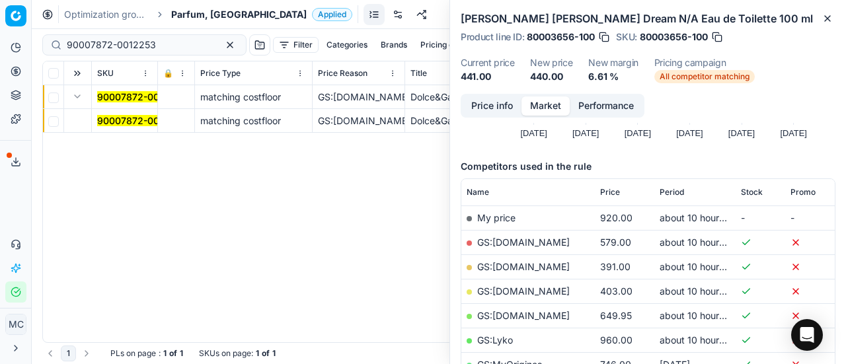
click at [113, 116] on mark "90007872-0012253" at bounding box center [141, 120] width 89 height 11
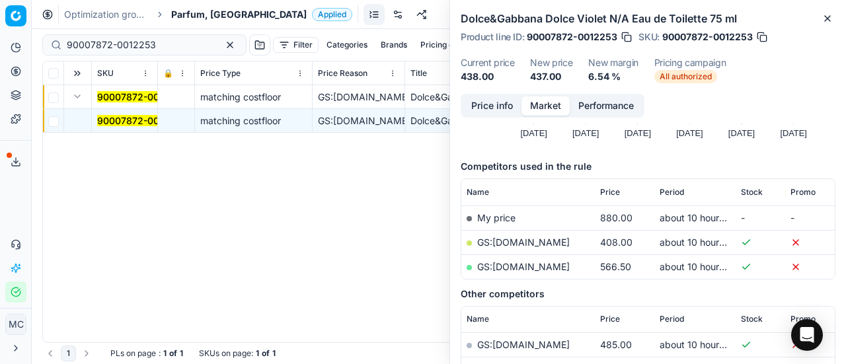
click at [501, 108] on button "Price info" at bounding box center [492, 105] width 59 height 19
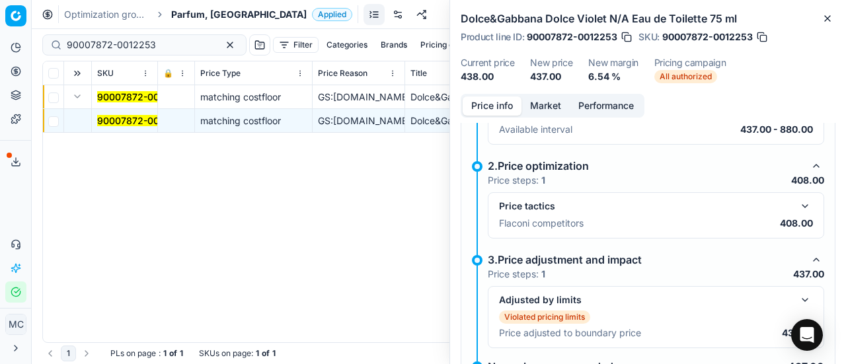
click at [797, 198] on button "button" at bounding box center [805, 206] width 16 height 16
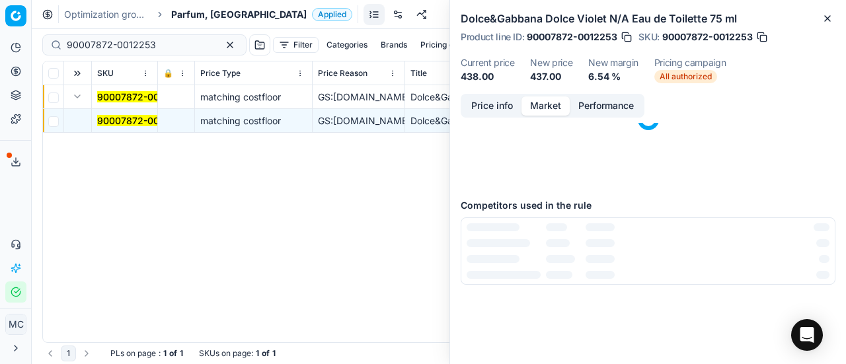
click at [550, 106] on button "Market" at bounding box center [545, 105] width 48 height 19
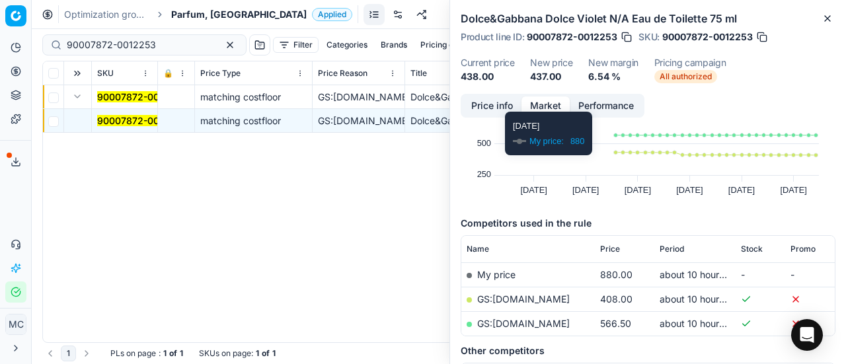
scroll to position [132, 0]
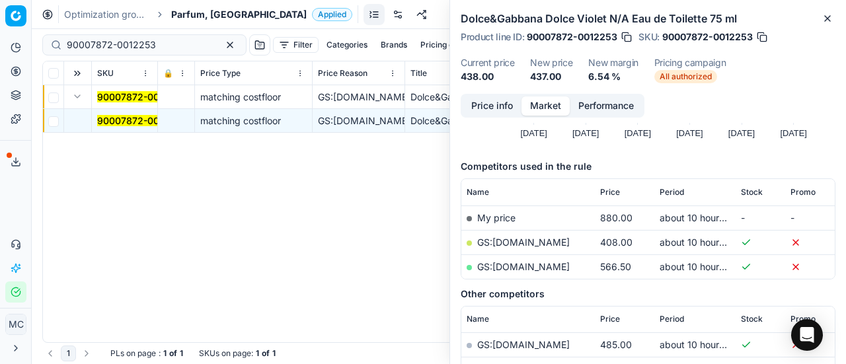
click at [522, 245] on link "GS:[DOMAIN_NAME]" at bounding box center [523, 242] width 93 height 11
drag, startPoint x: 189, startPoint y: 40, endPoint x: 0, endPoint y: 21, distance: 189.9
click at [0, 27] on div "Pricing platform Analytics Pricing Product portfolio Templates Export service 1…" at bounding box center [423, 182] width 846 height 364
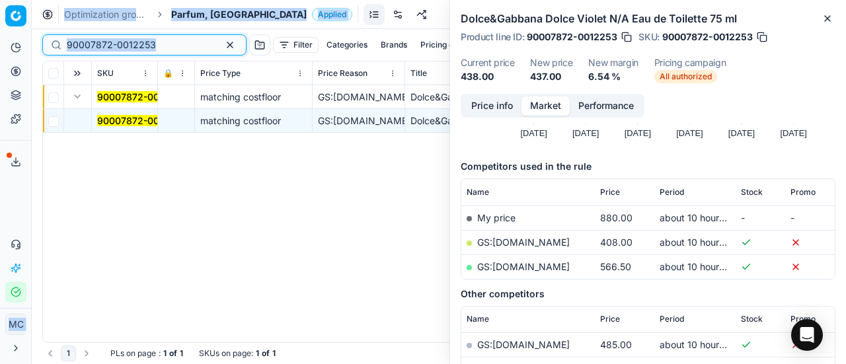
click at [222, 44] on button "button" at bounding box center [230, 45] width 16 height 16
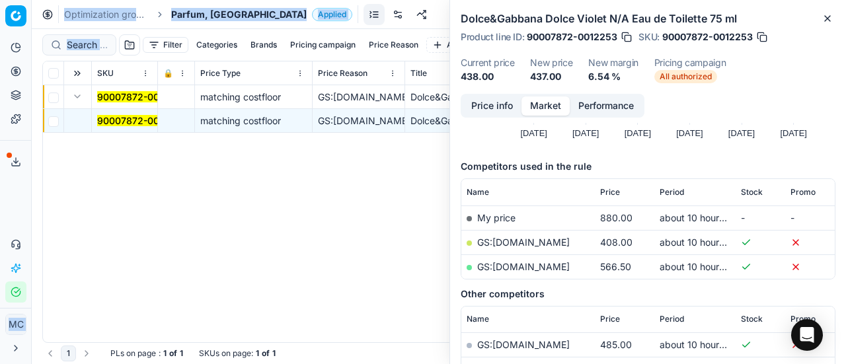
click at [164, 47] on button "Filter" at bounding box center [166, 45] width 46 height 16
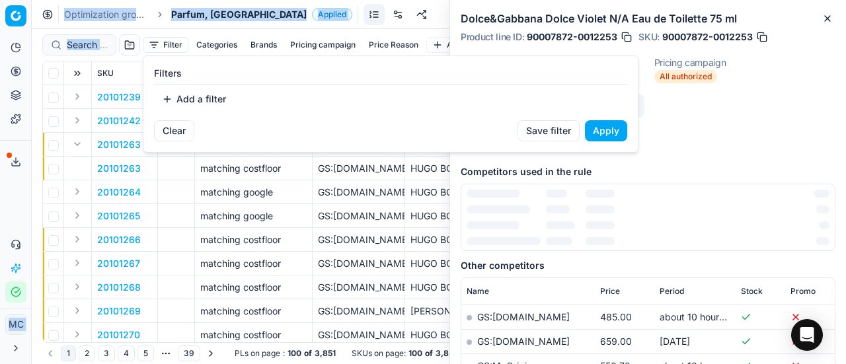
click at [89, 48] on html "Pricing platform Analytics Pricing Product portfolio Templates Export service 1…" at bounding box center [423, 182] width 846 height 364
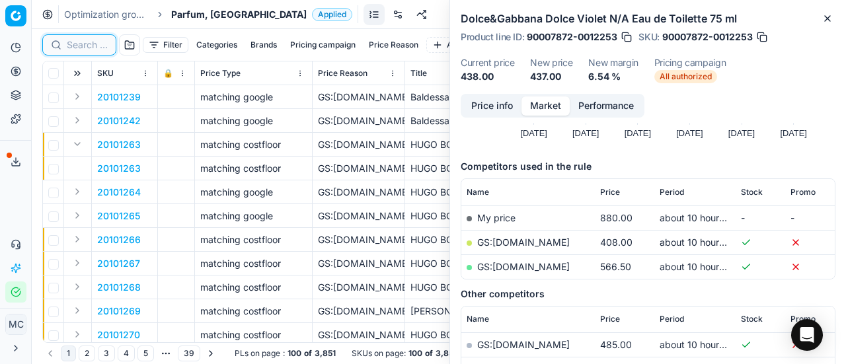
click at [93, 48] on input at bounding box center [87, 44] width 41 height 13
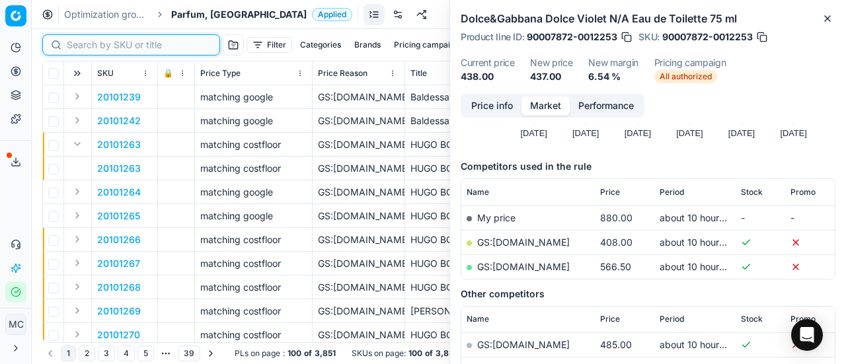
paste input "90008797-0013651"
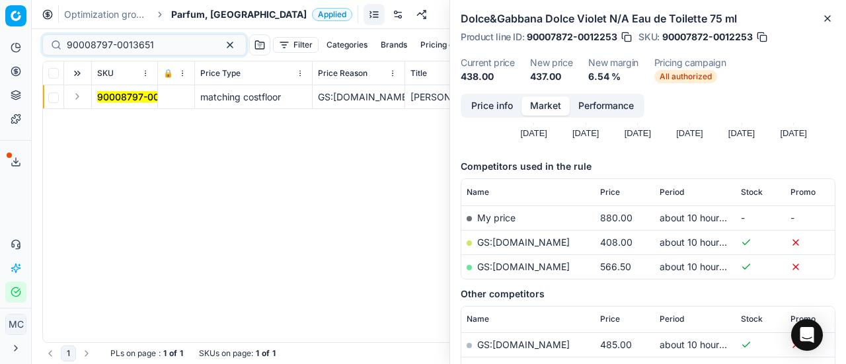
click at [76, 96] on button "Expand" at bounding box center [77, 97] width 16 height 16
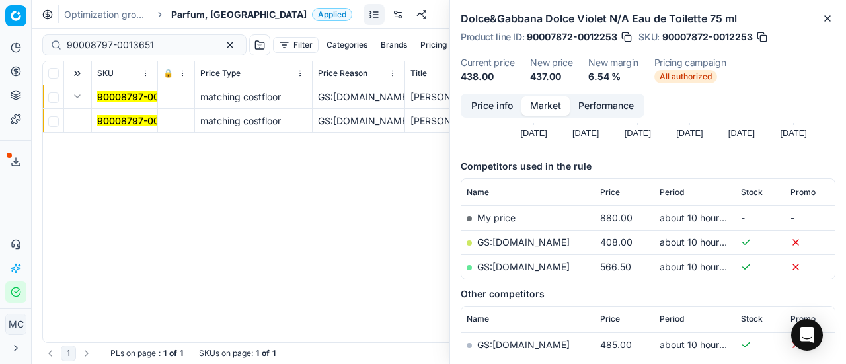
click at [133, 127] on td "90008797-0013651" at bounding box center [125, 121] width 66 height 24
click at [141, 123] on mark "90008797-0013651" at bounding box center [140, 120] width 87 height 11
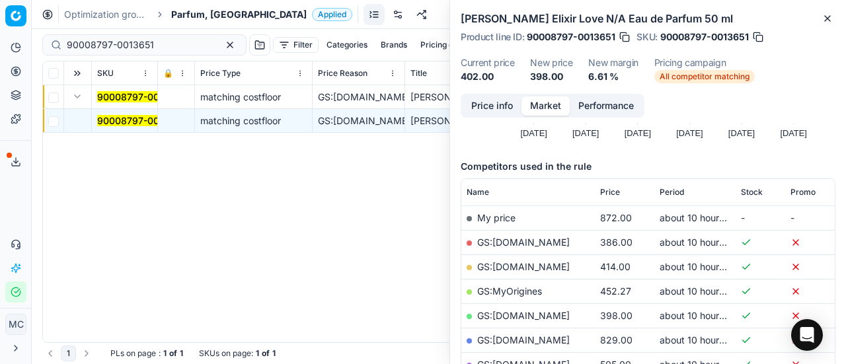
click at [478, 114] on button "Price info" at bounding box center [492, 105] width 59 height 19
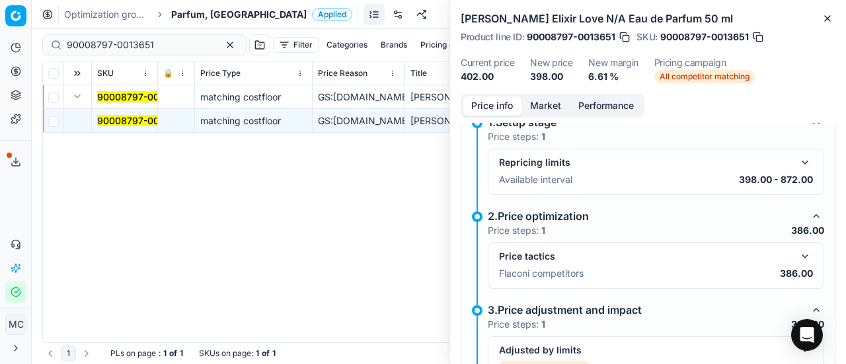
click at [786, 256] on div "Price tactics" at bounding box center [656, 256] width 314 height 16
click at [797, 248] on button "button" at bounding box center [805, 256] width 16 height 16
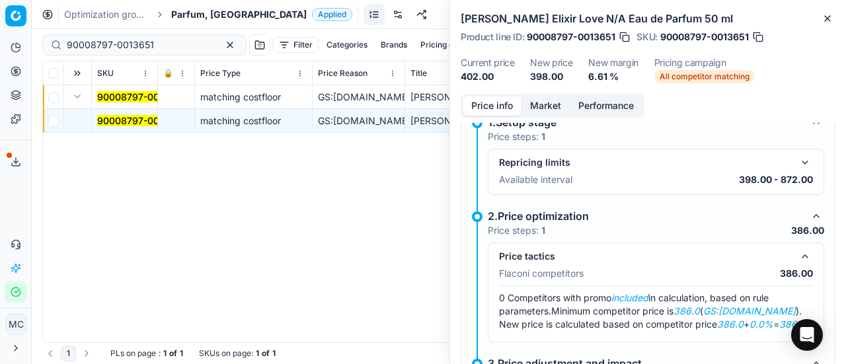
scroll to position [266, 0]
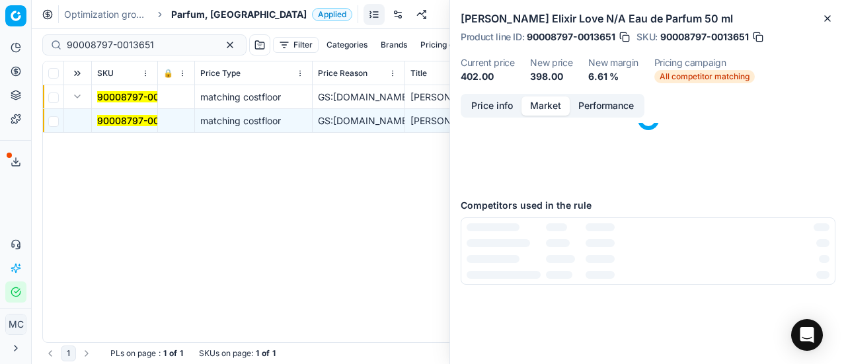
click at [554, 109] on button "Market" at bounding box center [545, 105] width 48 height 19
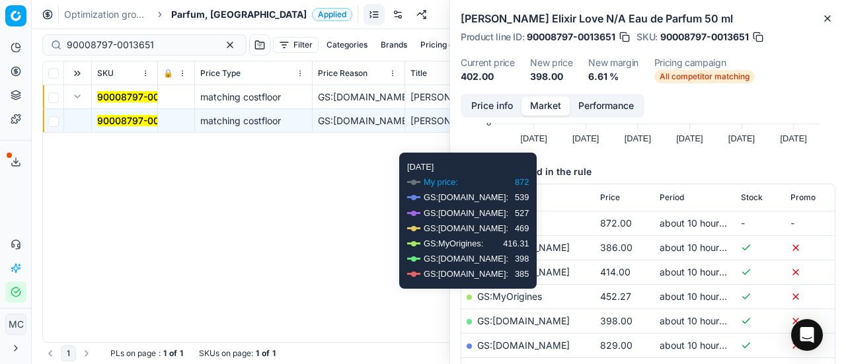
scroll to position [132, 0]
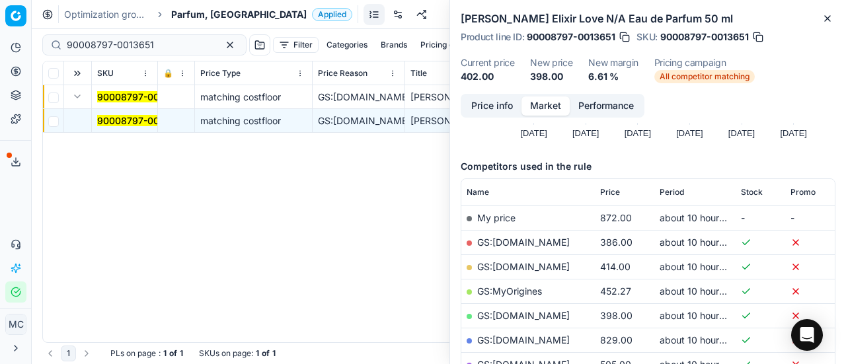
click at [526, 237] on link "GS:[DOMAIN_NAME]" at bounding box center [523, 242] width 93 height 11
drag, startPoint x: 168, startPoint y: 43, endPoint x: 0, endPoint y: 17, distance: 169.9
click at [0, 17] on div "Pricing platform Analytics Pricing Product portfolio Templates Export service 1…" at bounding box center [423, 182] width 846 height 364
paste input "80076261-50"
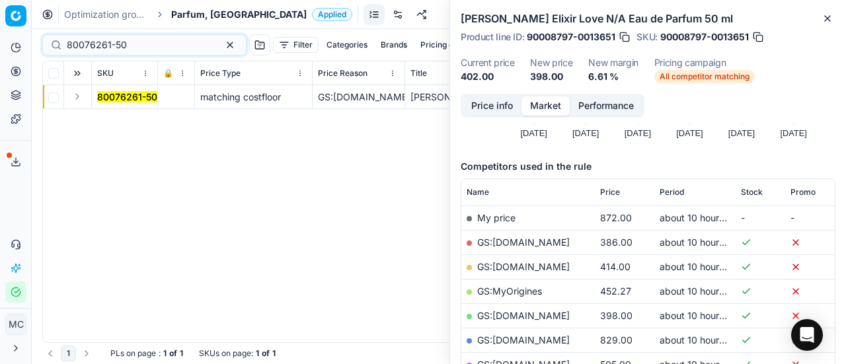
click at [77, 98] on button "Expand" at bounding box center [77, 97] width 16 height 16
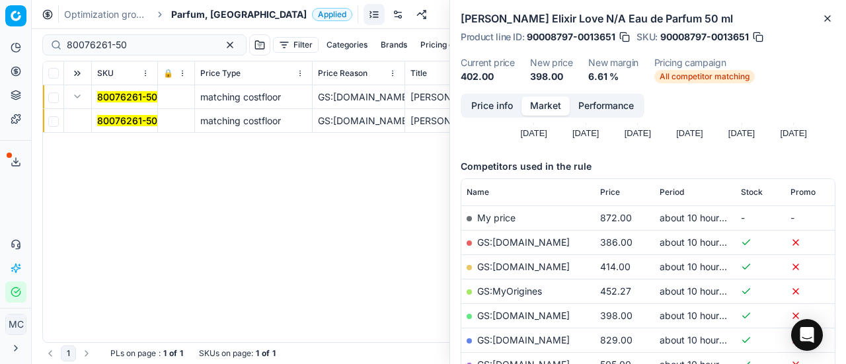
click at [126, 125] on mark "80076261-50" at bounding box center [127, 120] width 60 height 11
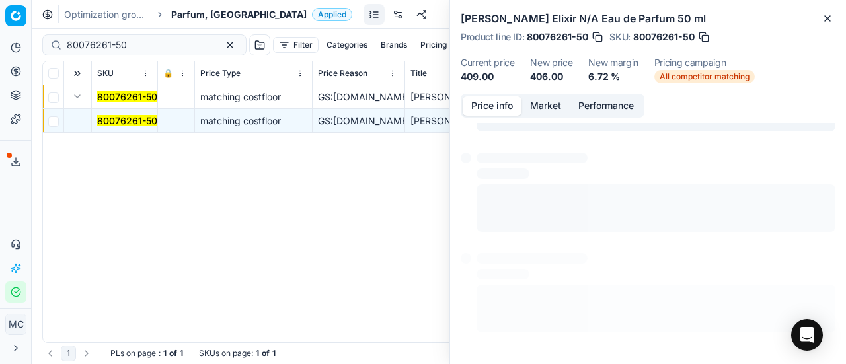
click at [491, 105] on button "Price info" at bounding box center [492, 105] width 59 height 19
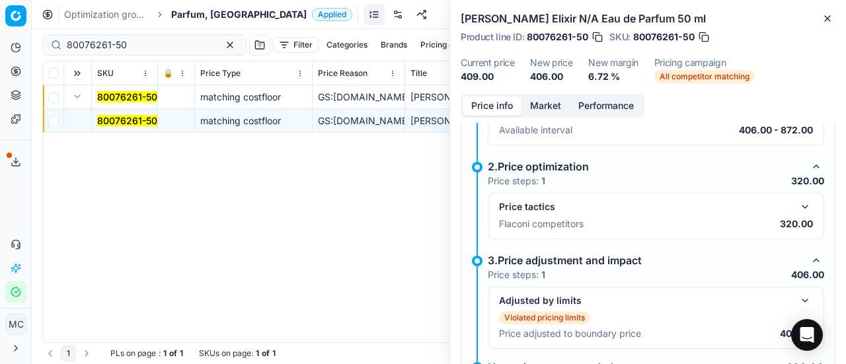
click at [797, 204] on button "button" at bounding box center [805, 207] width 16 height 16
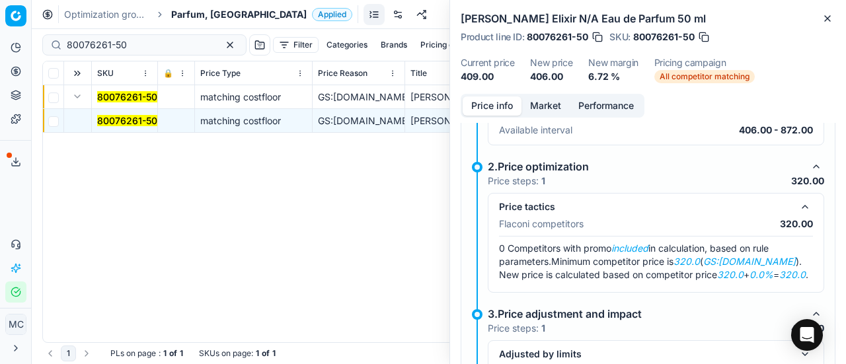
click at [553, 97] on button "Market" at bounding box center [545, 105] width 48 height 19
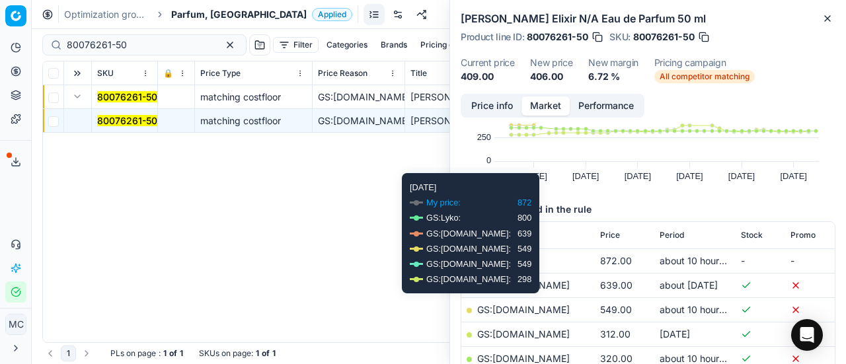
scroll to position [132, 0]
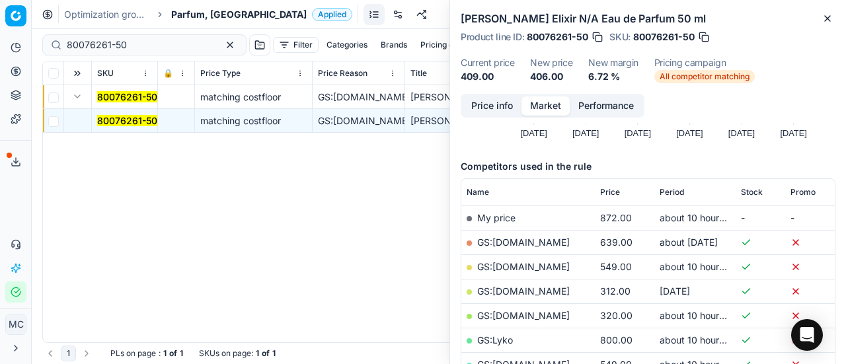
click at [532, 312] on link "GS:[DOMAIN_NAME]" at bounding box center [523, 315] width 93 height 11
drag, startPoint x: 176, startPoint y: 36, endPoint x: 0, endPoint y: 49, distance: 176.2
click at [0, 49] on div "Pricing platform Analytics Pricing Product portfolio Templates Export service 1…" at bounding box center [423, 182] width 846 height 364
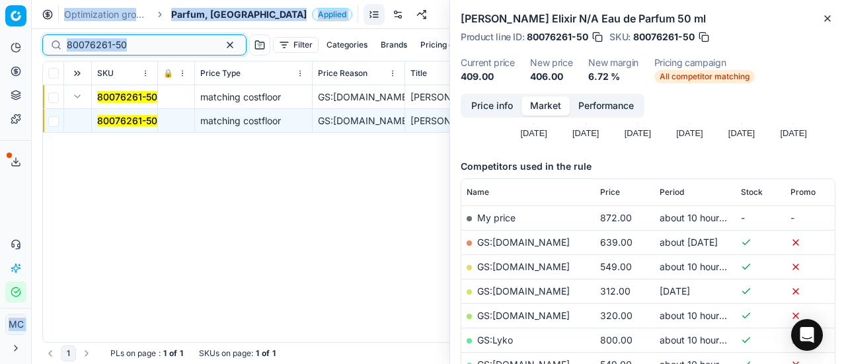
click at [131, 46] on input "80076261-50" at bounding box center [139, 44] width 145 height 13
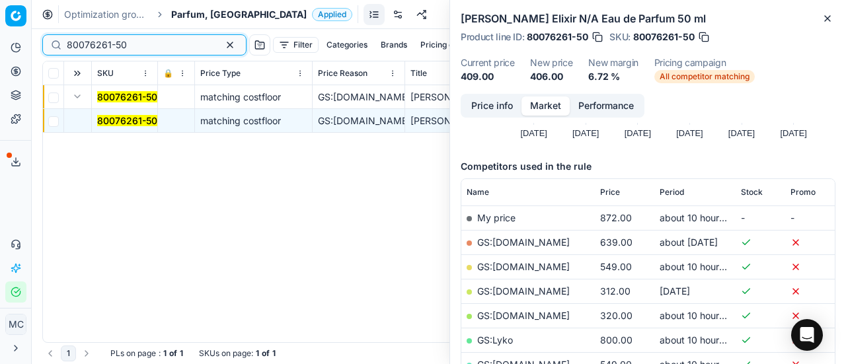
drag, startPoint x: 168, startPoint y: 45, endPoint x: 5, endPoint y: 8, distance: 168.0
click at [0, 17] on div "Pricing platform Analytics Pricing Product portfolio Templates Export service 1…" at bounding box center [423, 182] width 846 height 364
paste input "03135-10"
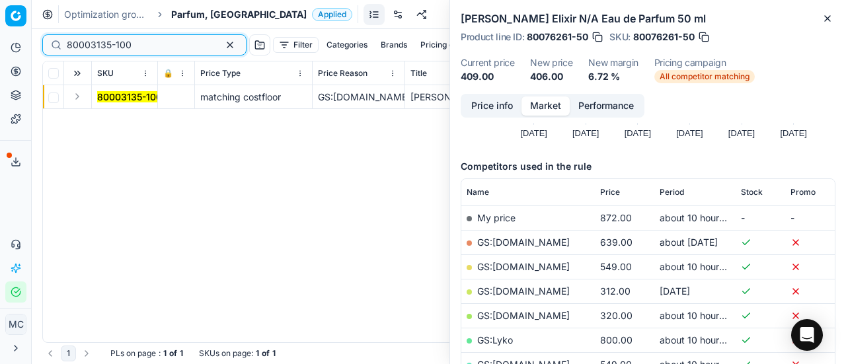
type input "80003135-100"
click at [79, 100] on button "Expand" at bounding box center [77, 97] width 16 height 16
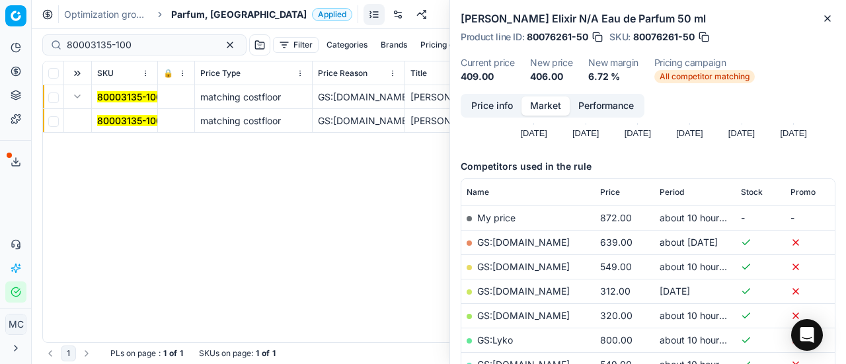
click at [151, 125] on mark "80003135-100" at bounding box center [129, 120] width 65 height 11
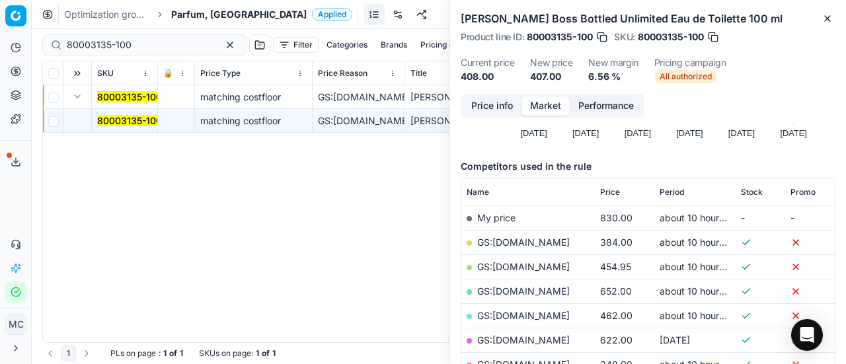
click at [489, 102] on button "Price info" at bounding box center [492, 105] width 59 height 19
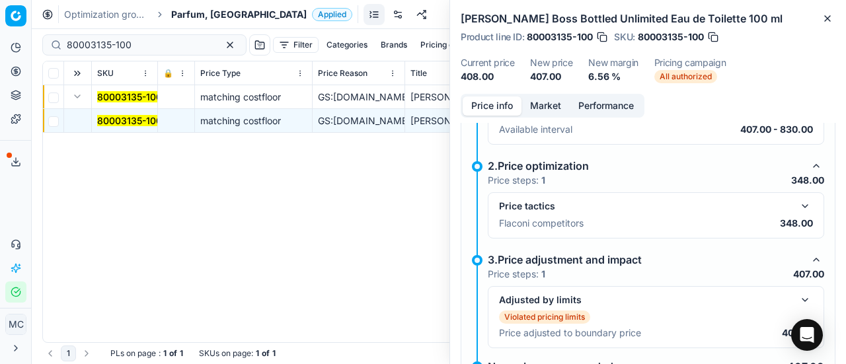
click at [790, 196] on div "Price tactics Flaconi competitors 348.00" at bounding box center [656, 215] width 336 height 46
click at [797, 198] on button "button" at bounding box center [805, 206] width 16 height 16
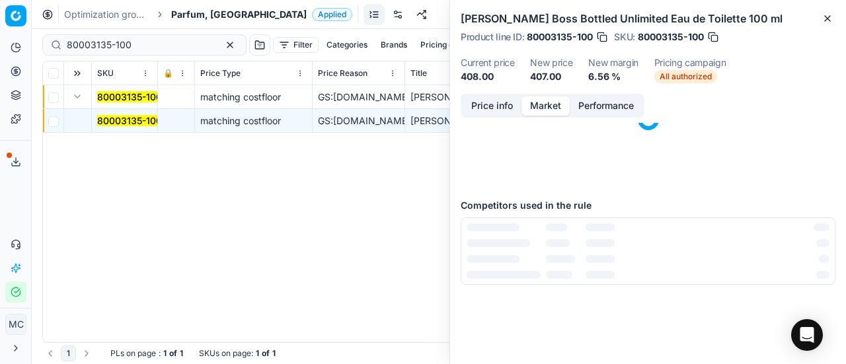
click at [537, 102] on button "Market" at bounding box center [545, 105] width 48 height 19
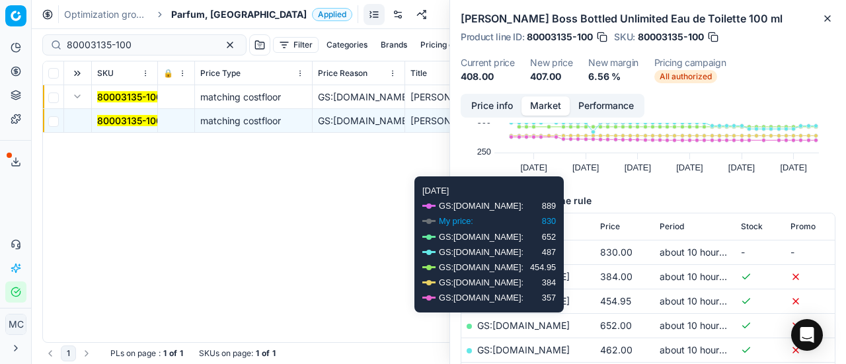
scroll to position [198, 0]
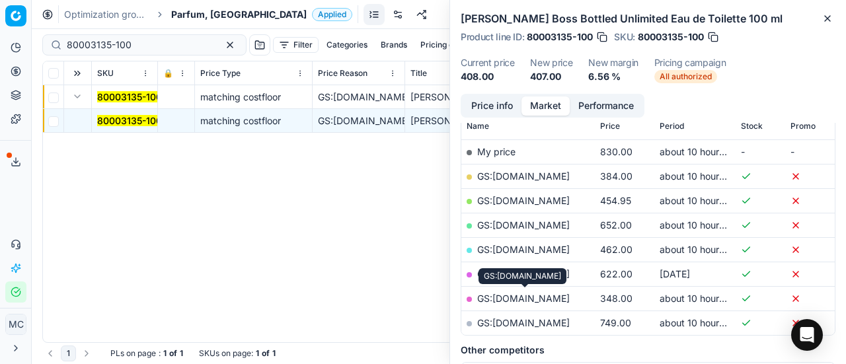
click at [566, 297] on link "GS:[DOMAIN_NAME]" at bounding box center [523, 298] width 93 height 11
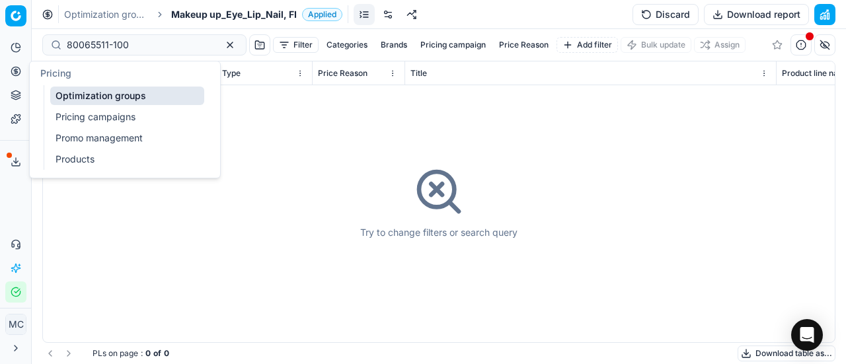
click at [84, 151] on link "Products" at bounding box center [127, 159] width 154 height 19
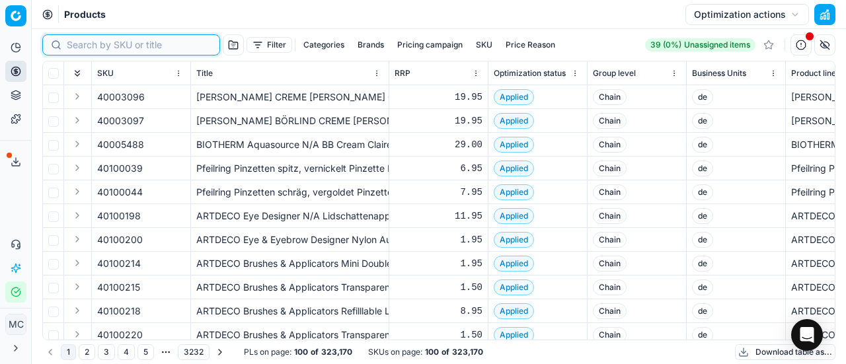
click at [96, 44] on input at bounding box center [139, 44] width 145 height 13
paste input "[URL][DOMAIN_NAME]"
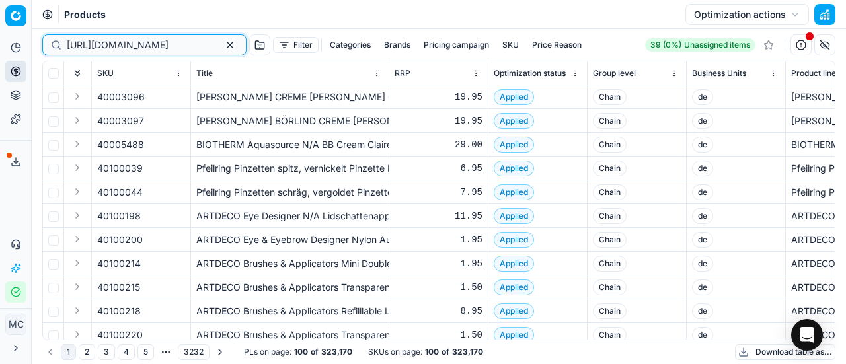
scroll to position [0, 336]
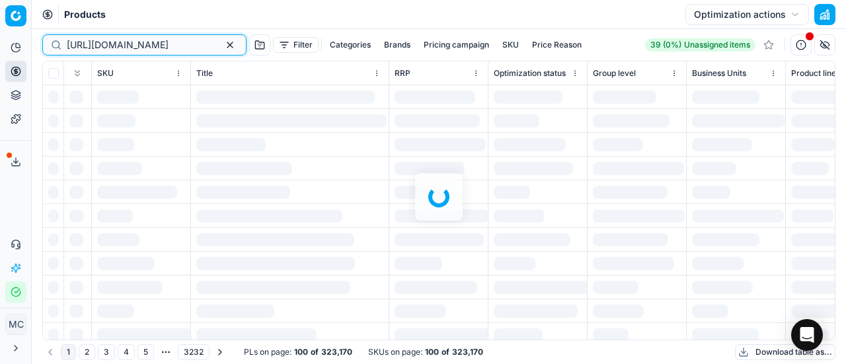
type input "[URL][DOMAIN_NAME]"
click at [131, 45] on div at bounding box center [439, 196] width 814 height 335
click at [83, 46] on div at bounding box center [439, 196] width 814 height 335
drag, startPoint x: 65, startPoint y: 42, endPoint x: 140, endPoint y: 43, distance: 75.3
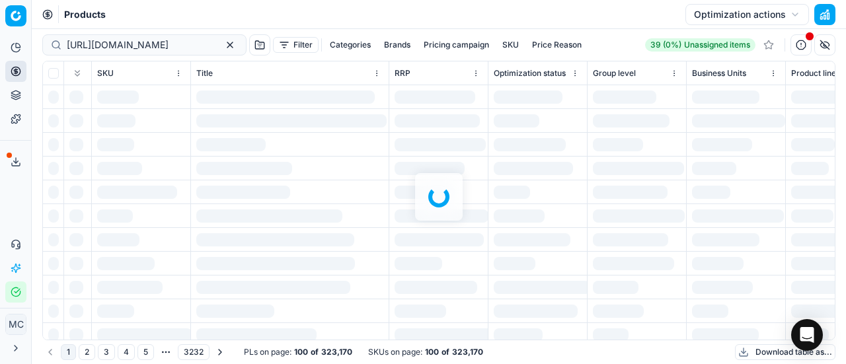
click at [140, 43] on div at bounding box center [439, 196] width 814 height 335
click at [187, 46] on div at bounding box center [439, 196] width 814 height 335
click at [182, 47] on div at bounding box center [439, 196] width 814 height 335
click at [181, 45] on div at bounding box center [439, 196] width 814 height 335
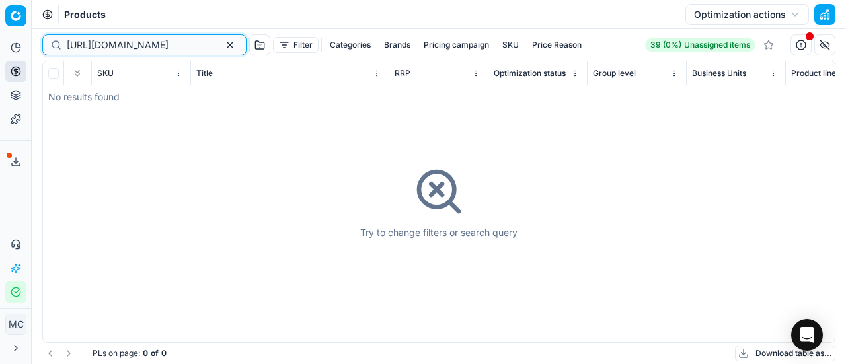
click at [222, 42] on button "button" at bounding box center [230, 45] width 16 height 16
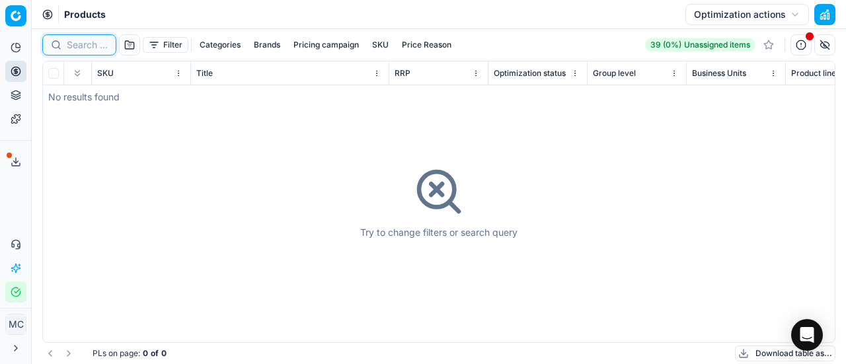
click at [91, 51] on input at bounding box center [87, 44] width 41 height 13
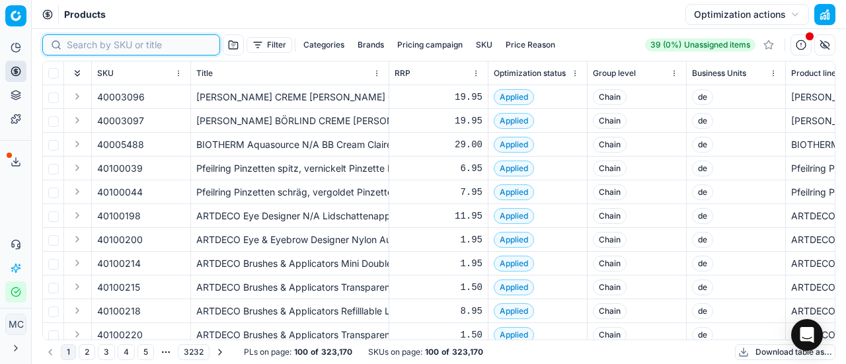
paste input "80065511-100"
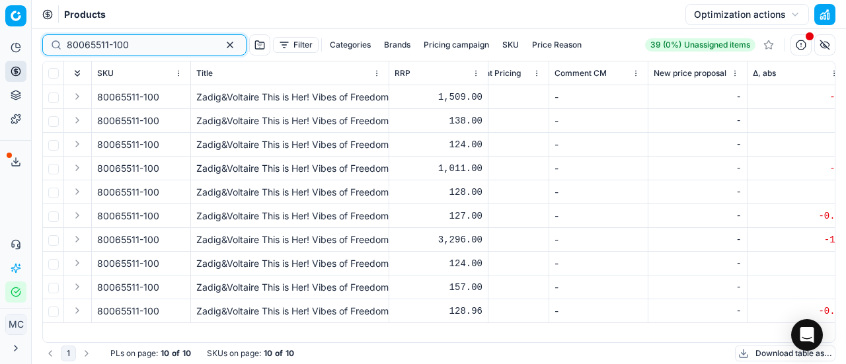
scroll to position [0, 2183]
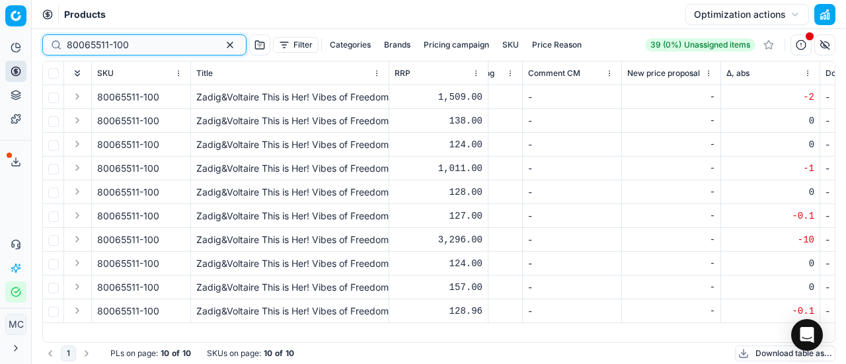
type input "80065511-100"
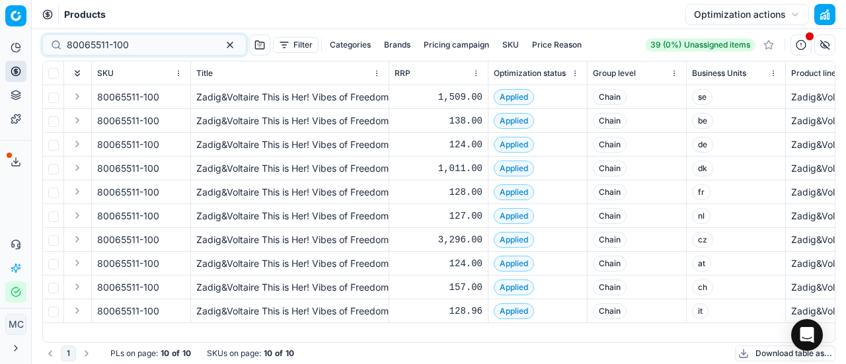
click at [77, 98] on button "Expand" at bounding box center [77, 97] width 16 height 16
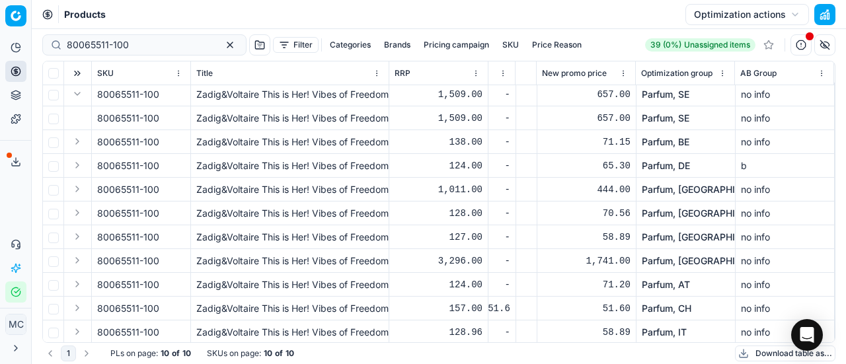
scroll to position [0, 8636]
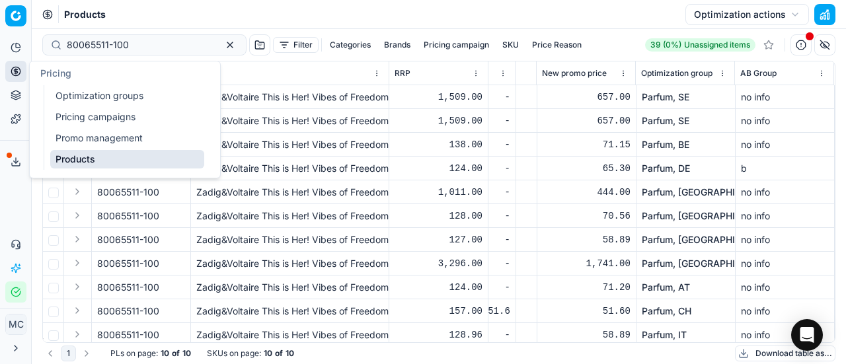
click at [81, 97] on link "Optimization groups" at bounding box center [127, 96] width 154 height 19
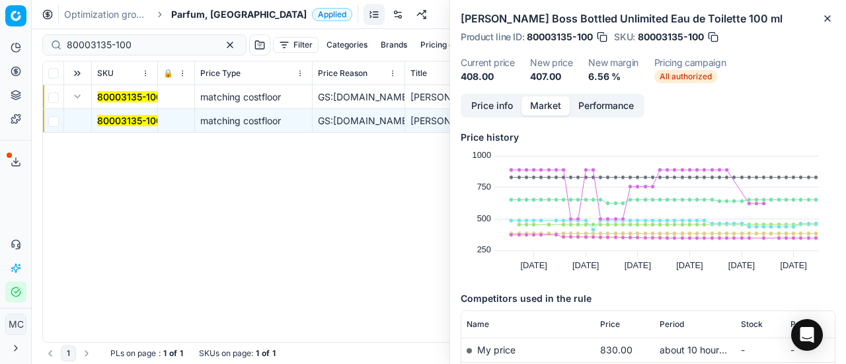
scroll to position [198, 0]
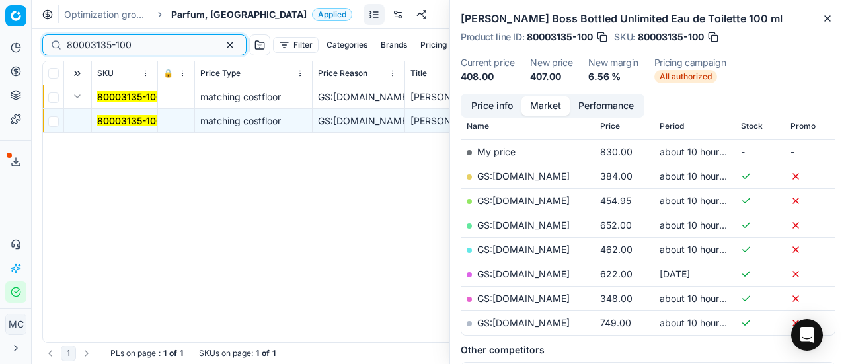
drag, startPoint x: 163, startPoint y: 41, endPoint x: 0, endPoint y: 0, distance: 167.6
click at [0, 2] on div "Pricing platform Analytics Pricing Product portfolio Templates Export service 1…" at bounding box center [423, 182] width 846 height 364
paste input "50265-5"
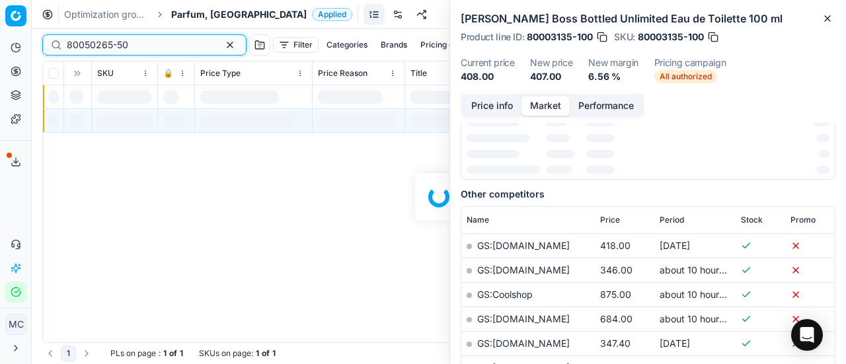
scroll to position [198, 0]
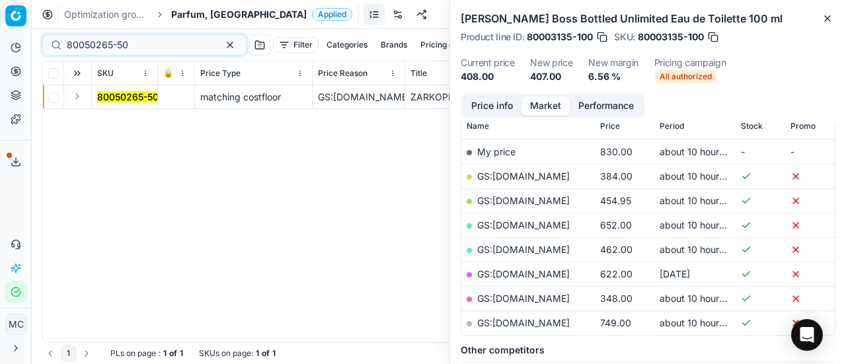
click at [75, 100] on button "Expand" at bounding box center [77, 97] width 16 height 16
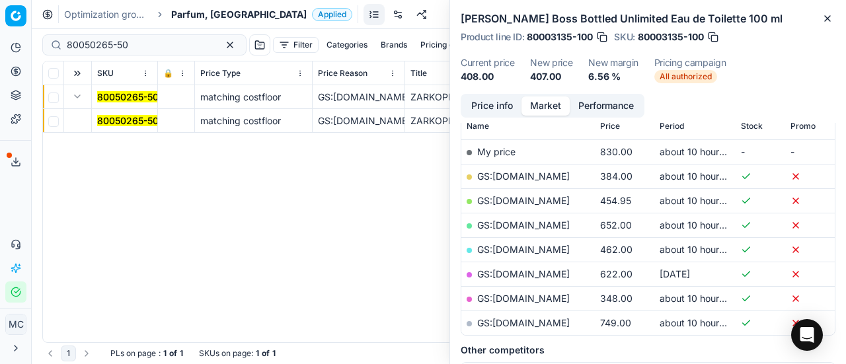
click at [116, 118] on mark "80050265-50" at bounding box center [127, 120] width 61 height 11
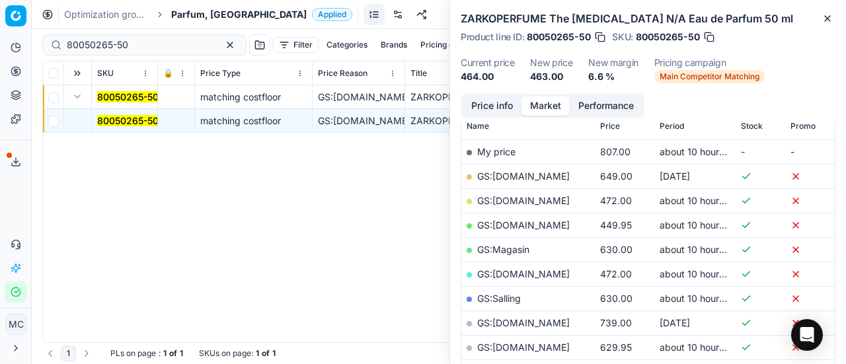
click at [490, 108] on button "Price info" at bounding box center [492, 105] width 59 height 19
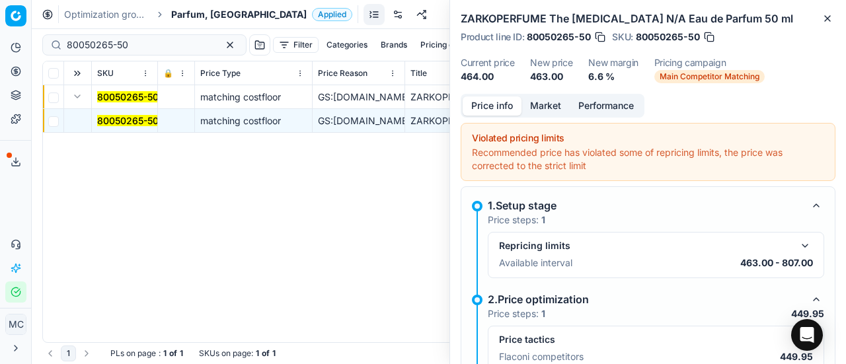
click at [798, 332] on button "button" at bounding box center [805, 340] width 16 height 16
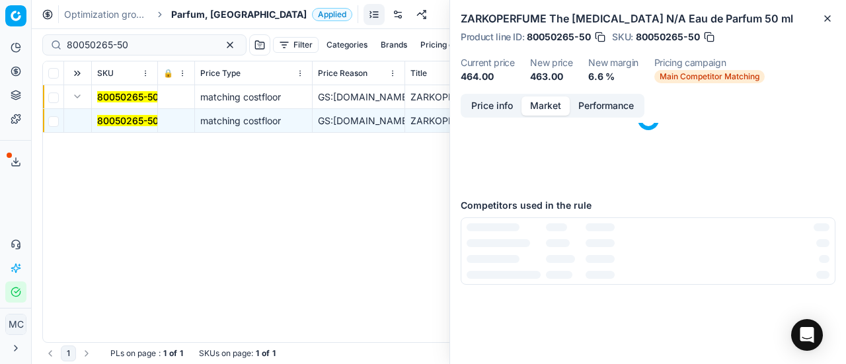
click at [551, 104] on button "Market" at bounding box center [545, 105] width 48 height 19
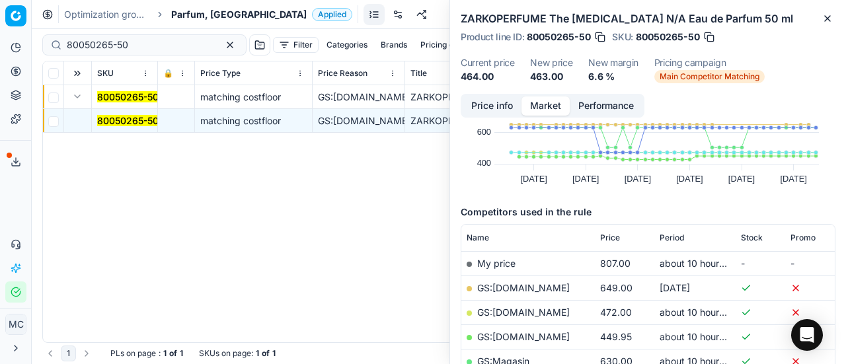
scroll to position [132, 0]
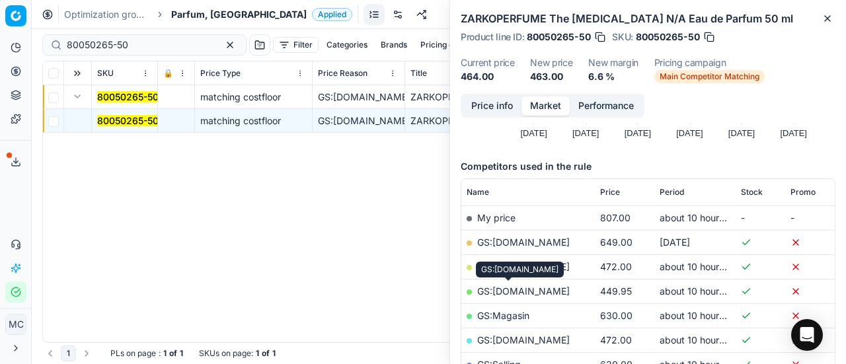
click at [533, 289] on link "GS:[DOMAIN_NAME]" at bounding box center [523, 290] width 93 height 11
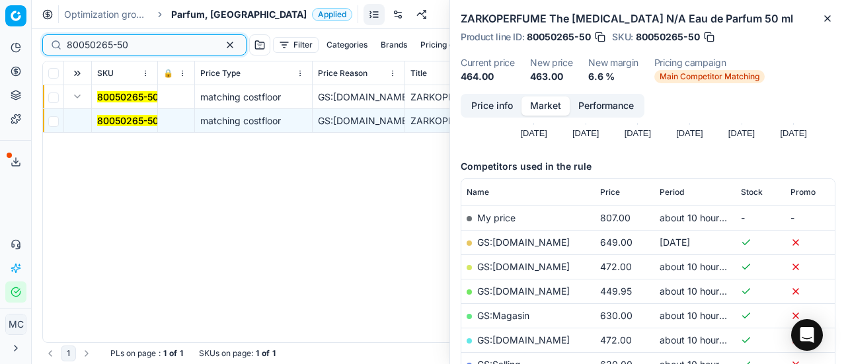
drag, startPoint x: 173, startPoint y: 47, endPoint x: 2, endPoint y: 53, distance: 171.2
click at [0, 55] on div "Pricing platform Analytics Pricing Product portfolio Templates Export service 1…" at bounding box center [423, 182] width 846 height 364
paste input "66923"
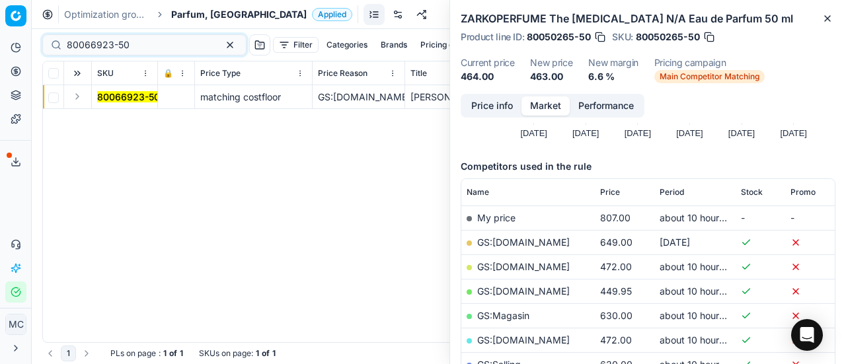
click at [82, 94] on button "Expand" at bounding box center [77, 97] width 16 height 16
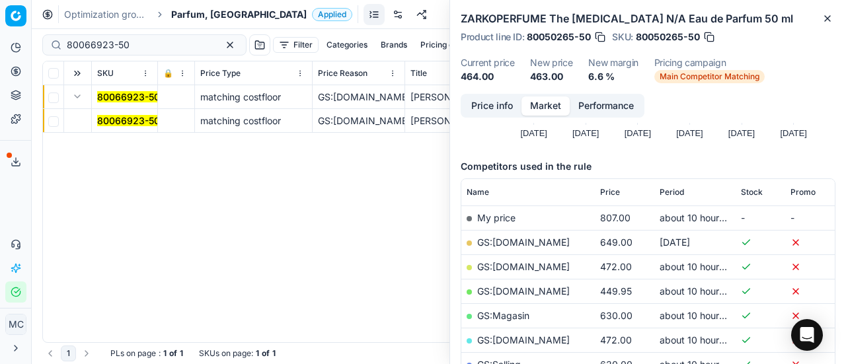
click at [114, 120] on mark "80066923-50" at bounding box center [128, 120] width 63 height 11
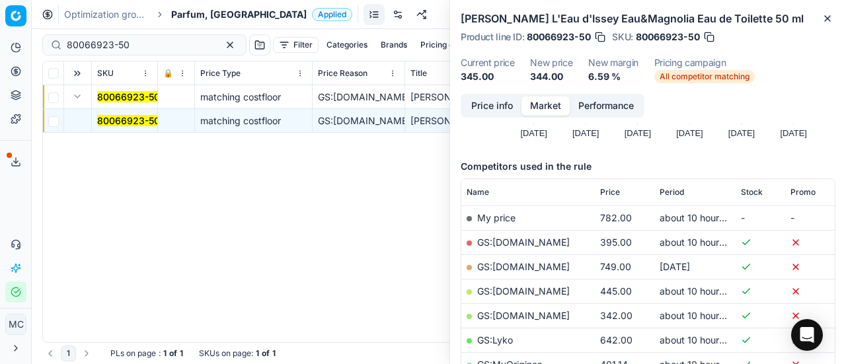
click at [478, 107] on button "Price info" at bounding box center [492, 105] width 59 height 19
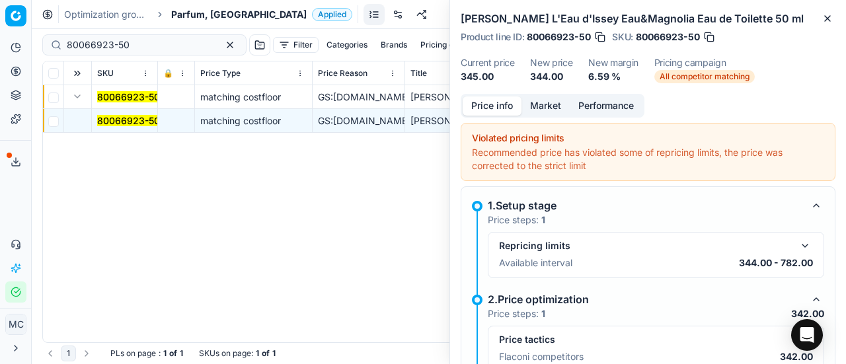
click at [797, 332] on button "button" at bounding box center [805, 340] width 16 height 16
click at [542, 98] on button "Market" at bounding box center [545, 105] width 48 height 19
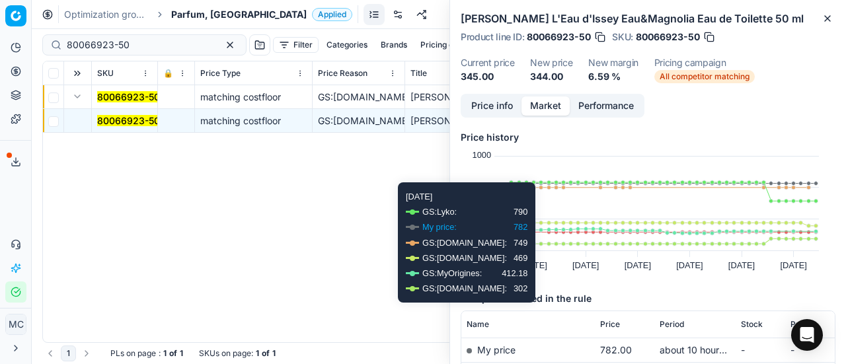
scroll to position [132, 0]
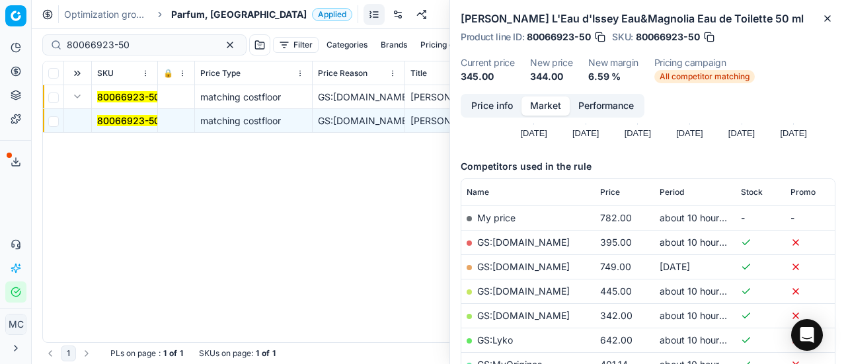
click at [521, 311] on link "GS:[DOMAIN_NAME]" at bounding box center [523, 315] width 93 height 11
drag, startPoint x: 186, startPoint y: 40, endPoint x: 0, endPoint y: 40, distance: 185.7
click at [0, 39] on div "Pricing platform Analytics Pricing Product portfolio Templates Export service 1…" at bounding box center [423, 182] width 846 height 364
paste input "034-9"
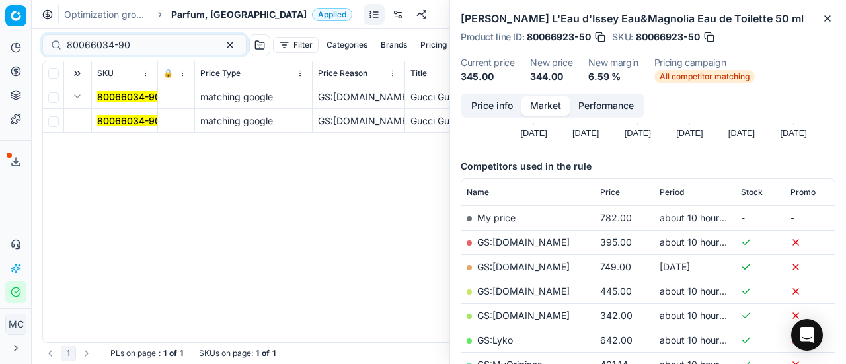
drag, startPoint x: 117, startPoint y: 121, endPoint x: 426, endPoint y: 123, distance: 308.6
click at [118, 121] on mark "80066034-90" at bounding box center [128, 120] width 63 height 11
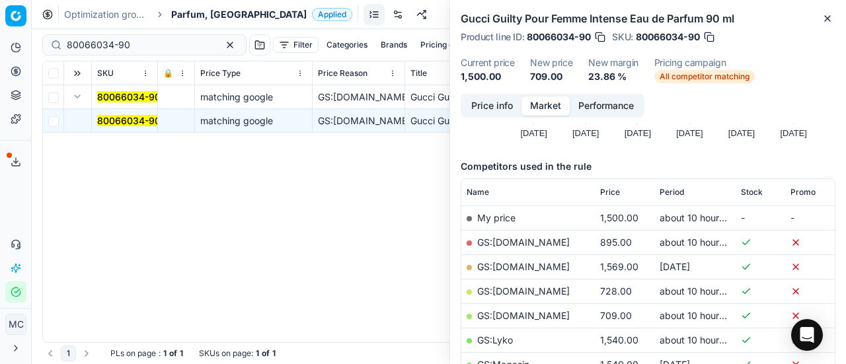
click at [496, 111] on button "Price info" at bounding box center [492, 105] width 59 height 19
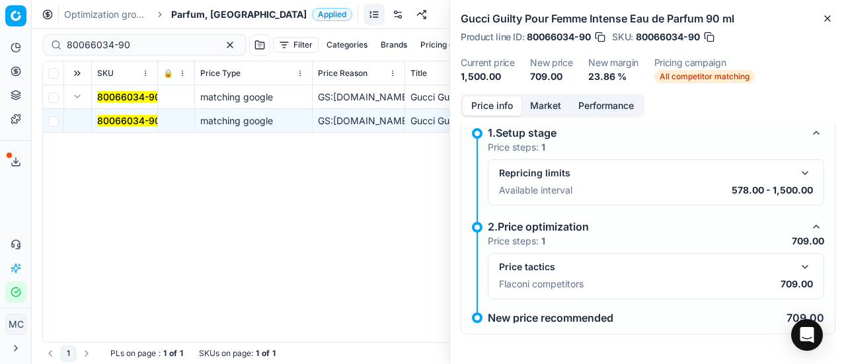
click at [801, 265] on button "button" at bounding box center [805, 267] width 16 height 16
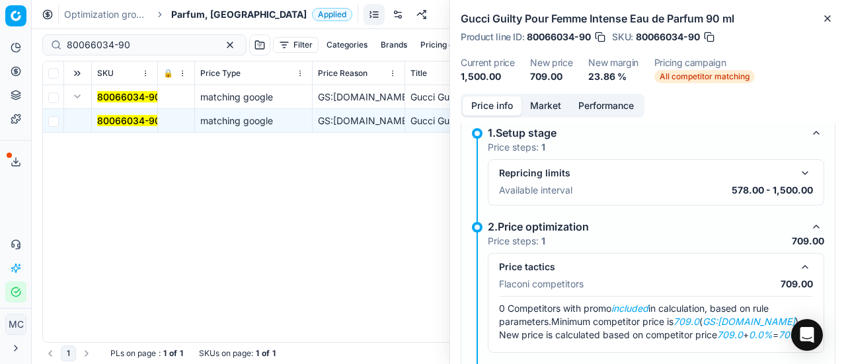
click at [538, 106] on button "Market" at bounding box center [545, 105] width 48 height 19
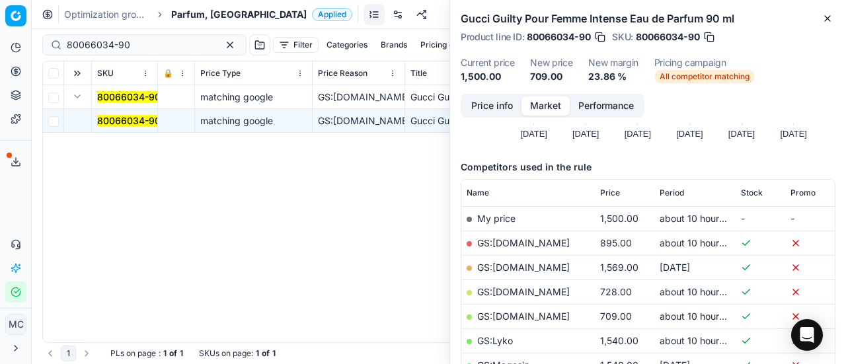
scroll to position [132, 0]
click at [522, 310] on link "GS:[DOMAIN_NAME]" at bounding box center [523, 315] width 93 height 11
drag, startPoint x: 0, startPoint y: 53, endPoint x: 47, endPoint y: 43, distance: 48.0
click at [0, 54] on div "Pricing platform Analytics Pricing Product portfolio Templates Export service 1…" at bounding box center [423, 182] width 846 height 364
paste input "90001698-0002404"
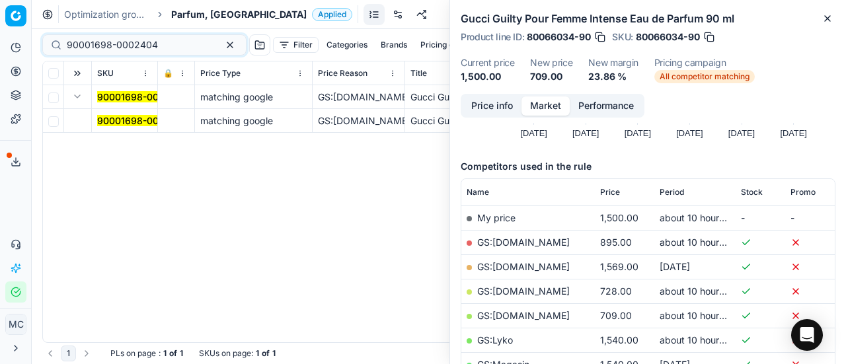
click at [82, 94] on button "Expand" at bounding box center [77, 97] width 16 height 16
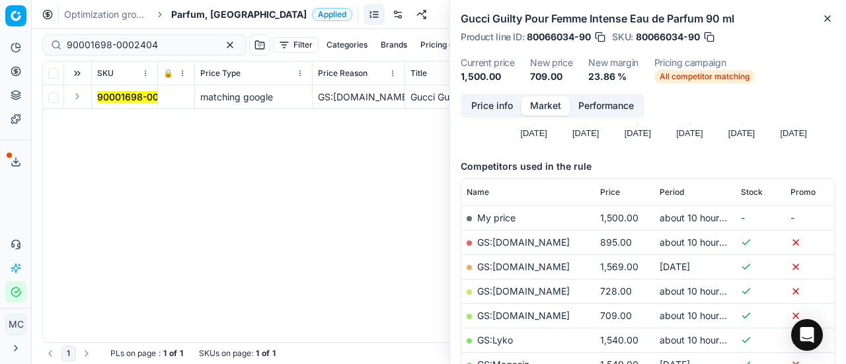
click at [77, 92] on button "Expand" at bounding box center [77, 97] width 16 height 16
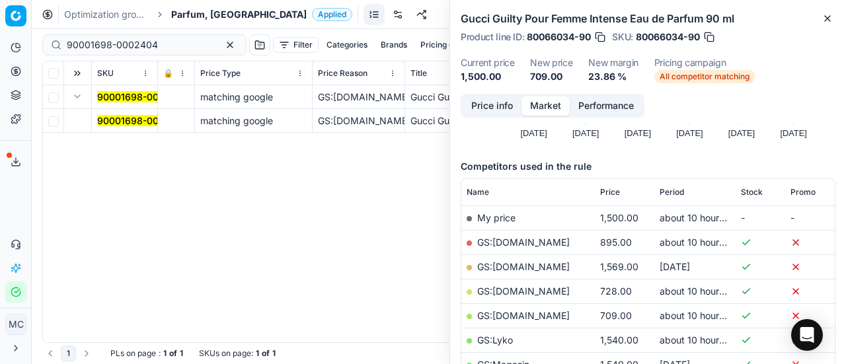
click at [122, 117] on mark "90001698-0002404" at bounding box center [142, 120] width 91 height 11
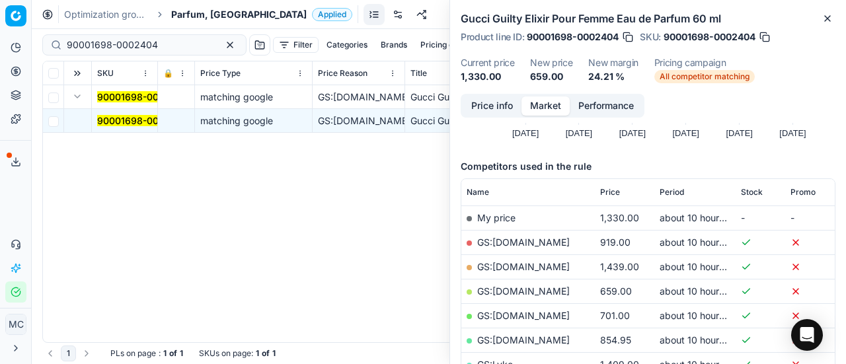
click at [480, 109] on button "Price info" at bounding box center [492, 105] width 59 height 19
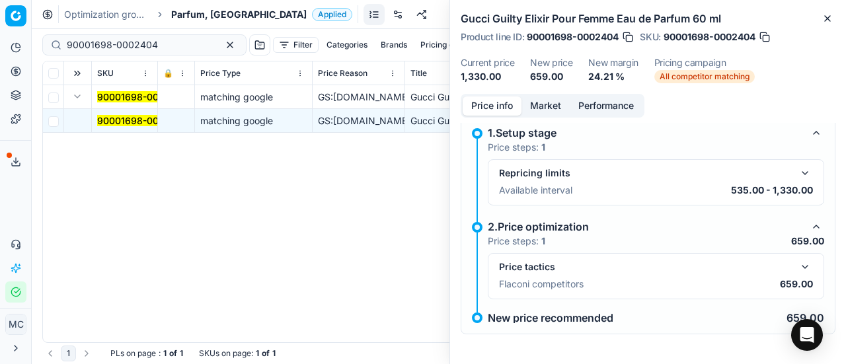
click at [797, 270] on button "button" at bounding box center [805, 267] width 16 height 16
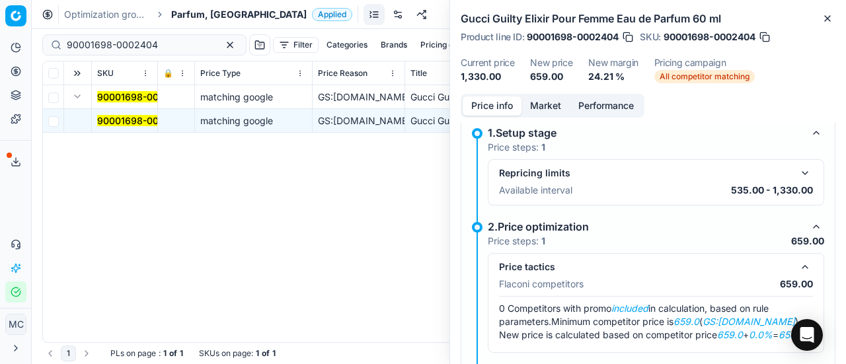
click at [536, 110] on button "Market" at bounding box center [545, 105] width 48 height 19
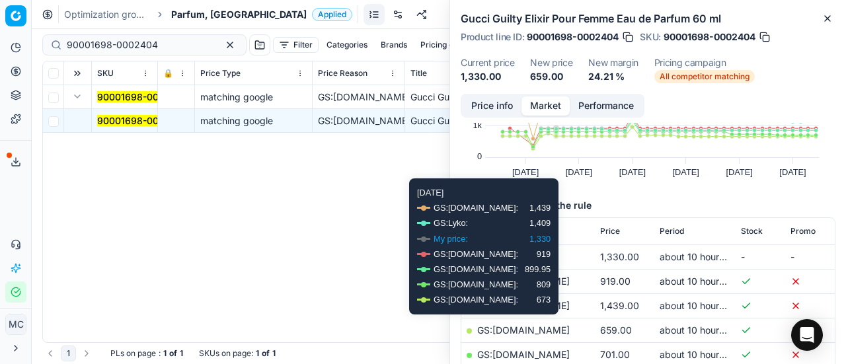
scroll to position [132, 0]
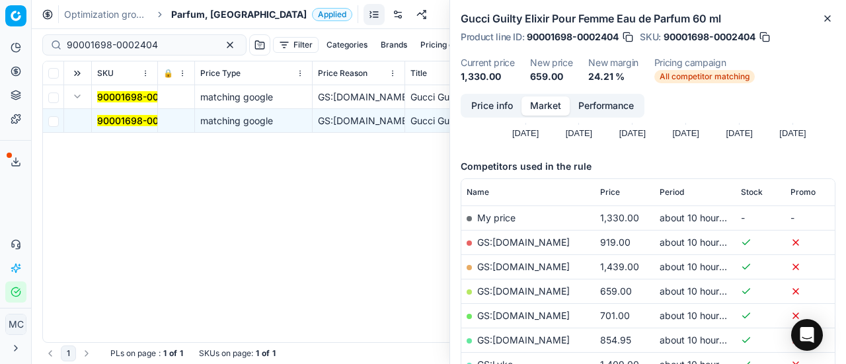
click at [534, 292] on link "GS:[DOMAIN_NAME]" at bounding box center [523, 290] width 93 height 11
click at [0, 24] on div "Pricing platform Analytics Pricing Product portfolio Templates Export service 1…" at bounding box center [423, 182] width 846 height 364
paste input "80001377-100"
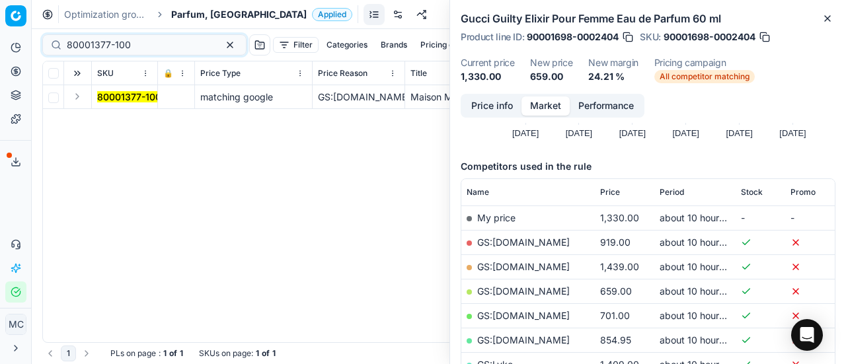
click at [79, 100] on button "Expand" at bounding box center [77, 97] width 16 height 16
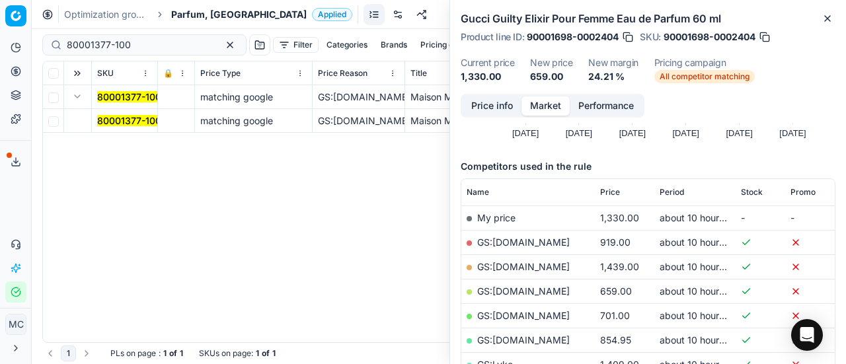
click at [100, 109] on td "80001377-100" at bounding box center [125, 121] width 66 height 24
click at [106, 115] on mark "80001377-100" at bounding box center [129, 120] width 64 height 11
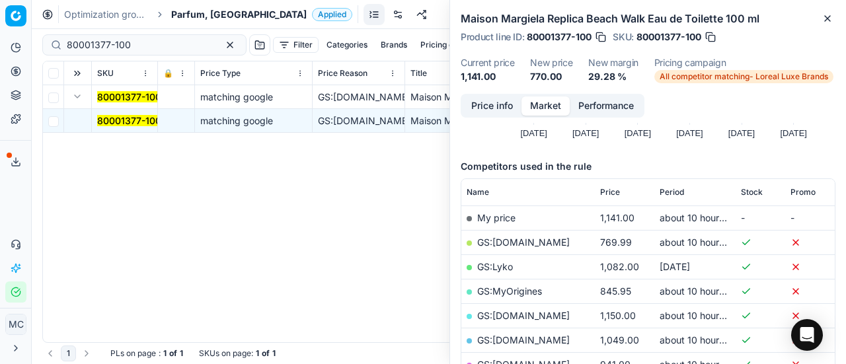
click at [503, 108] on button "Price info" at bounding box center [492, 105] width 59 height 19
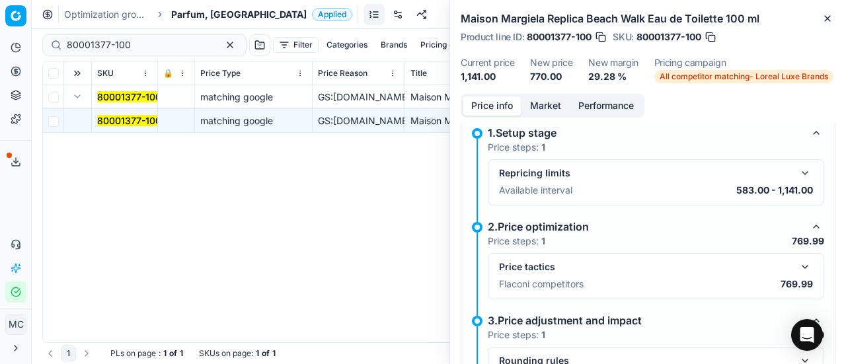
click at [797, 270] on button "button" at bounding box center [805, 267] width 16 height 16
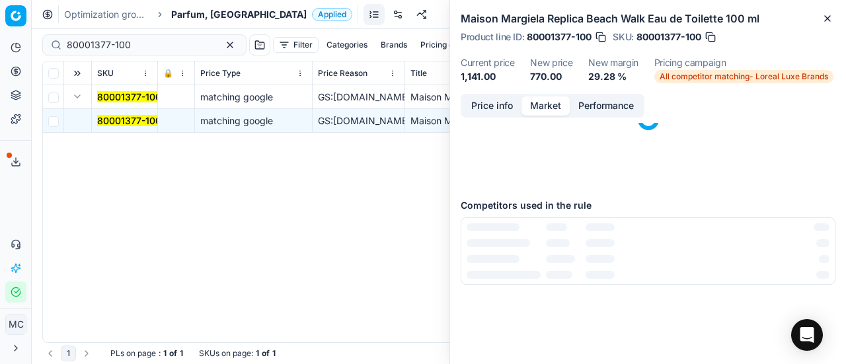
click at [546, 104] on button "Market" at bounding box center [545, 105] width 48 height 19
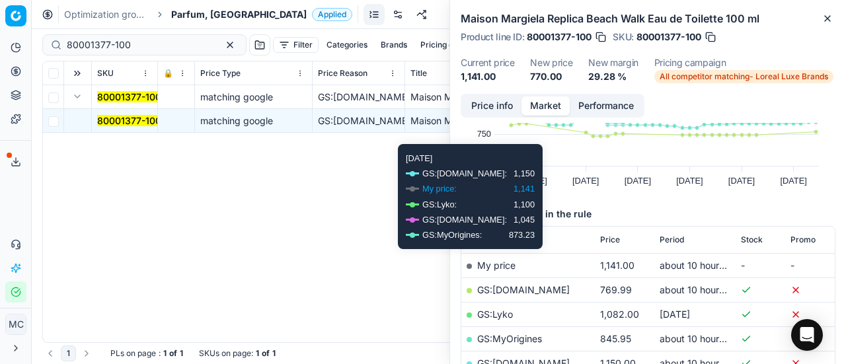
scroll to position [132, 0]
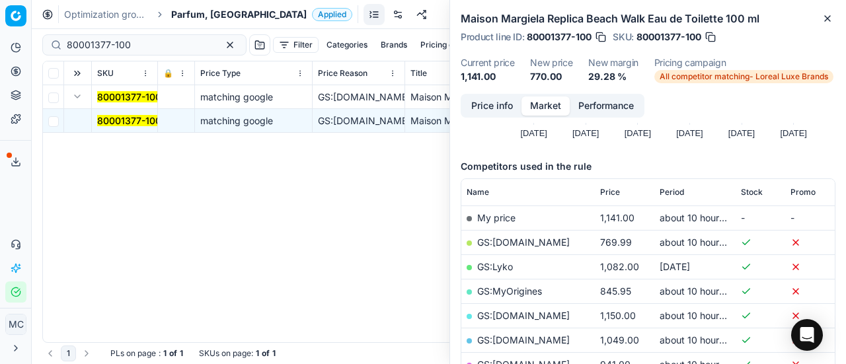
click at [550, 237] on link "GS:[DOMAIN_NAME]" at bounding box center [523, 242] width 93 height 11
drag, startPoint x: 151, startPoint y: 50, endPoint x: 0, endPoint y: 23, distance: 153.1
click at [0, 23] on div "Pricing platform Analytics Pricing Product portfolio Templates Export service 1…" at bounding box center [423, 182] width 846 height 364
paste input "2010164"
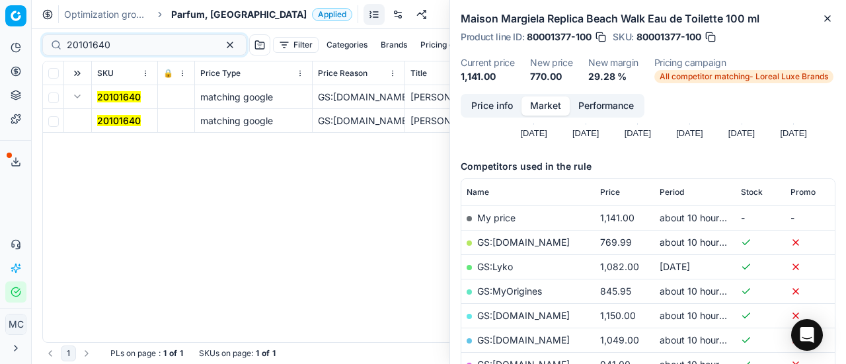
click at [79, 98] on button "Expand" at bounding box center [77, 97] width 16 height 16
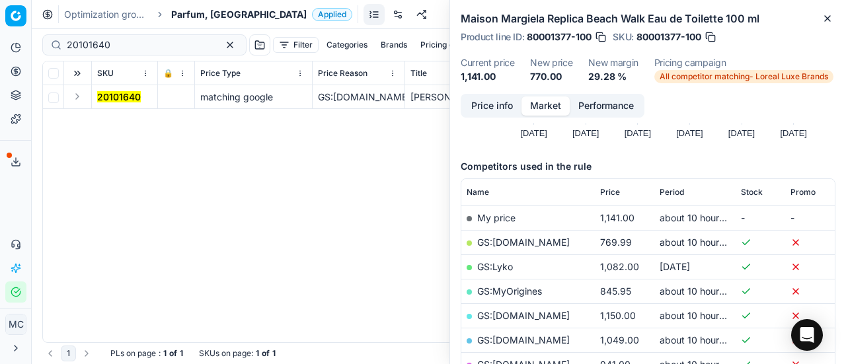
click at [65, 98] on td at bounding box center [78, 97] width 28 height 24
click at [75, 100] on button "Expand" at bounding box center [77, 97] width 16 height 16
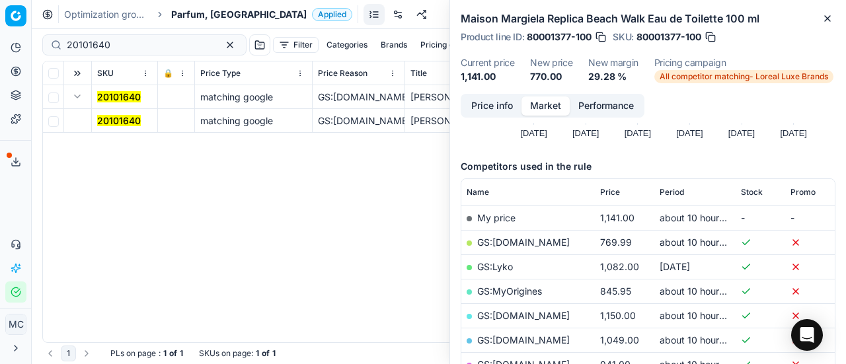
drag, startPoint x: 87, startPoint y: 105, endPoint x: 621, endPoint y: 114, distance: 534.0
click at [112, 116] on mark "20101640" at bounding box center [119, 120] width 44 height 11
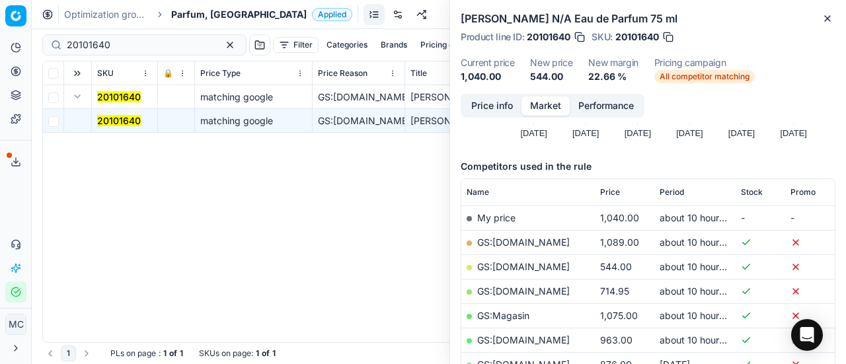
click at [504, 114] on button "Price info" at bounding box center [492, 105] width 59 height 19
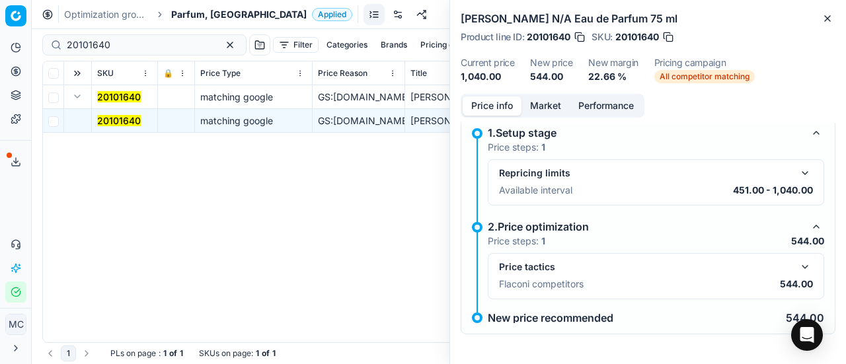
click at [786, 268] on div "Price tactics" at bounding box center [656, 267] width 314 height 16
click at [797, 265] on button "button" at bounding box center [805, 267] width 16 height 16
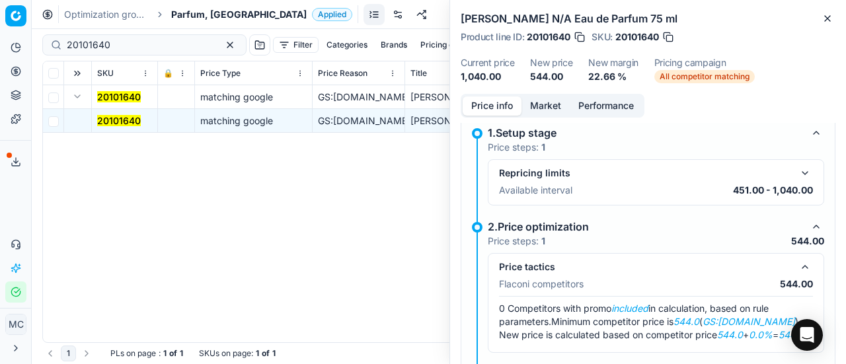
click at [547, 105] on button "Market" at bounding box center [545, 105] width 48 height 19
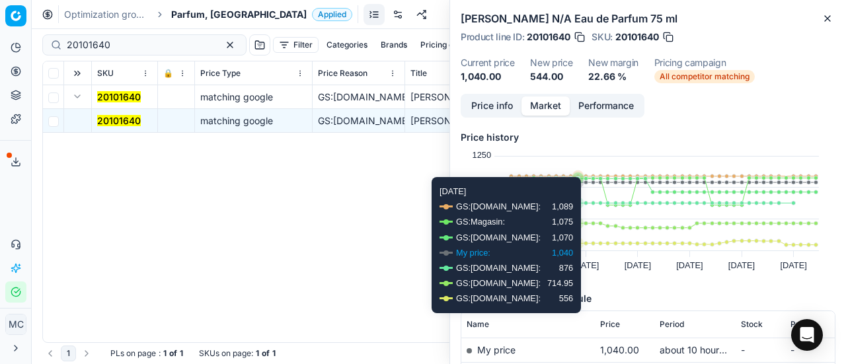
scroll to position [132, 0]
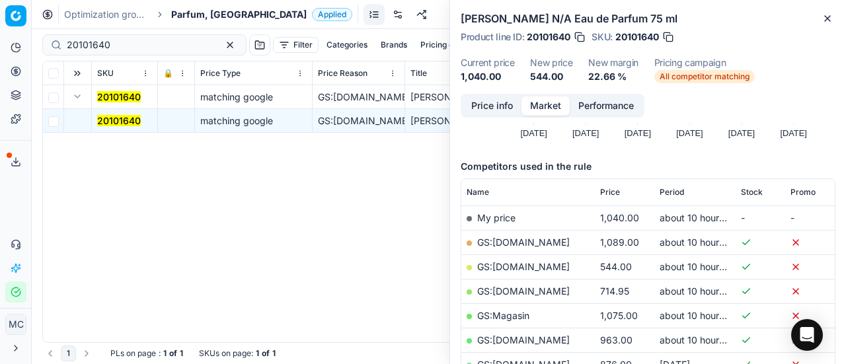
click at [541, 262] on link "GS:[DOMAIN_NAME]" at bounding box center [523, 266] width 93 height 11
drag, startPoint x: 137, startPoint y: 44, endPoint x: 0, endPoint y: 59, distance: 138.2
click at [0, 56] on div "Pricing platform Analytics Pricing Product portfolio Templates Export service 1…" at bounding box center [423, 182] width 846 height 364
paste input "90011086-0017557"
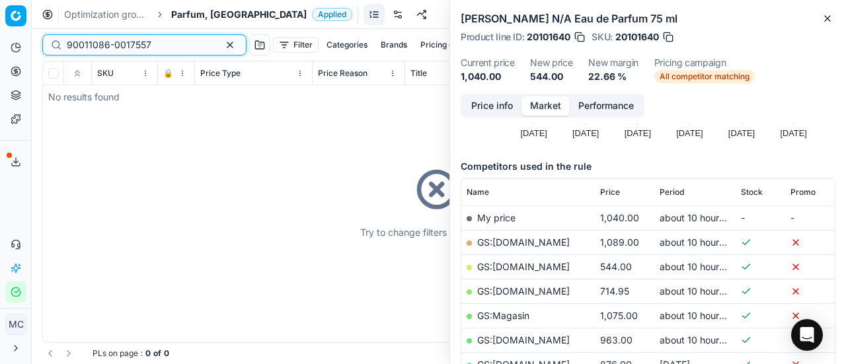
type input "90011086-0017557"
click at [207, 6] on div "Optimization groups Parfum, DK Applied Discard Download report" at bounding box center [439, 14] width 814 height 29
click at [207, 11] on span "Parfum, [GEOGRAPHIC_DATA]" at bounding box center [238, 14] width 135 height 13
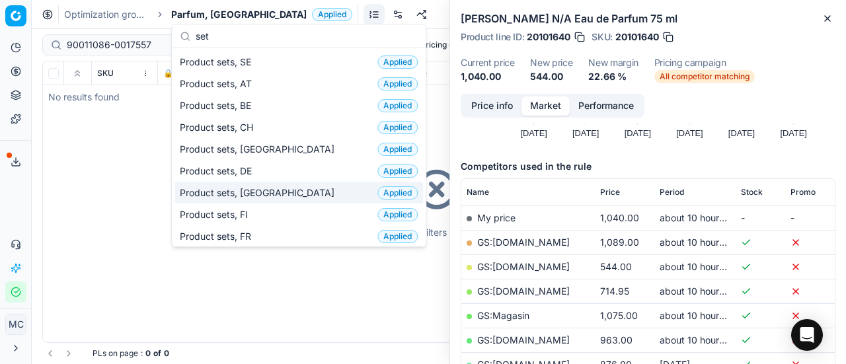
type input "set"
click at [268, 184] on div "Product sets, DK Applied" at bounding box center [298, 193] width 248 height 22
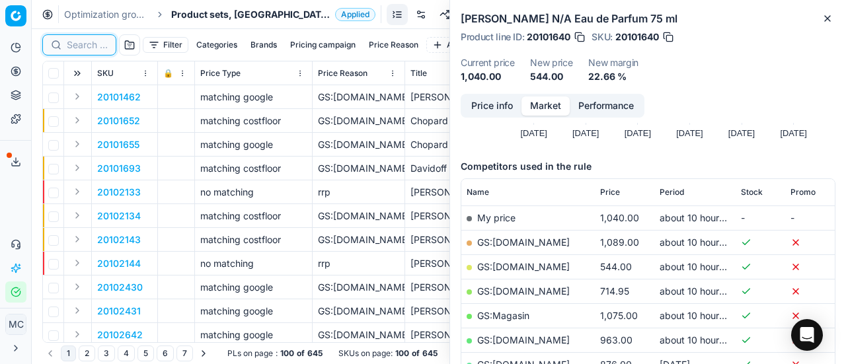
click at [89, 45] on input at bounding box center [87, 44] width 41 height 13
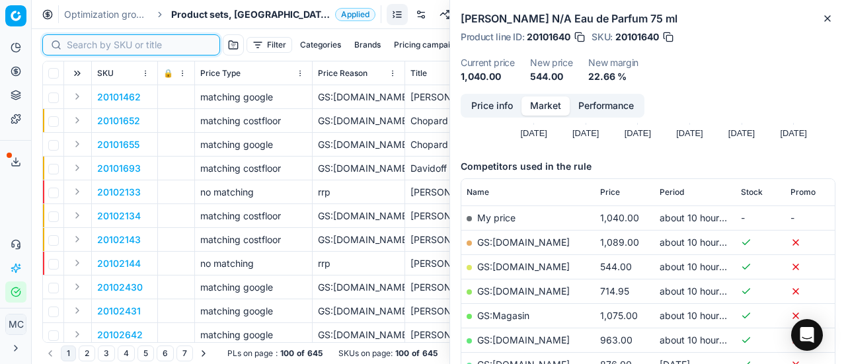
paste input "90011086-0017557"
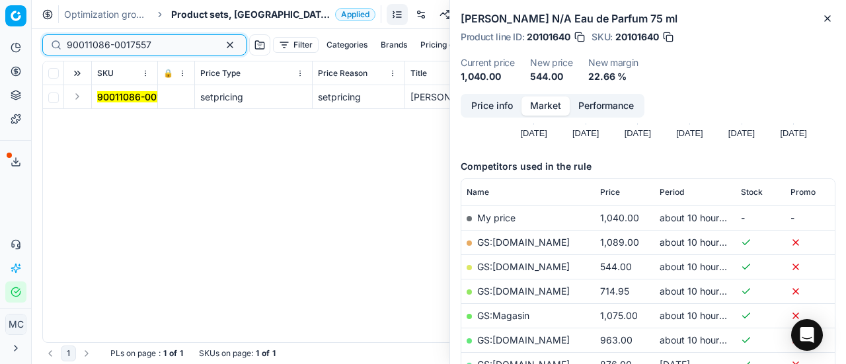
type input "90011086-0017557"
click at [84, 99] on button "Expand" at bounding box center [77, 97] width 16 height 16
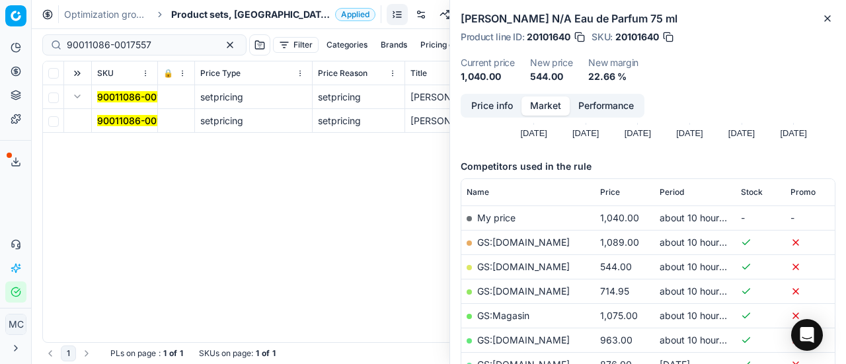
click at [133, 124] on mark "90011086-0017557" at bounding box center [139, 120] width 85 height 11
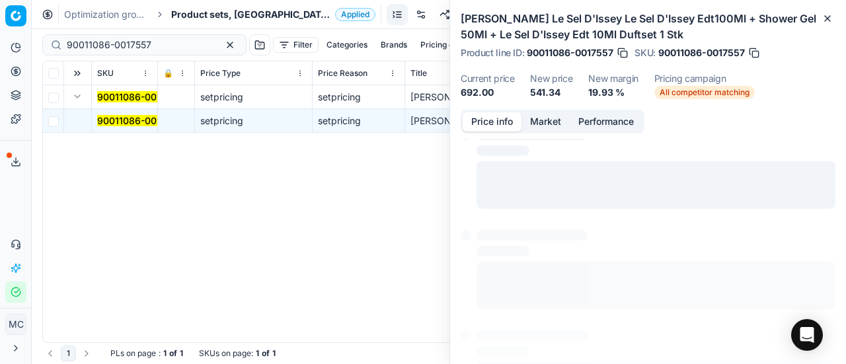
click at [507, 119] on button "Price info" at bounding box center [492, 121] width 59 height 19
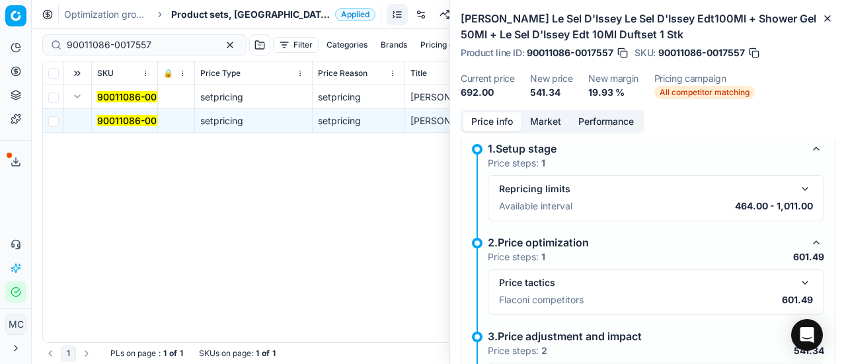
click at [801, 283] on button "button" at bounding box center [805, 283] width 16 height 16
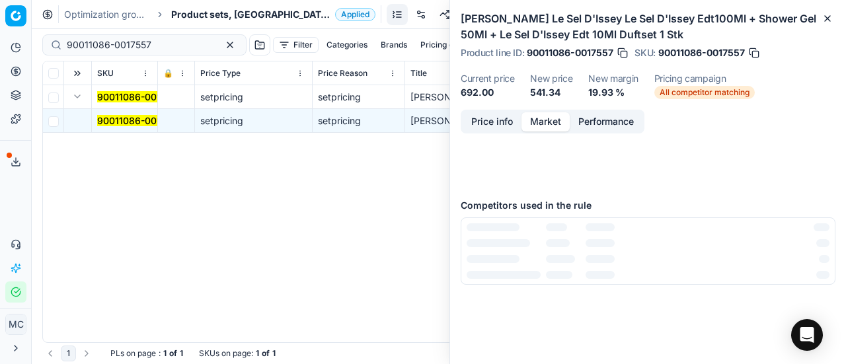
click at [539, 119] on button "Market" at bounding box center [545, 121] width 48 height 19
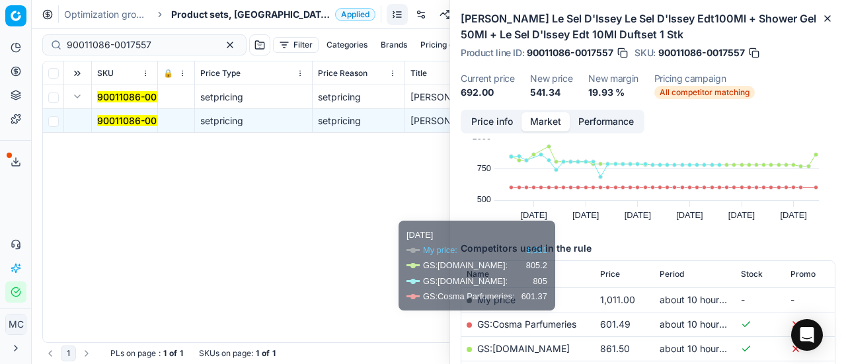
scroll to position [132, 0]
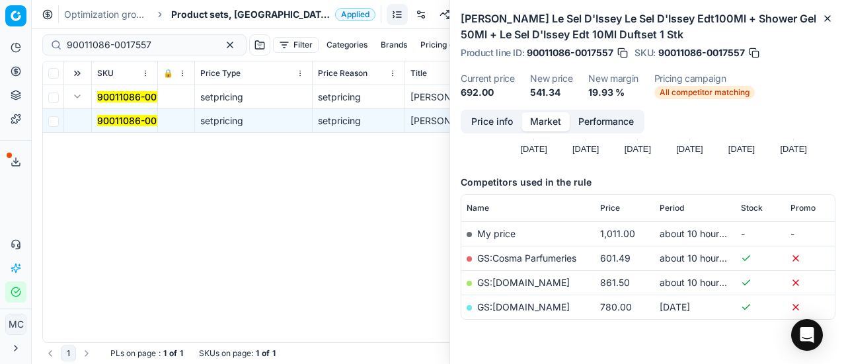
click at [558, 258] on link "GS:Cosma Parfumeries" at bounding box center [526, 257] width 99 height 11
click at [223, 19] on span "Product sets, [GEOGRAPHIC_DATA]" at bounding box center [250, 14] width 159 height 13
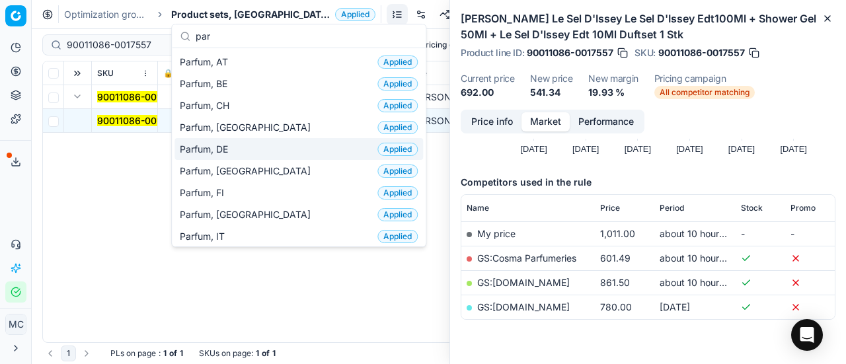
type input "par"
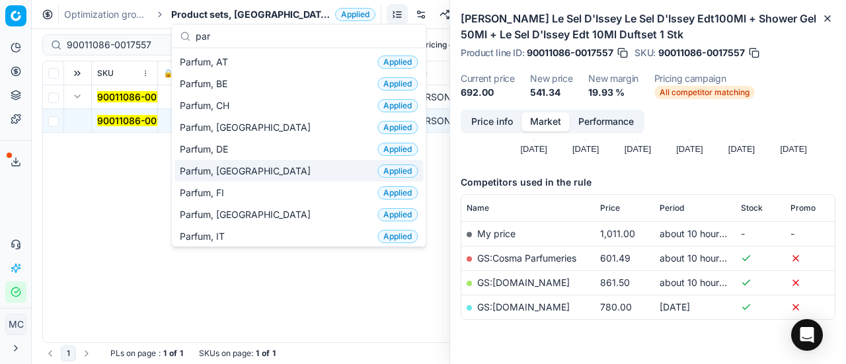
click at [256, 163] on div "Parfum, DK Applied" at bounding box center [298, 171] width 248 height 22
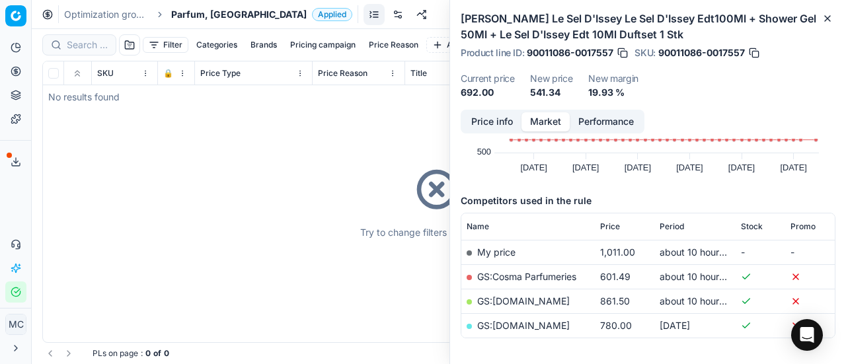
click at [70, 52] on div at bounding box center [439, 196] width 814 height 335
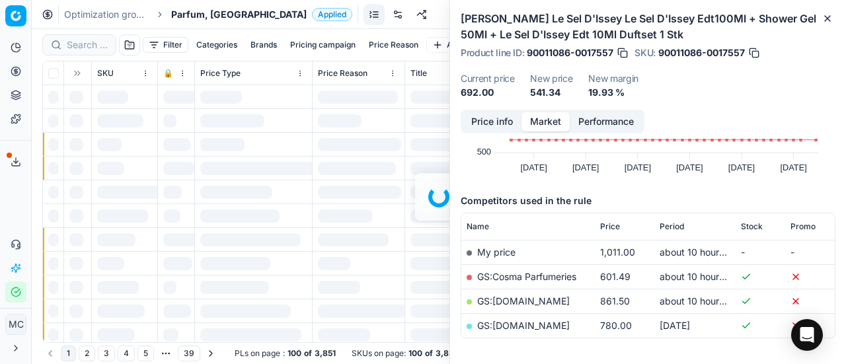
scroll to position [132, 0]
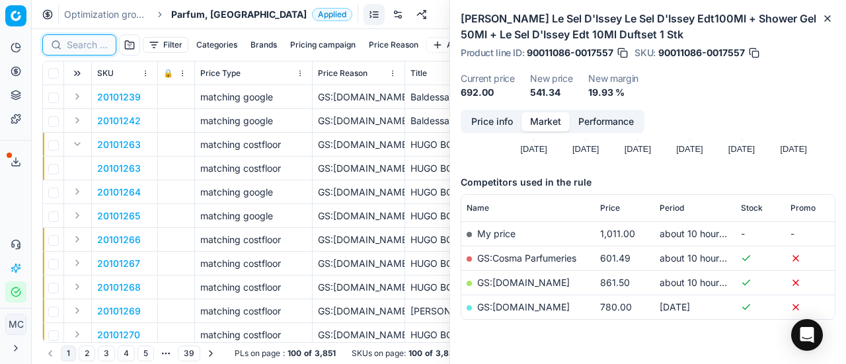
click at [76, 41] on input at bounding box center [87, 44] width 41 height 13
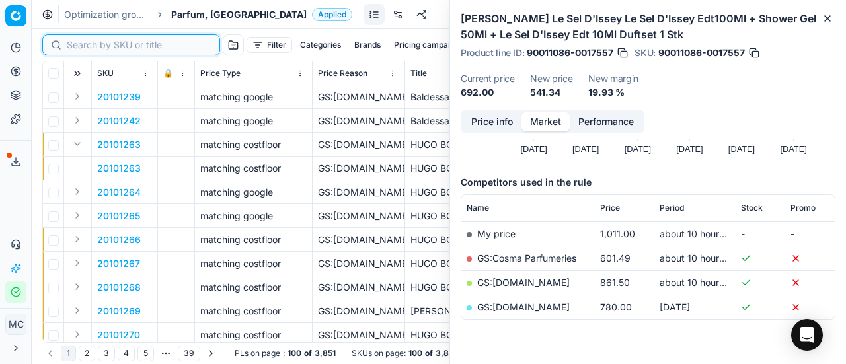
paste input "80036067-100"
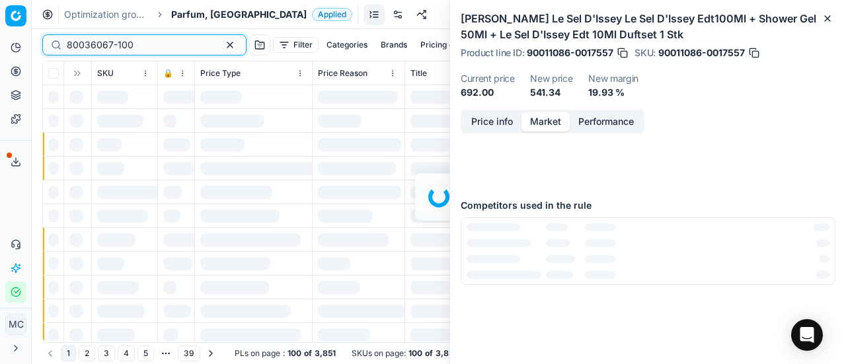
scroll to position [132, 0]
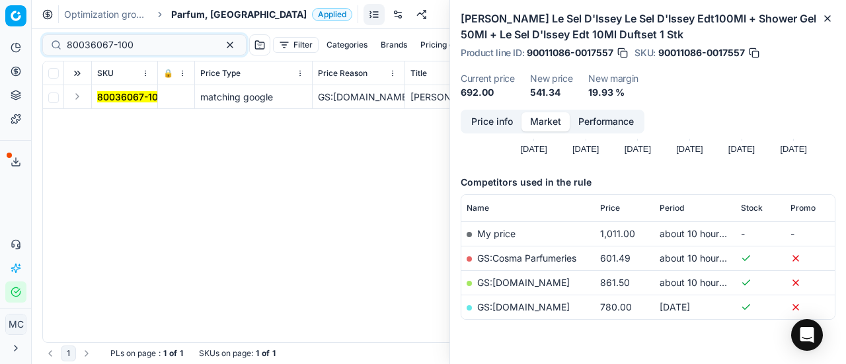
click at [79, 92] on button "Expand" at bounding box center [77, 97] width 16 height 16
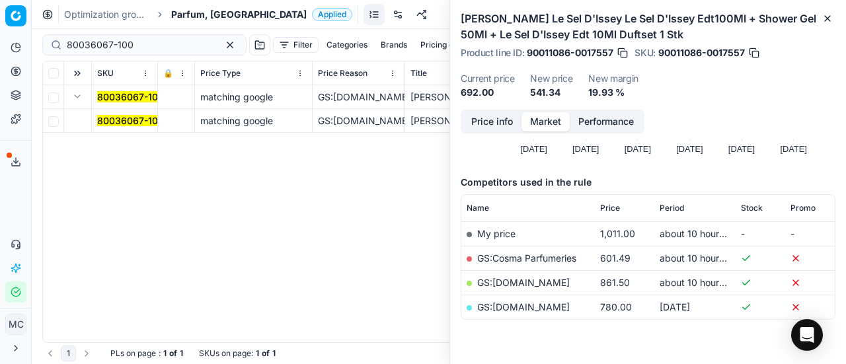
click at [149, 117] on mark "80036067-100" at bounding box center [130, 120] width 67 height 11
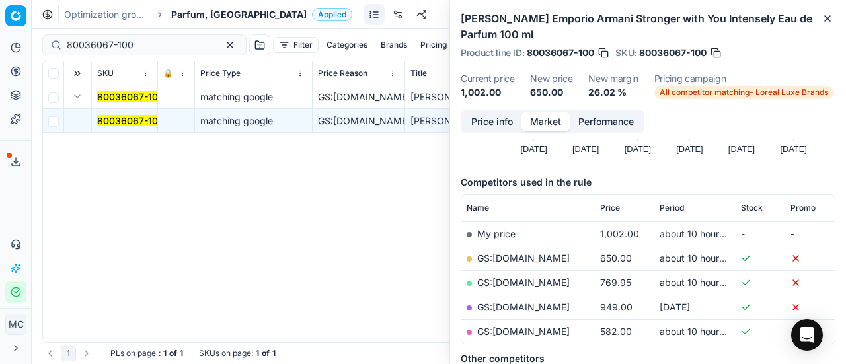
click at [490, 110] on div "Price info Market Performance" at bounding box center [553, 122] width 184 height 24
click at [517, 129] on button "Price info" at bounding box center [492, 121] width 59 height 19
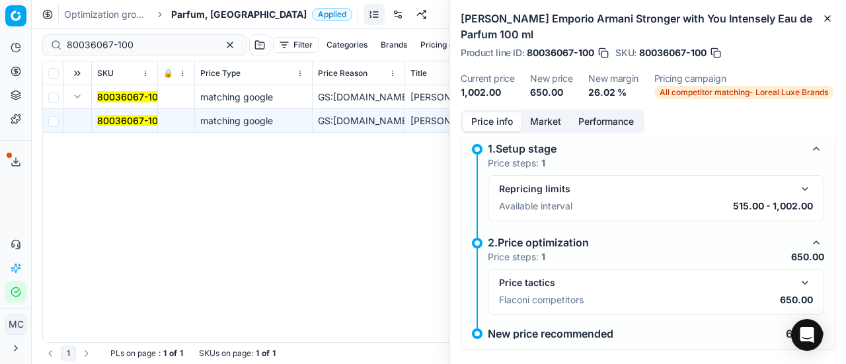
click at [797, 281] on button "button" at bounding box center [805, 283] width 16 height 16
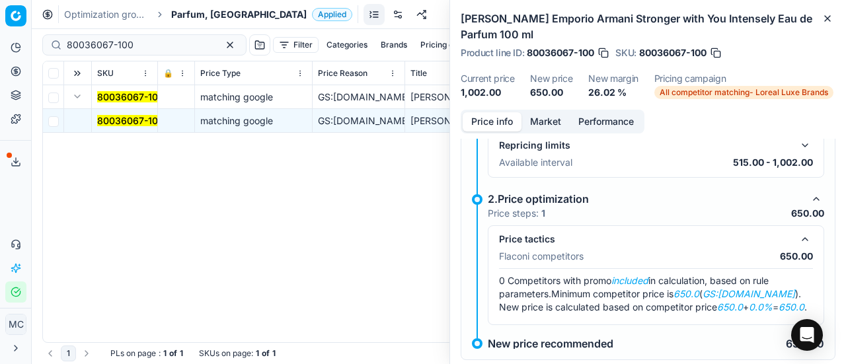
scroll to position [92, 0]
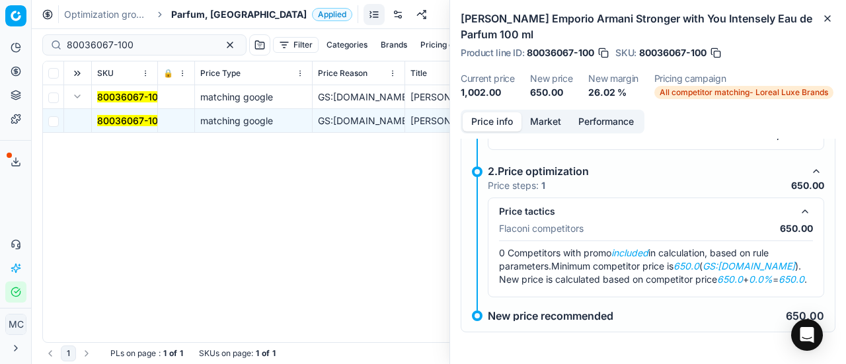
click at [546, 117] on button "Market" at bounding box center [545, 121] width 48 height 19
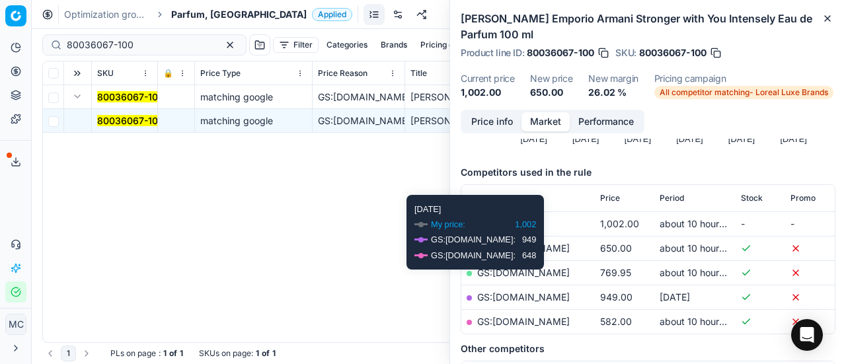
scroll to position [198, 0]
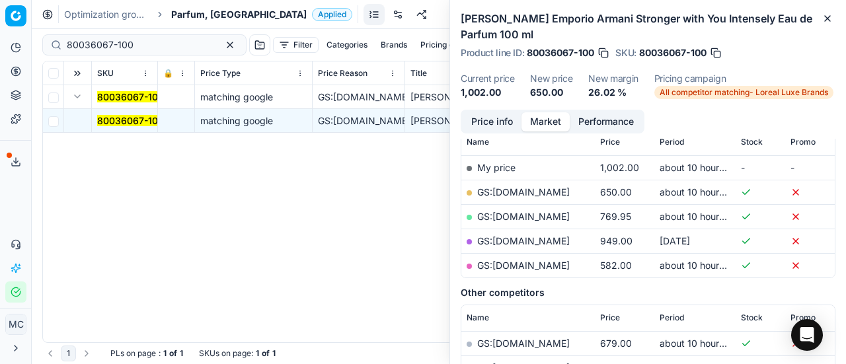
click at [562, 192] on link "GS:[DOMAIN_NAME]" at bounding box center [523, 191] width 93 height 11
drag, startPoint x: 149, startPoint y: 50, endPoint x: 0, endPoint y: 57, distance: 149.5
click at [0, 54] on div "Pricing platform Analytics Pricing Product portfolio Templates Export service 1…" at bounding box center [423, 182] width 846 height 364
paste input "10912-5"
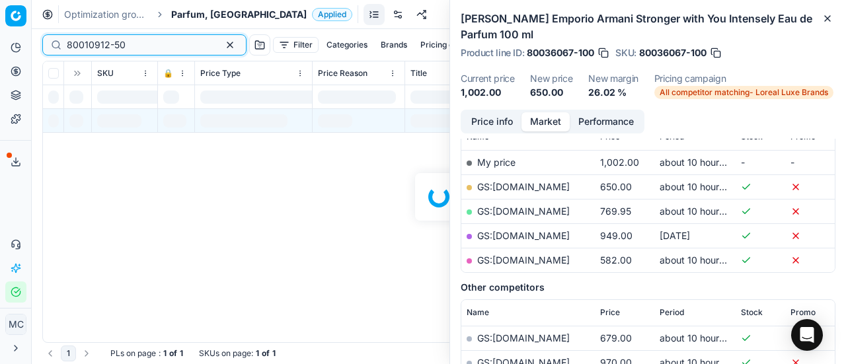
scroll to position [198, 0]
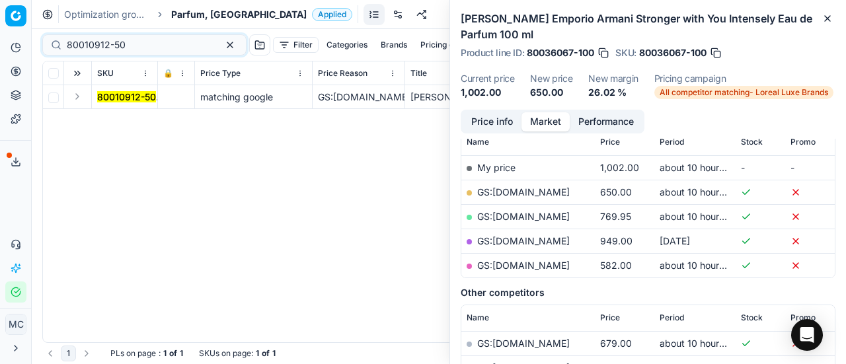
click at [81, 97] on button "Expand" at bounding box center [77, 97] width 16 height 16
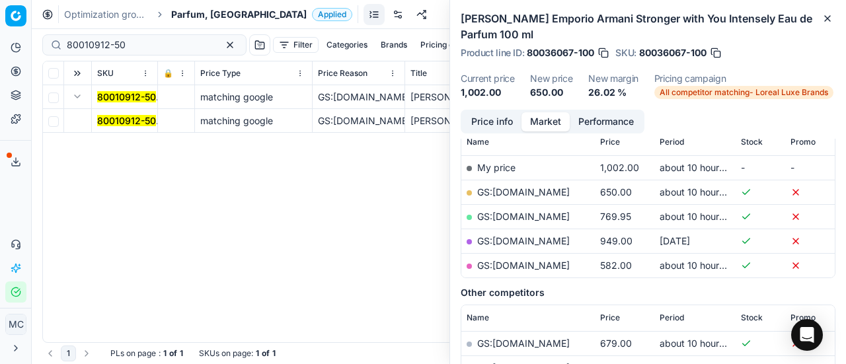
click at [135, 116] on mark "80010912-50" at bounding box center [126, 120] width 59 height 11
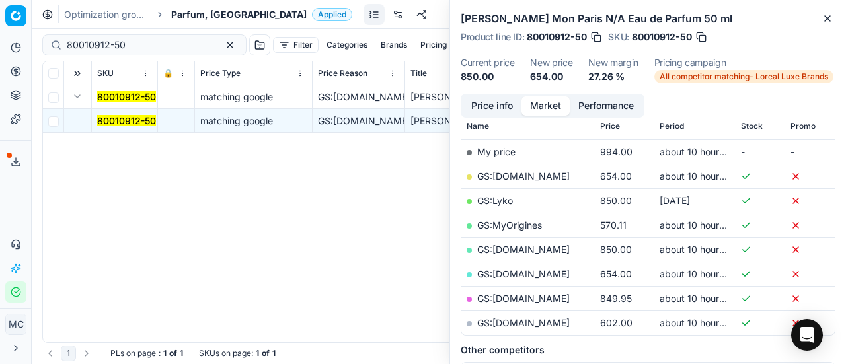
click at [489, 109] on button "Price info" at bounding box center [492, 105] width 59 height 19
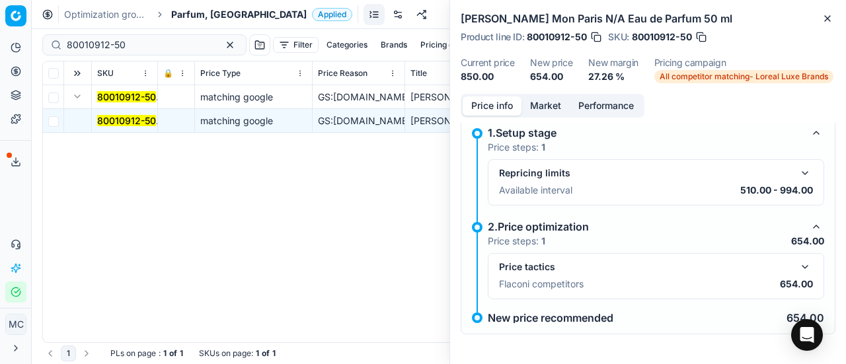
click at [797, 269] on button "button" at bounding box center [805, 267] width 16 height 16
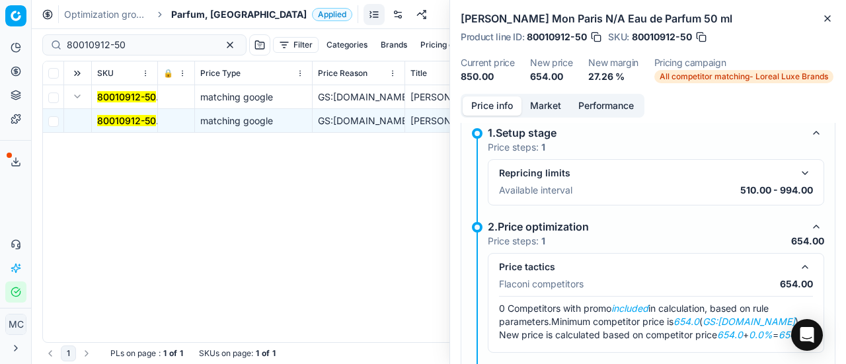
click at [543, 113] on button "Market" at bounding box center [545, 105] width 48 height 19
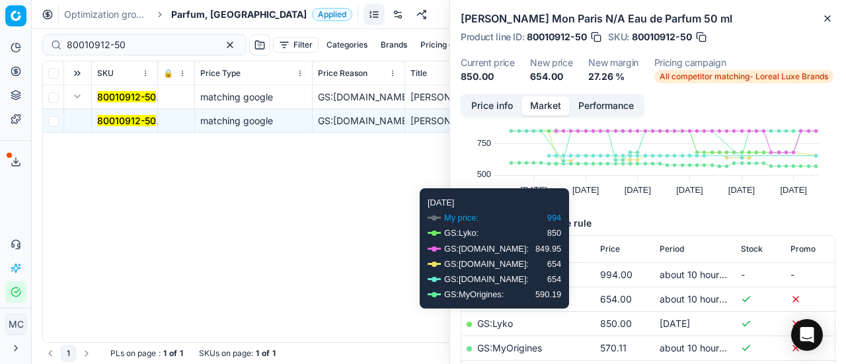
scroll to position [132, 0]
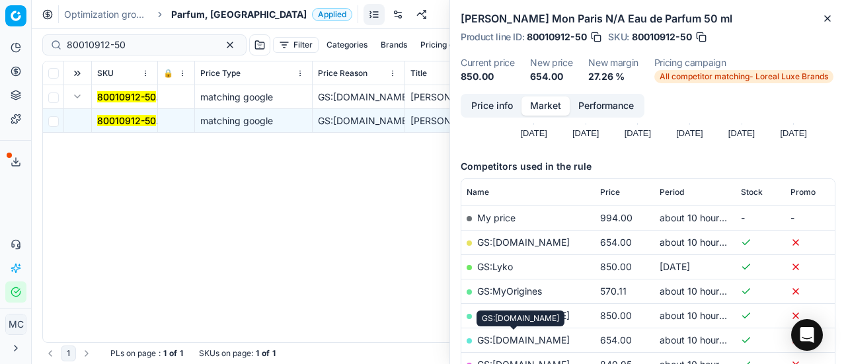
click at [537, 342] on link "GS:[DOMAIN_NAME]" at bounding box center [523, 339] width 93 height 11
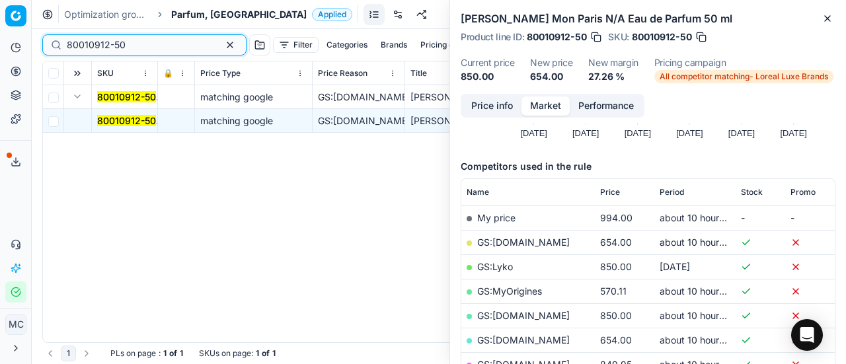
drag, startPoint x: 170, startPoint y: 50, endPoint x: 0, endPoint y: 25, distance: 171.6
click at [0, 25] on div "Pricing platform Analytics Pricing Product portfolio Templates Export service 1…" at bounding box center [423, 182] width 846 height 364
paste input "61830"
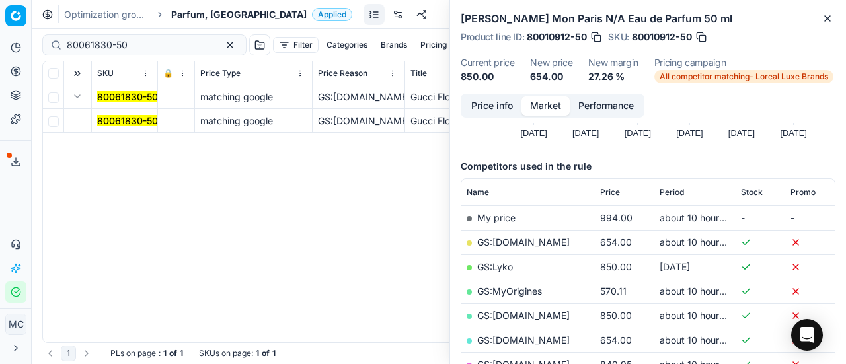
click at [125, 125] on mark "80061830-50" at bounding box center [127, 120] width 61 height 11
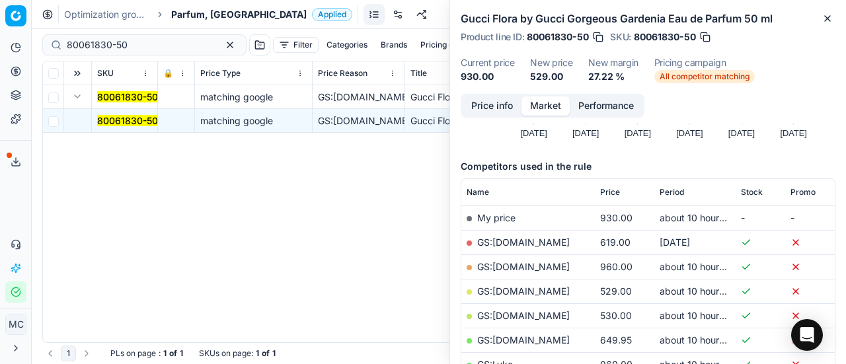
click at [492, 107] on button "Price info" at bounding box center [492, 105] width 59 height 19
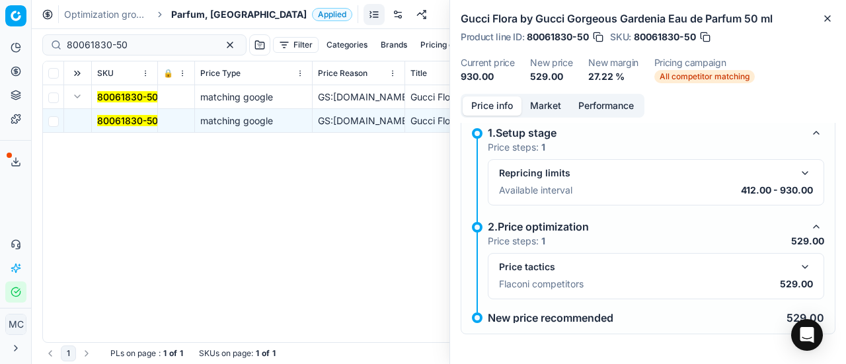
click at [797, 262] on button "button" at bounding box center [805, 267] width 16 height 16
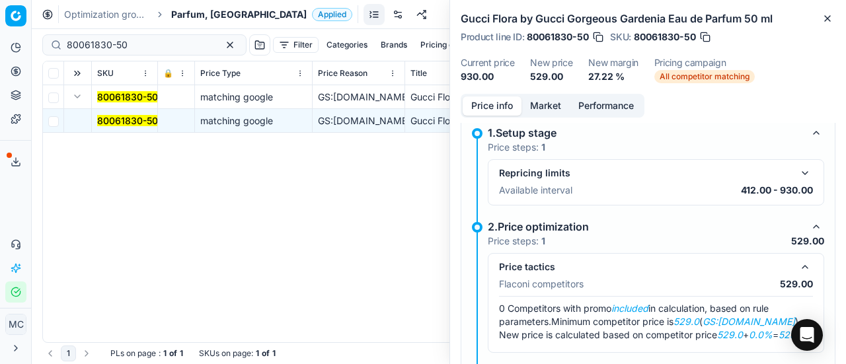
click at [543, 101] on button "Market" at bounding box center [545, 105] width 48 height 19
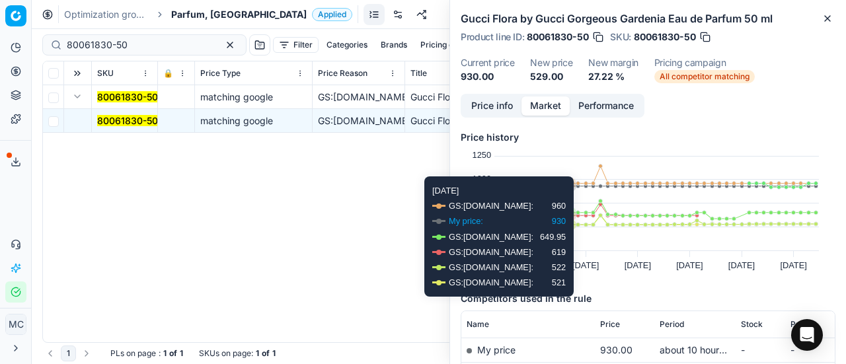
scroll to position [132, 0]
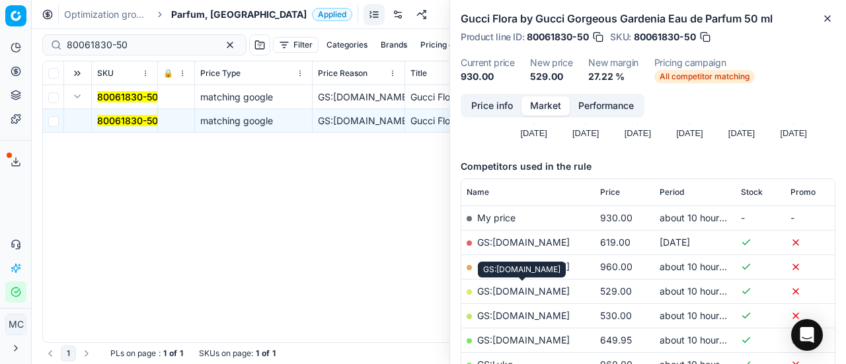
click at [554, 289] on link "GS:[DOMAIN_NAME]" at bounding box center [523, 290] width 93 height 11
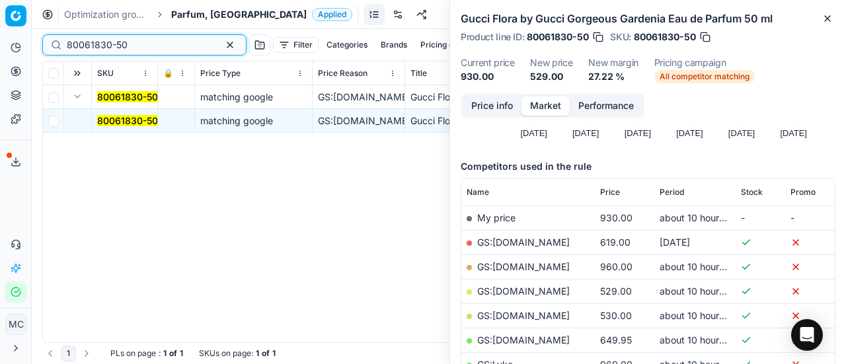
drag, startPoint x: 148, startPoint y: 43, endPoint x: 0, endPoint y: 2, distance: 153.6
click at [0, 2] on div "Pricing platform Analytics Pricing Product portfolio Templates Export service 1…" at bounding box center [423, 182] width 846 height 364
paste input "90007350-0011239"
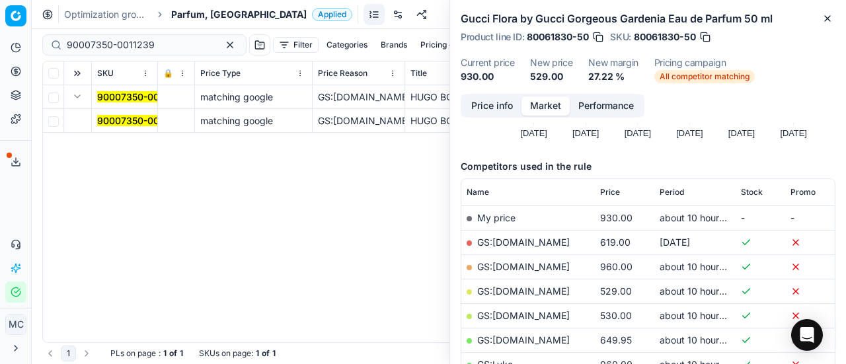
click at [147, 131] on td "90007350-0011239" at bounding box center [125, 121] width 66 height 24
click at [143, 117] on mark "90007350-0011239" at bounding box center [141, 120] width 88 height 11
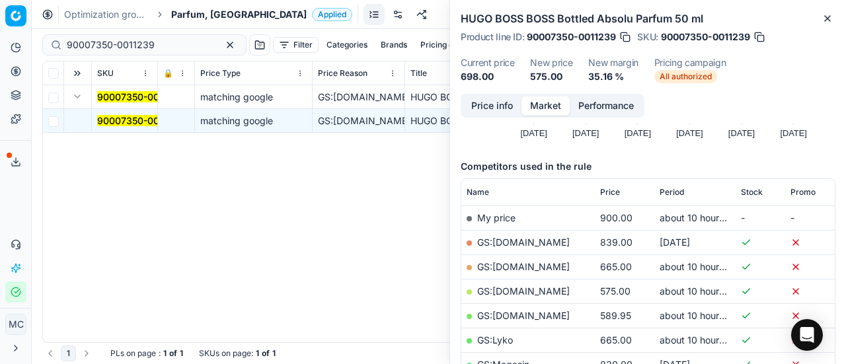
click at [498, 108] on button "Price info" at bounding box center [492, 105] width 59 height 19
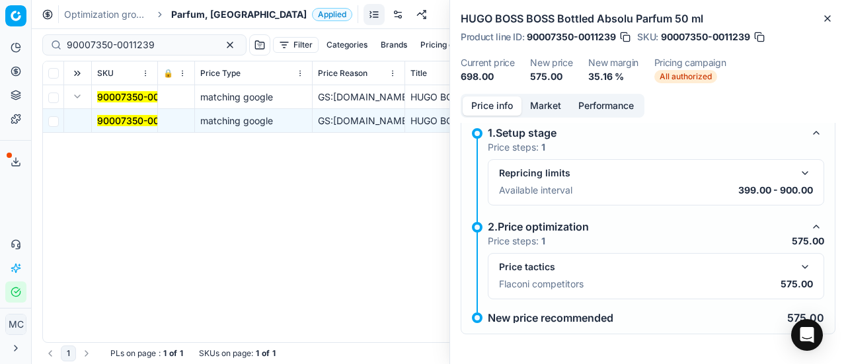
click at [797, 269] on button "button" at bounding box center [805, 267] width 16 height 16
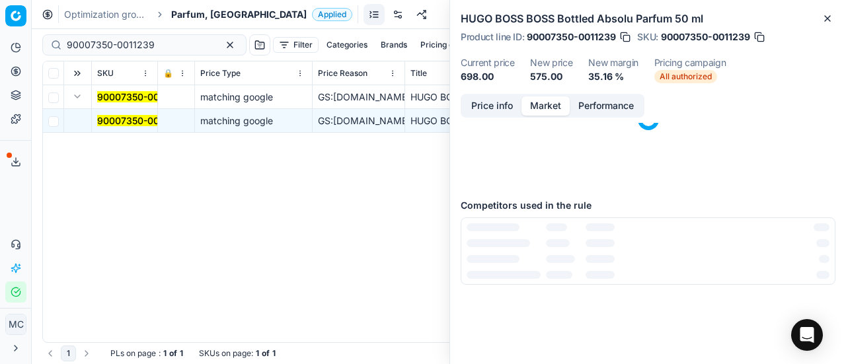
click at [544, 102] on button "Market" at bounding box center [545, 105] width 48 height 19
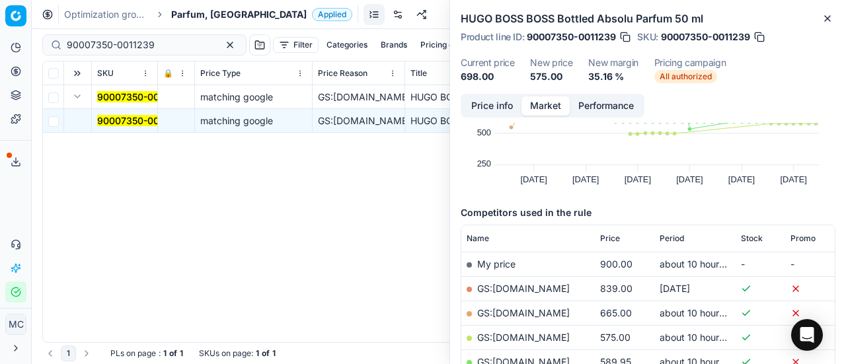
scroll to position [132, 0]
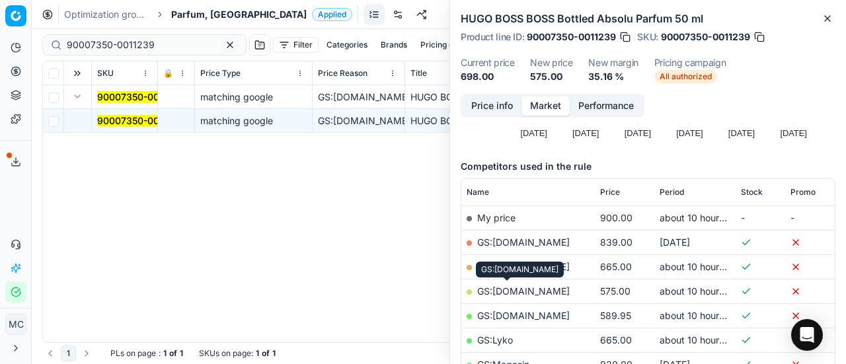
click at [525, 290] on link "GS:[DOMAIN_NAME]" at bounding box center [523, 290] width 93 height 11
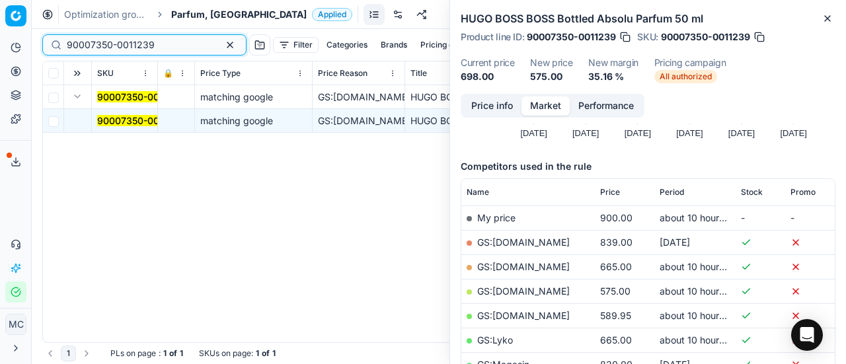
drag, startPoint x: 156, startPoint y: 46, endPoint x: 0, endPoint y: 1, distance: 162.1
click at [0, 1] on div "Pricing platform Analytics Pricing Product portfolio Templates Export service 1…" at bounding box center [423, 182] width 846 height 364
paste input "80015581-200"
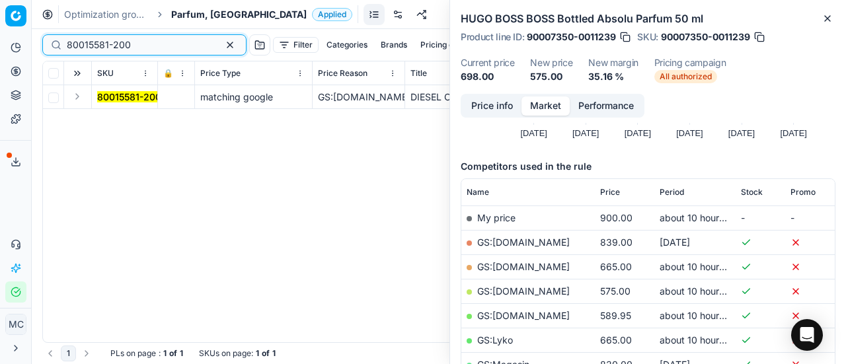
type input "80015581-200"
click at [75, 96] on button "Expand" at bounding box center [77, 97] width 16 height 16
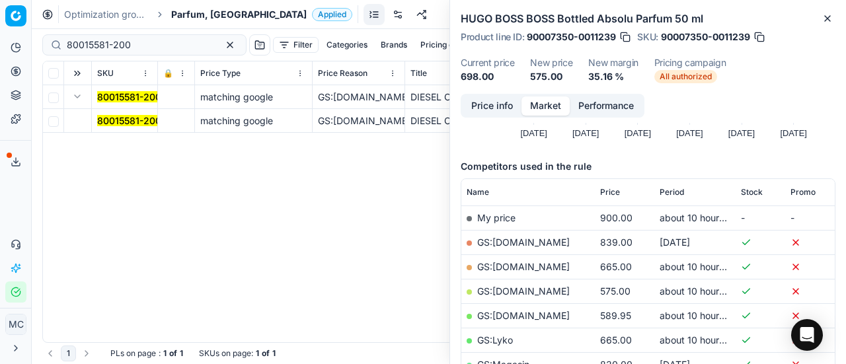
click at [121, 122] on mark "80015581-200" at bounding box center [129, 120] width 64 height 11
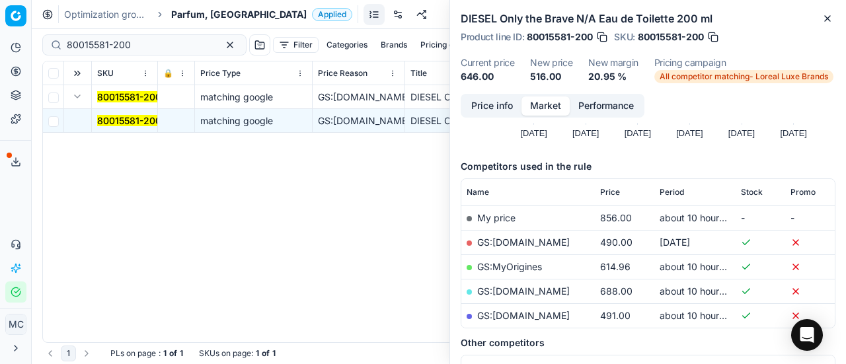
click at [484, 101] on button "Price info" at bounding box center [492, 105] width 59 height 19
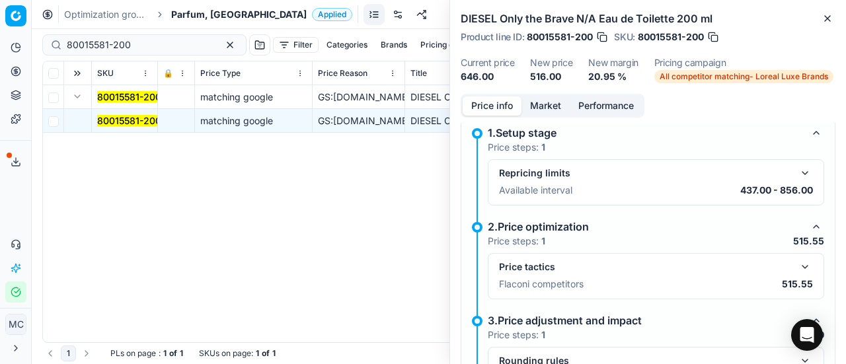
click at [797, 264] on button "button" at bounding box center [805, 267] width 16 height 16
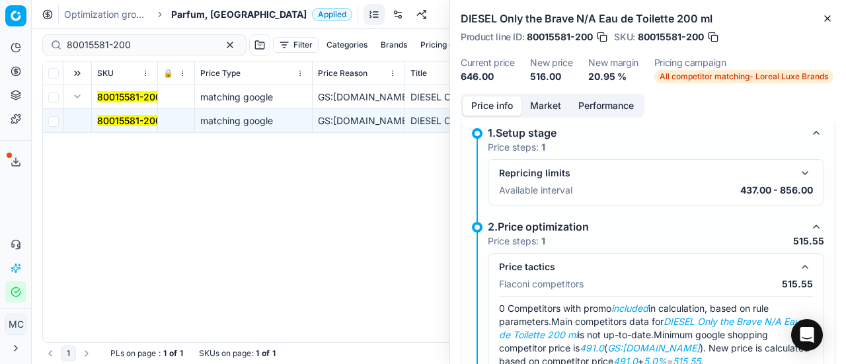
click at [535, 106] on button "Market" at bounding box center [545, 105] width 48 height 19
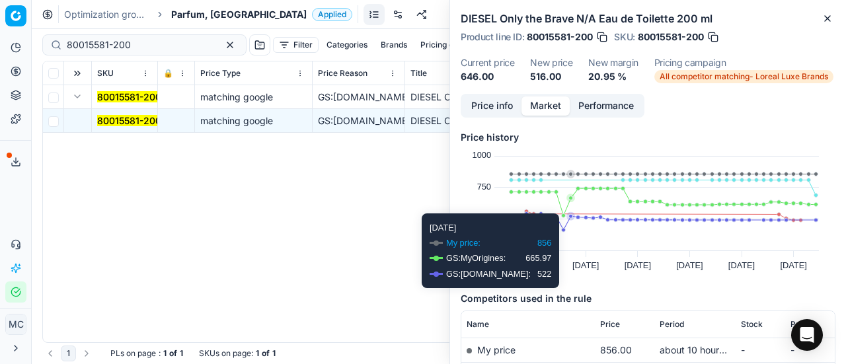
scroll to position [198, 0]
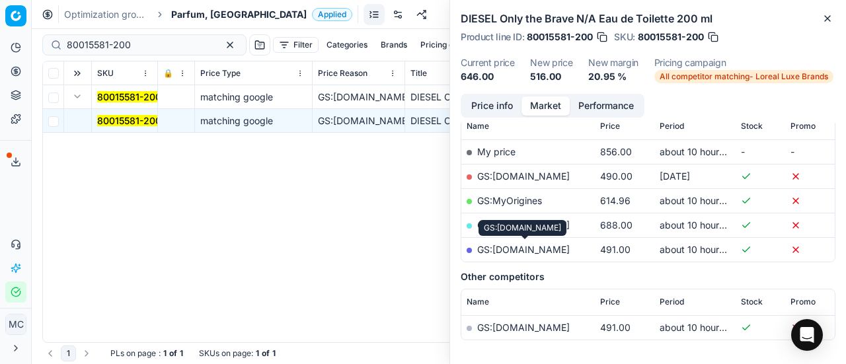
click at [553, 249] on link "GS:[DOMAIN_NAME]" at bounding box center [523, 249] width 93 height 11
click at [211, 13] on span "Parfum, [GEOGRAPHIC_DATA]" at bounding box center [238, 14] width 135 height 13
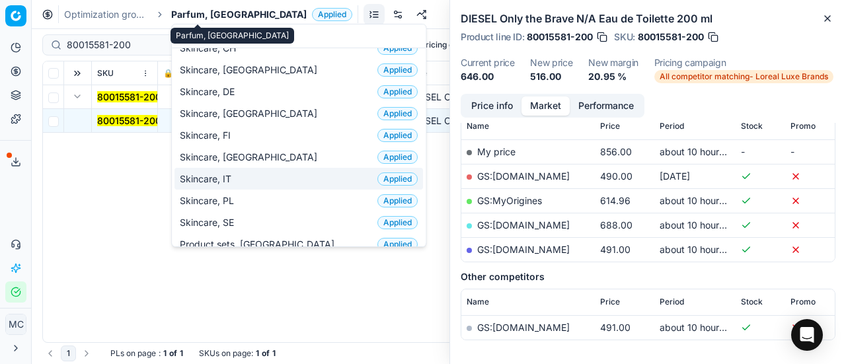
scroll to position [0, 0]
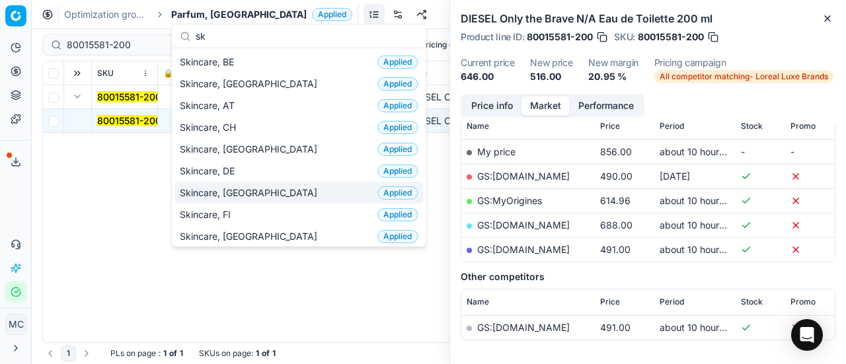
type input "sk"
click at [271, 182] on div "Skincare, DK Applied" at bounding box center [298, 193] width 248 height 22
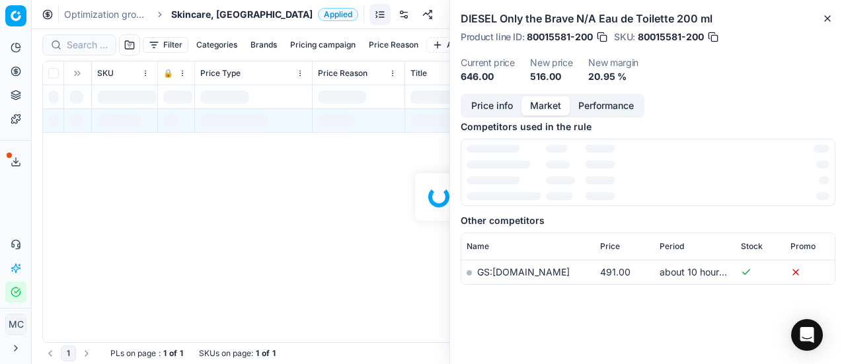
scroll to position [198, 0]
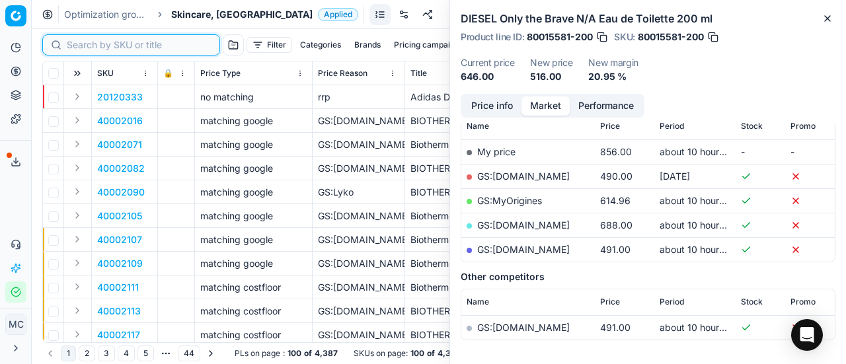
click at [96, 42] on input at bounding box center [139, 44] width 145 height 13
paste input "80030393-75"
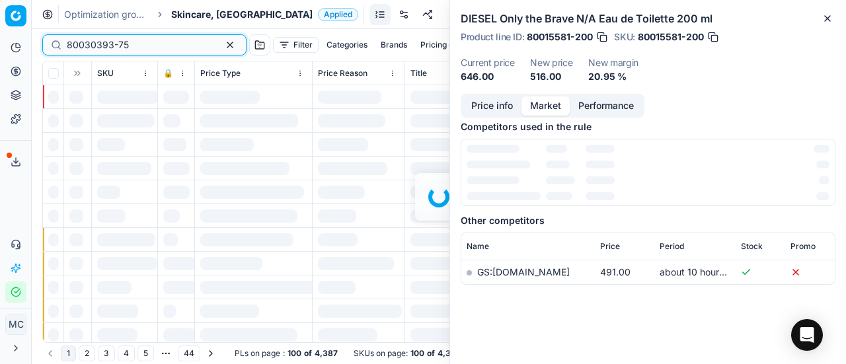
scroll to position [198, 0]
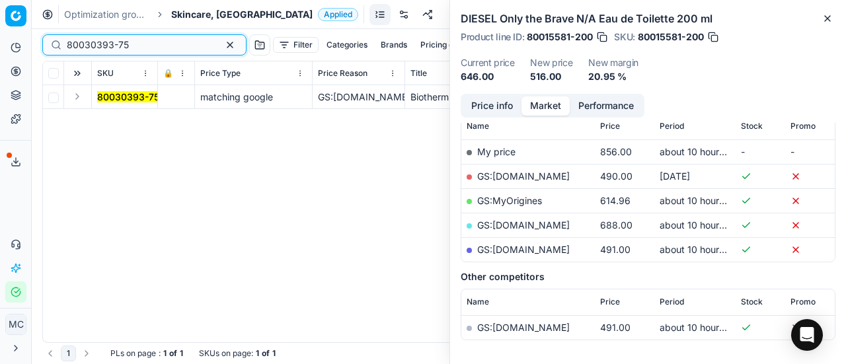
type input "80030393-75"
click at [81, 99] on button "Expand" at bounding box center [77, 97] width 16 height 16
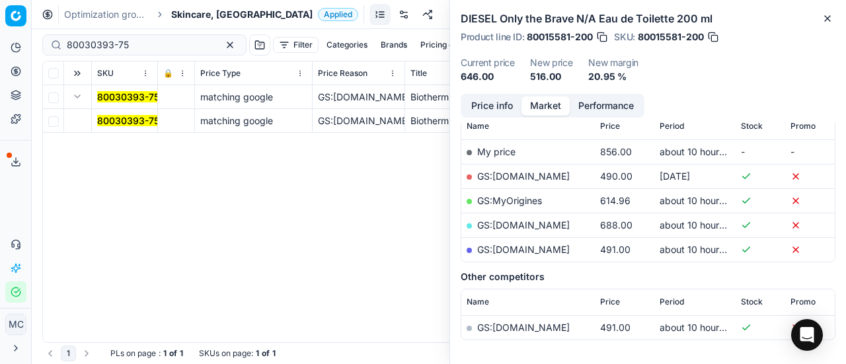
click at [119, 124] on mark "80030393-75" at bounding box center [128, 120] width 62 height 11
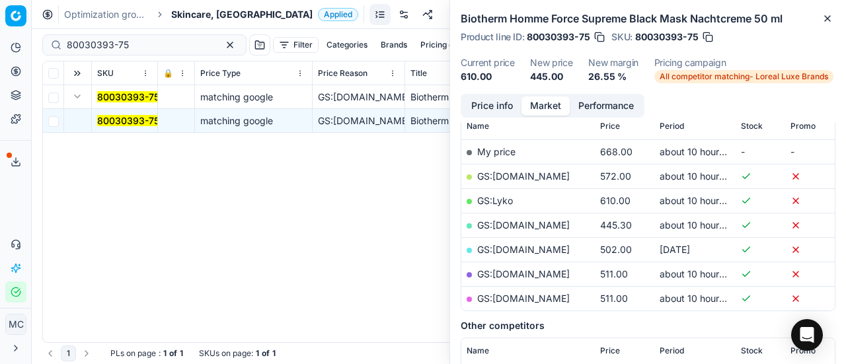
click at [494, 99] on button "Price info" at bounding box center [492, 105] width 59 height 19
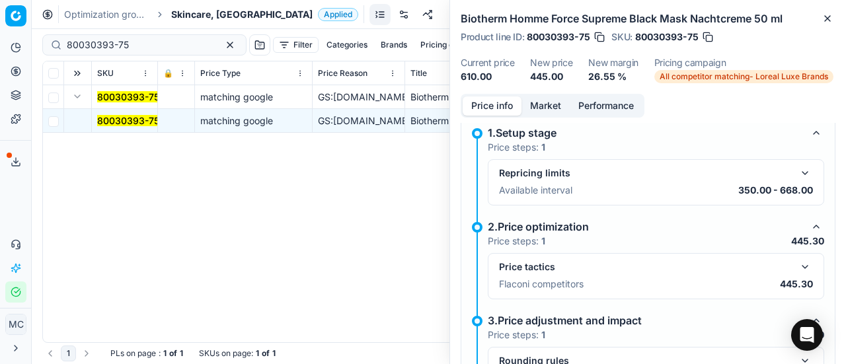
click at [800, 268] on button "button" at bounding box center [805, 267] width 16 height 16
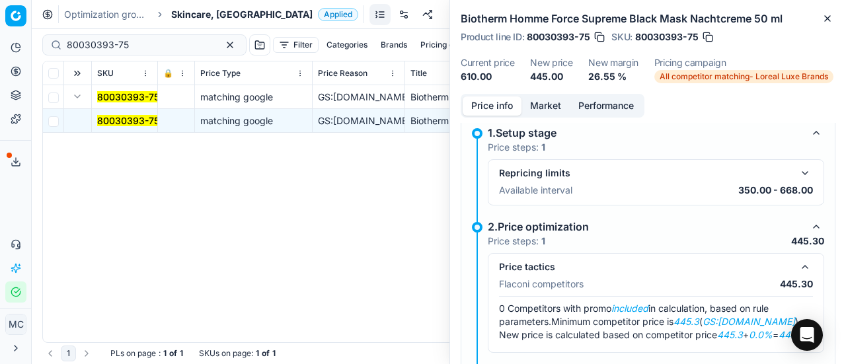
click at [562, 101] on button "Market" at bounding box center [545, 105] width 48 height 19
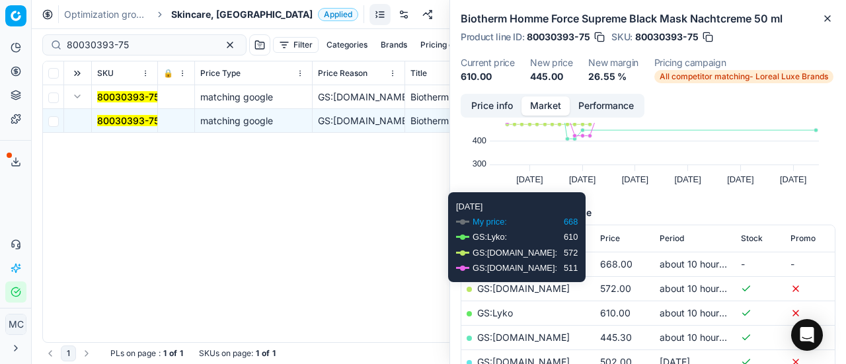
scroll to position [132, 0]
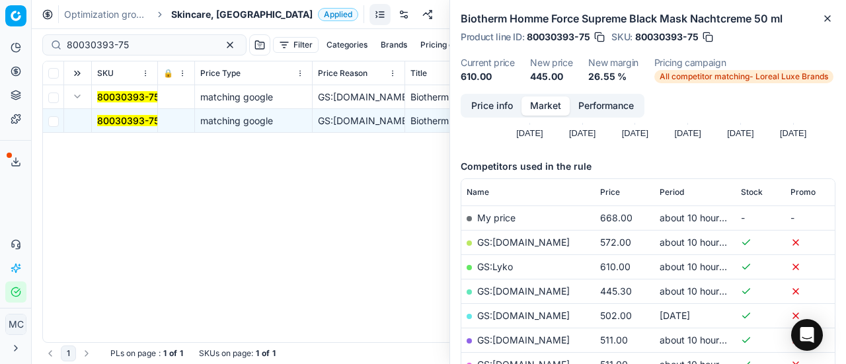
click at [526, 289] on link "GS:[DOMAIN_NAME]" at bounding box center [523, 290] width 93 height 11
click at [197, 11] on span "Skincare, [GEOGRAPHIC_DATA]" at bounding box center [241, 14] width 141 height 13
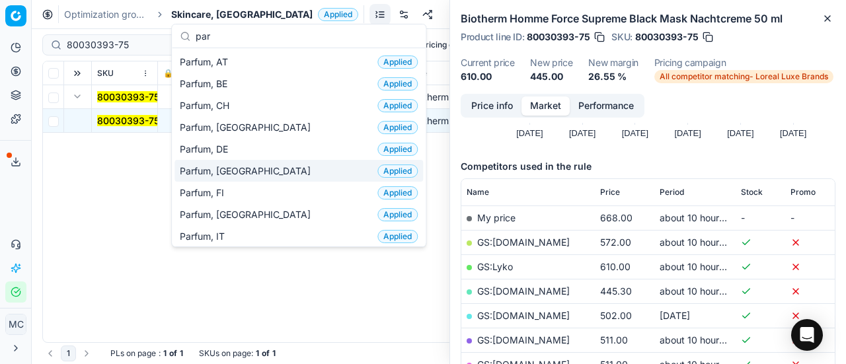
type input "par"
click at [256, 164] on div "Parfum, DK Applied" at bounding box center [298, 171] width 248 height 22
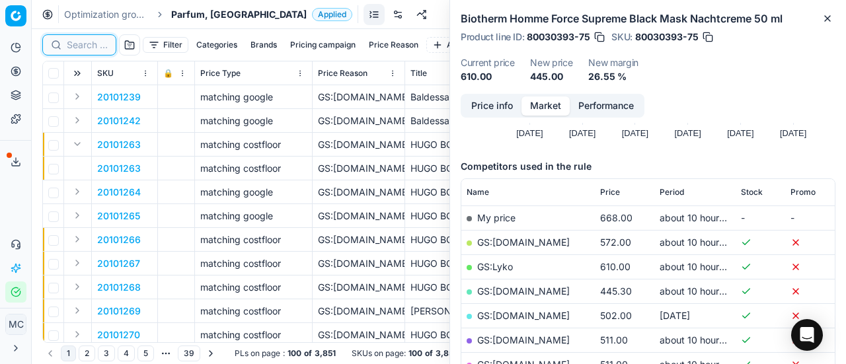
click at [94, 46] on input at bounding box center [87, 44] width 41 height 13
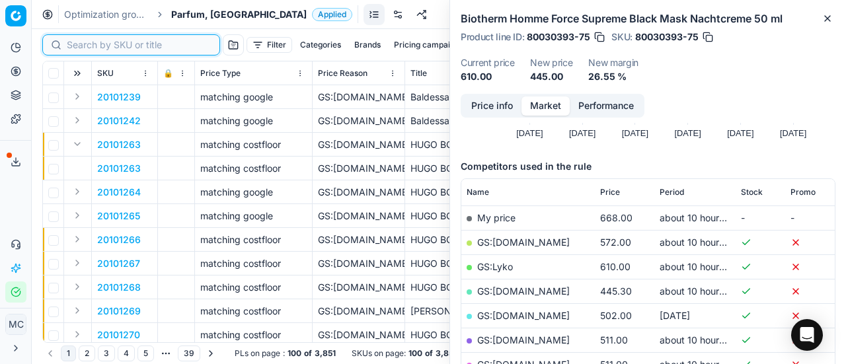
paste input "90013568-0021367"
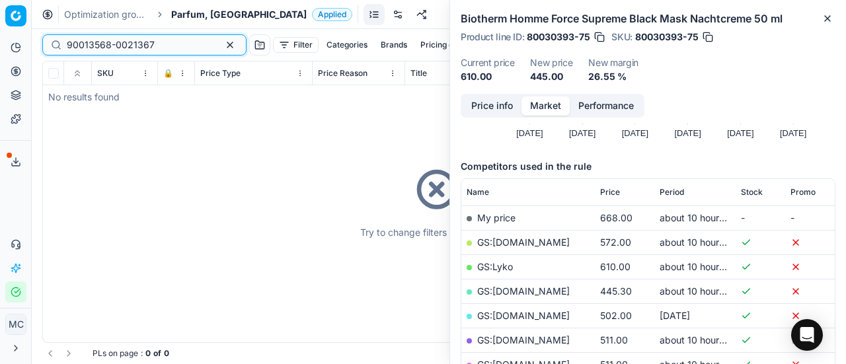
type input "90013568-0021367"
click at [56, 196] on div "Try to change filters or search query" at bounding box center [439, 201] width 792 height 281
click at [59, 167] on div "Try to change filters or search query" at bounding box center [439, 201] width 792 height 281
click at [56, 192] on div "Try to change filters or search query" at bounding box center [439, 201] width 792 height 281
click at [59, 240] on div "Try to change filters or search query" at bounding box center [439, 201] width 792 height 281
